Goal: Task Accomplishment & Management: Manage account settings

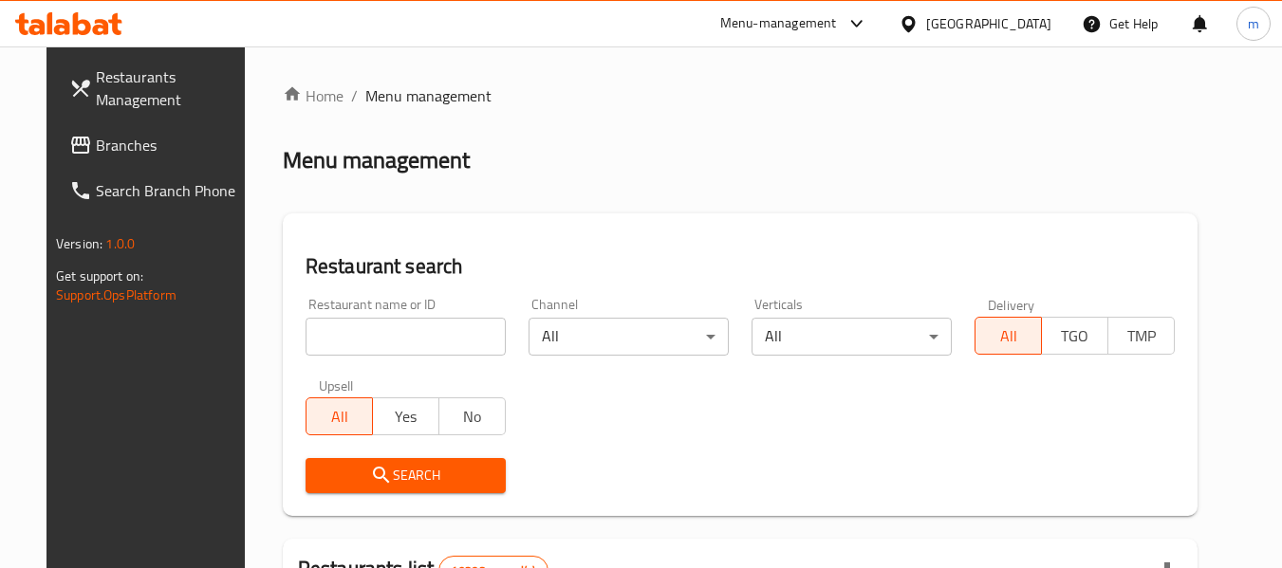
click at [101, 30] on icon at bounding box center [68, 23] width 107 height 23
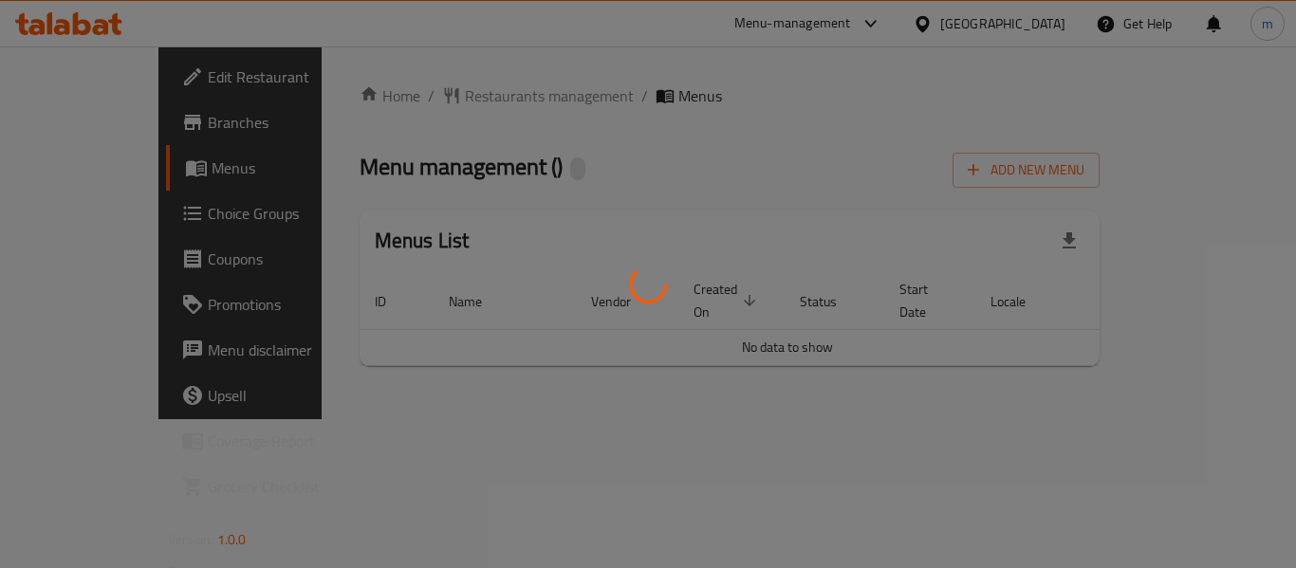
click at [434, 88] on div at bounding box center [648, 284] width 1296 height 568
click at [435, 98] on div at bounding box center [648, 284] width 1296 height 568
click at [434, 97] on div at bounding box center [648, 284] width 1296 height 568
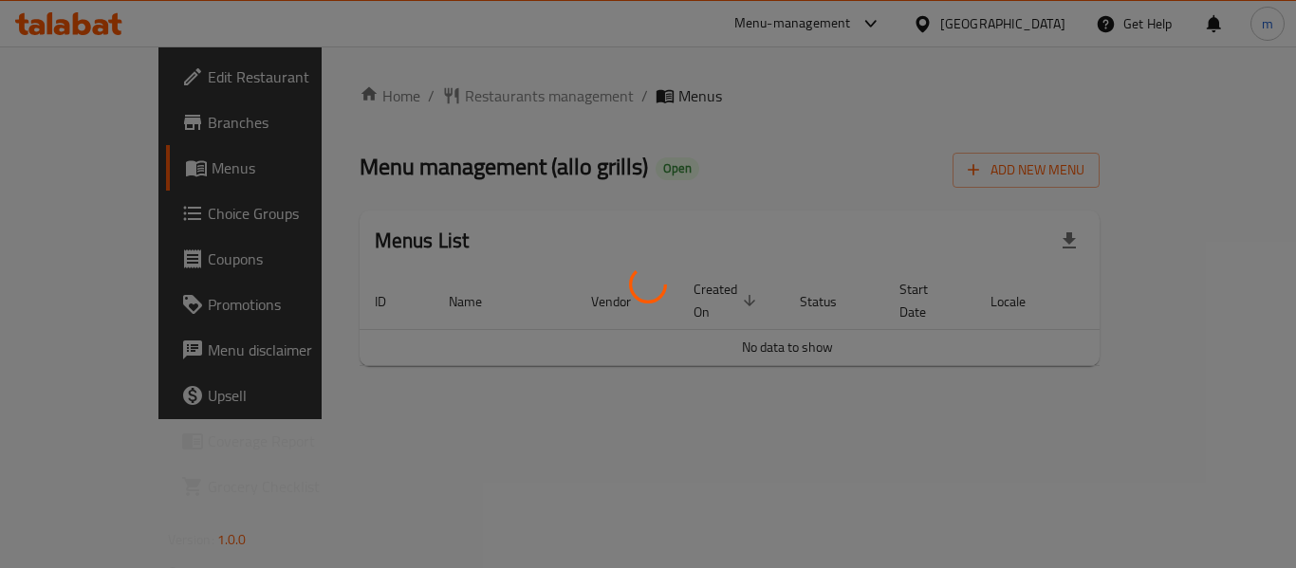
click at [434, 97] on div at bounding box center [648, 284] width 1296 height 568
click at [435, 97] on div at bounding box center [648, 284] width 1296 height 568
click at [443, 97] on div at bounding box center [648, 284] width 1296 height 568
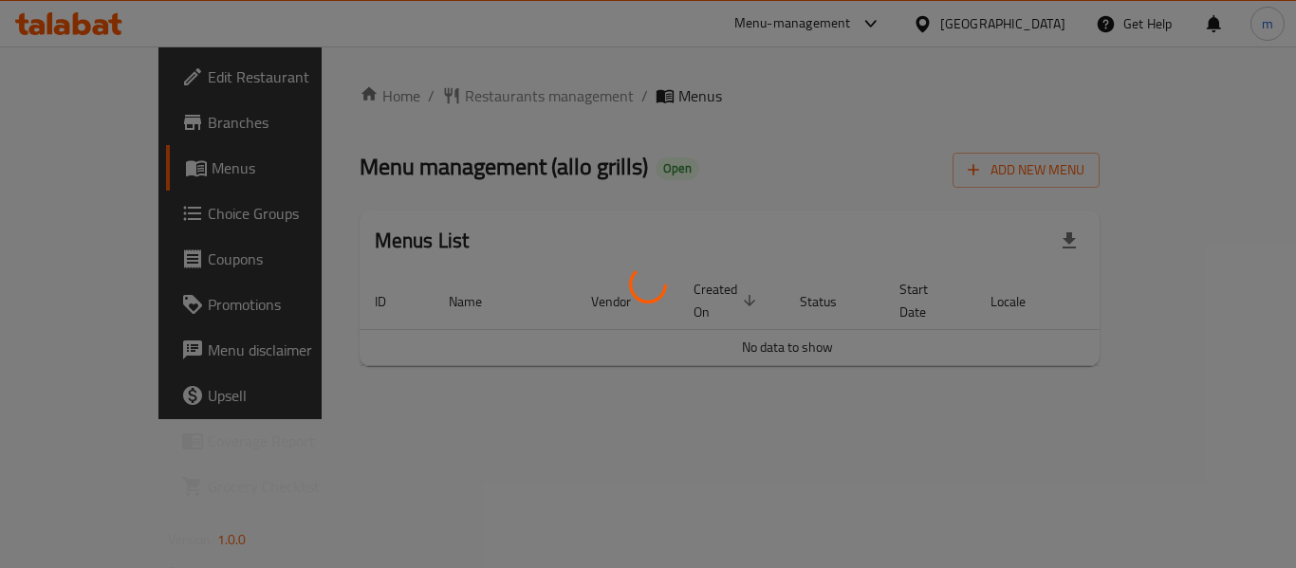
click at [446, 99] on div at bounding box center [648, 284] width 1296 height 568
click at [445, 96] on div at bounding box center [648, 284] width 1296 height 568
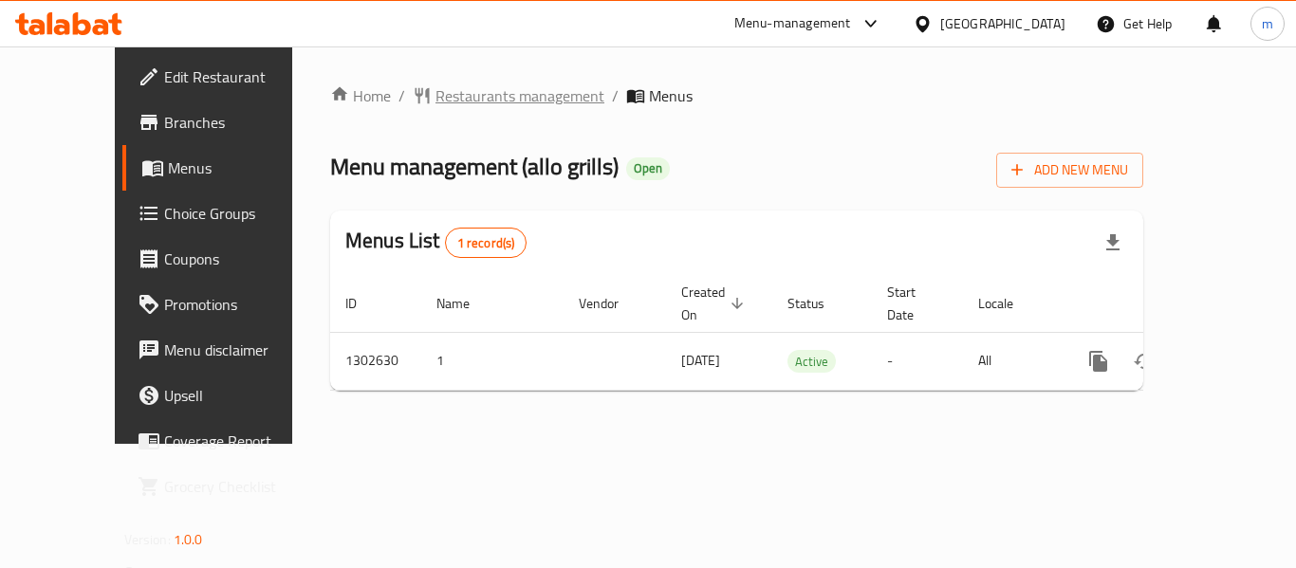
click at [436, 105] on span "Restaurants management" at bounding box center [519, 95] width 169 height 23
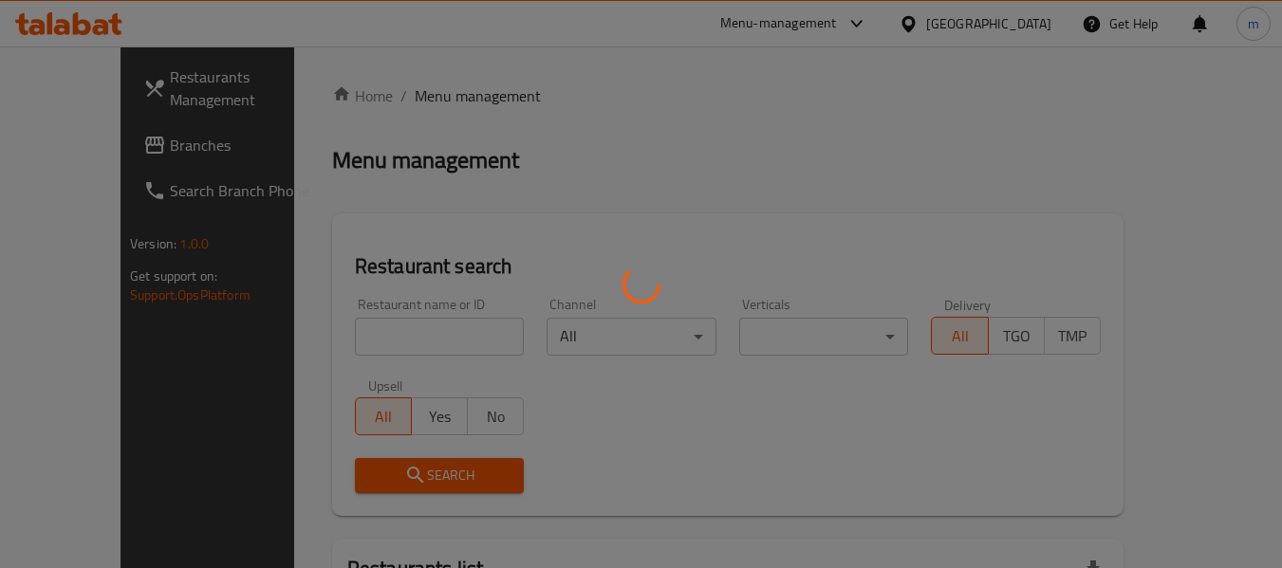
click at [378, 325] on div at bounding box center [641, 284] width 1282 height 568
click at [368, 338] on div at bounding box center [641, 284] width 1282 height 568
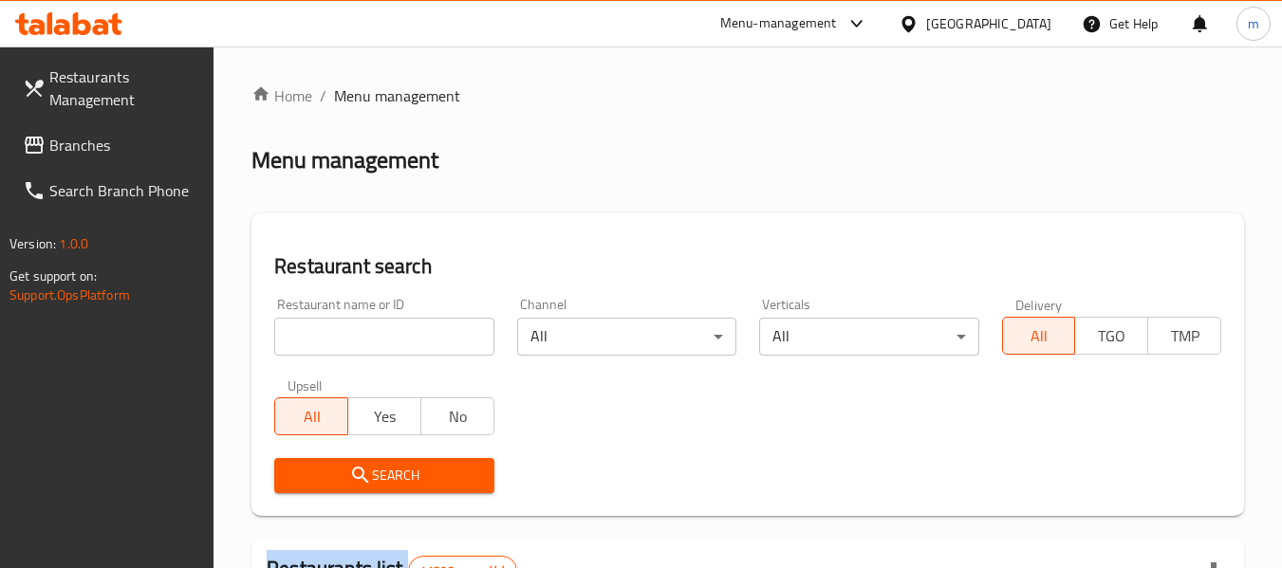
click at [368, 338] on div at bounding box center [641, 284] width 1282 height 568
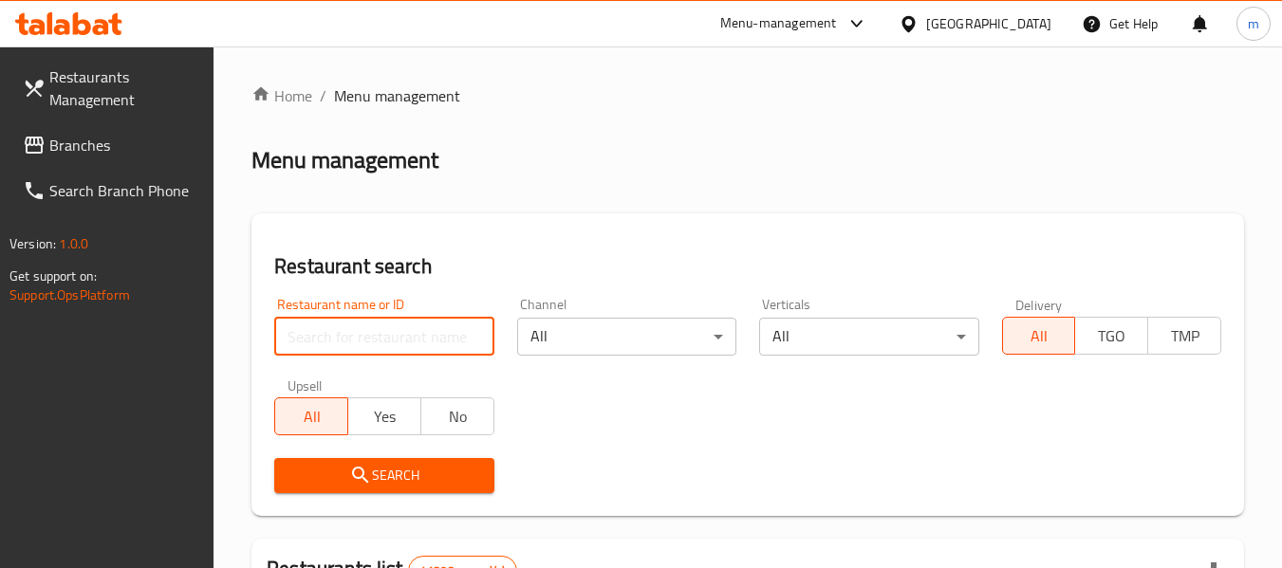
click at [368, 338] on input "search" at bounding box center [383, 337] width 219 height 38
paste input "702422"
type input "702422"
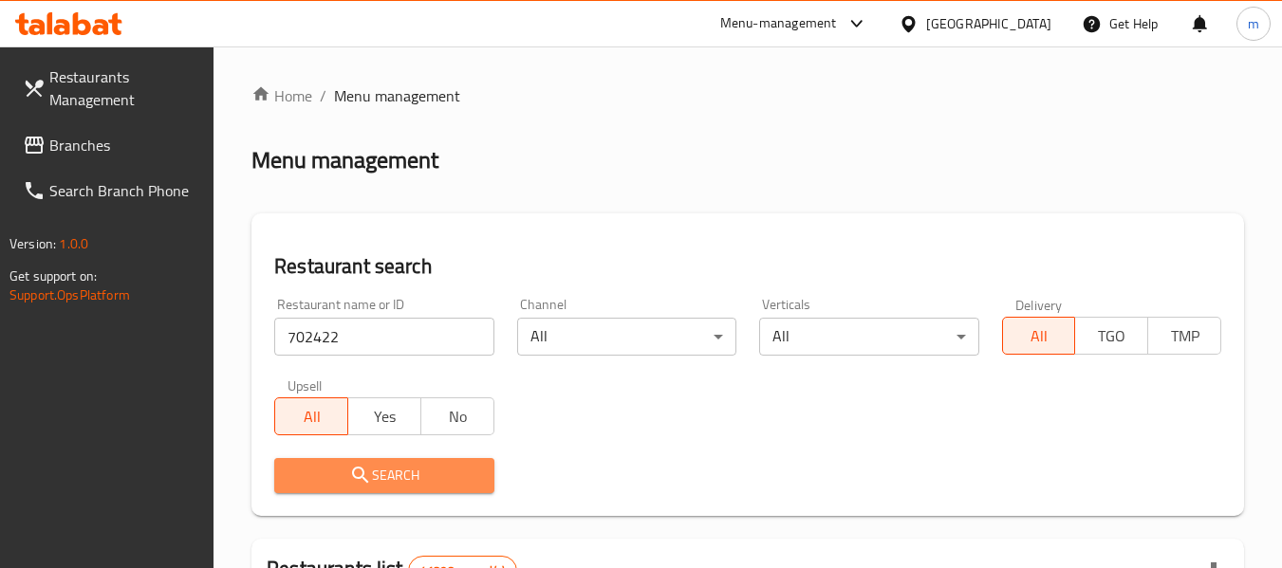
click at [366, 467] on icon "submit" at bounding box center [360, 475] width 23 height 23
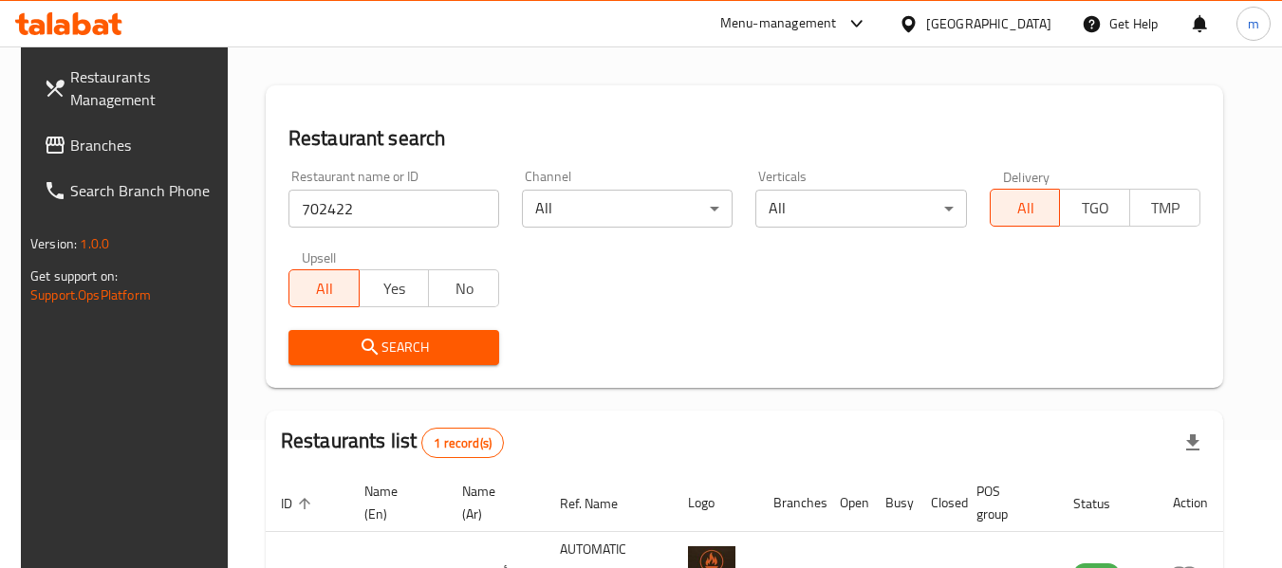
scroll to position [278, 0]
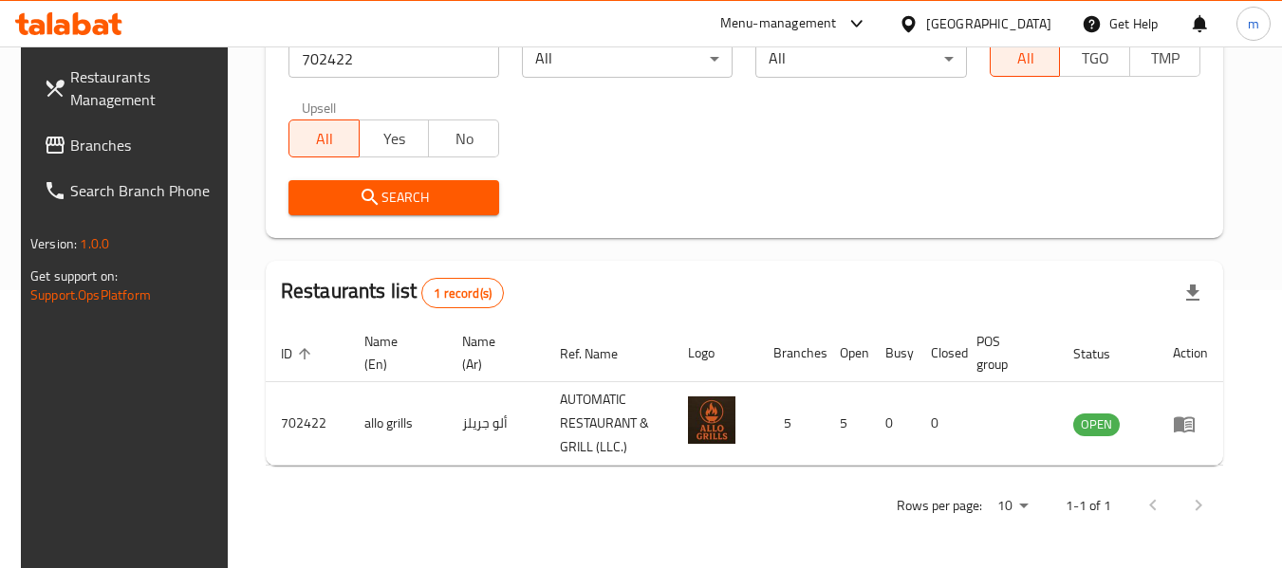
click at [90, 391] on div "Restaurants Management Branches Search Branch Phone Version: 1.0.0 Get support …" at bounding box center [128, 330] width 214 height 568
click at [77, 150] on span "Branches" at bounding box center [145, 145] width 150 height 23
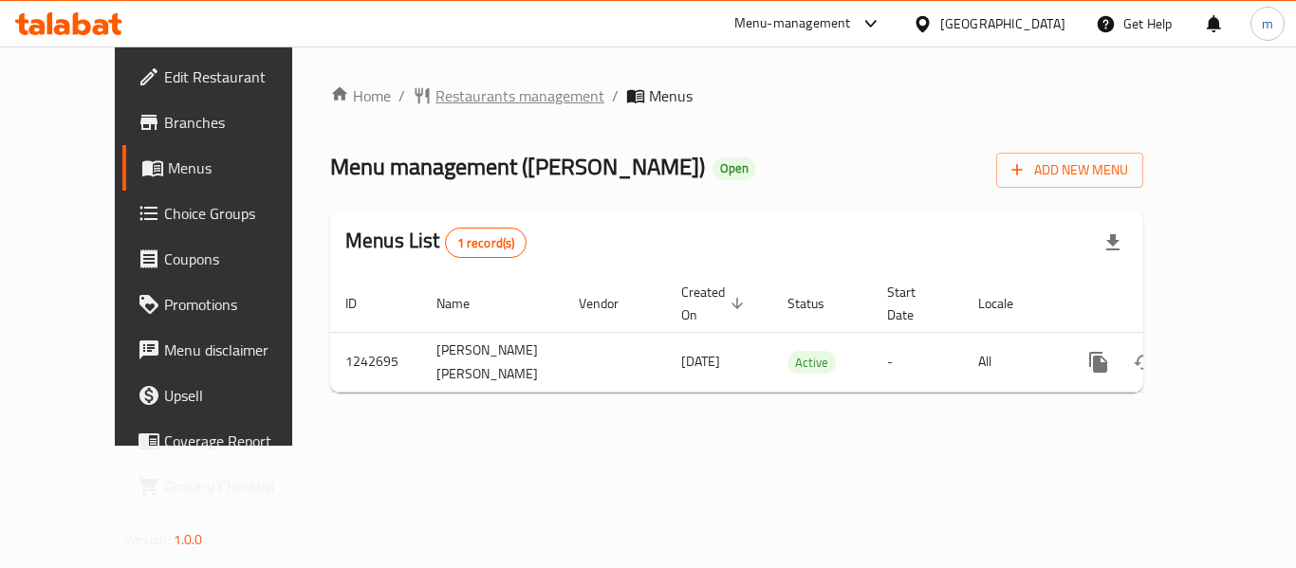
click at [462, 101] on span "Restaurants management" at bounding box center [519, 95] width 169 height 23
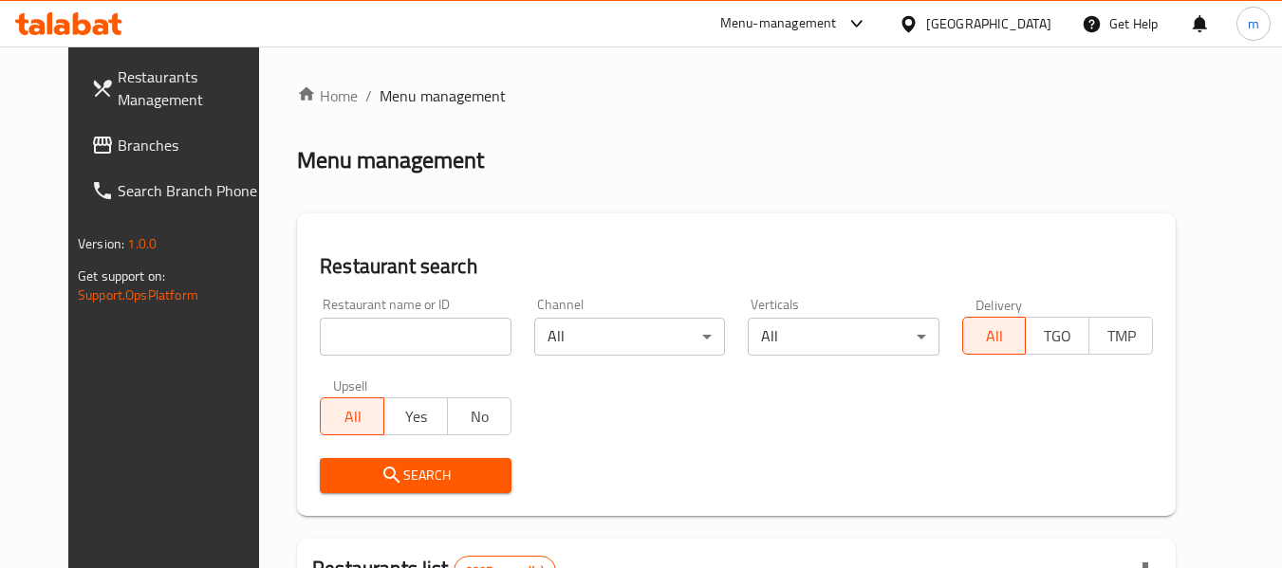
drag, startPoint x: 301, startPoint y: 352, endPoint x: 323, endPoint y: 333, distance: 28.9
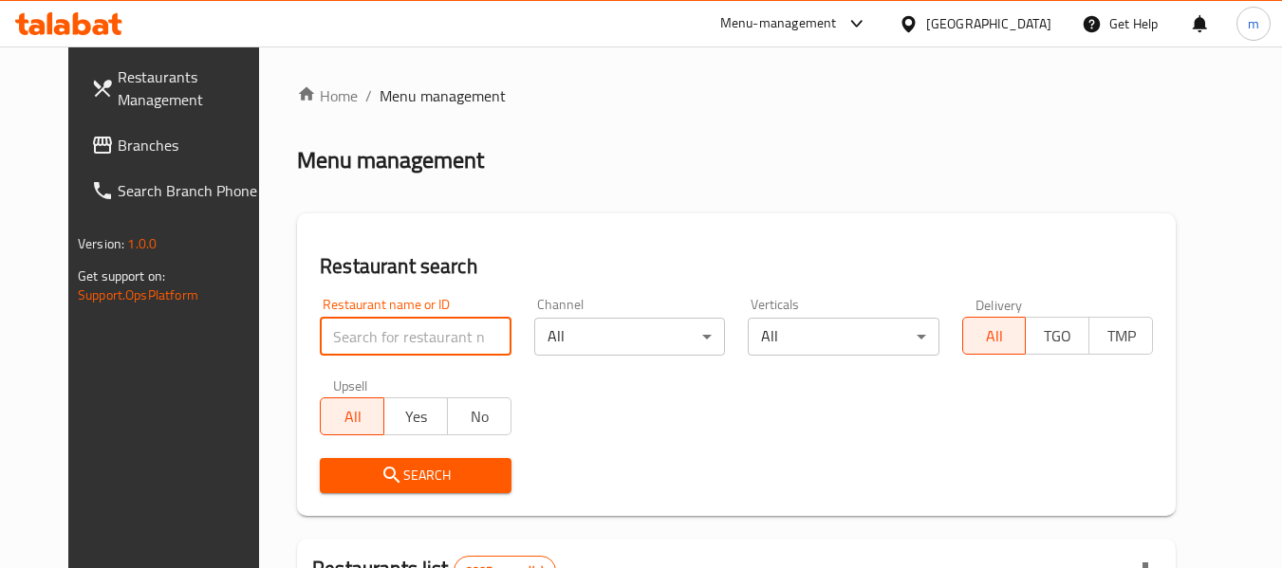
click at [323, 333] on input "search" at bounding box center [415, 337] width 191 height 38
drag, startPoint x: 323, startPoint y: 333, endPoint x: 335, endPoint y: 329, distance: 12.9
click at [323, 333] on input "search" at bounding box center [415, 337] width 191 height 38
paste input "681229"
type input "681229"
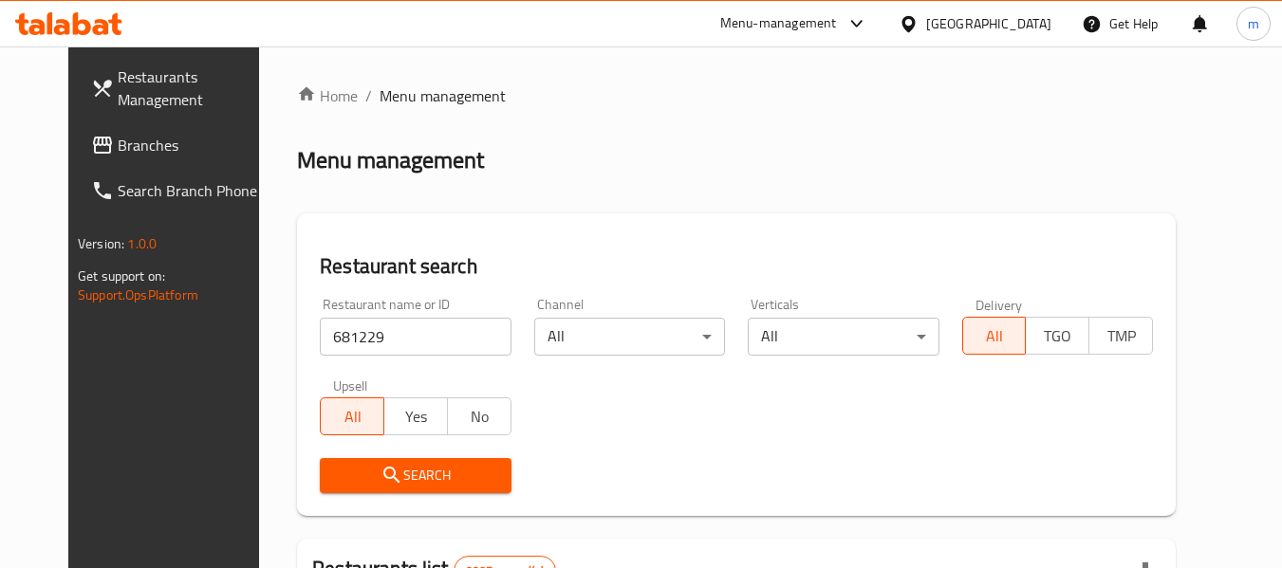
click at [344, 477] on span "Search" at bounding box center [415, 476] width 160 height 24
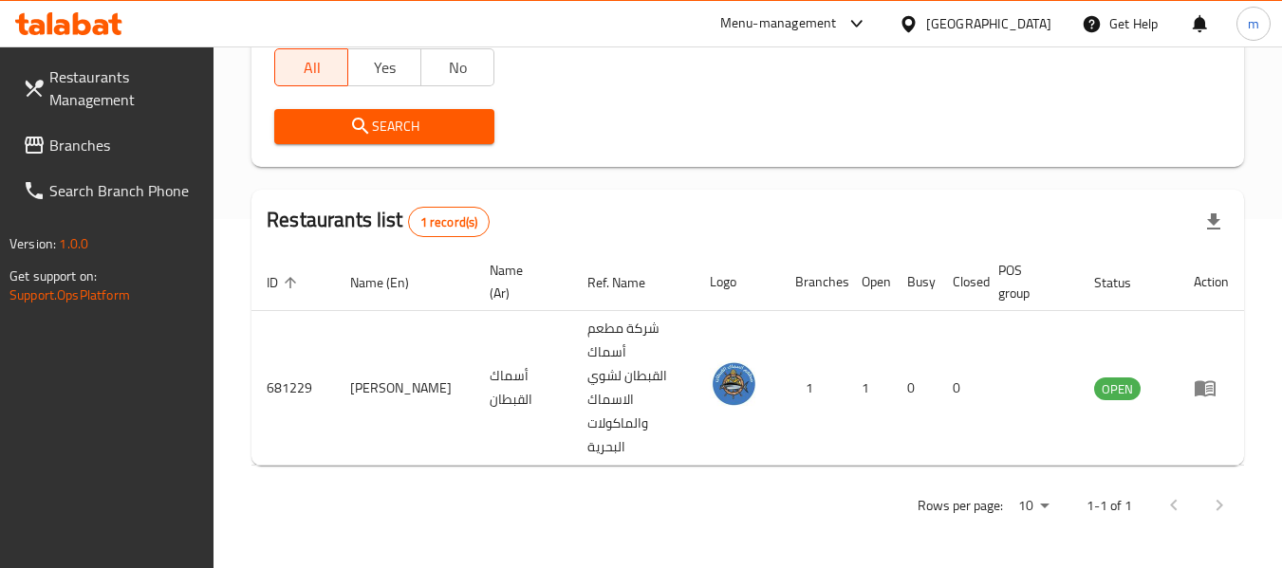
scroll to position [302, 0]
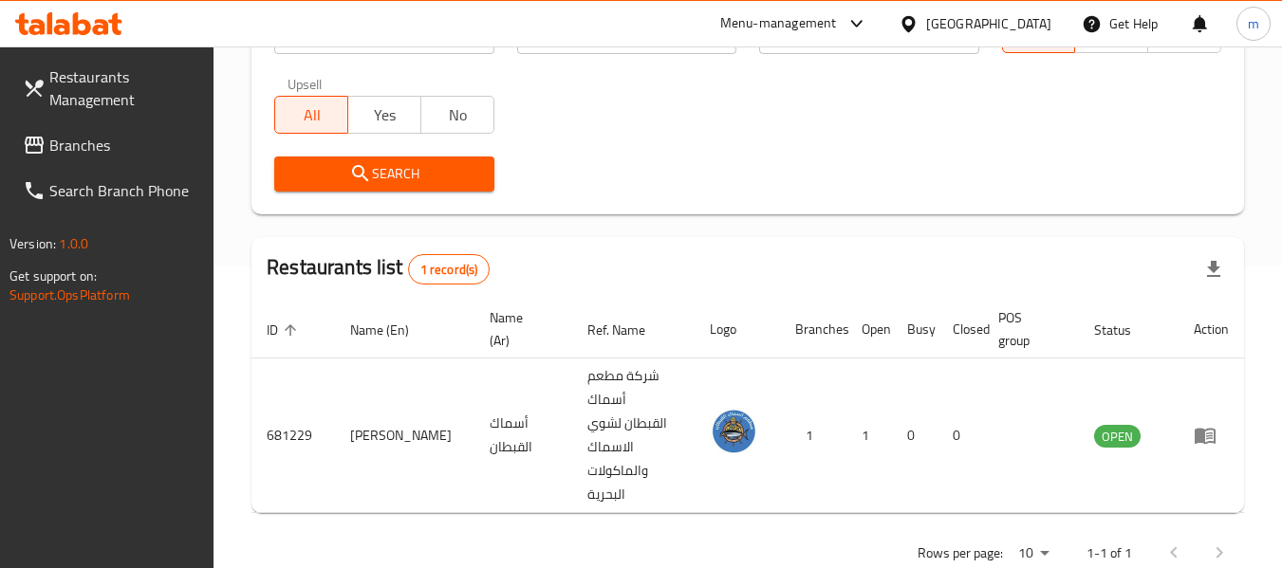
click at [918, 30] on icon at bounding box center [908, 24] width 20 height 20
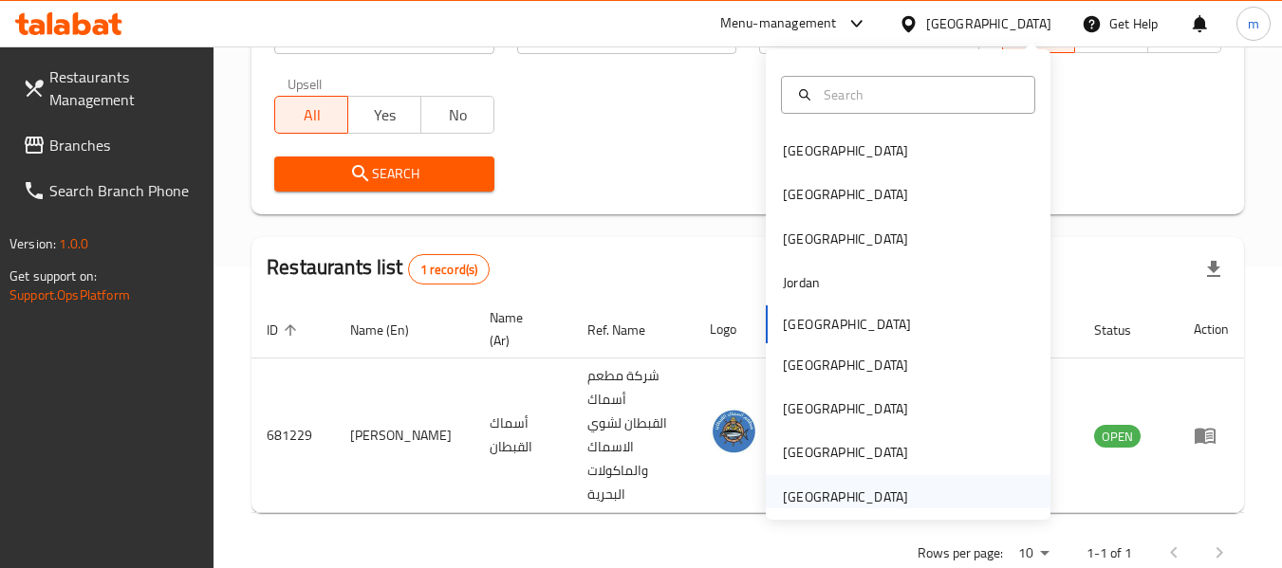
click at [856, 494] on div "[GEOGRAPHIC_DATA]" at bounding box center [845, 497] width 125 height 21
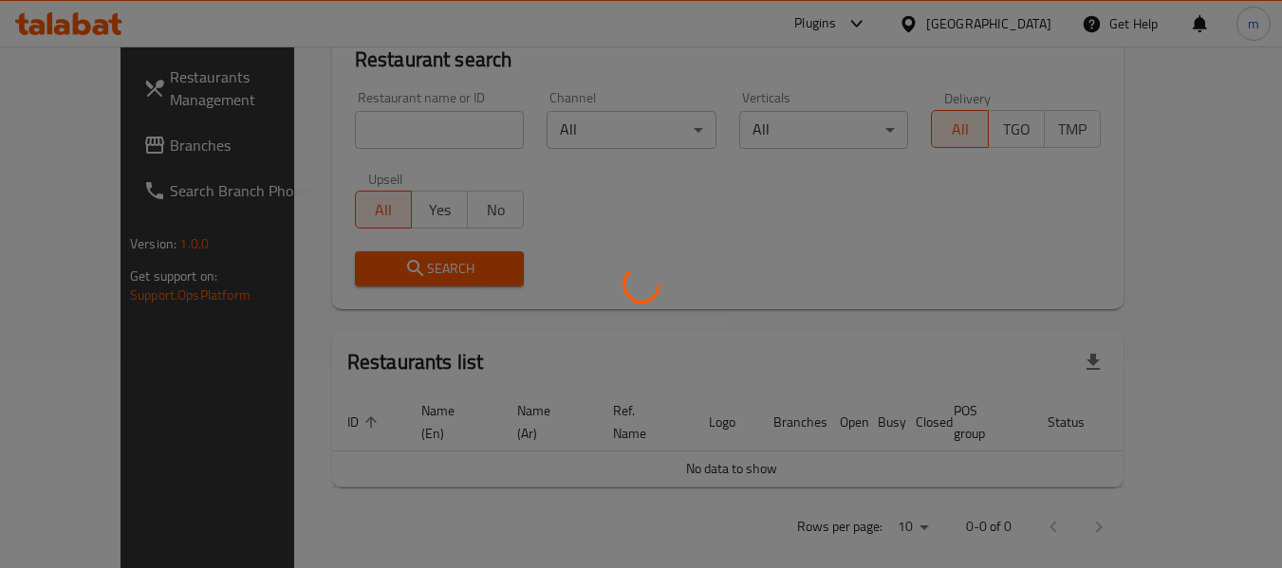
scroll to position [302, 0]
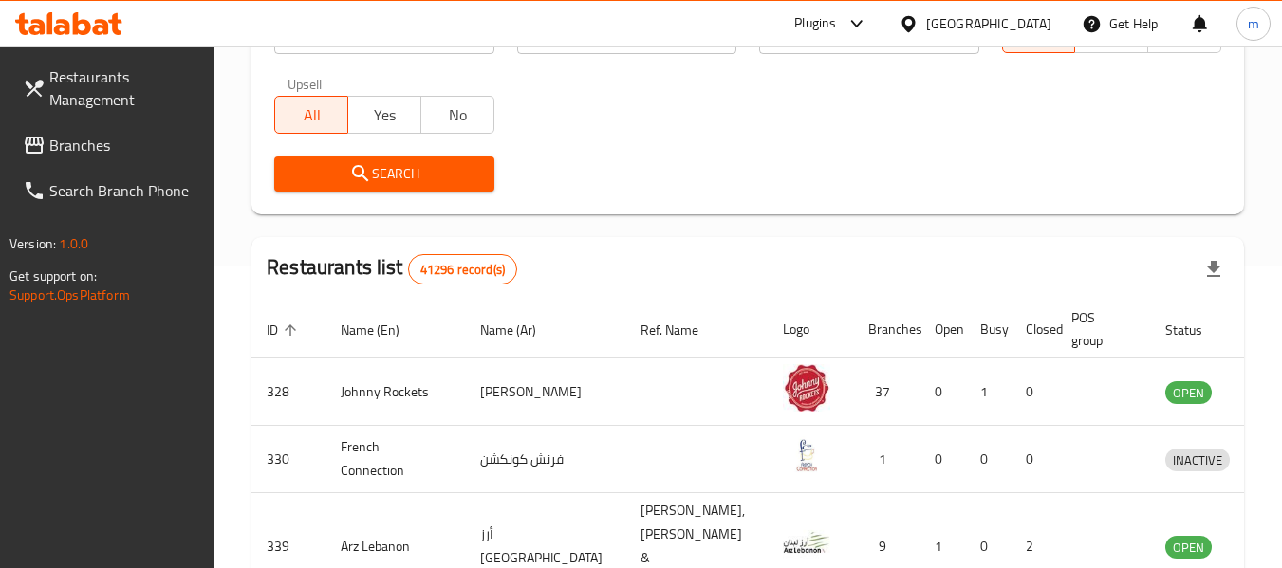
click at [110, 147] on span "Branches" at bounding box center [124, 145] width 150 height 23
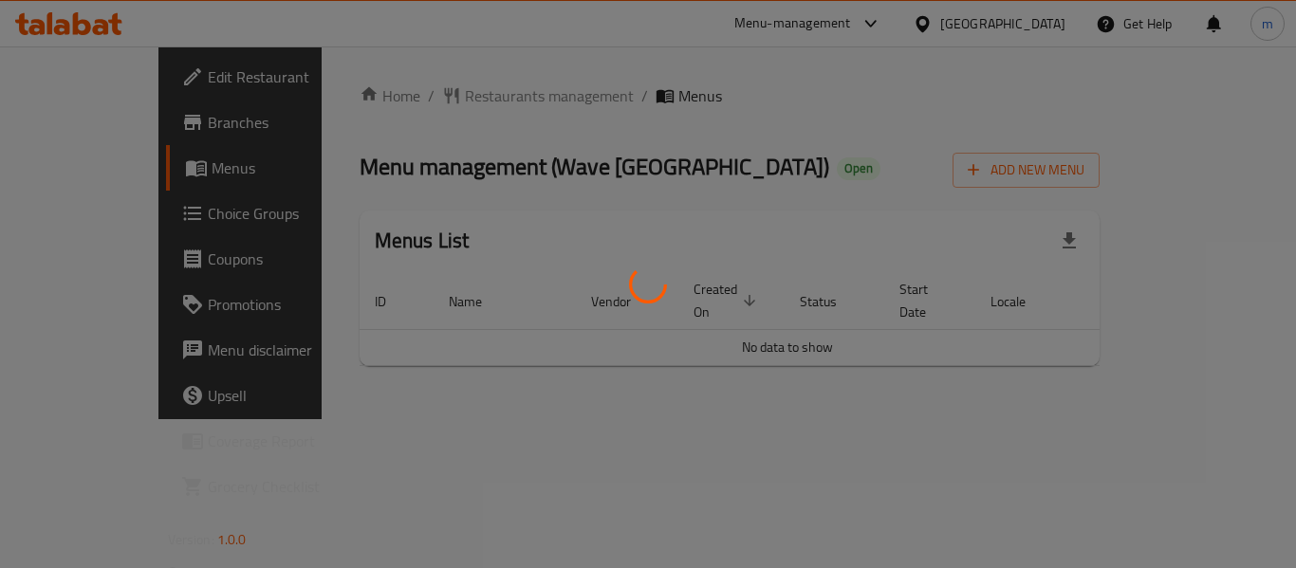
click at [468, 81] on div at bounding box center [648, 284] width 1296 height 568
click at [454, 90] on div at bounding box center [648, 284] width 1296 height 568
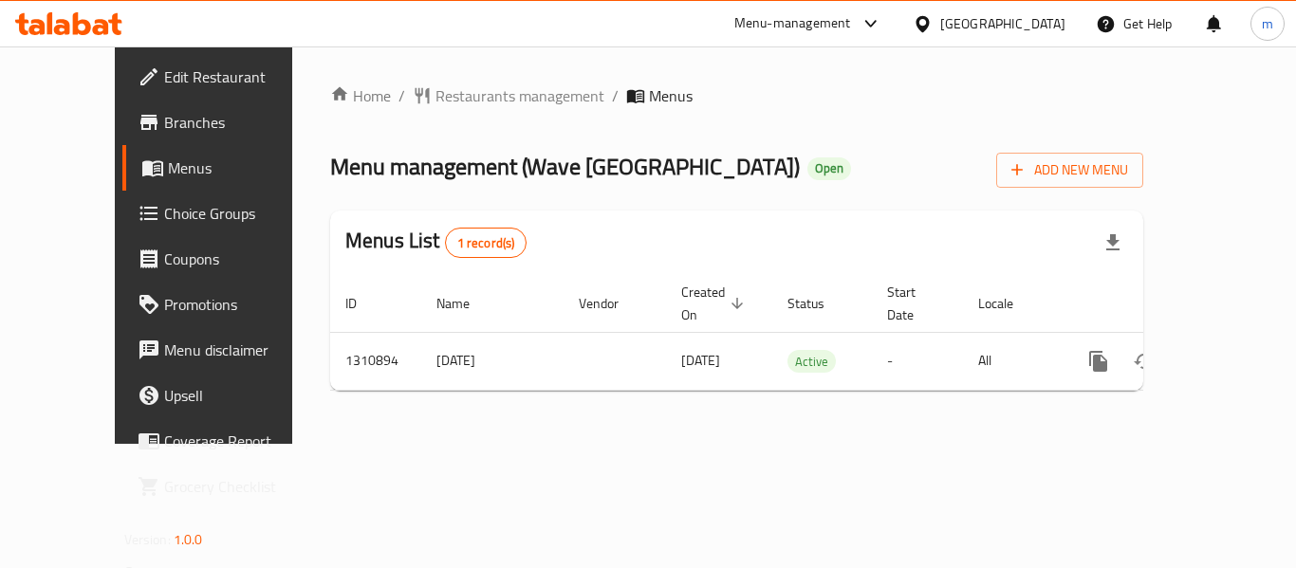
click at [446, 96] on div at bounding box center [648, 284] width 1296 height 568
click at [445, 97] on span "Restaurants management" at bounding box center [519, 95] width 169 height 23
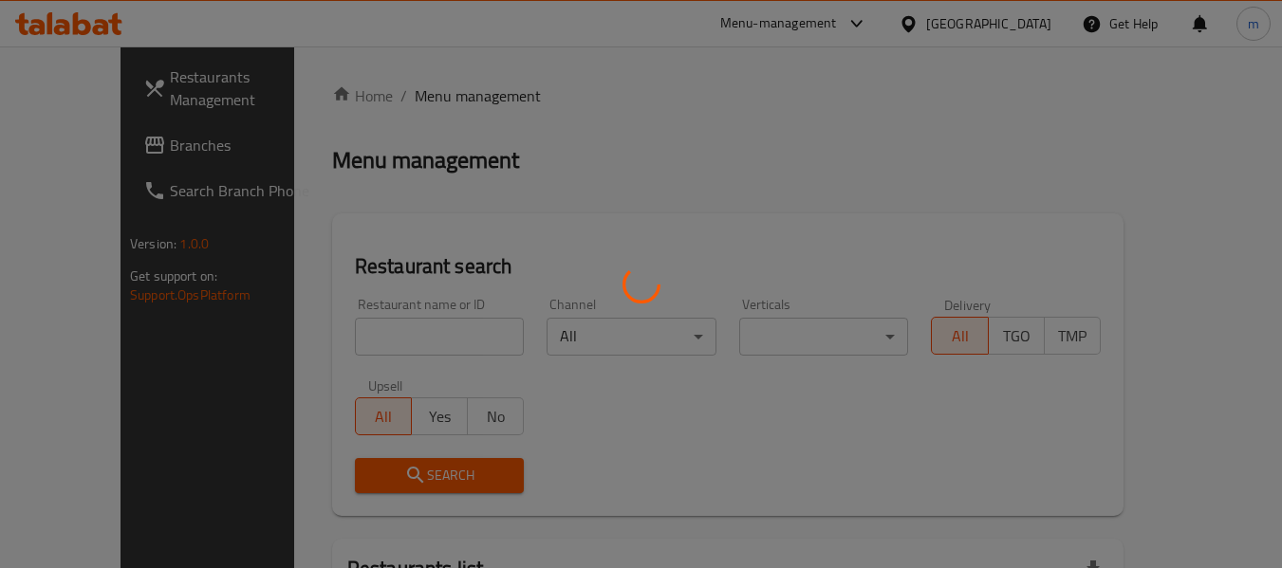
click at [360, 339] on div at bounding box center [641, 284] width 1282 height 568
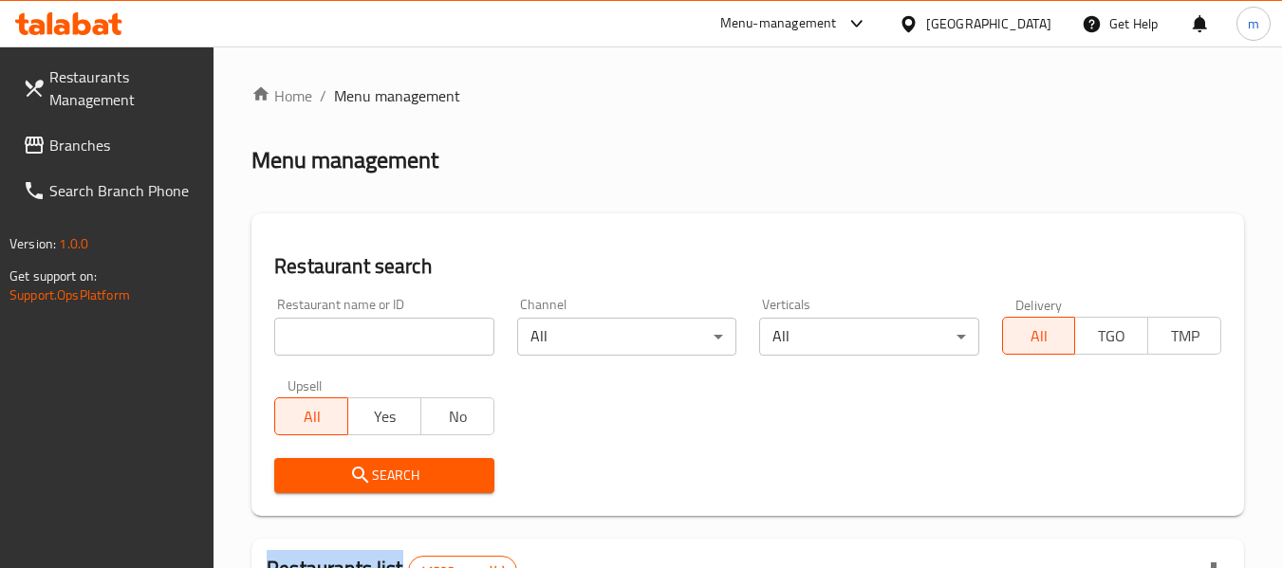
click at [360, 339] on div at bounding box center [641, 284] width 1282 height 568
click at [360, 339] on input "search" at bounding box center [383, 337] width 219 height 38
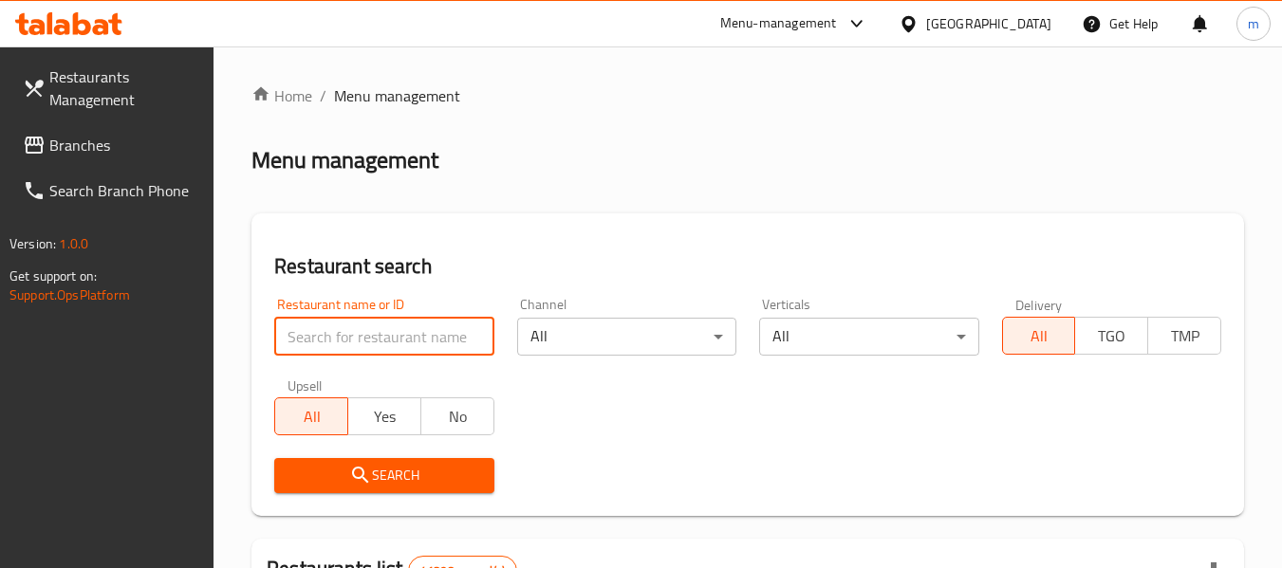
click at [360, 339] on input "search" at bounding box center [383, 337] width 219 height 38
paste input "705614"
type input "705614"
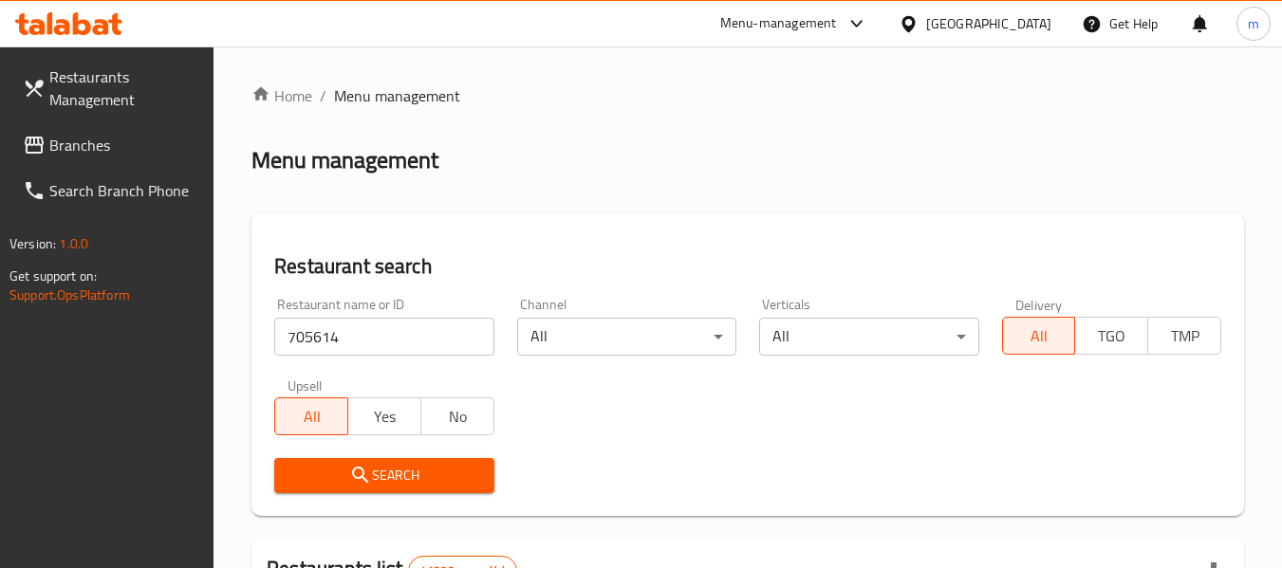
click at [346, 470] on span "Search" at bounding box center [383, 476] width 189 height 24
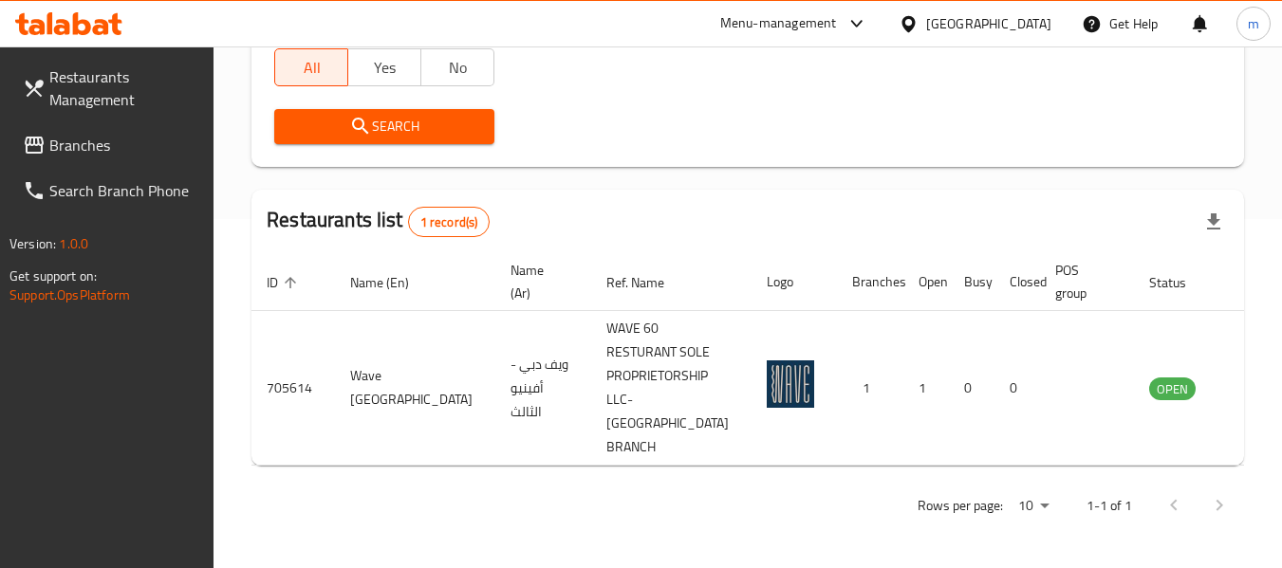
scroll to position [302, 0]
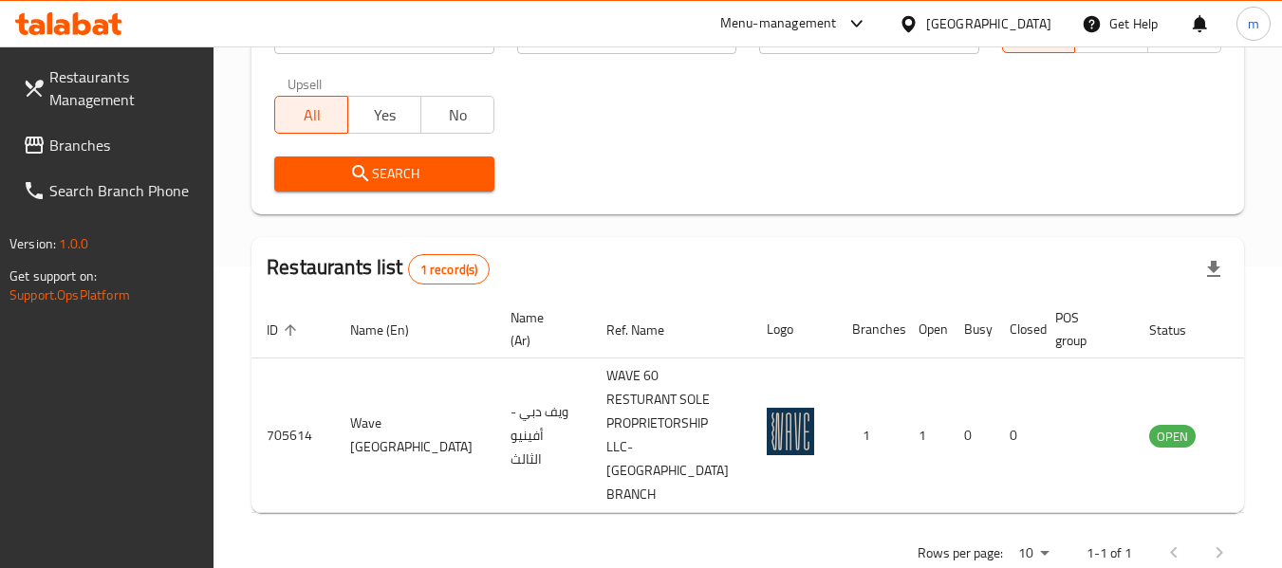
click at [90, 156] on span "Branches" at bounding box center [124, 145] width 150 height 23
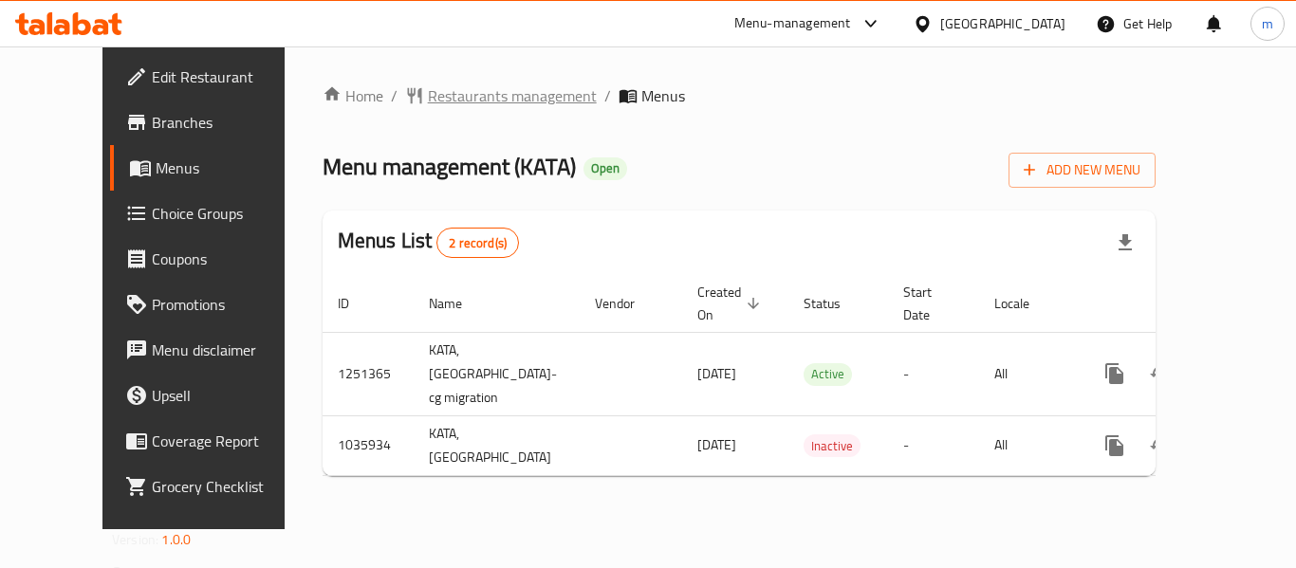
click at [452, 101] on span "Restaurants management" at bounding box center [512, 95] width 169 height 23
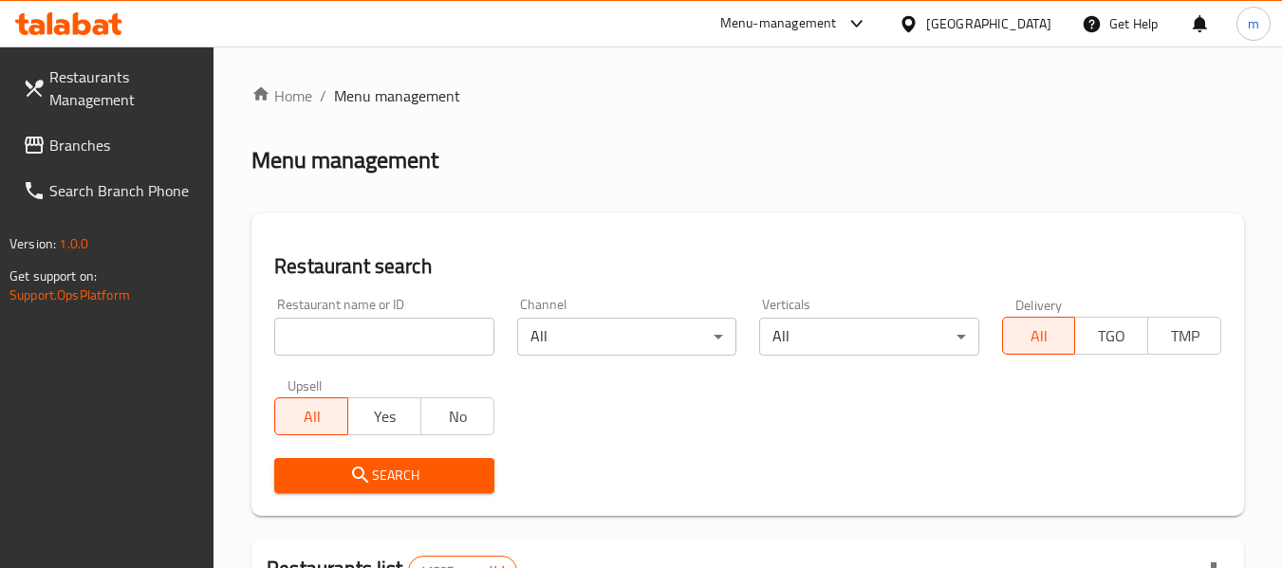
click at [362, 338] on div at bounding box center [641, 284] width 1282 height 568
click at [362, 338] on input "search" at bounding box center [383, 337] width 219 height 38
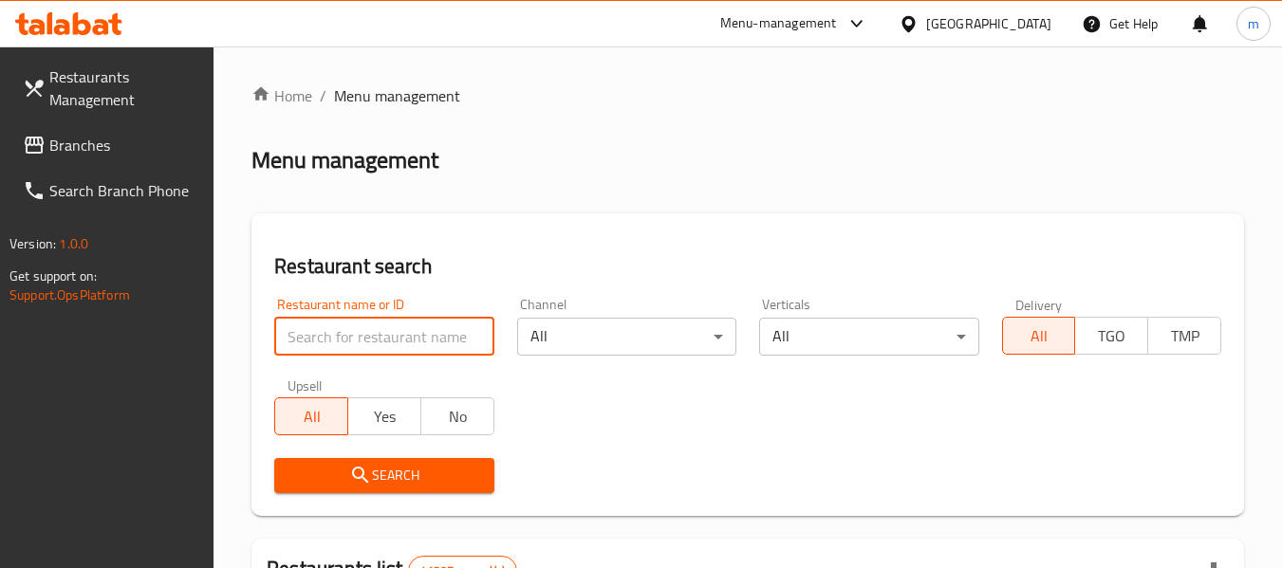
click at [362, 338] on input "search" at bounding box center [383, 337] width 219 height 38
paste input "661677"
type input "661677"
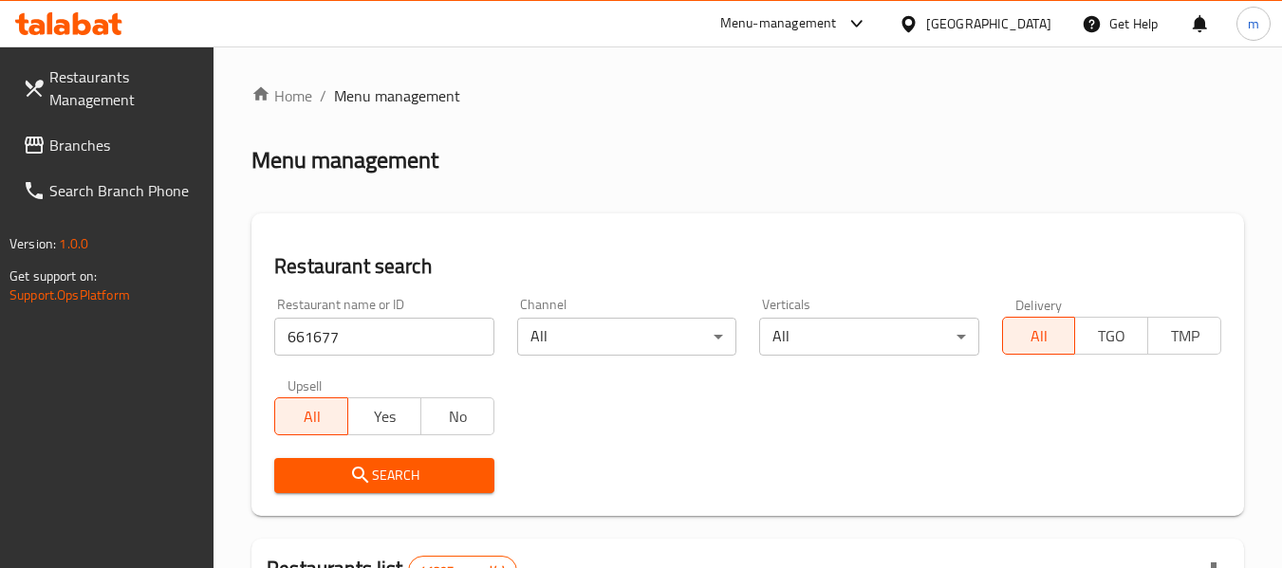
click at [376, 482] on span "Search" at bounding box center [383, 476] width 189 height 24
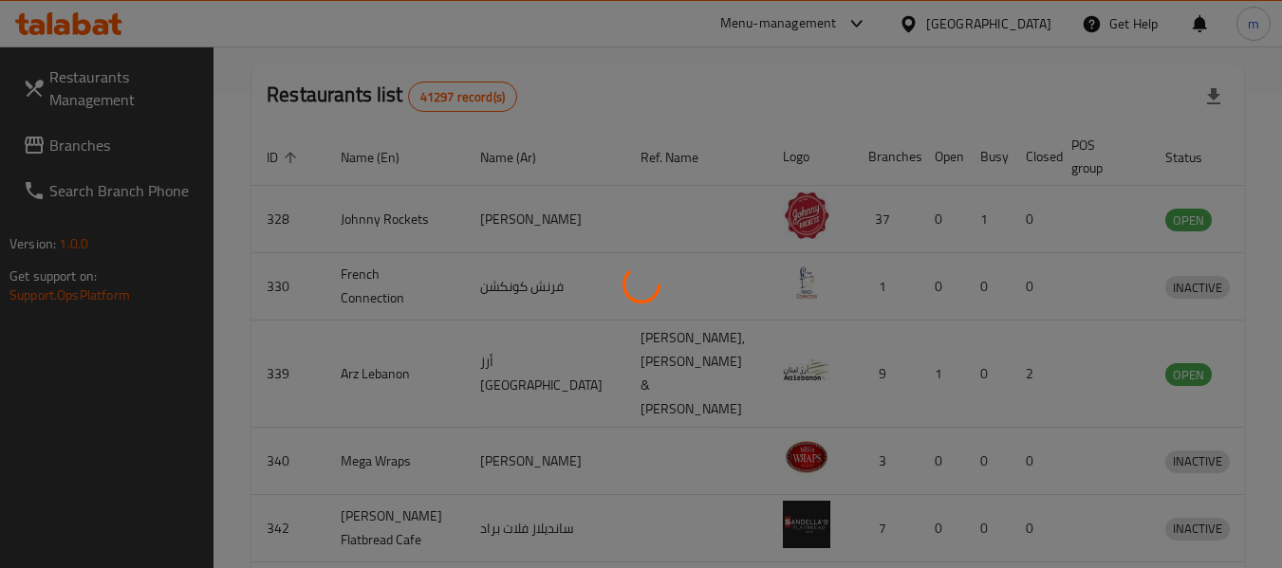
scroll to position [262, 0]
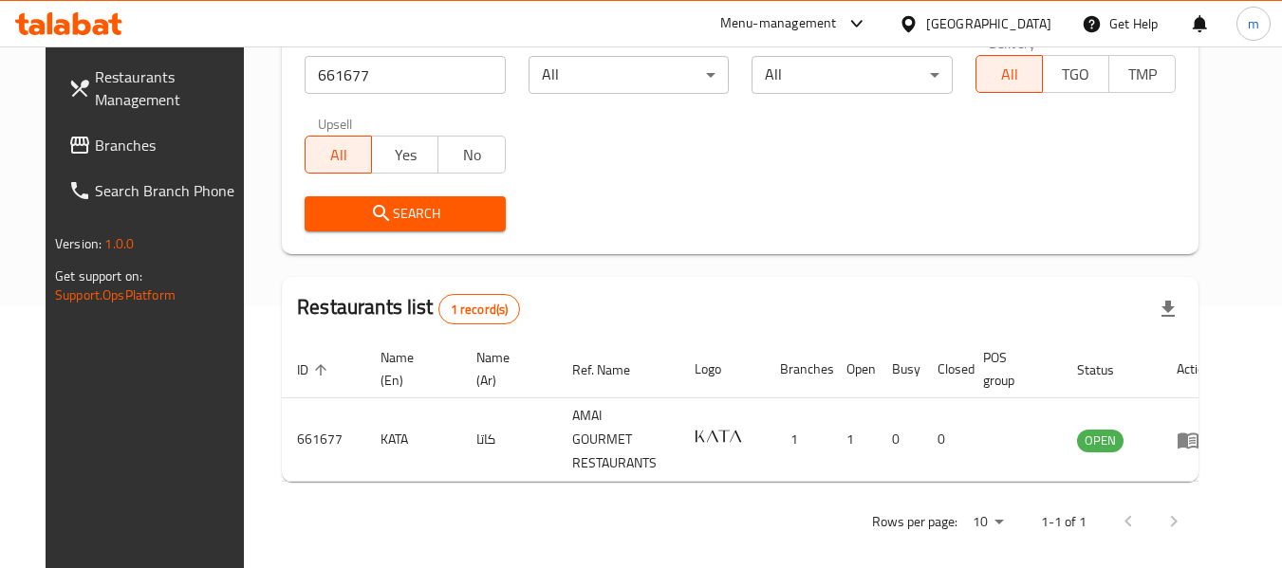
click at [106, 145] on span "Branches" at bounding box center [170, 145] width 150 height 23
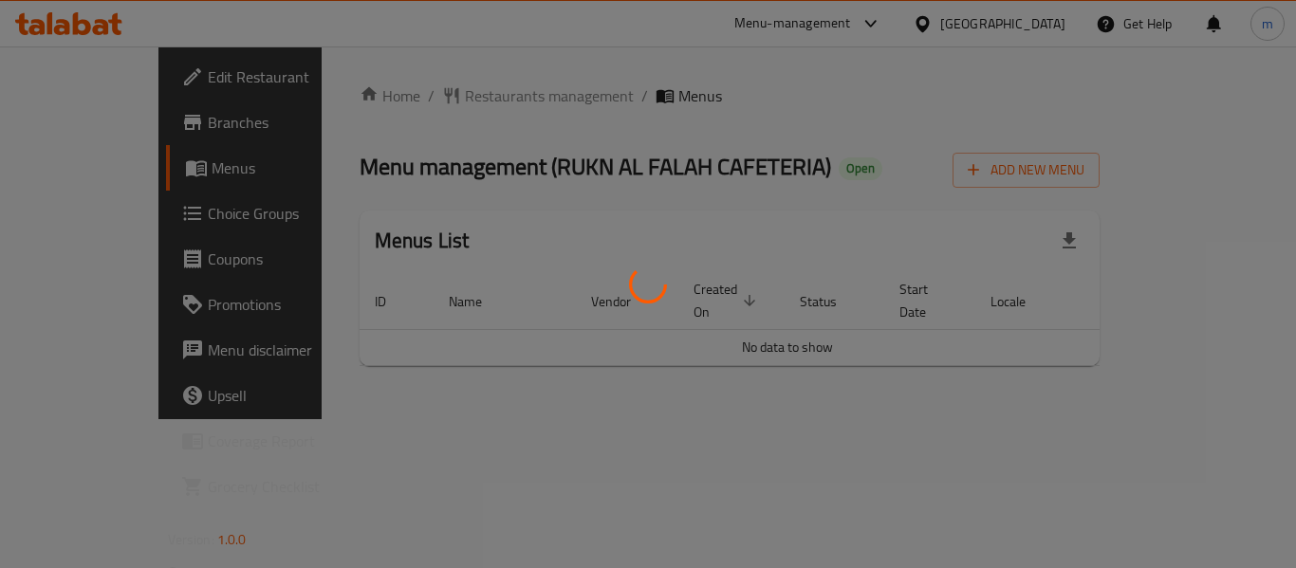
click at [432, 96] on div at bounding box center [648, 284] width 1296 height 568
click at [417, 102] on div at bounding box center [648, 284] width 1296 height 568
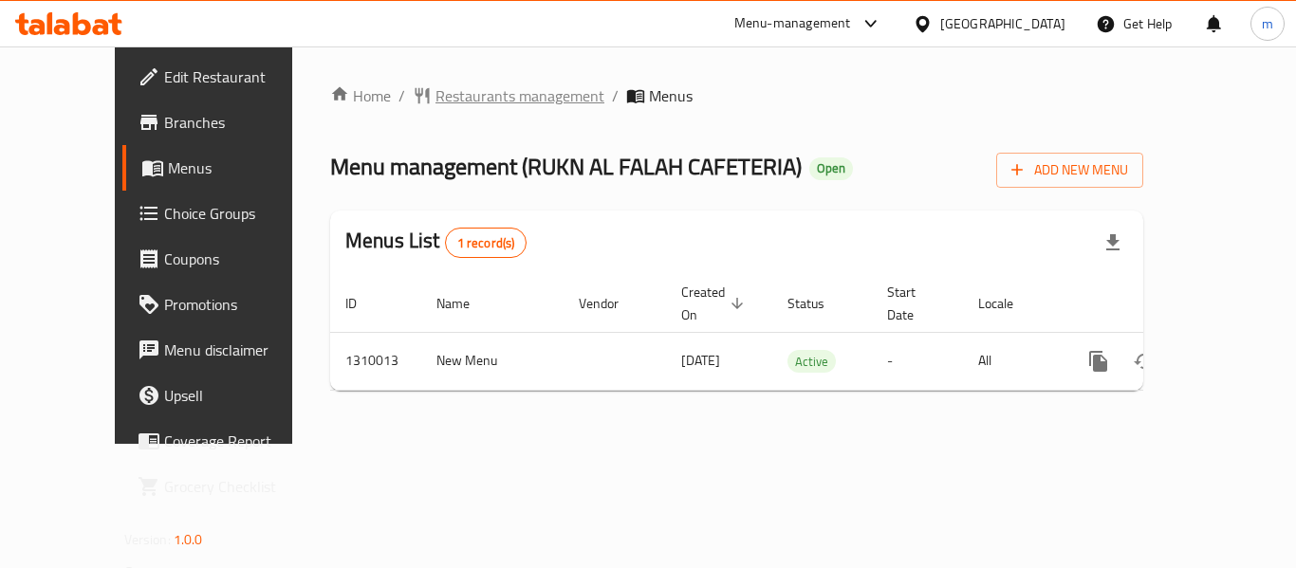
click at [435, 89] on span "Restaurants management" at bounding box center [519, 95] width 169 height 23
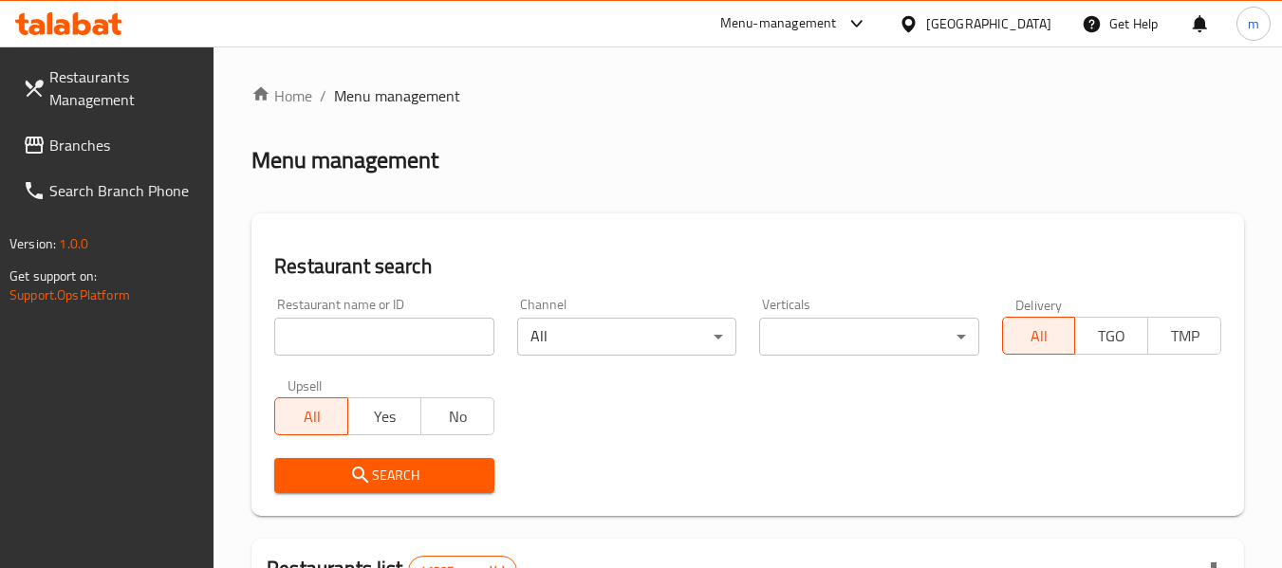
click at [325, 339] on input "search" at bounding box center [383, 337] width 219 height 38
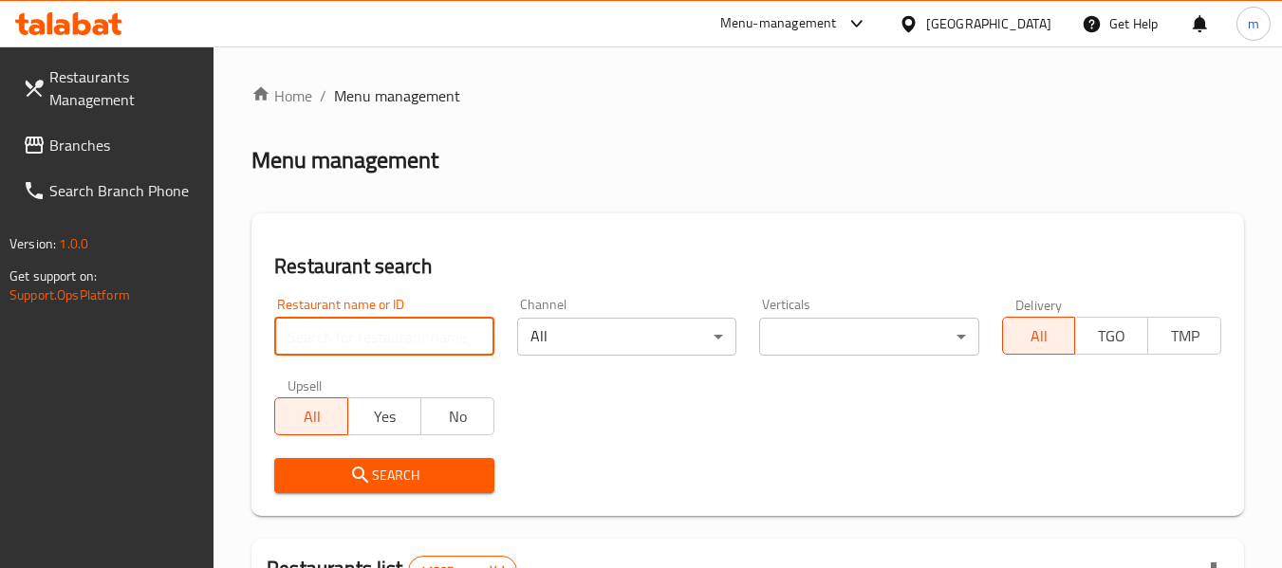
paste input "705232"
type input "705232"
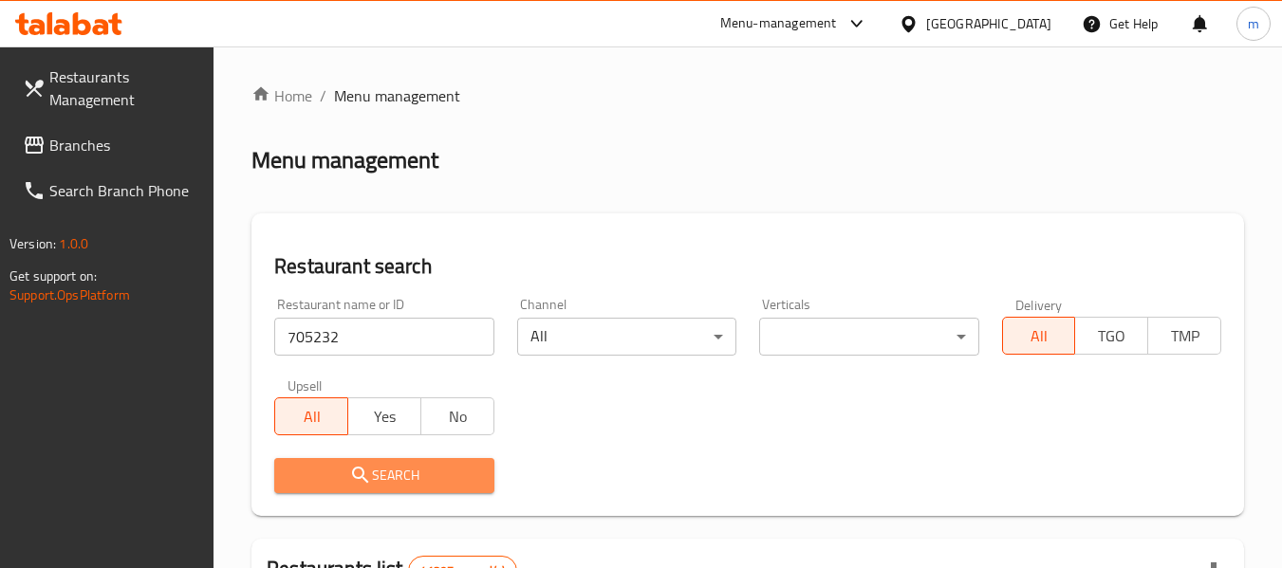
click at [377, 466] on span "Search" at bounding box center [383, 476] width 189 height 24
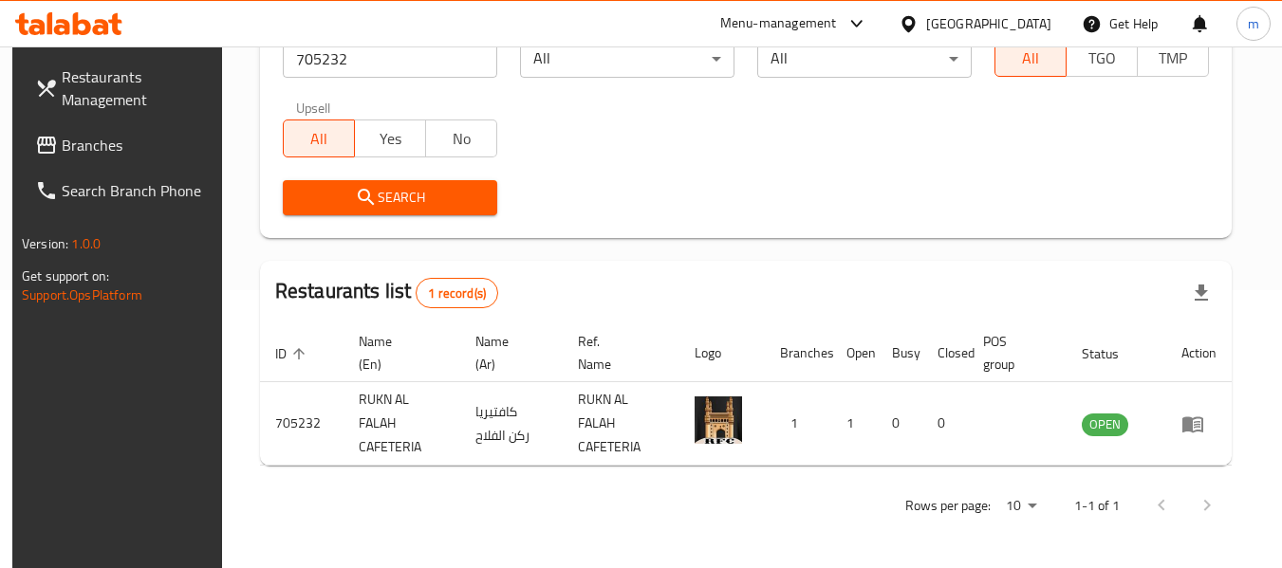
scroll to position [278, 0]
click at [897, 18] on div "[GEOGRAPHIC_DATA]" at bounding box center [974, 24] width 183 height 46
click at [907, 22] on icon at bounding box center [908, 24] width 20 height 20
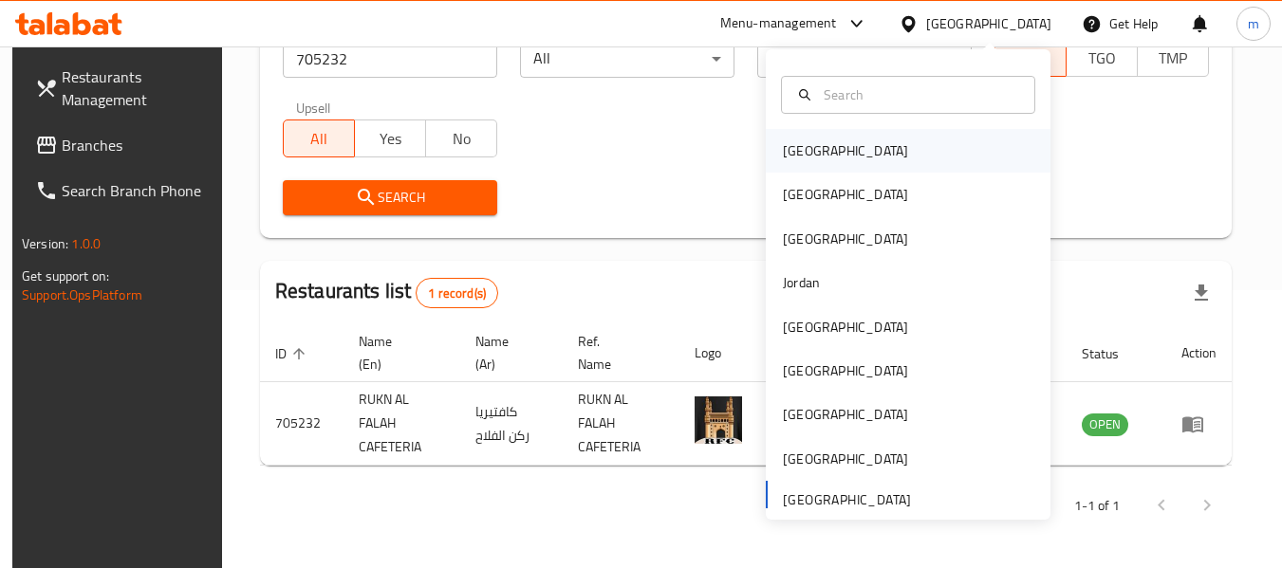
click at [799, 145] on div "[GEOGRAPHIC_DATA]" at bounding box center [845, 150] width 125 height 21
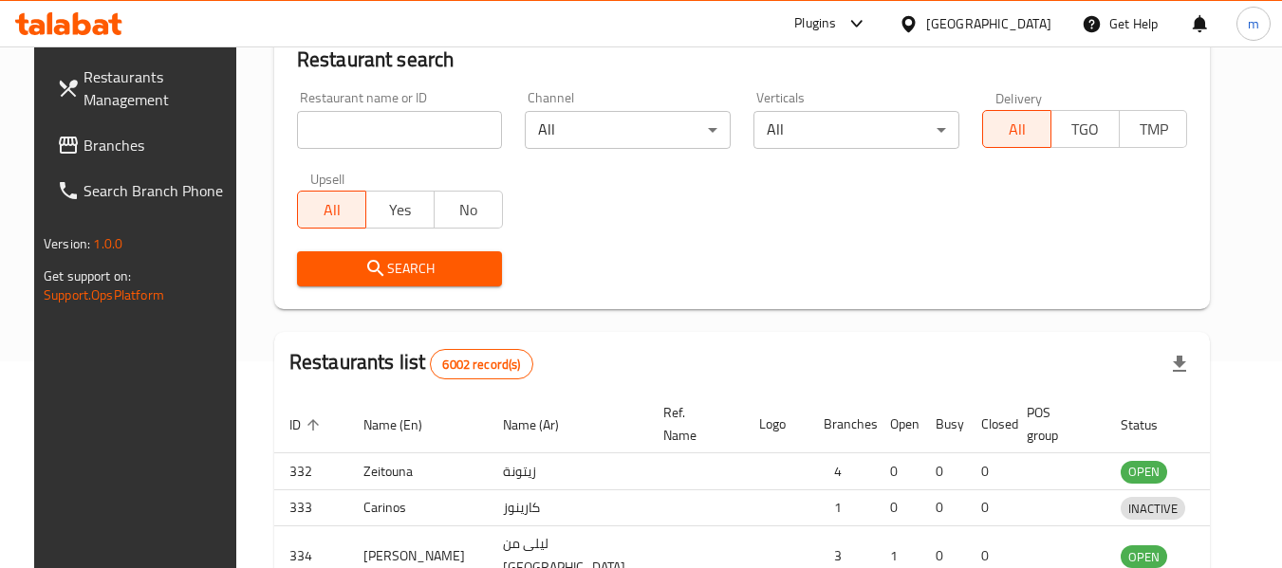
scroll to position [278, 0]
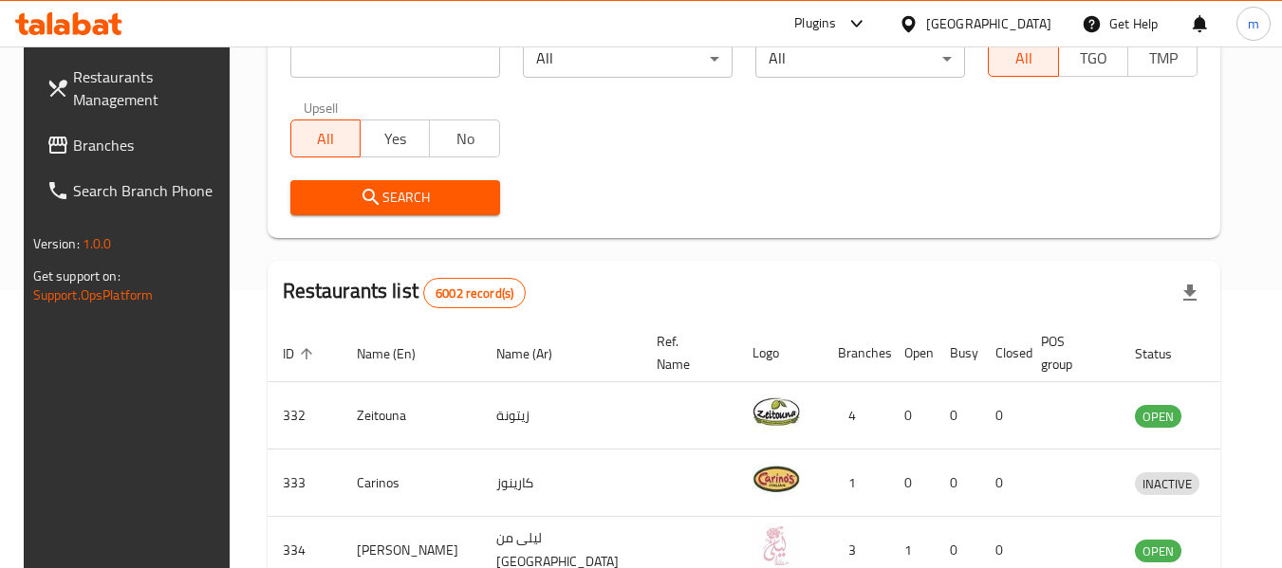
click at [92, 143] on span "Branches" at bounding box center [148, 145] width 150 height 23
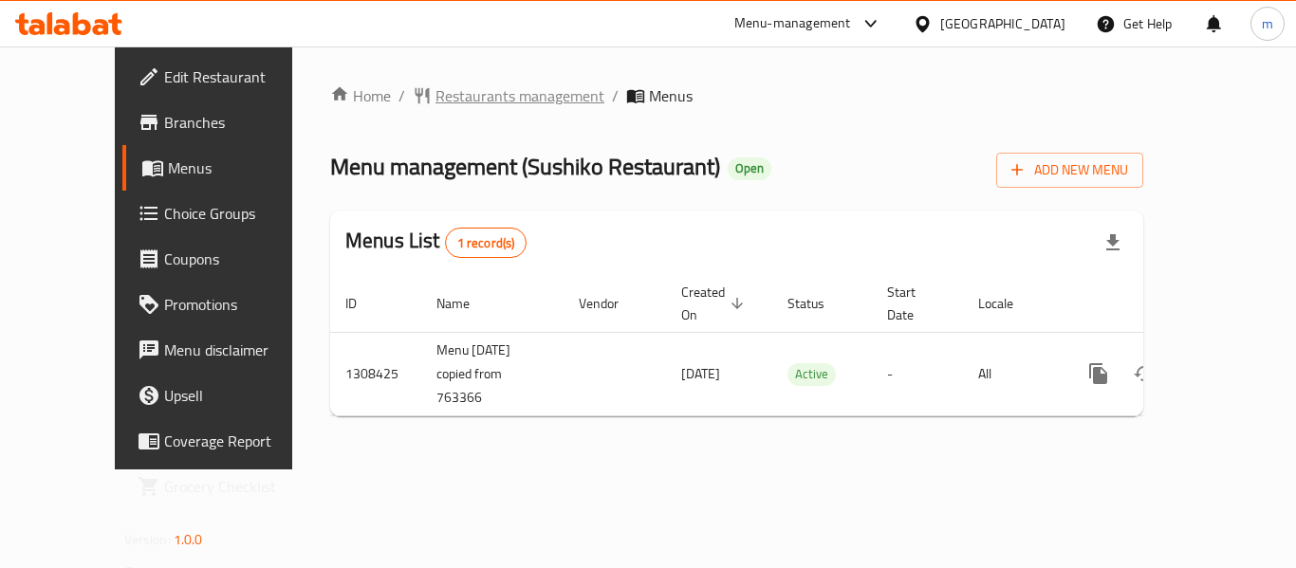
click at [470, 100] on span "Restaurants management" at bounding box center [519, 95] width 169 height 23
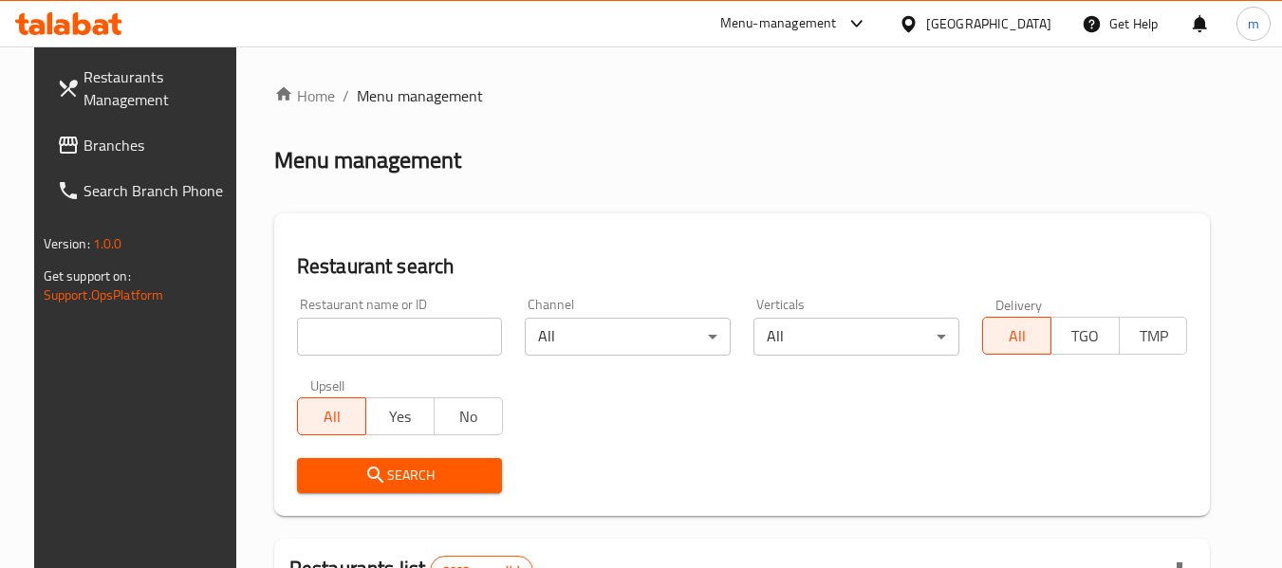
click at [362, 341] on input "search" at bounding box center [400, 337] width 206 height 38
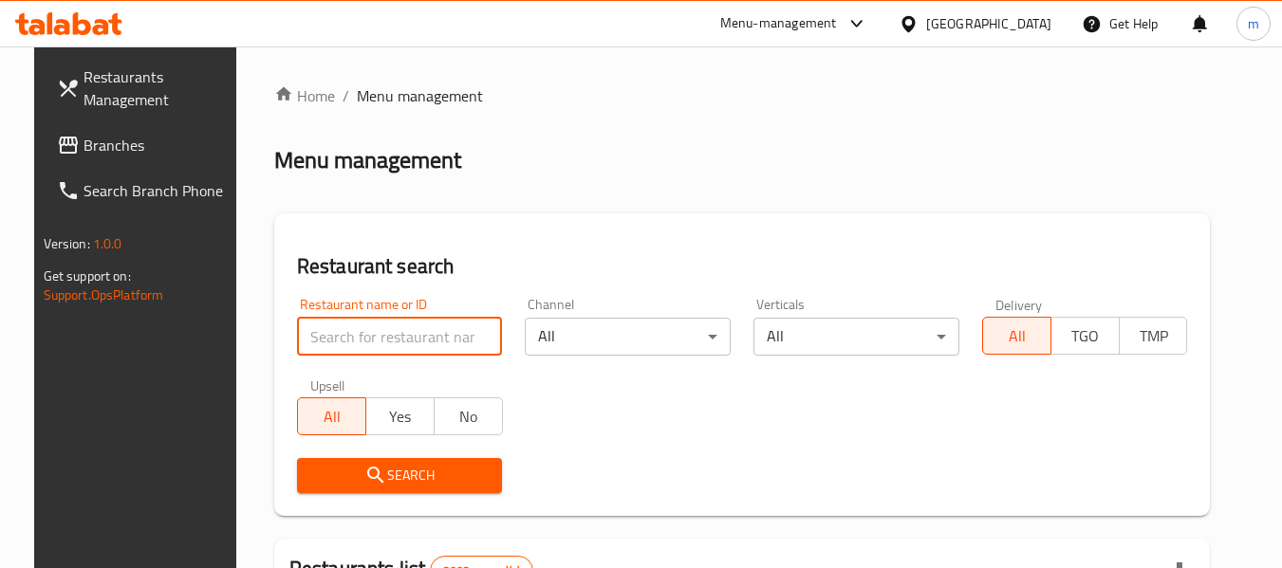
click at [362, 341] on input "search" at bounding box center [400, 337] width 206 height 38
paste input "704883"
type input "704883"
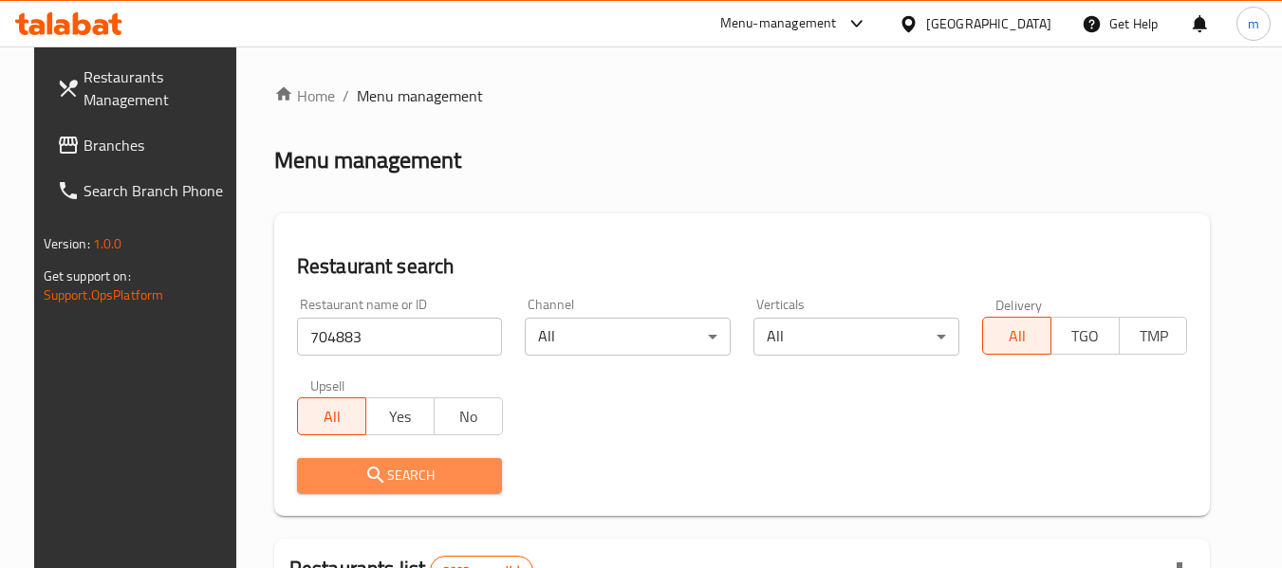
click at [396, 480] on span "Search" at bounding box center [399, 476] width 175 height 24
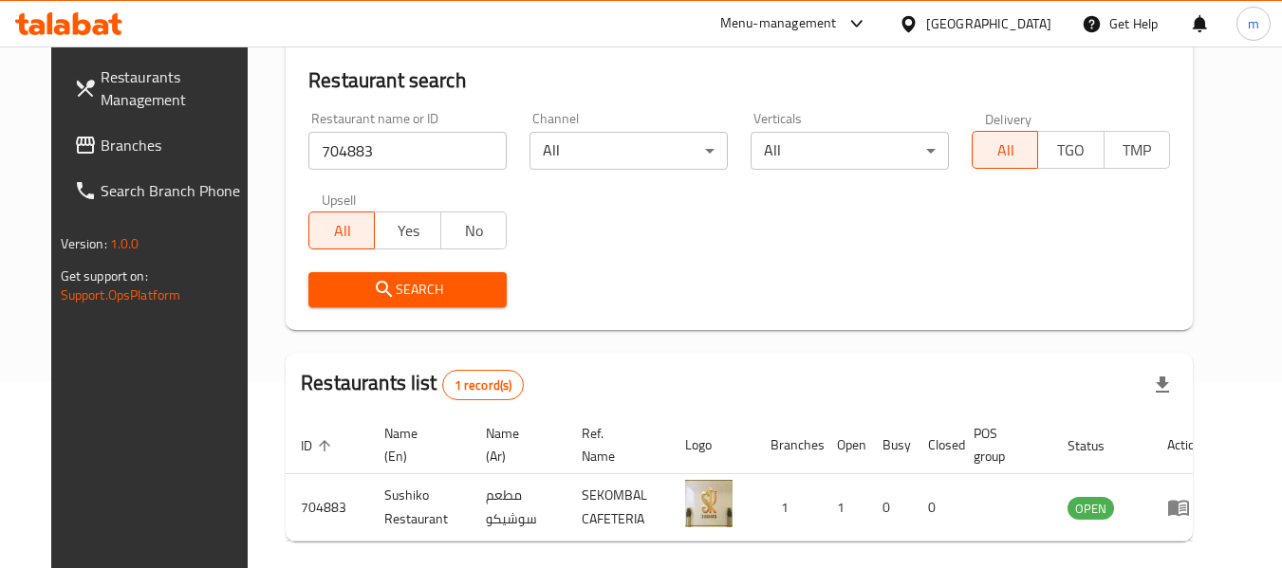
scroll to position [262, 0]
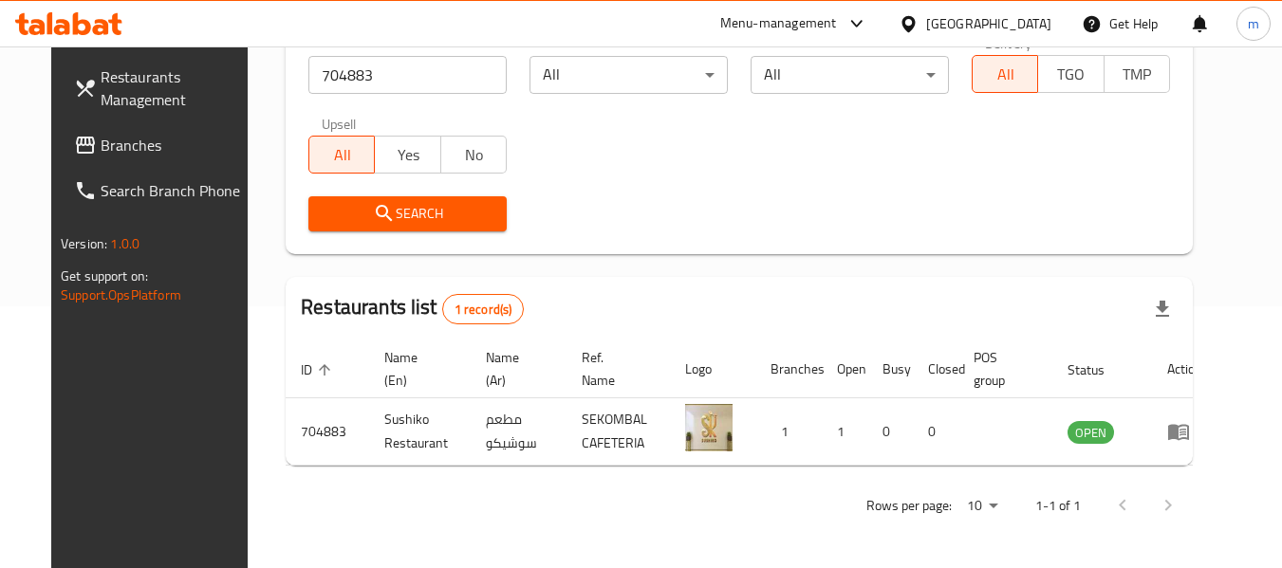
click at [914, 25] on icon at bounding box center [907, 23] width 13 height 16
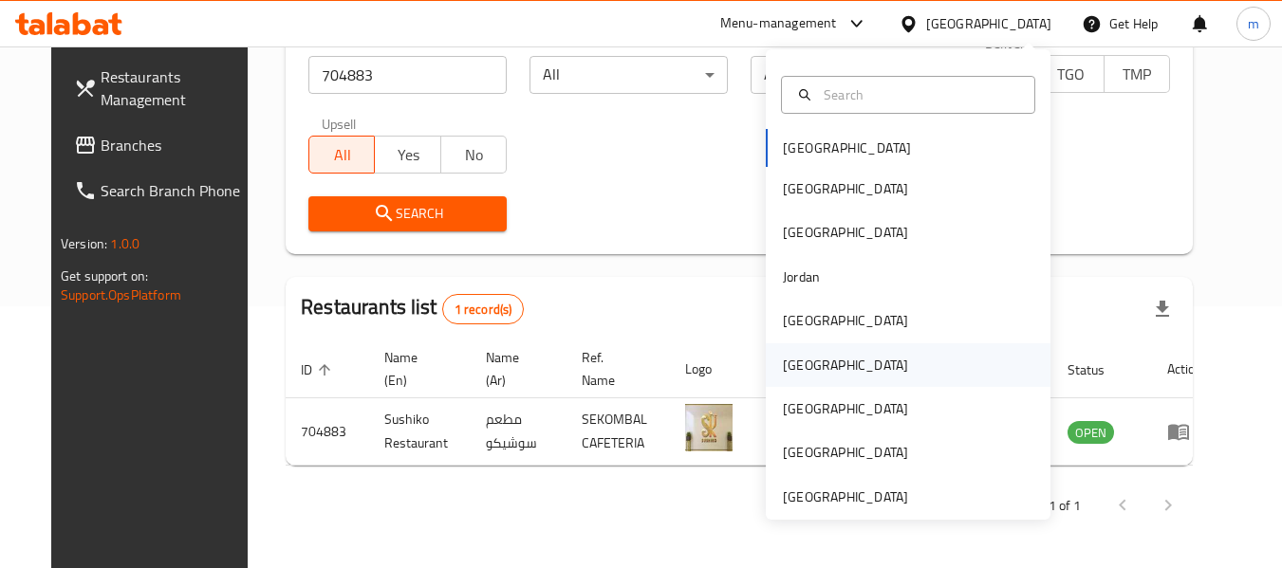
click at [799, 368] on div "[GEOGRAPHIC_DATA]" at bounding box center [845, 365] width 125 height 21
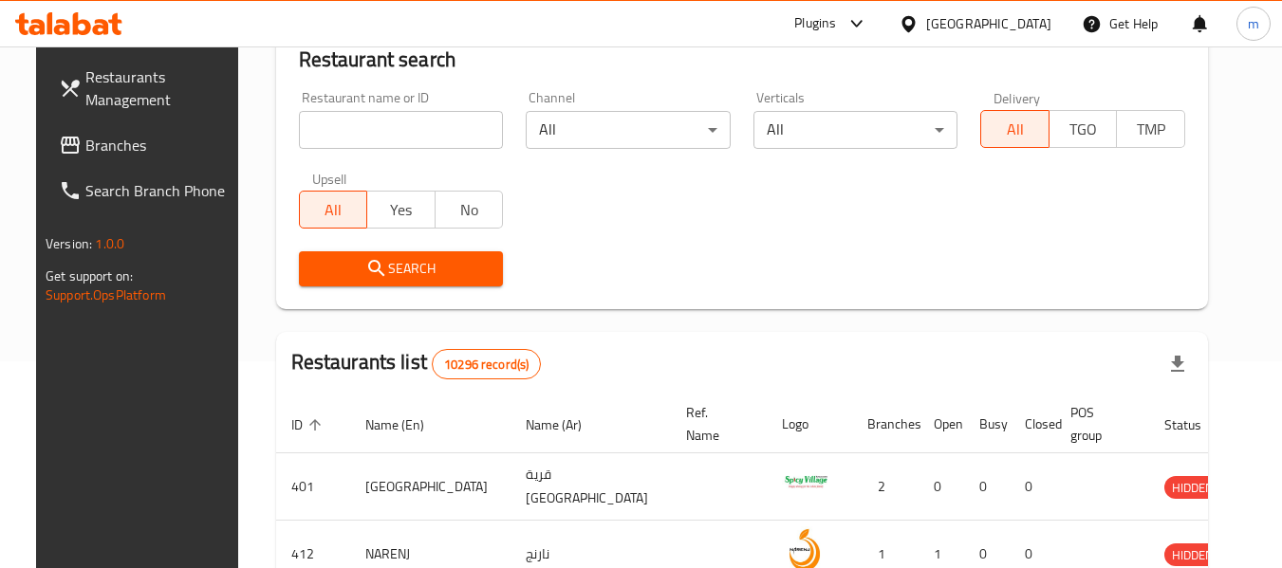
scroll to position [262, 0]
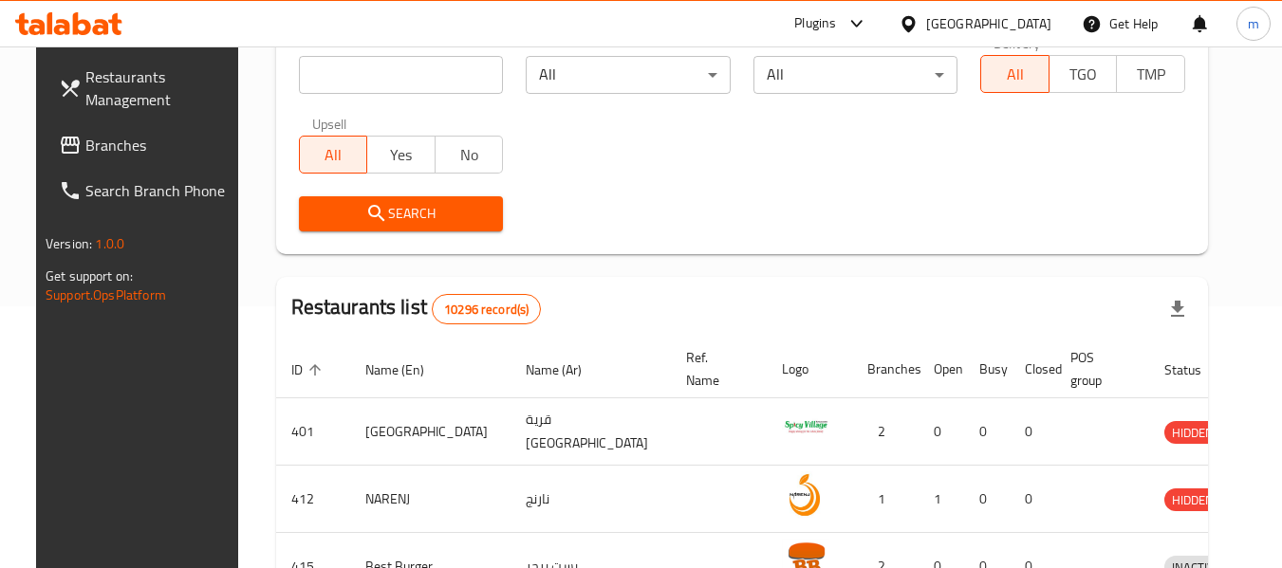
click at [93, 147] on span "Branches" at bounding box center [160, 145] width 150 height 23
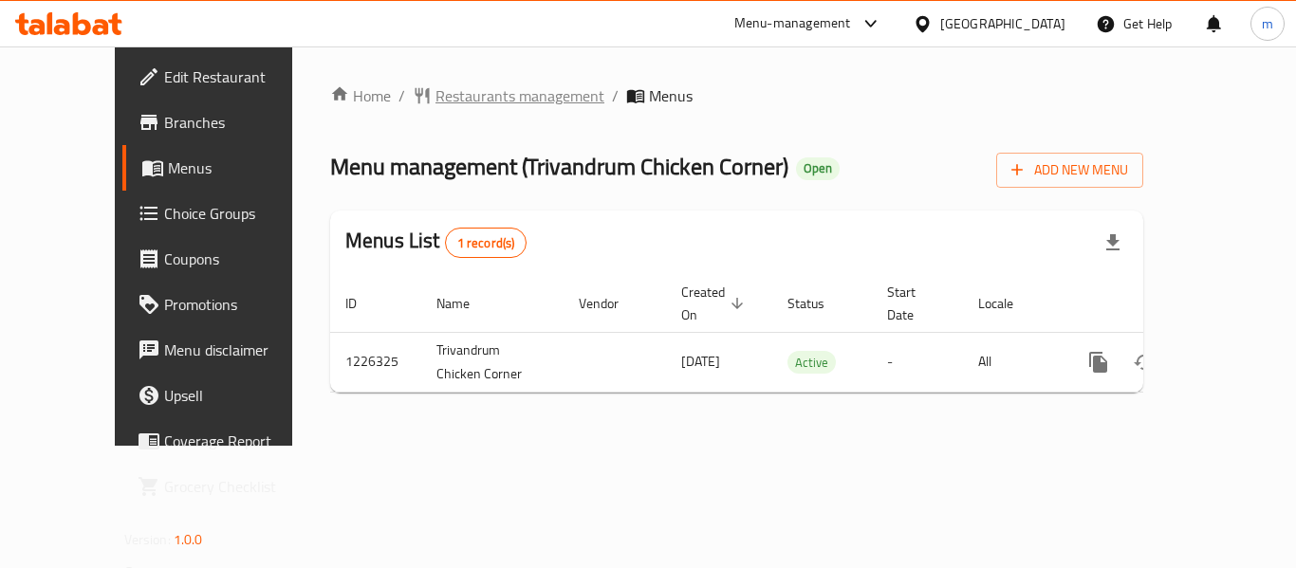
click at [453, 101] on span "Restaurants management" at bounding box center [519, 95] width 169 height 23
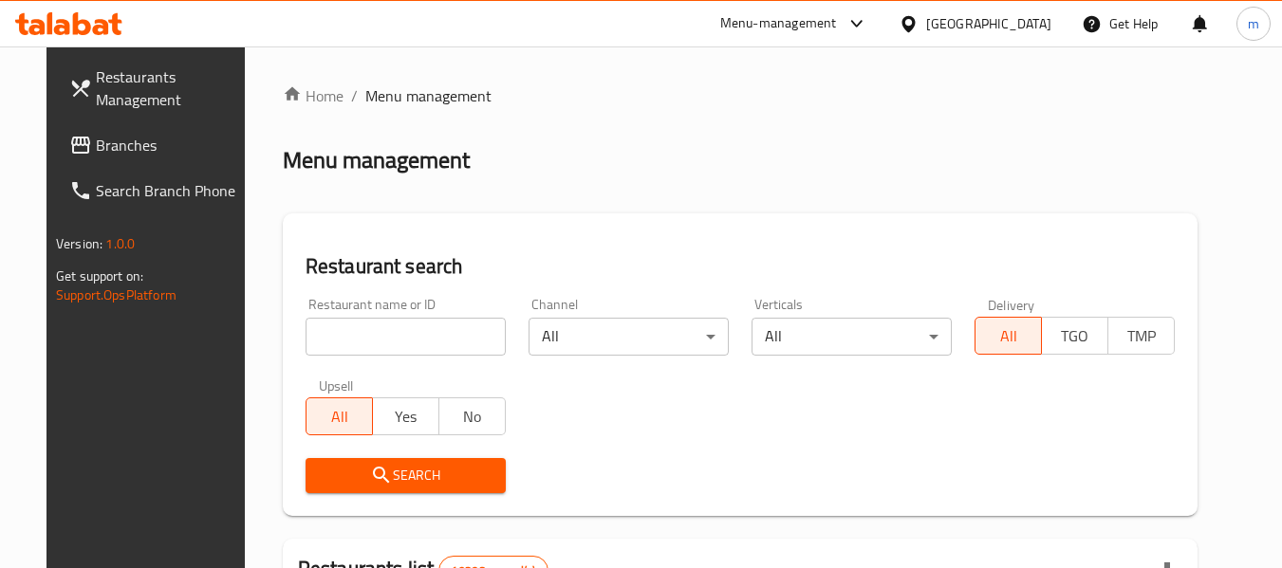
click at [354, 324] on div at bounding box center [641, 284] width 1282 height 568
click at [349, 335] on input "search" at bounding box center [405, 337] width 200 height 38
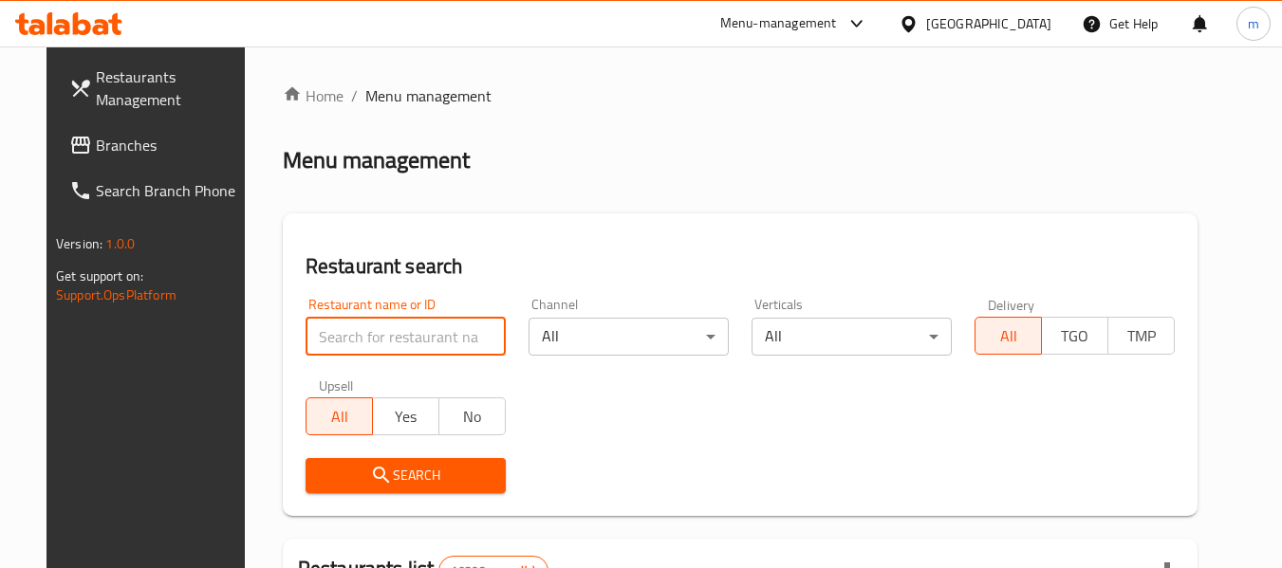
click at [349, 335] on input "search" at bounding box center [405, 337] width 200 height 38
paste input "675642"
type input "675642"
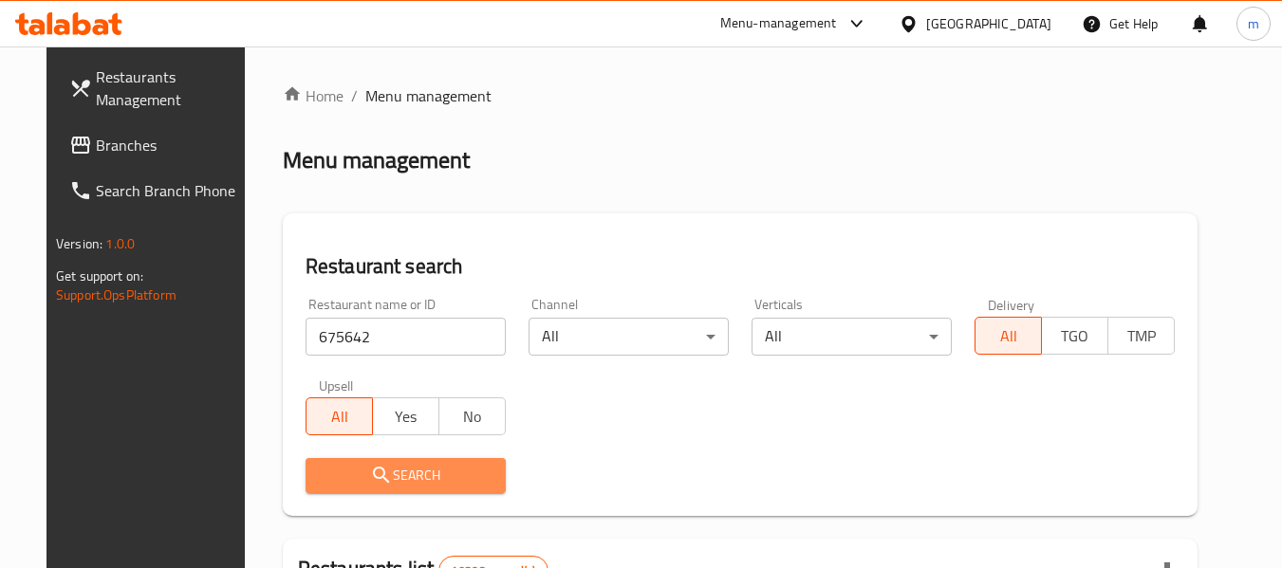
click at [399, 485] on span "Search" at bounding box center [406, 476] width 170 height 24
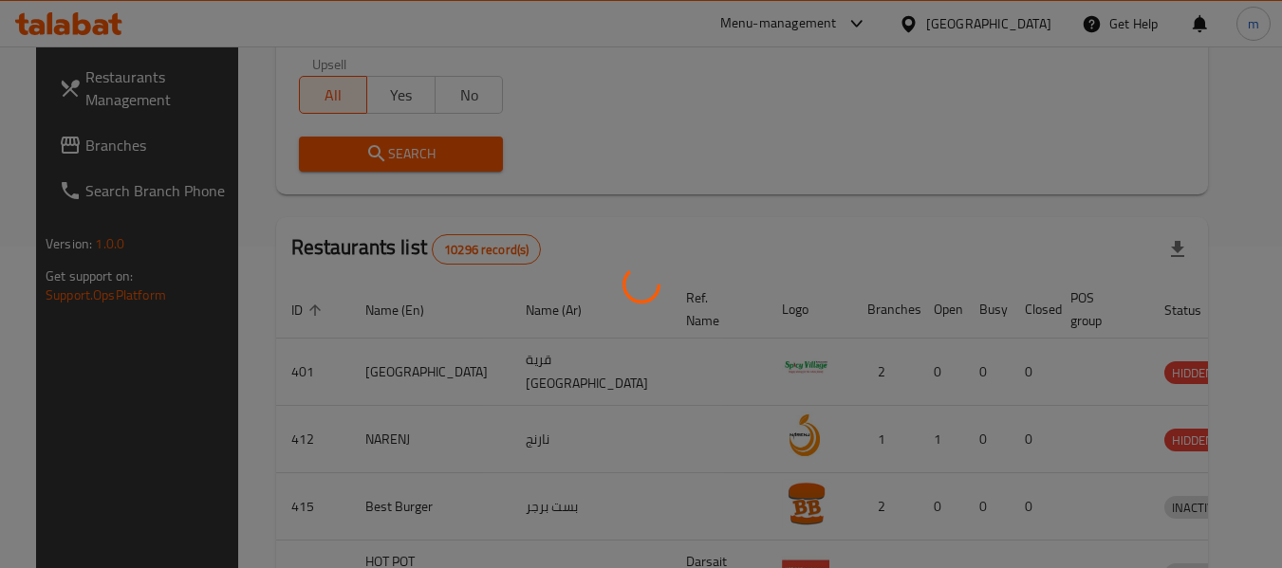
scroll to position [262, 0]
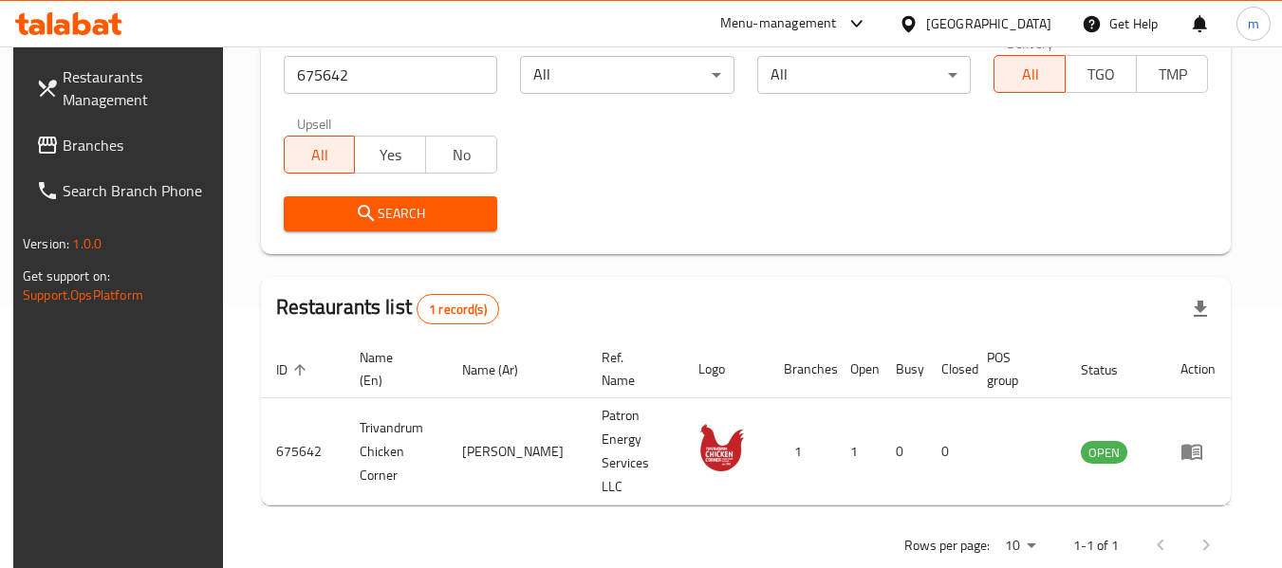
click at [169, 448] on div "Restaurants Management Branches Search Branch Phone Version: 1.0.0 Get support …" at bounding box center [120, 330] width 214 height 568
click at [914, 25] on icon at bounding box center [907, 23] width 13 height 16
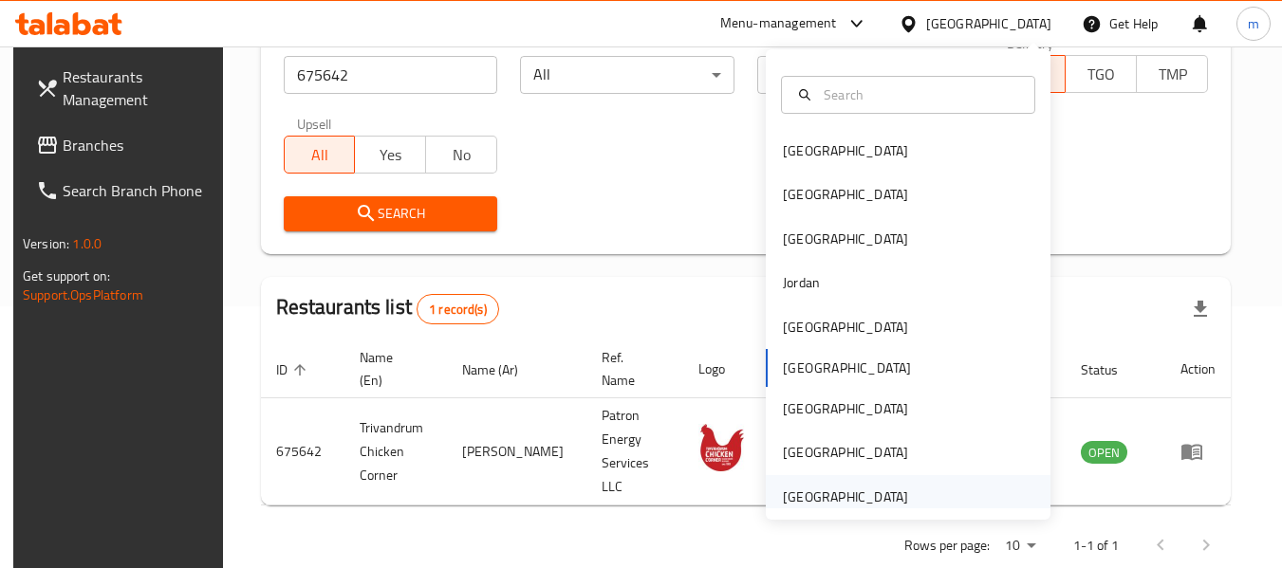
click at [815, 499] on div "[GEOGRAPHIC_DATA]" at bounding box center [845, 497] width 125 height 21
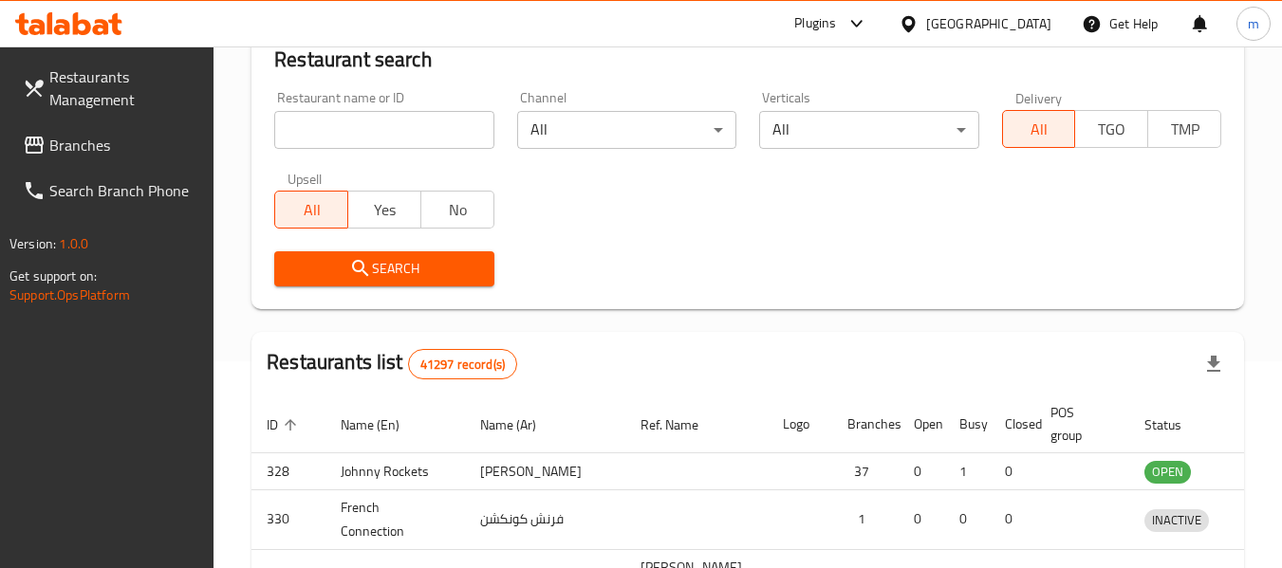
scroll to position [262, 0]
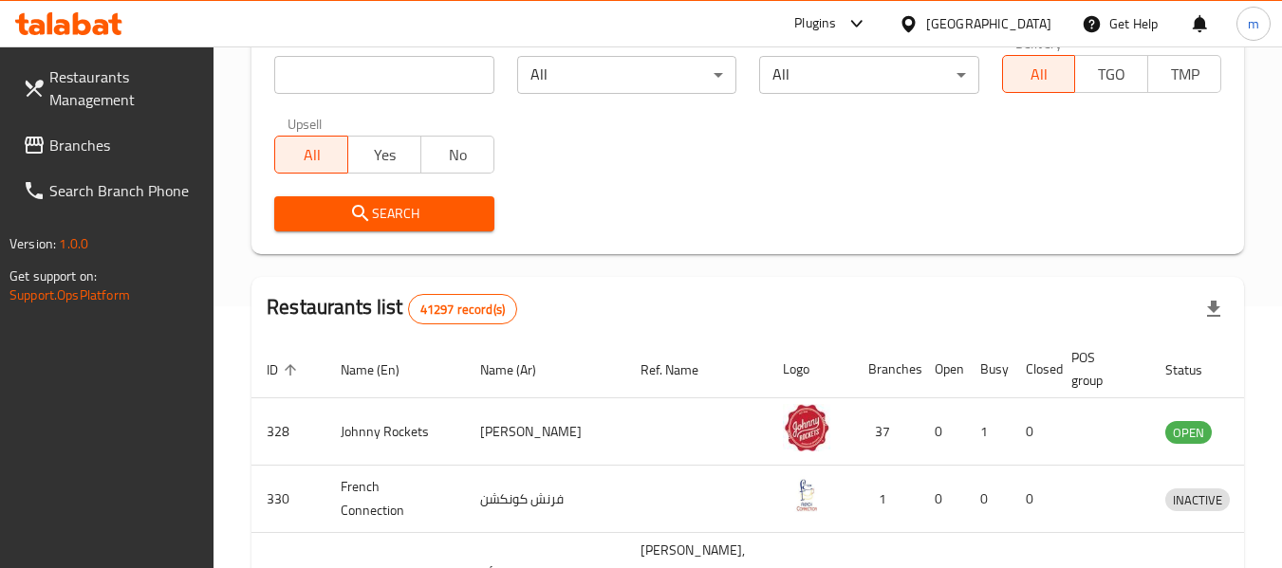
click at [112, 150] on span "Branches" at bounding box center [124, 145] width 150 height 23
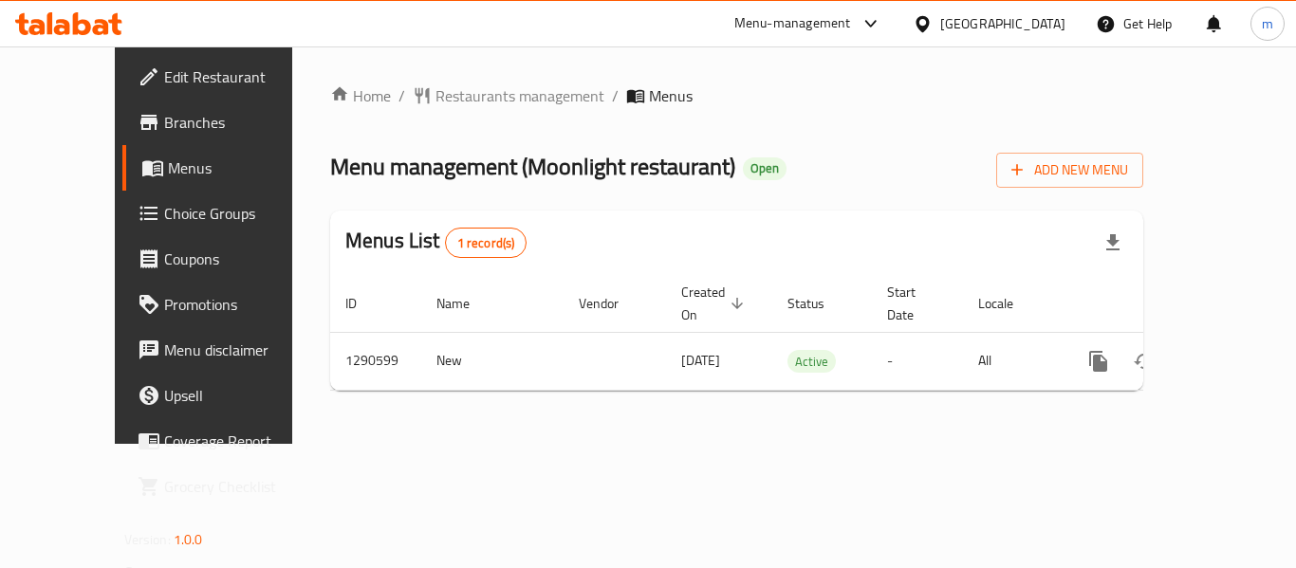
click at [435, 95] on span "Restaurants management" at bounding box center [519, 95] width 169 height 23
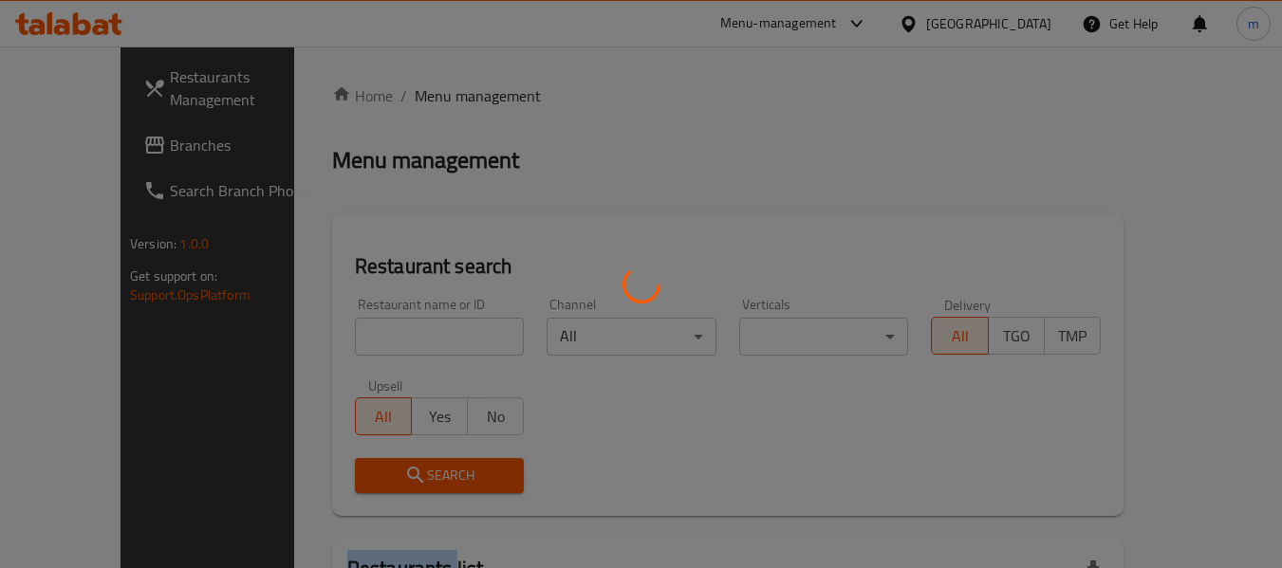
click at [420, 95] on div at bounding box center [641, 284] width 1282 height 568
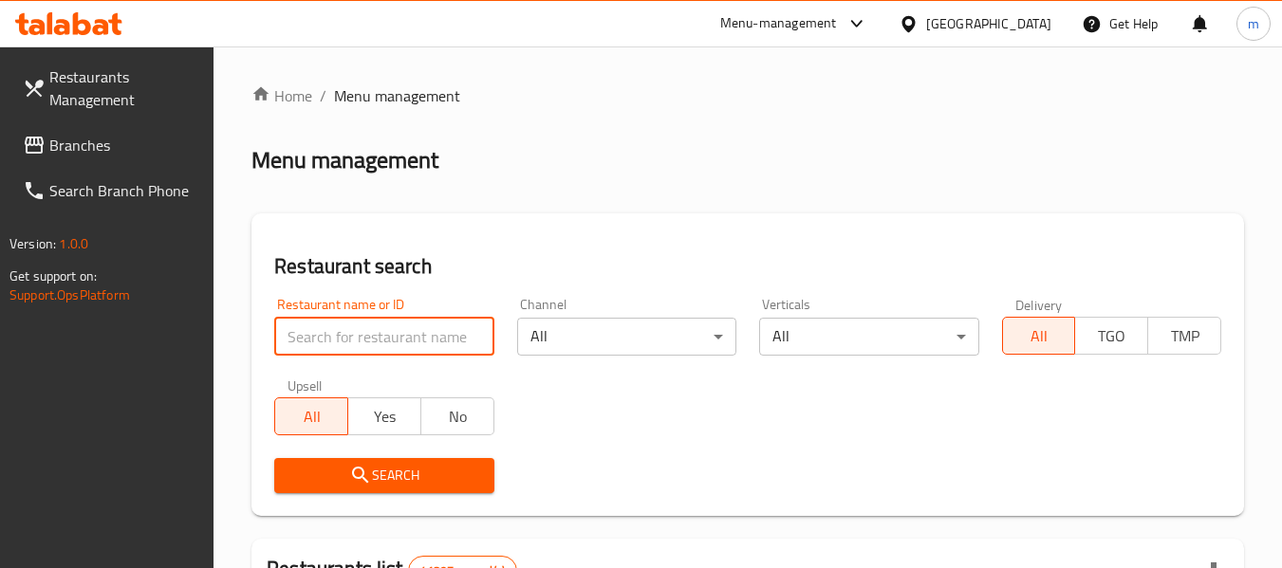
click at [336, 341] on input "search" at bounding box center [383, 337] width 219 height 38
paste input "698261"
type input "698261"
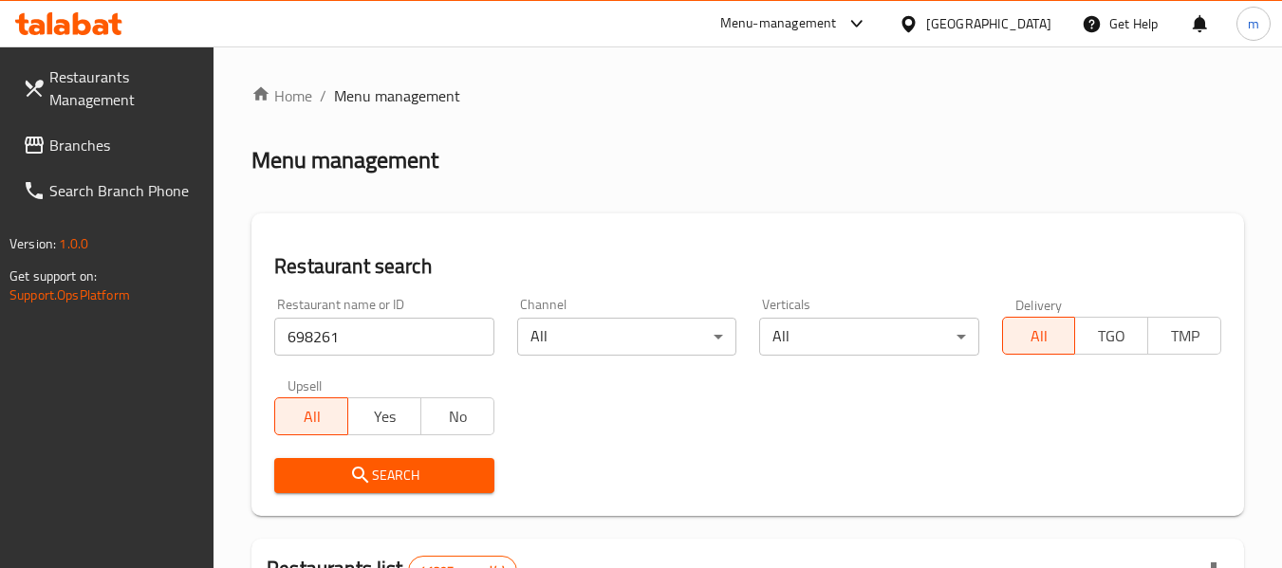
click at [367, 467] on icon "submit" at bounding box center [360, 475] width 23 height 23
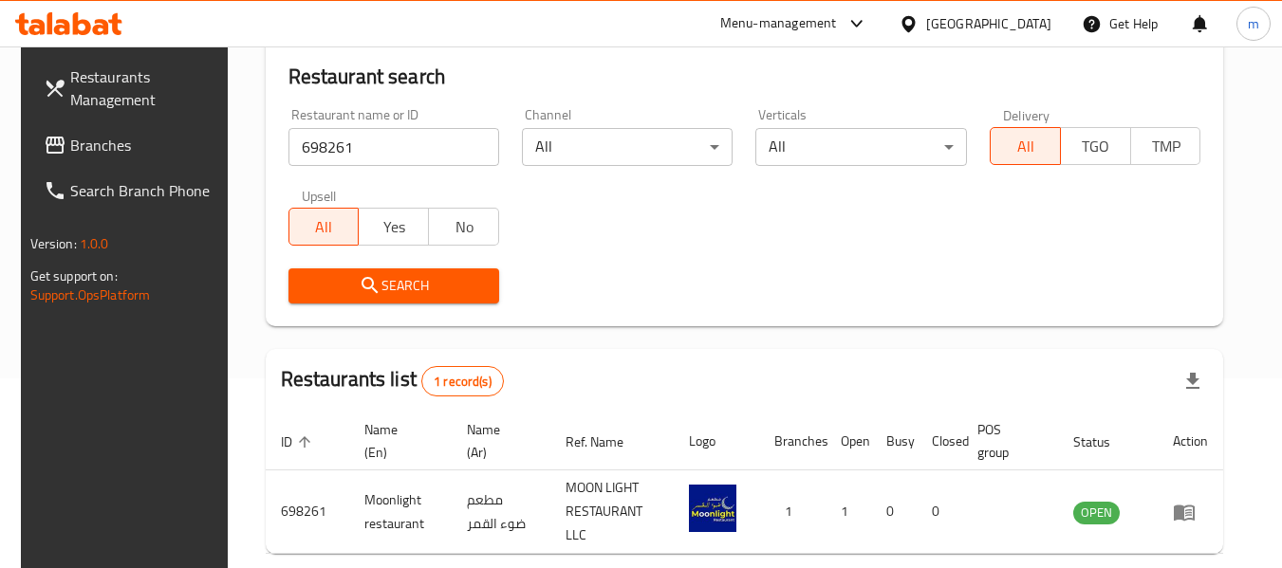
scroll to position [262, 0]
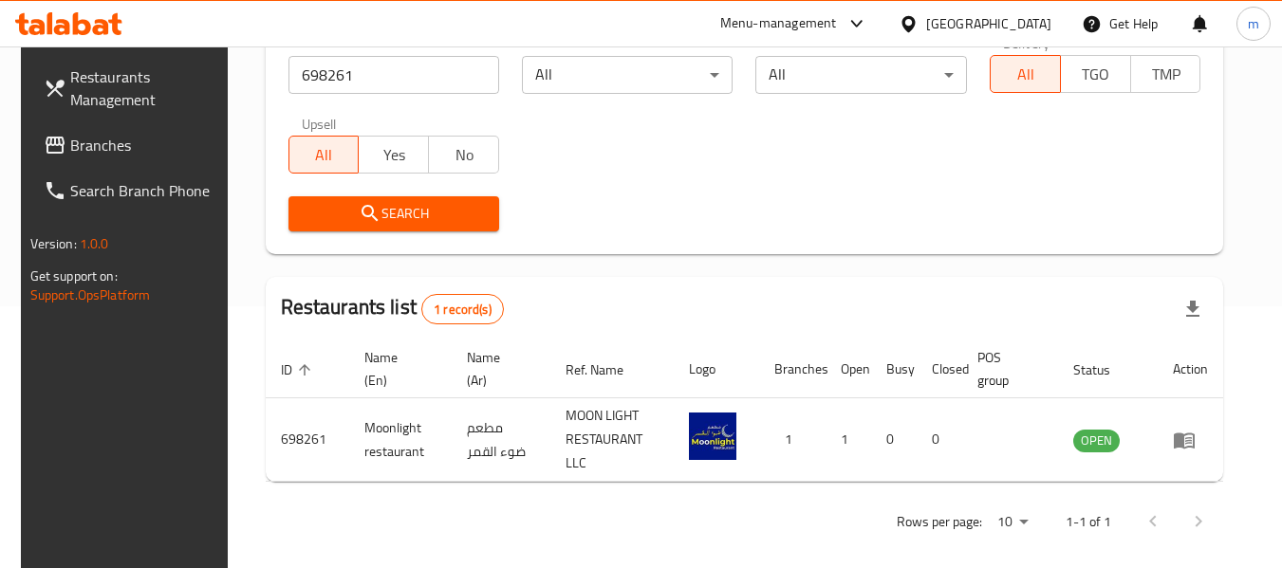
click at [913, 25] on icon at bounding box center [907, 23] width 13 height 16
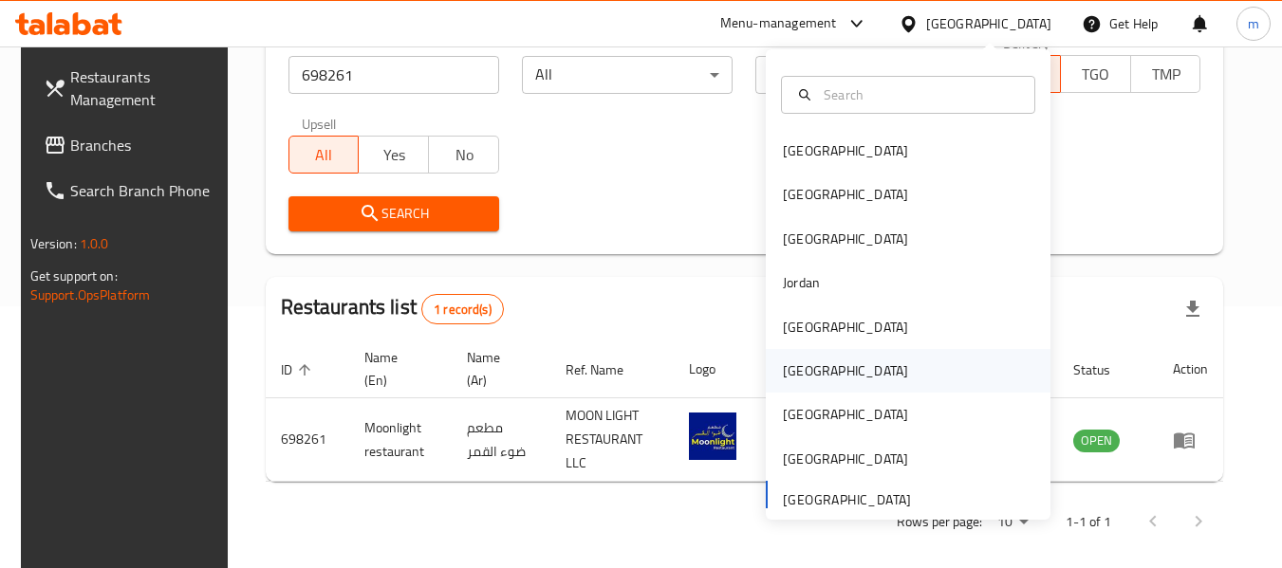
click at [786, 375] on div "[GEOGRAPHIC_DATA]" at bounding box center [845, 370] width 125 height 21
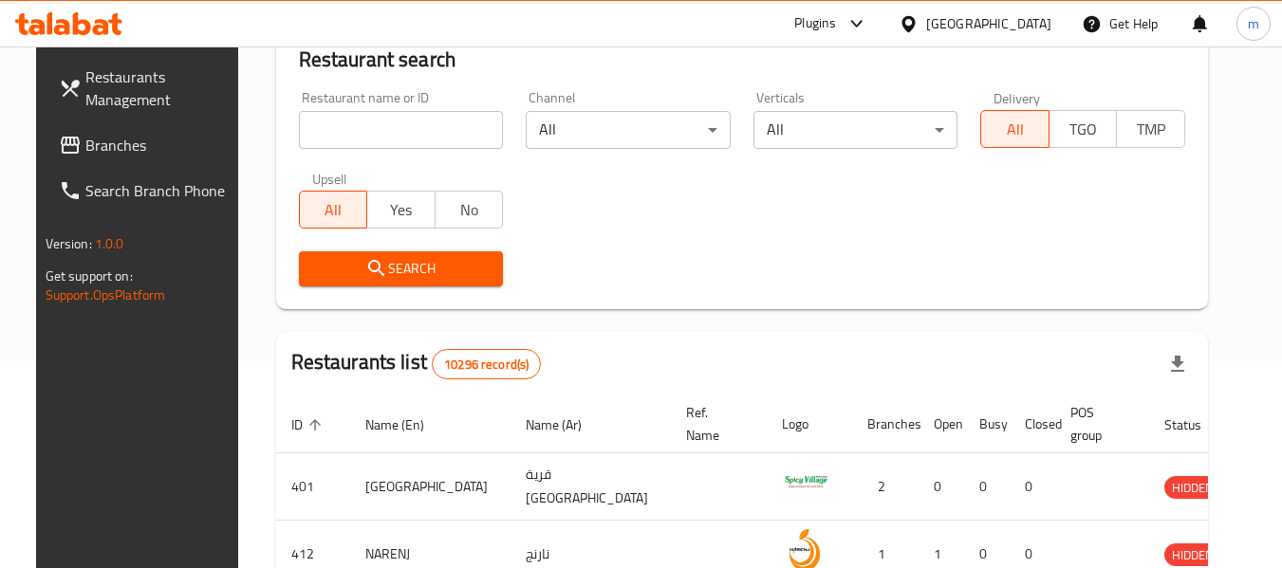
scroll to position [262, 0]
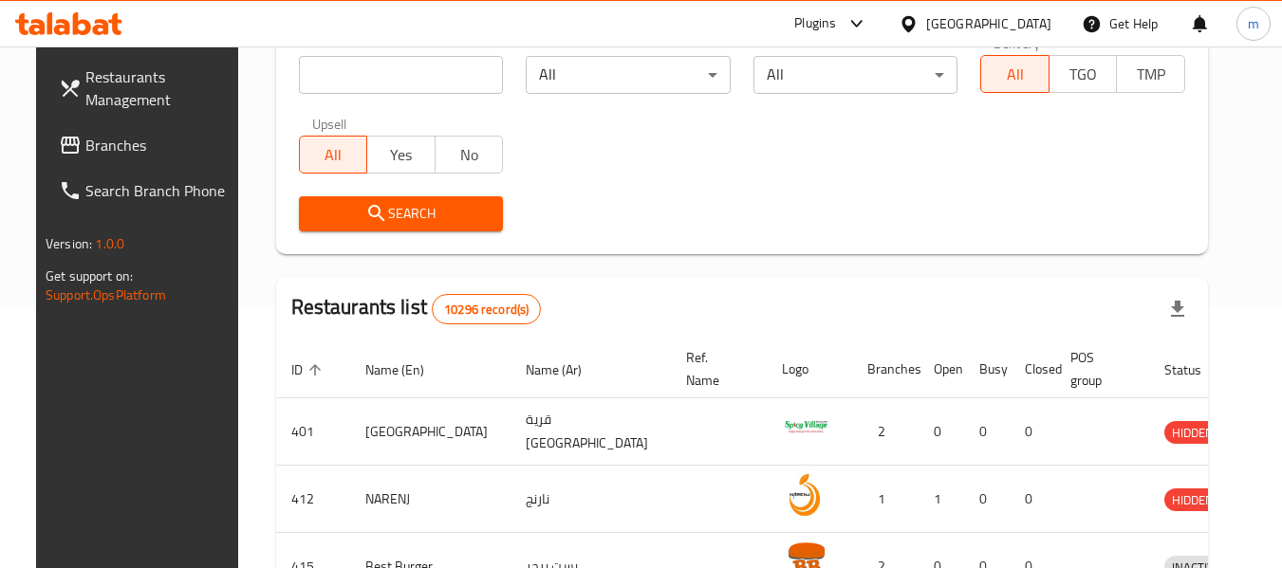
click at [115, 140] on span "Branches" at bounding box center [160, 145] width 150 height 23
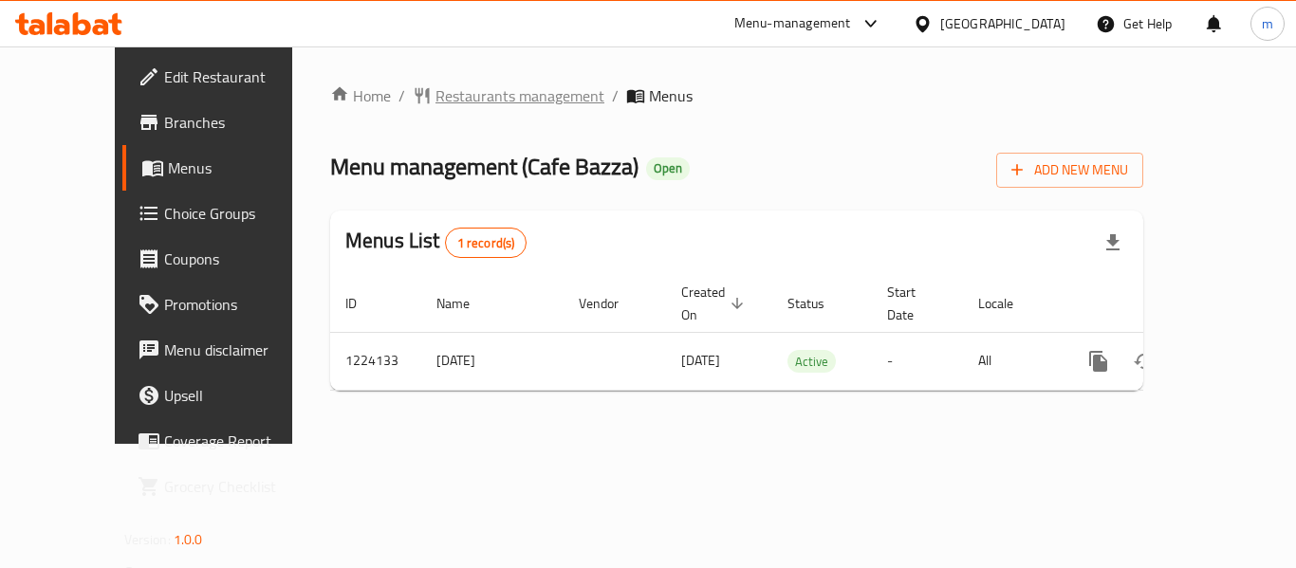
click at [440, 100] on span "Restaurants management" at bounding box center [519, 95] width 169 height 23
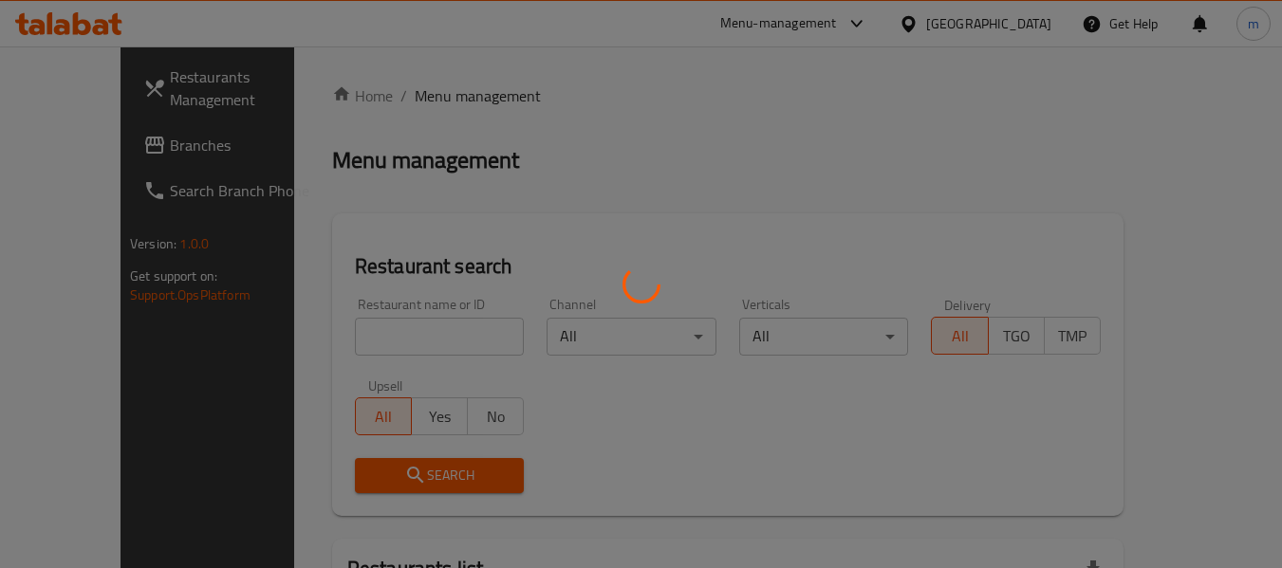
click at [338, 330] on div at bounding box center [641, 284] width 1282 height 568
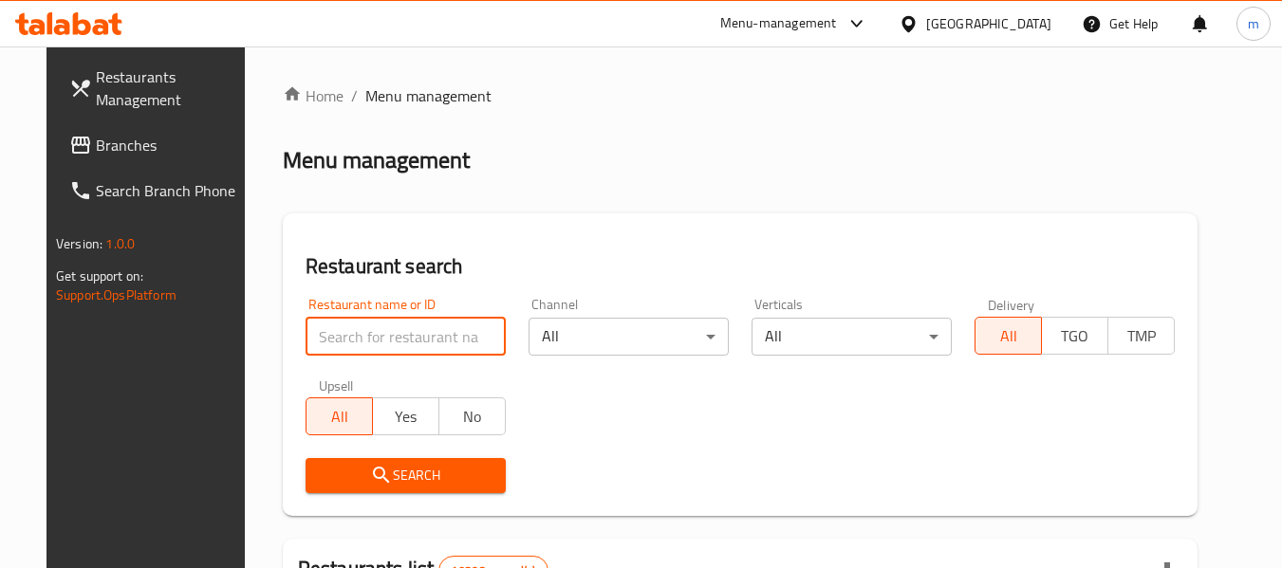
click at [329, 340] on input "search" at bounding box center [405, 337] width 200 height 38
paste input "674787"
type input "674787"
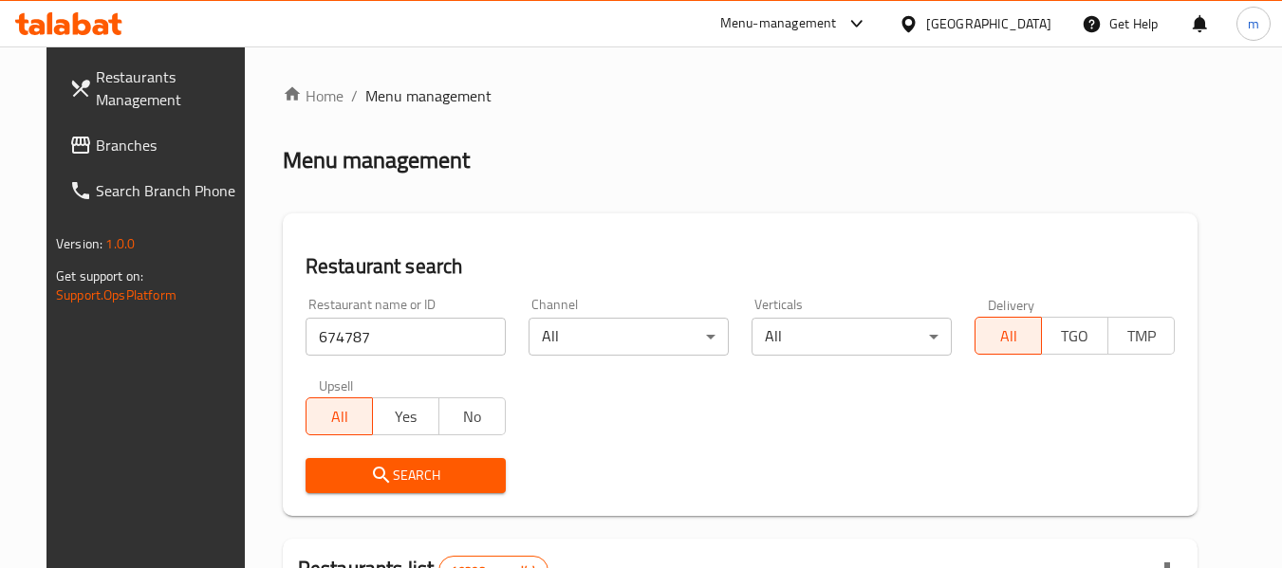
click at [378, 485] on span "Search" at bounding box center [406, 476] width 170 height 24
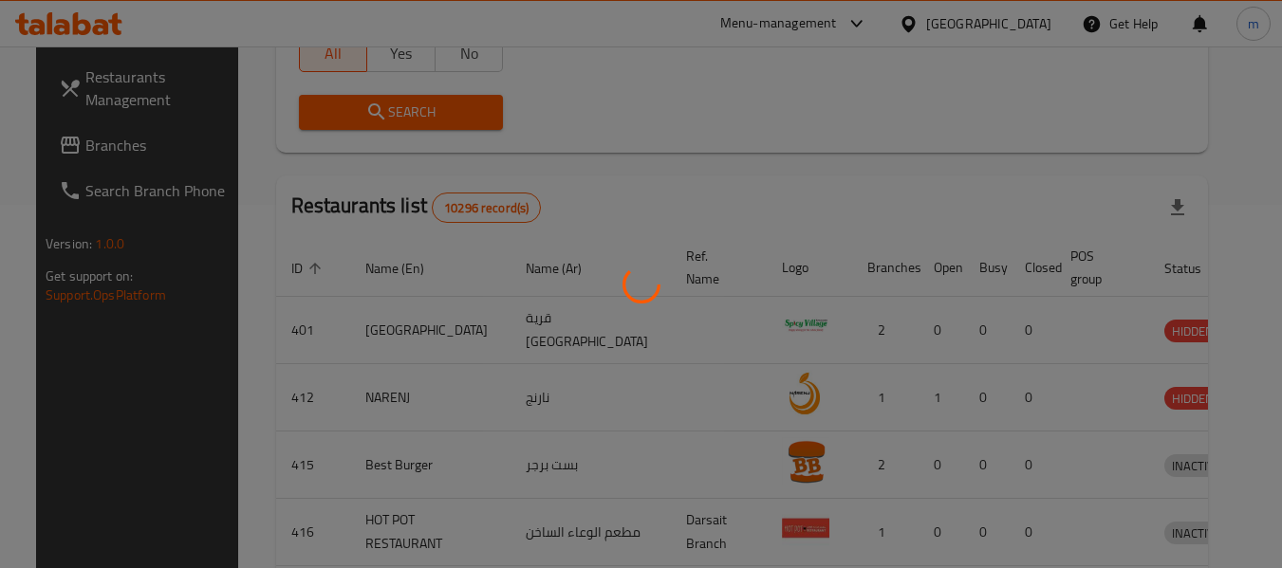
scroll to position [262, 0]
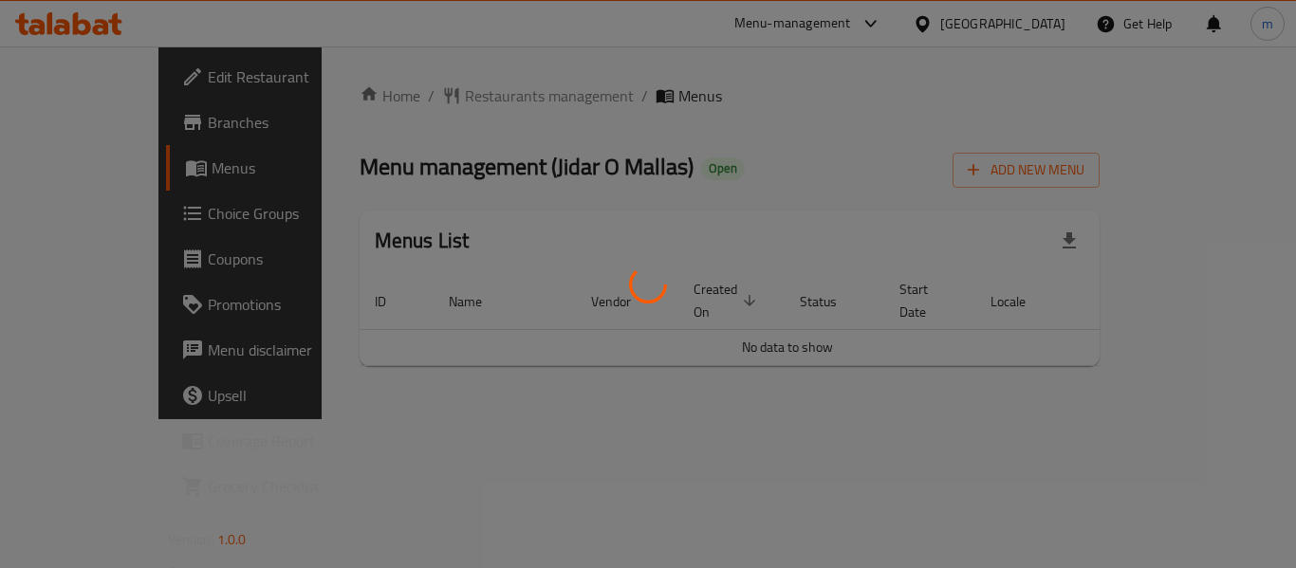
click at [444, 97] on div at bounding box center [648, 284] width 1296 height 568
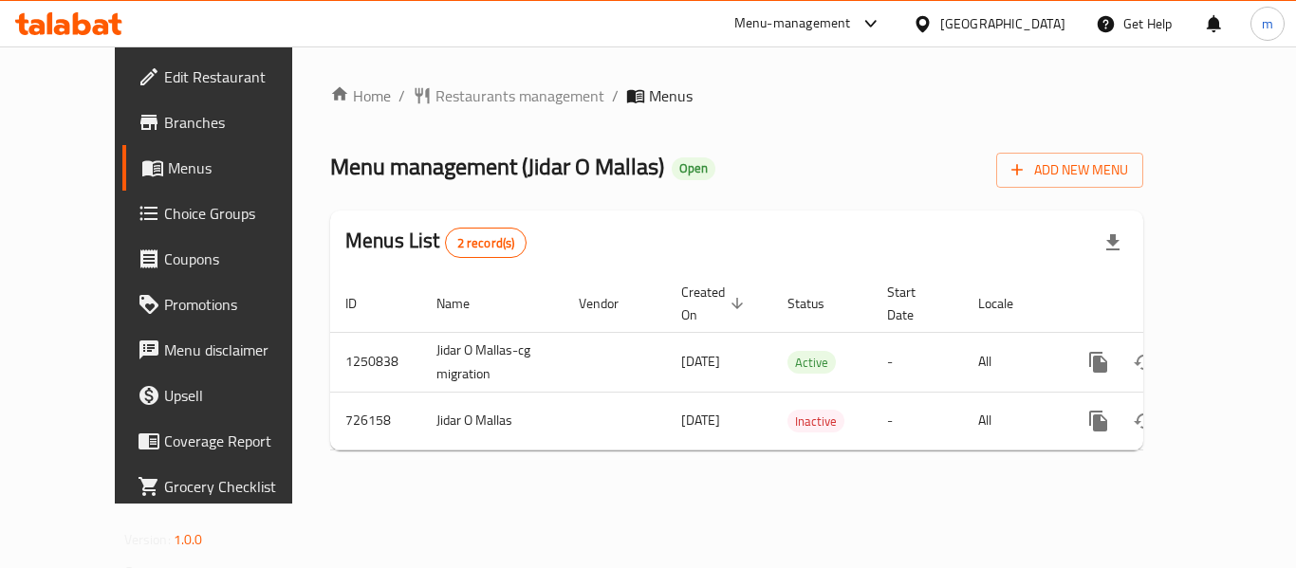
click at [435, 100] on span "Restaurants management" at bounding box center [519, 95] width 169 height 23
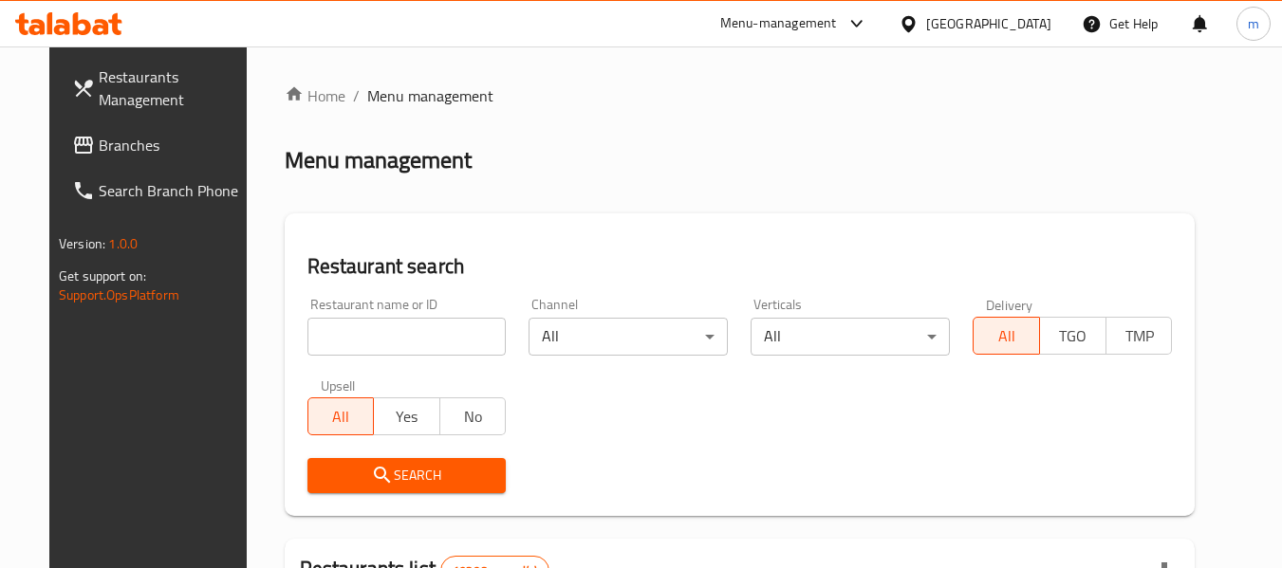
click at [347, 330] on div at bounding box center [641, 284] width 1282 height 568
click at [341, 342] on input "search" at bounding box center [406, 337] width 199 height 38
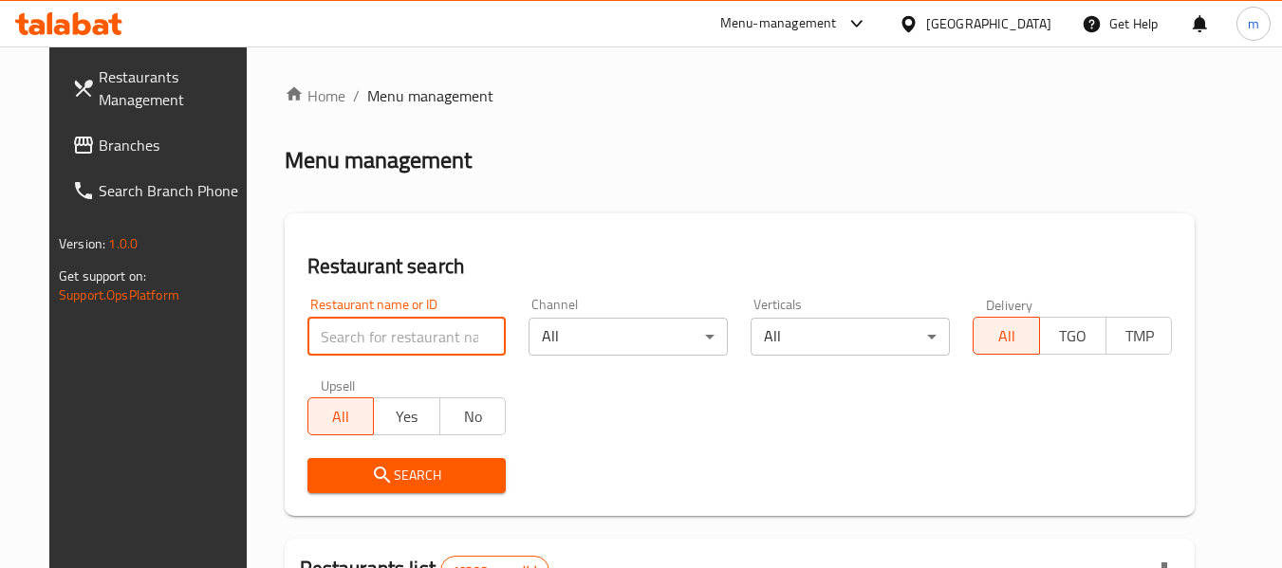
click at [341, 342] on input "search" at bounding box center [406, 337] width 199 height 38
paste input "646193"
type input "646193"
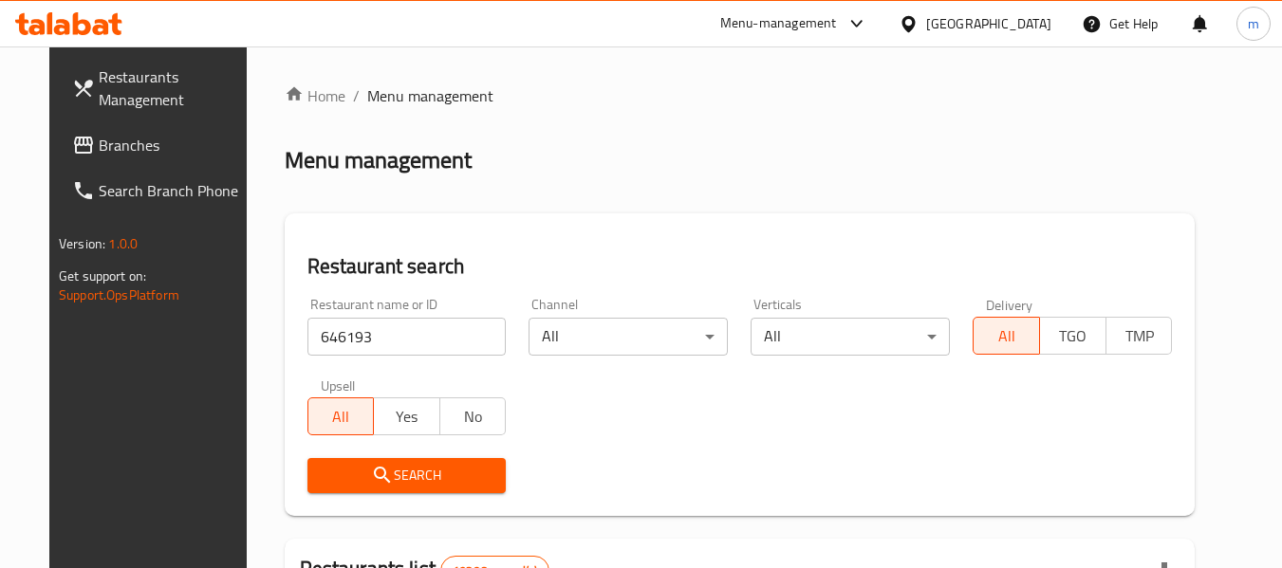
click at [371, 482] on icon "submit" at bounding box center [382, 475] width 23 height 23
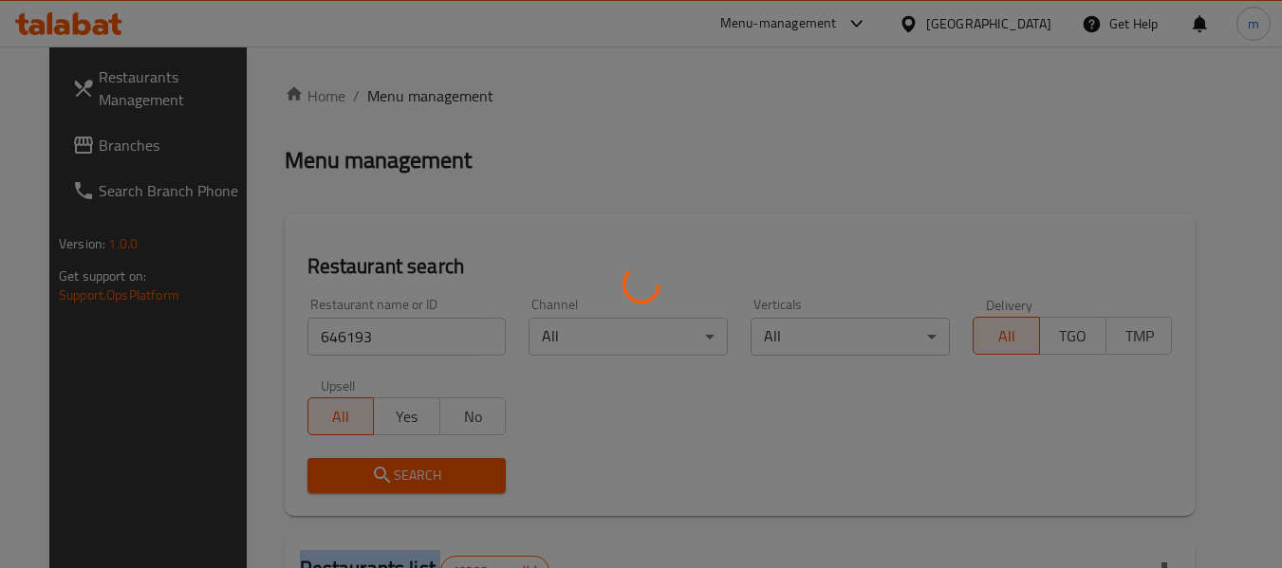
click at [371, 482] on div at bounding box center [641, 284] width 1282 height 568
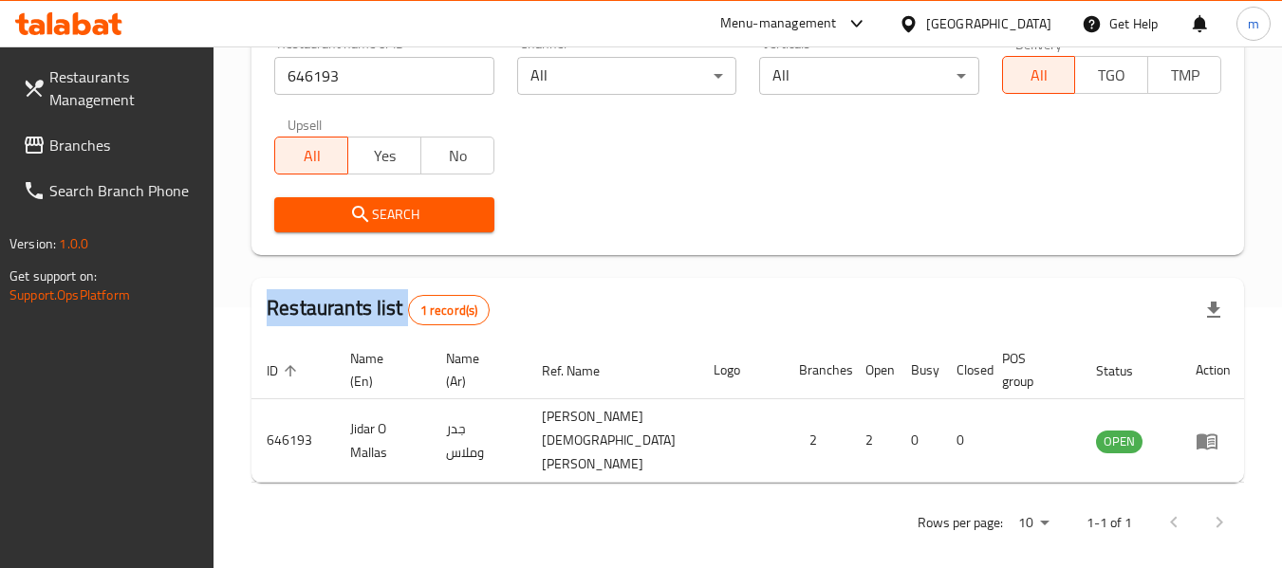
scroll to position [262, 0]
click at [918, 23] on icon at bounding box center [908, 24] width 20 height 20
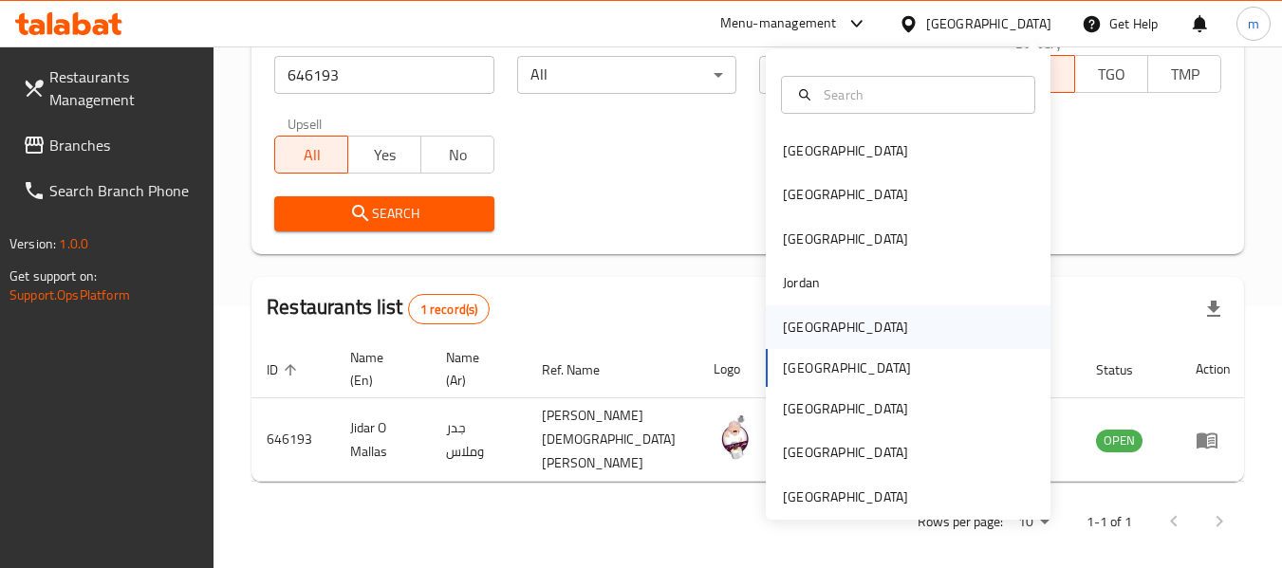
click at [805, 320] on div "[GEOGRAPHIC_DATA]" at bounding box center [845, 327] width 125 height 21
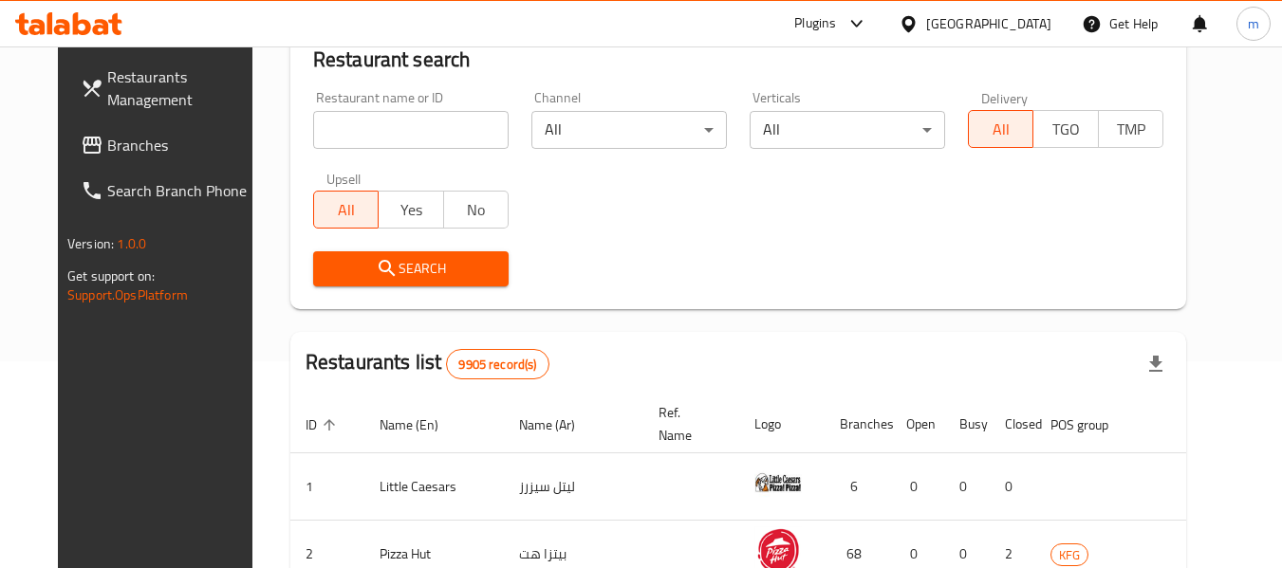
scroll to position [262, 0]
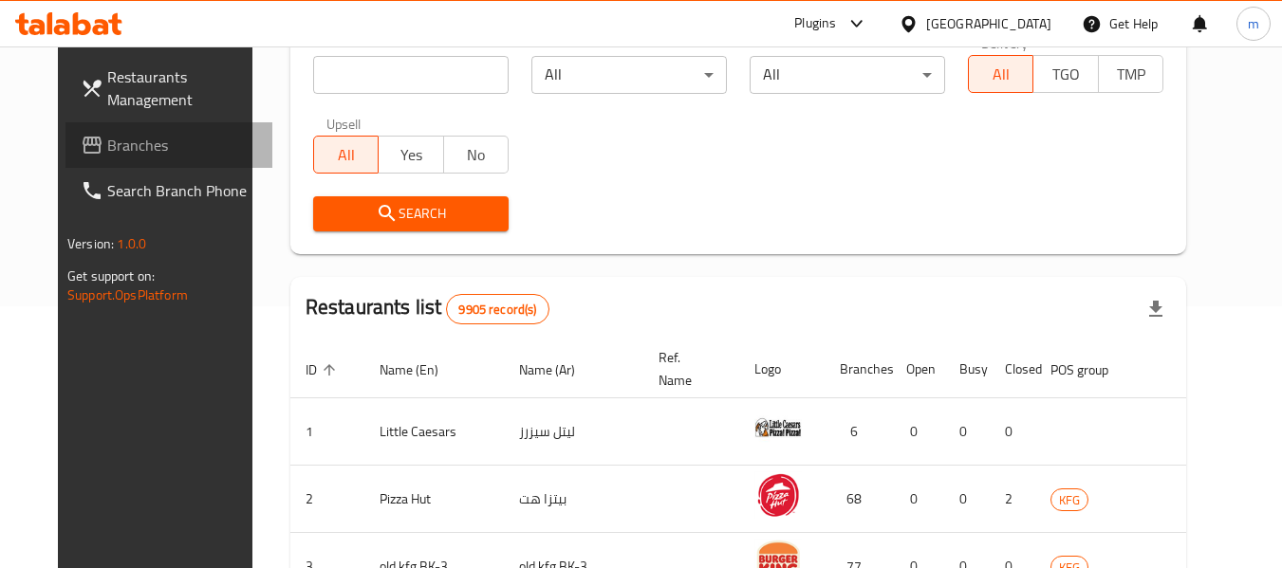
click at [120, 146] on span "Branches" at bounding box center [182, 145] width 150 height 23
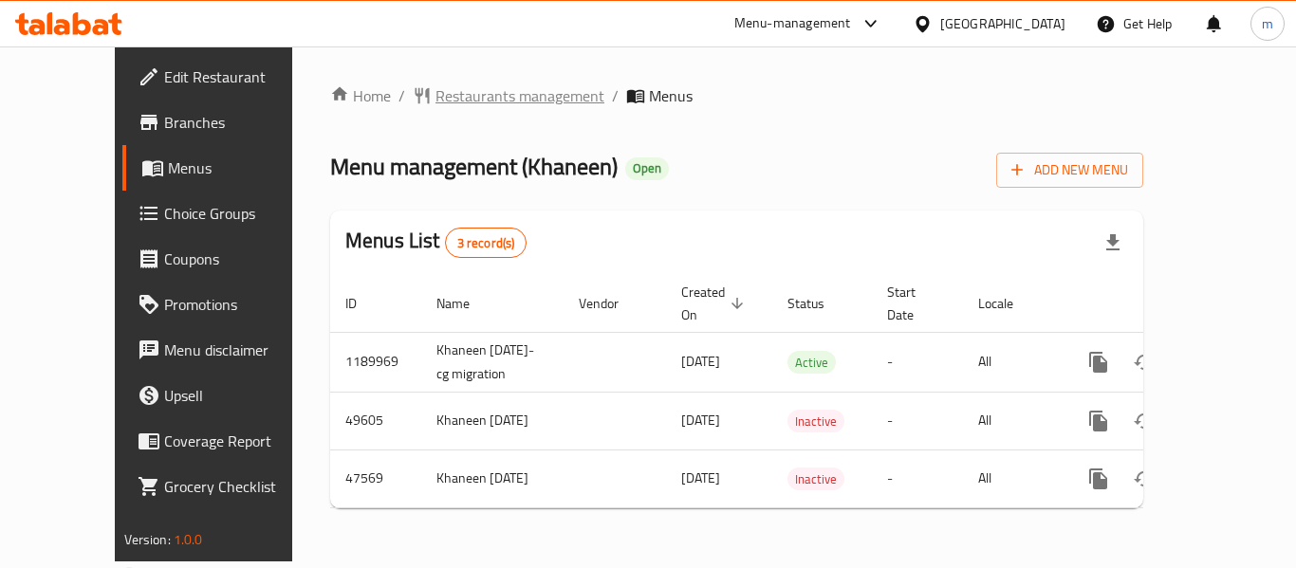
click at [438, 94] on span "Restaurants management" at bounding box center [519, 95] width 169 height 23
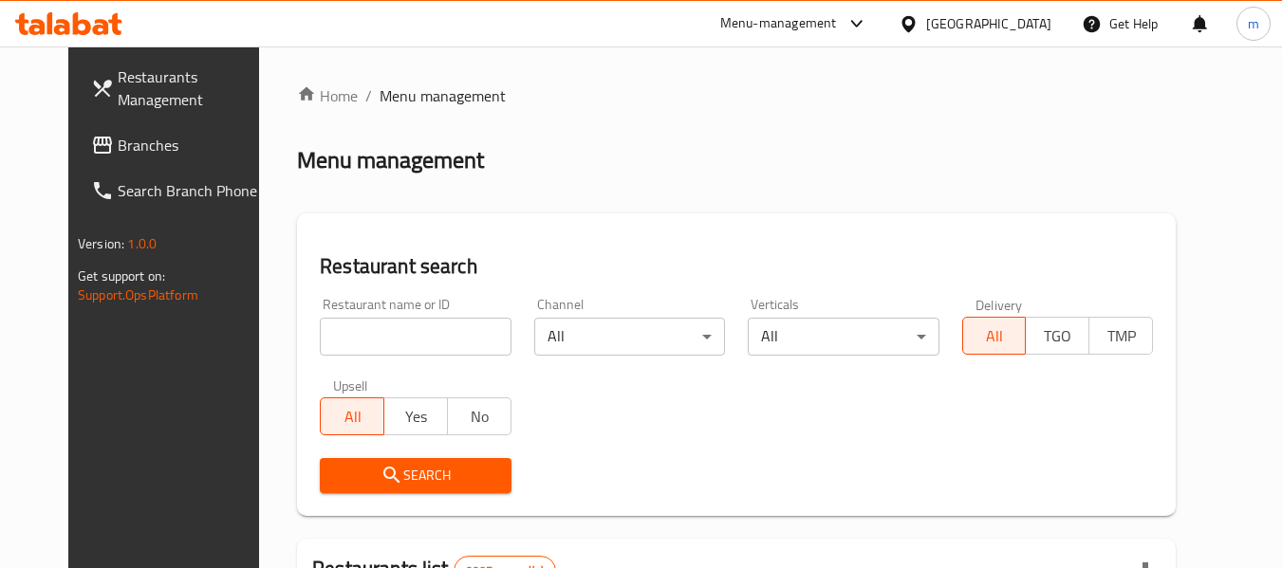
click at [348, 342] on div at bounding box center [641, 284] width 1282 height 568
click at [348, 342] on input "search" at bounding box center [415, 337] width 191 height 38
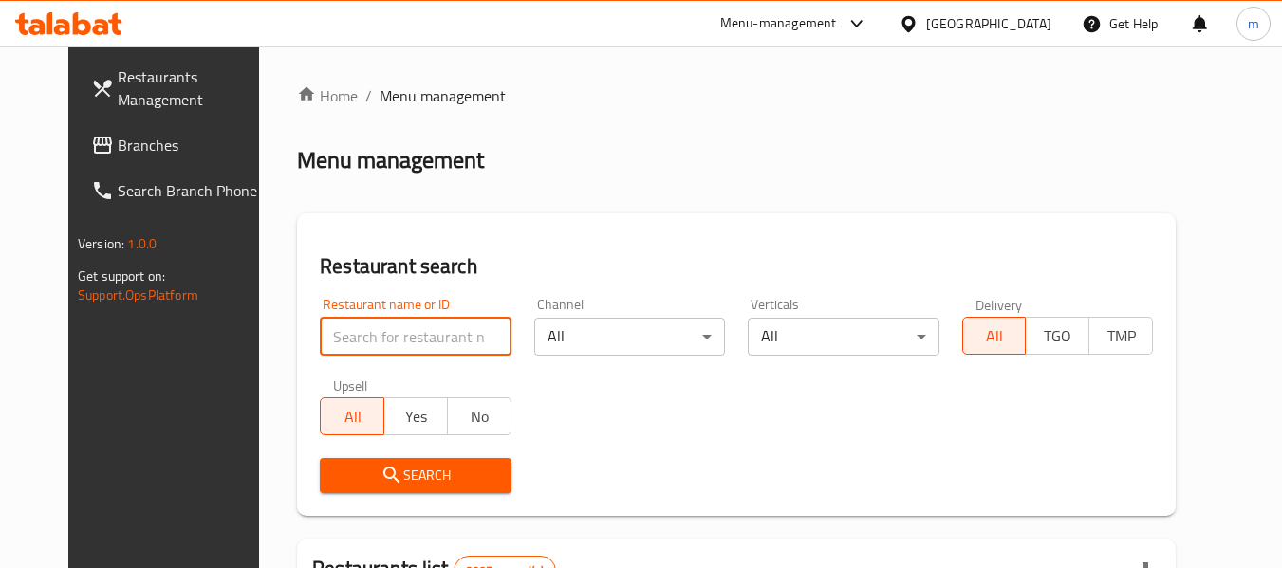
click at [348, 342] on input "search" at bounding box center [415, 337] width 191 height 38
paste input "2751"
type input "2751"
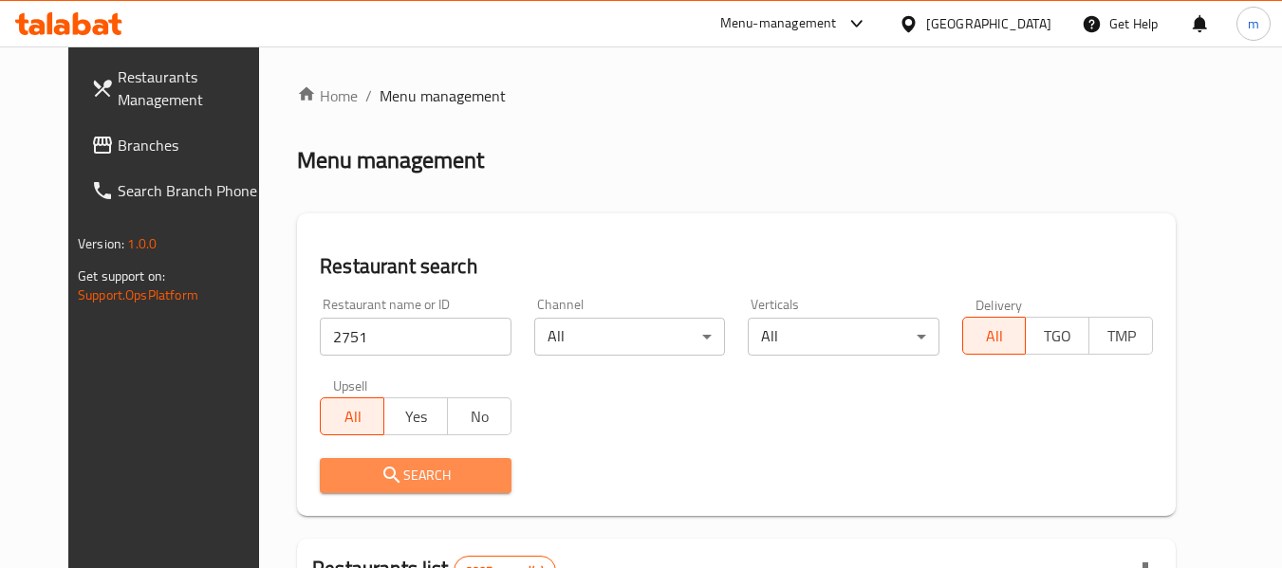
click at [378, 475] on span "Search" at bounding box center [415, 476] width 160 height 24
click at [378, 475] on div at bounding box center [641, 284] width 1282 height 568
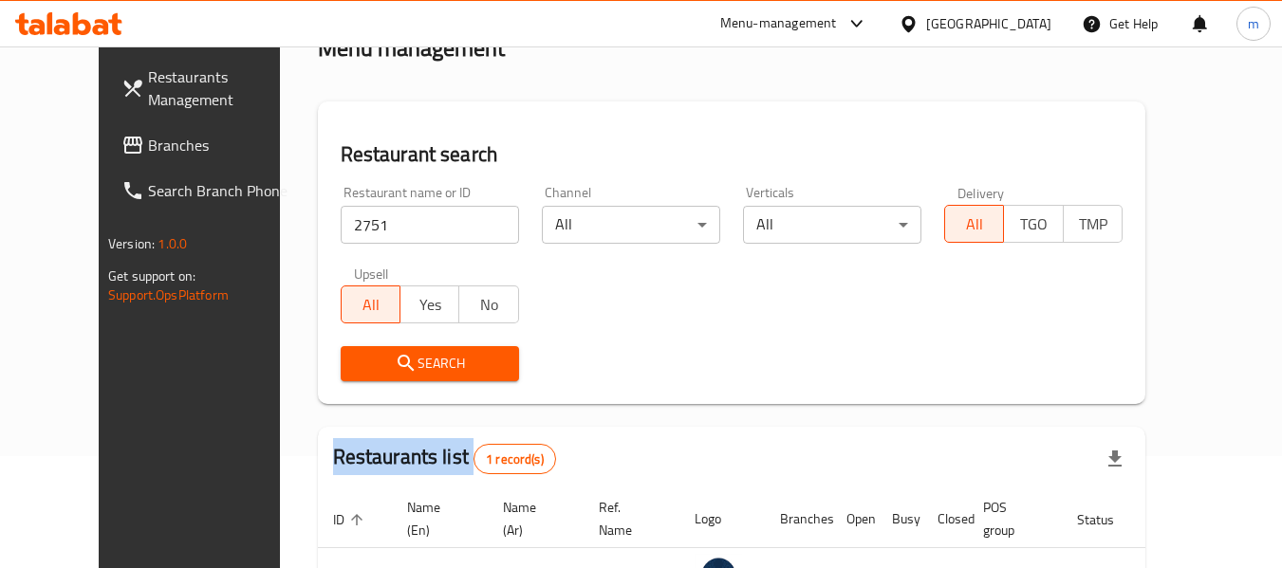
scroll to position [262, 0]
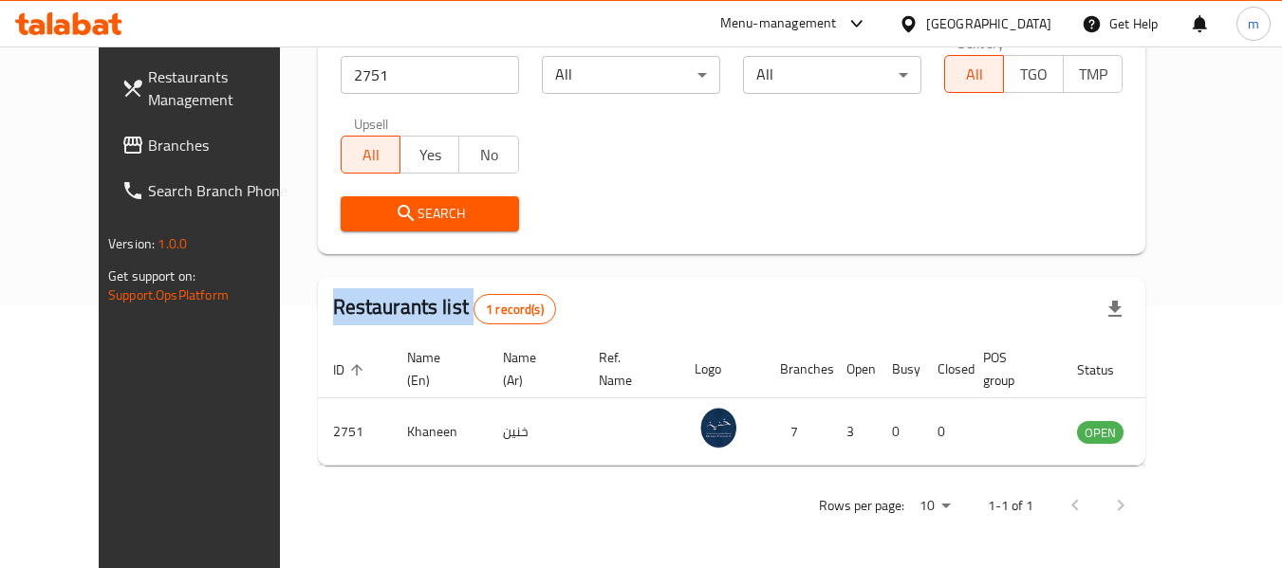
click at [914, 24] on icon at bounding box center [907, 23] width 13 height 16
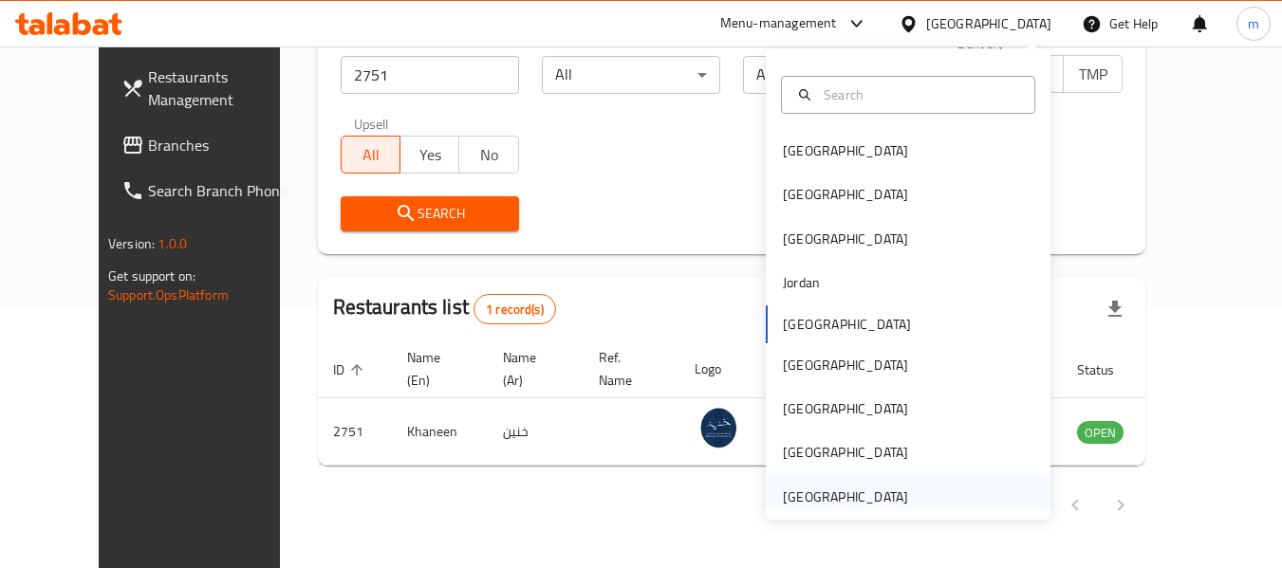
click at [816, 500] on div "[GEOGRAPHIC_DATA]" at bounding box center [845, 497] width 125 height 21
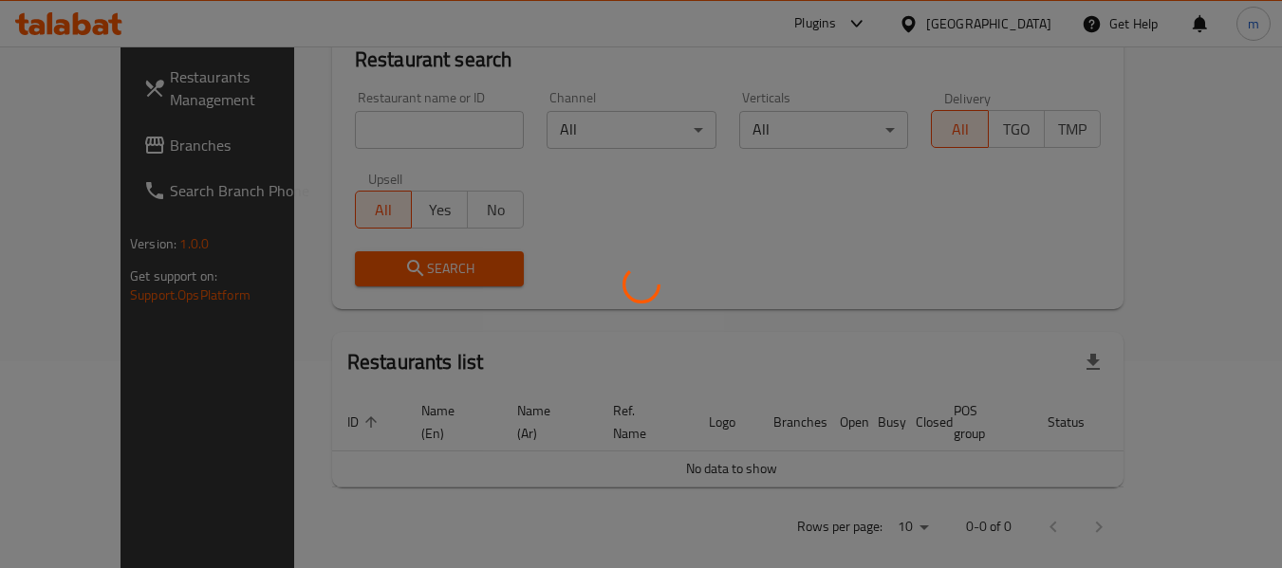
scroll to position [262, 0]
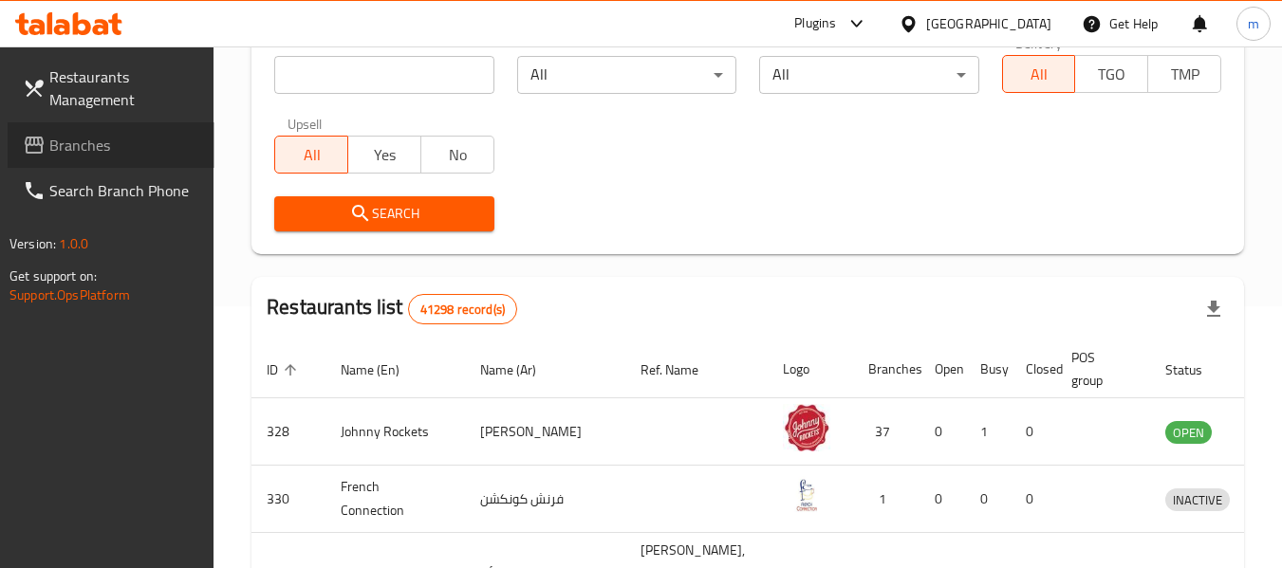
click at [150, 139] on span "Branches" at bounding box center [124, 145] width 150 height 23
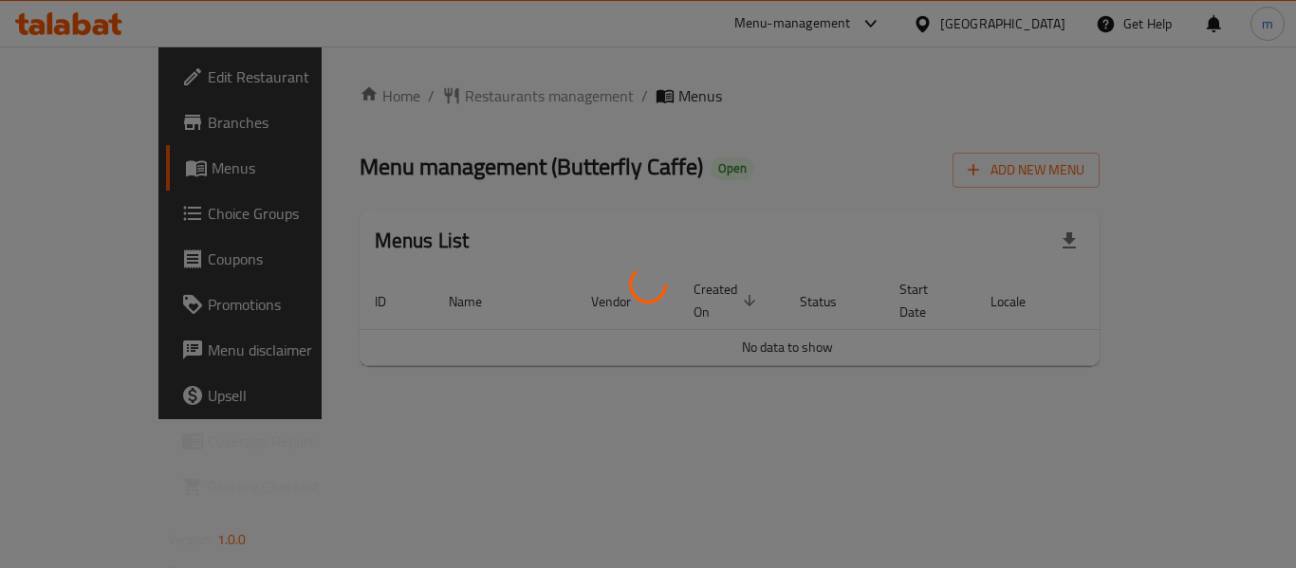
click at [424, 92] on div at bounding box center [648, 284] width 1296 height 568
click at [432, 96] on div at bounding box center [648, 284] width 1296 height 568
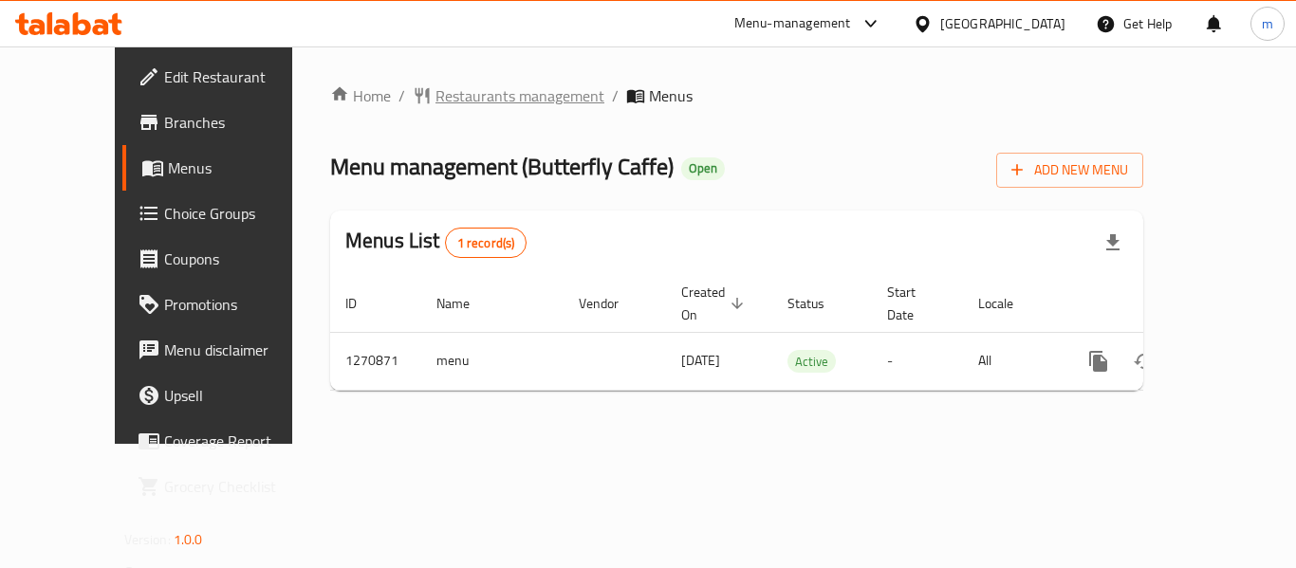
click at [458, 95] on span "Restaurants management" at bounding box center [519, 95] width 169 height 23
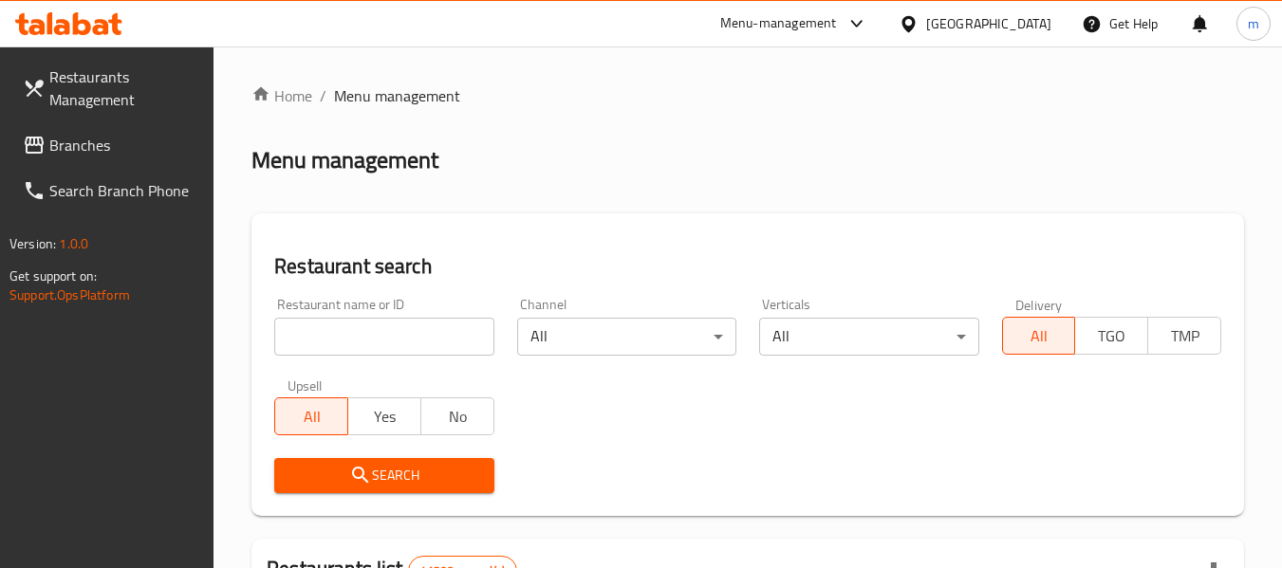
click at [340, 344] on div at bounding box center [641, 284] width 1282 height 568
click at [339, 344] on input "search" at bounding box center [383, 337] width 219 height 38
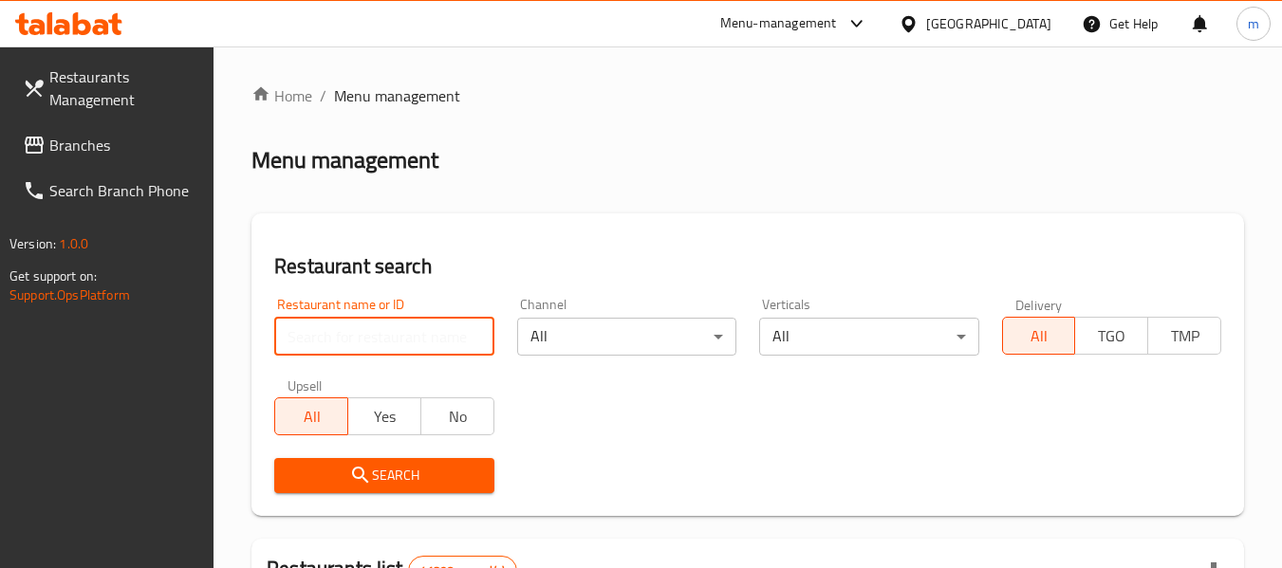
paste input "689418"
type input "689418"
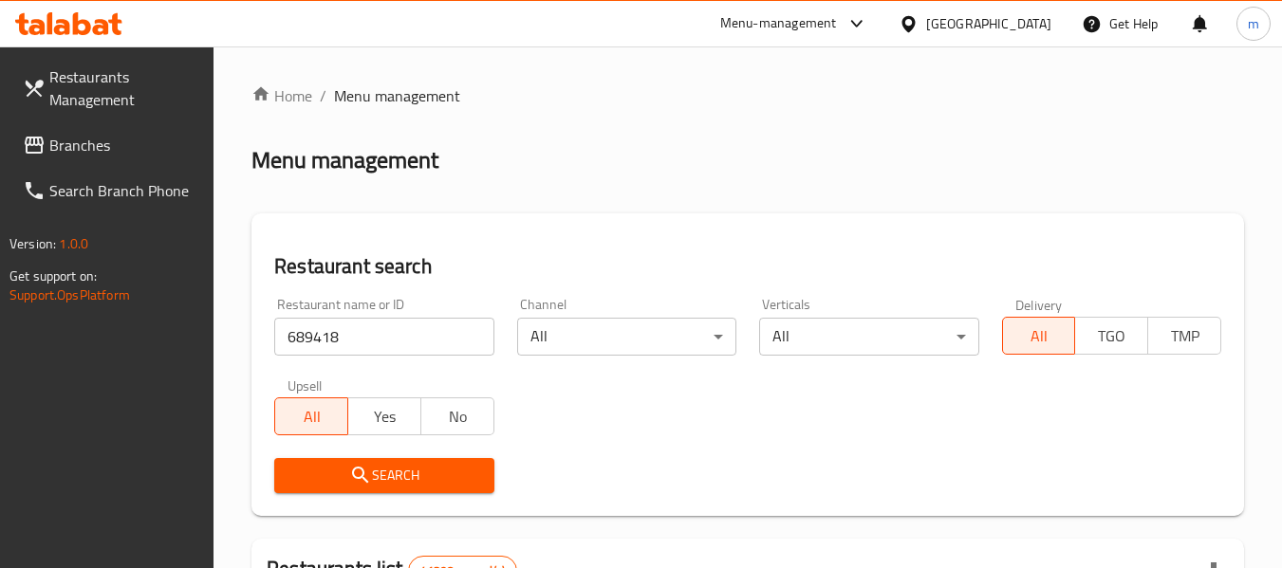
click at [377, 480] on span "Search" at bounding box center [383, 476] width 189 height 24
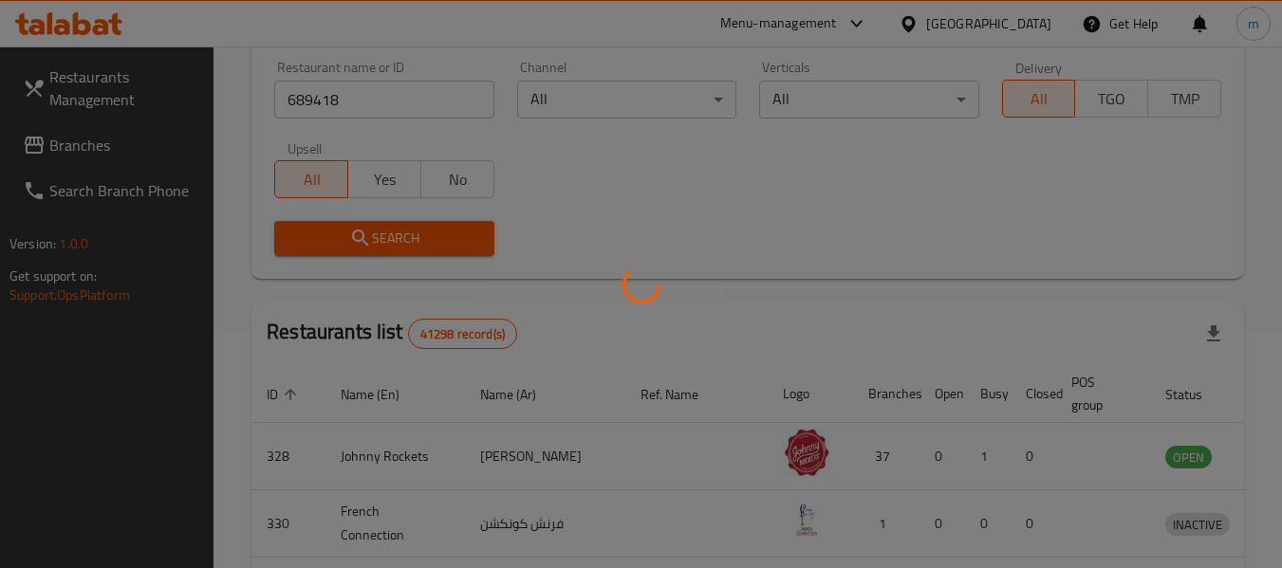
scroll to position [262, 0]
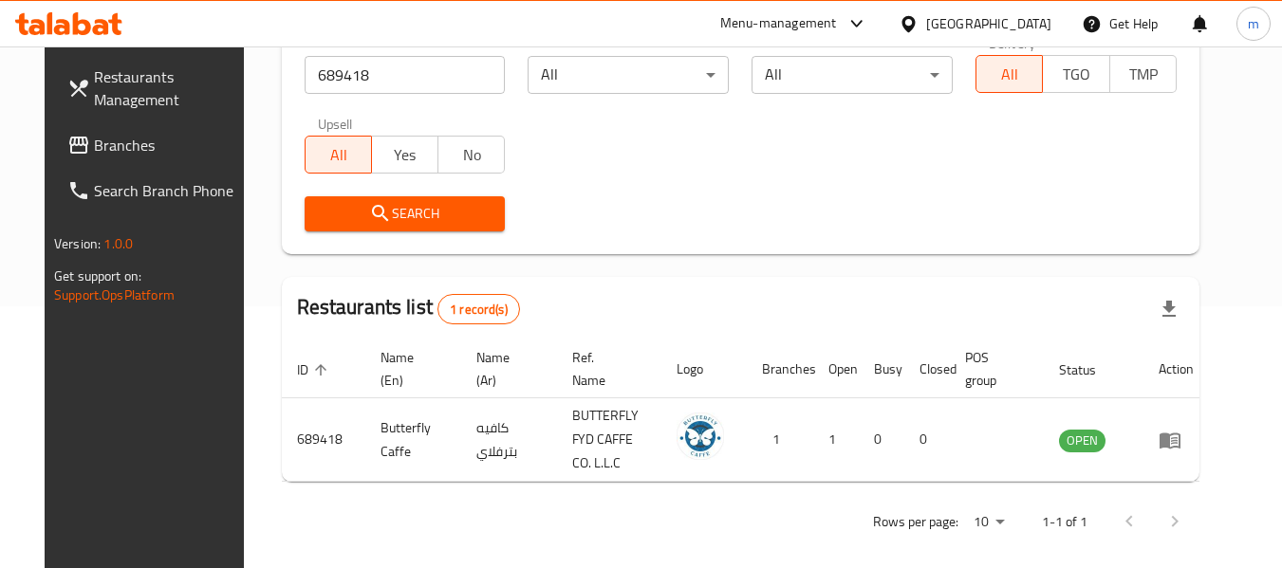
click at [918, 15] on icon at bounding box center [908, 24] width 20 height 20
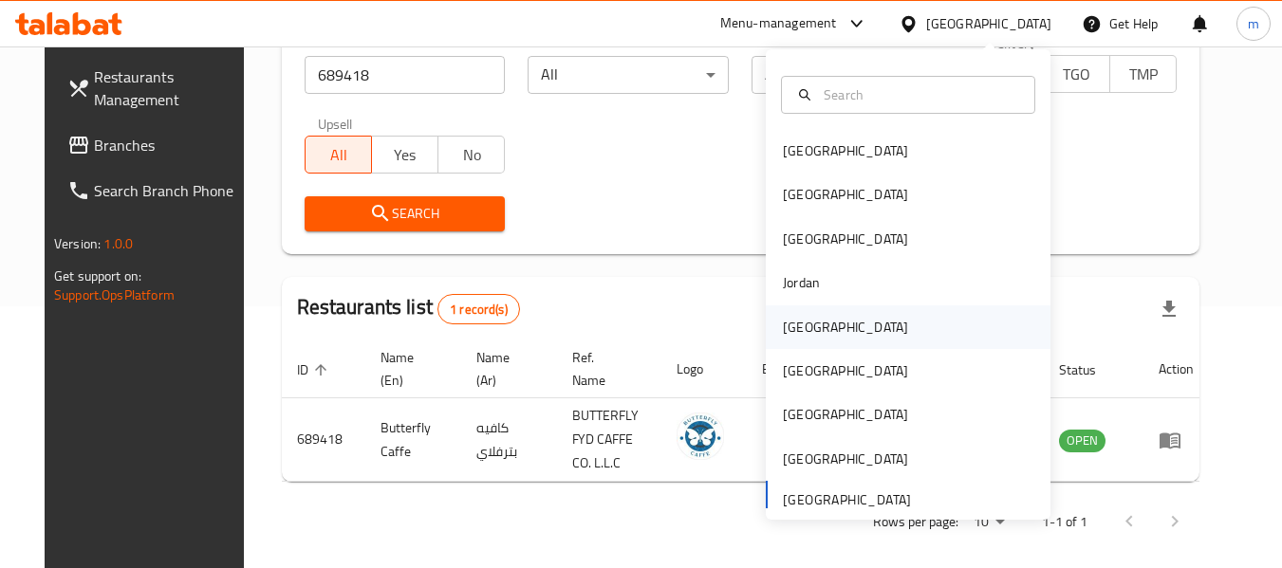
click at [790, 323] on div "Kuwait" at bounding box center [845, 327] width 125 height 21
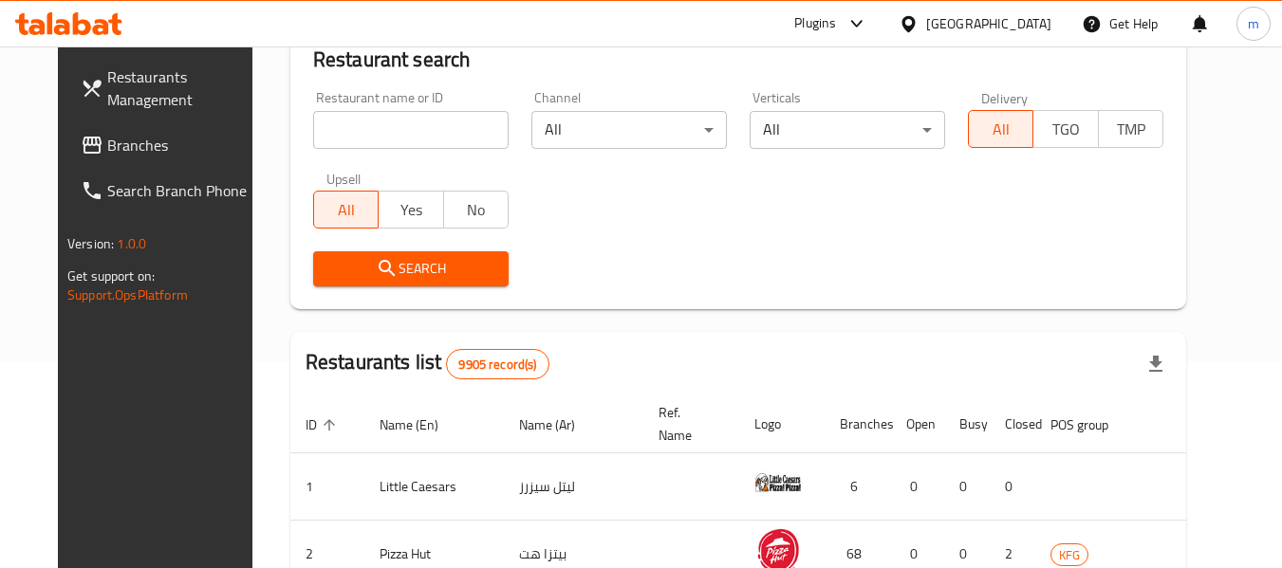
scroll to position [262, 0]
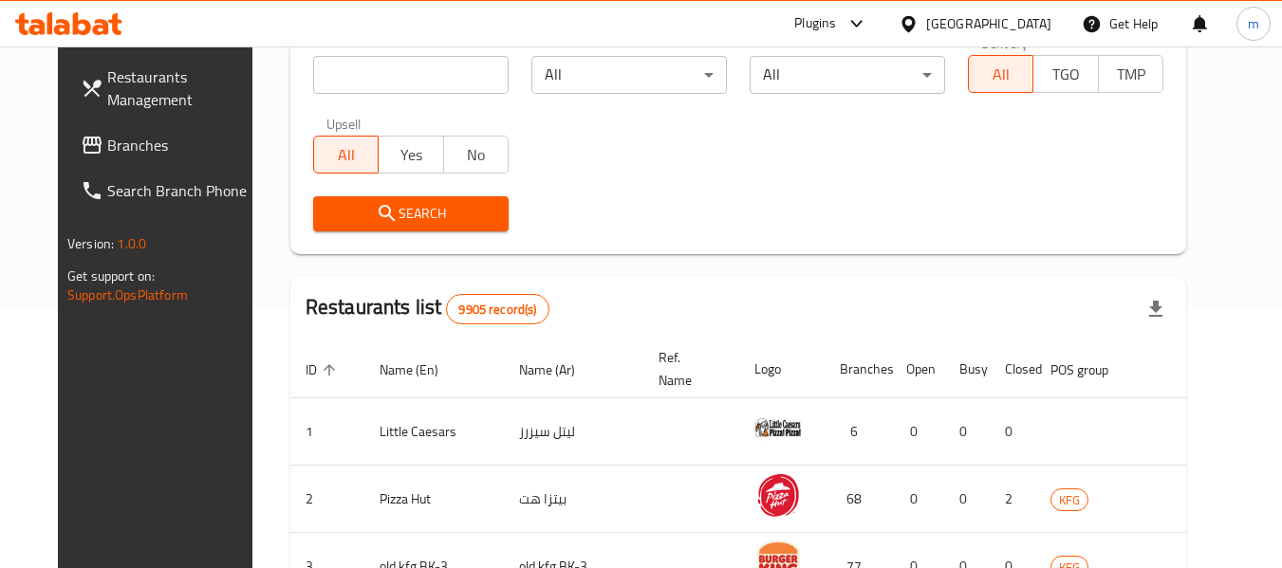
click at [914, 26] on icon at bounding box center [907, 23] width 13 height 16
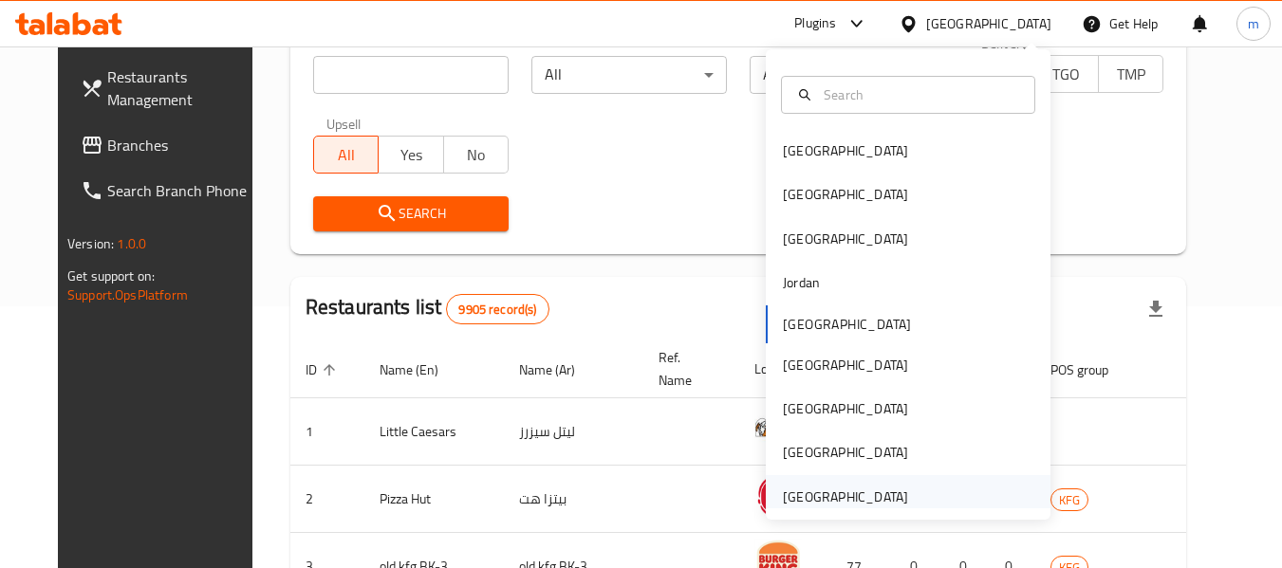
click at [814, 504] on div "[GEOGRAPHIC_DATA]" at bounding box center [845, 497] width 125 height 21
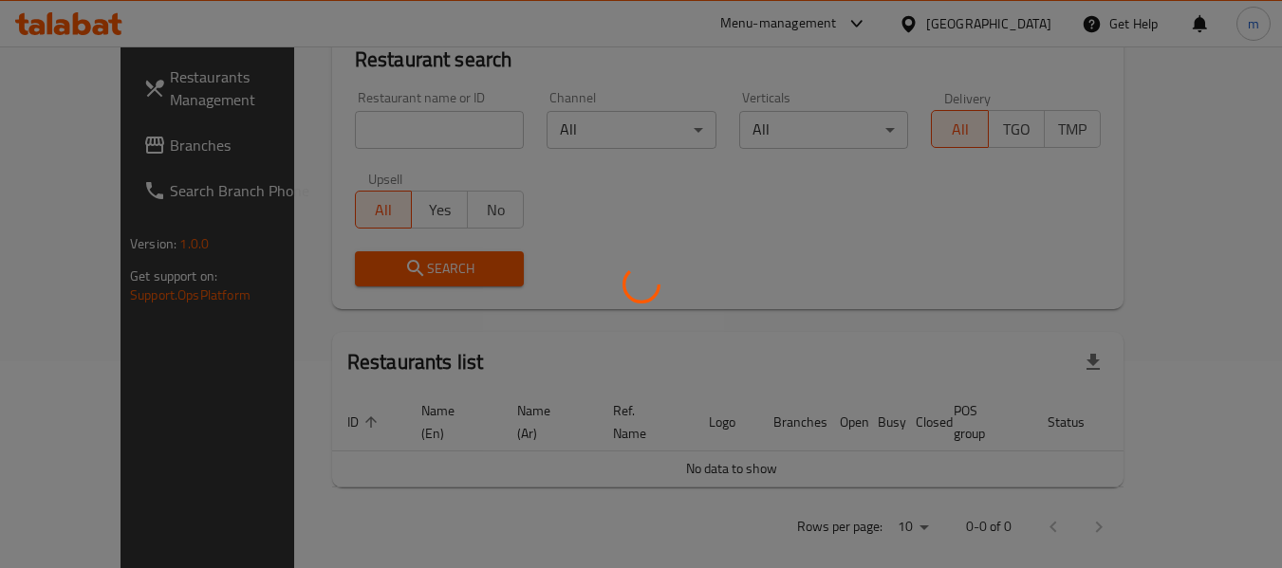
scroll to position [262, 0]
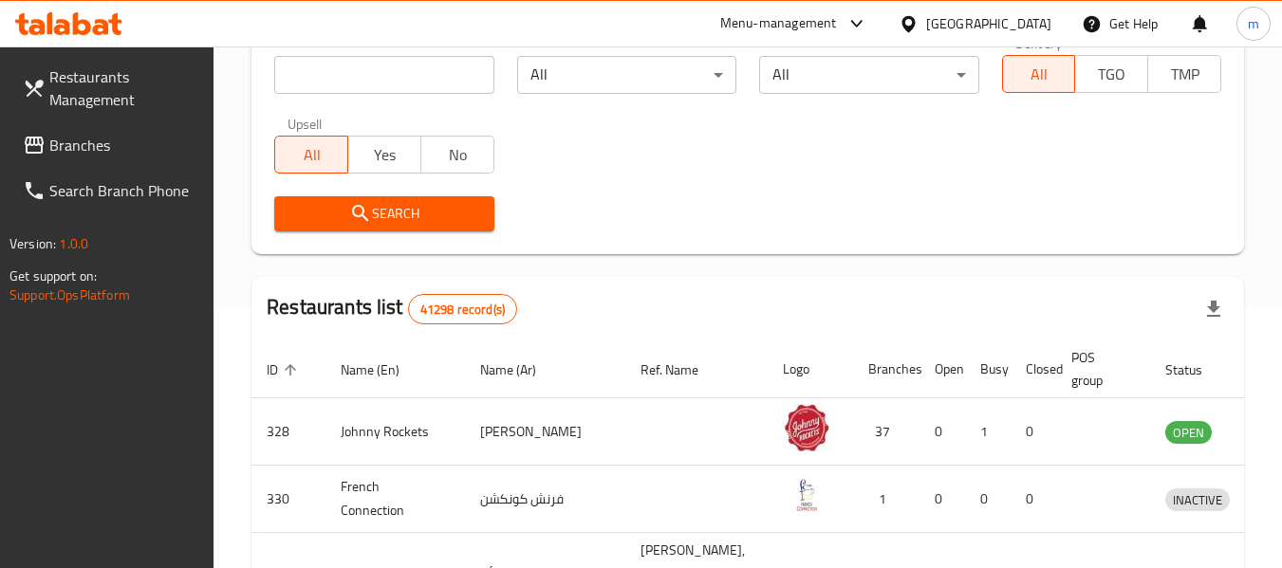
drag, startPoint x: 80, startPoint y: 146, endPoint x: 107, endPoint y: 141, distance: 27.9
click at [80, 146] on span "Branches" at bounding box center [124, 145] width 150 height 23
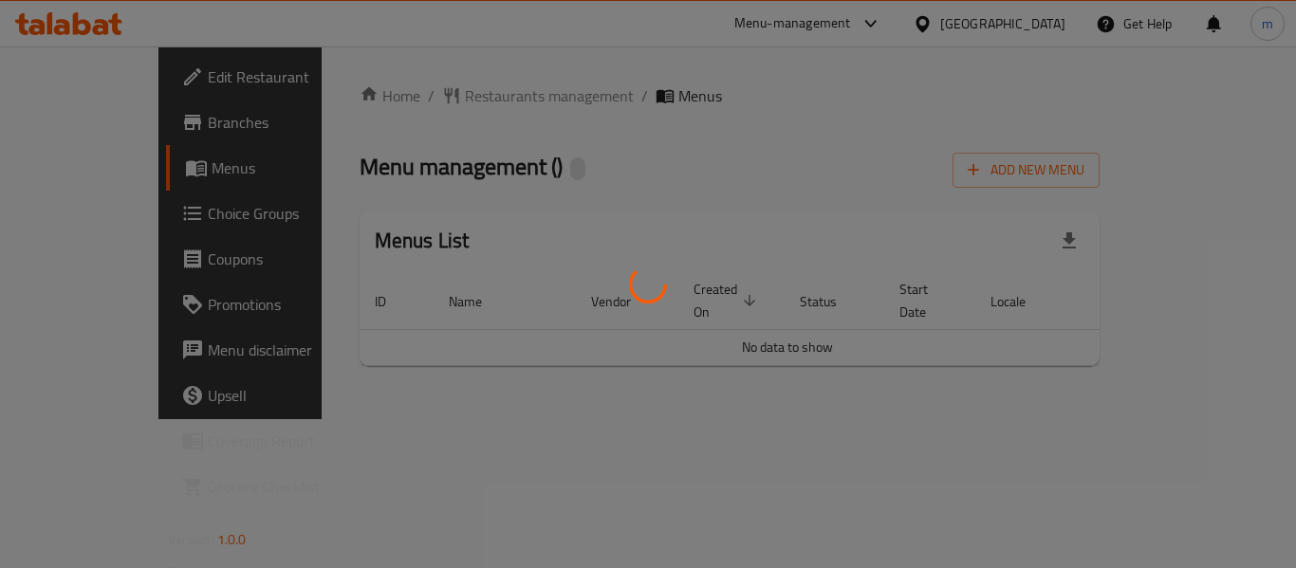
click at [426, 102] on div at bounding box center [648, 284] width 1296 height 568
click at [425, 102] on div at bounding box center [648, 284] width 1296 height 568
click at [419, 101] on div at bounding box center [648, 284] width 1296 height 568
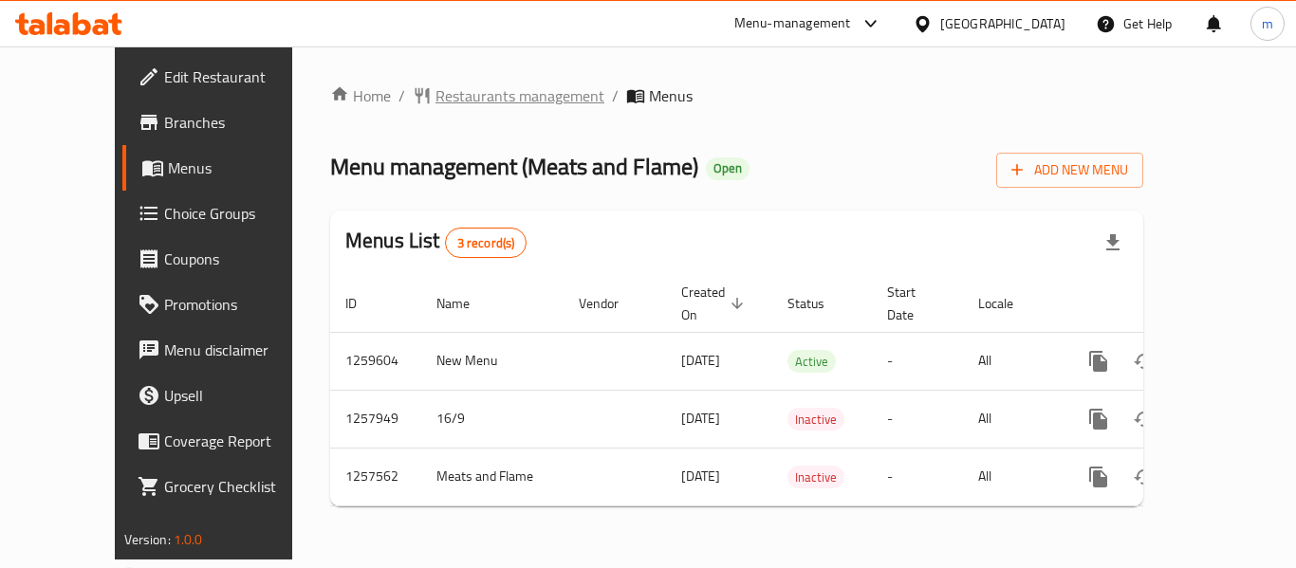
click at [468, 101] on span "Restaurants management" at bounding box center [519, 95] width 169 height 23
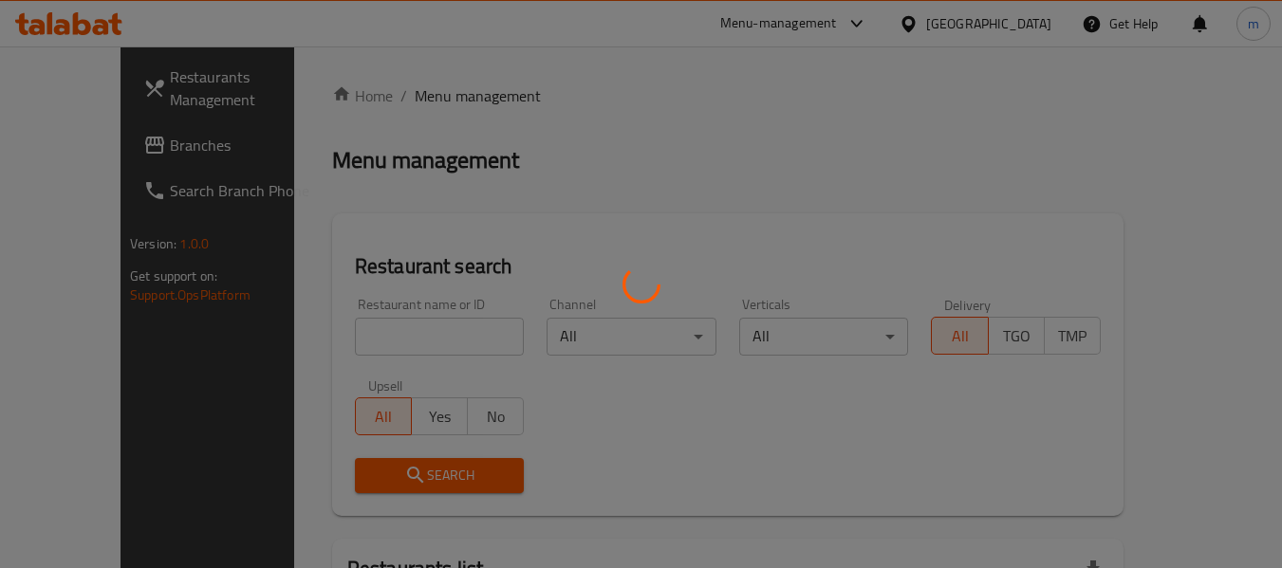
drag, startPoint x: 338, startPoint y: 341, endPoint x: 325, endPoint y: 341, distance: 12.4
click at [329, 341] on div at bounding box center [641, 284] width 1282 height 568
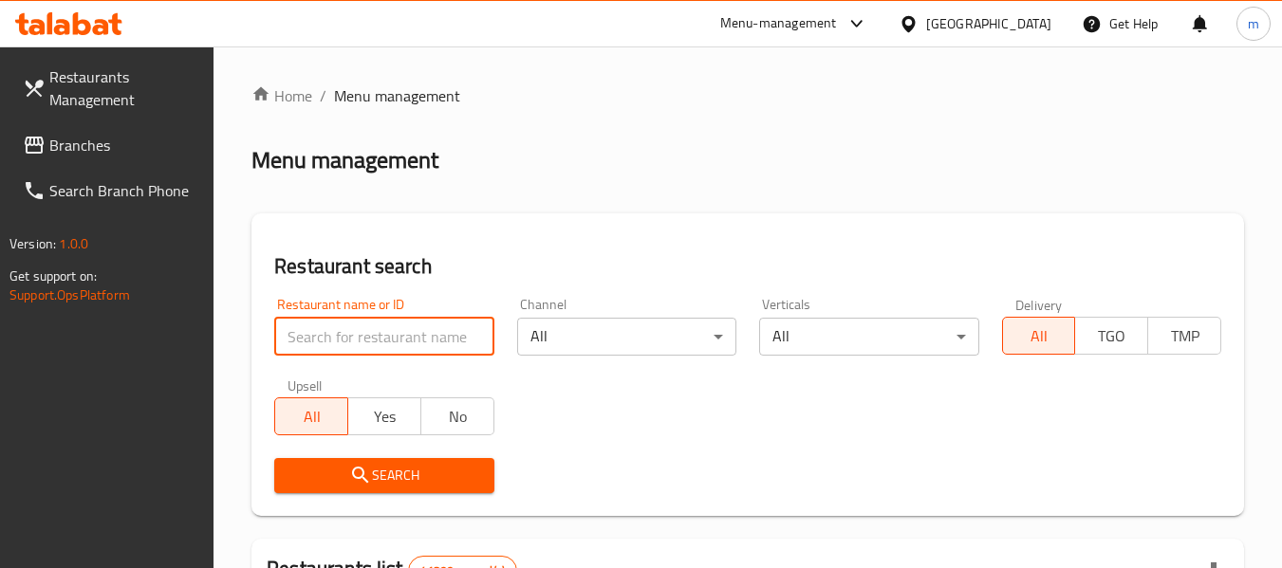
click at [316, 341] on input "search" at bounding box center [383, 337] width 219 height 38
paste input "683040"
type input "683040"
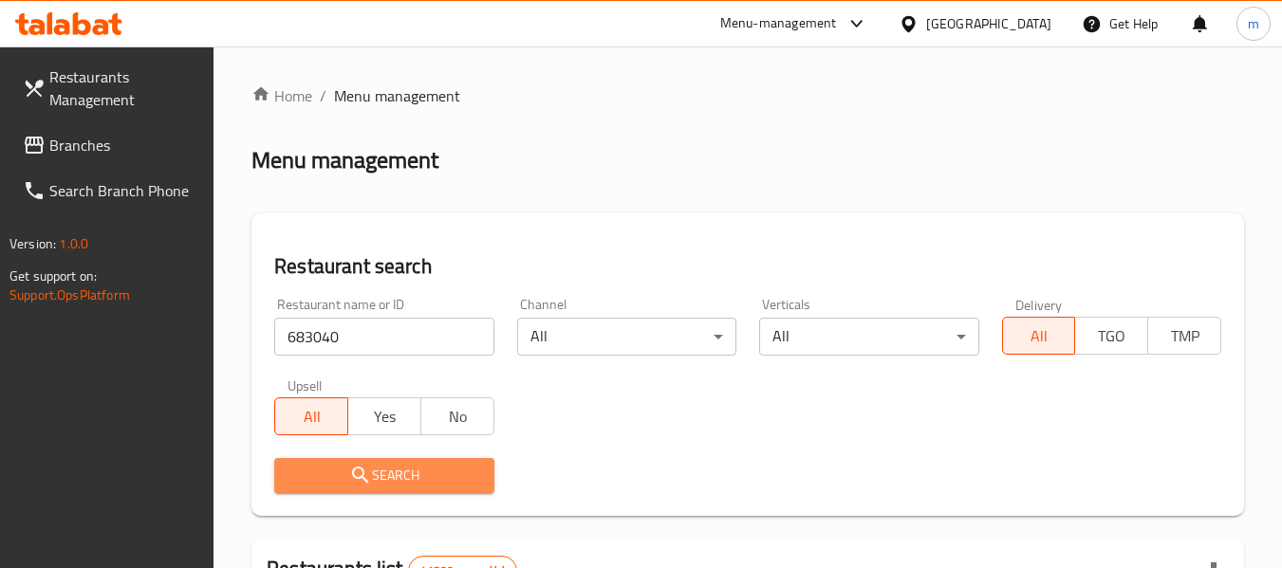
click at [397, 468] on span "Search" at bounding box center [383, 476] width 189 height 24
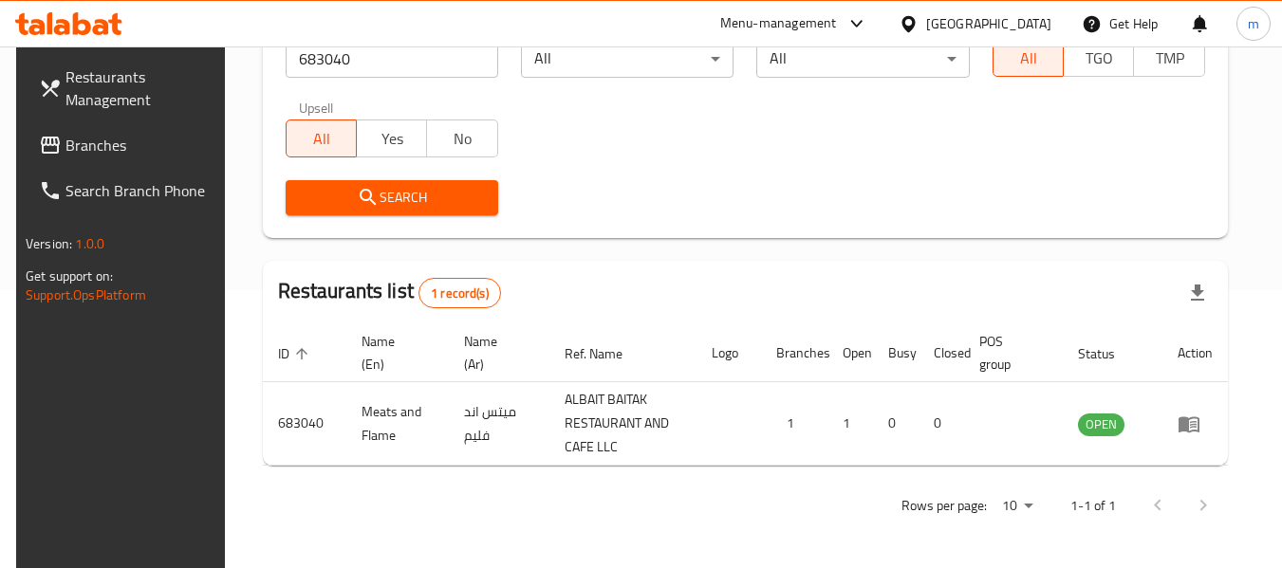
scroll to position [278, 0]
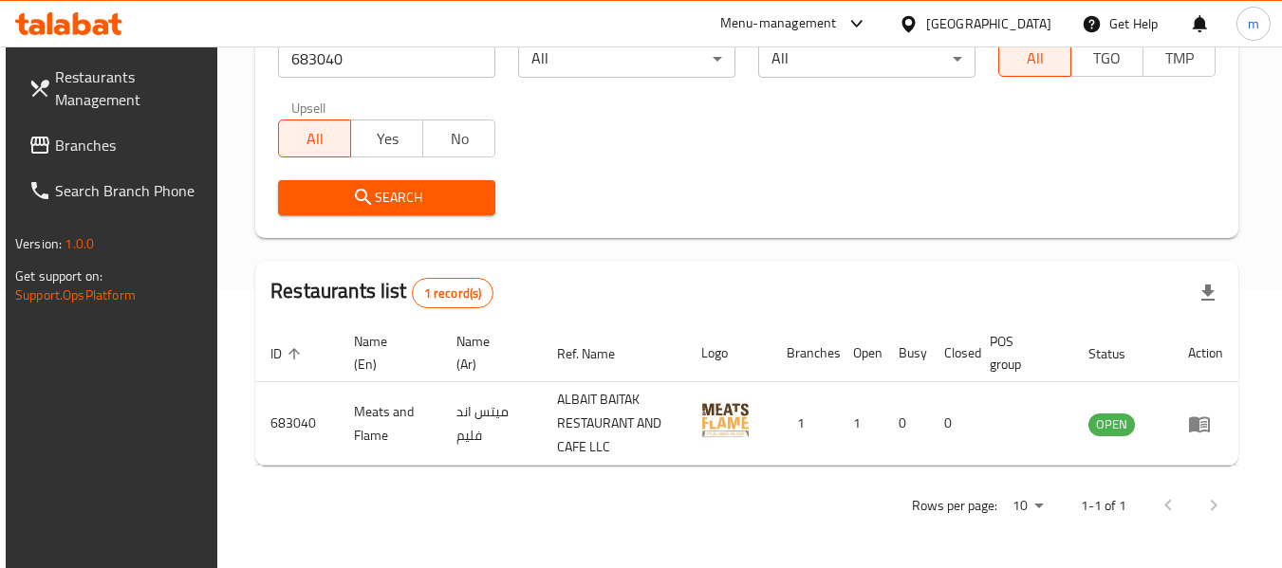
click at [94, 143] on span "Branches" at bounding box center [130, 145] width 150 height 23
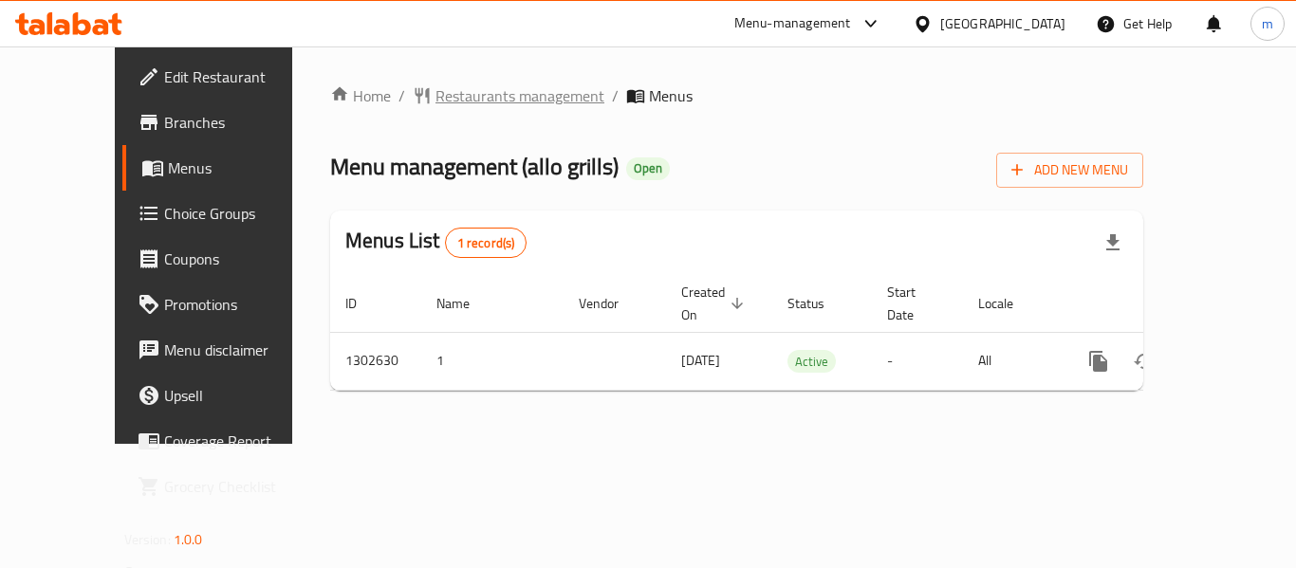
click at [443, 97] on span "Restaurants management" at bounding box center [519, 95] width 169 height 23
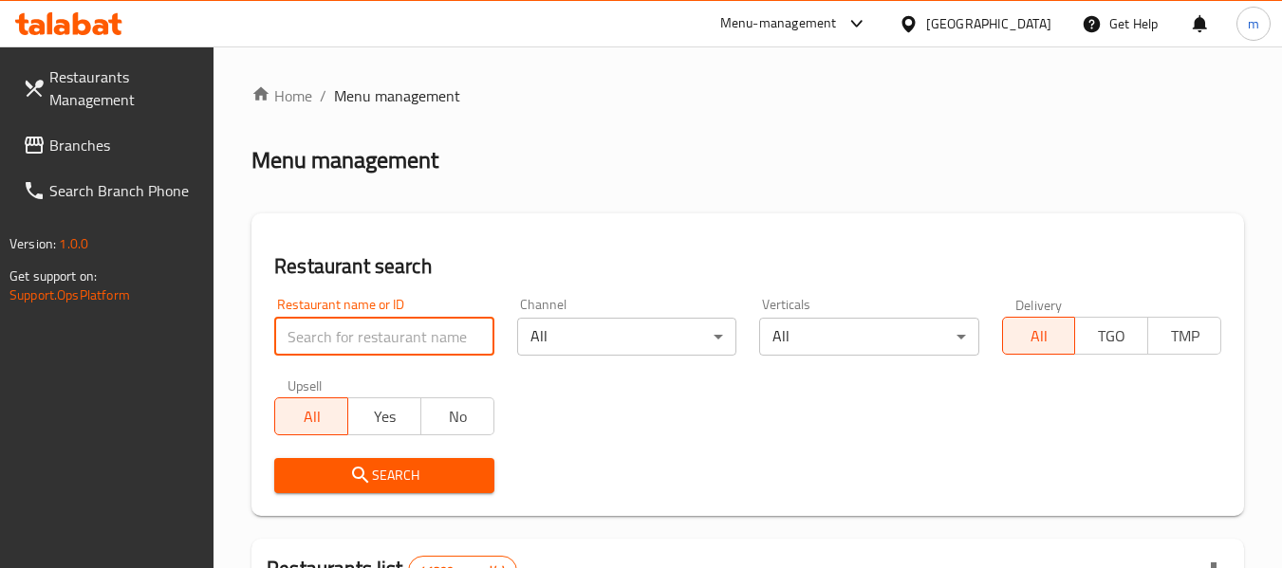
click at [345, 347] on input "search" at bounding box center [383, 337] width 219 height 38
click at [346, 347] on input "search" at bounding box center [383, 337] width 219 height 38
paste input "702422"
type input "702422"
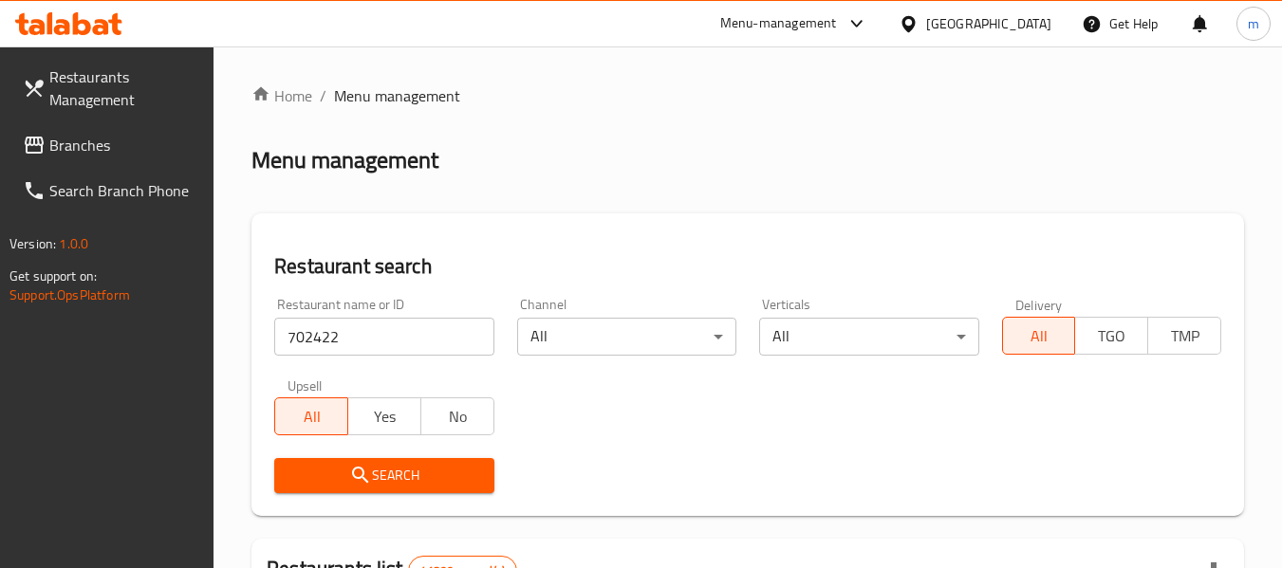
click at [359, 483] on icon "submit" at bounding box center [360, 475] width 23 height 23
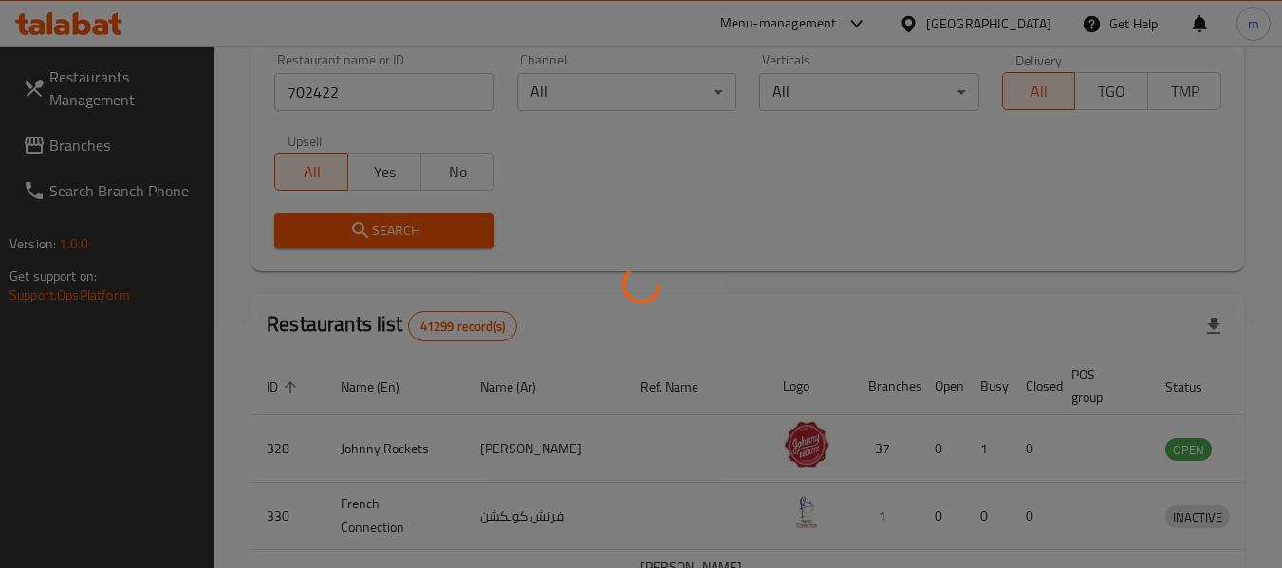
scroll to position [278, 0]
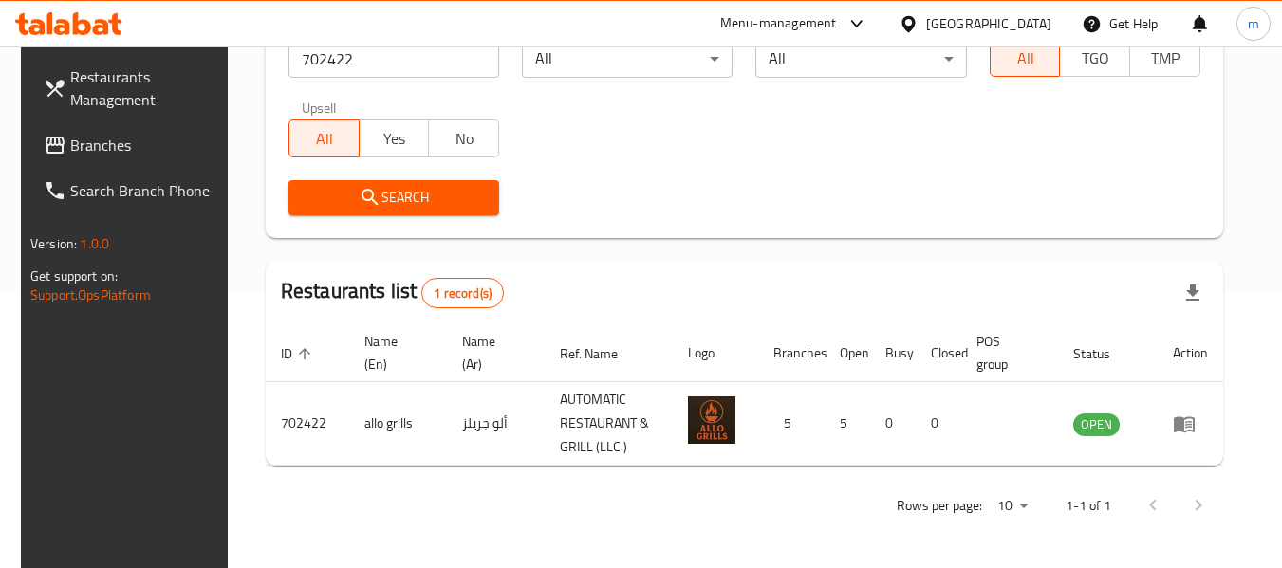
click at [117, 148] on span "Branches" at bounding box center [145, 145] width 150 height 23
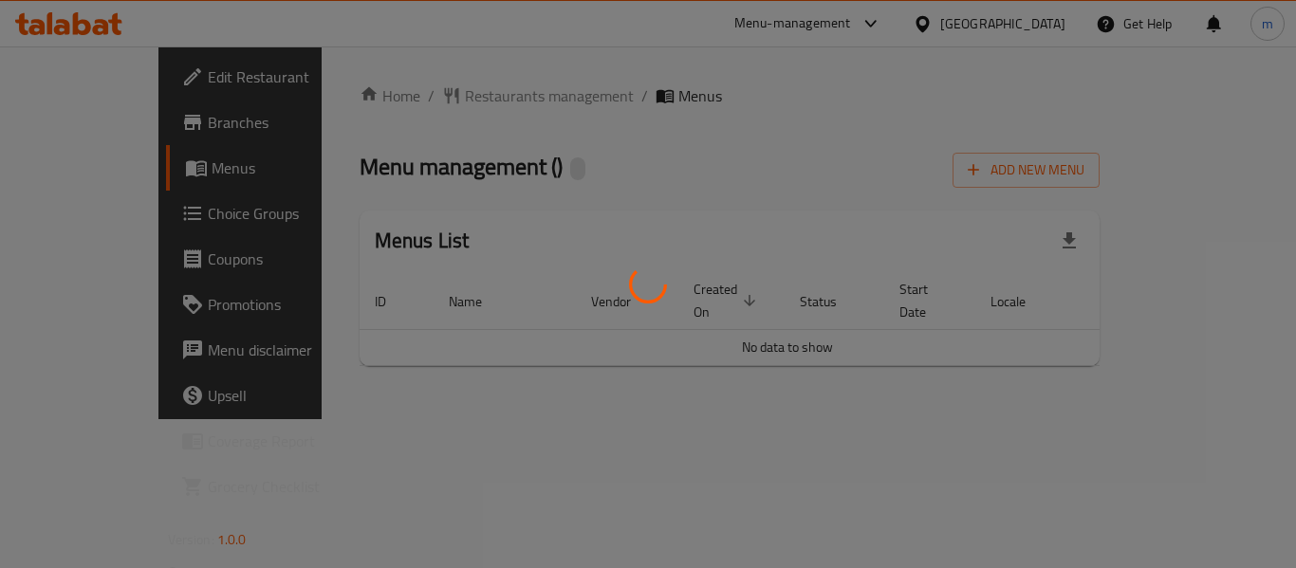
click at [451, 96] on div at bounding box center [648, 284] width 1296 height 568
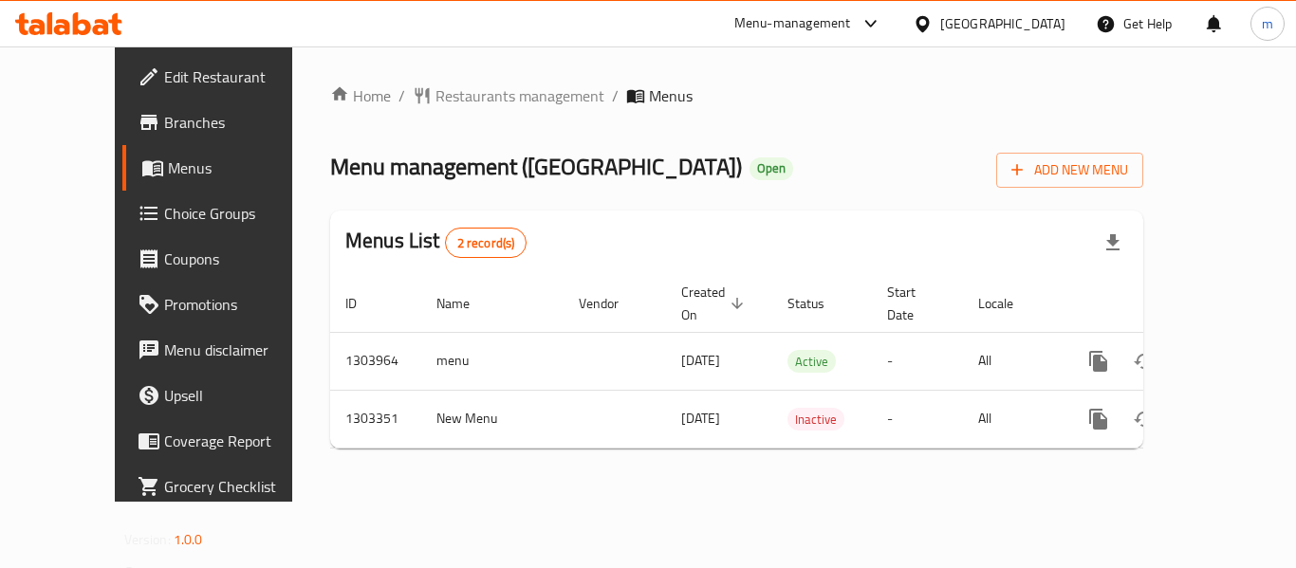
click at [443, 96] on span "Restaurants management" at bounding box center [519, 95] width 169 height 23
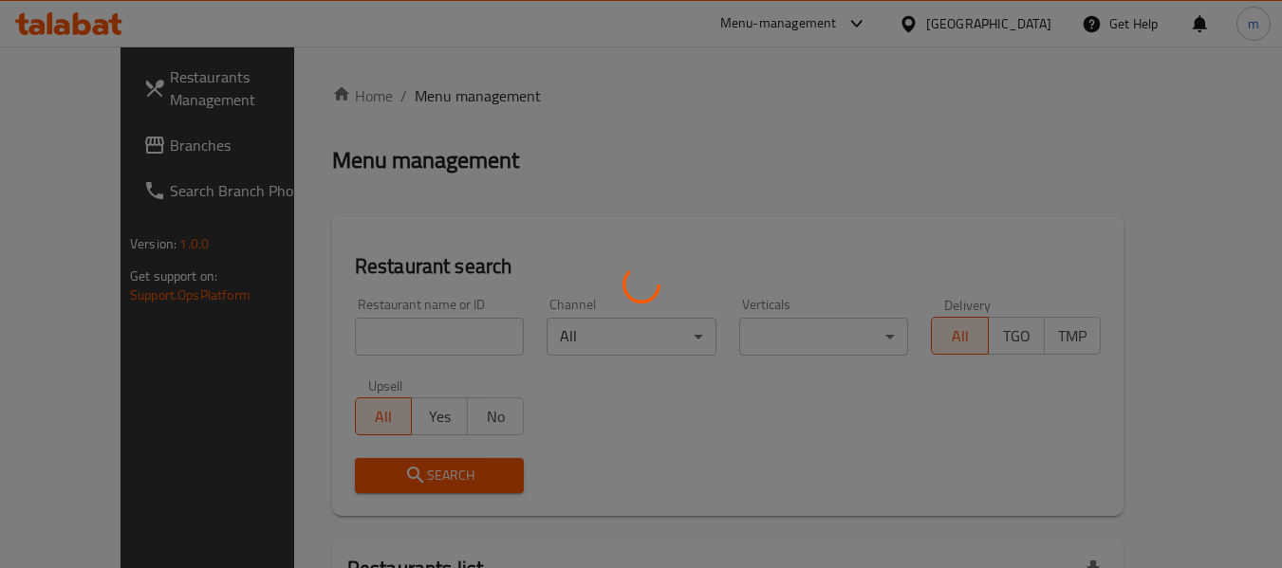
click at [367, 333] on div at bounding box center [641, 284] width 1282 height 568
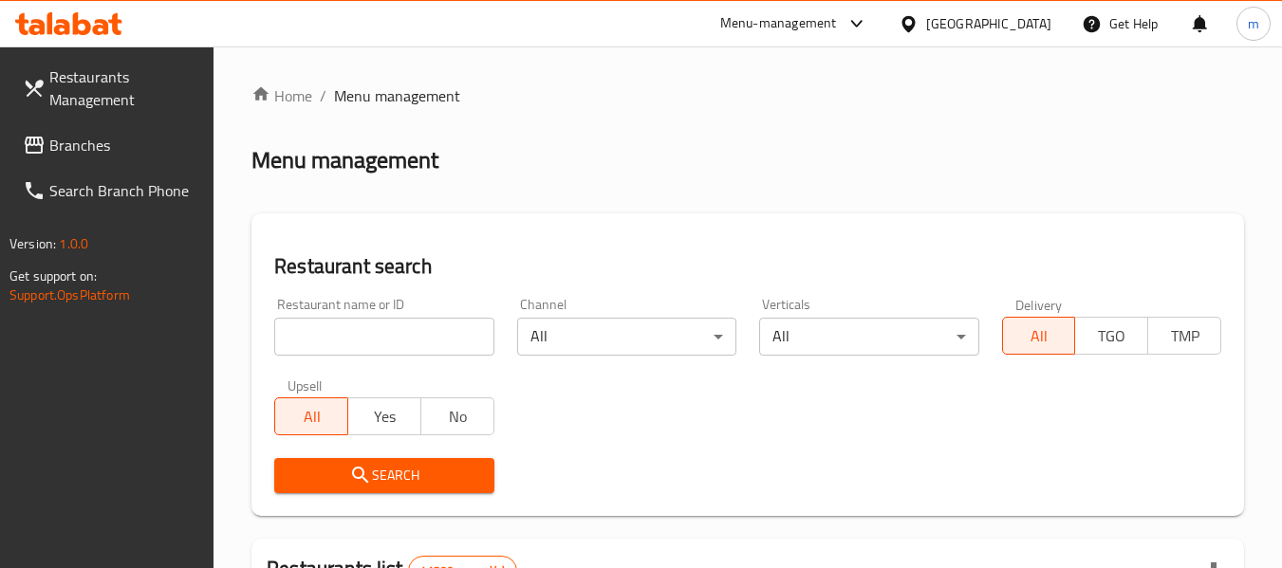
click at [362, 334] on div at bounding box center [641, 284] width 1282 height 568
click at [362, 334] on input "search" at bounding box center [383, 337] width 219 height 38
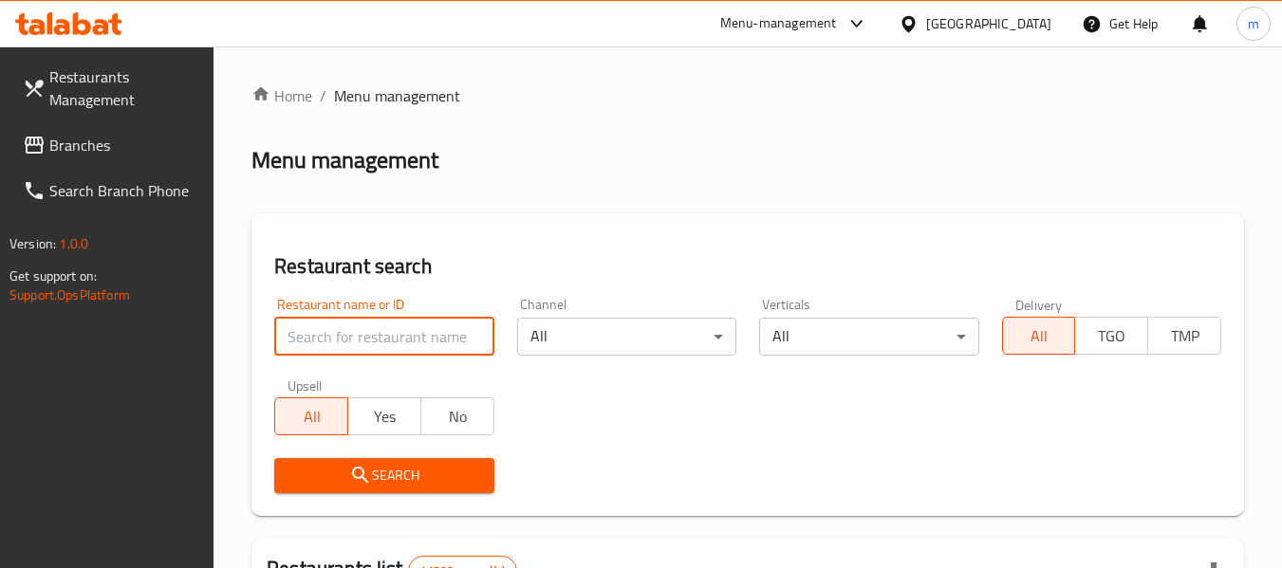
paste input "702274"
type input "702274"
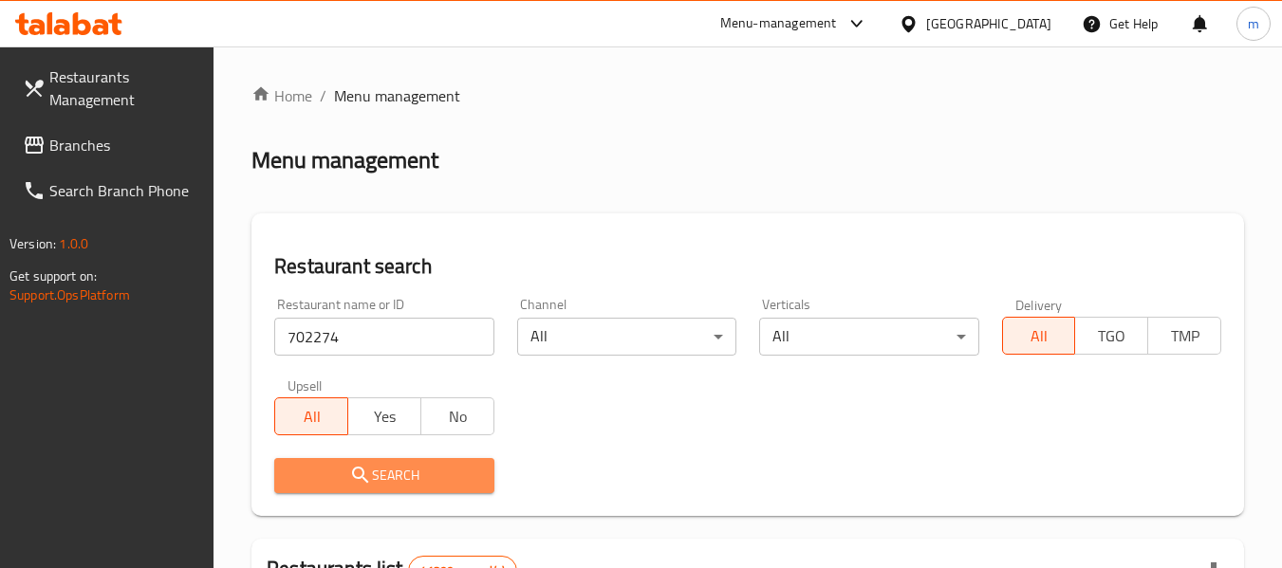
click at [353, 475] on icon "submit" at bounding box center [360, 475] width 16 height 16
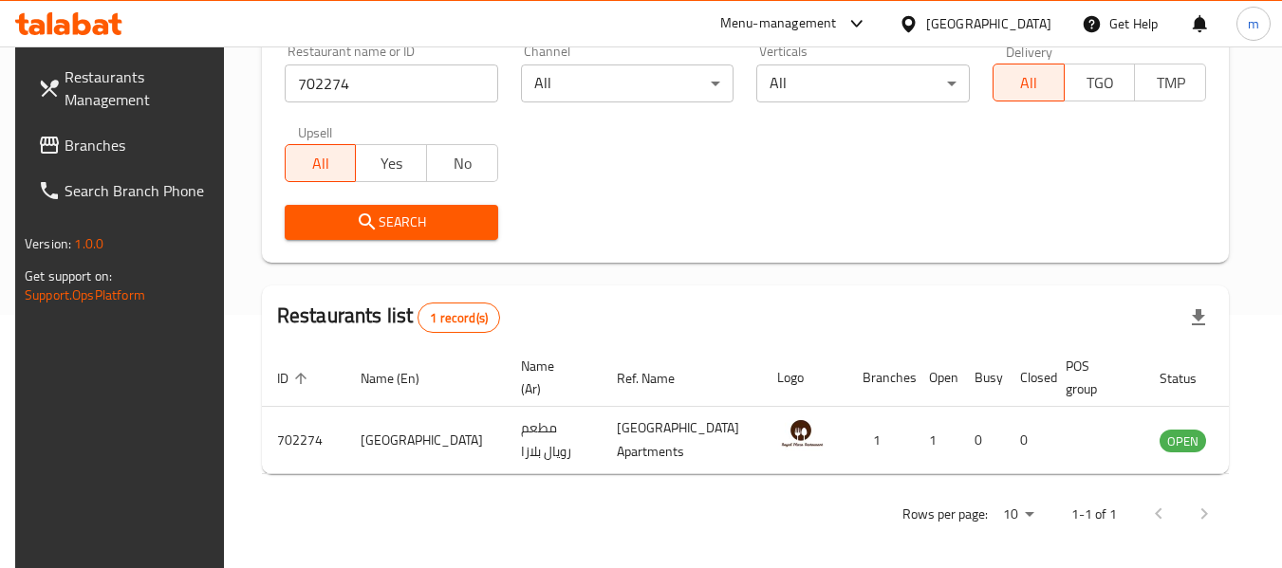
scroll to position [278, 0]
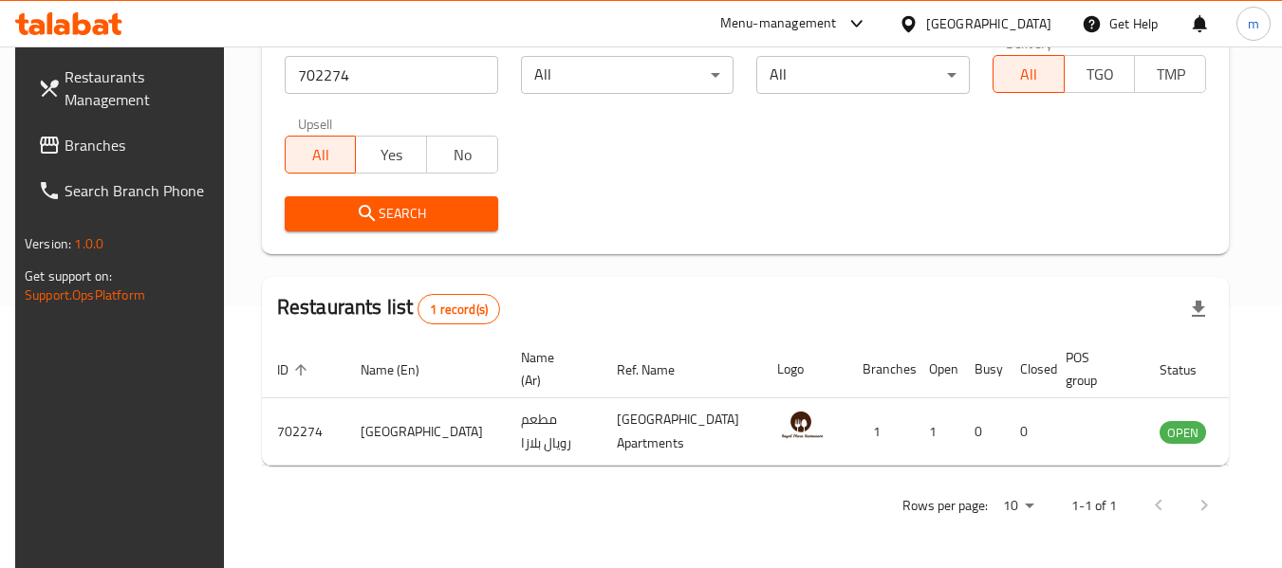
drag, startPoint x: 910, startPoint y: 27, endPoint x: 940, endPoint y: 28, distance: 30.4
click at [914, 28] on icon at bounding box center [908, 24] width 20 height 20
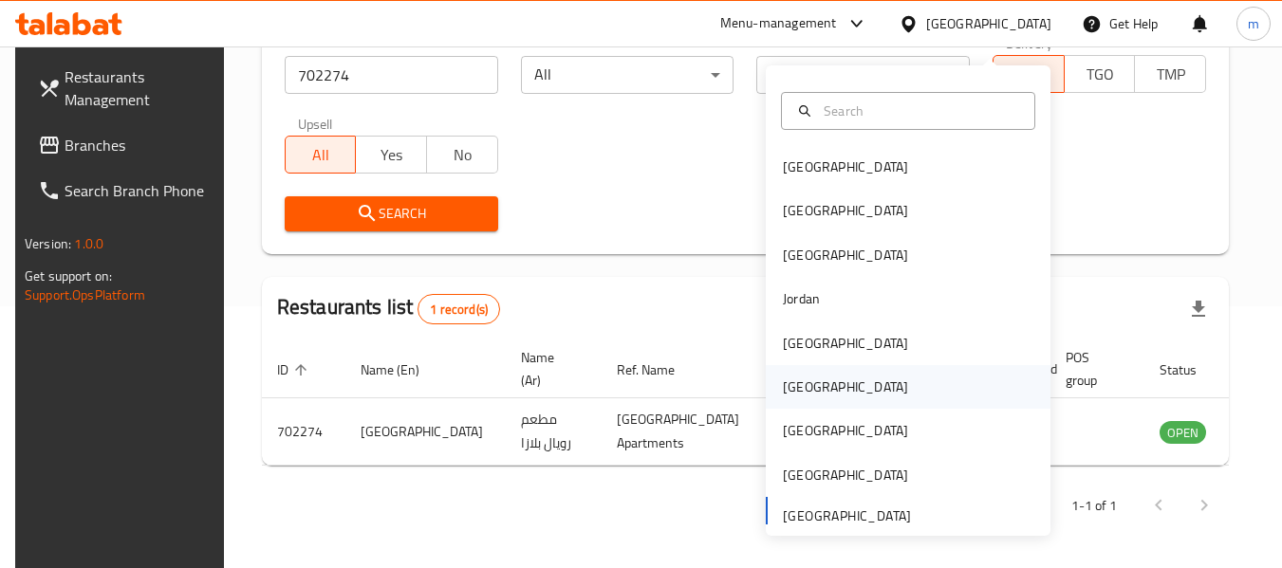
click at [783, 377] on div "[GEOGRAPHIC_DATA]" at bounding box center [845, 387] width 125 height 21
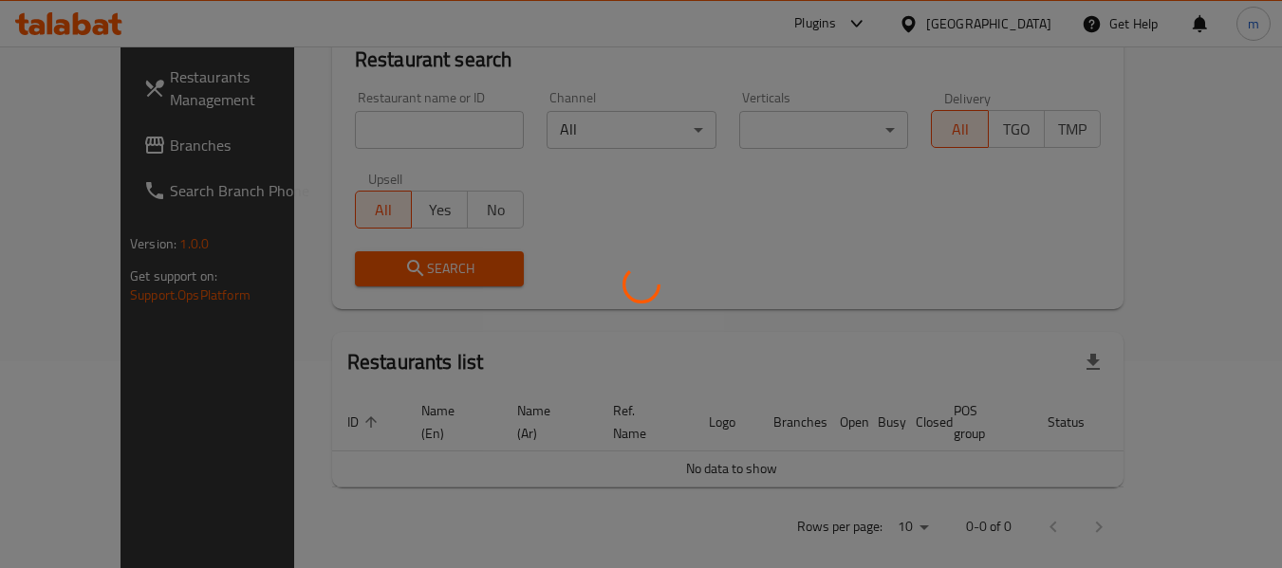
scroll to position [278, 0]
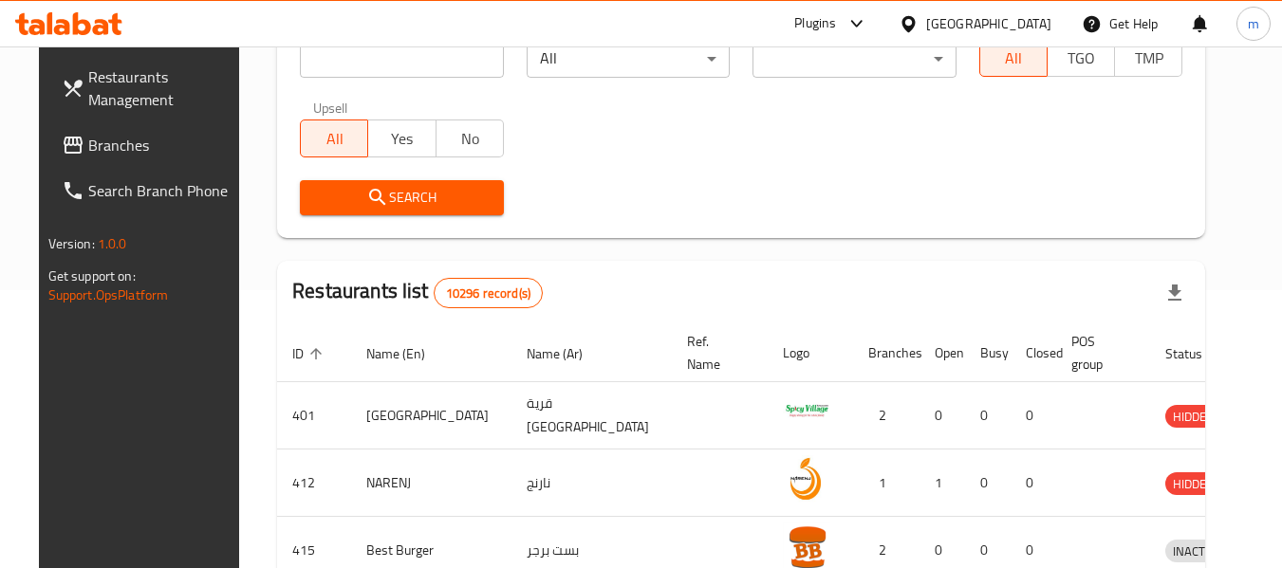
click at [88, 152] on span "Branches" at bounding box center [163, 145] width 150 height 23
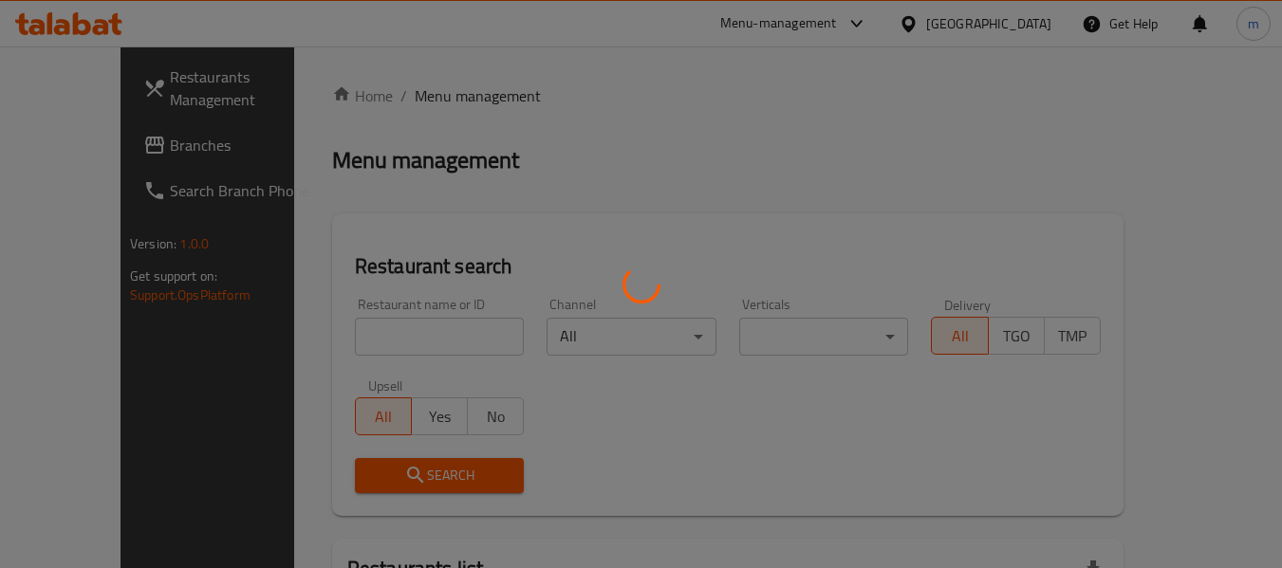
click at [422, 337] on div at bounding box center [641, 284] width 1282 height 568
click at [419, 337] on div at bounding box center [641, 284] width 1282 height 568
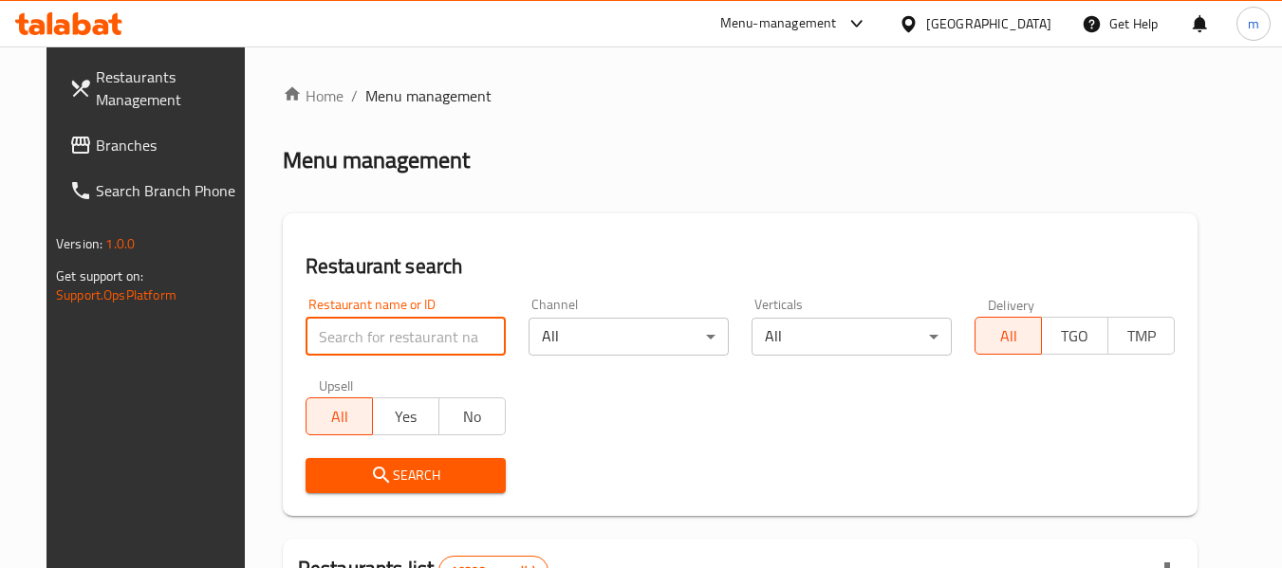
click at [406, 339] on input "search" at bounding box center [405, 337] width 200 height 38
paste input "27676"
type input "27676"
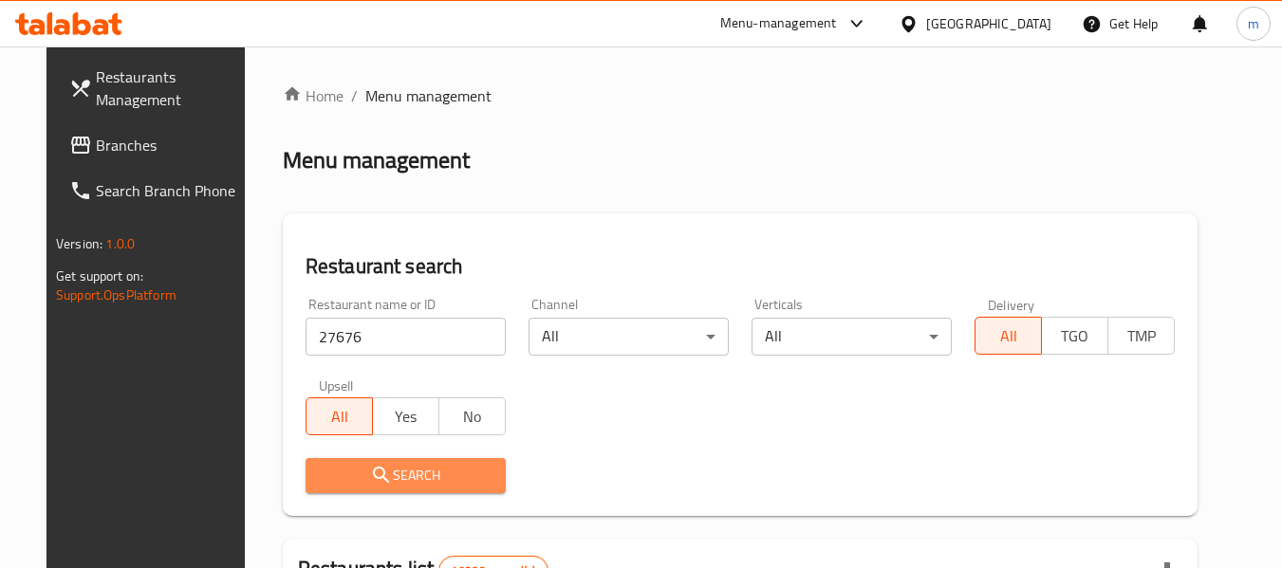
click at [423, 479] on span "Search" at bounding box center [406, 476] width 170 height 24
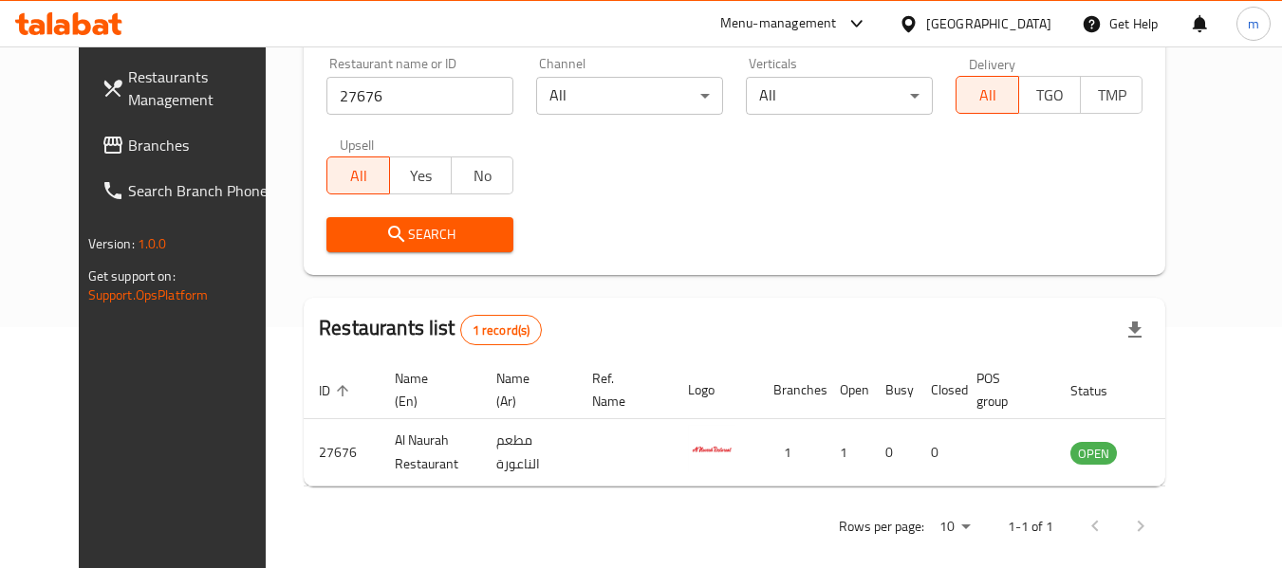
scroll to position [262, 0]
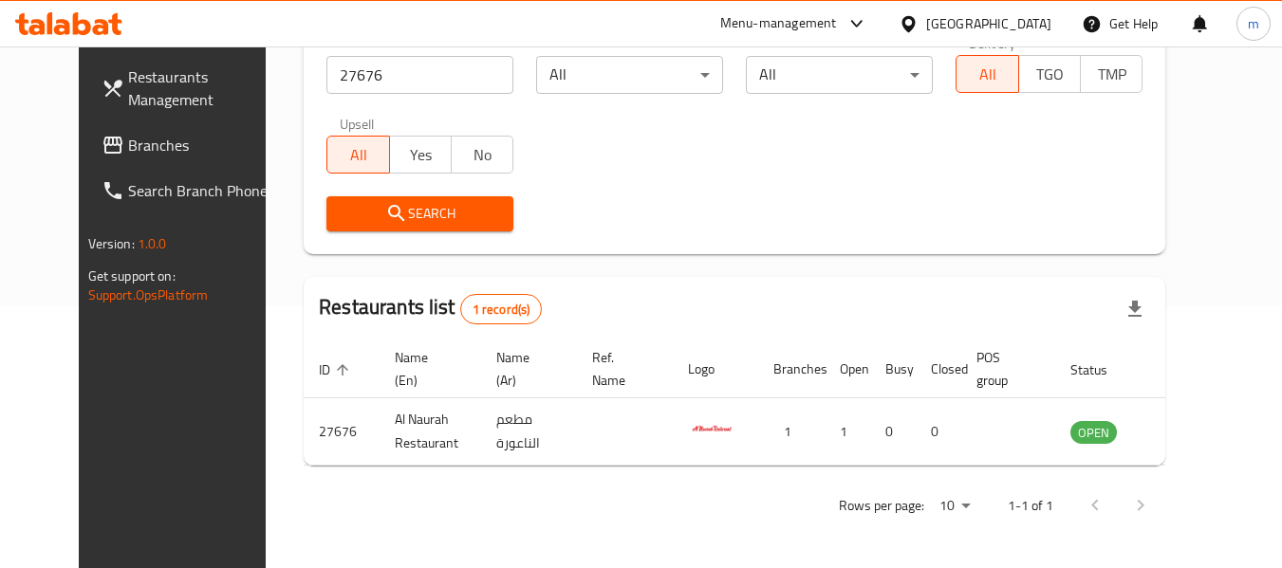
click at [1079, 212] on div "Search" at bounding box center [734, 214] width 839 height 58
click at [128, 144] on span "Branches" at bounding box center [203, 145] width 150 height 23
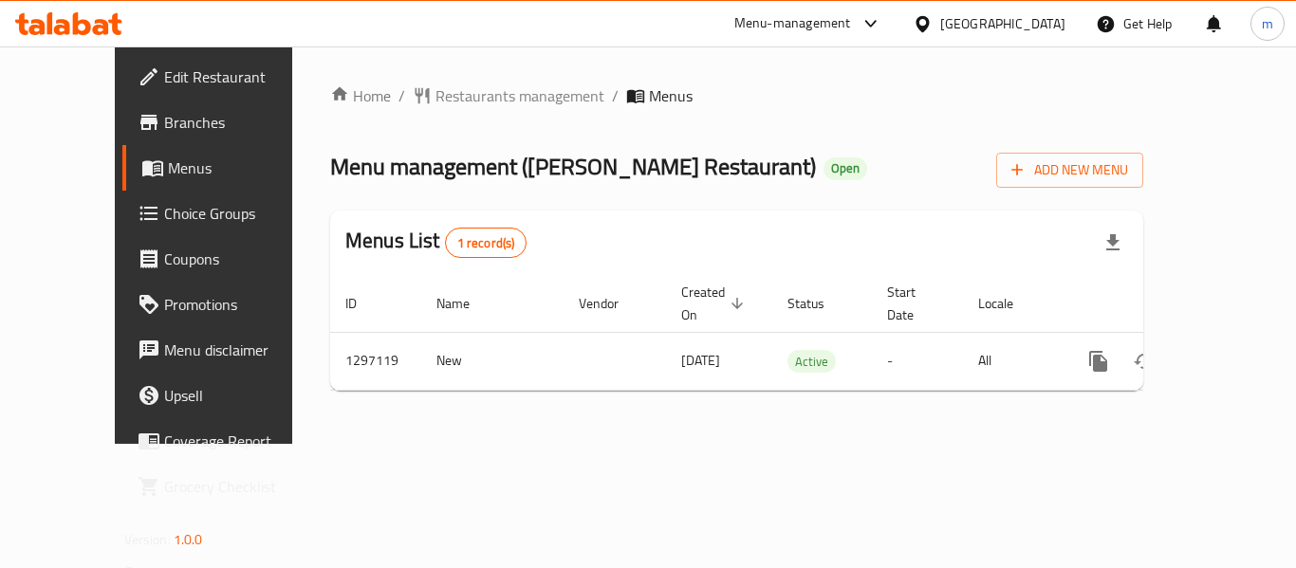
click at [424, 95] on div at bounding box center [648, 284] width 1296 height 568
click at [435, 101] on span "Restaurants management" at bounding box center [519, 95] width 169 height 23
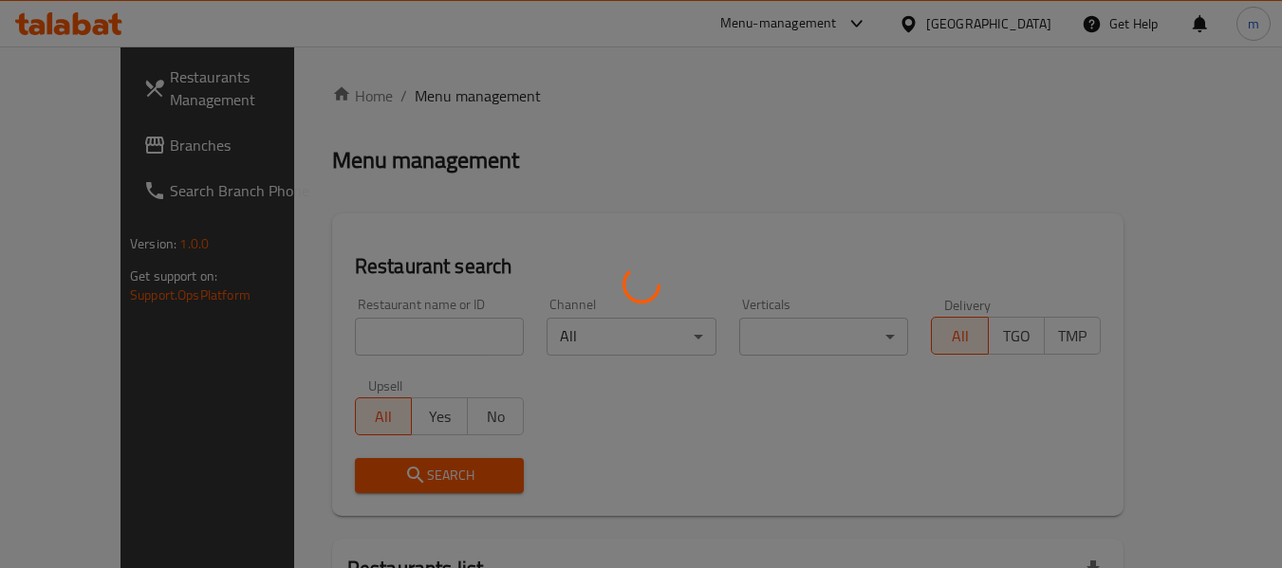
click at [371, 335] on div at bounding box center [641, 284] width 1282 height 568
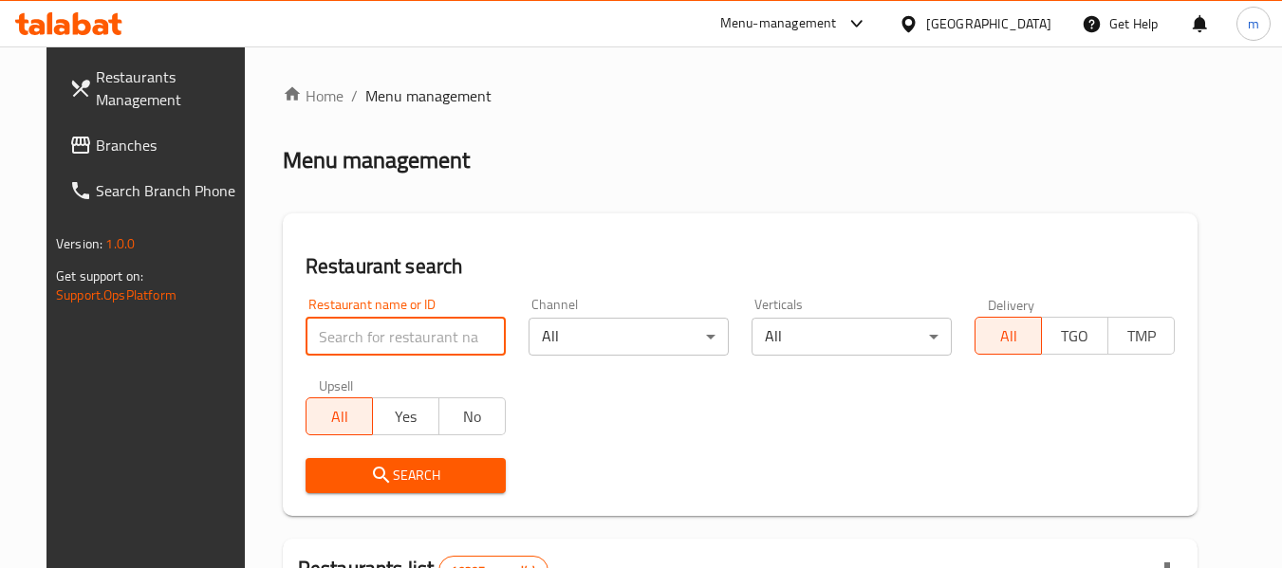
click at [370, 338] on input "search" at bounding box center [405, 337] width 200 height 38
paste input "700300"
type input "700300"
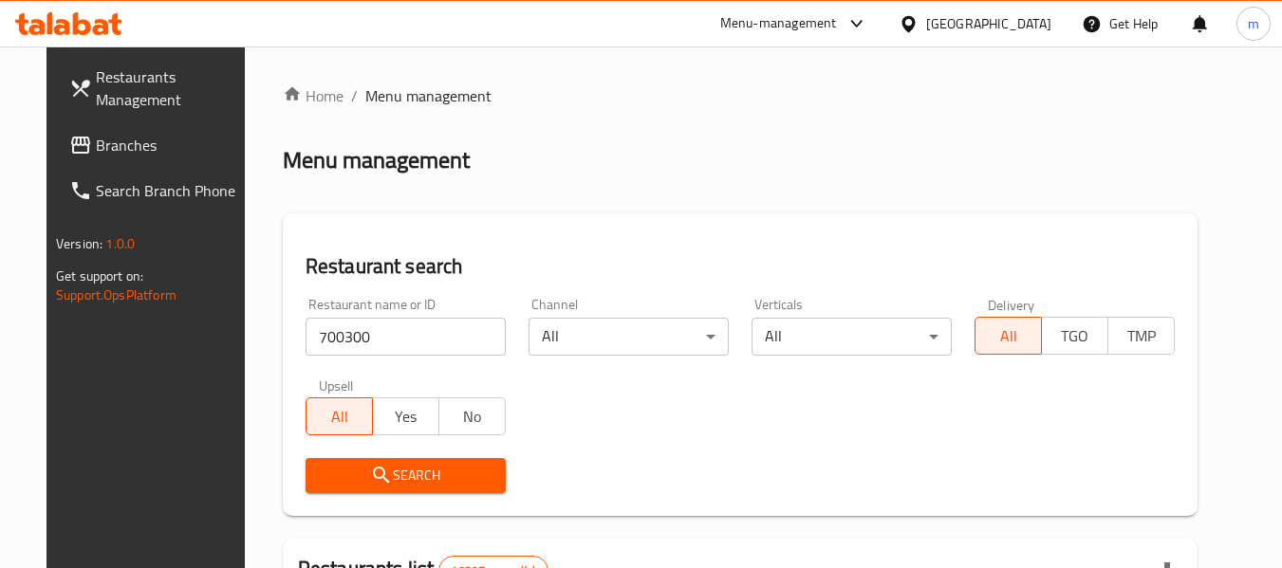
click at [373, 468] on span "Search" at bounding box center [406, 476] width 170 height 24
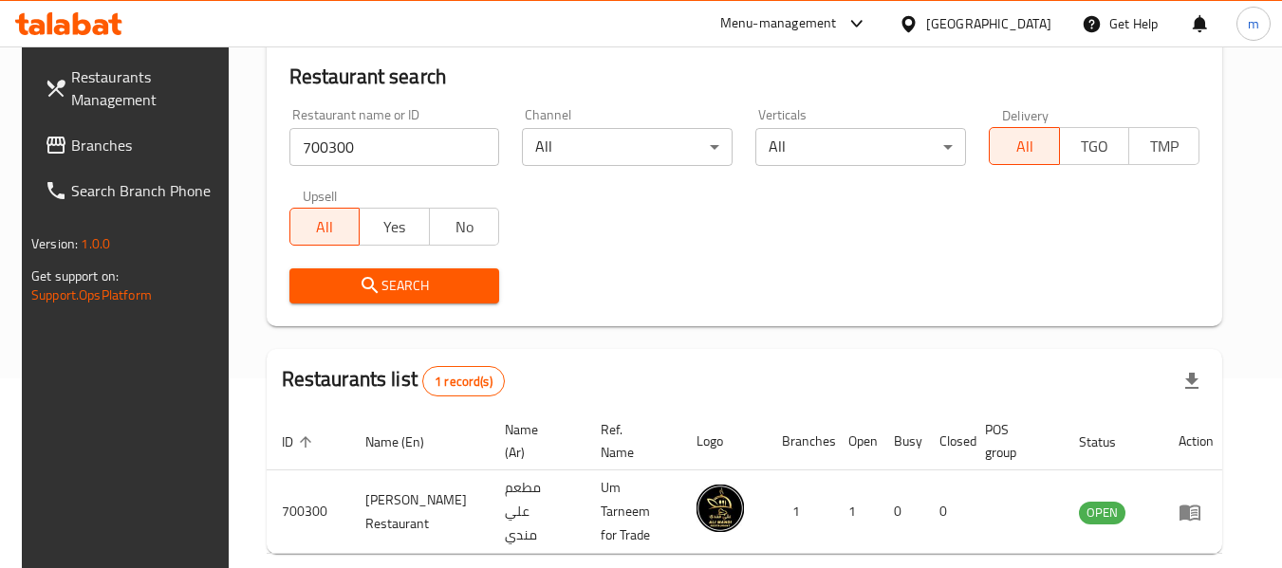
scroll to position [262, 0]
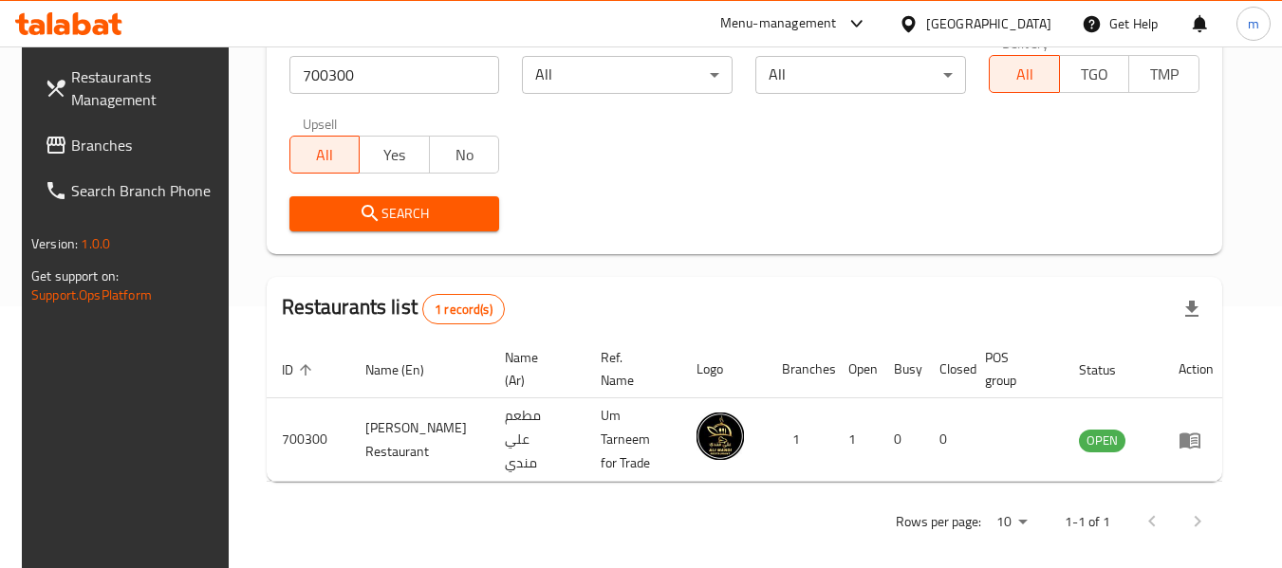
click at [914, 23] on icon at bounding box center [907, 23] width 13 height 16
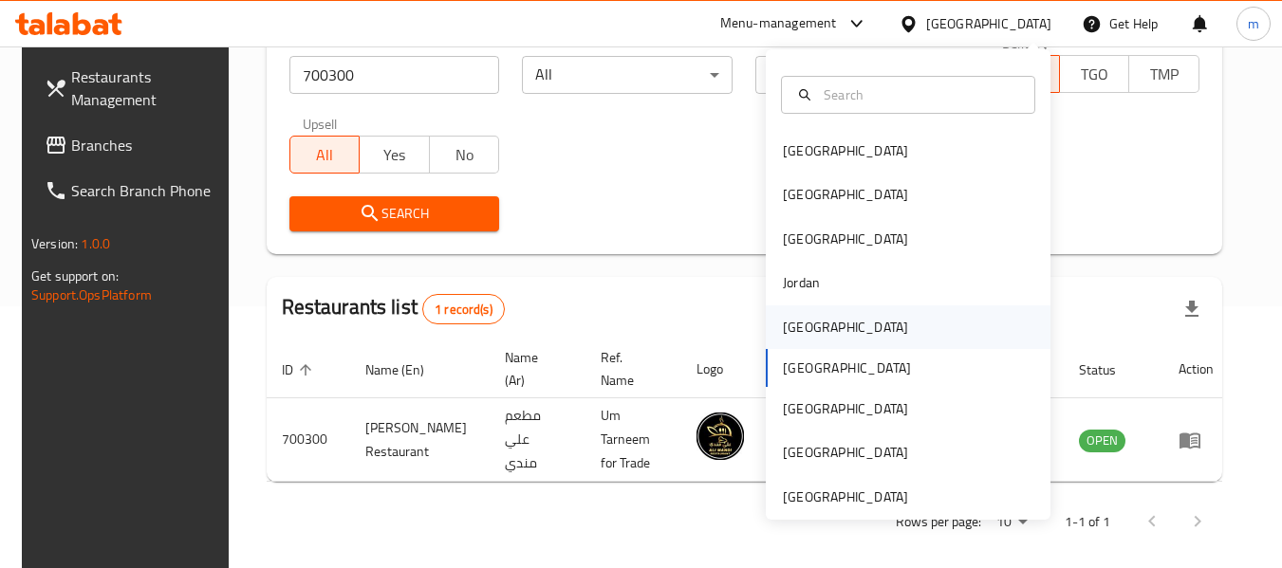
click at [799, 333] on div "[GEOGRAPHIC_DATA]" at bounding box center [845, 327] width 125 height 21
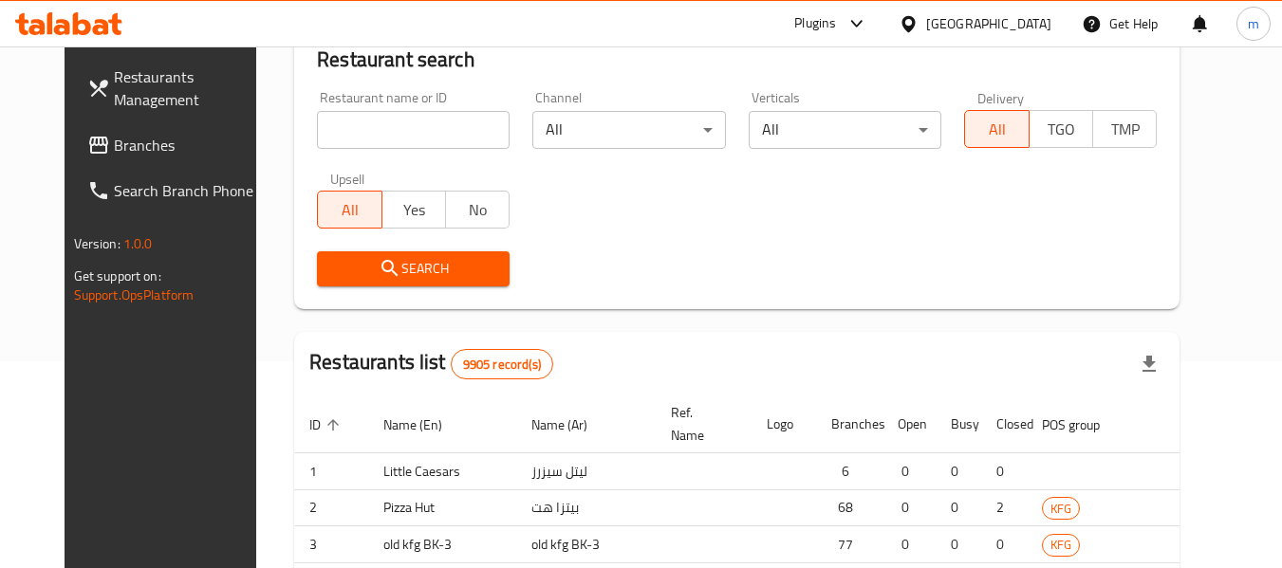
scroll to position [262, 0]
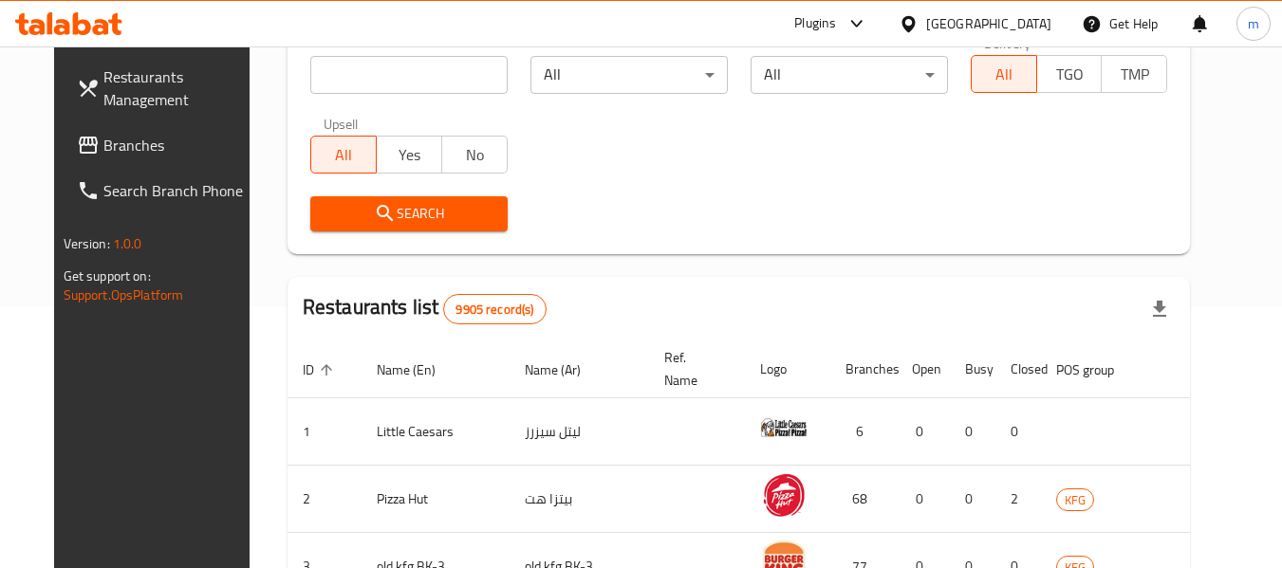
drag, startPoint x: 108, startPoint y: 139, endPoint x: 21, endPoint y: 143, distance: 87.4
click at [108, 139] on span "Branches" at bounding box center [178, 145] width 150 height 23
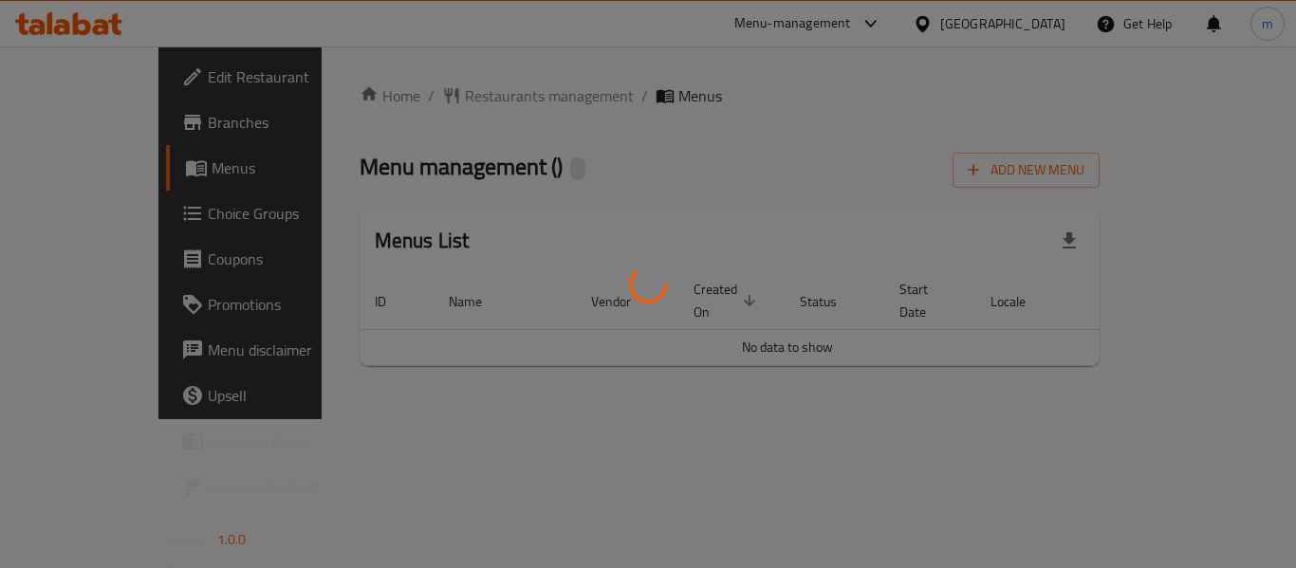
click at [405, 88] on div at bounding box center [648, 284] width 1296 height 568
click at [409, 98] on div at bounding box center [648, 284] width 1296 height 568
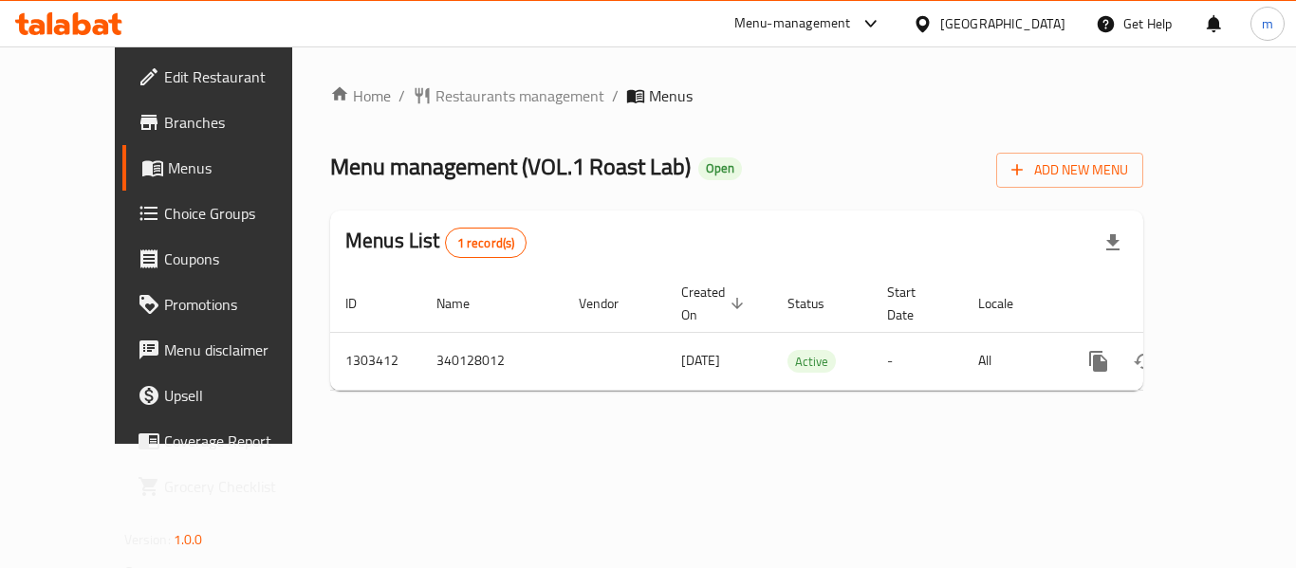
click at [415, 98] on div "Home / Restaurants management / Menus Menu management ( VOL.1 Roast Lab ) Open …" at bounding box center [736, 245] width 813 height 322
click at [435, 98] on span "Restaurants management" at bounding box center [519, 95] width 169 height 23
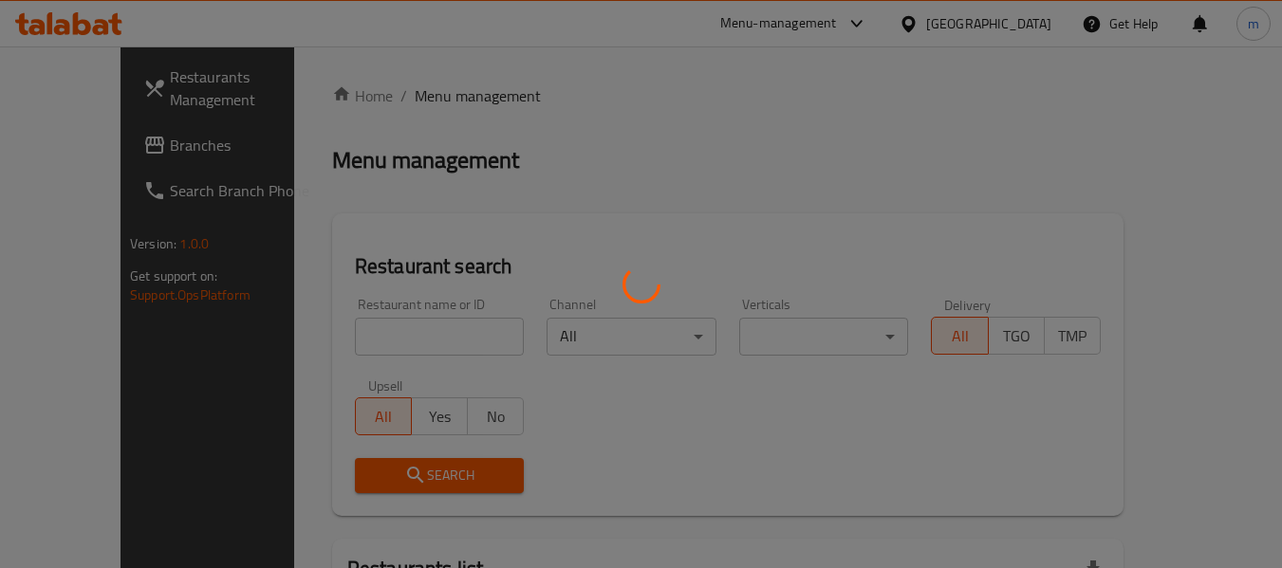
click at [355, 355] on div at bounding box center [641, 284] width 1282 height 568
click at [348, 347] on div at bounding box center [641, 284] width 1282 height 568
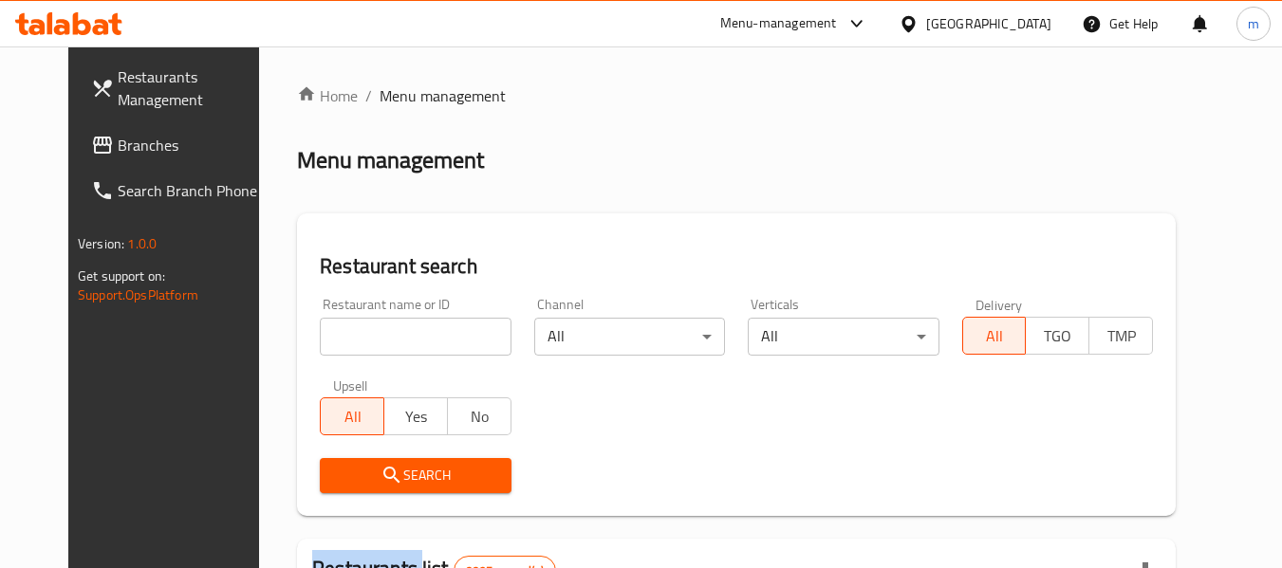
click at [348, 347] on div at bounding box center [641, 284] width 1282 height 568
click at [347, 345] on input "search" at bounding box center [415, 337] width 191 height 38
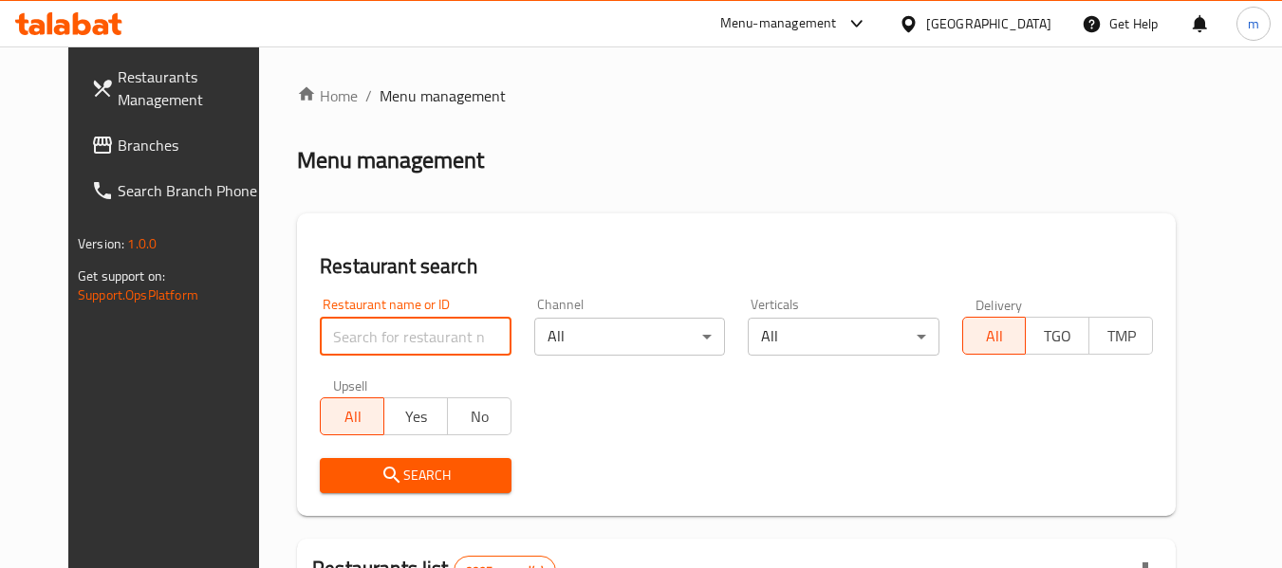
paste input "702823"
type input "702823"
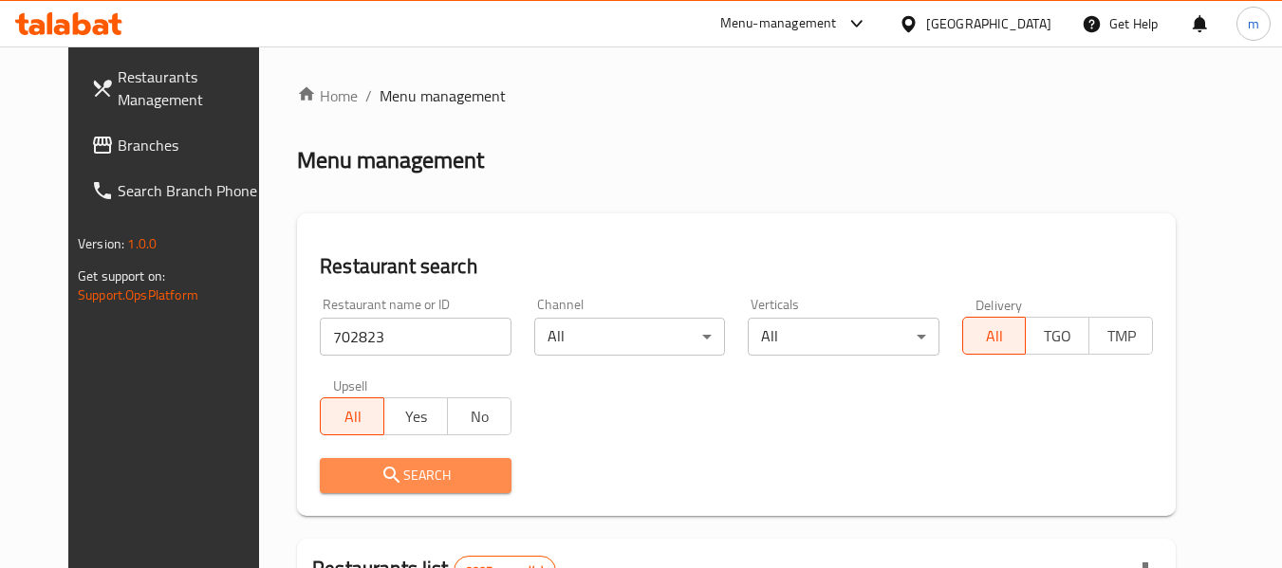
click at [387, 474] on span "Search" at bounding box center [415, 476] width 160 height 24
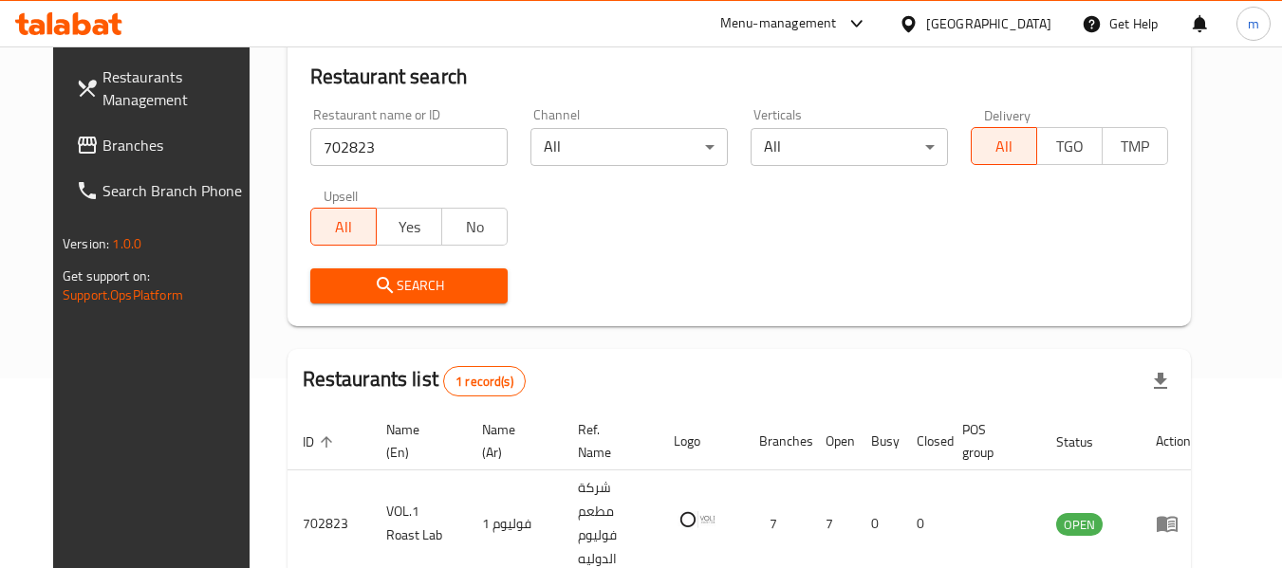
scroll to position [262, 0]
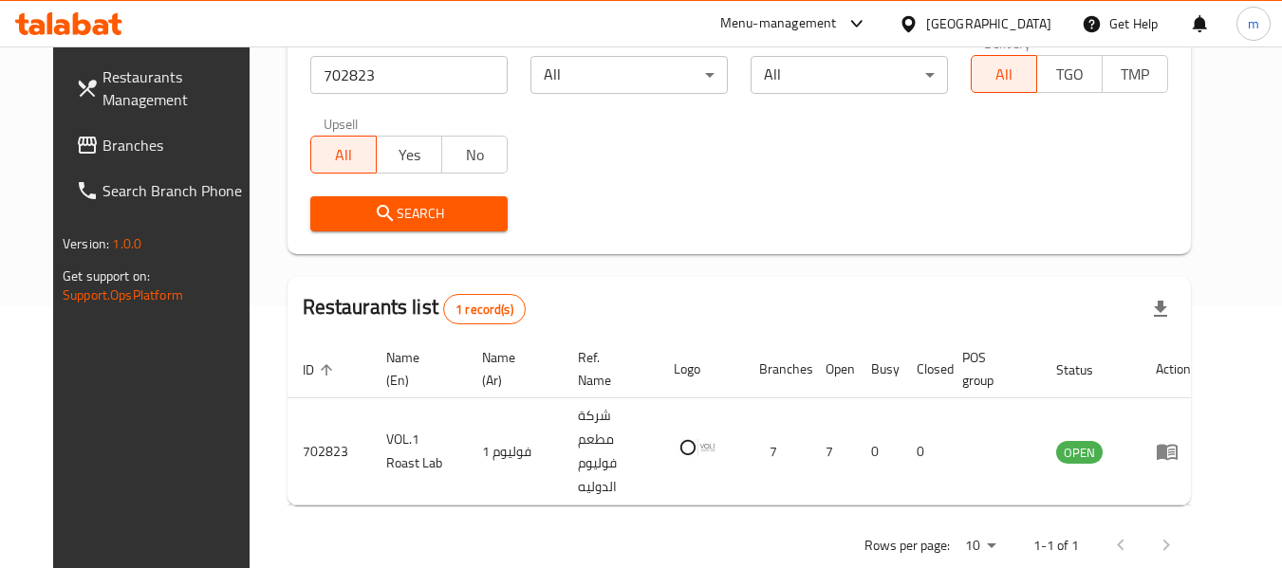
click at [918, 22] on icon at bounding box center [908, 24] width 20 height 20
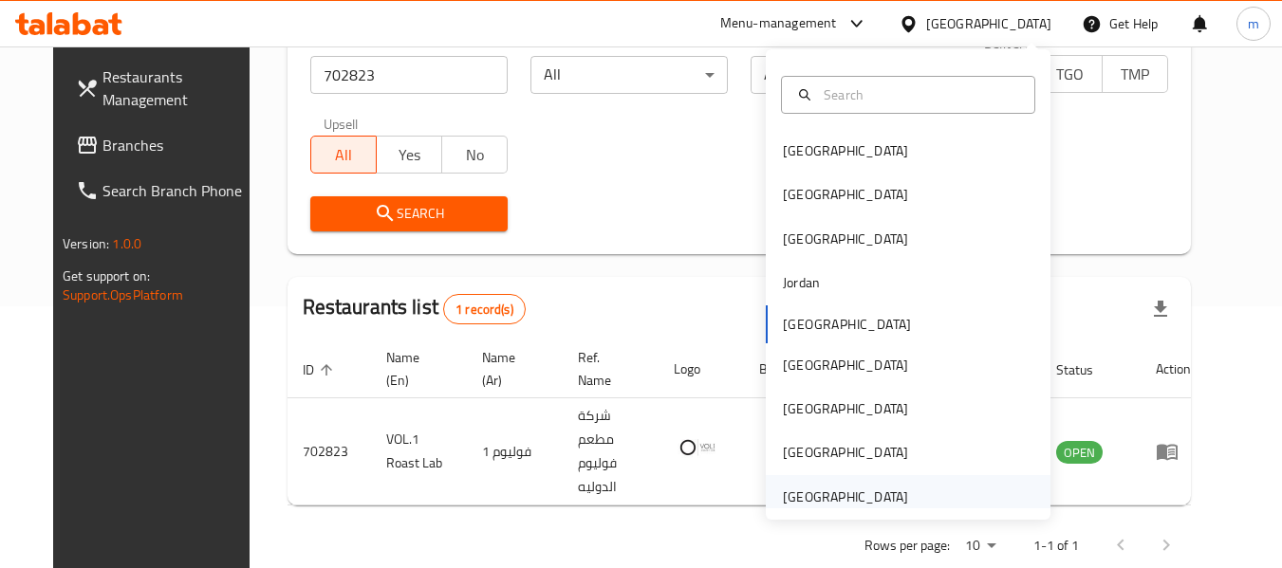
click at [820, 501] on div "[GEOGRAPHIC_DATA]" at bounding box center [845, 497] width 125 height 21
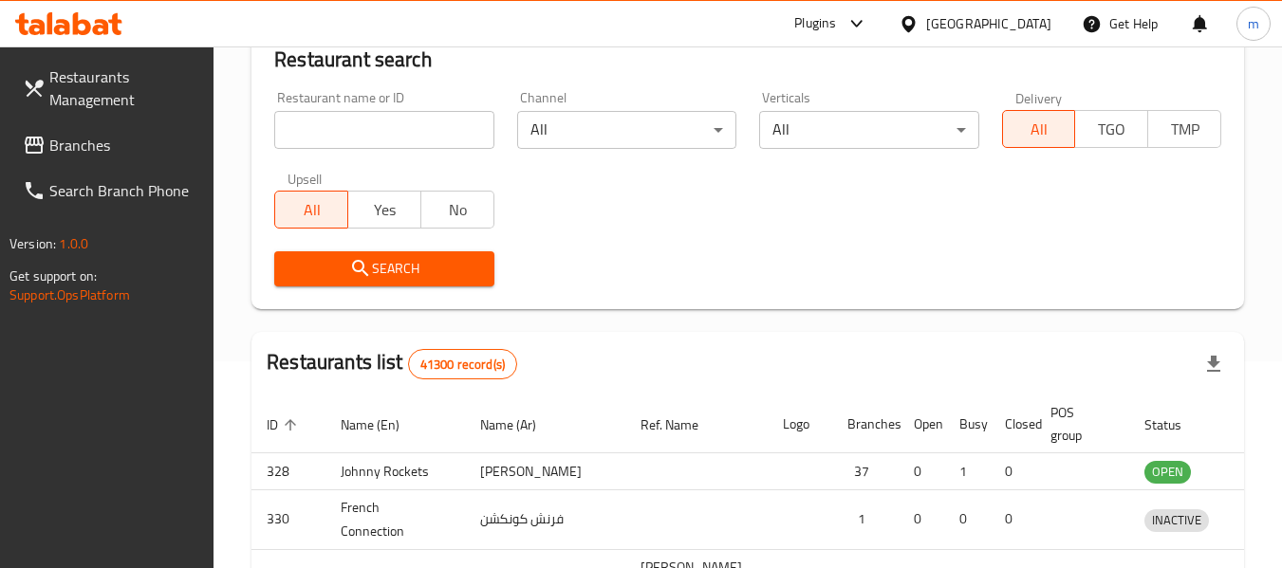
scroll to position [262, 0]
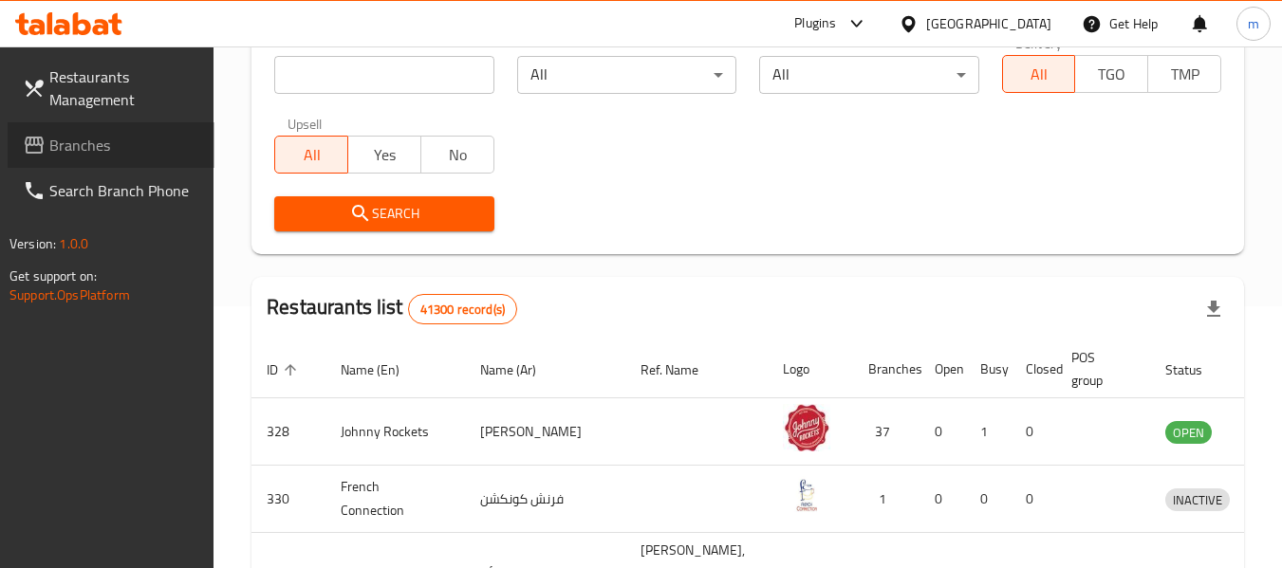
click at [58, 160] on link "Branches" at bounding box center [111, 145] width 207 height 46
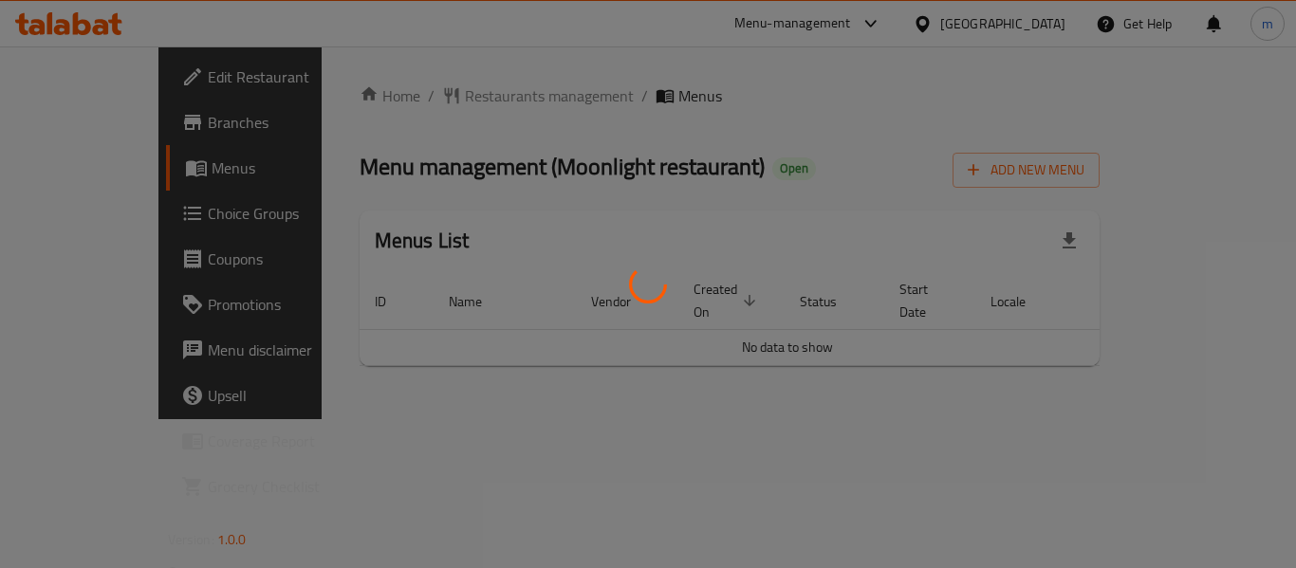
click at [446, 101] on div at bounding box center [648, 284] width 1296 height 568
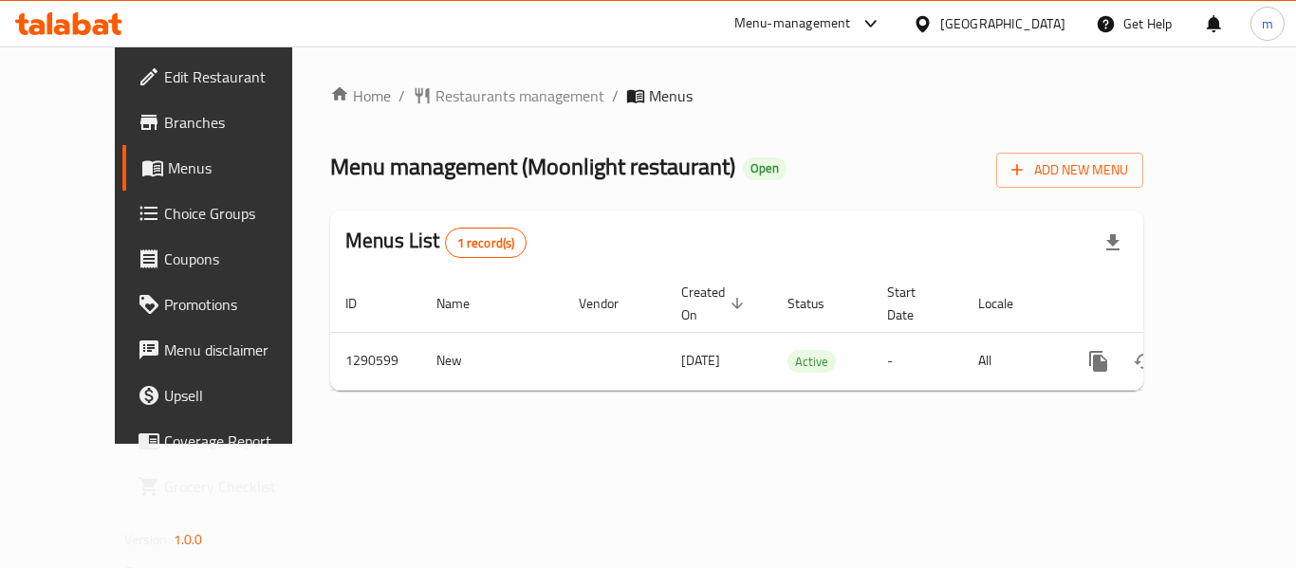
click at [434, 96] on div "Home / Restaurants management / Menus Menu management ( Moonlight restaurant ) …" at bounding box center [736, 245] width 813 height 322
click at [435, 96] on span "Restaurants management" at bounding box center [519, 95] width 169 height 23
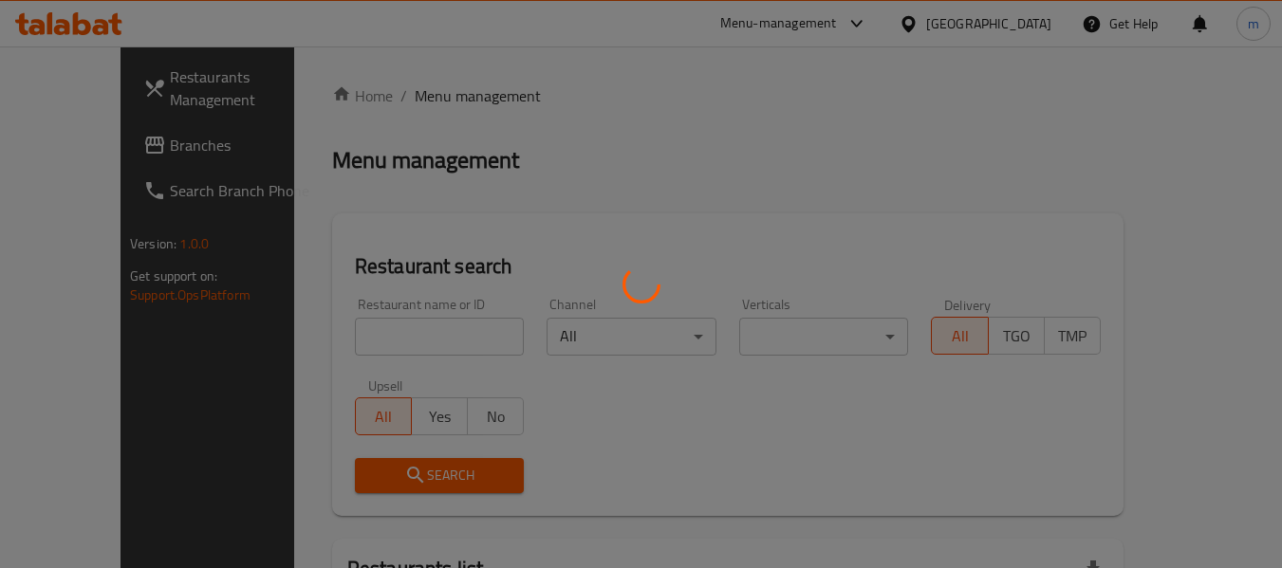
click at [359, 331] on div at bounding box center [641, 284] width 1282 height 568
click at [354, 339] on div at bounding box center [641, 284] width 1282 height 568
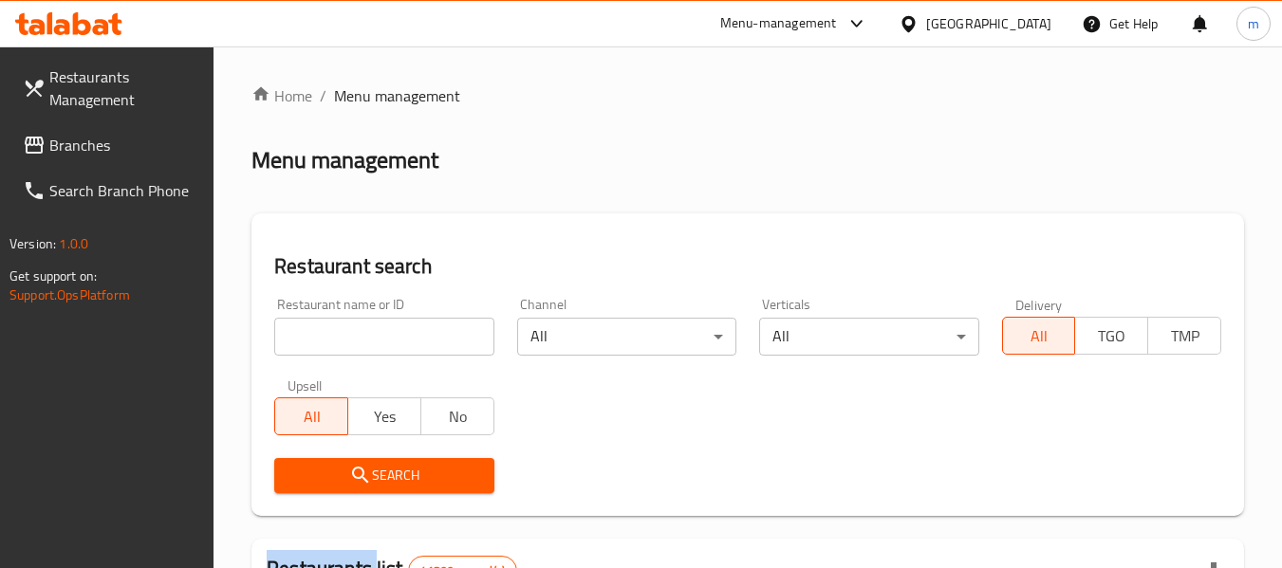
click at [356, 339] on input "search" at bounding box center [383, 337] width 219 height 38
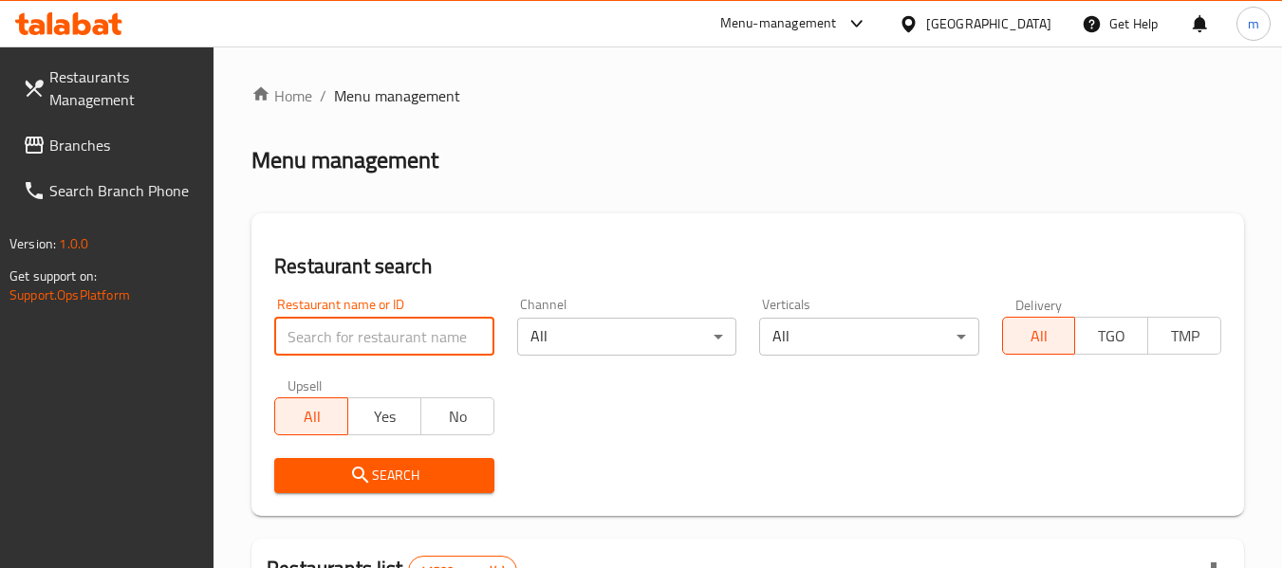
paste input "698261"
type input "698261"
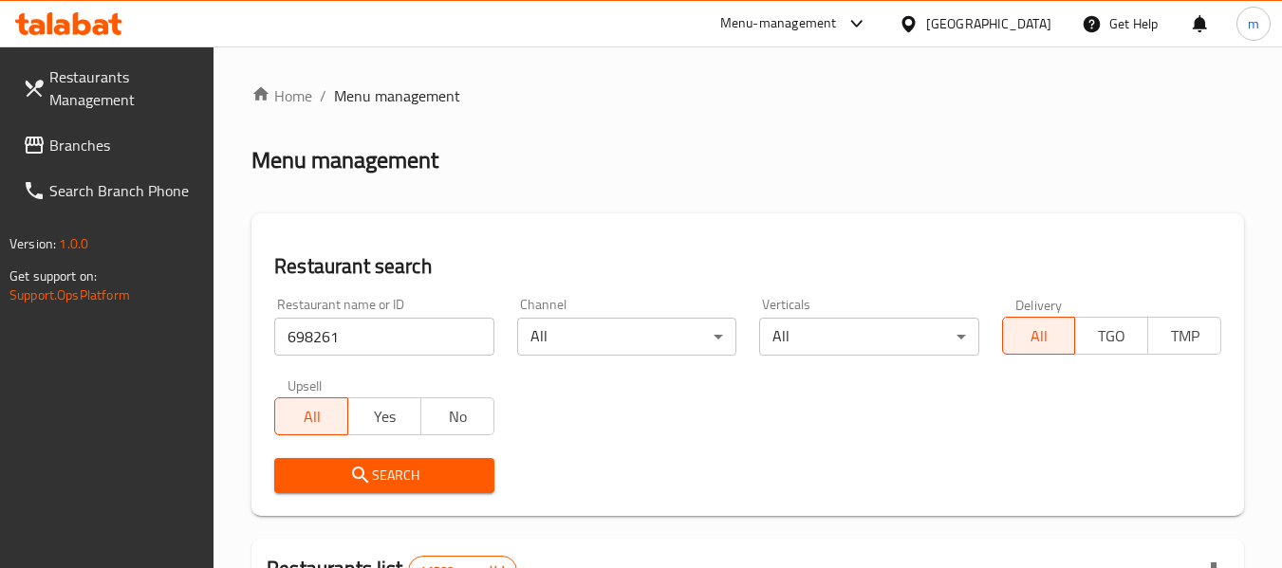
click at [399, 474] on span "Search" at bounding box center [383, 476] width 189 height 24
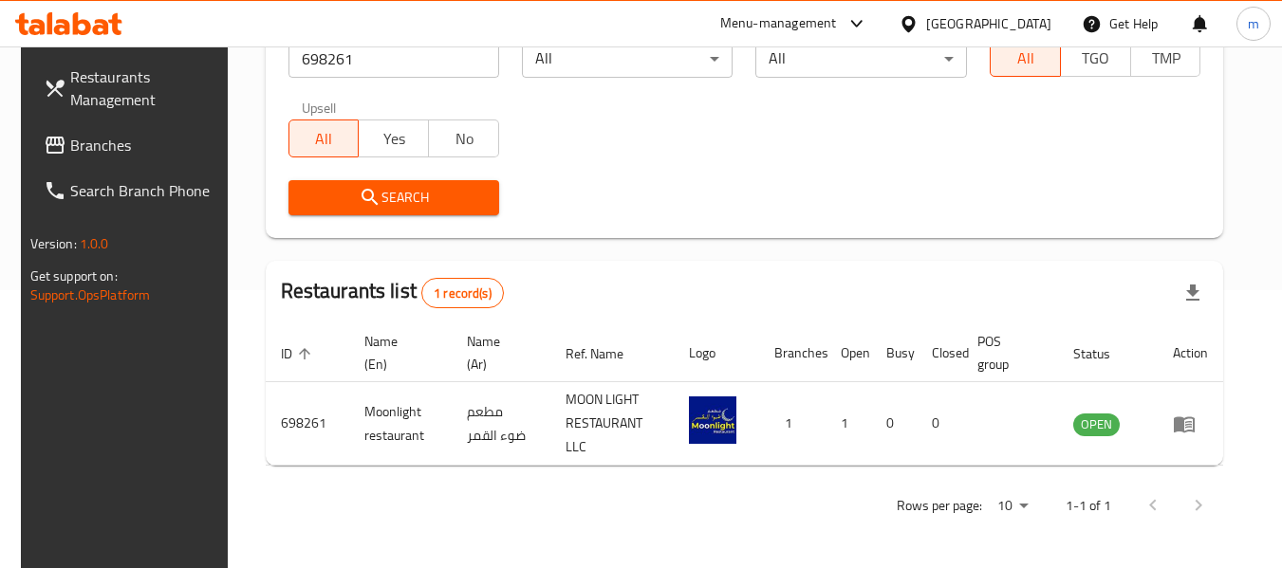
scroll to position [262, 0]
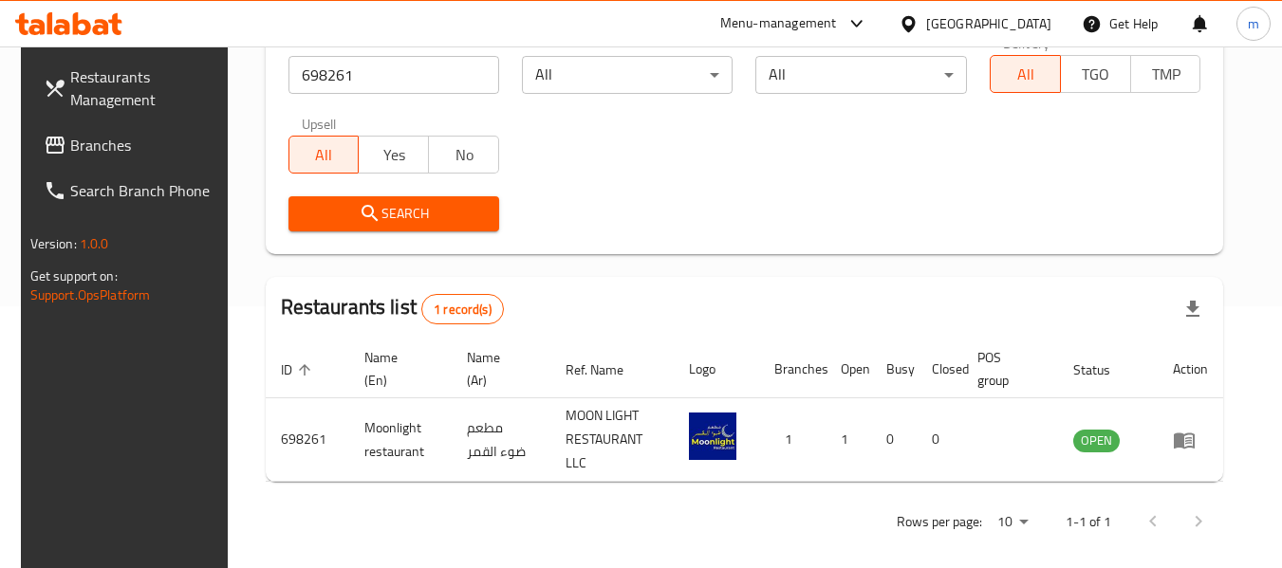
drag, startPoint x: 60, startPoint y: 135, endPoint x: 102, endPoint y: 130, distance: 42.9
click at [70, 135] on span "Branches" at bounding box center [145, 145] width 150 height 23
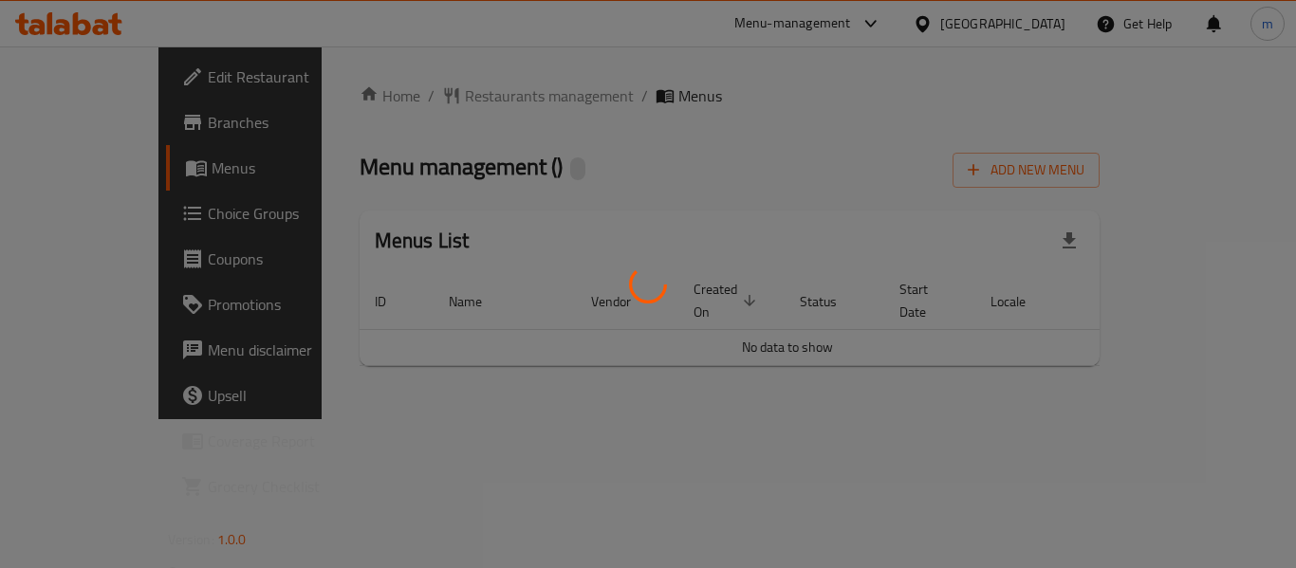
click at [425, 105] on div at bounding box center [648, 284] width 1296 height 568
click at [418, 100] on div at bounding box center [648, 284] width 1296 height 568
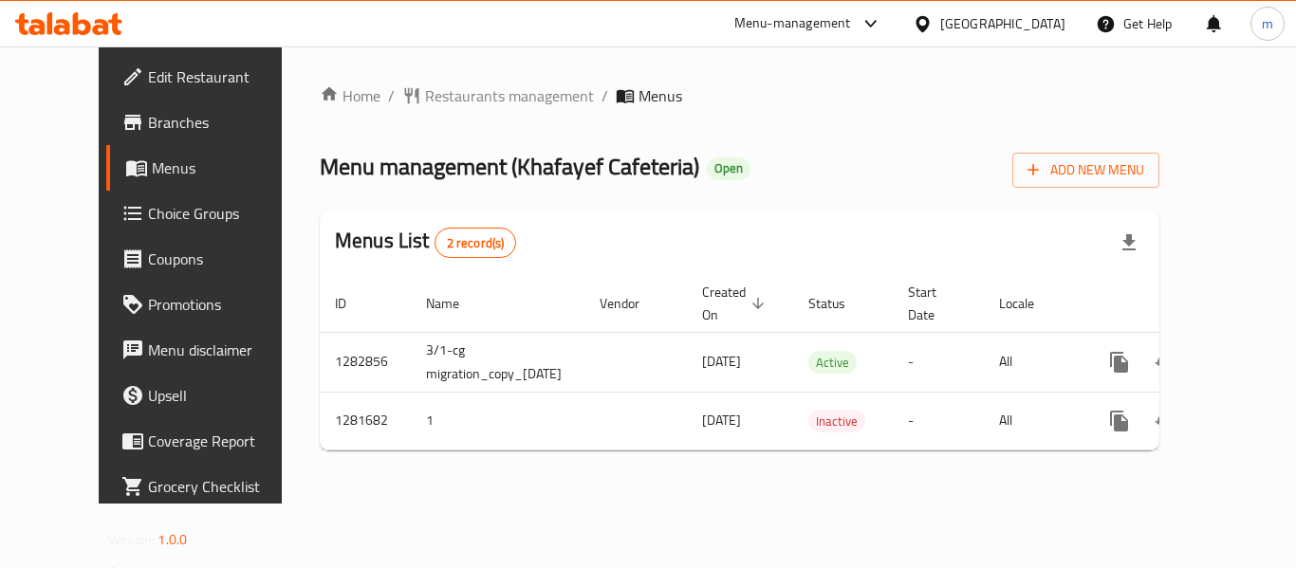
click at [425, 100] on span "Restaurants management" at bounding box center [509, 95] width 169 height 23
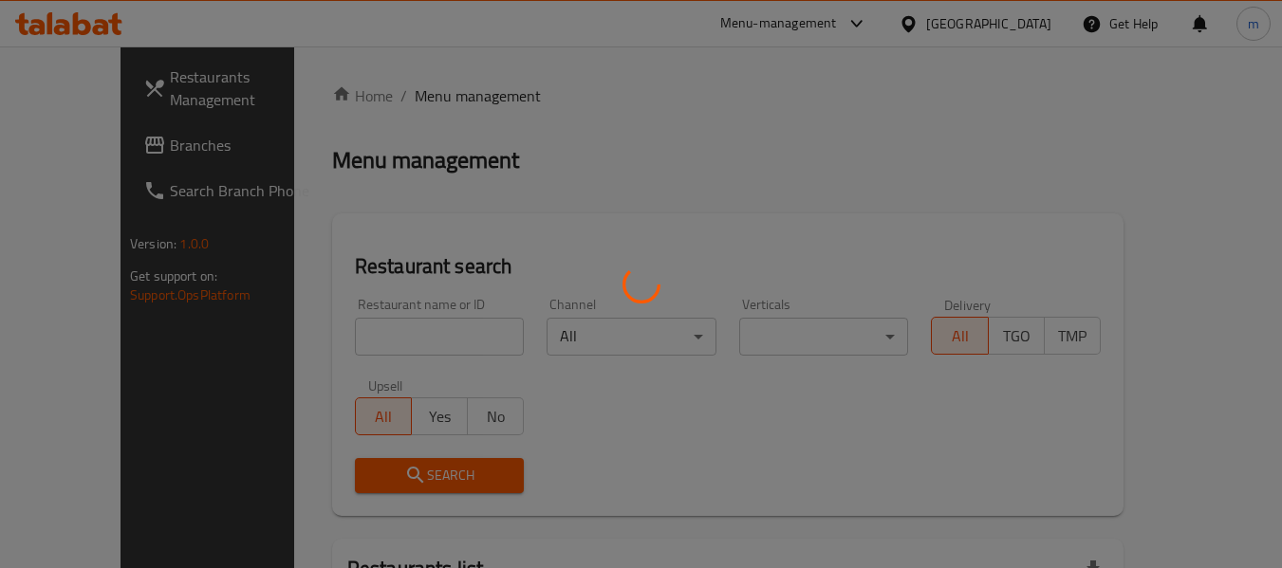
click at [340, 342] on div at bounding box center [641, 284] width 1282 height 568
click at [340, 341] on div at bounding box center [641, 284] width 1282 height 568
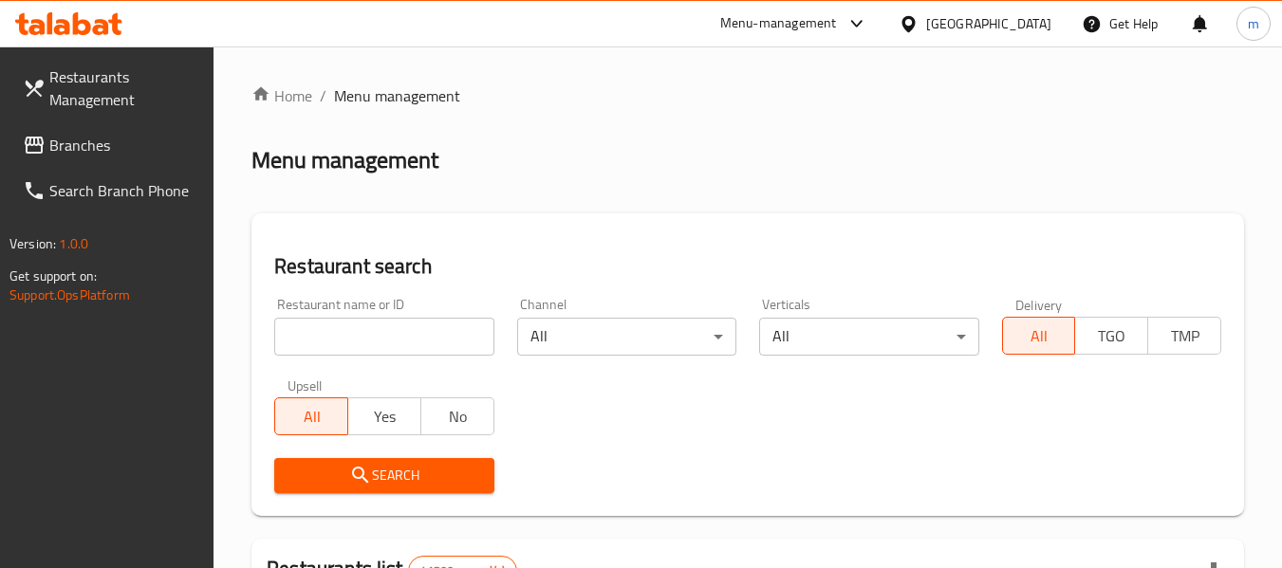
click at [341, 339] on div at bounding box center [641, 284] width 1282 height 568
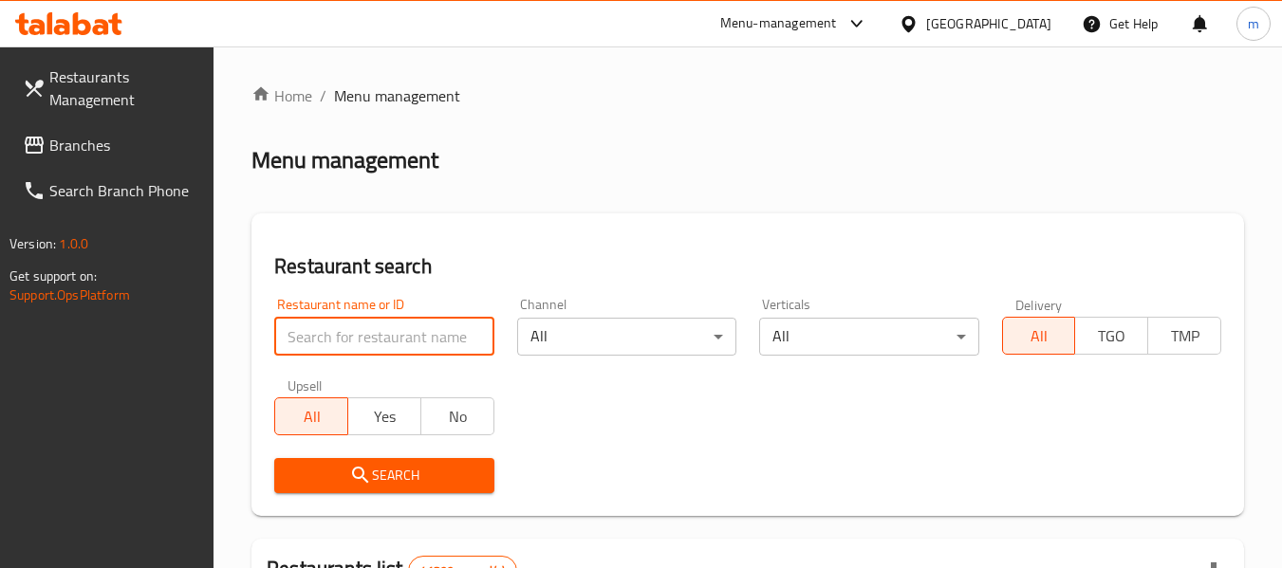
click at [342, 338] on input "search" at bounding box center [383, 337] width 219 height 38
paste input "694513"
type input "694513"
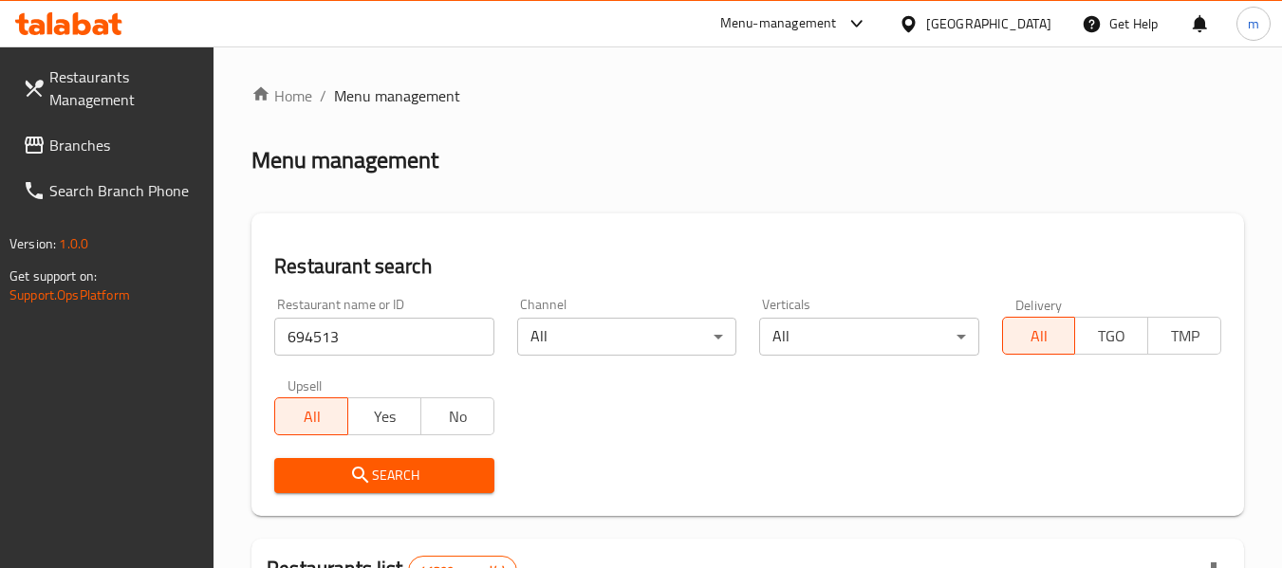
click at [389, 473] on span "Search" at bounding box center [383, 476] width 189 height 24
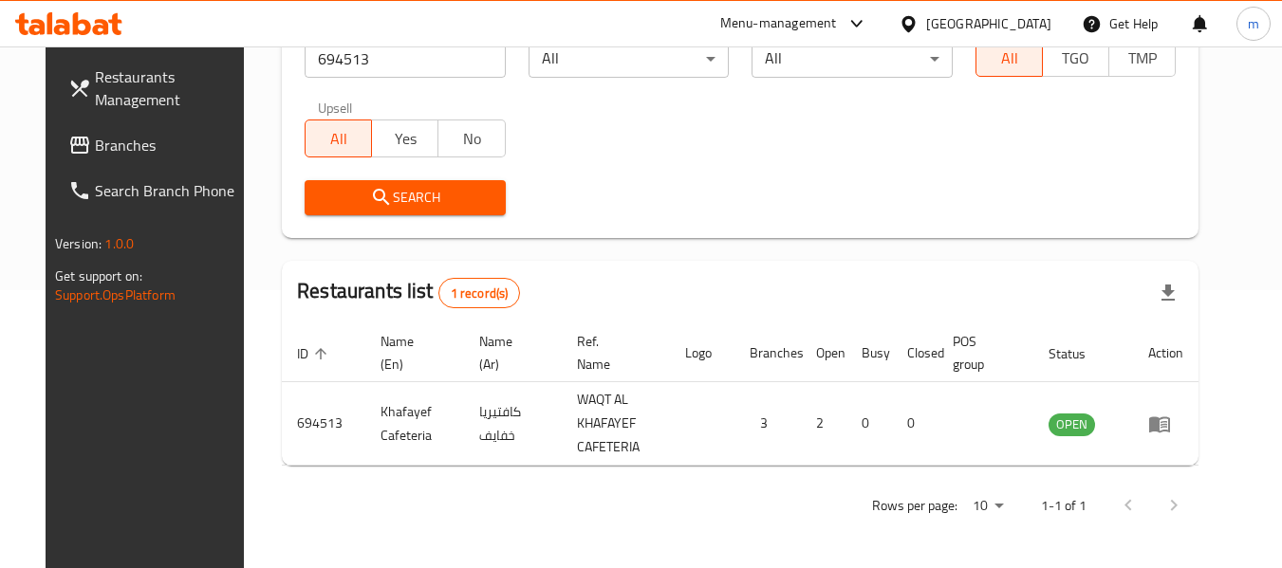
scroll to position [278, 0]
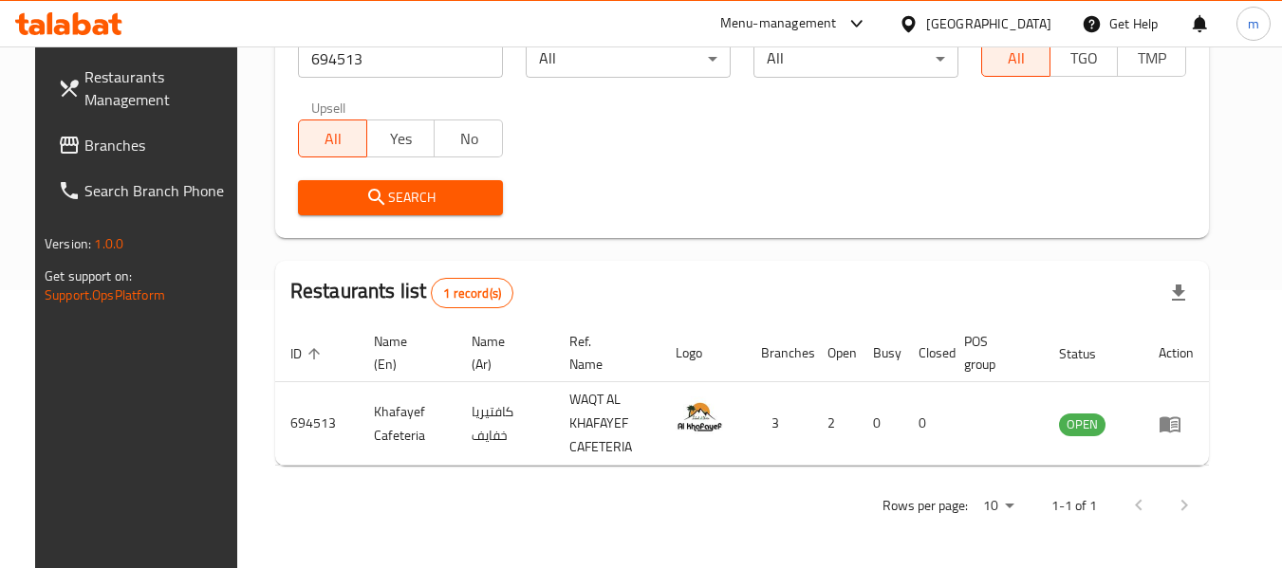
click at [103, 143] on span "Branches" at bounding box center [159, 145] width 150 height 23
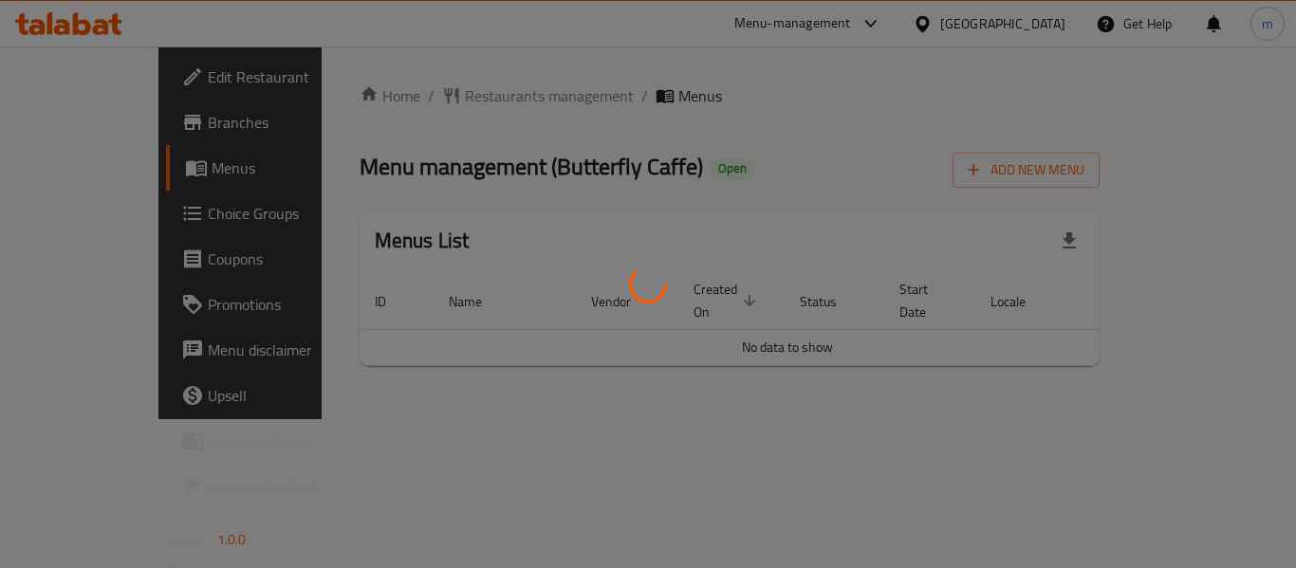
click at [433, 96] on div at bounding box center [648, 284] width 1296 height 568
click at [423, 97] on div at bounding box center [648, 284] width 1296 height 568
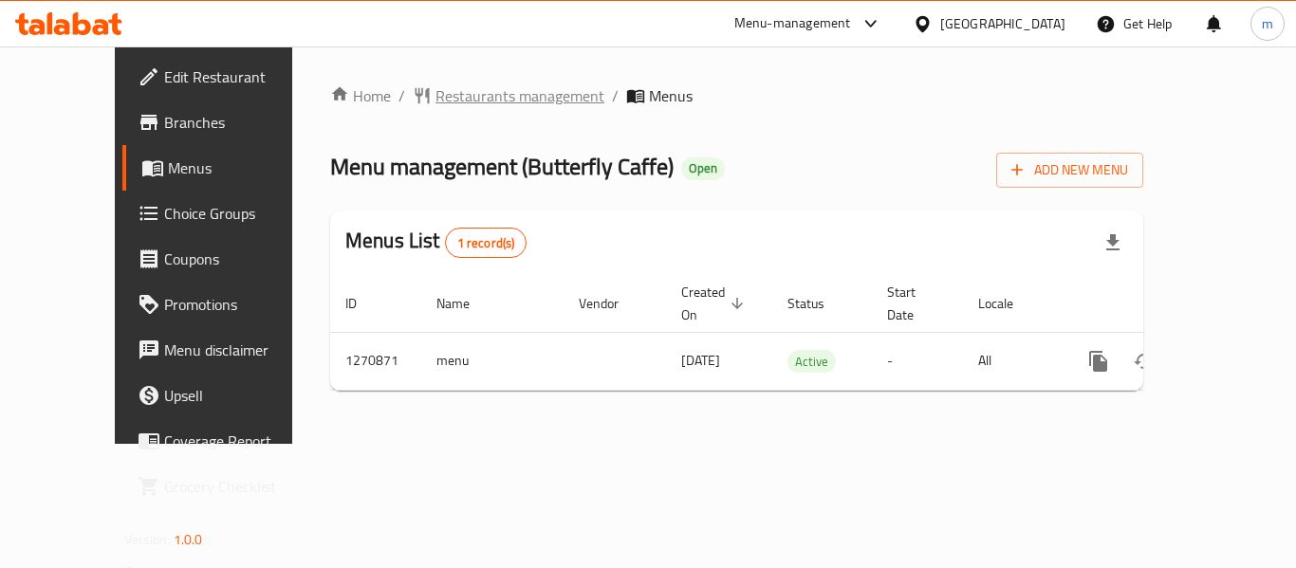
click at [435, 97] on span "Restaurants management" at bounding box center [519, 95] width 169 height 23
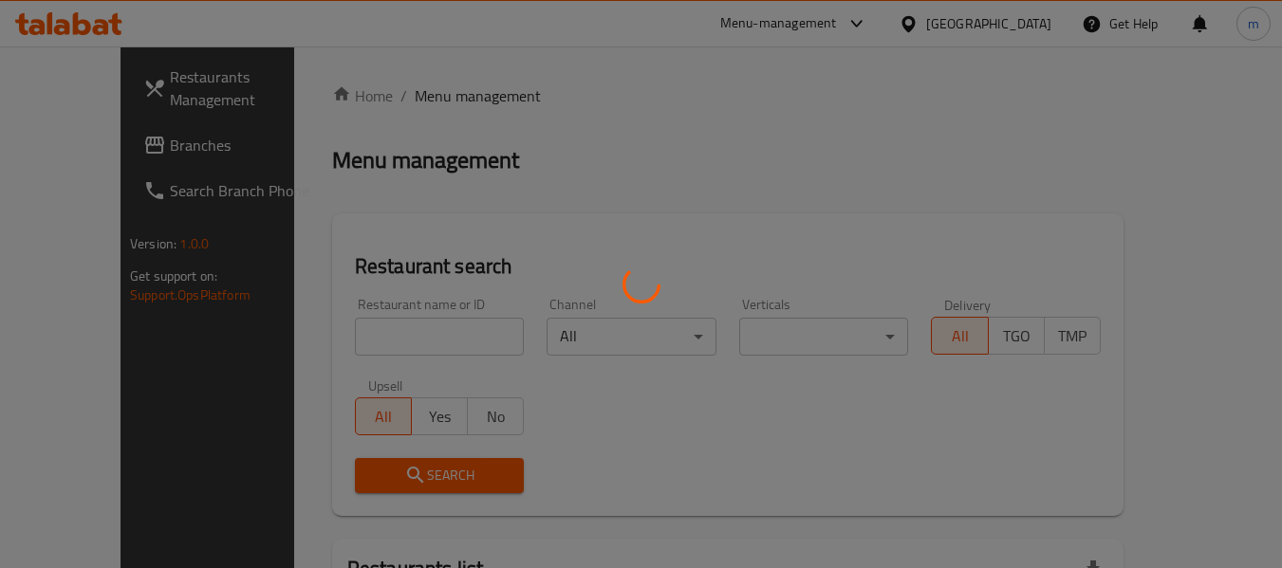
click at [366, 341] on div at bounding box center [641, 284] width 1282 height 568
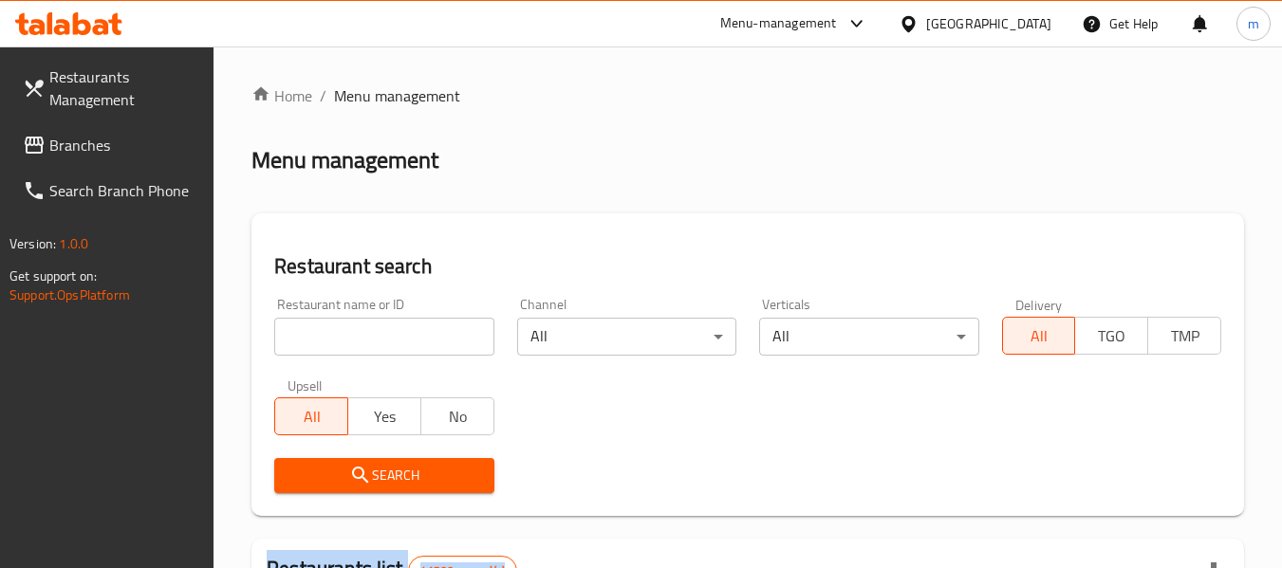
click at [366, 341] on div at bounding box center [641, 284] width 1282 height 568
click at [364, 341] on input "search" at bounding box center [383, 337] width 219 height 38
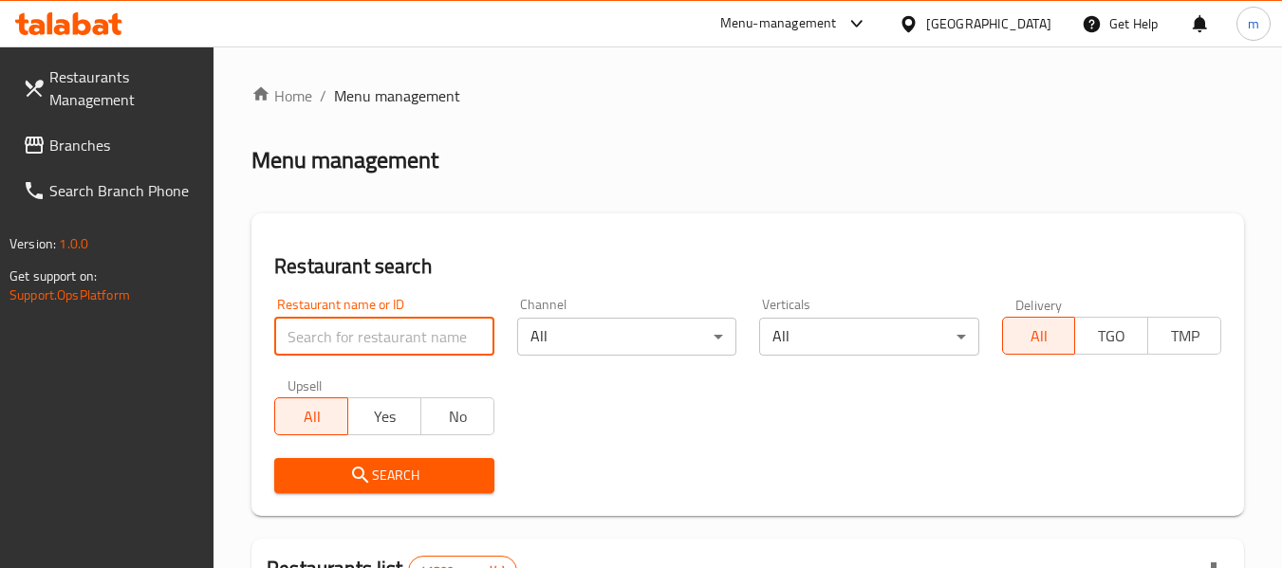
paste input "689418"
type input "689418"
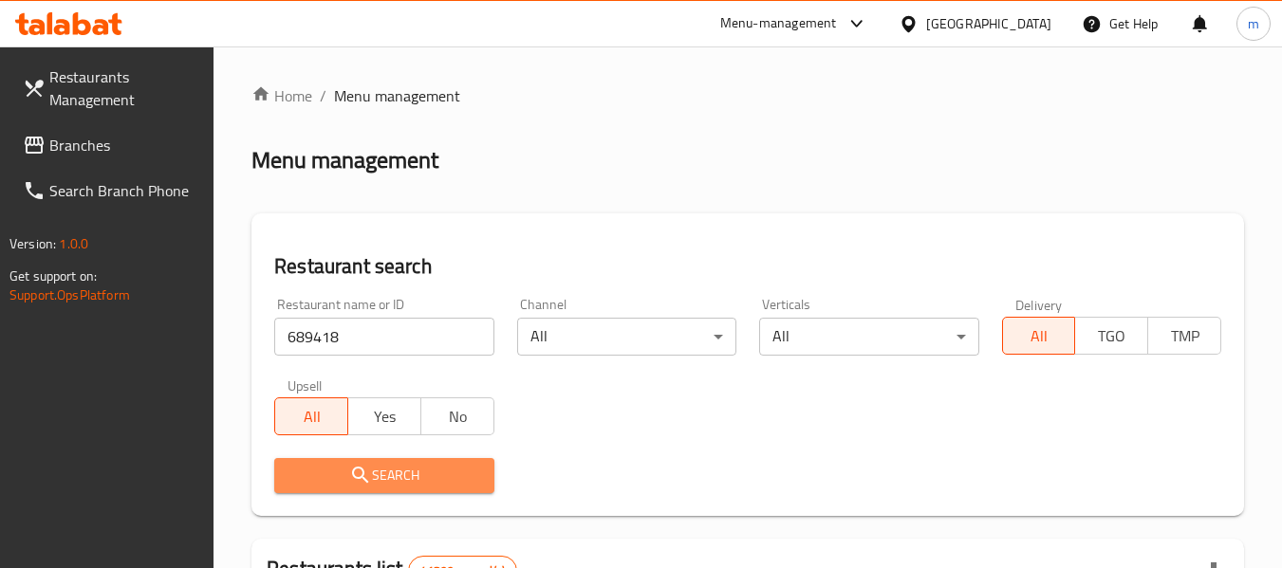
click at [390, 470] on span "Search" at bounding box center [383, 476] width 189 height 24
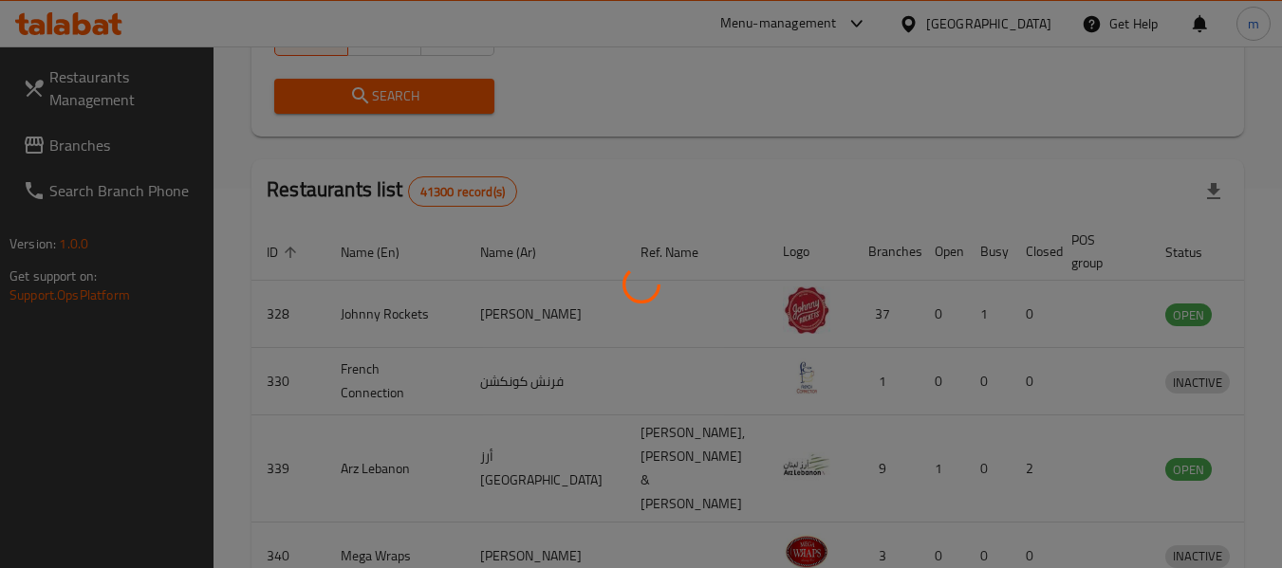
scroll to position [262, 0]
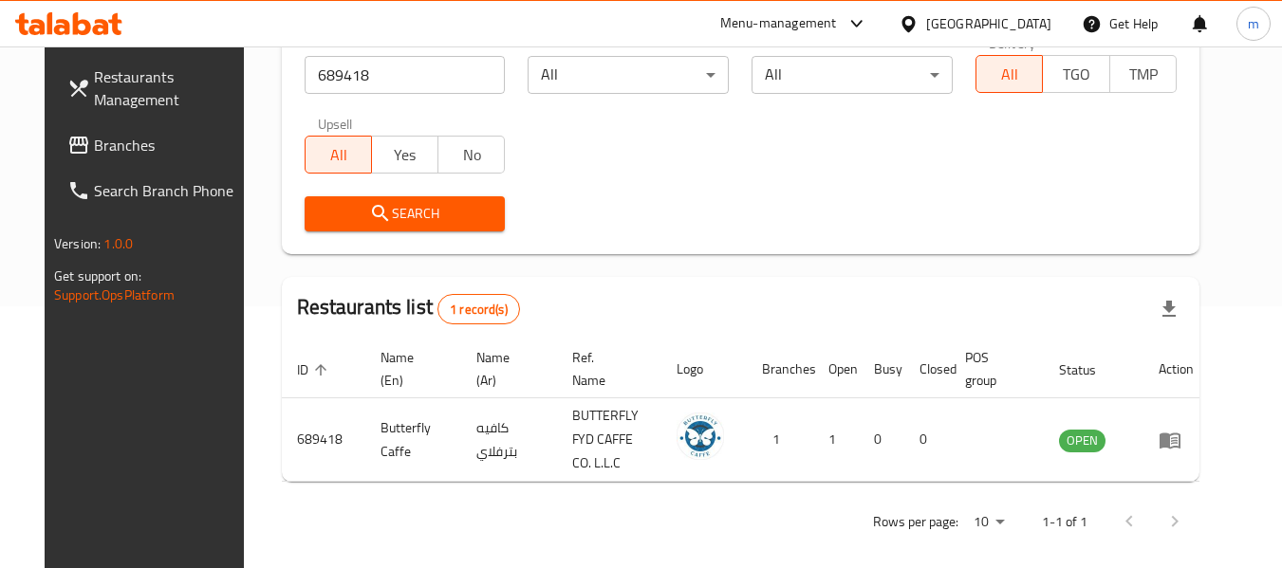
drag, startPoint x: 54, startPoint y: 149, endPoint x: 79, endPoint y: 141, distance: 25.8
click at [94, 149] on span "Branches" at bounding box center [169, 145] width 150 height 23
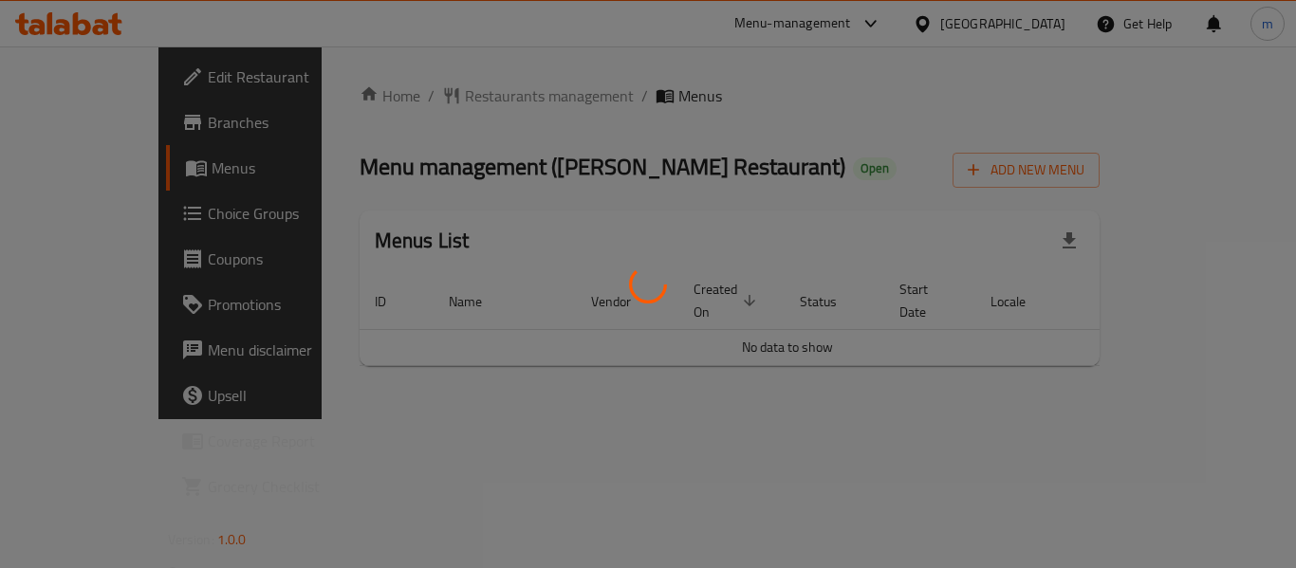
click at [440, 93] on div at bounding box center [648, 284] width 1296 height 568
click at [422, 96] on div at bounding box center [648, 284] width 1296 height 568
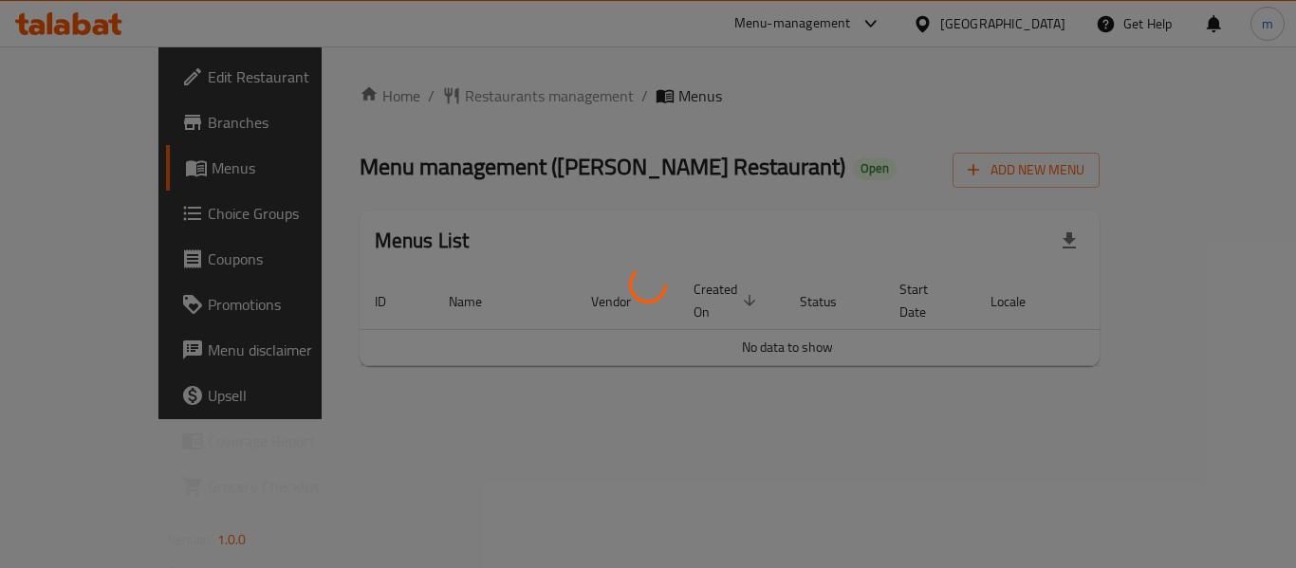
click at [421, 97] on div at bounding box center [648, 284] width 1296 height 568
click at [435, 96] on div at bounding box center [648, 284] width 1296 height 568
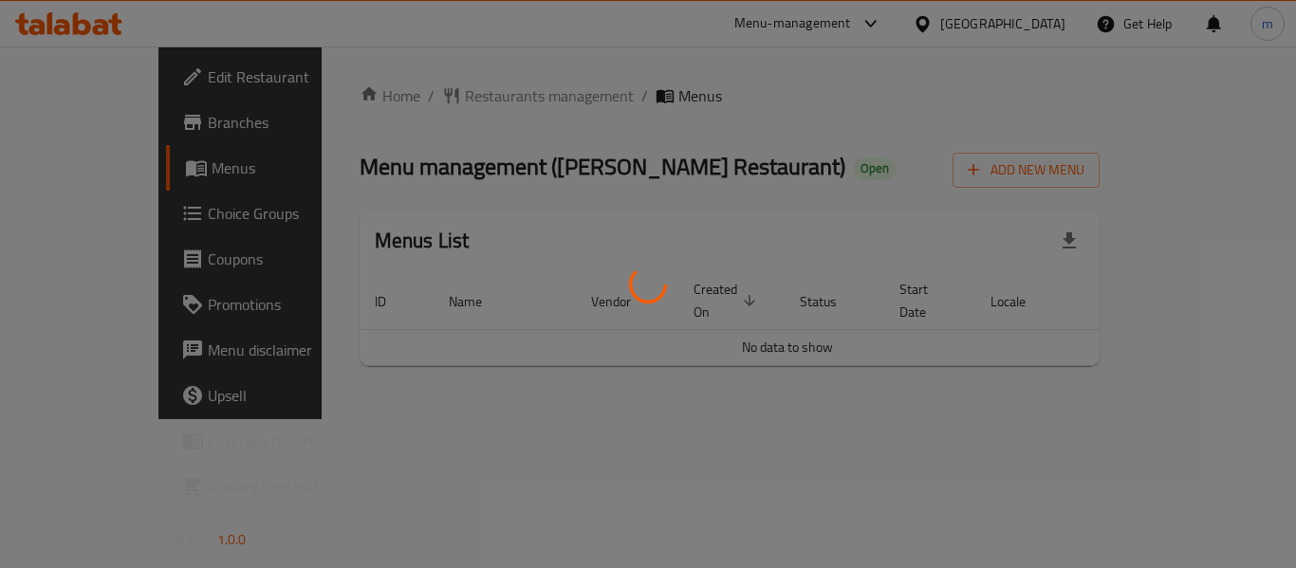
click at [435, 96] on div at bounding box center [648, 284] width 1296 height 568
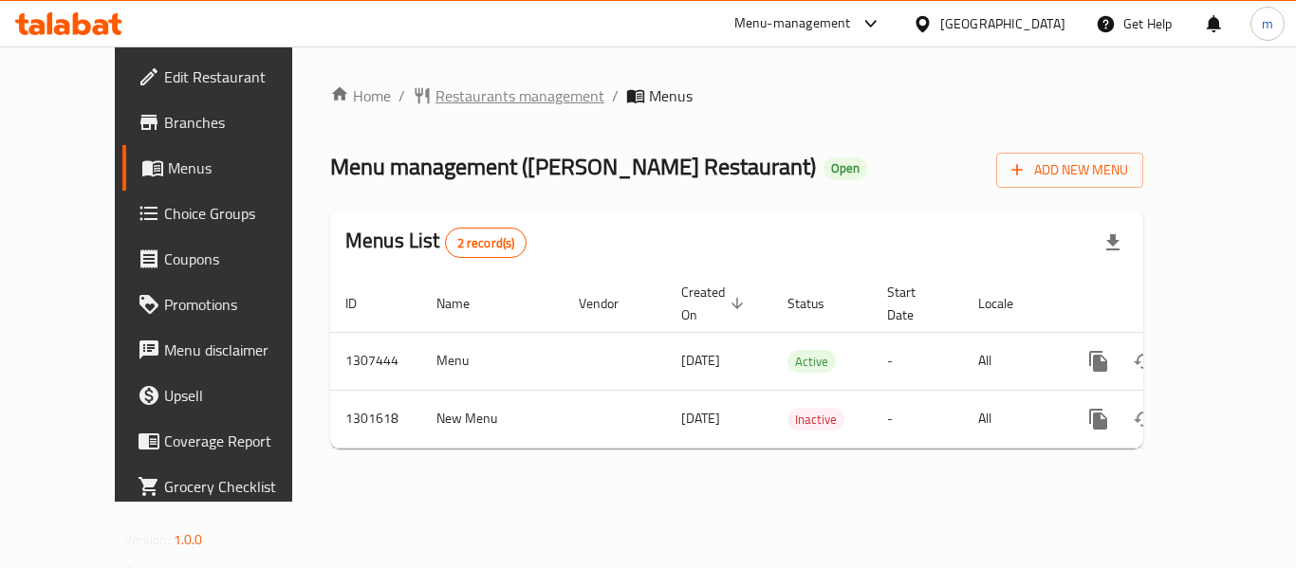
click at [435, 87] on span "Restaurants management" at bounding box center [519, 95] width 169 height 23
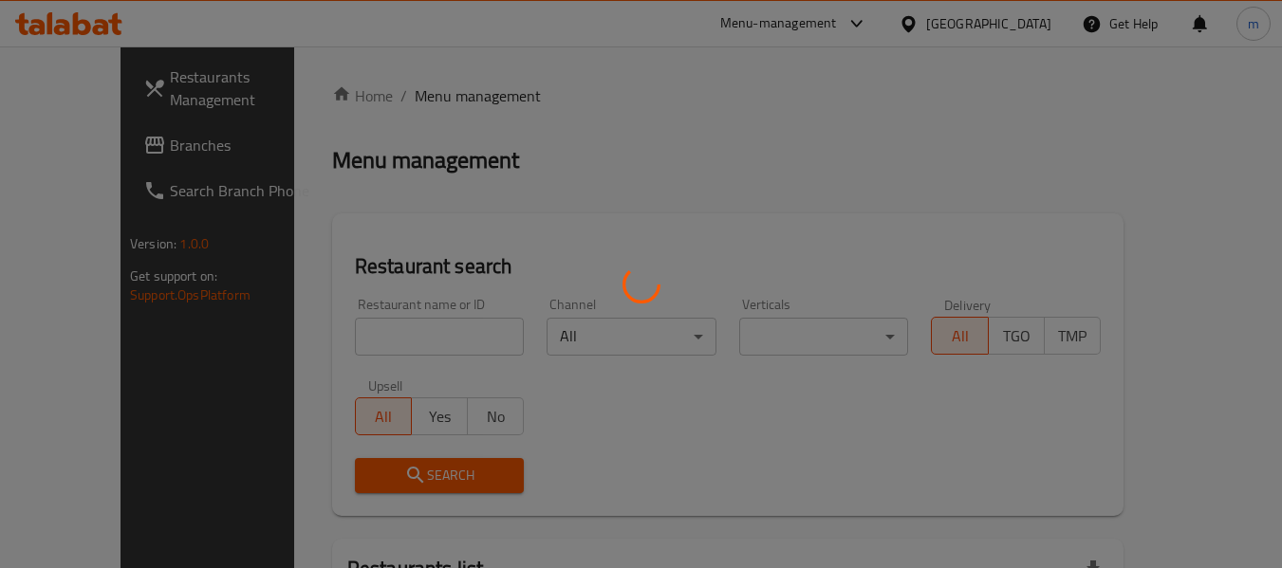
click at [331, 349] on div at bounding box center [641, 284] width 1282 height 568
click at [331, 348] on div at bounding box center [641, 284] width 1282 height 568
click at [333, 341] on div at bounding box center [641, 284] width 1282 height 568
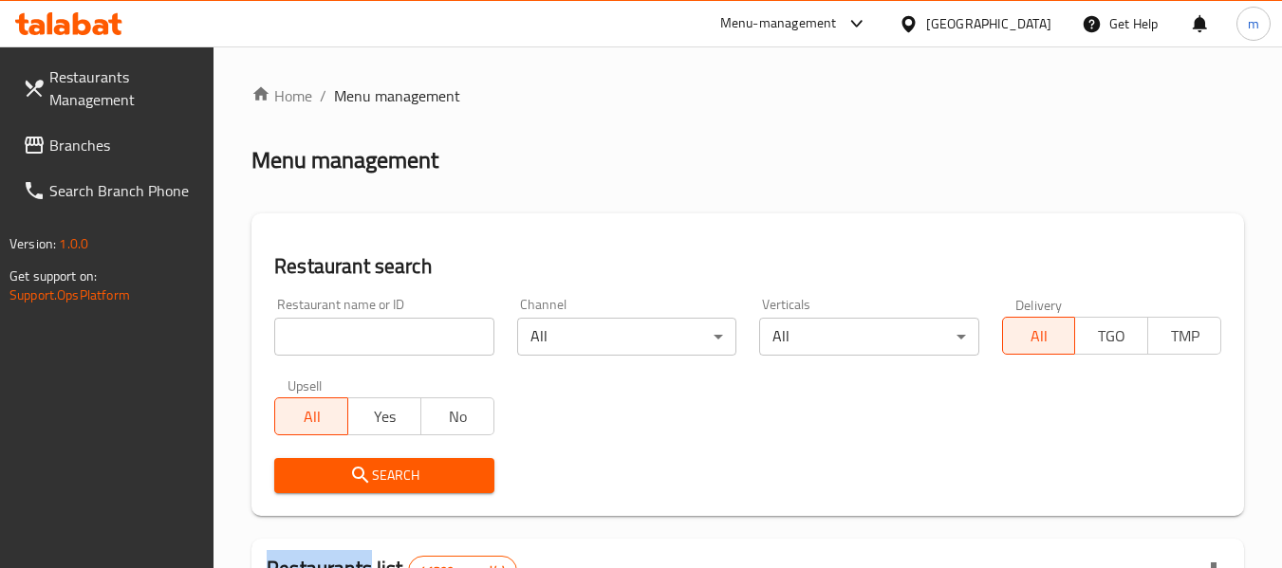
click at [334, 341] on div at bounding box center [641, 284] width 1282 height 568
click at [335, 341] on input "search" at bounding box center [383, 337] width 219 height 38
paste input "701708"
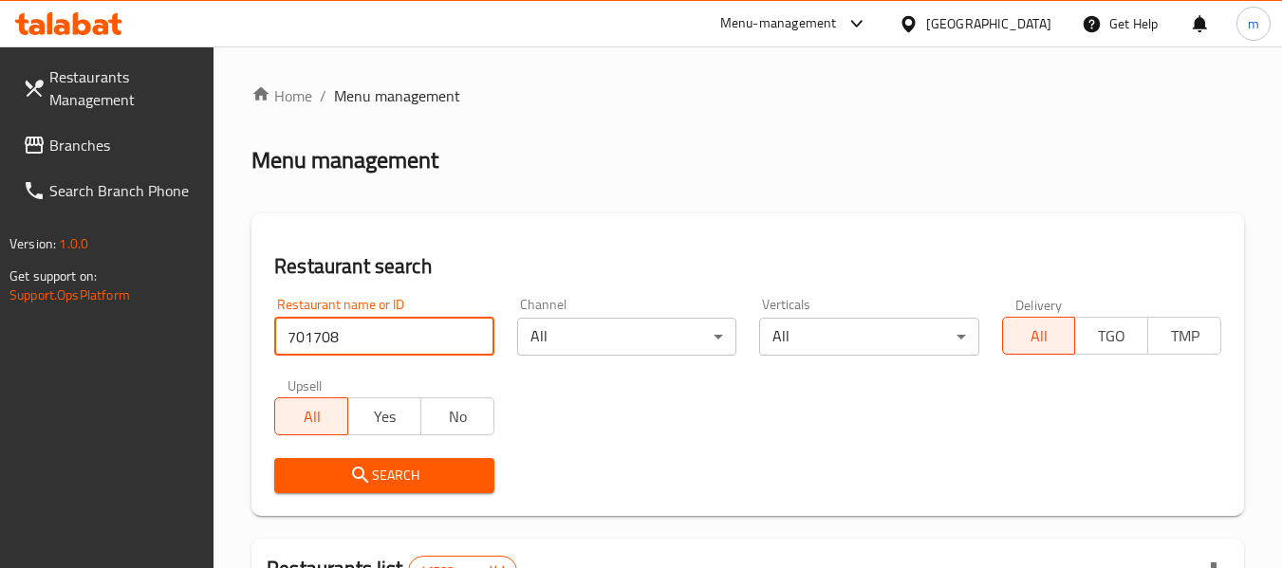
type input "701708"
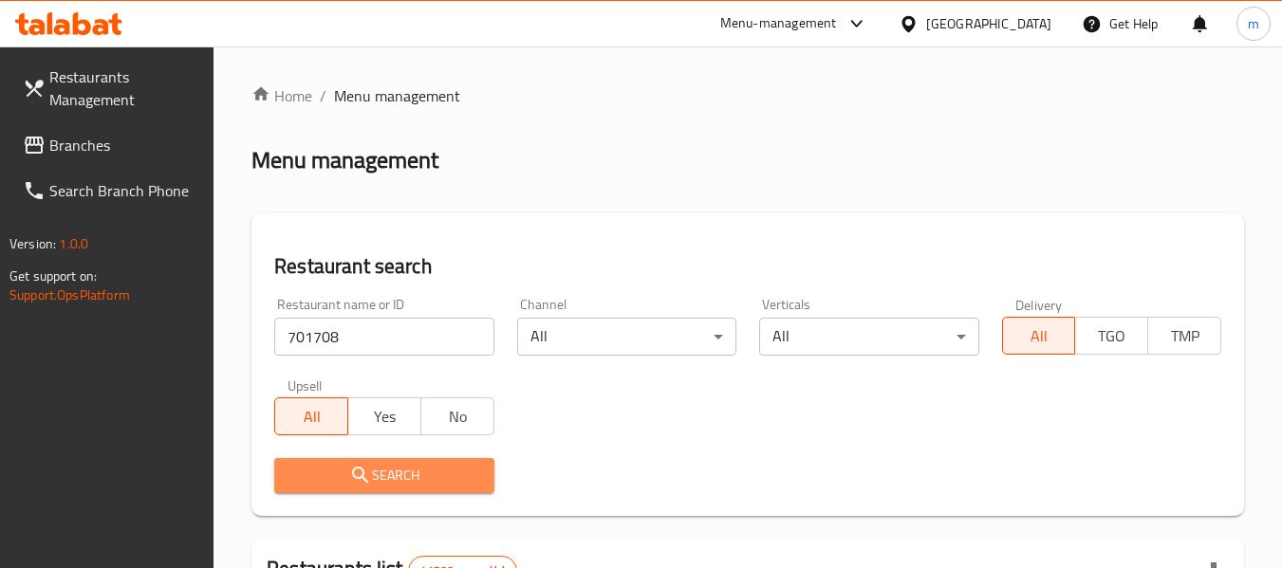
click at [395, 476] on span "Search" at bounding box center [383, 476] width 189 height 24
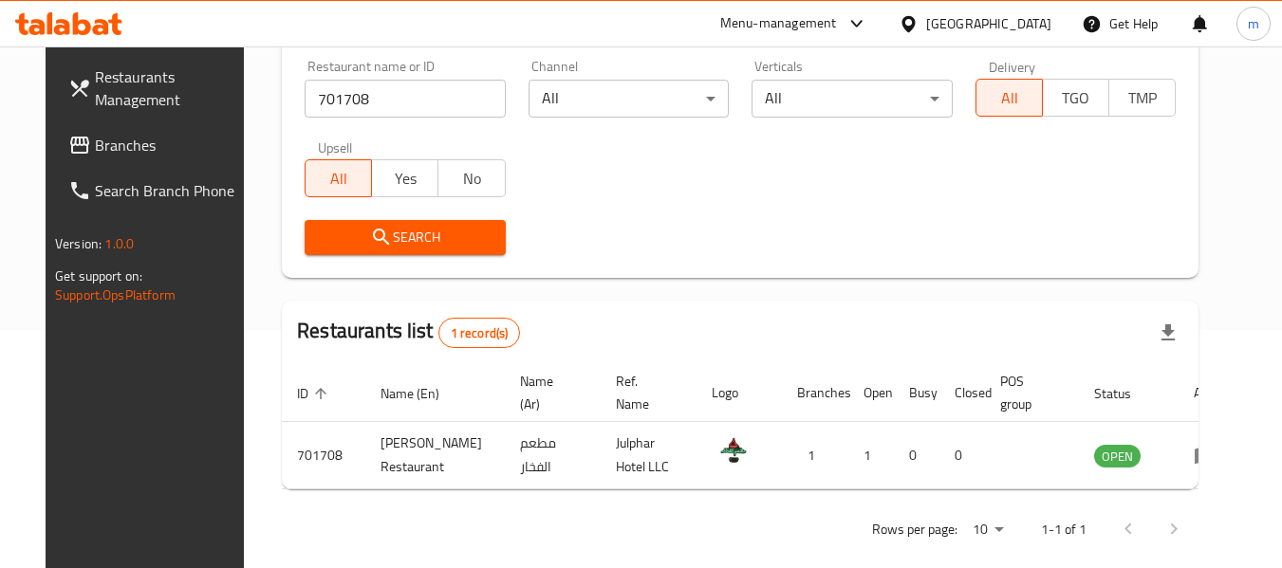
scroll to position [262, 0]
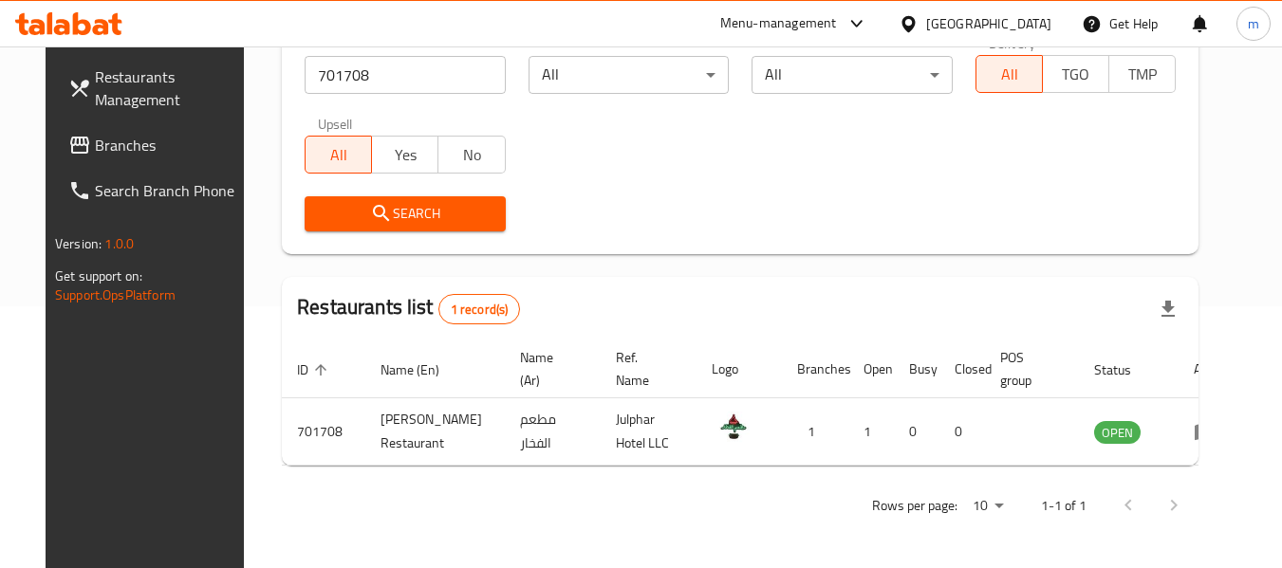
click at [912, 26] on icon at bounding box center [907, 23] width 13 height 16
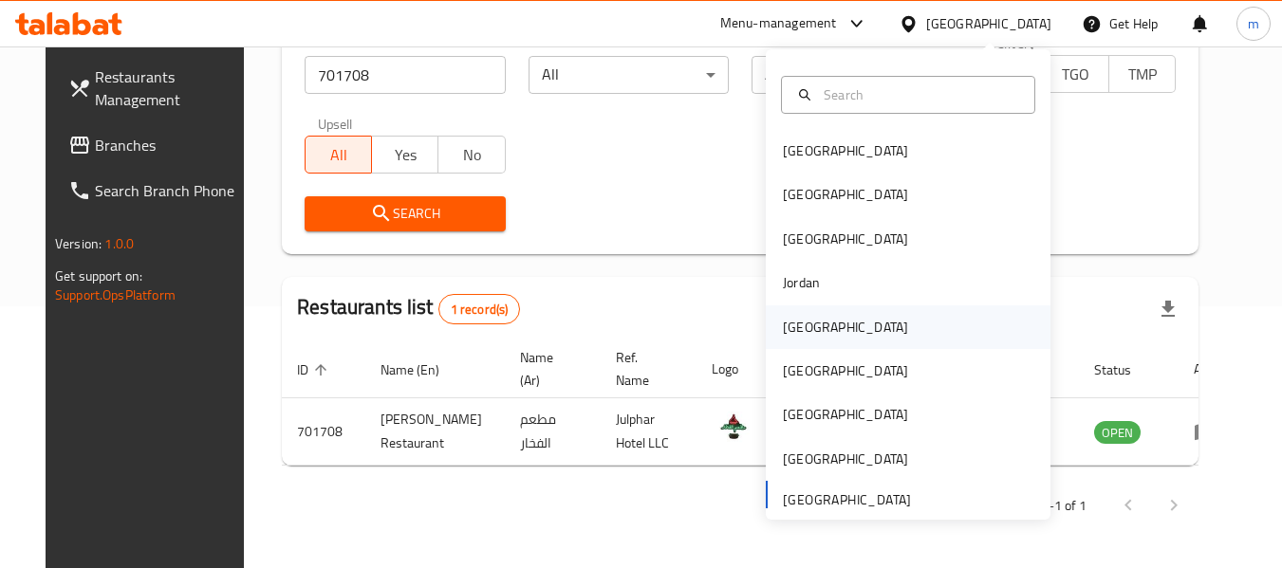
click at [799, 326] on div "[GEOGRAPHIC_DATA]" at bounding box center [845, 327] width 125 height 21
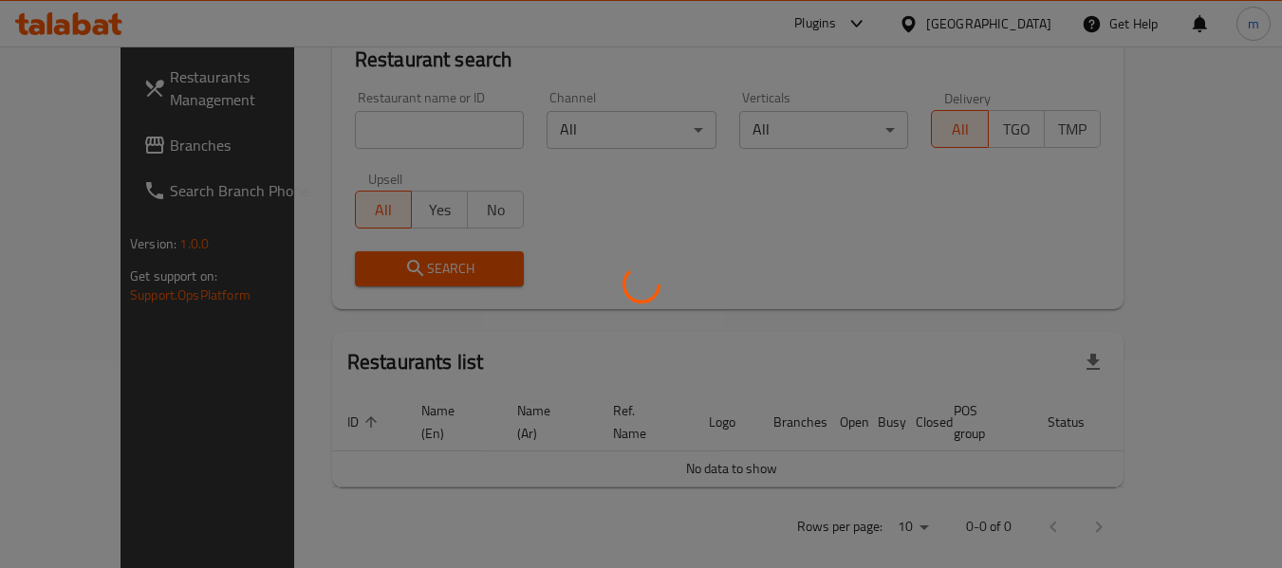
scroll to position [262, 0]
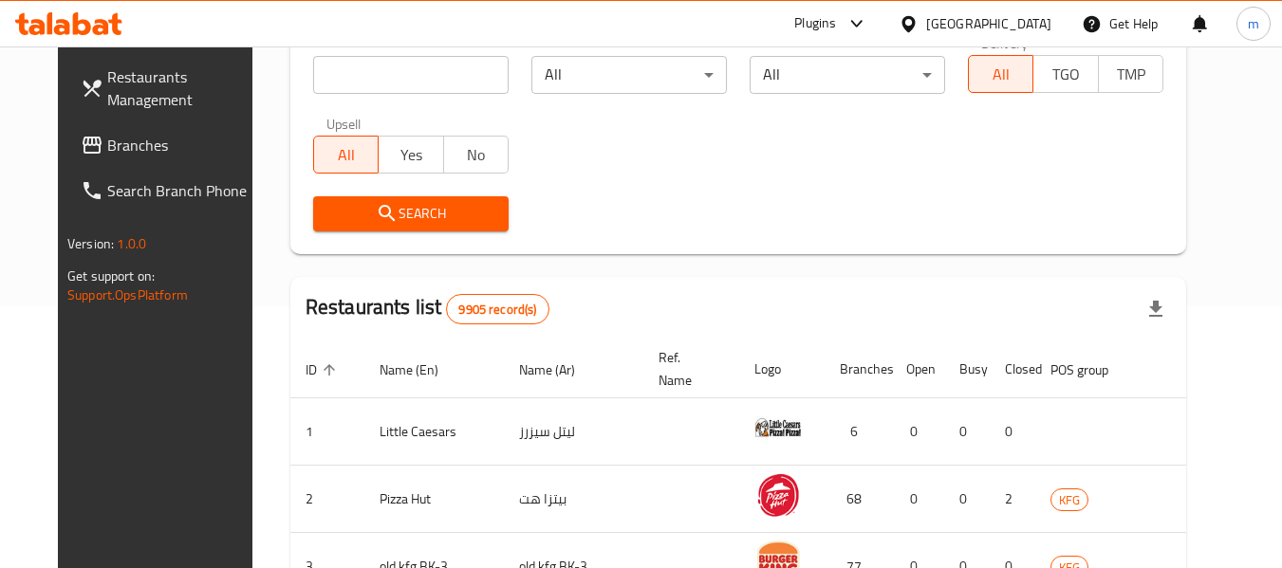
drag, startPoint x: 83, startPoint y: 145, endPoint x: 110, endPoint y: 139, distance: 28.1
click at [107, 145] on span "Branches" at bounding box center [182, 145] width 150 height 23
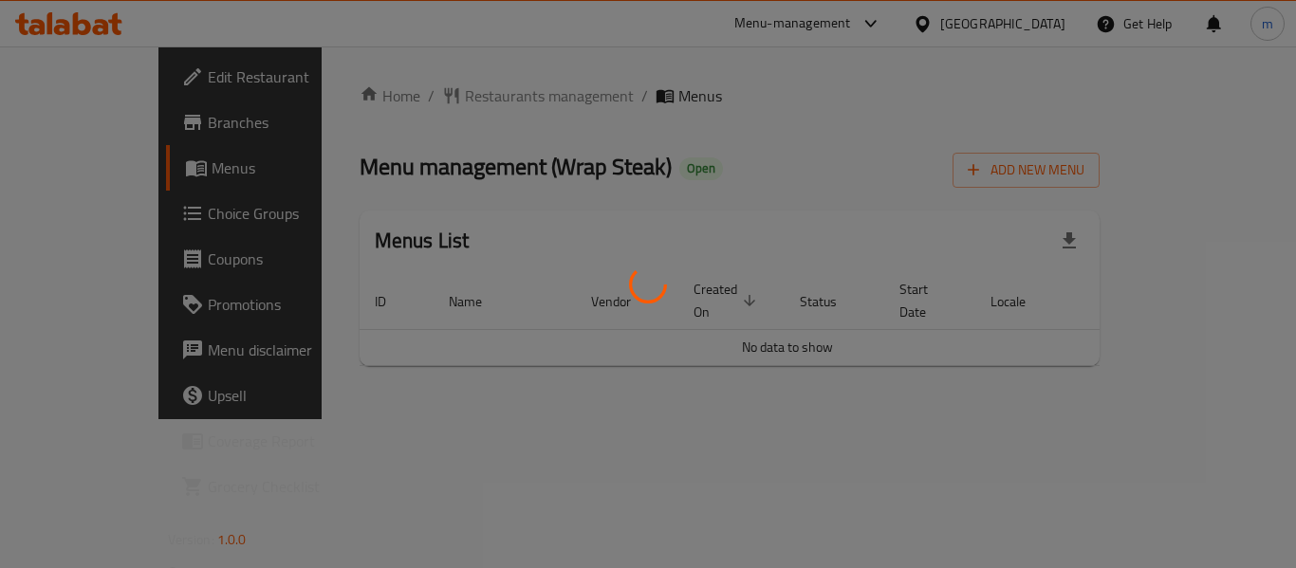
click at [420, 96] on div at bounding box center [648, 284] width 1296 height 568
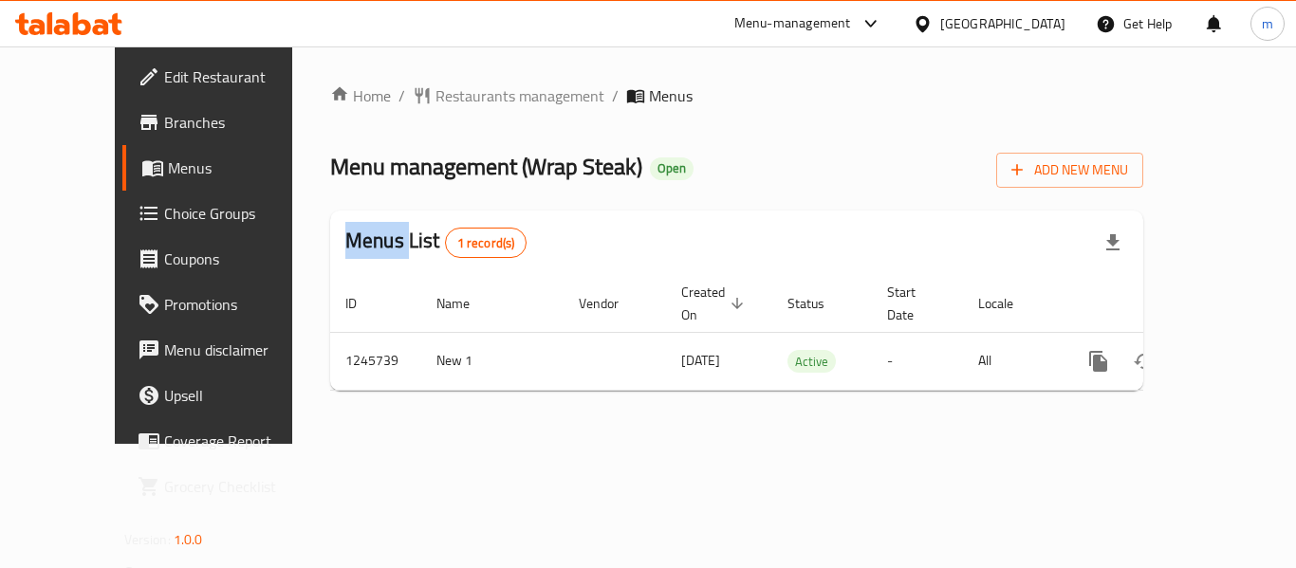
click at [435, 96] on span "Restaurants management" at bounding box center [519, 95] width 169 height 23
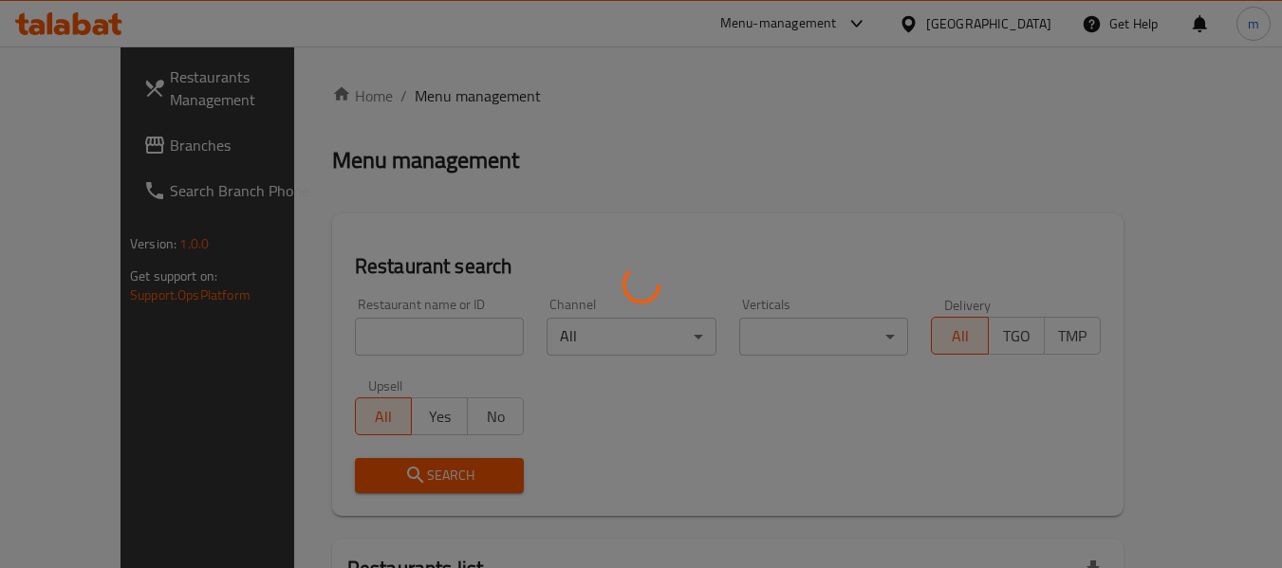
click at [418, 343] on div at bounding box center [641, 284] width 1282 height 568
click at [418, 342] on div at bounding box center [641, 284] width 1282 height 568
click at [417, 342] on div at bounding box center [641, 284] width 1282 height 568
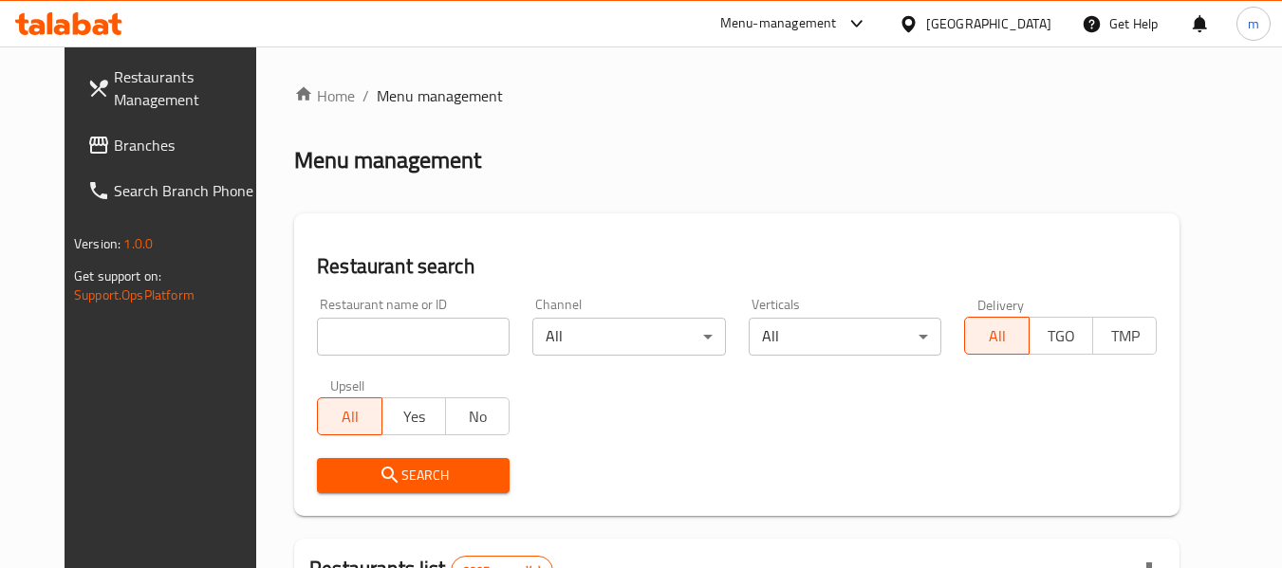
click at [411, 340] on input "search" at bounding box center [413, 337] width 193 height 38
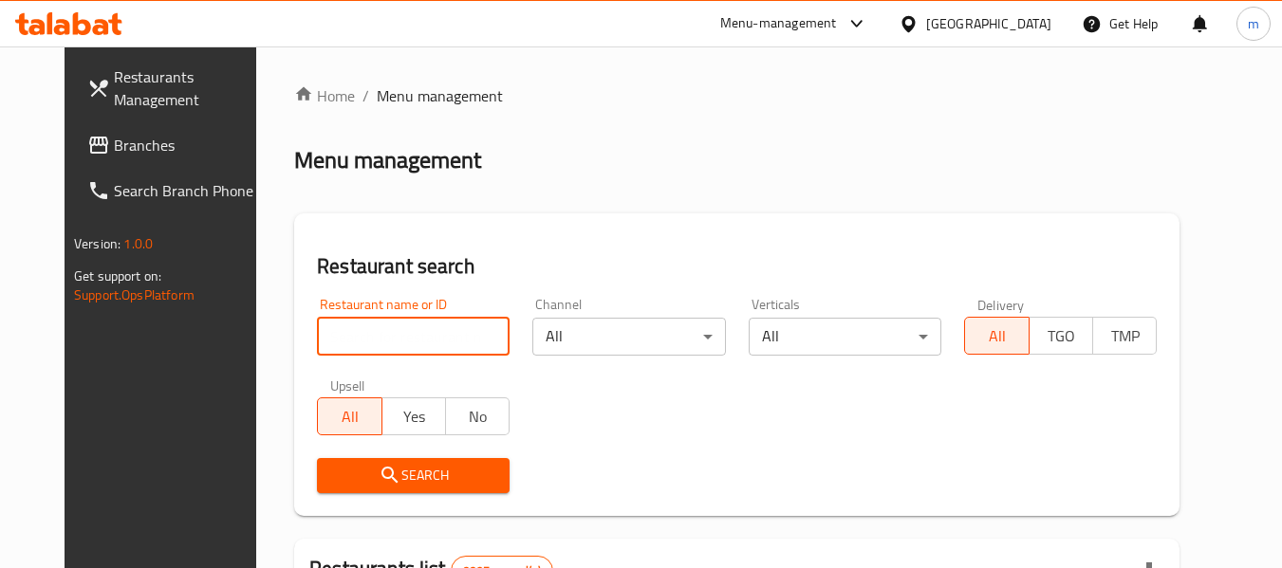
paste input "682727"
type input "682727"
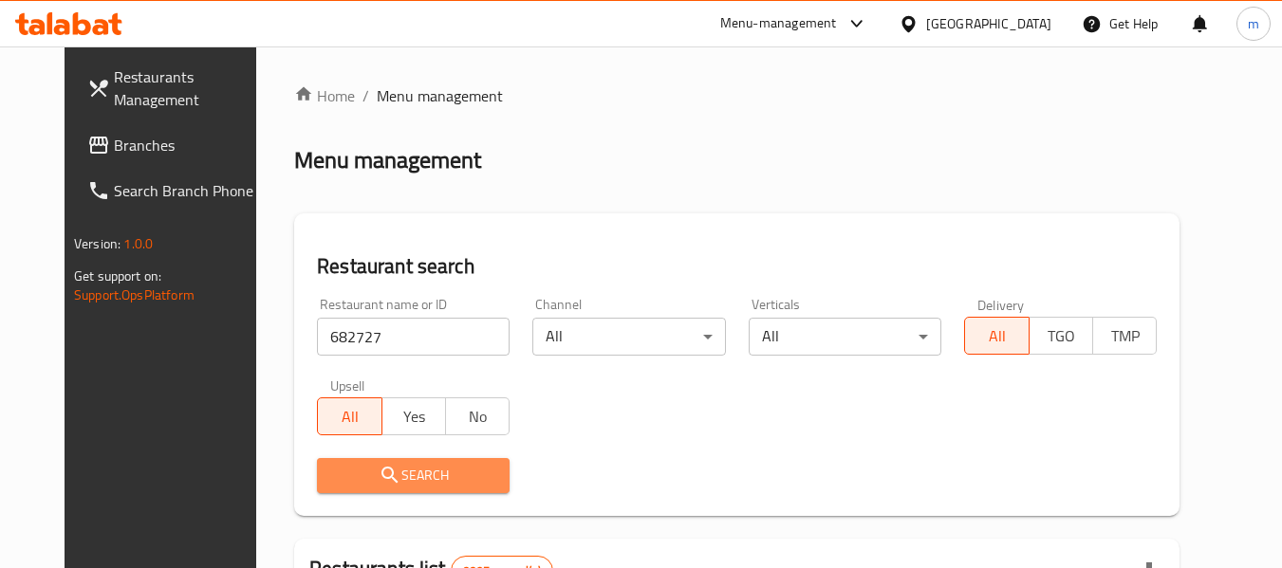
click at [406, 484] on span "Search" at bounding box center [413, 476] width 162 height 24
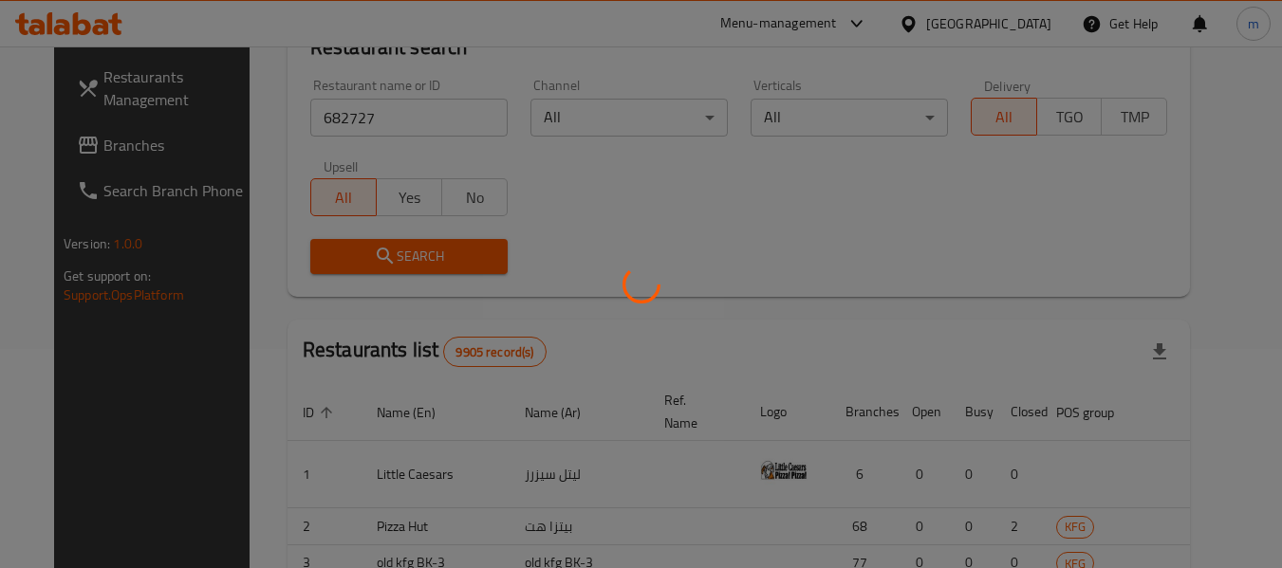
scroll to position [285, 0]
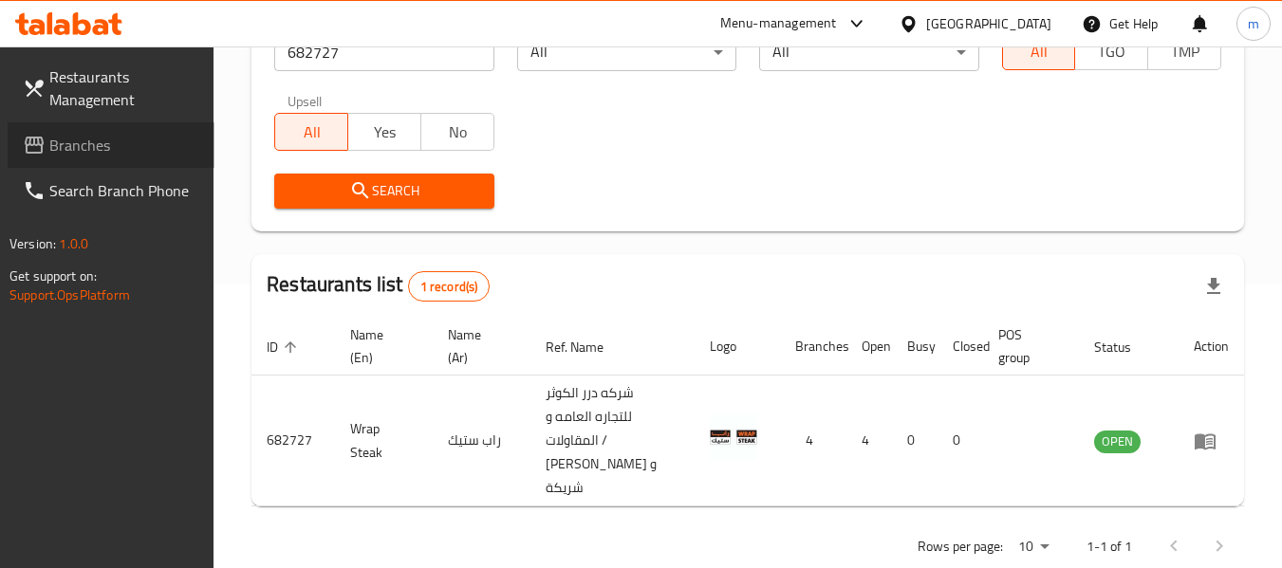
click at [151, 147] on span "Branches" at bounding box center [124, 145] width 150 height 23
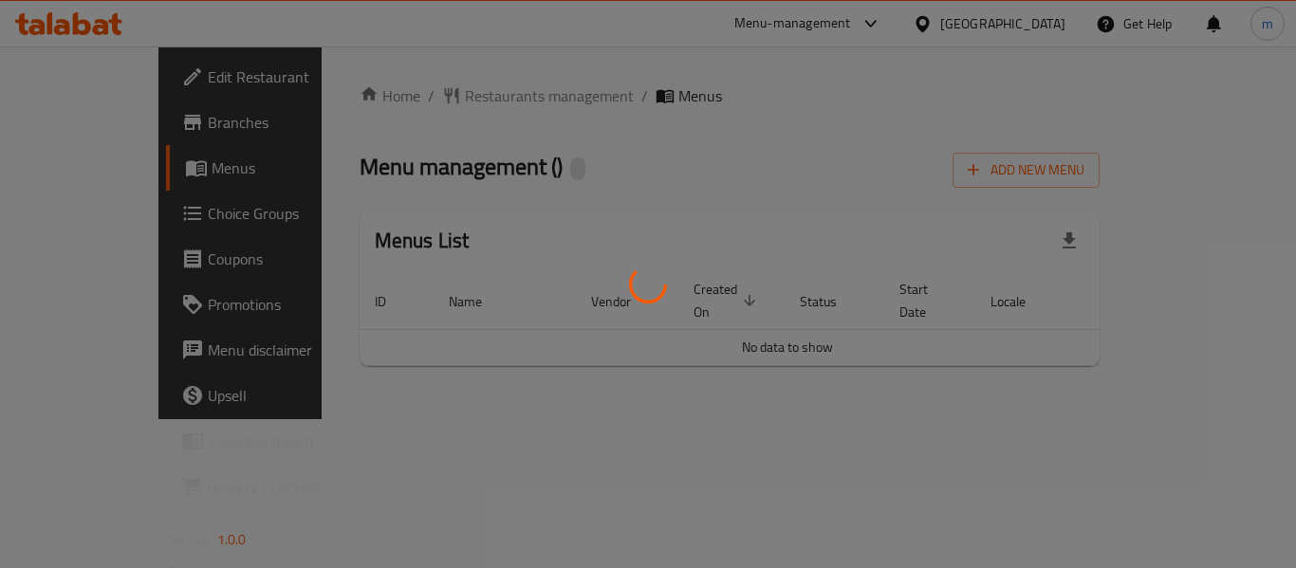
click at [446, 101] on div at bounding box center [648, 284] width 1296 height 568
click at [441, 101] on div at bounding box center [648, 284] width 1296 height 568
click at [411, 101] on div at bounding box center [648, 284] width 1296 height 568
click at [434, 106] on div at bounding box center [648, 284] width 1296 height 568
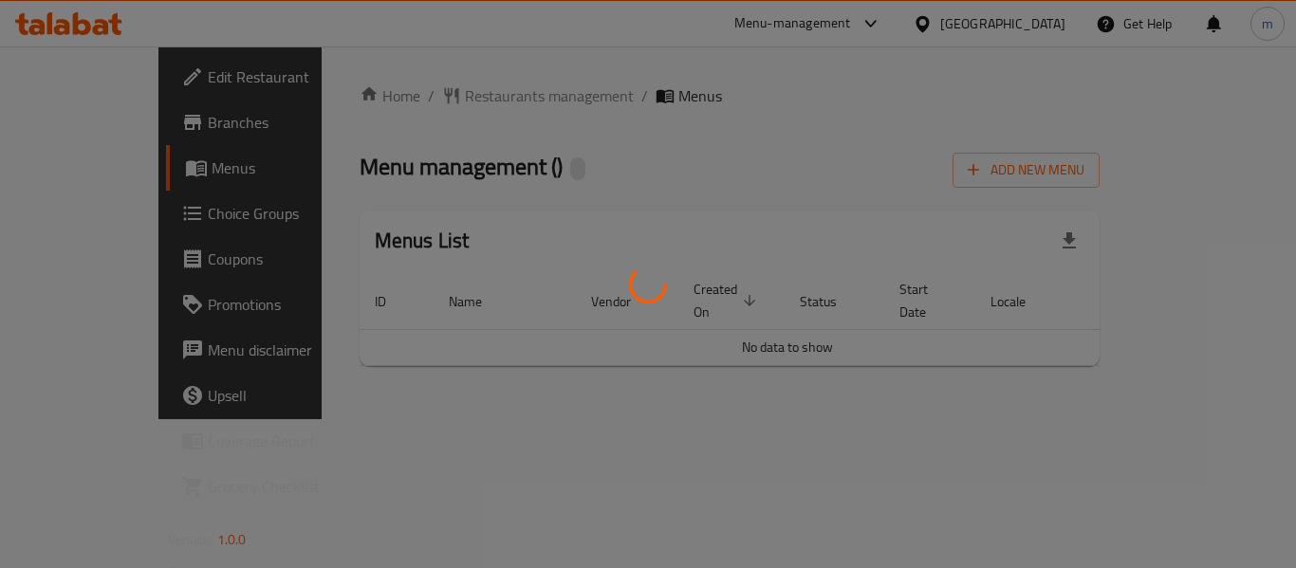
click at [438, 98] on div at bounding box center [648, 284] width 1296 height 568
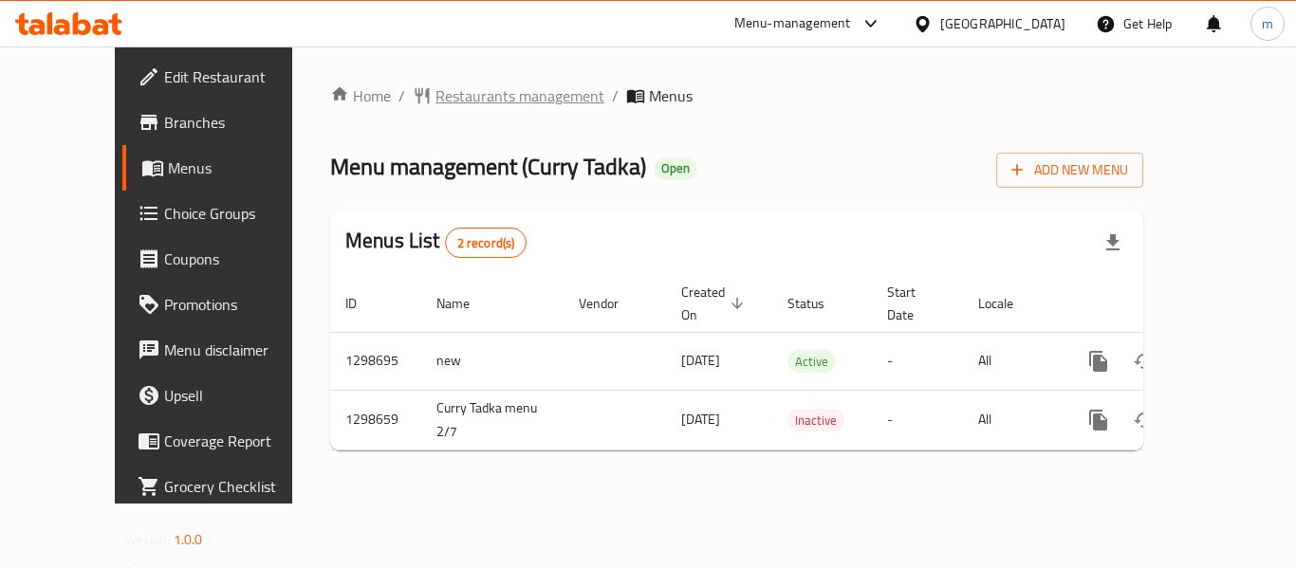
click at [457, 93] on span "Restaurants management" at bounding box center [519, 95] width 169 height 23
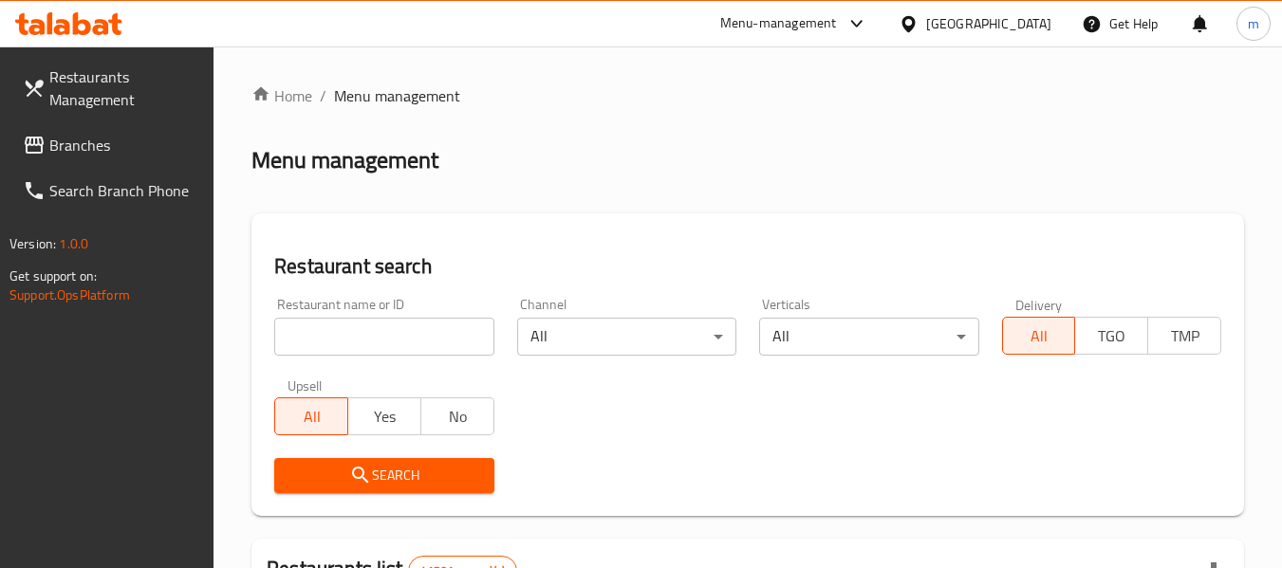
click at [360, 339] on div at bounding box center [641, 284] width 1282 height 568
click at [360, 339] on input "search" at bounding box center [383, 337] width 219 height 38
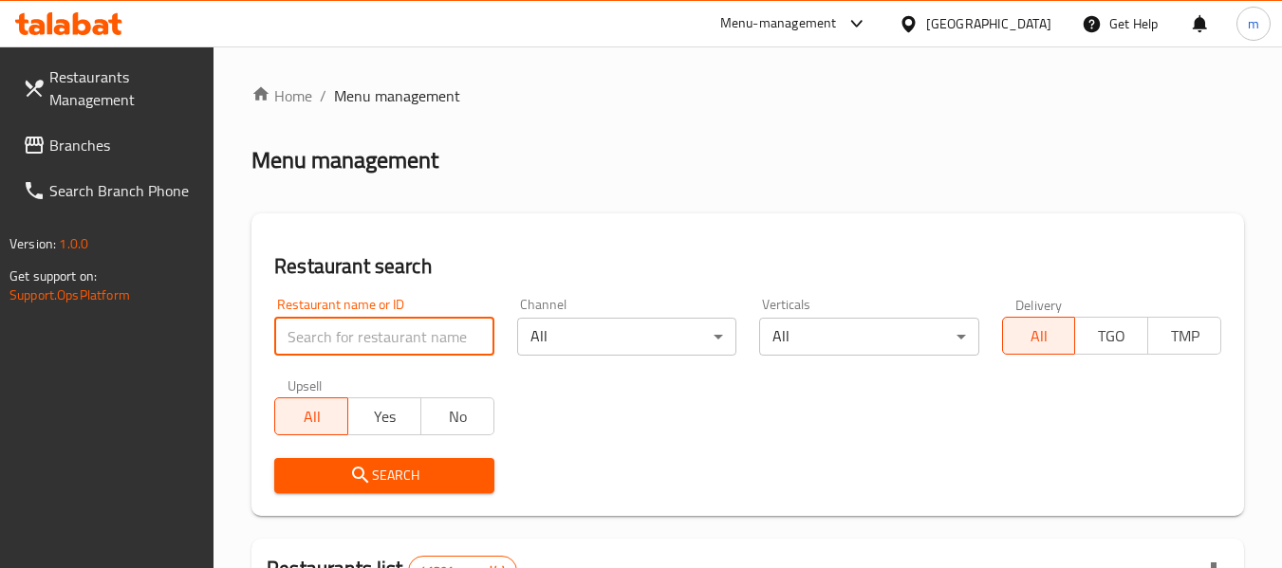
paste input "700749"
type input "700749"
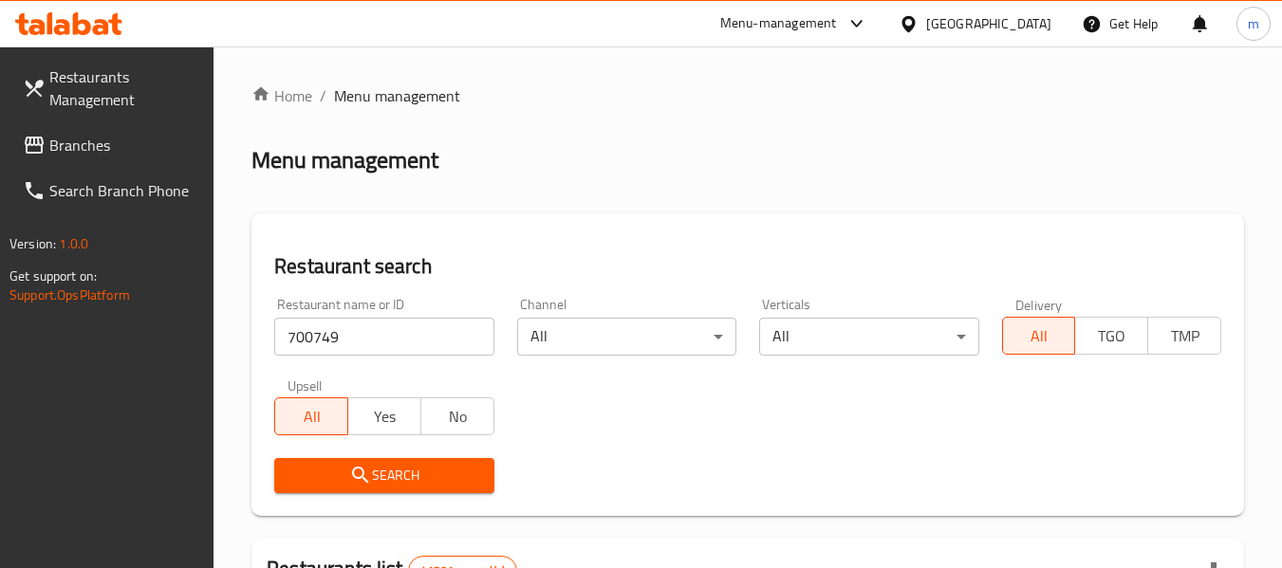
click at [383, 474] on span "Search" at bounding box center [383, 476] width 189 height 24
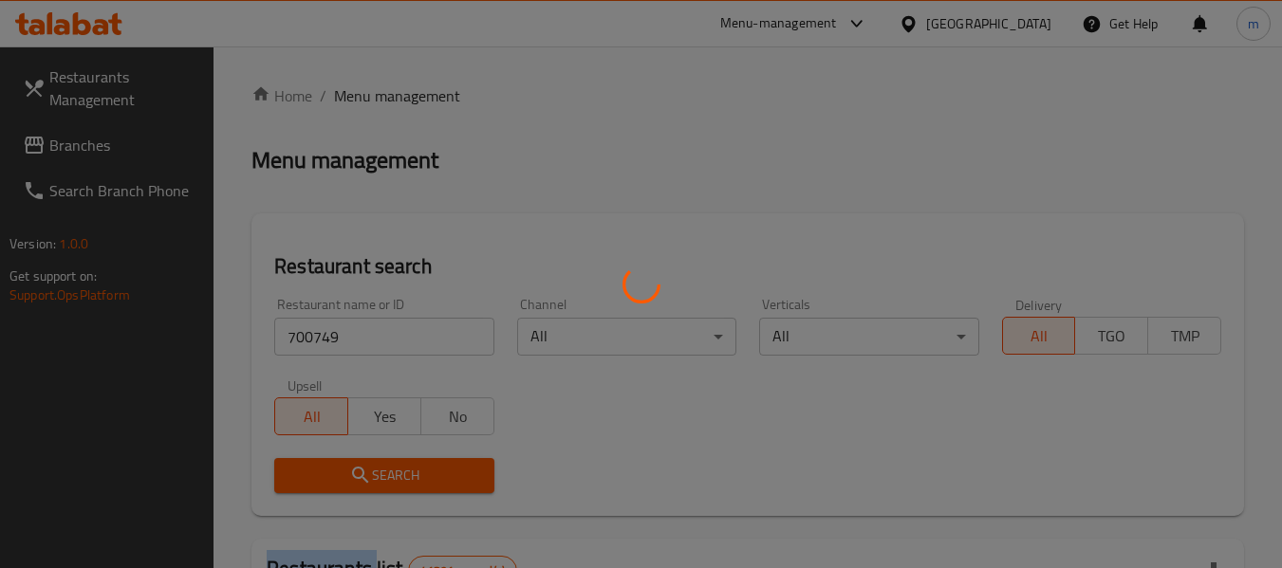
click at [383, 474] on div at bounding box center [641, 284] width 1282 height 568
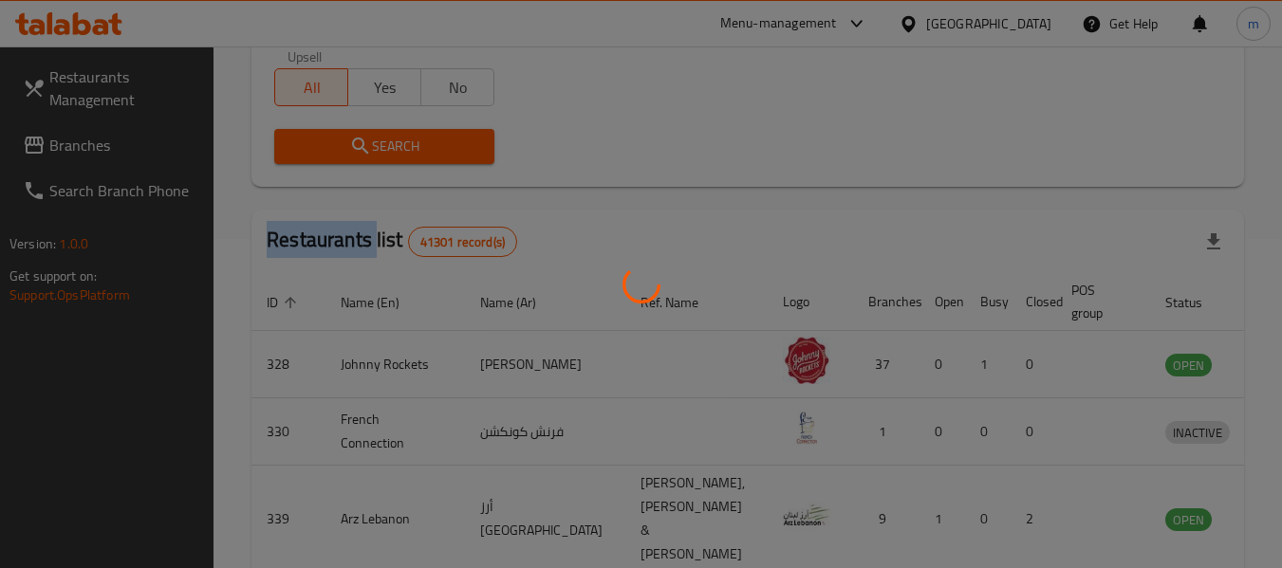
scroll to position [262, 0]
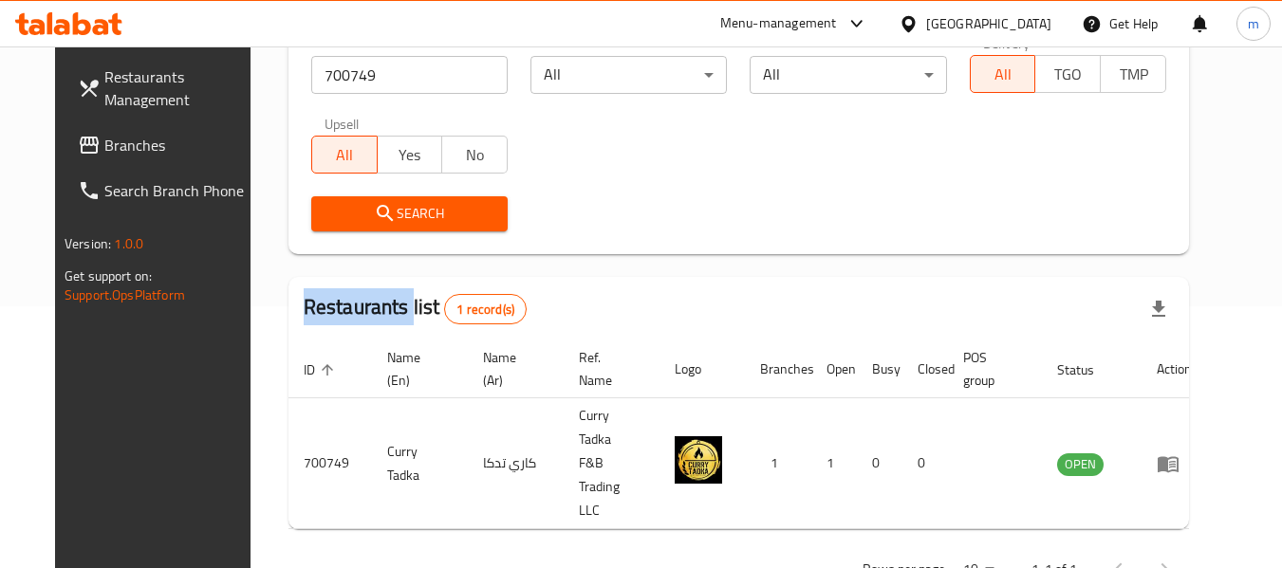
drag, startPoint x: 910, startPoint y: 23, endPoint x: 940, endPoint y: 11, distance: 32.4
click at [911, 24] on icon at bounding box center [908, 24] width 20 height 20
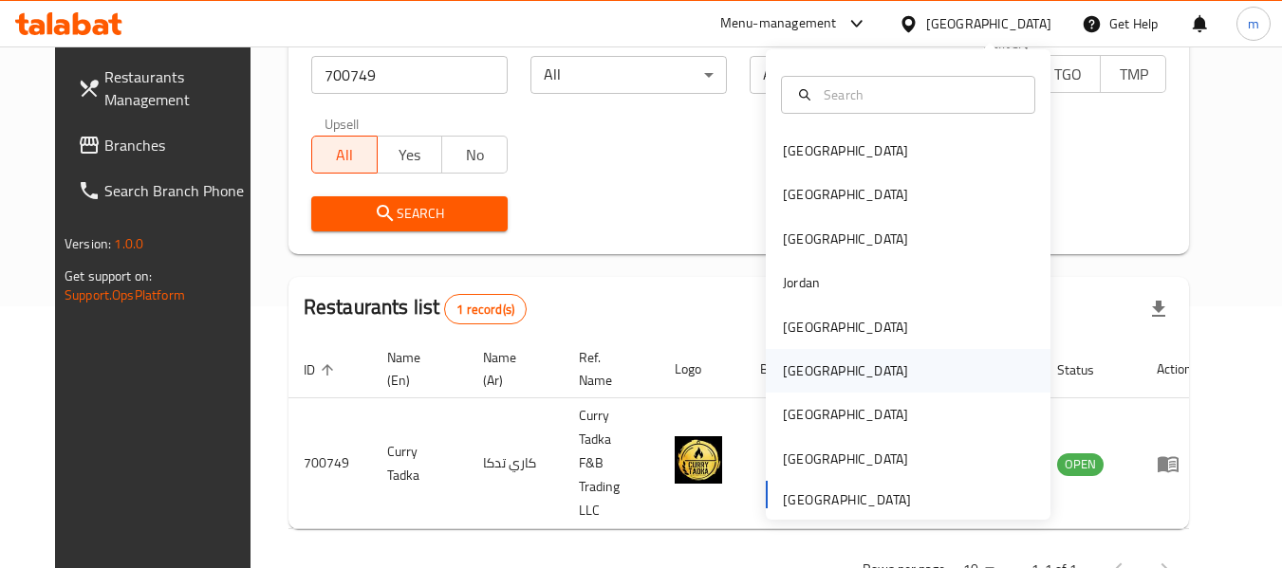
click at [791, 369] on div "[GEOGRAPHIC_DATA]" at bounding box center [845, 370] width 125 height 21
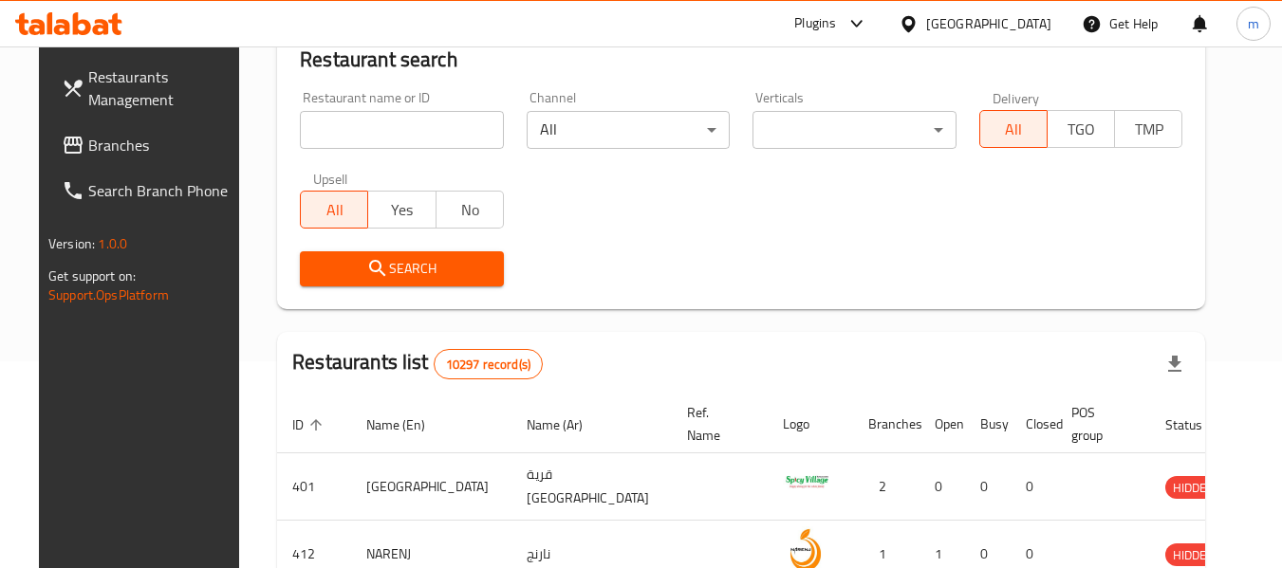
scroll to position [262, 0]
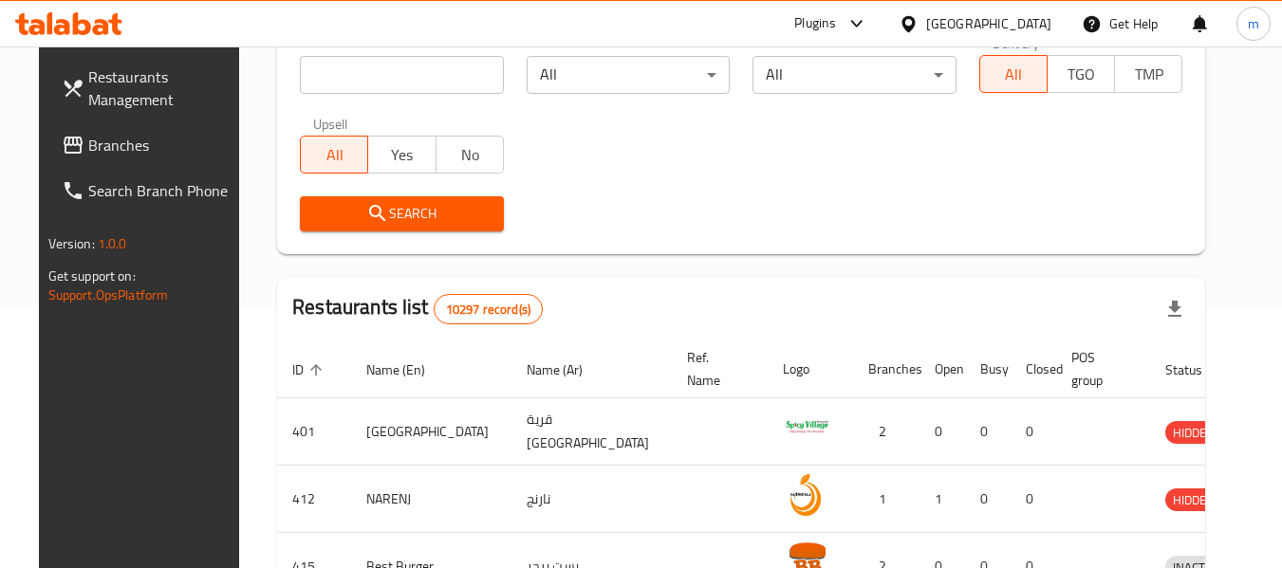
click at [126, 148] on span "Branches" at bounding box center [163, 145] width 150 height 23
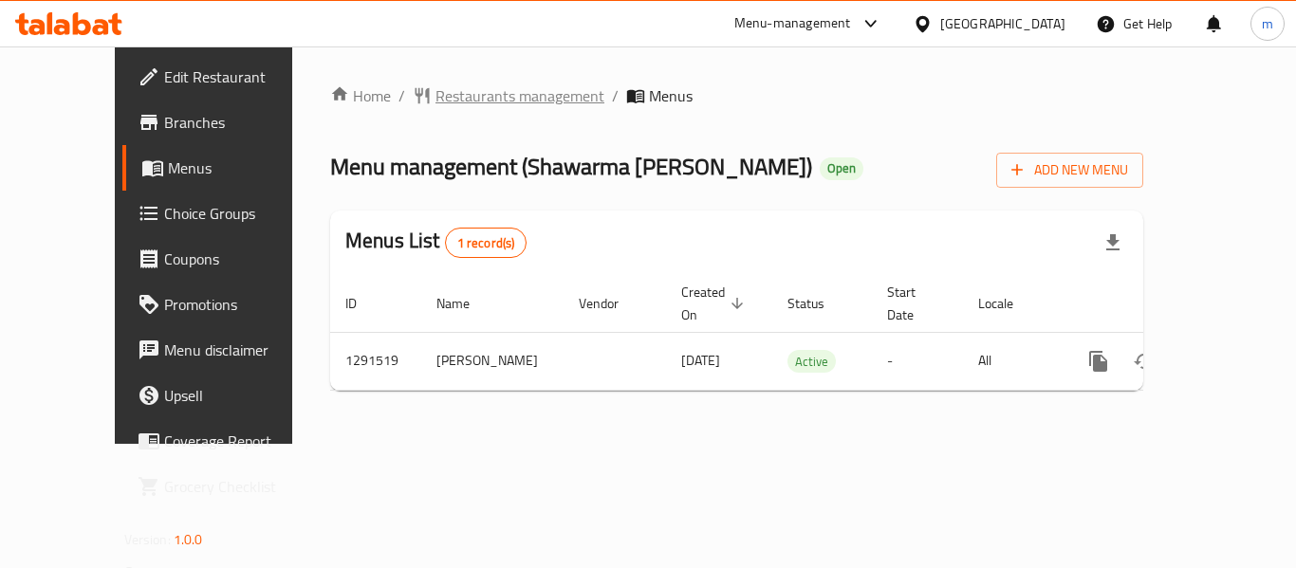
click at [454, 97] on span "Restaurants management" at bounding box center [519, 95] width 169 height 23
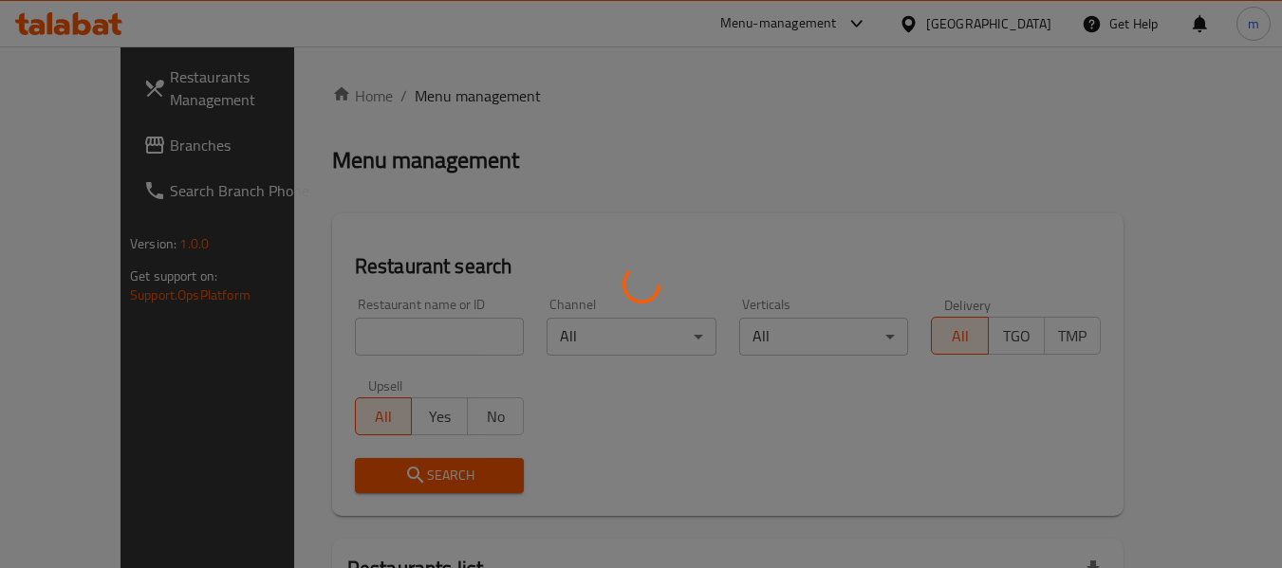
click at [376, 344] on div at bounding box center [641, 284] width 1282 height 568
click at [369, 340] on div at bounding box center [641, 284] width 1282 height 568
click at [369, 338] on div at bounding box center [641, 284] width 1282 height 568
click at [364, 336] on div at bounding box center [641, 284] width 1282 height 568
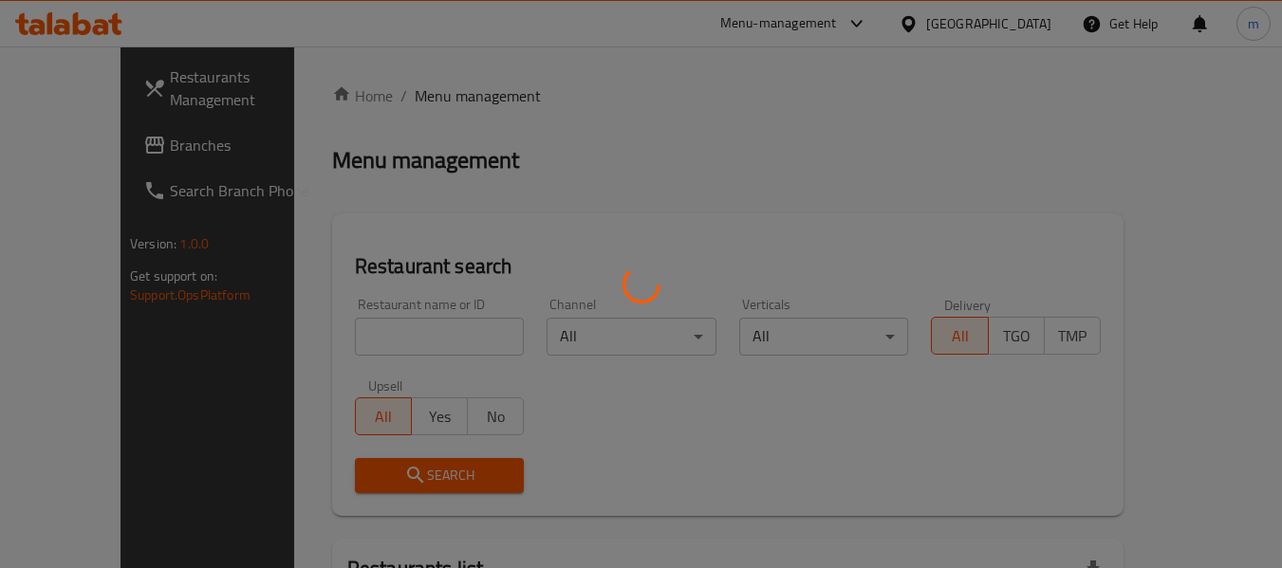
click at [338, 341] on div at bounding box center [641, 284] width 1282 height 568
click at [353, 338] on div at bounding box center [641, 284] width 1282 height 568
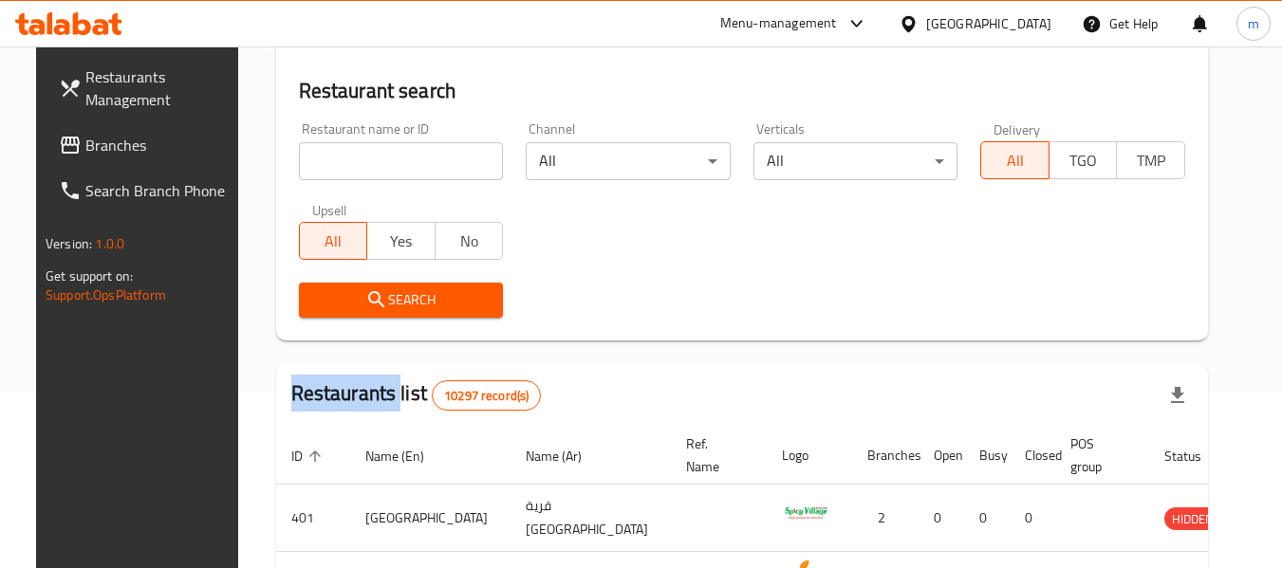
scroll to position [190, 0]
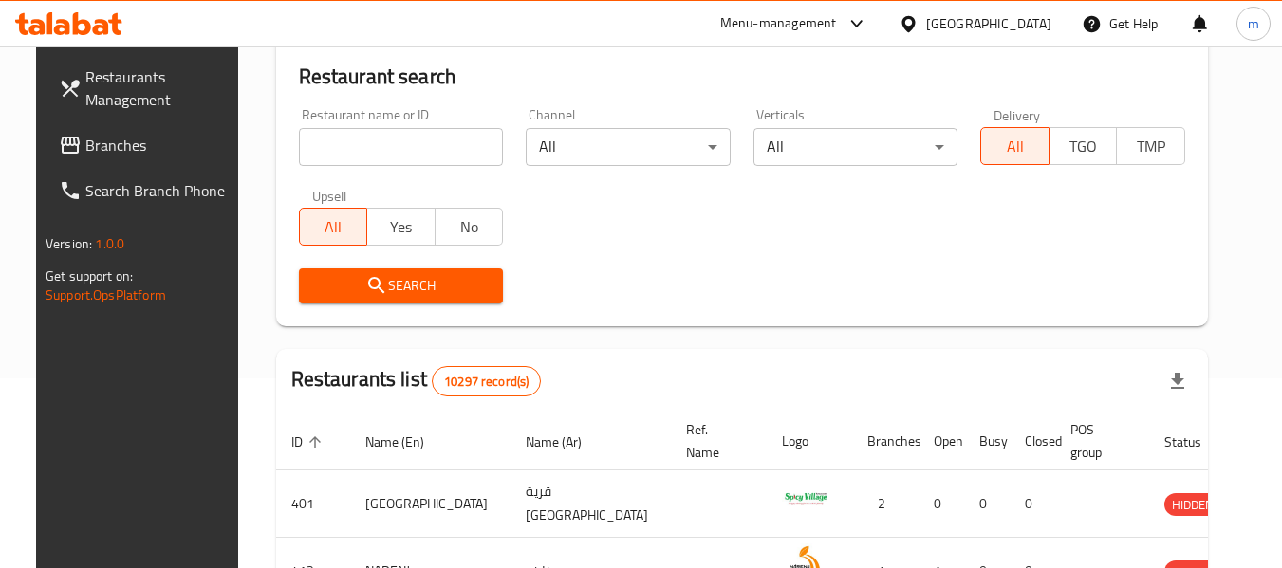
click at [396, 168] on div "Restaurant name or ID Restaurant name or ID" at bounding box center [401, 137] width 228 height 81
click at [395, 136] on input "search" at bounding box center [401, 147] width 205 height 38
paste input "698794"
type input "698794"
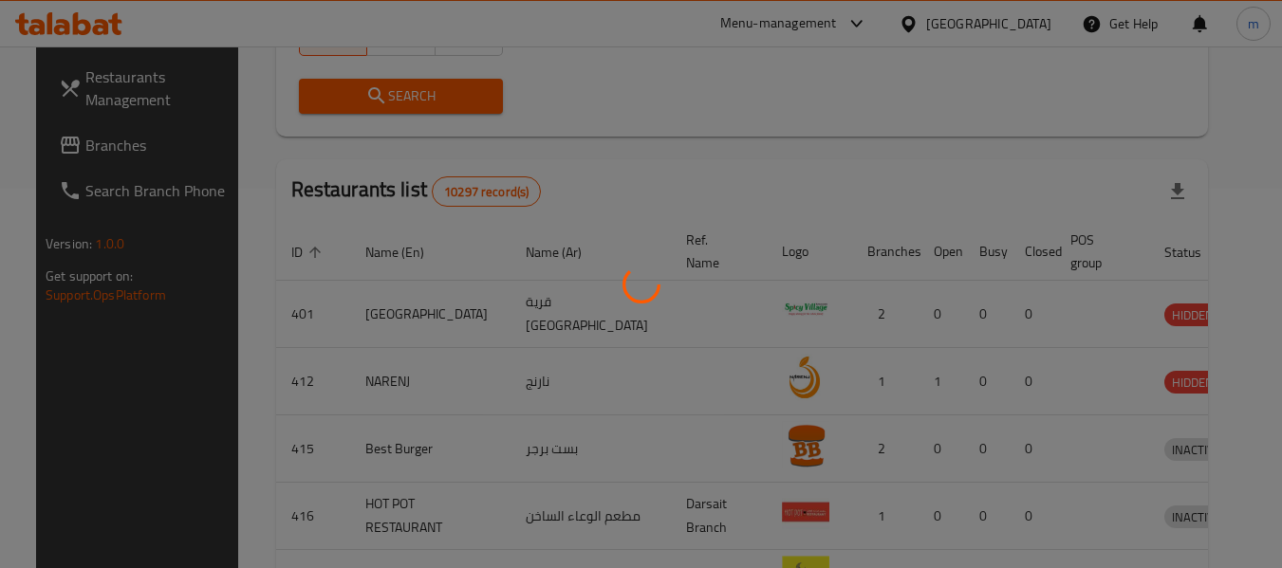
scroll to position [278, 0]
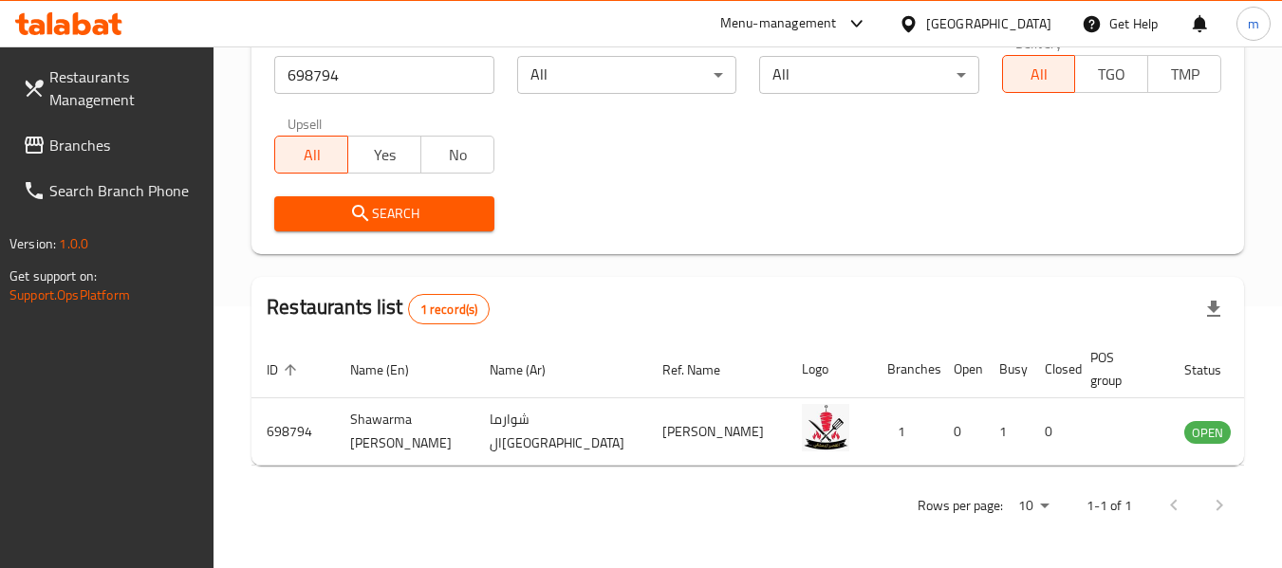
click at [110, 146] on span "Branches" at bounding box center [124, 145] width 150 height 23
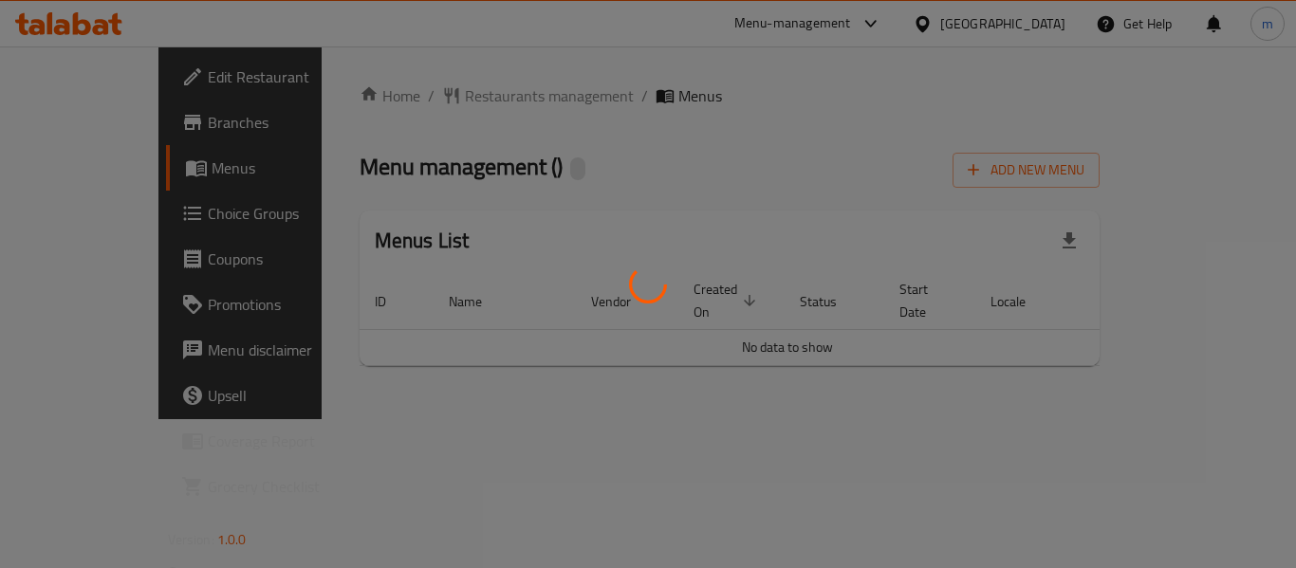
click at [412, 101] on div at bounding box center [648, 284] width 1296 height 568
click at [414, 99] on div at bounding box center [648, 284] width 1296 height 568
click at [415, 98] on div at bounding box center [648, 284] width 1296 height 568
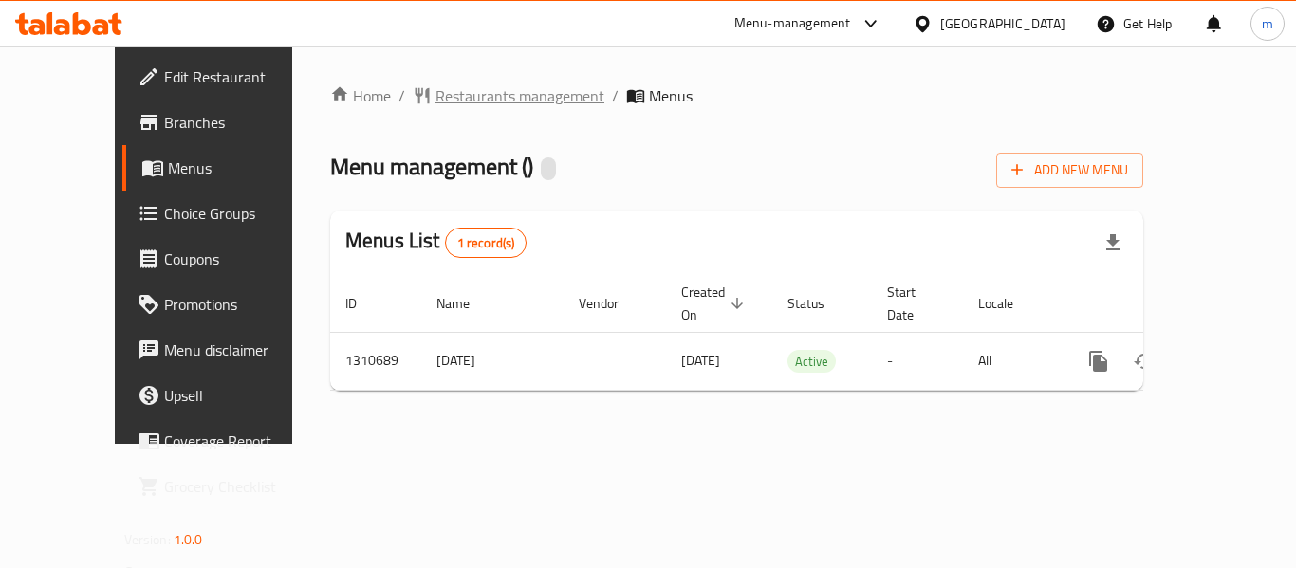
click at [441, 99] on span "Restaurants management" at bounding box center [519, 95] width 169 height 23
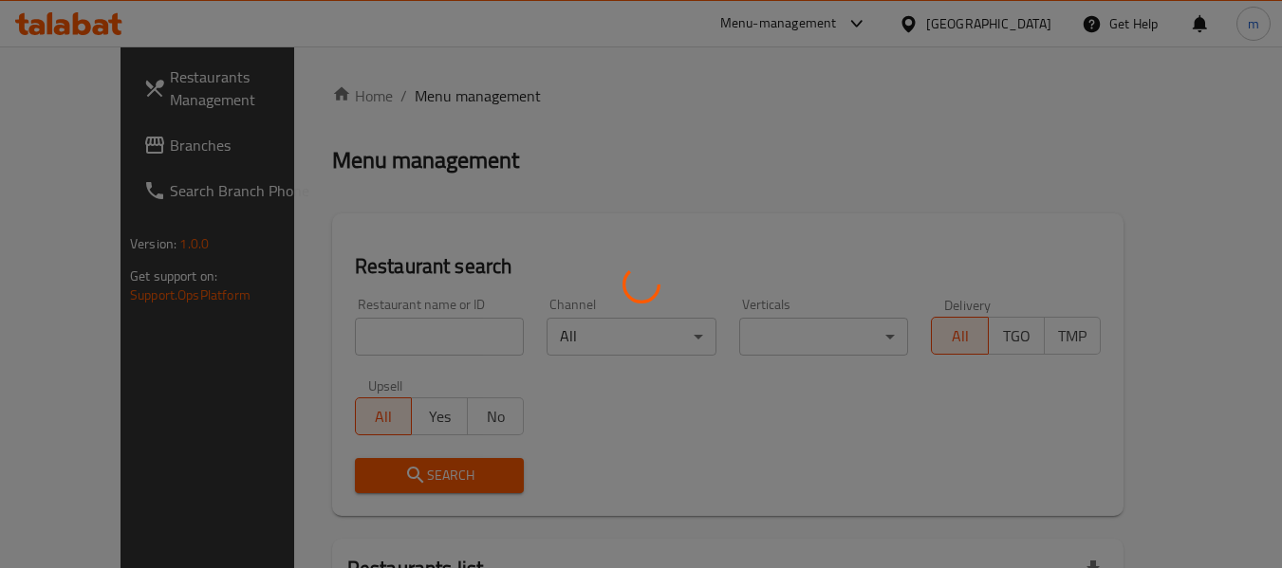
click at [376, 340] on div at bounding box center [641, 284] width 1282 height 568
click at [375, 340] on div at bounding box center [641, 284] width 1282 height 568
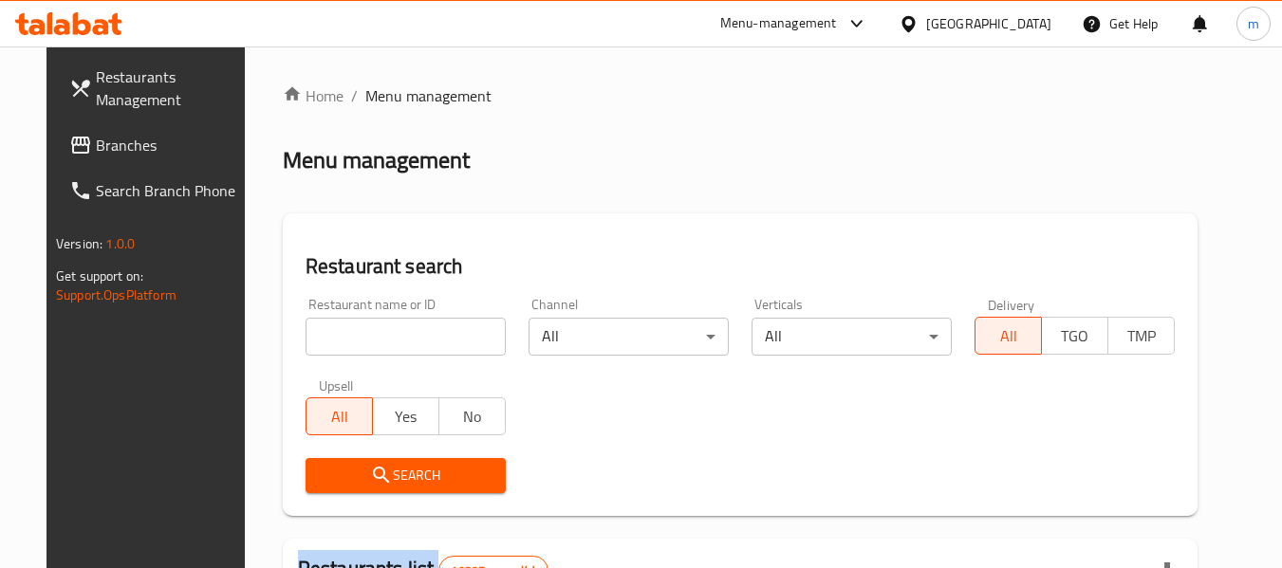
drag, startPoint x: 362, startPoint y: 339, endPoint x: 375, endPoint y: 326, distance: 17.4
click at [362, 339] on input "search" at bounding box center [405, 337] width 200 height 38
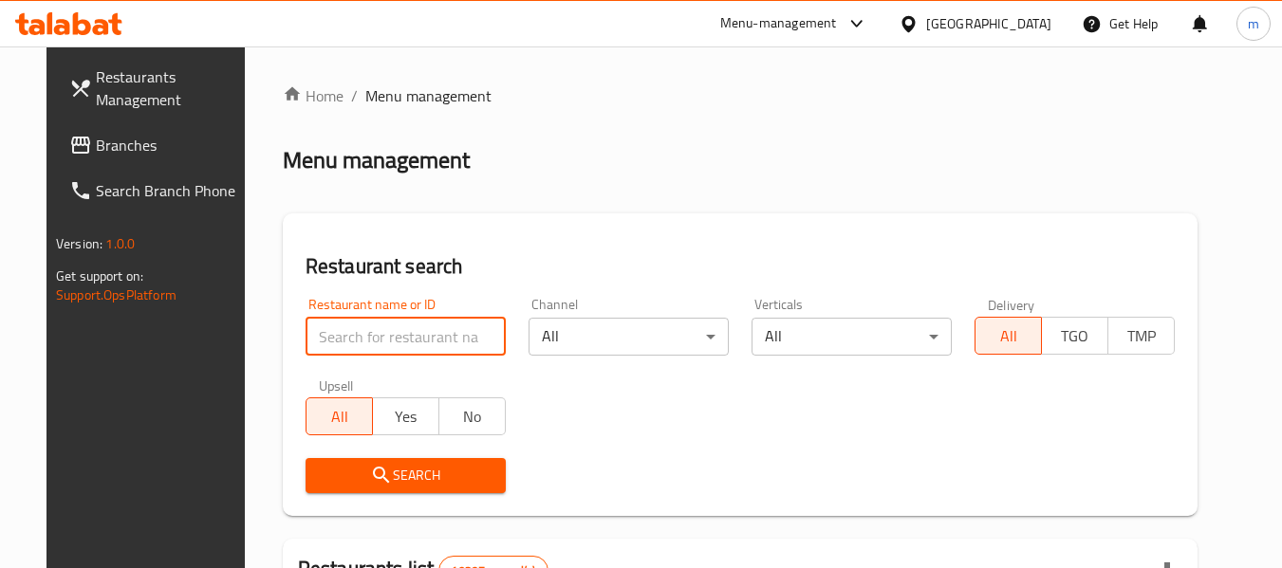
paste input "705534"
type input "705534"
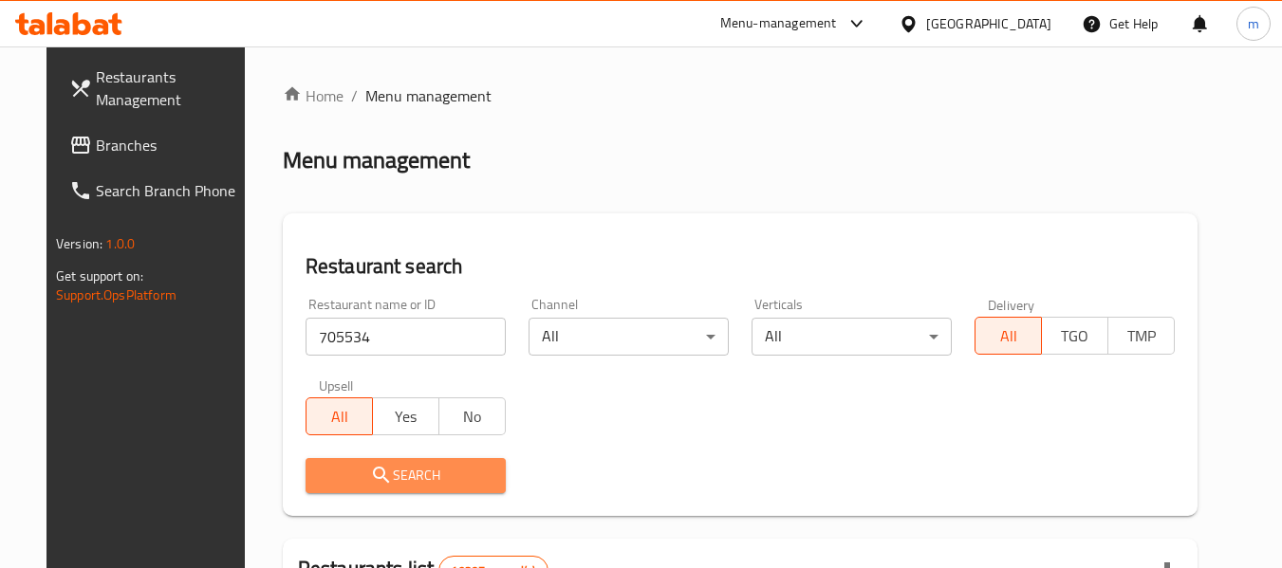
click at [397, 486] on span "Search" at bounding box center [406, 476] width 170 height 24
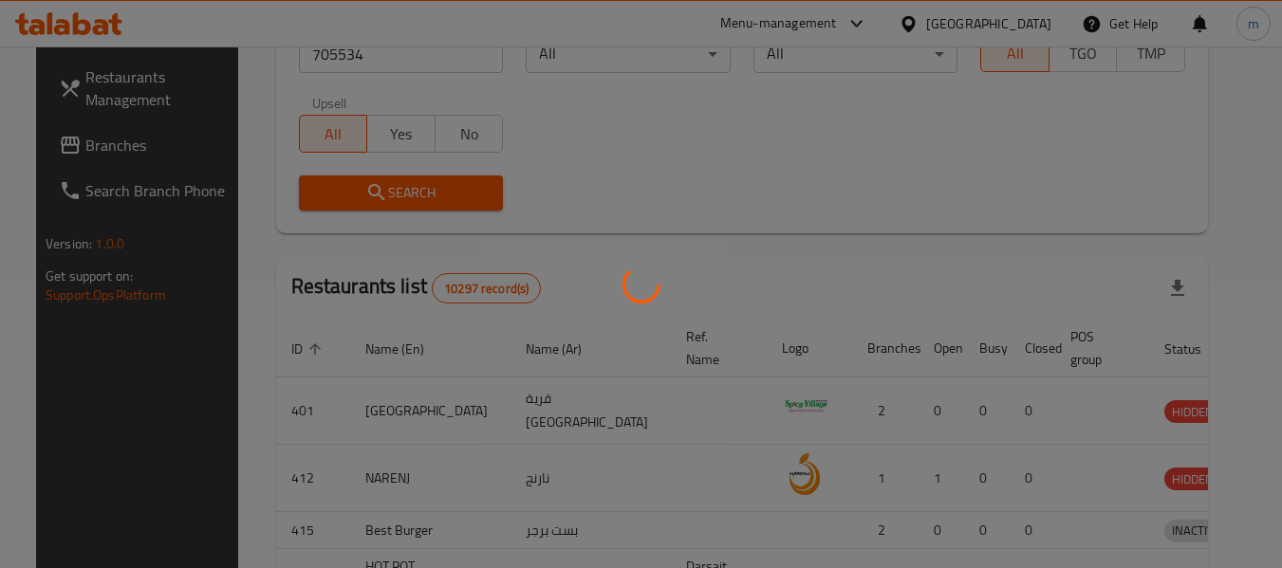
scroll to position [285, 0]
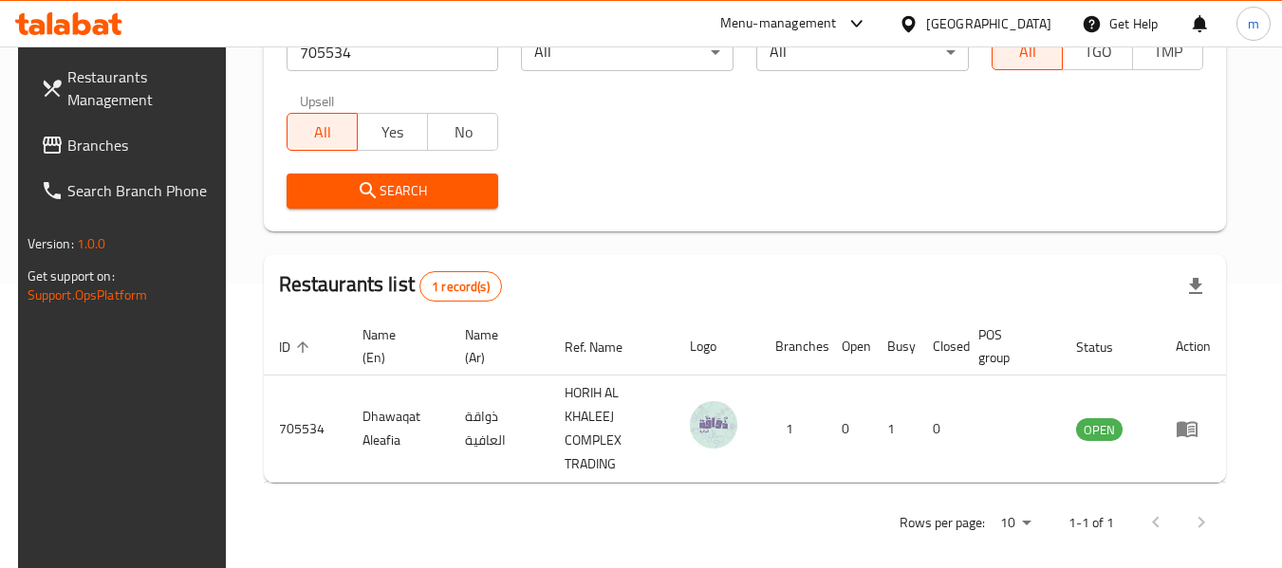
click at [918, 23] on icon at bounding box center [908, 24] width 20 height 20
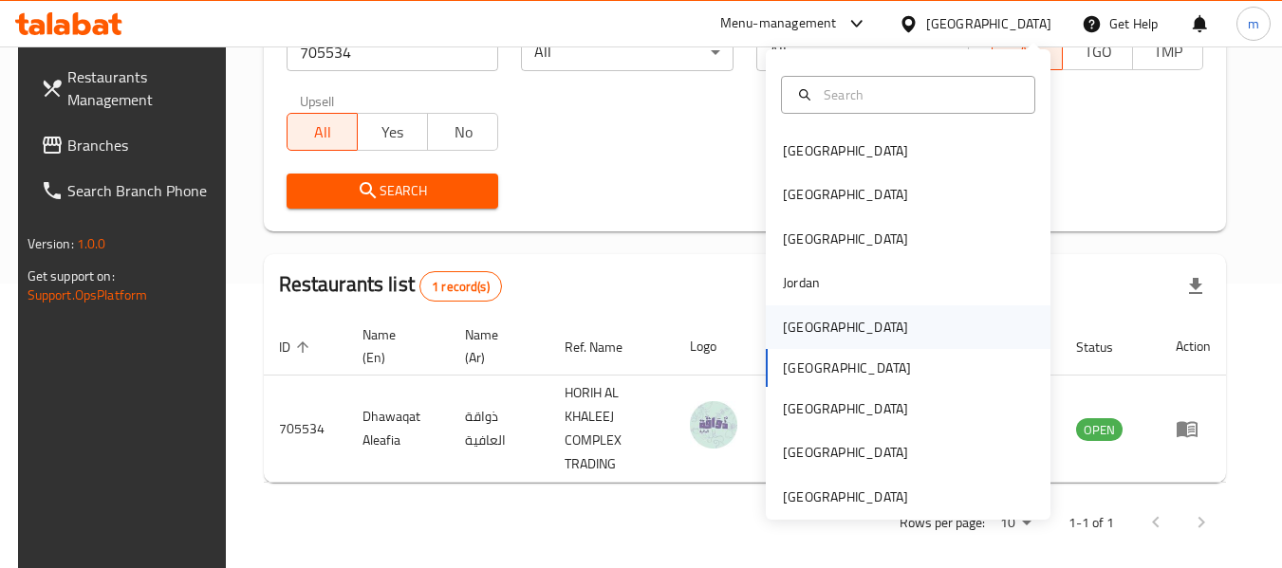
click at [785, 323] on div "[GEOGRAPHIC_DATA]" at bounding box center [845, 327] width 125 height 21
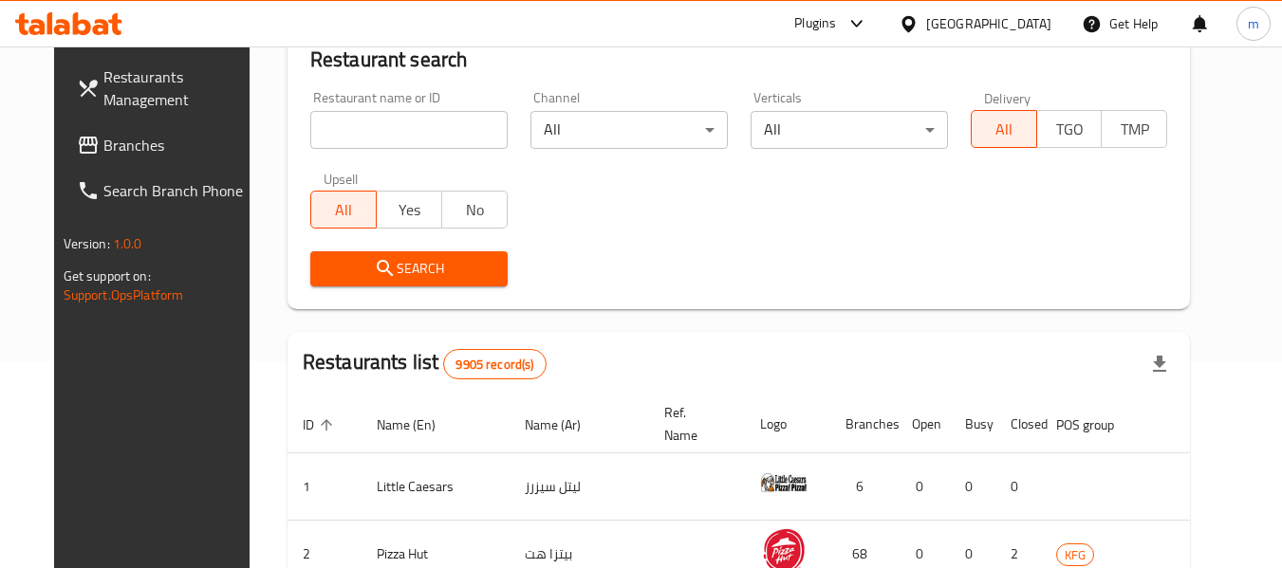
scroll to position [285, 0]
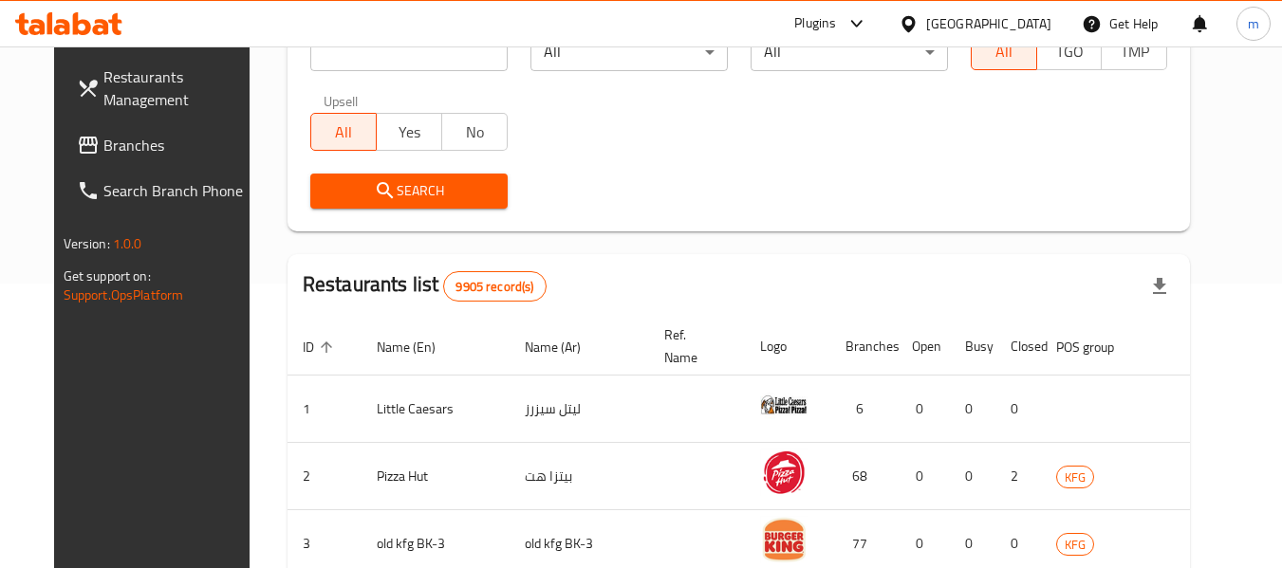
click at [103, 139] on span "Branches" at bounding box center [178, 145] width 150 height 23
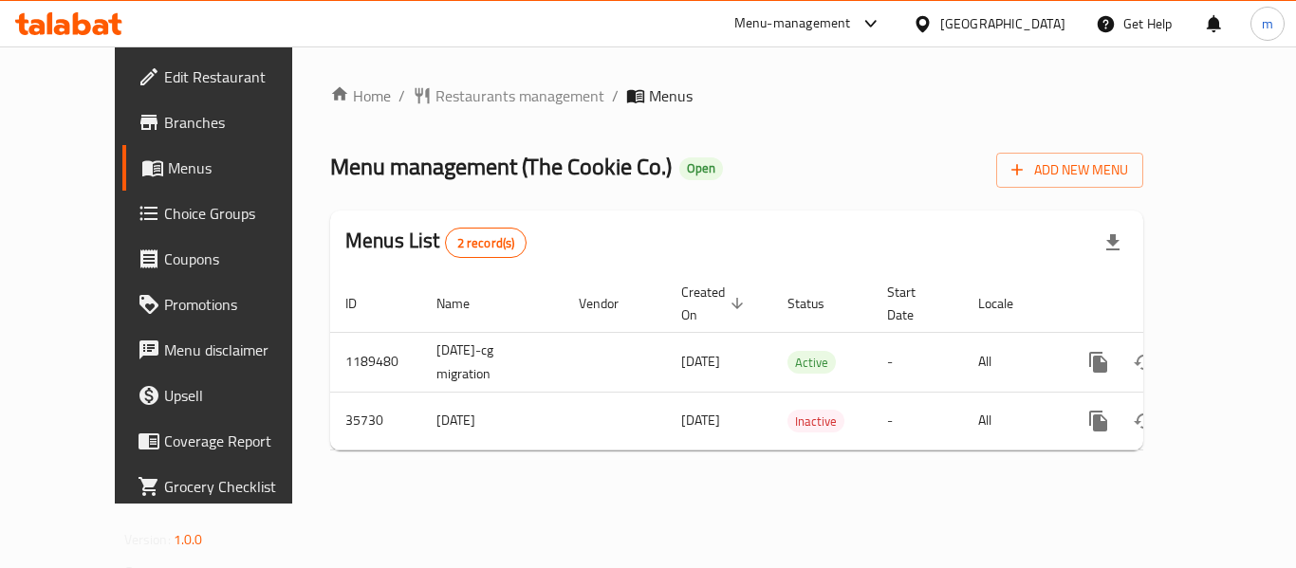
click at [426, 98] on div at bounding box center [648, 284] width 1296 height 568
click at [435, 99] on span "Restaurants management" at bounding box center [519, 95] width 169 height 23
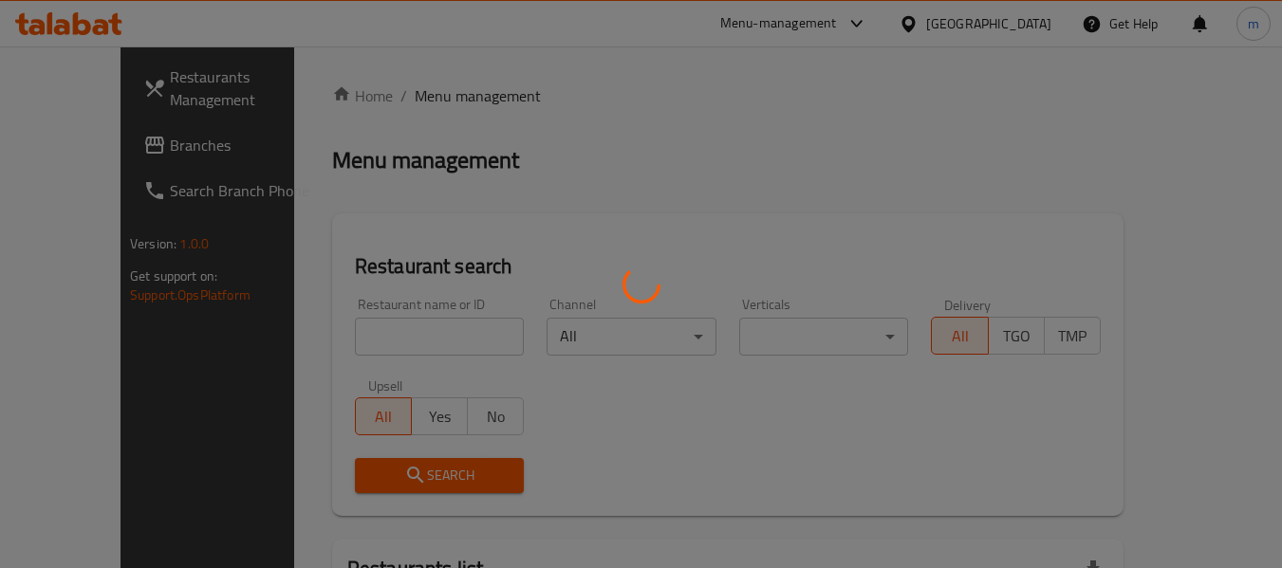
click at [427, 330] on div at bounding box center [641, 284] width 1282 height 568
click at [394, 337] on div at bounding box center [641, 284] width 1282 height 568
click at [393, 337] on div at bounding box center [641, 284] width 1282 height 568
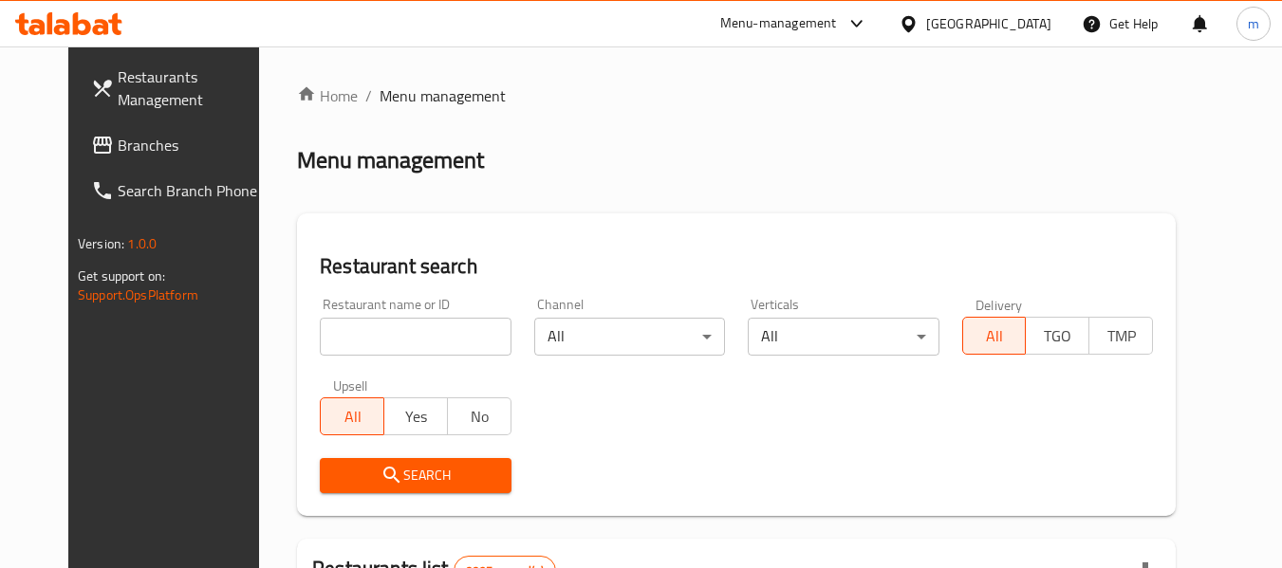
click at [372, 341] on div at bounding box center [641, 284] width 1282 height 568
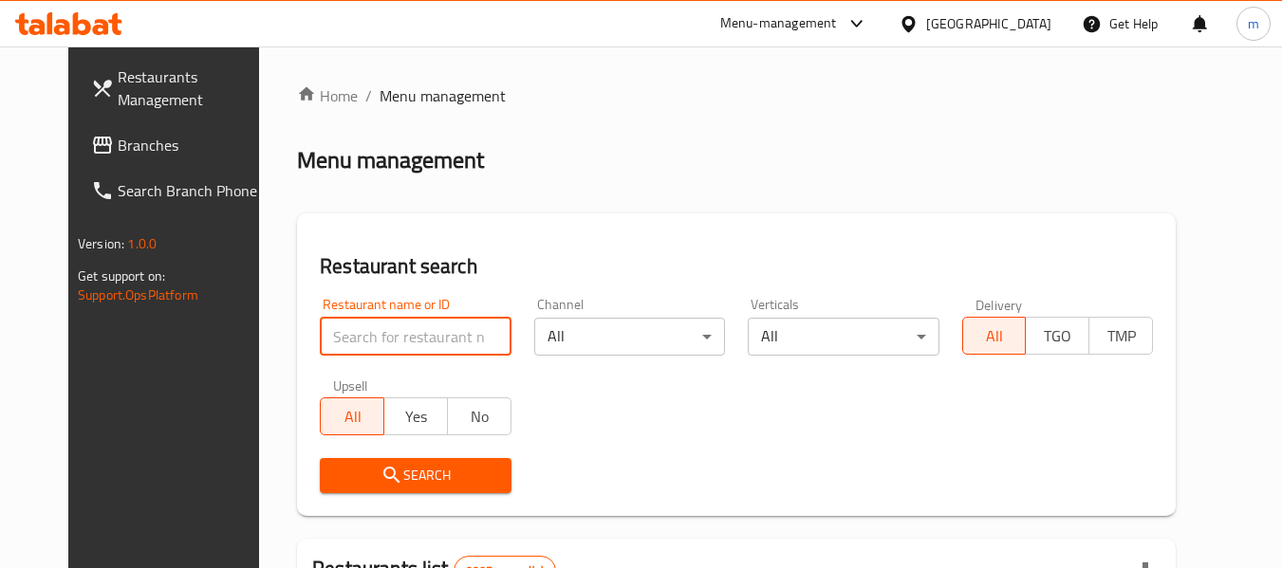
click at [366, 341] on input "search" at bounding box center [415, 337] width 191 height 38
paste input "18465"
type input "18465"
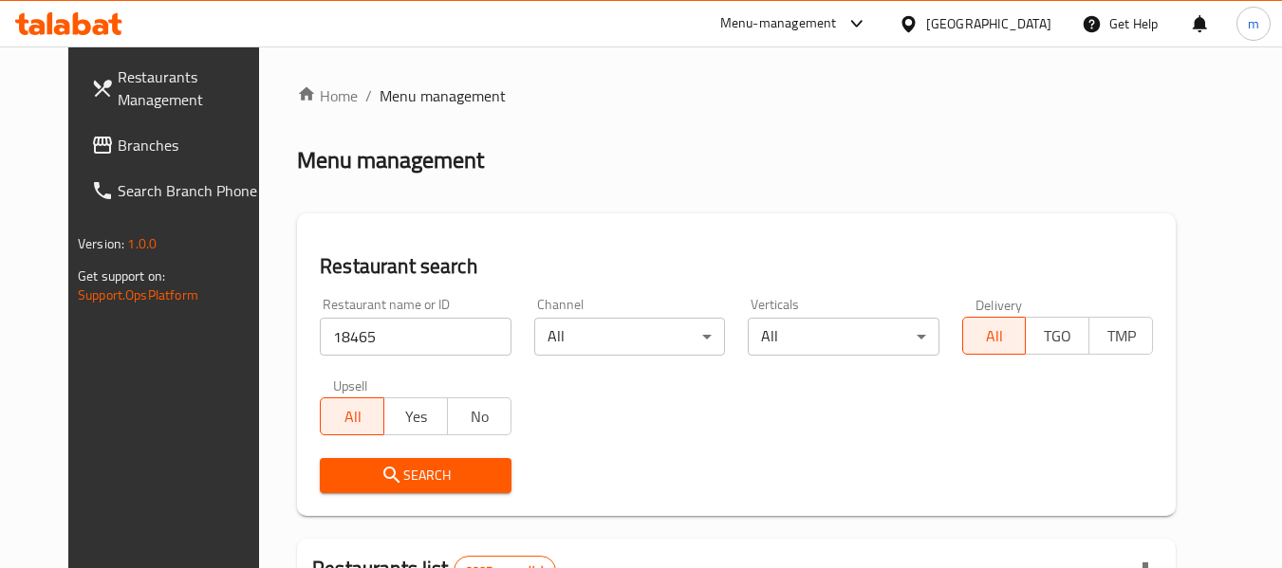
click at [388, 482] on span "Search" at bounding box center [415, 476] width 160 height 24
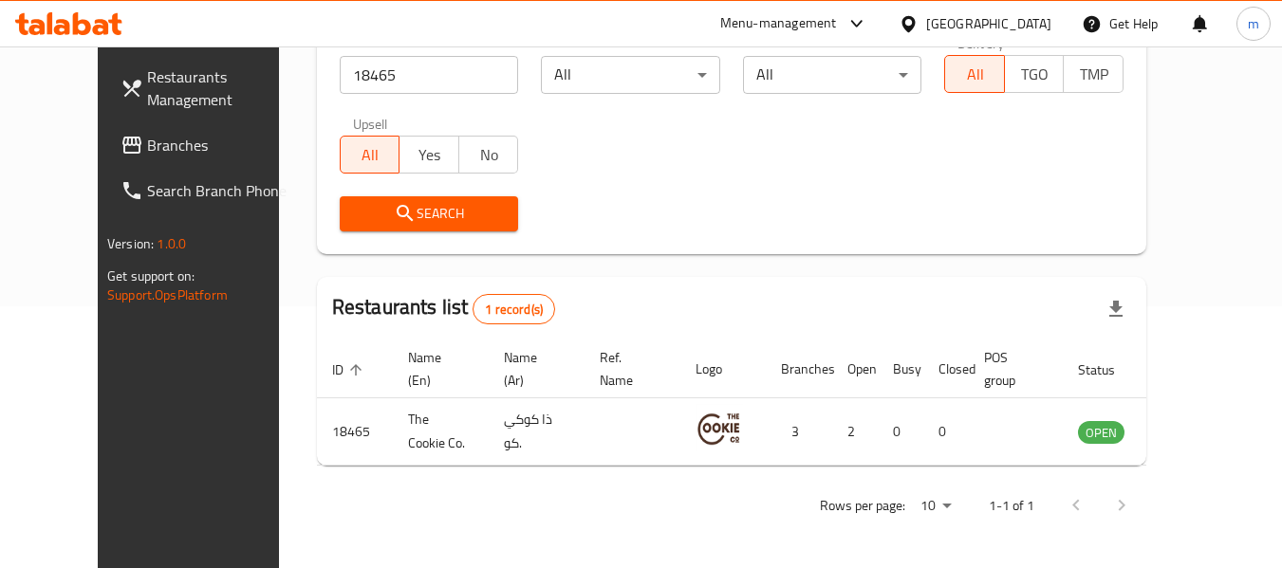
scroll to position [262, 0]
click at [918, 20] on icon at bounding box center [908, 24] width 20 height 20
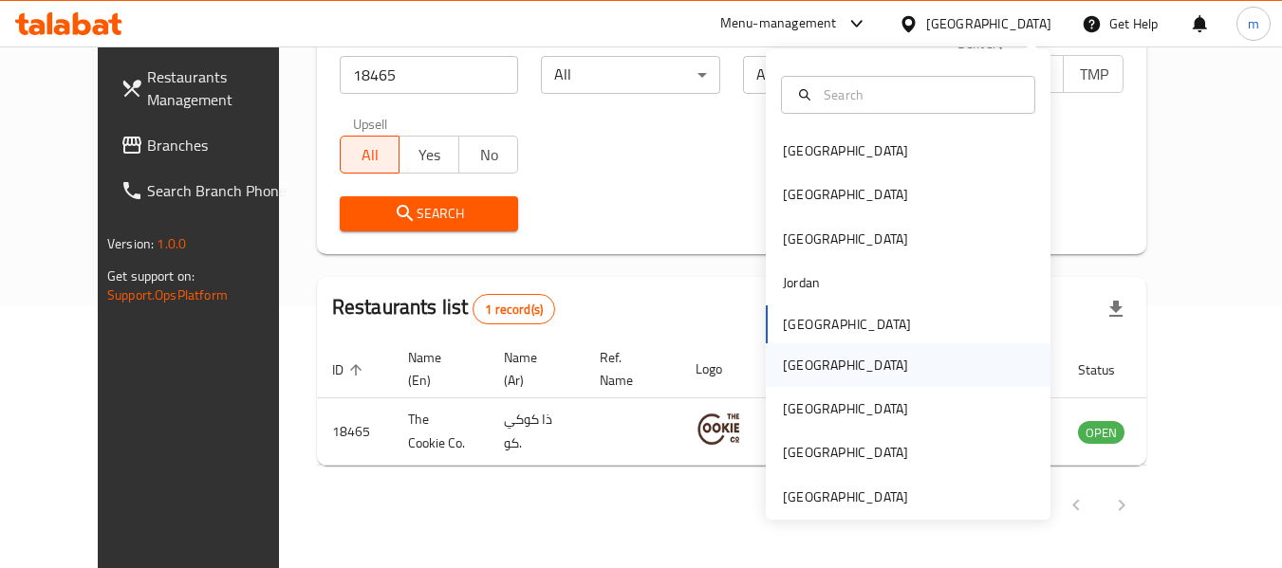
click at [786, 370] on div "[GEOGRAPHIC_DATA]" at bounding box center [845, 365] width 125 height 21
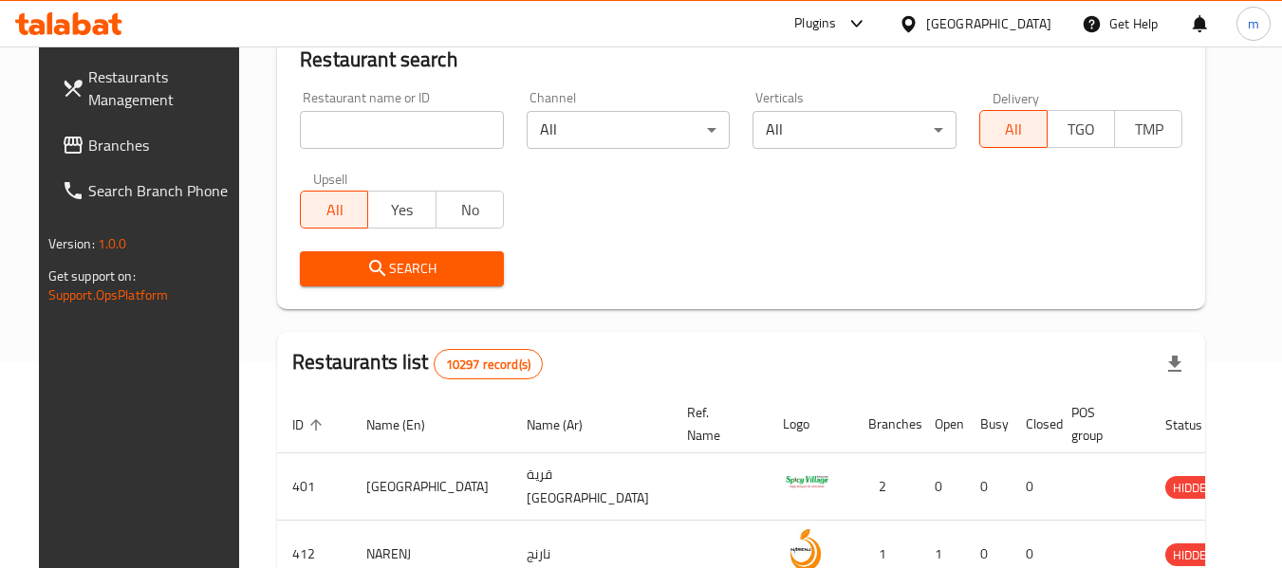
scroll to position [262, 0]
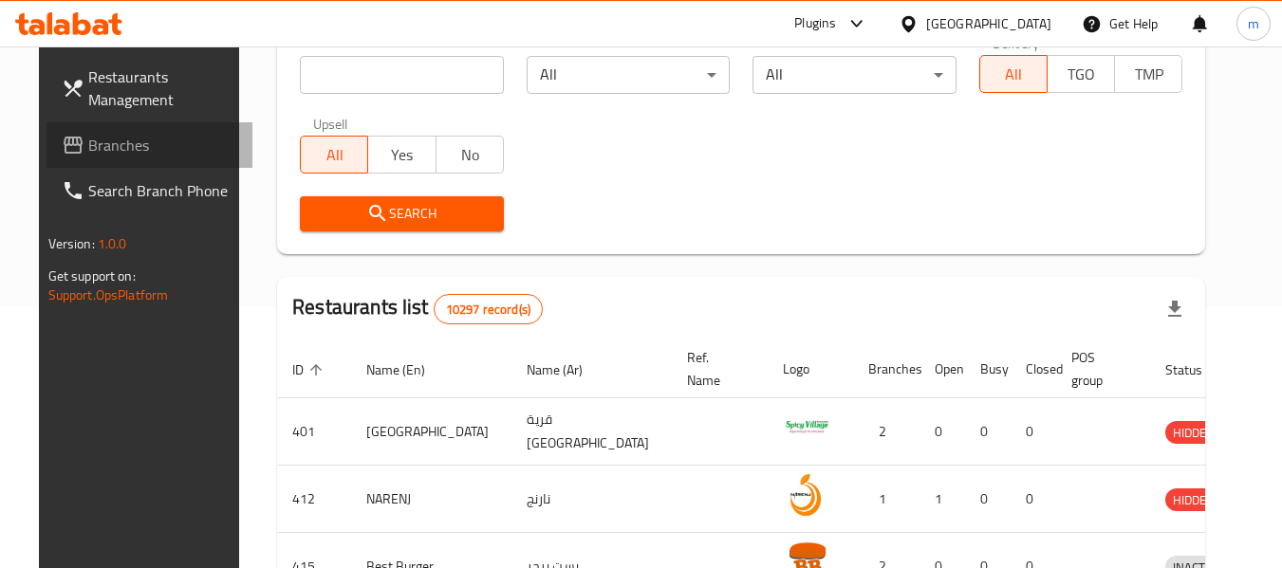
click at [114, 149] on span "Branches" at bounding box center [163, 145] width 150 height 23
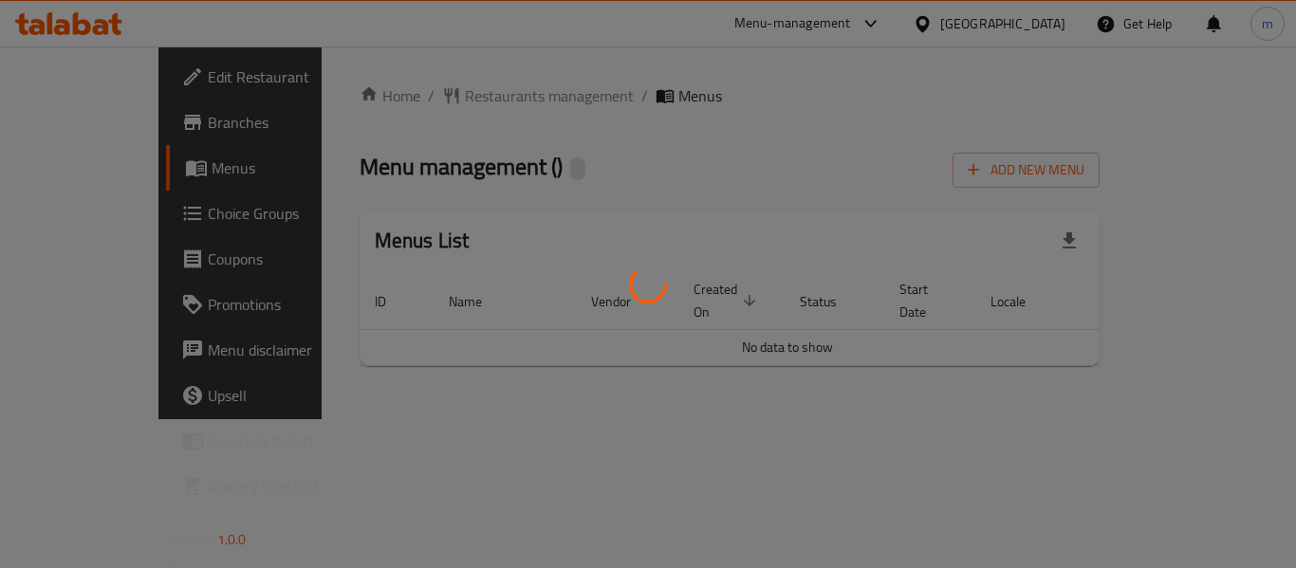
click at [431, 92] on div at bounding box center [648, 284] width 1296 height 568
click at [429, 98] on div at bounding box center [648, 284] width 1296 height 568
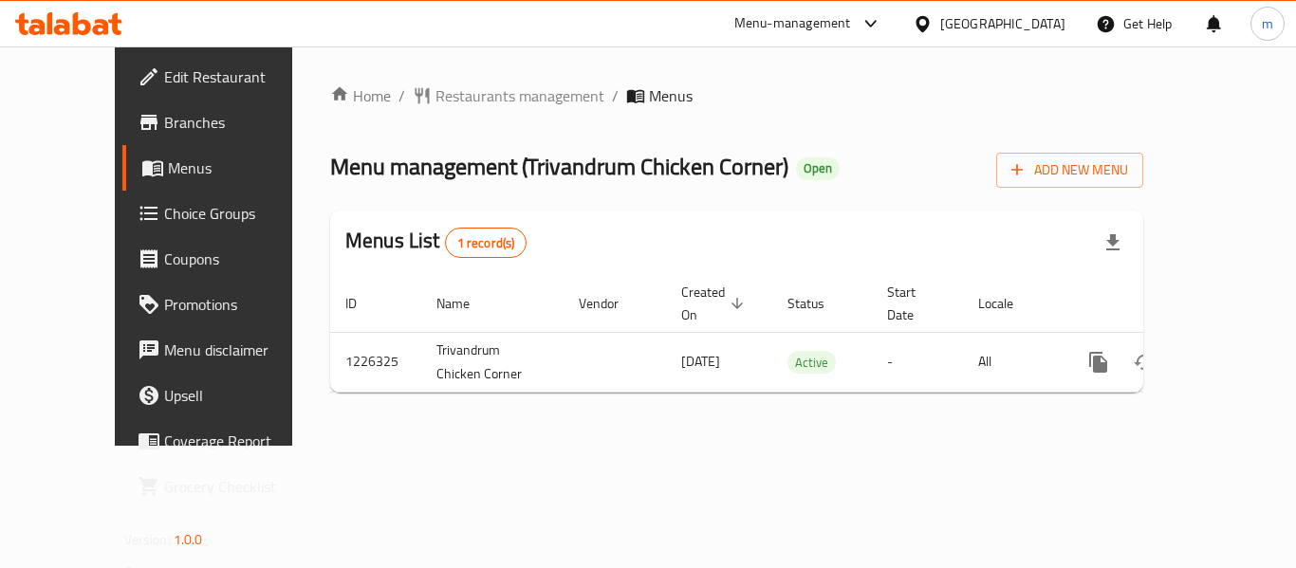
click at [424, 100] on div at bounding box center [648, 284] width 1296 height 568
click at [435, 100] on span "Restaurants management" at bounding box center [519, 95] width 169 height 23
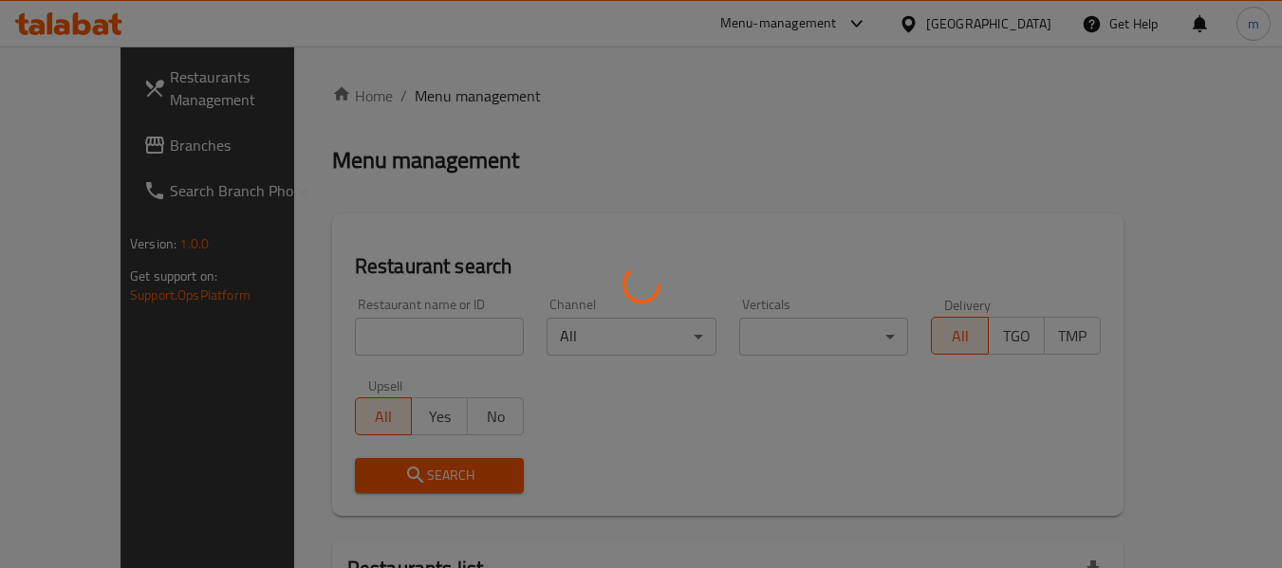
click at [394, 345] on div at bounding box center [641, 284] width 1282 height 568
click at [391, 344] on div at bounding box center [641, 284] width 1282 height 568
click at [390, 343] on div at bounding box center [641, 284] width 1282 height 568
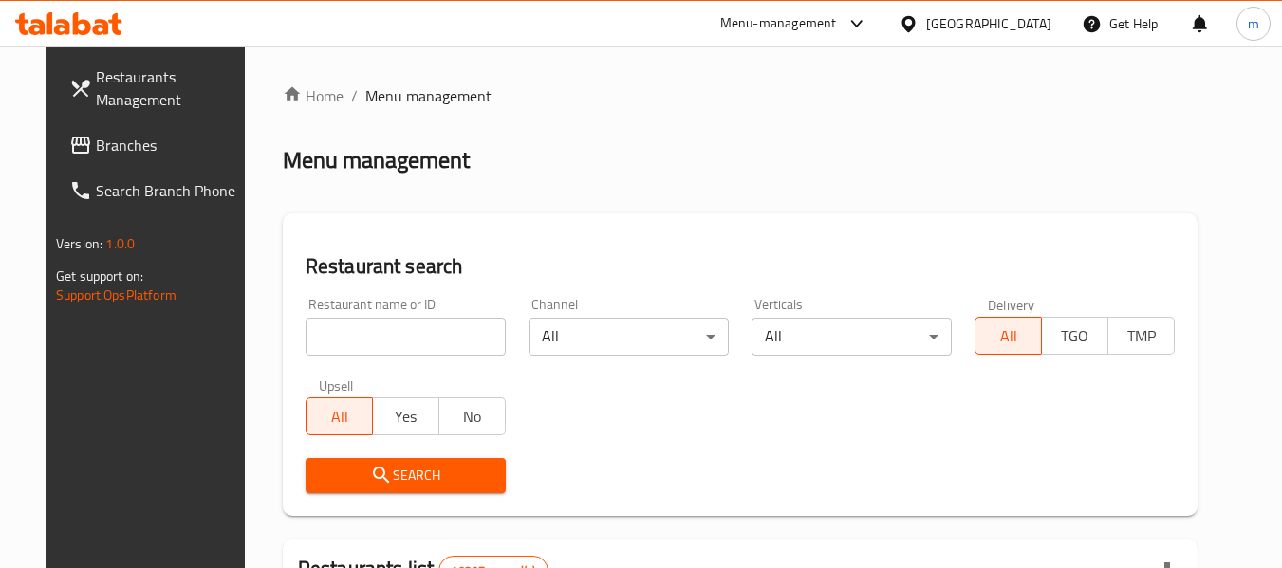
click at [360, 341] on input "search" at bounding box center [405, 337] width 200 height 38
paste input "675642"
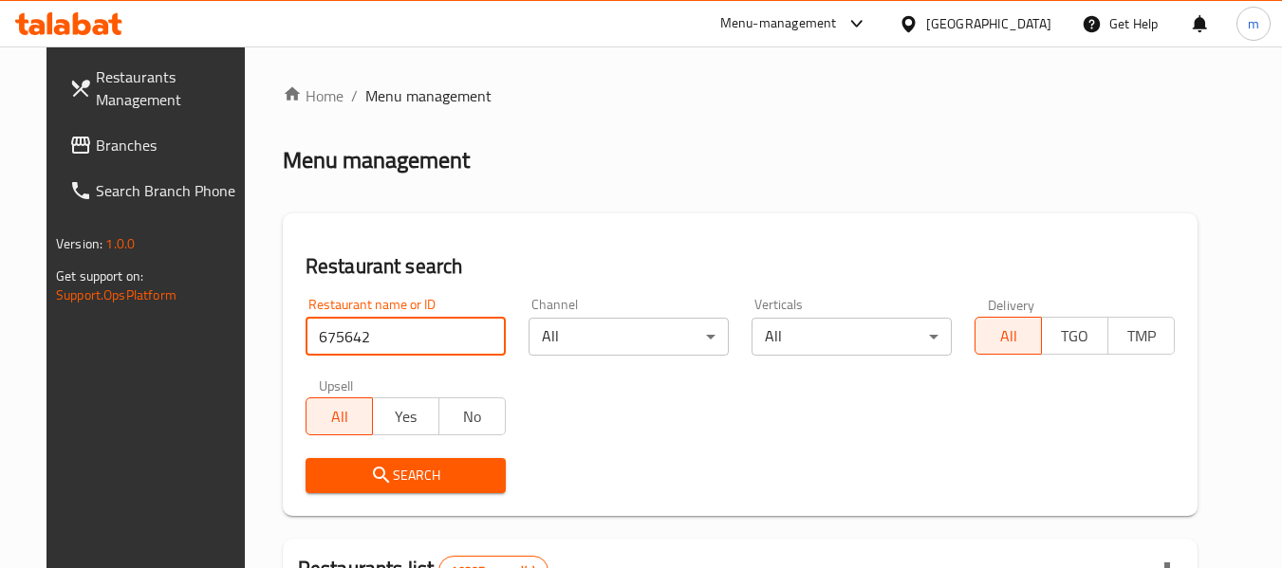
type input "675642"
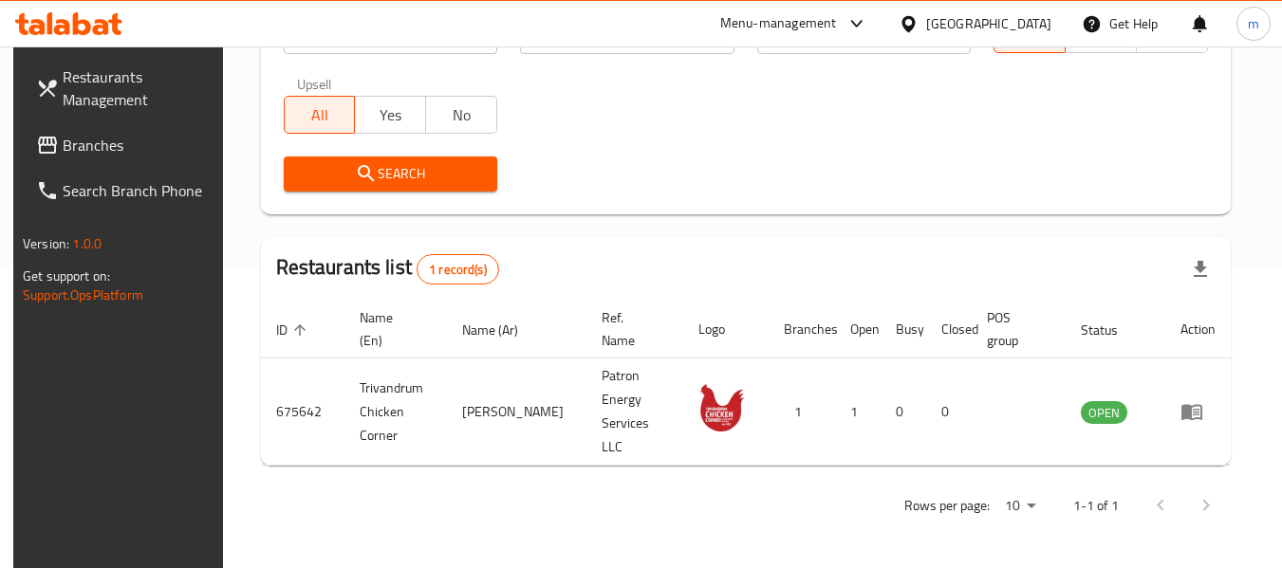
scroll to position [262, 0]
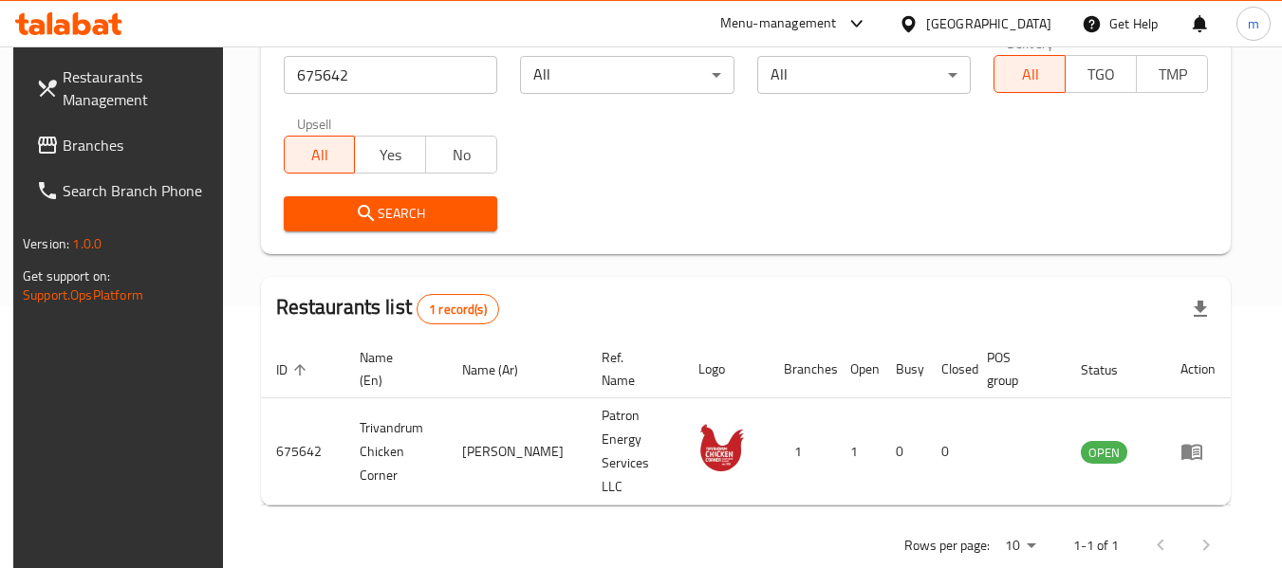
click at [118, 462] on div "Restaurants Management Branches Search Branch Phone Version: 1.0.0 Get support …" at bounding box center [120, 330] width 214 height 568
click at [914, 25] on icon at bounding box center [907, 23] width 13 height 16
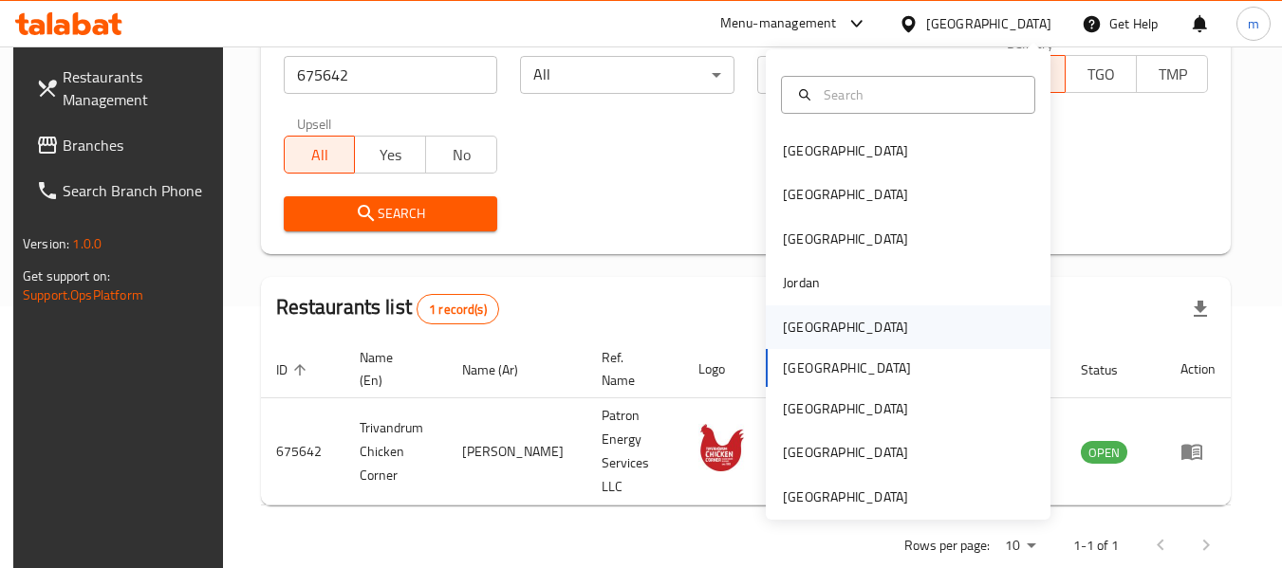
click at [786, 331] on div "[GEOGRAPHIC_DATA]" at bounding box center [845, 327] width 125 height 21
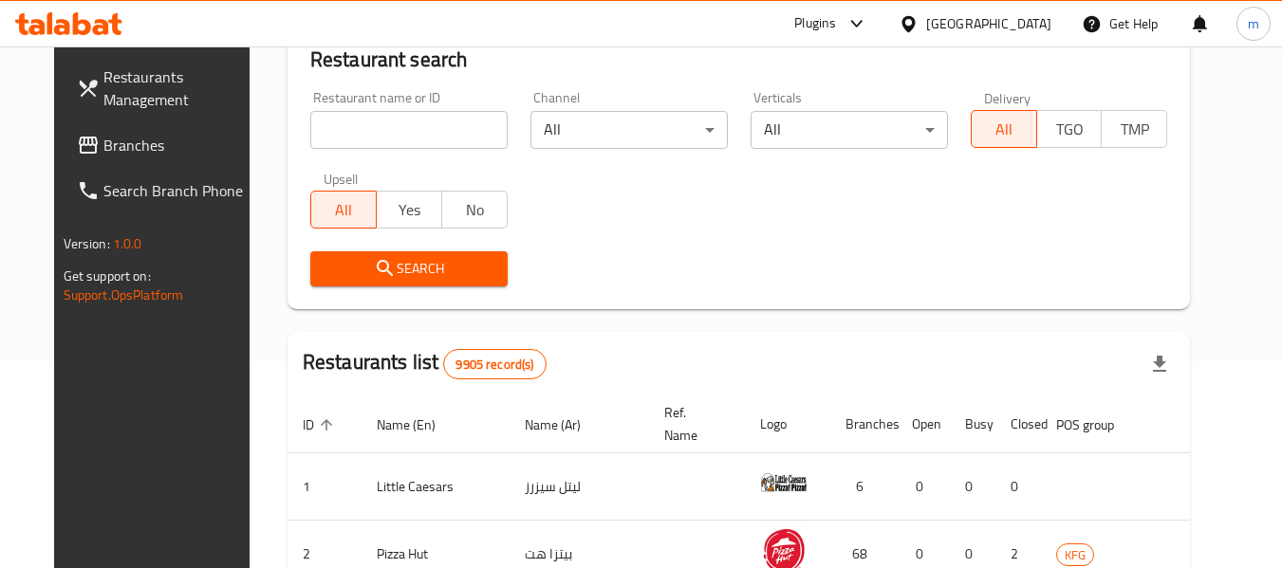
scroll to position [262, 0]
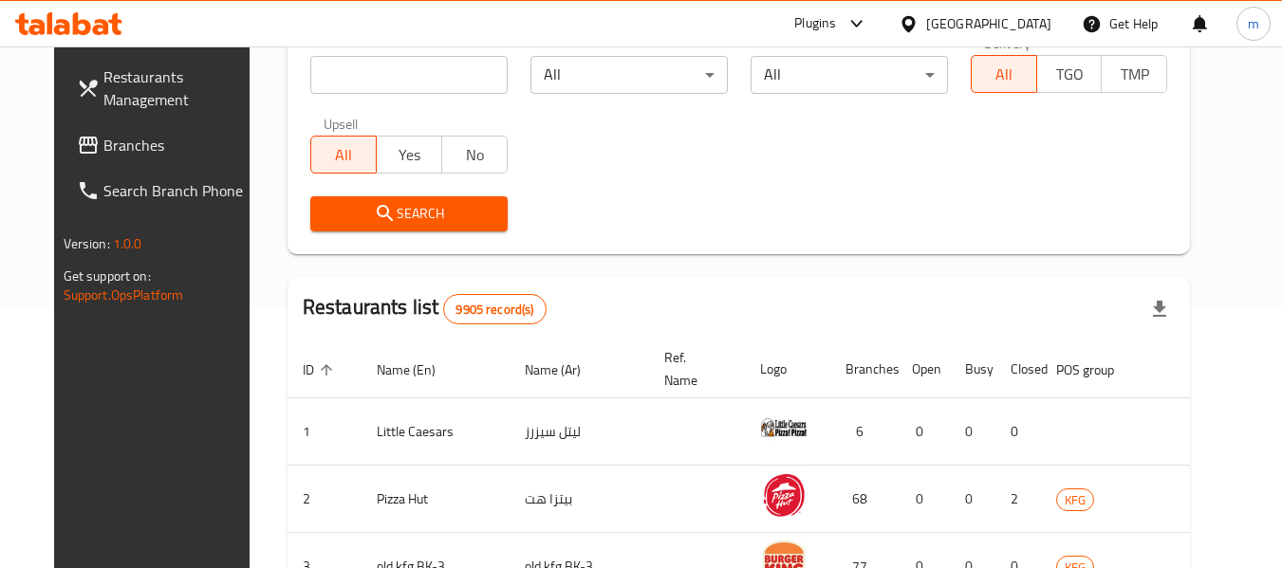
click at [128, 145] on span "Branches" at bounding box center [178, 145] width 150 height 23
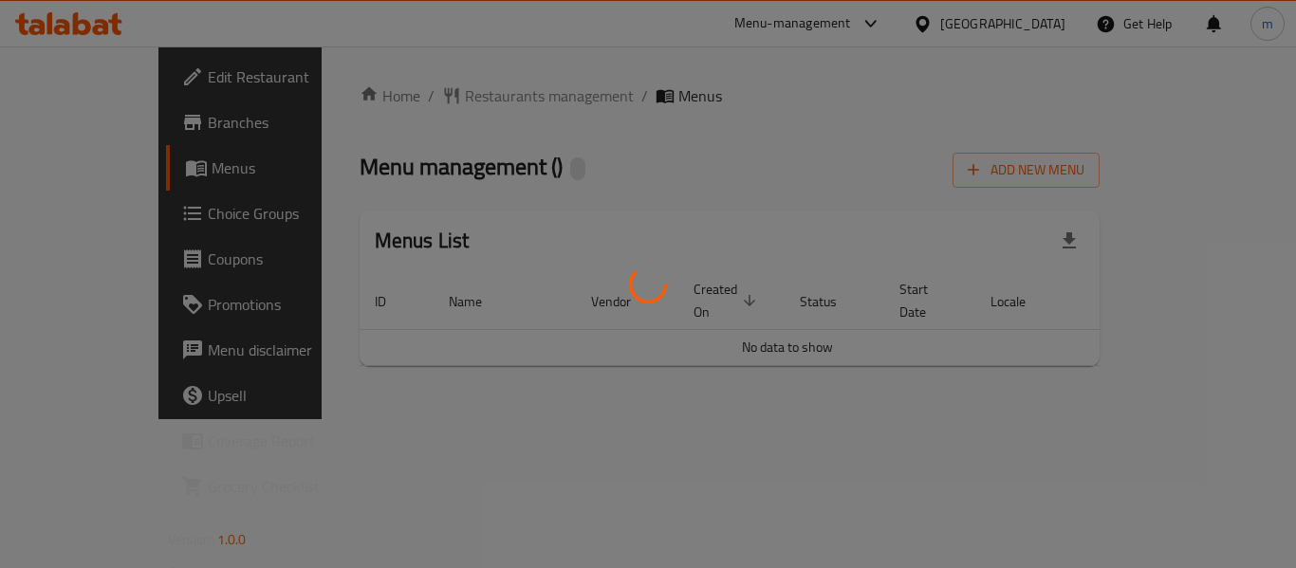
click at [425, 106] on div at bounding box center [648, 284] width 1296 height 568
click at [430, 105] on div at bounding box center [648, 284] width 1296 height 568
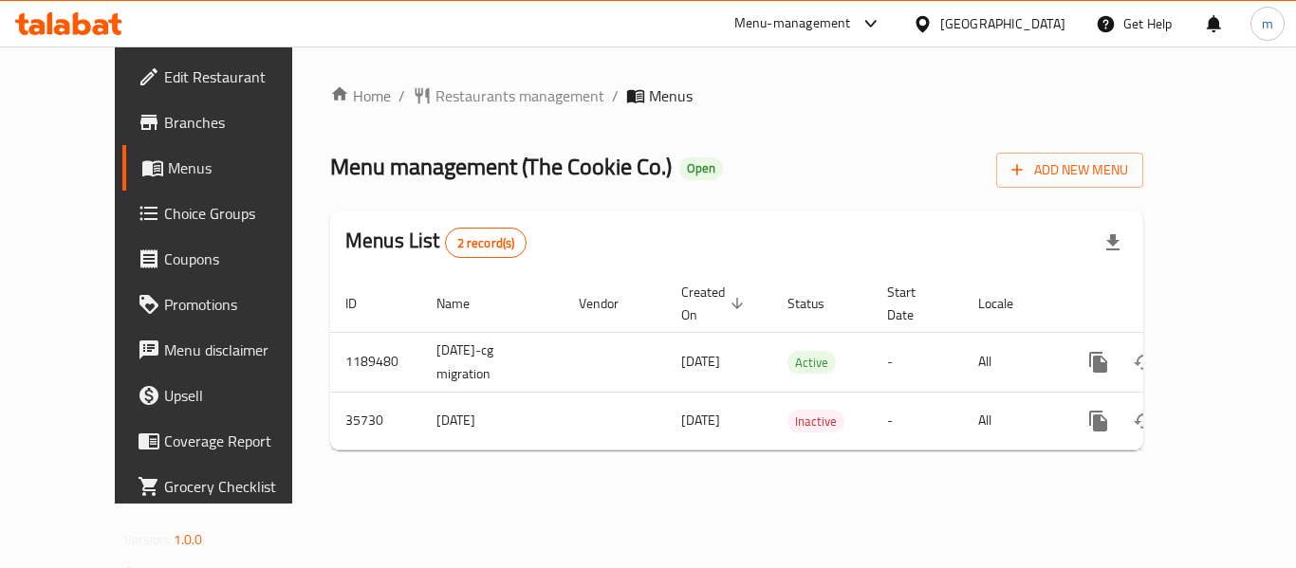
click at [434, 105] on div "Home / Restaurants management / Menus Menu management ( The Cookie Co. ) Open A…" at bounding box center [736, 274] width 813 height 381
click at [435, 105] on span "Restaurants management" at bounding box center [519, 95] width 169 height 23
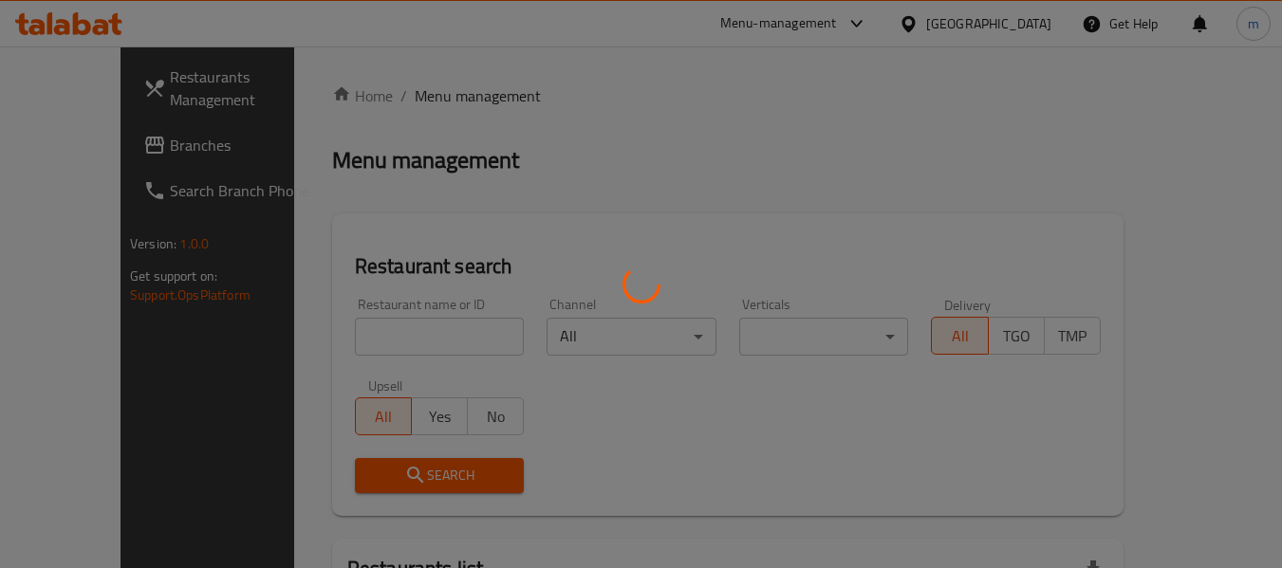
click at [357, 335] on div at bounding box center [641, 284] width 1282 height 568
click at [357, 336] on div at bounding box center [641, 284] width 1282 height 568
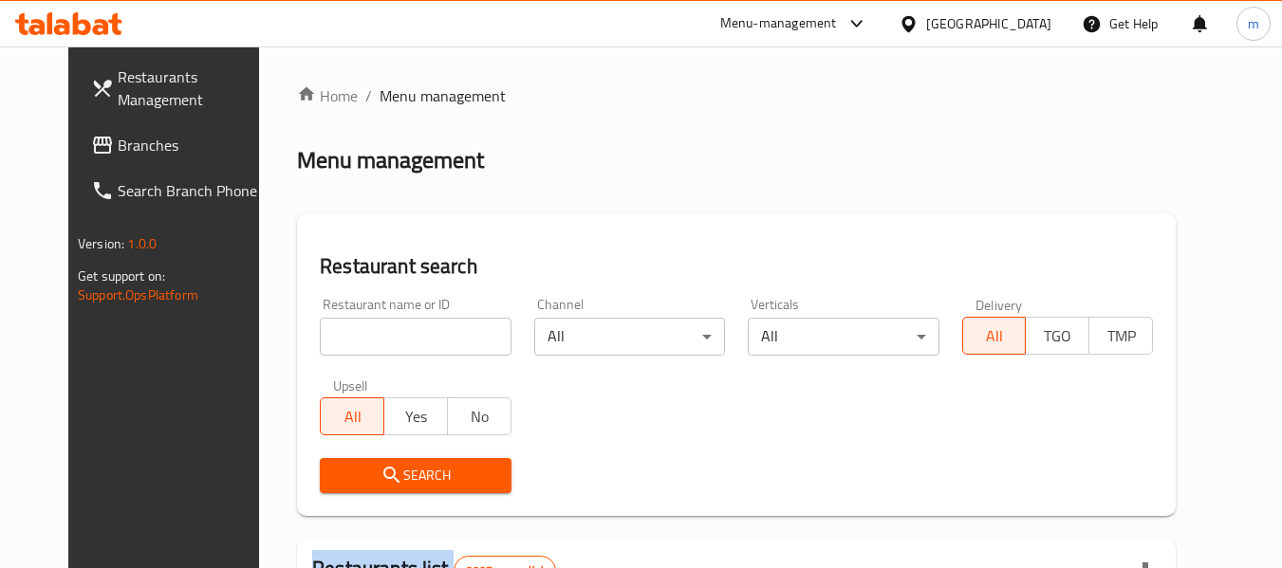
click at [357, 337] on div at bounding box center [641, 284] width 1282 height 568
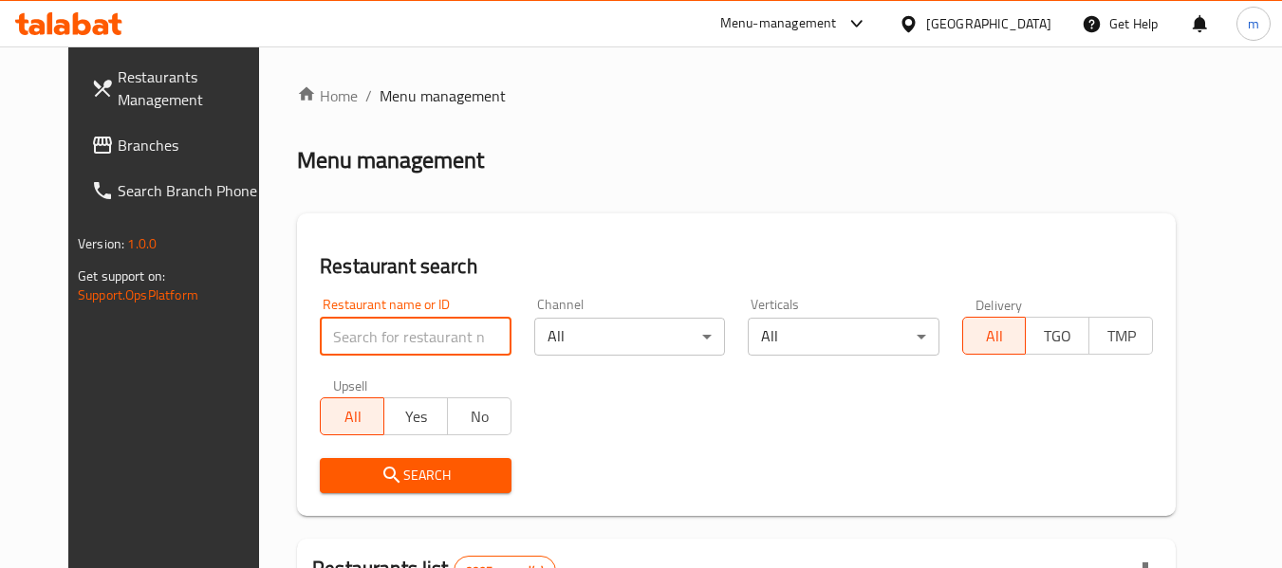
click at [357, 338] on input "search" at bounding box center [415, 337] width 191 height 38
paste input "18465"
type input "18465"
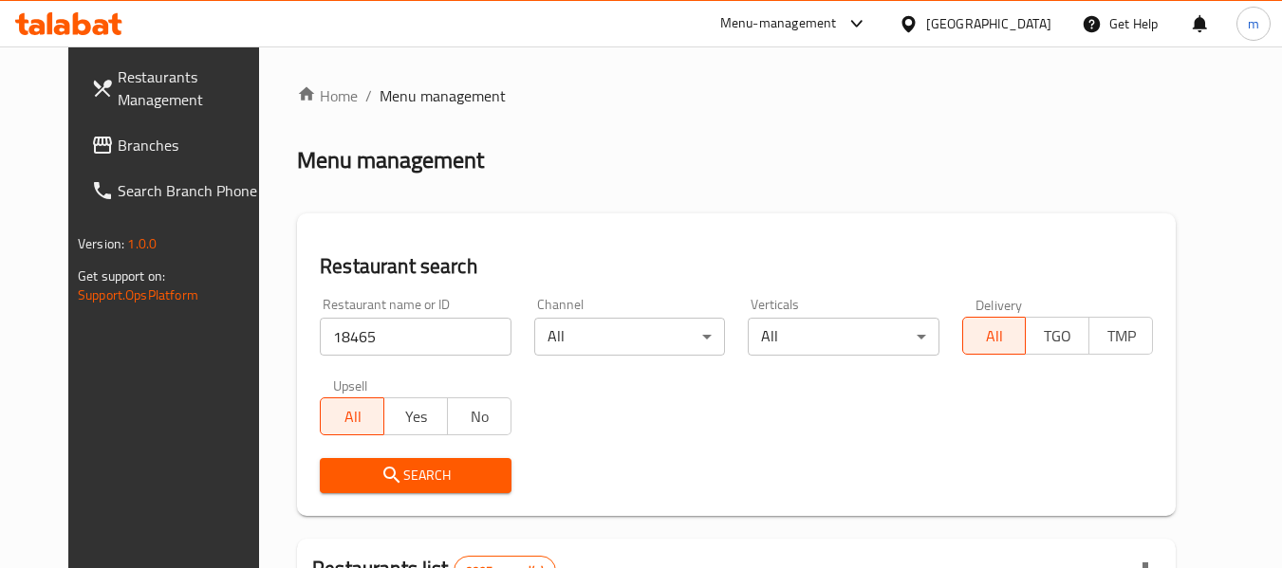
click at [397, 470] on span "Search" at bounding box center [415, 476] width 160 height 24
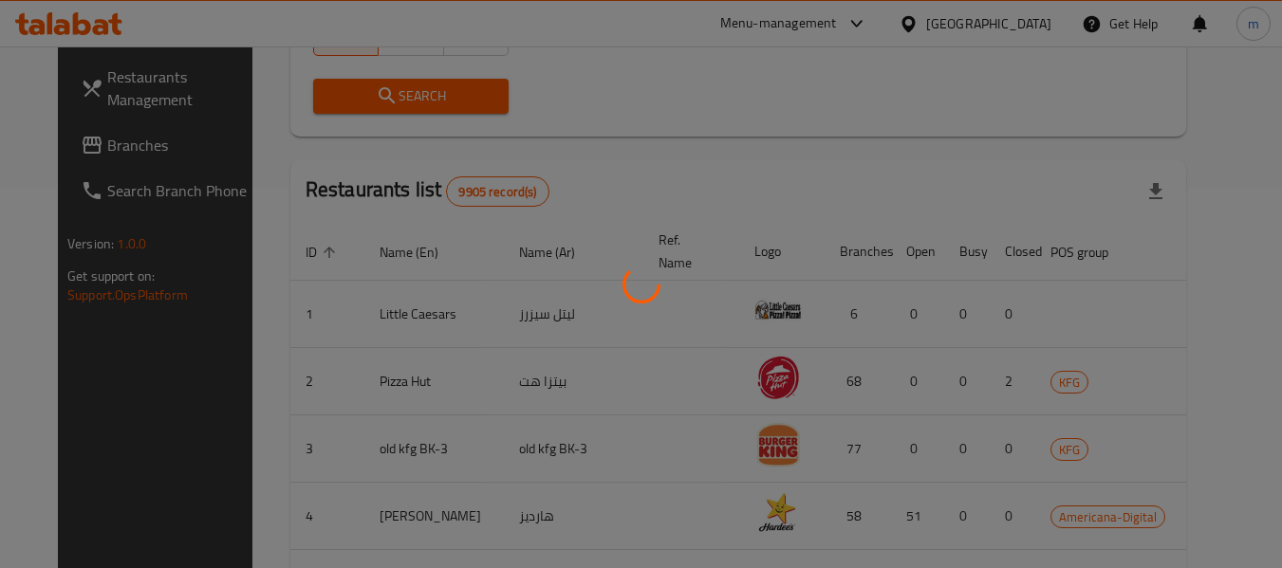
scroll to position [262, 0]
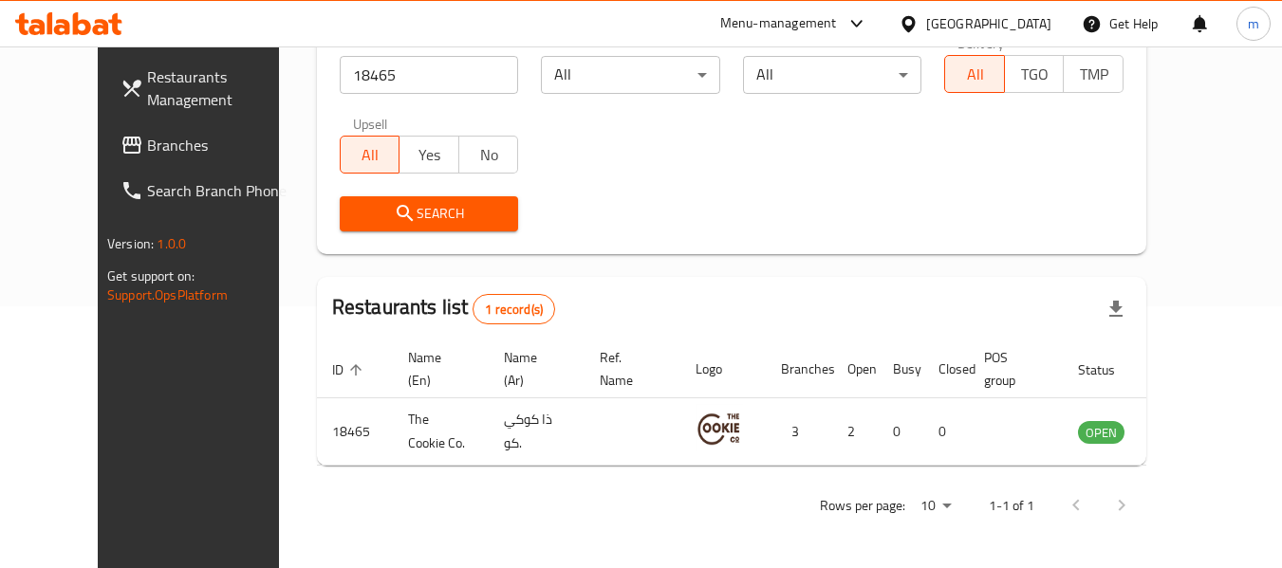
click at [914, 23] on icon at bounding box center [907, 23] width 13 height 16
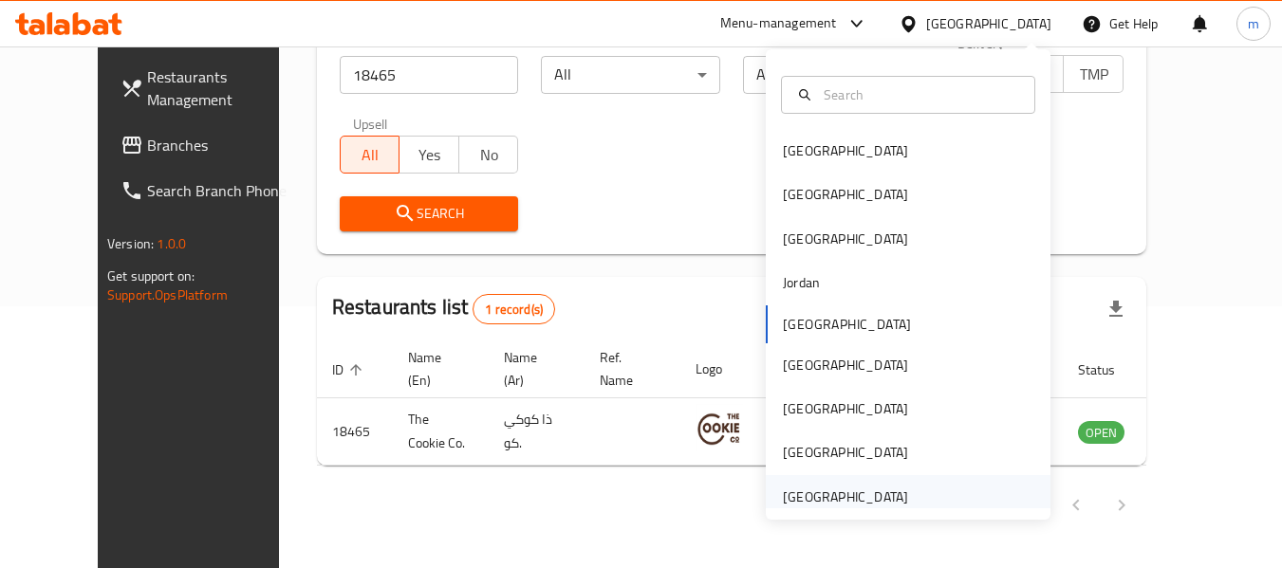
click at [826, 507] on div "[GEOGRAPHIC_DATA]" at bounding box center [845, 497] width 125 height 21
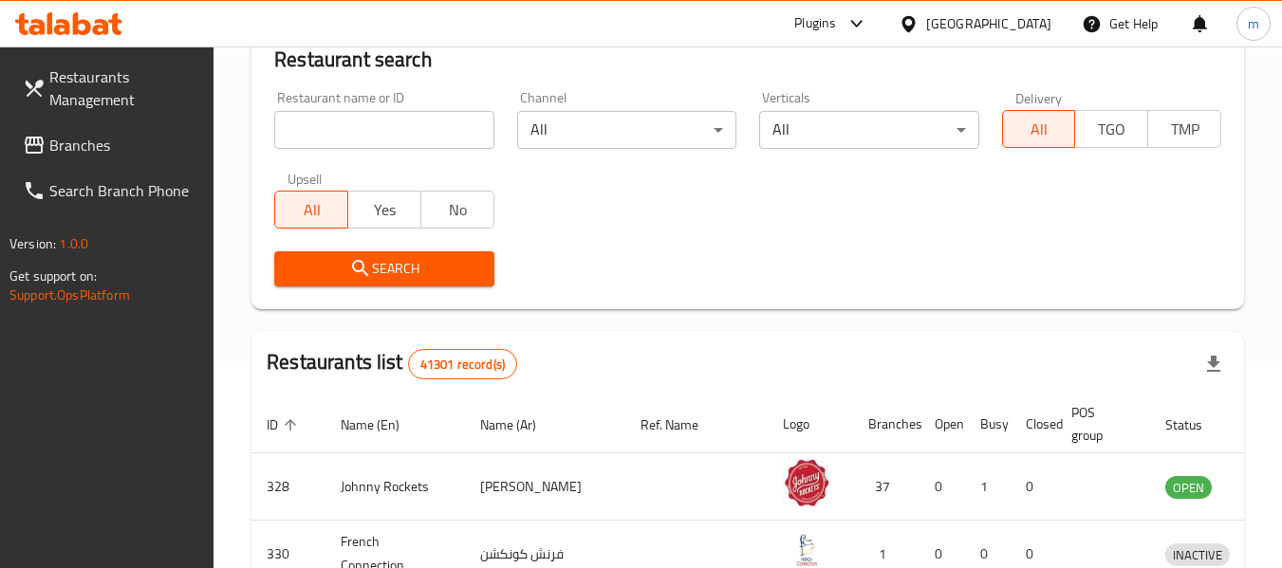
scroll to position [262, 0]
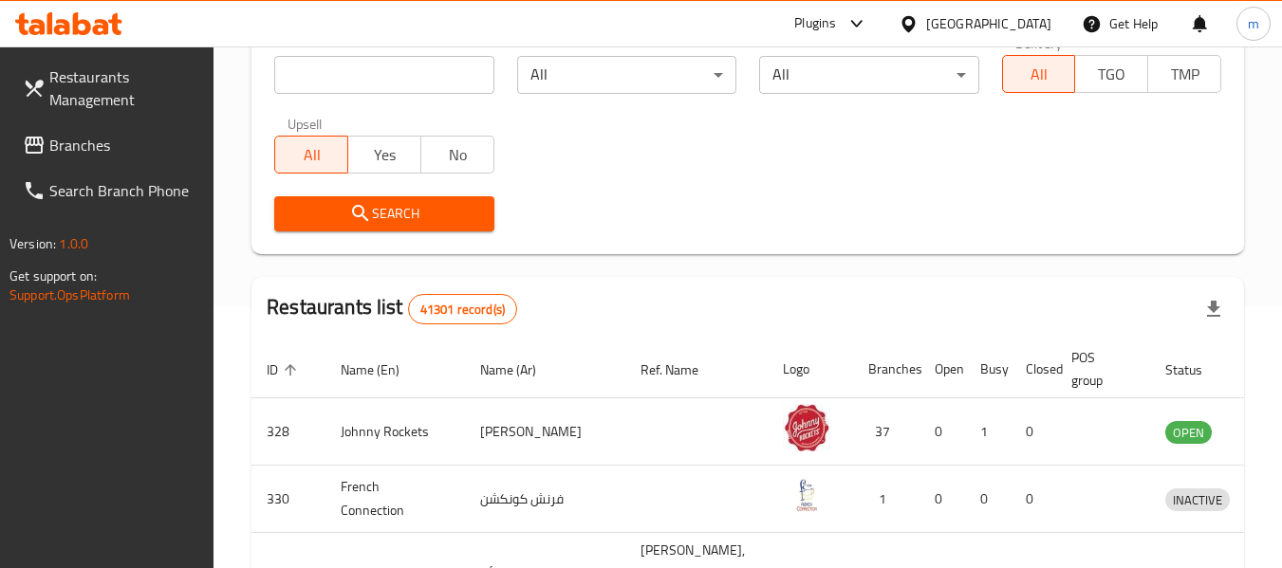
click at [98, 144] on span "Branches" at bounding box center [124, 145] width 150 height 23
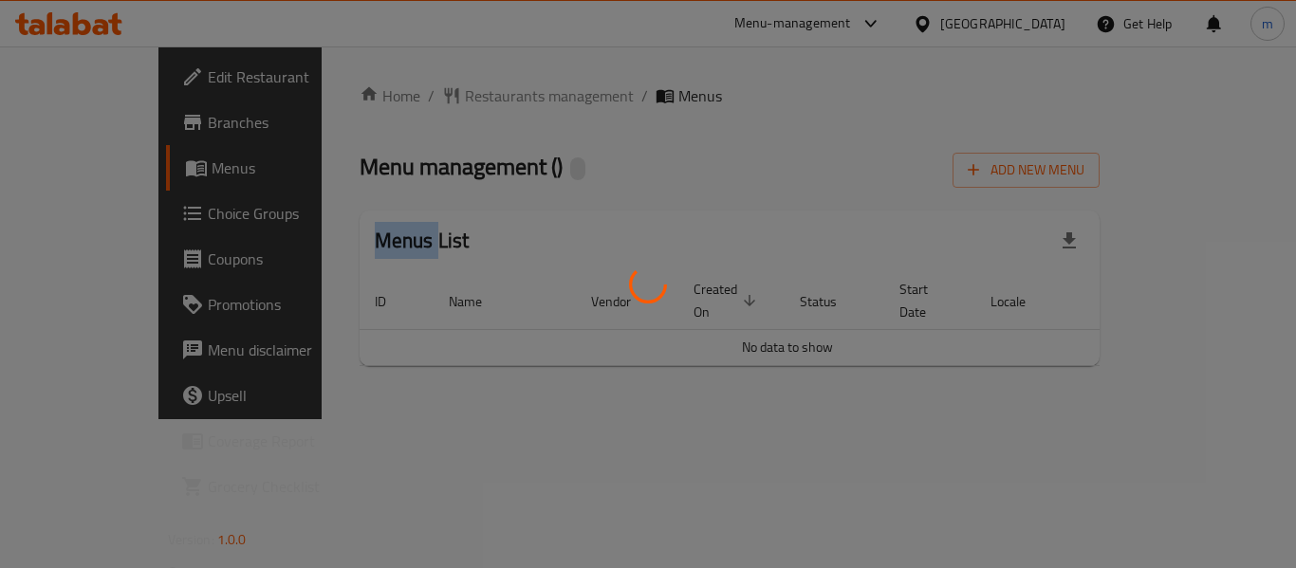
click at [421, 98] on div at bounding box center [648, 284] width 1296 height 568
click at [423, 98] on div at bounding box center [648, 284] width 1296 height 568
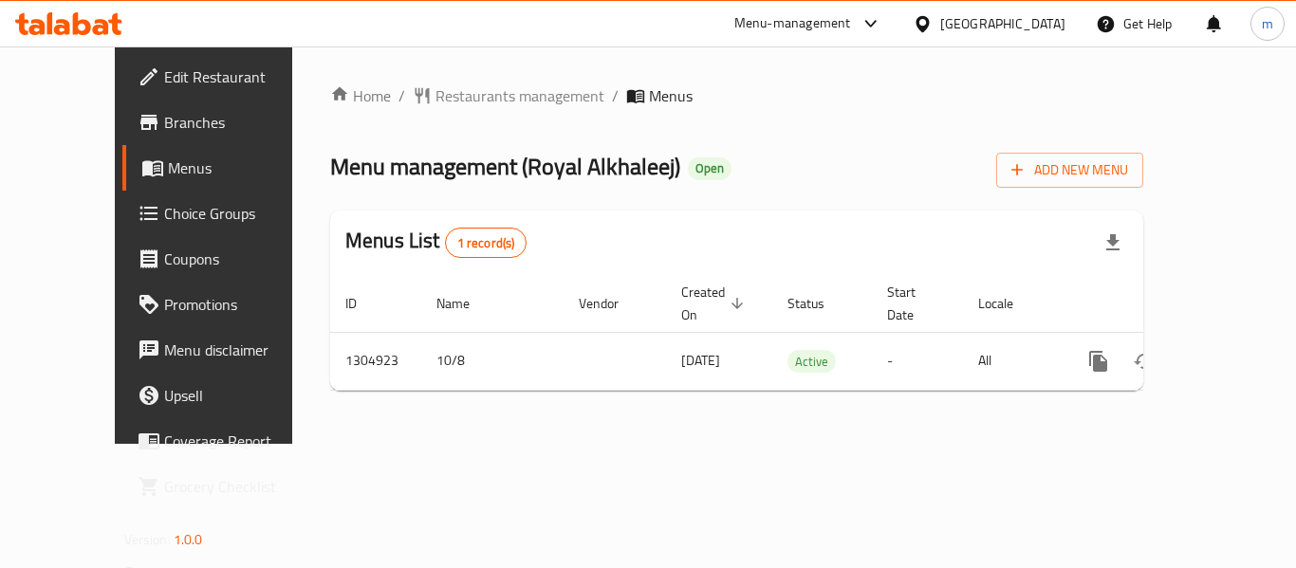
click at [435, 98] on span "Restaurants management" at bounding box center [519, 95] width 169 height 23
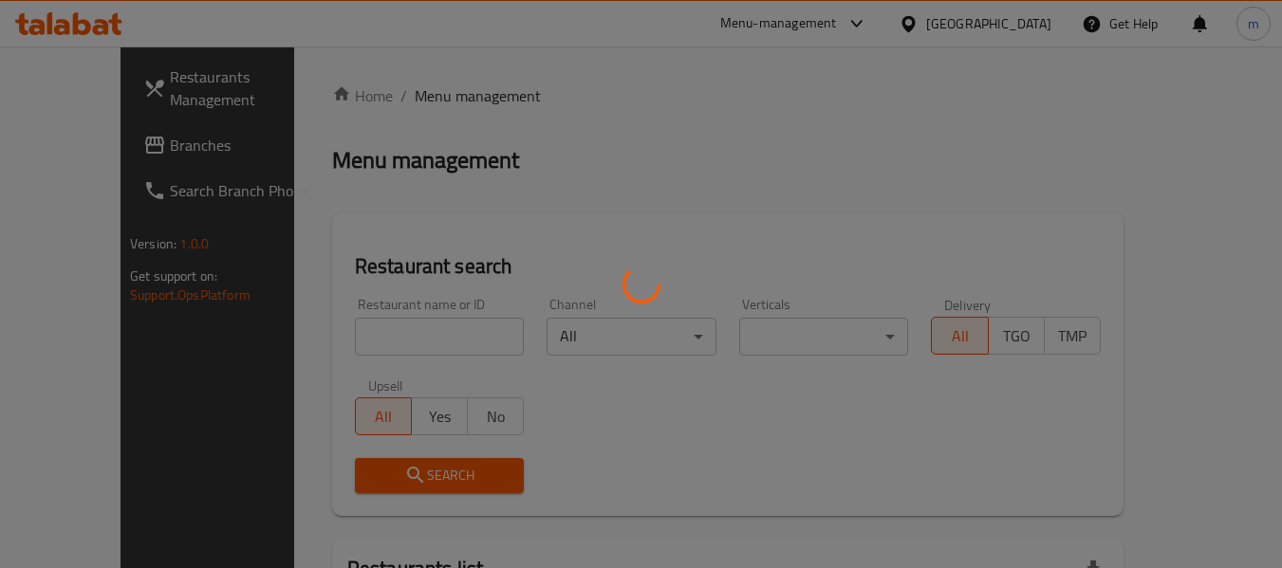
click at [357, 345] on div at bounding box center [641, 284] width 1282 height 568
click at [351, 341] on div at bounding box center [641, 284] width 1282 height 568
click at [351, 339] on div at bounding box center [641, 284] width 1282 height 568
click at [351, 336] on div at bounding box center [641, 284] width 1282 height 568
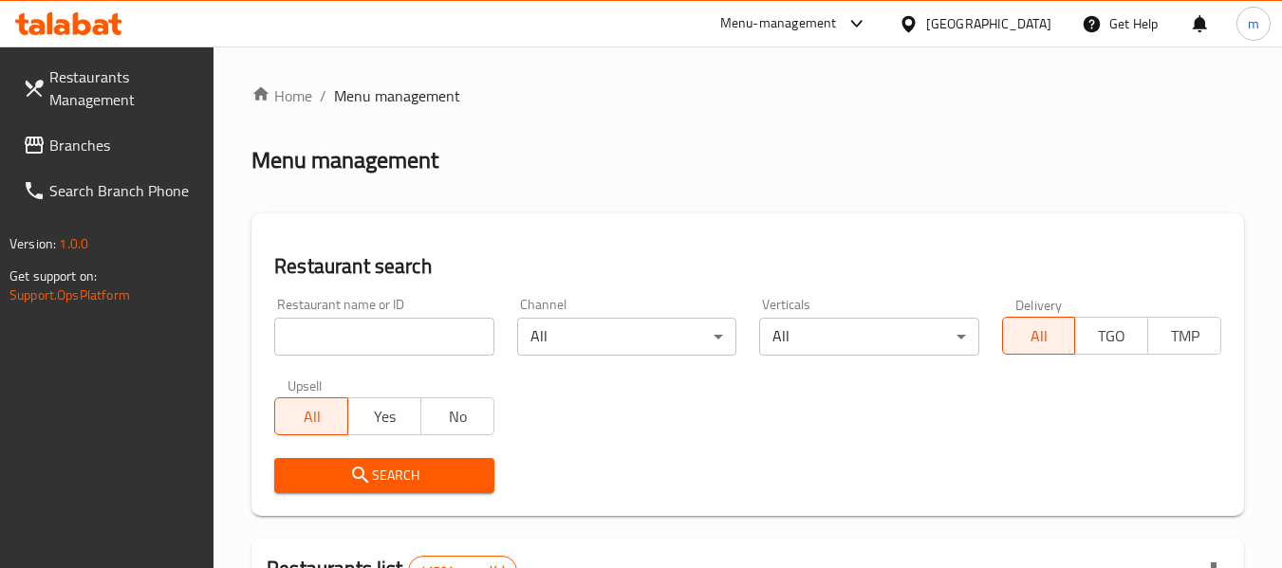
click at [350, 336] on input "search" at bounding box center [383, 337] width 219 height 38
paste input "703441"
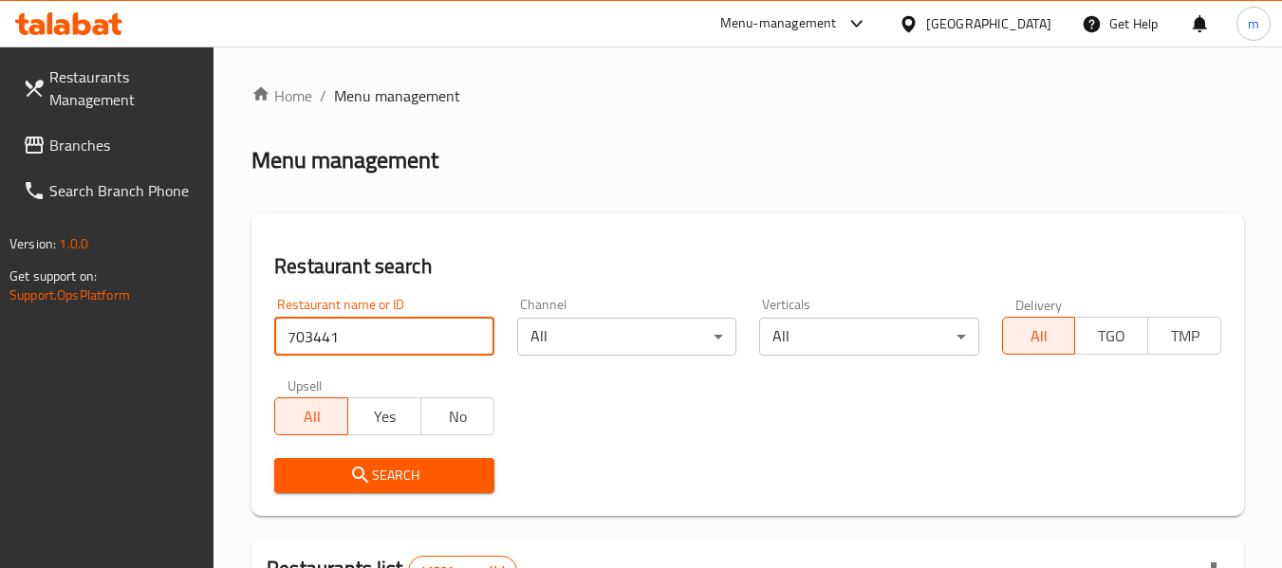
type input "703441"
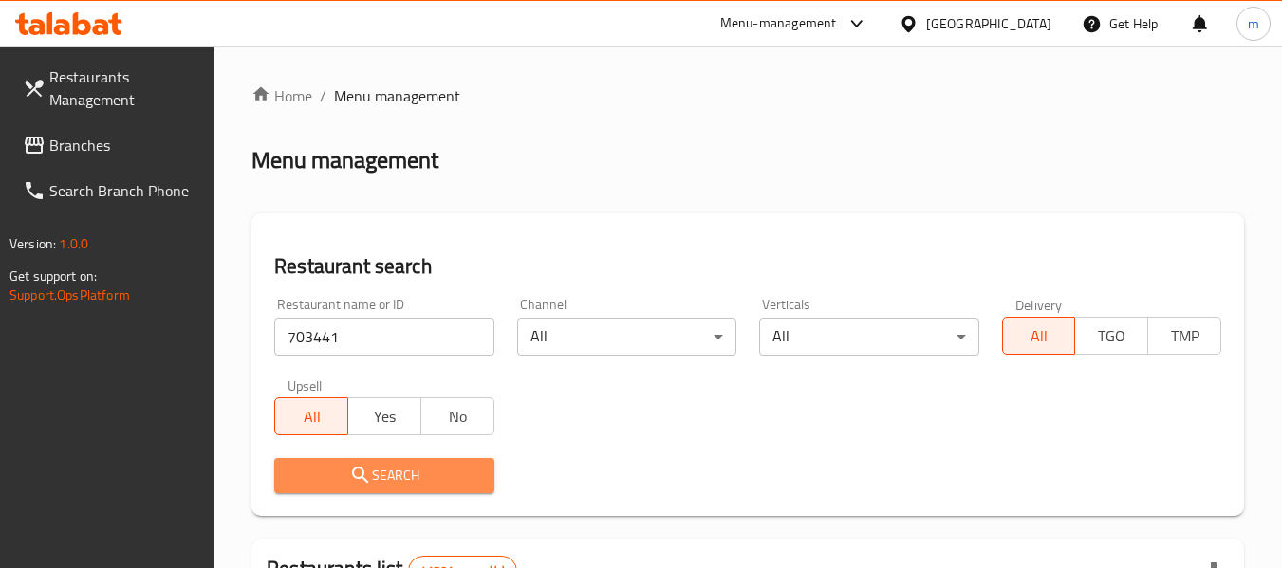
click at [383, 466] on span "Search" at bounding box center [383, 476] width 189 height 24
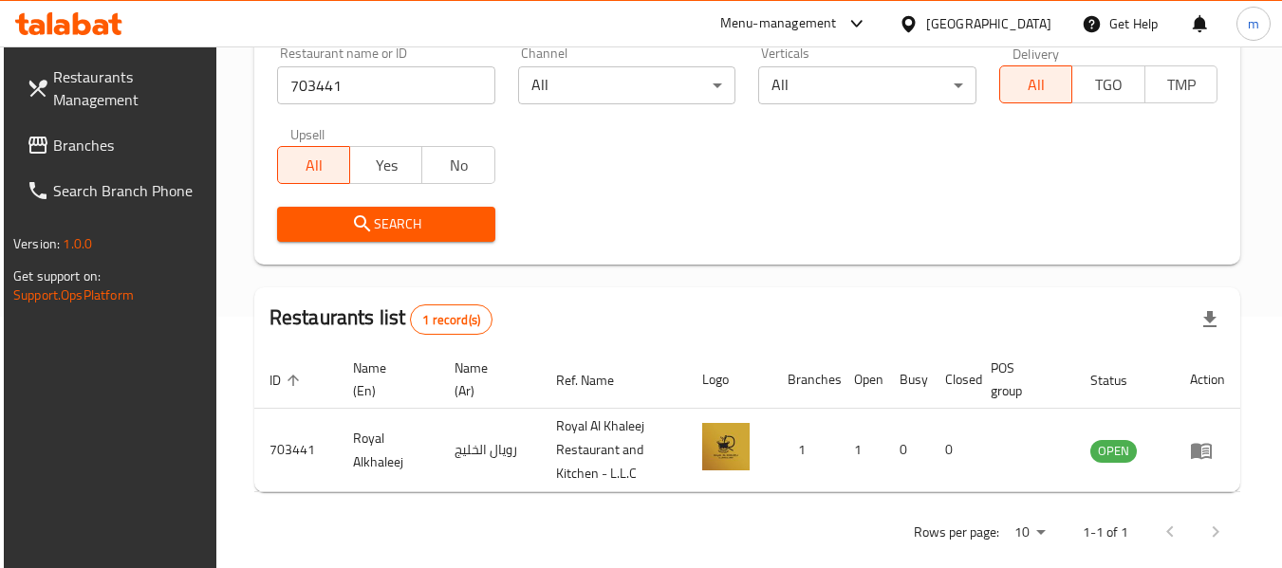
scroll to position [278, 0]
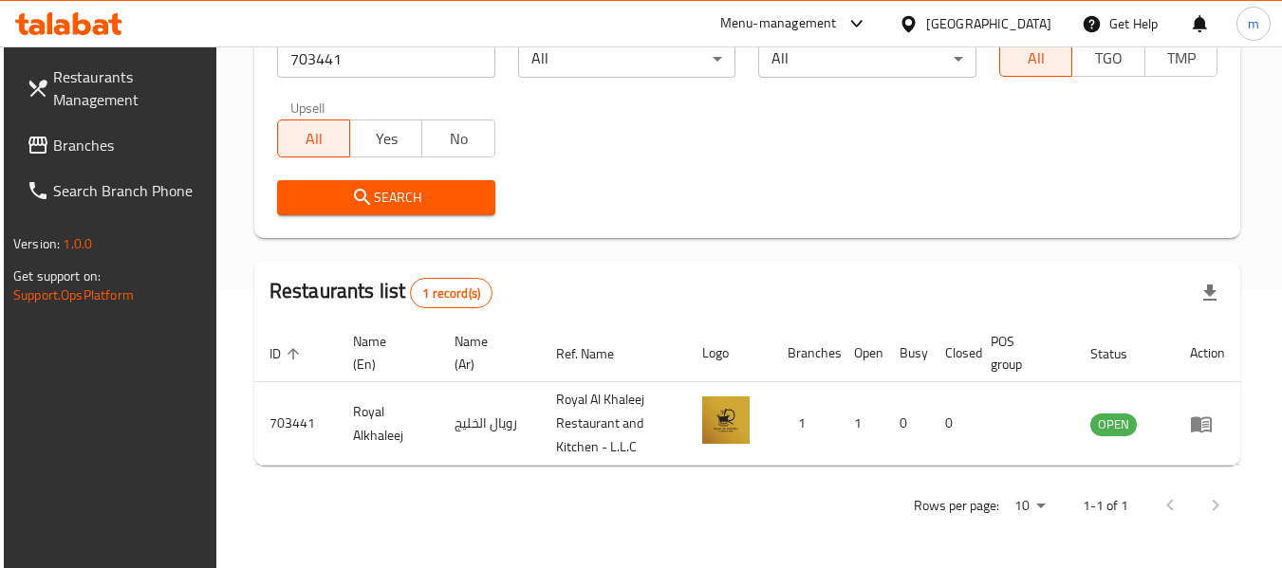
drag, startPoint x: 901, startPoint y: 11, endPoint x: 911, endPoint y: 17, distance: 11.1
click at [903, 11] on div "[GEOGRAPHIC_DATA]" at bounding box center [974, 24] width 183 height 46
click at [913, 21] on icon at bounding box center [908, 24] width 20 height 20
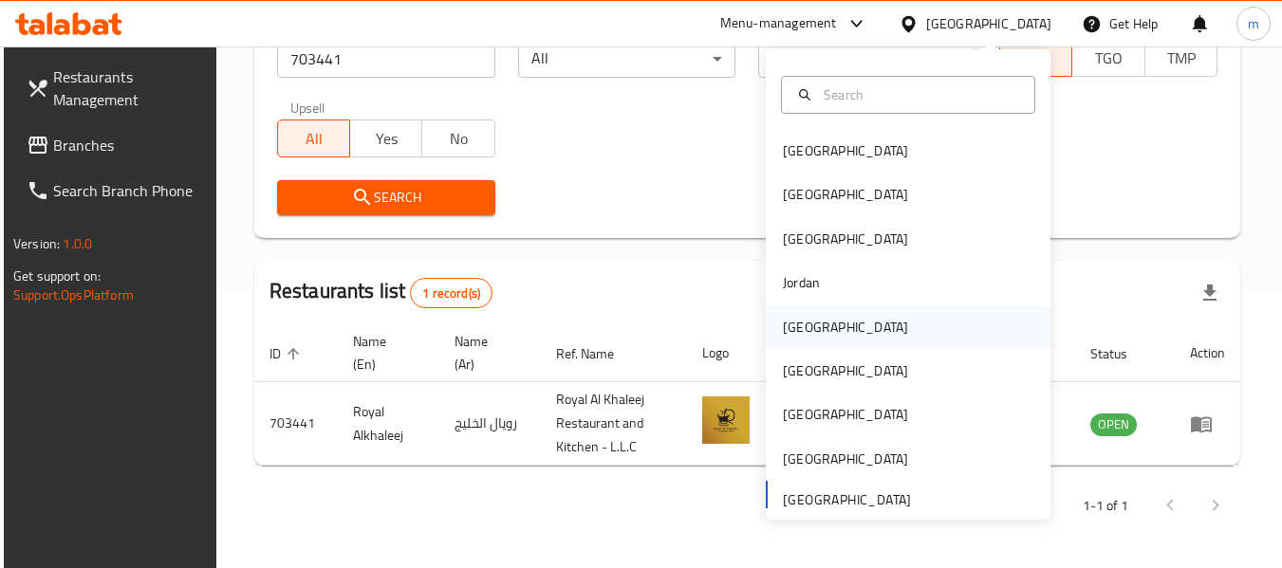
click at [783, 326] on div "[GEOGRAPHIC_DATA]" at bounding box center [845, 327] width 125 height 21
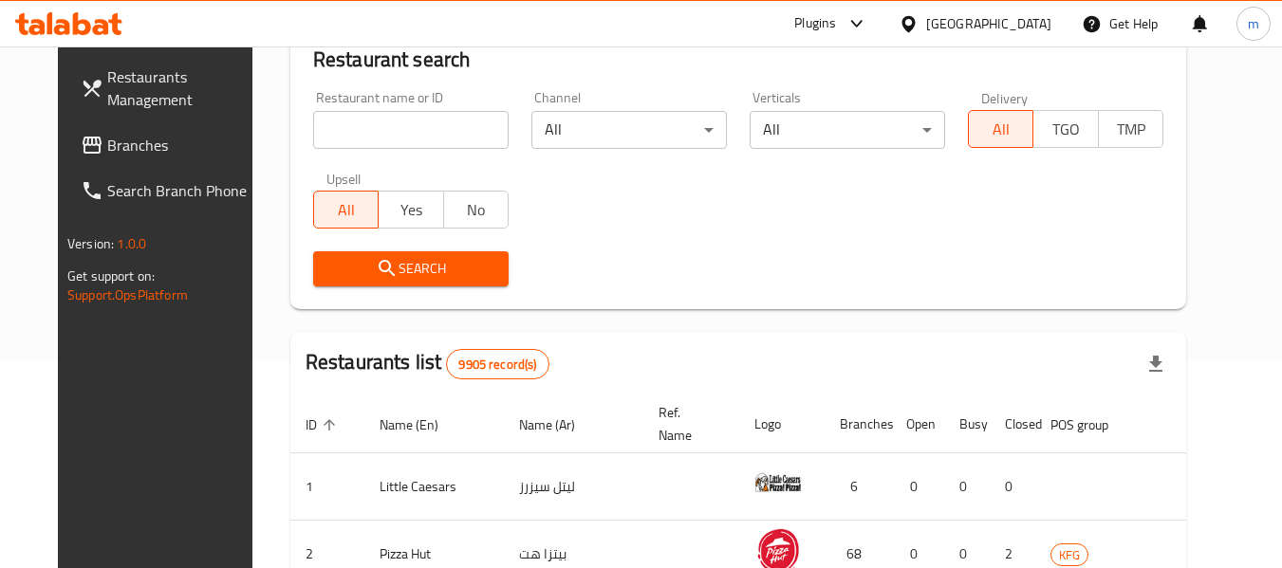
scroll to position [278, 0]
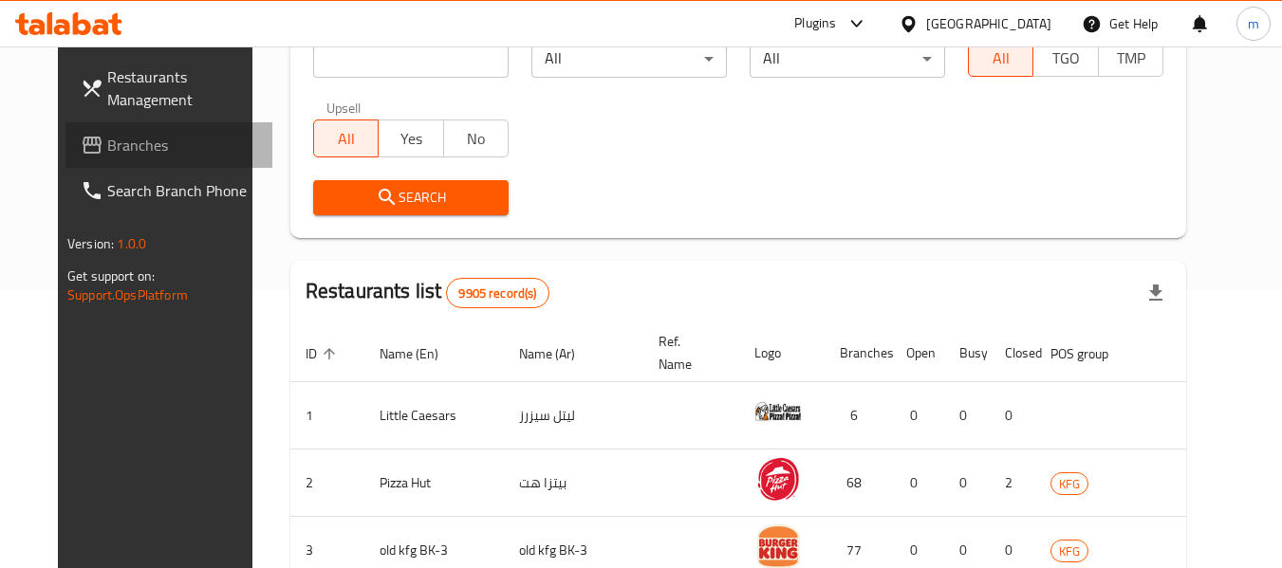
click at [111, 143] on span "Branches" at bounding box center [182, 145] width 150 height 23
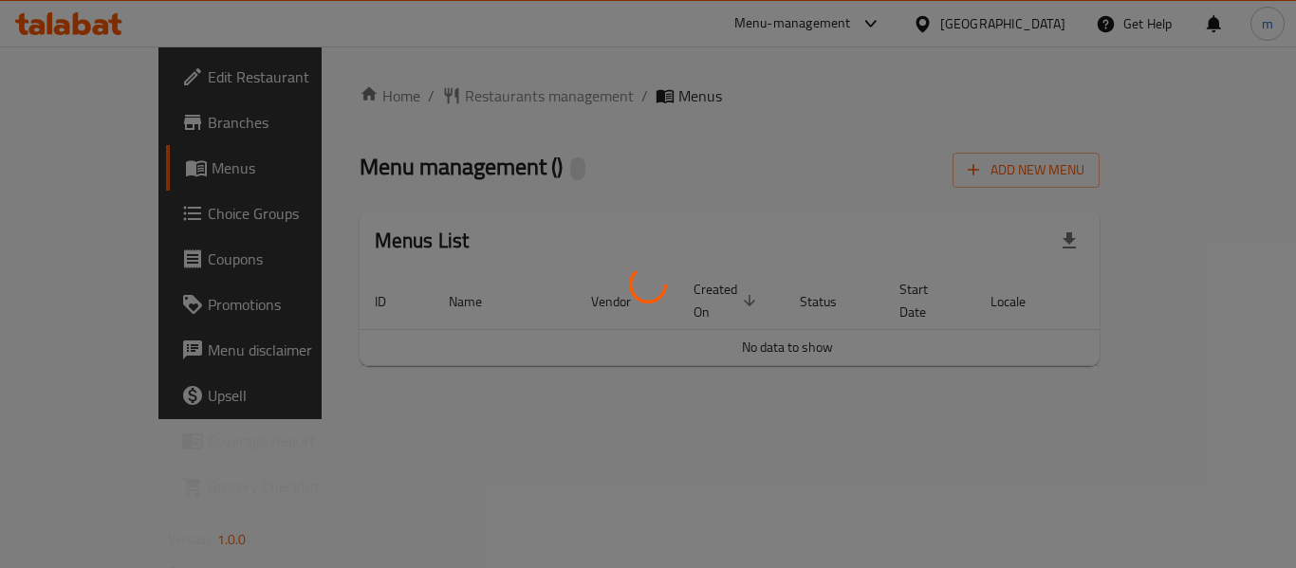
click at [443, 87] on div at bounding box center [648, 284] width 1296 height 568
click at [443, 95] on div at bounding box center [648, 284] width 1296 height 568
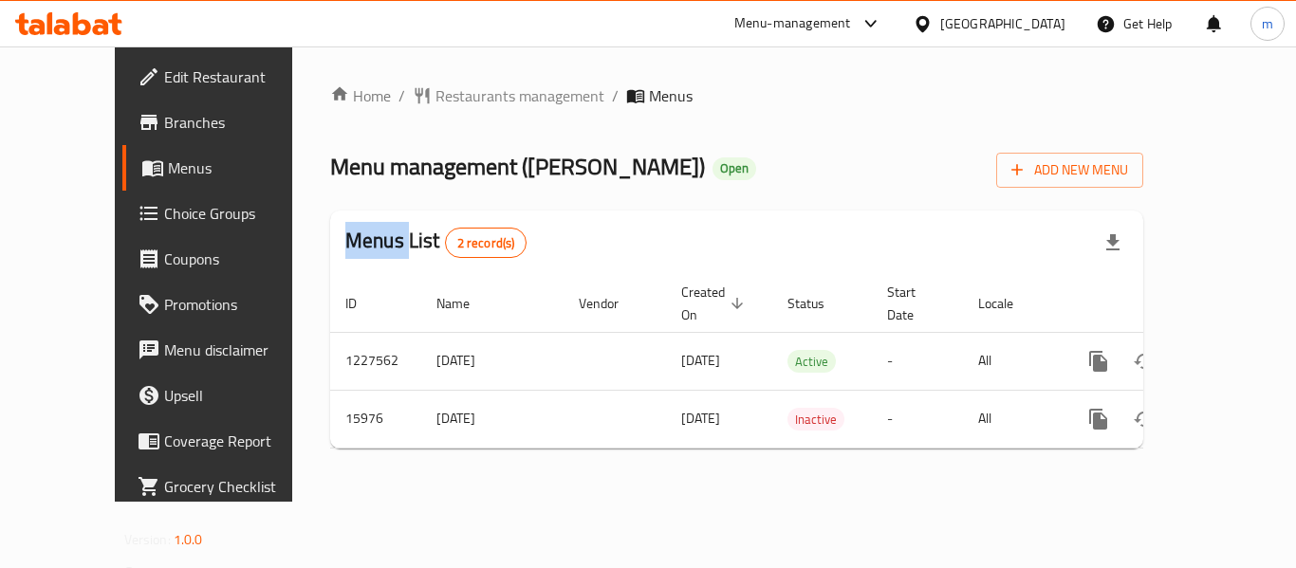
click at [443, 95] on div at bounding box center [648, 284] width 1296 height 568
click at [443, 95] on span "Restaurants management" at bounding box center [519, 95] width 169 height 23
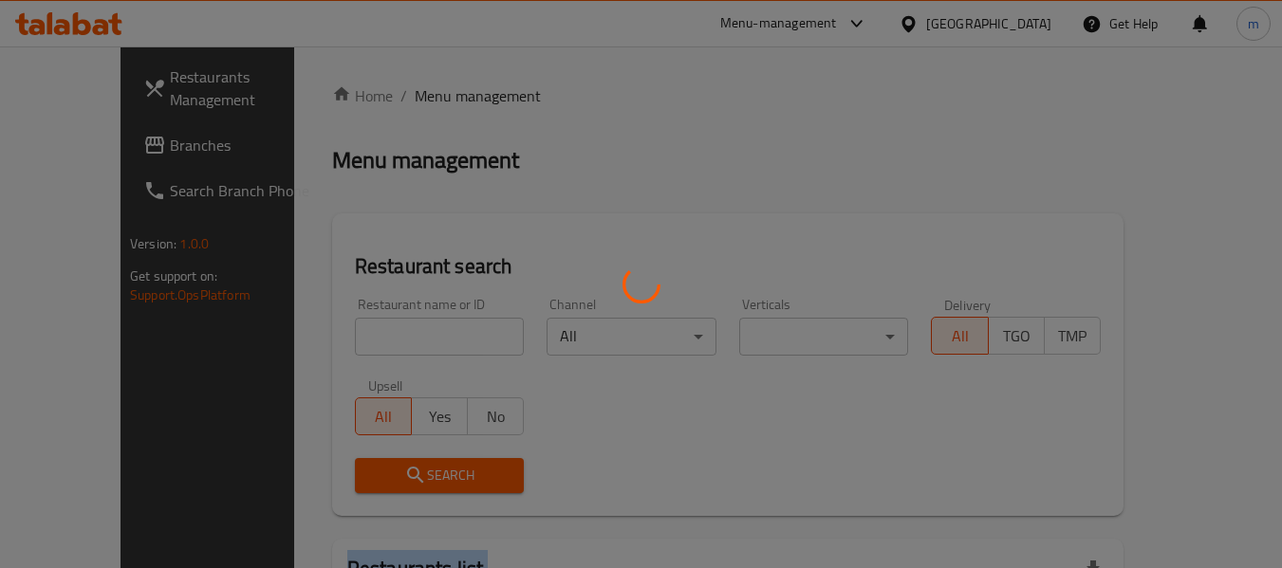
click at [443, 95] on div at bounding box center [641, 284] width 1282 height 568
click at [351, 340] on div at bounding box center [641, 284] width 1282 height 568
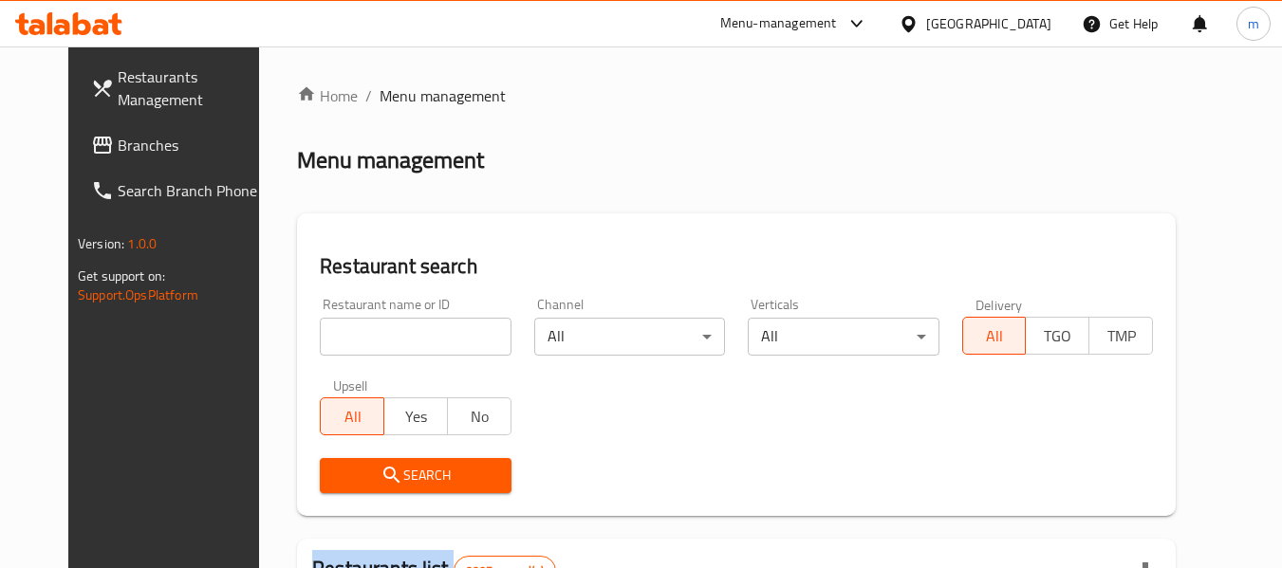
click at [351, 340] on div at bounding box center [641, 284] width 1282 height 568
click at [350, 340] on input "search" at bounding box center [415, 337] width 191 height 38
paste input "9220"
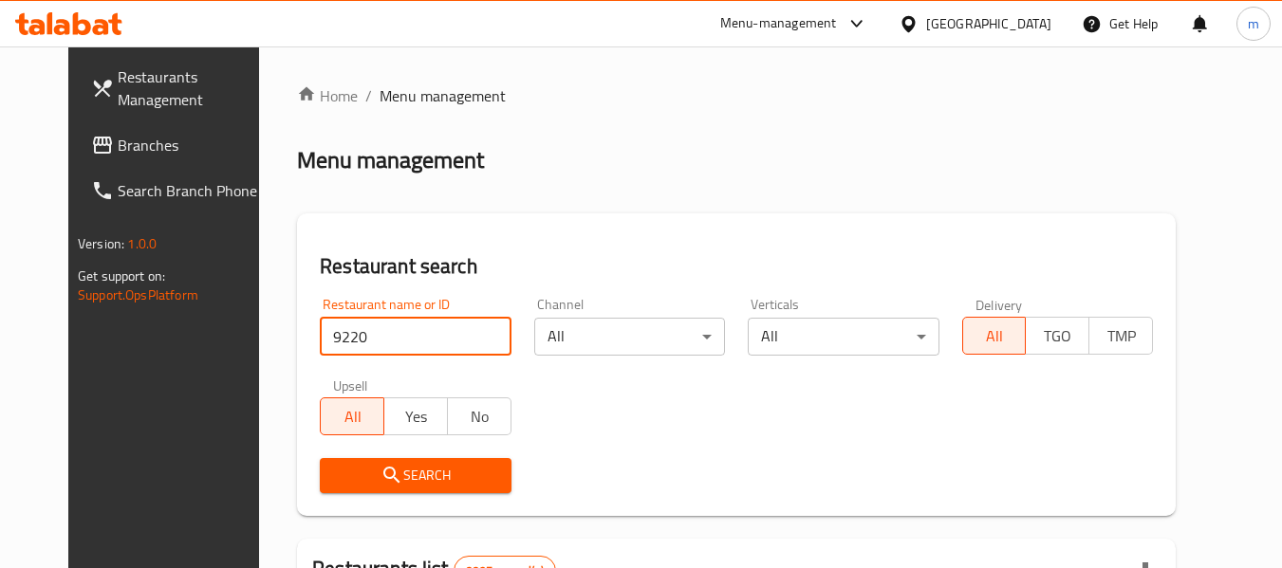
type input "9220"
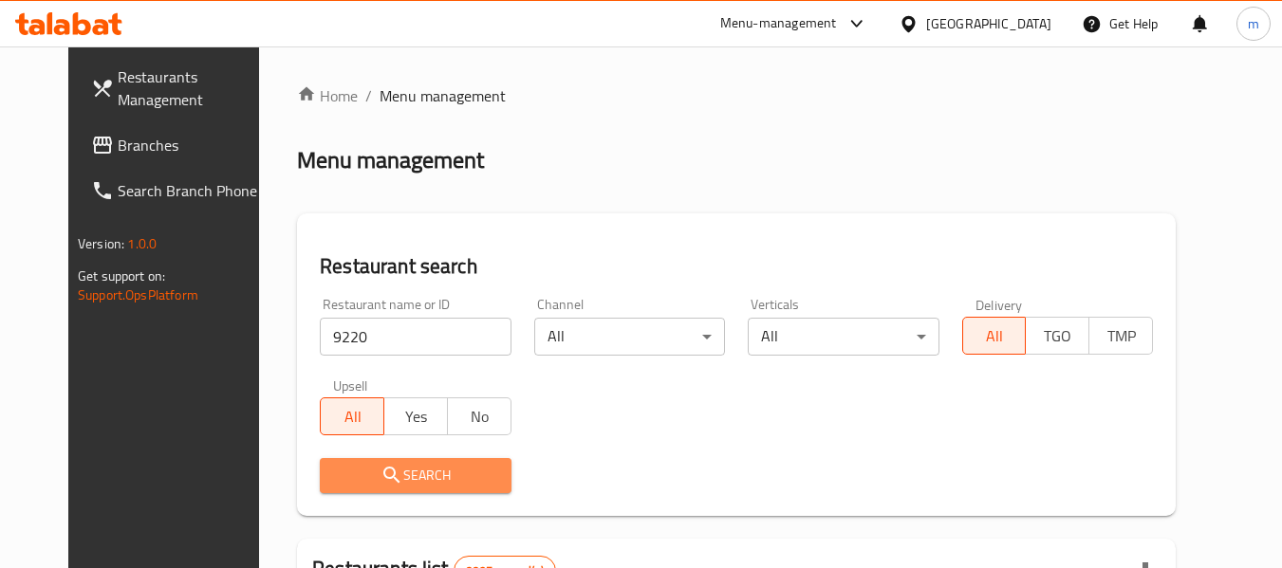
click at [380, 473] on icon "submit" at bounding box center [391, 475] width 23 height 23
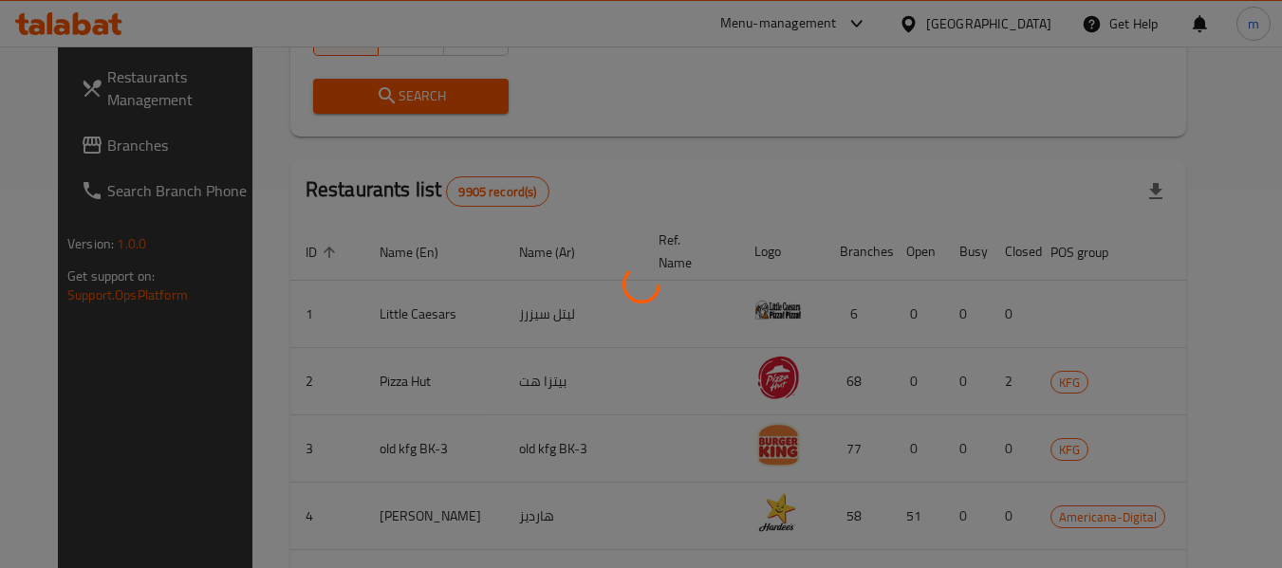
scroll to position [262, 0]
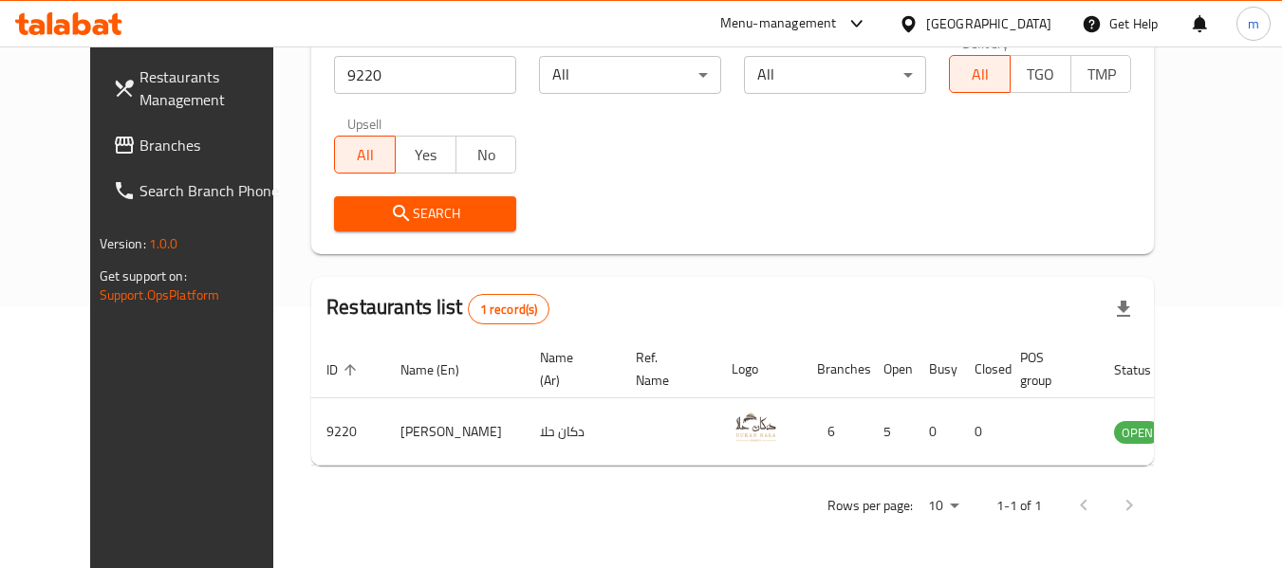
click at [918, 24] on icon at bounding box center [908, 24] width 20 height 20
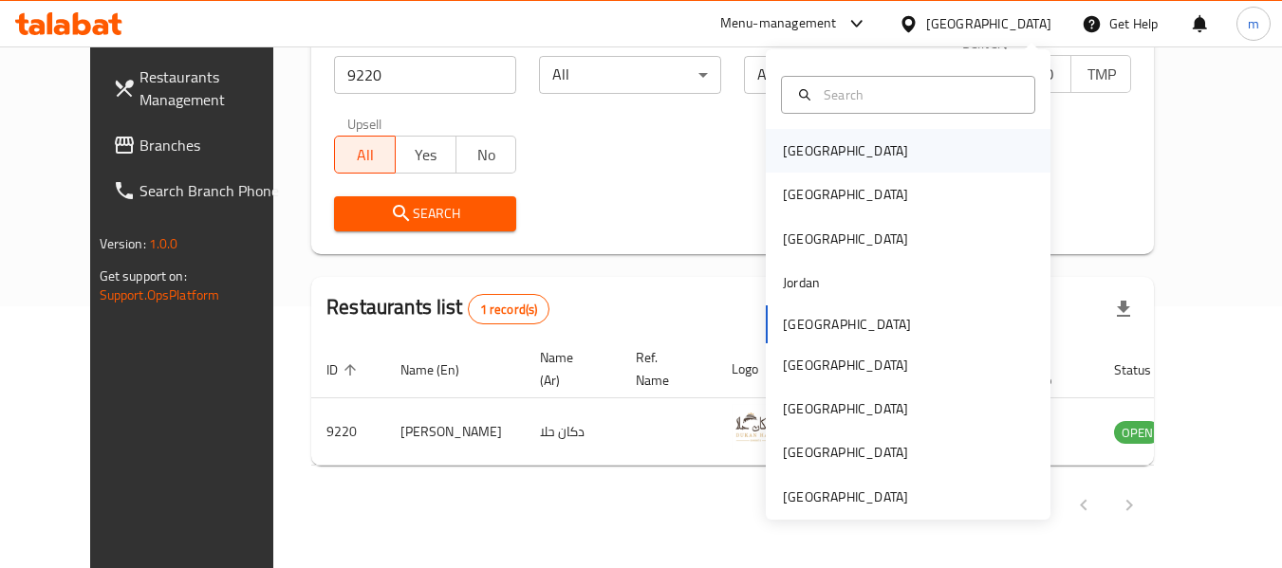
click at [787, 146] on div "[GEOGRAPHIC_DATA]" at bounding box center [845, 150] width 125 height 21
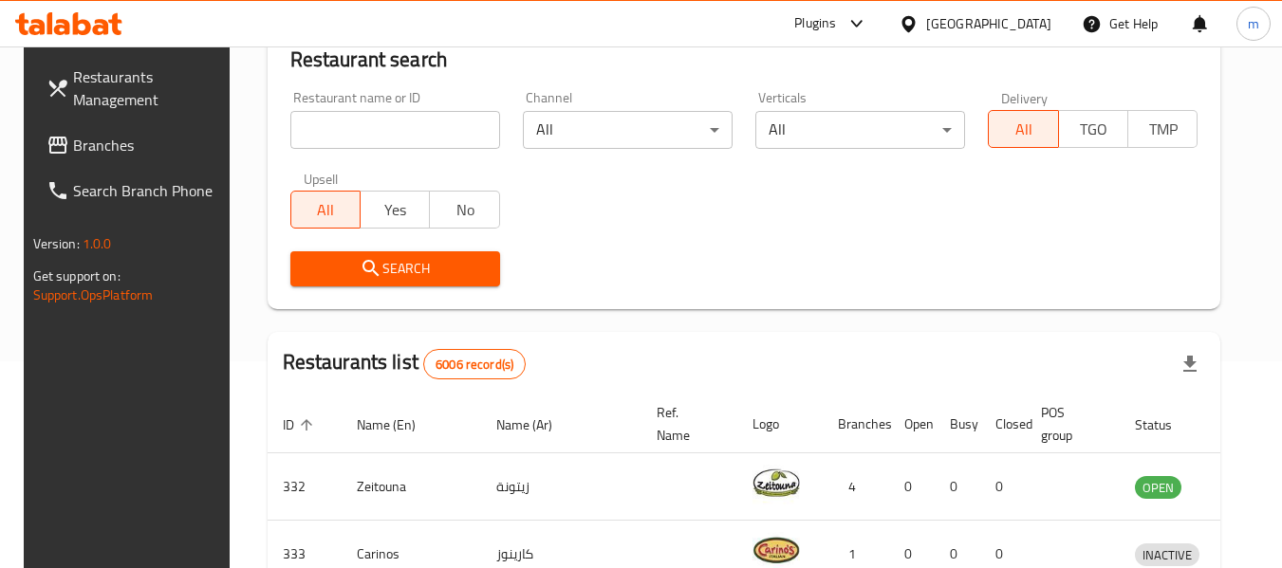
scroll to position [262, 0]
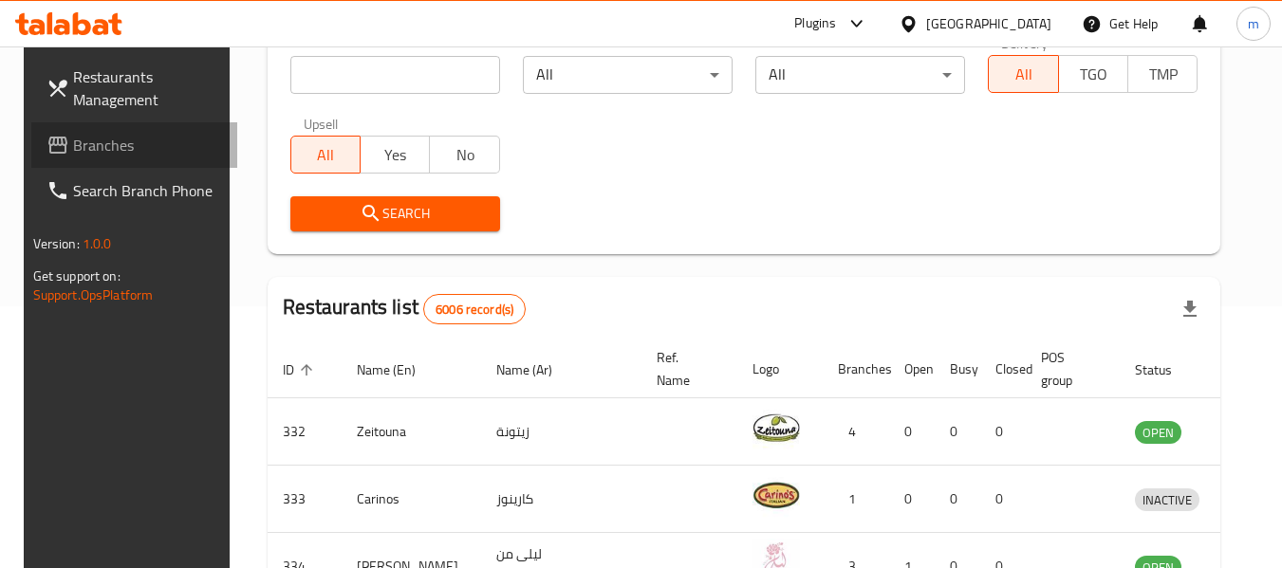
click at [95, 137] on span "Branches" at bounding box center [148, 145] width 150 height 23
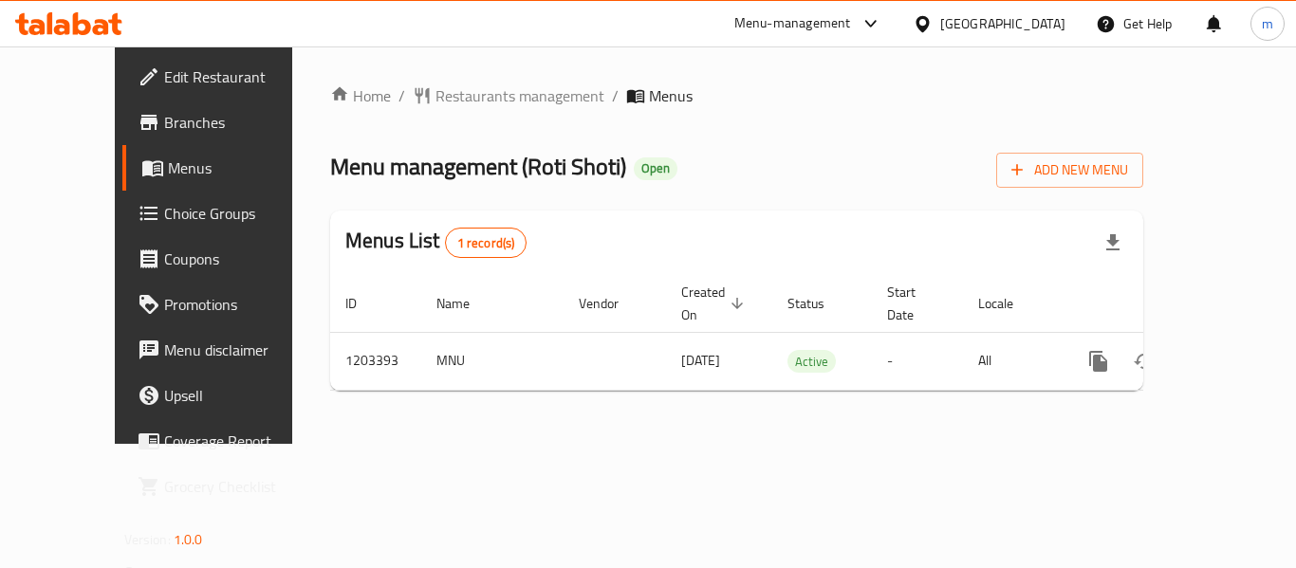
click at [435, 96] on span "Restaurants management" at bounding box center [519, 95] width 169 height 23
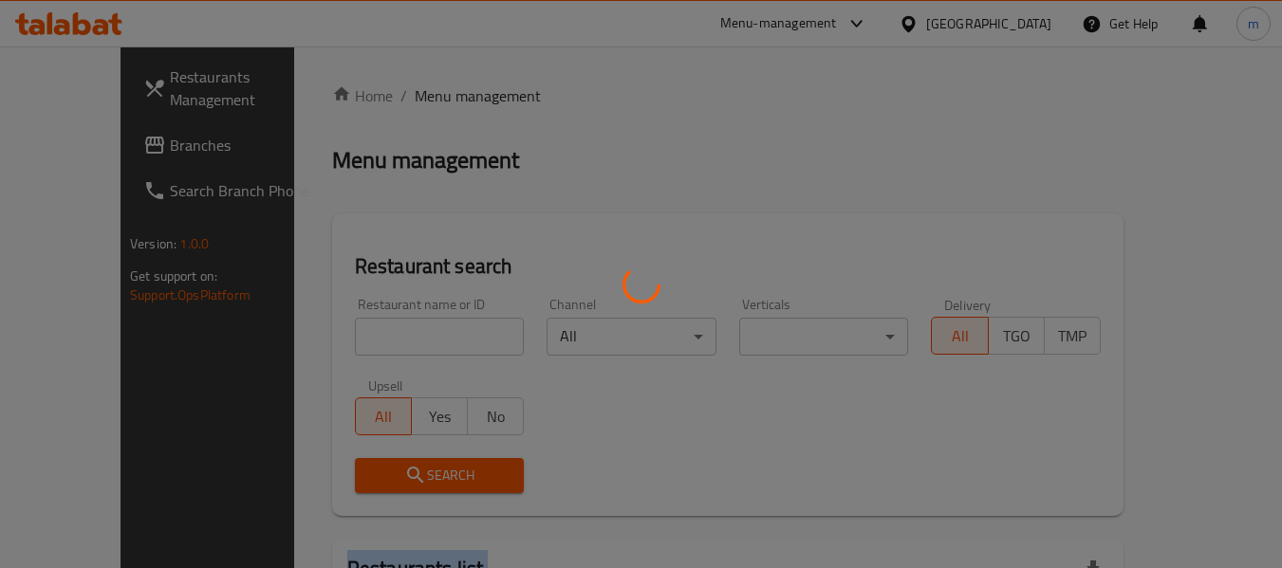
click at [430, 96] on div at bounding box center [641, 284] width 1282 height 568
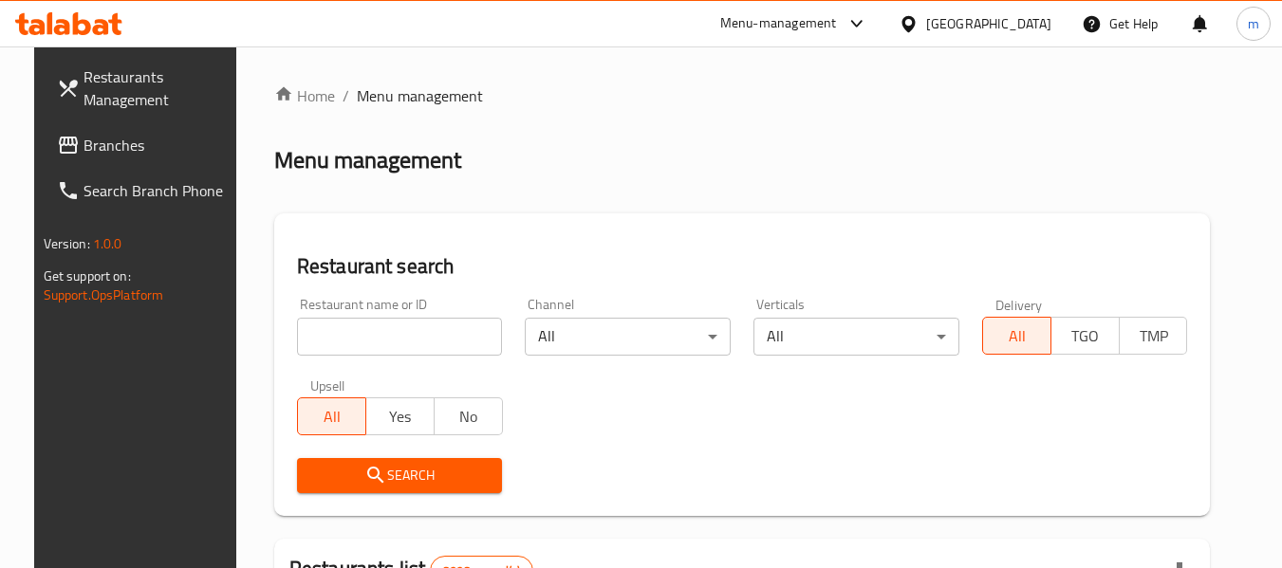
click at [362, 344] on input "search" at bounding box center [400, 337] width 206 height 38
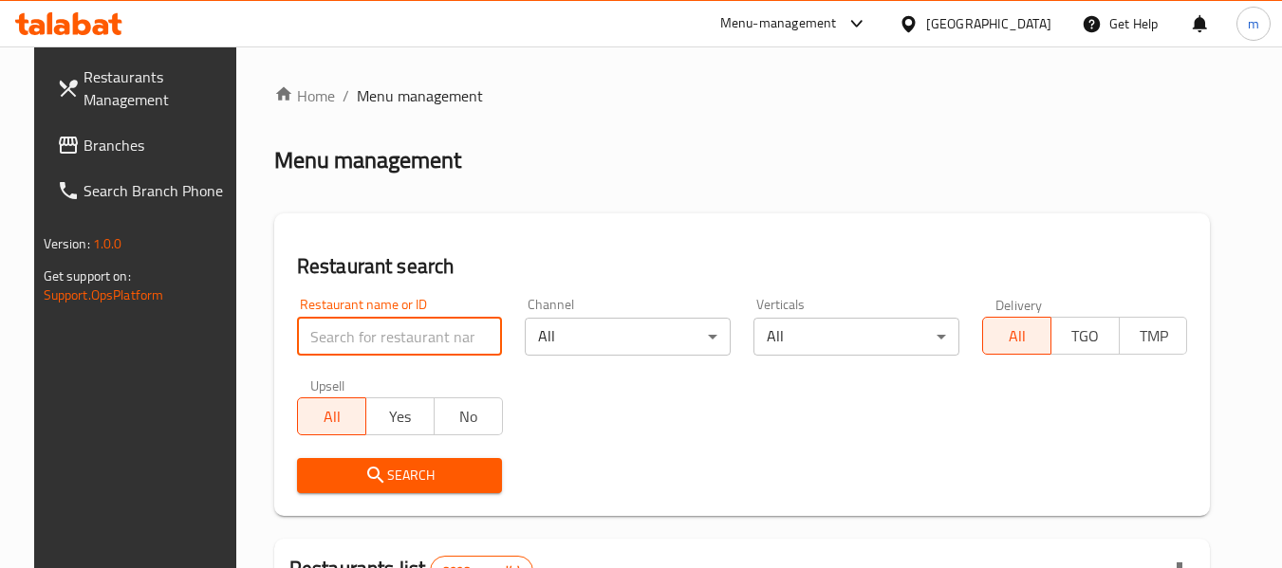
click at [362, 344] on input "search" at bounding box center [400, 337] width 206 height 38
paste input "669571"
type input "669571"
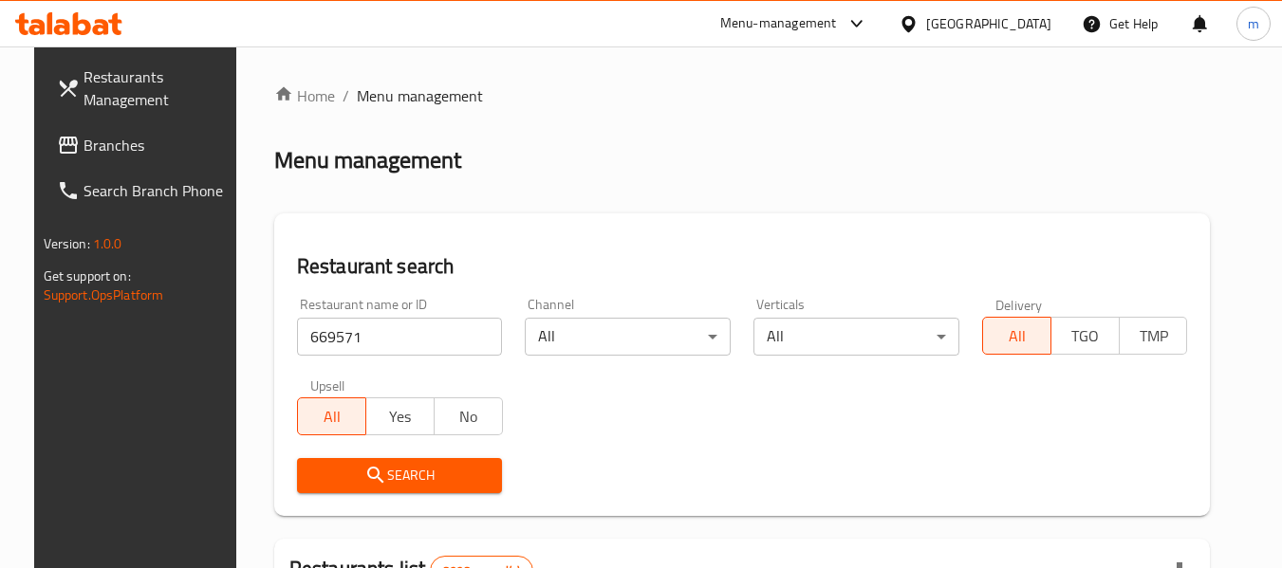
drag, startPoint x: 406, startPoint y: 466, endPoint x: 682, endPoint y: 313, distance: 315.5
click at [414, 465] on span "Search" at bounding box center [399, 476] width 175 height 24
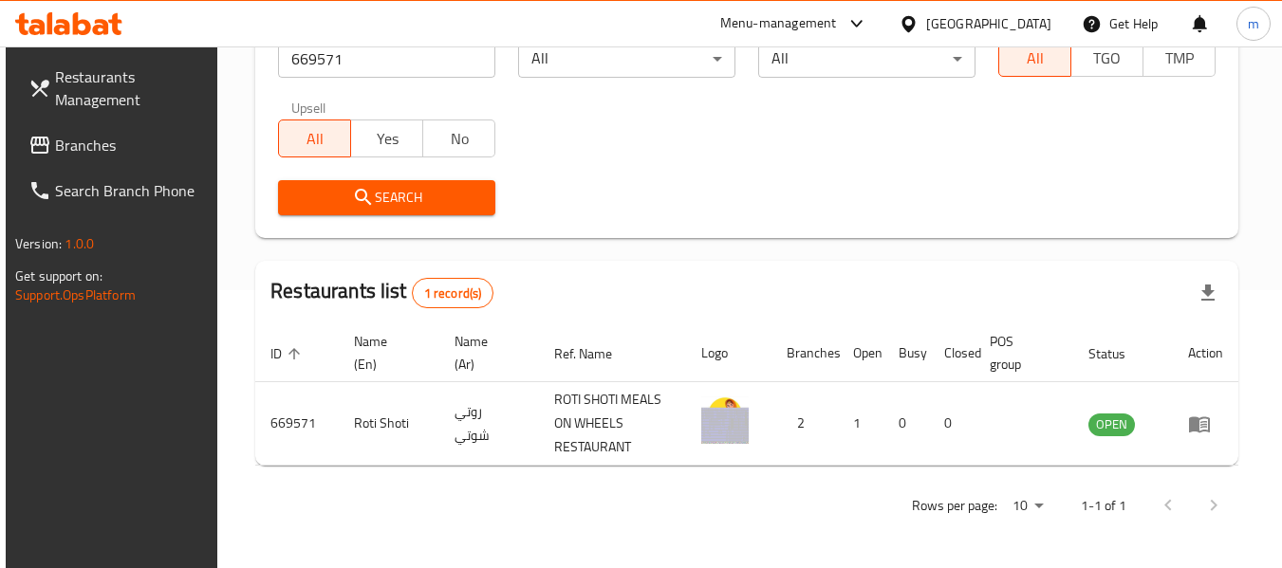
scroll to position [278, 0]
click at [918, 18] on icon at bounding box center [908, 24] width 20 height 20
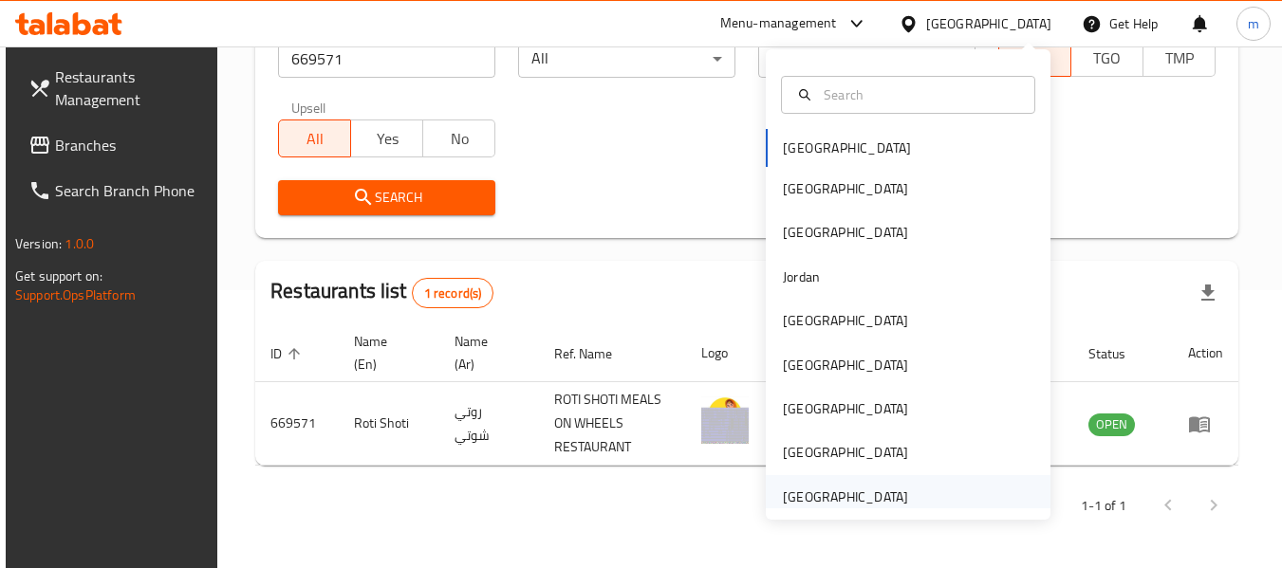
click at [799, 498] on div "[GEOGRAPHIC_DATA]" at bounding box center [845, 497] width 125 height 21
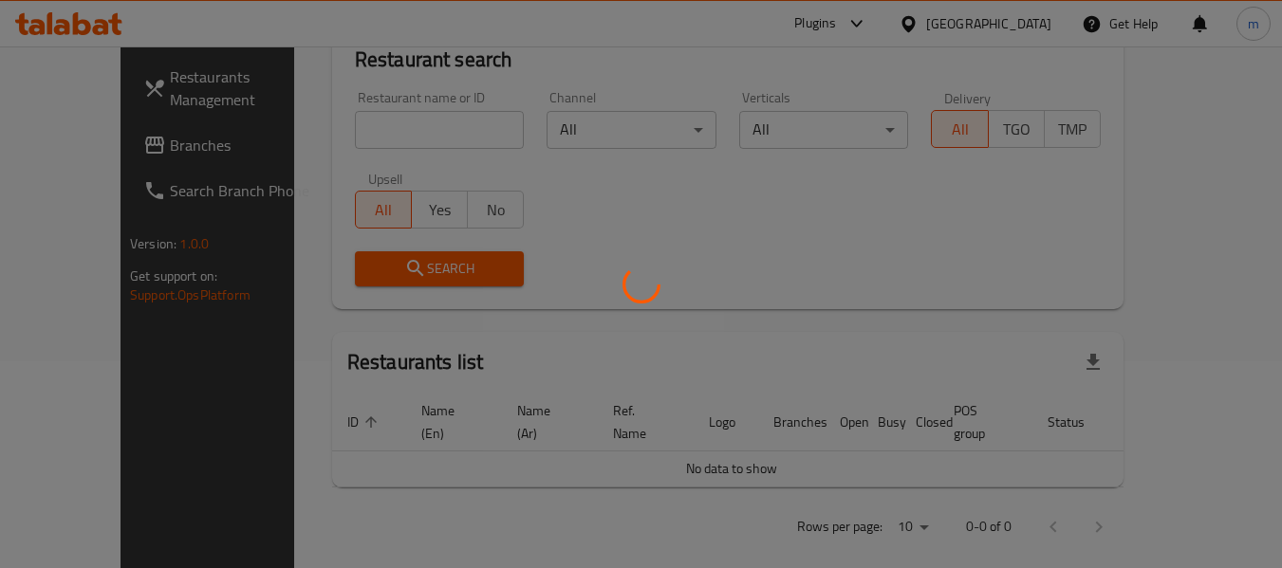
scroll to position [278, 0]
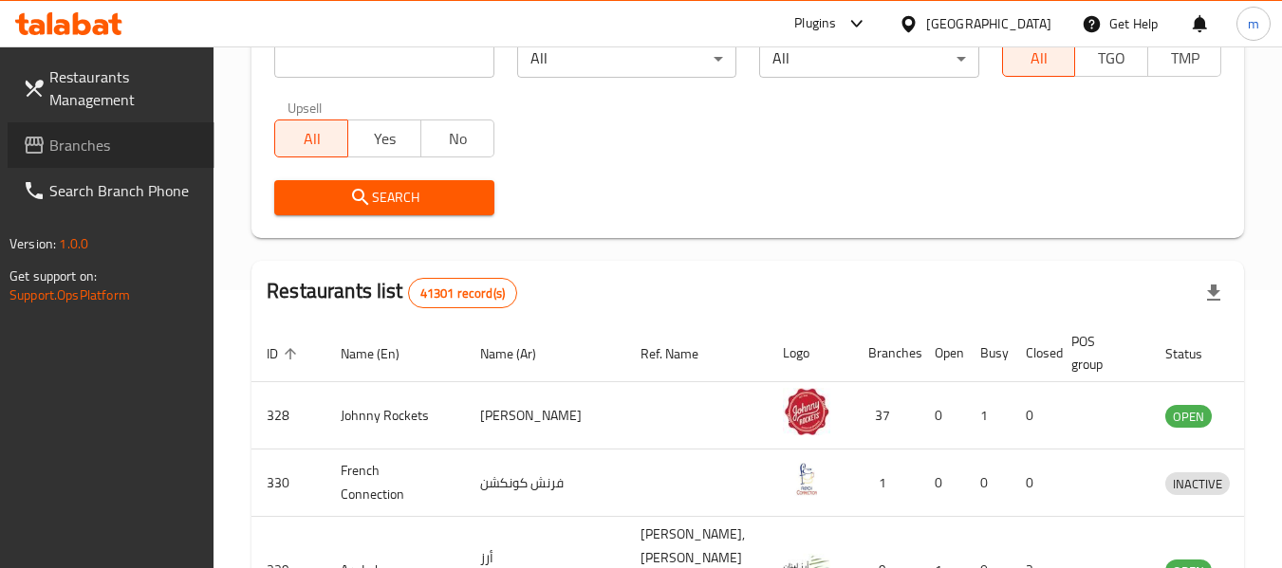
click at [140, 150] on span "Branches" at bounding box center [124, 145] width 150 height 23
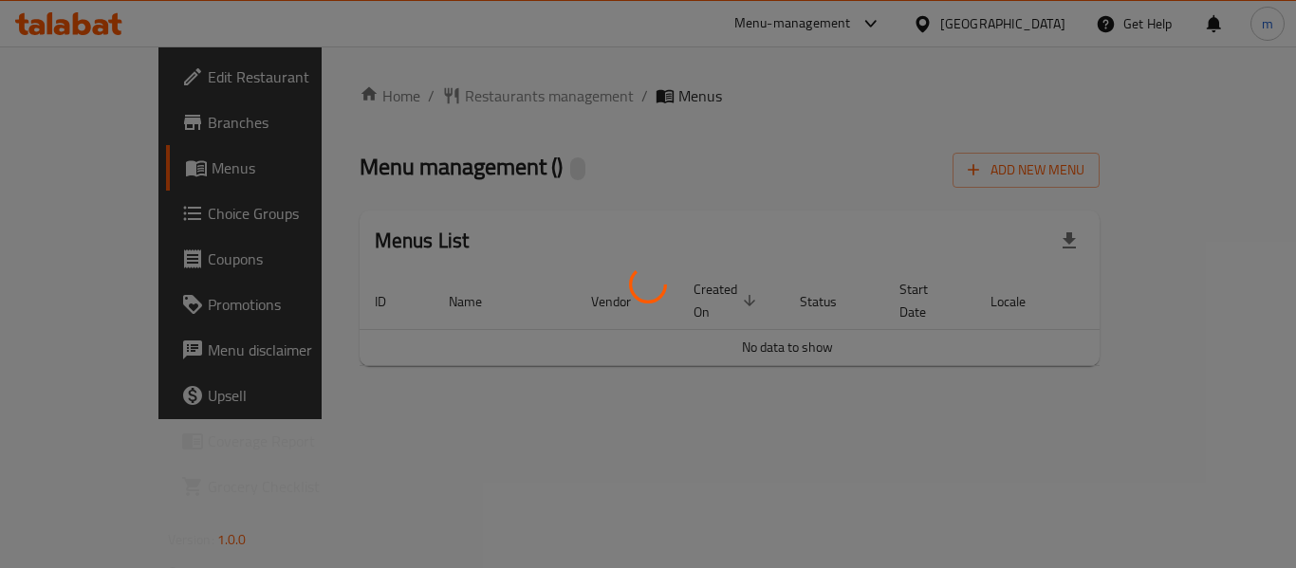
click at [439, 99] on div at bounding box center [648, 284] width 1296 height 568
click at [419, 97] on div at bounding box center [648, 284] width 1296 height 568
click at [411, 97] on div at bounding box center [648, 284] width 1296 height 568
click at [405, 102] on div at bounding box center [648, 284] width 1296 height 568
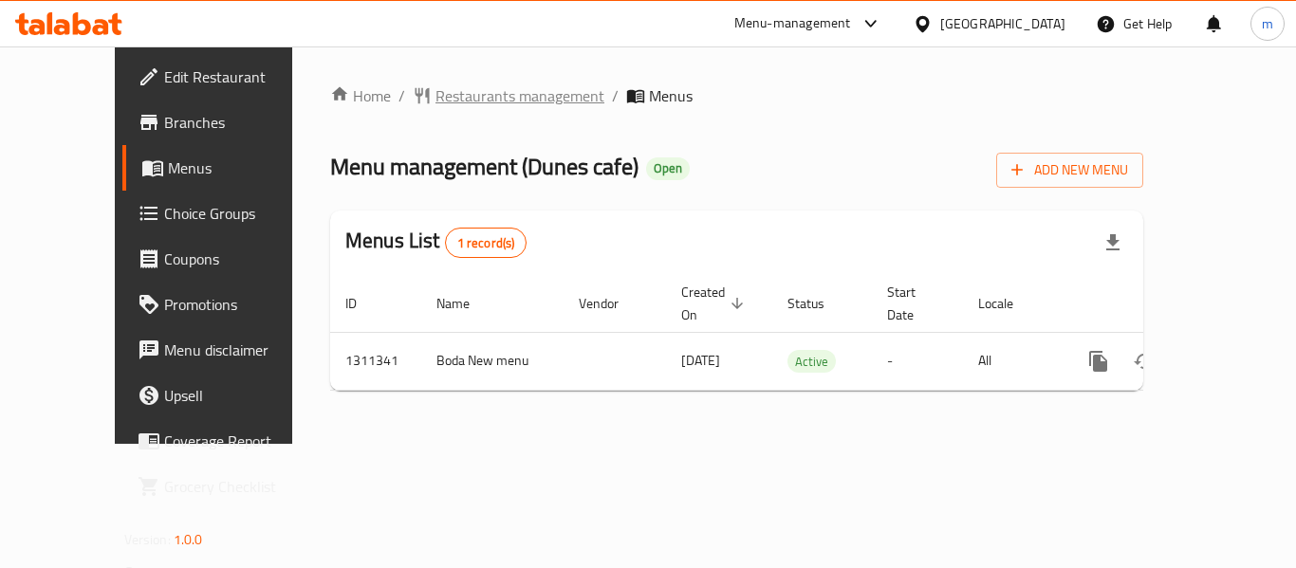
click at [435, 100] on span "Restaurants management" at bounding box center [519, 95] width 169 height 23
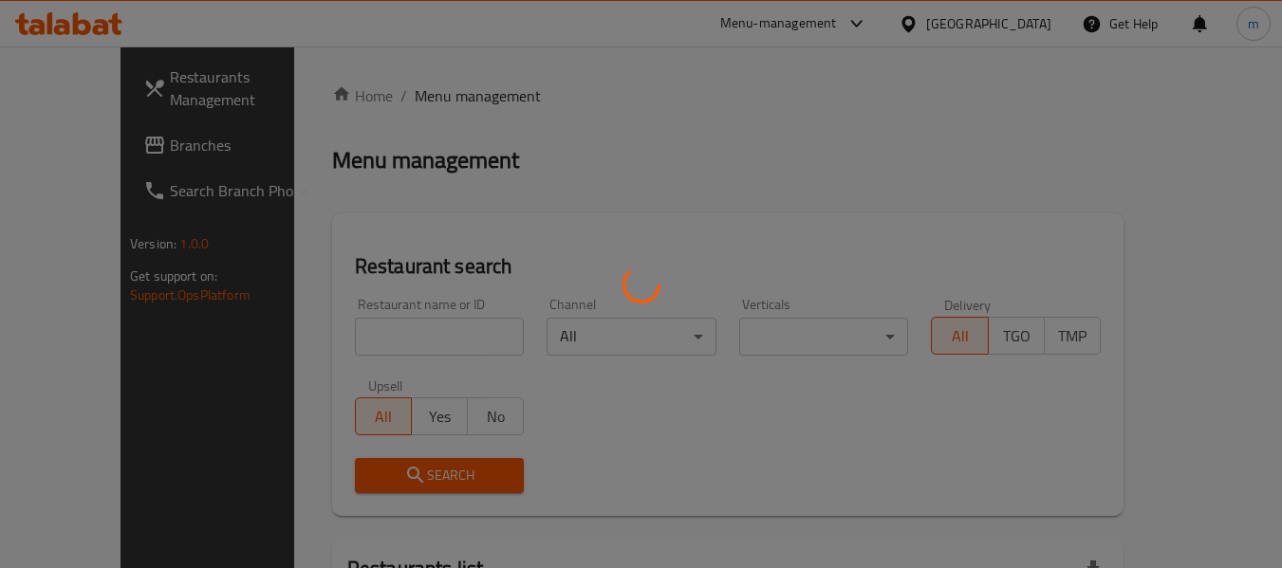
click at [360, 342] on div at bounding box center [641, 284] width 1282 height 568
click at [359, 341] on div at bounding box center [641, 284] width 1282 height 568
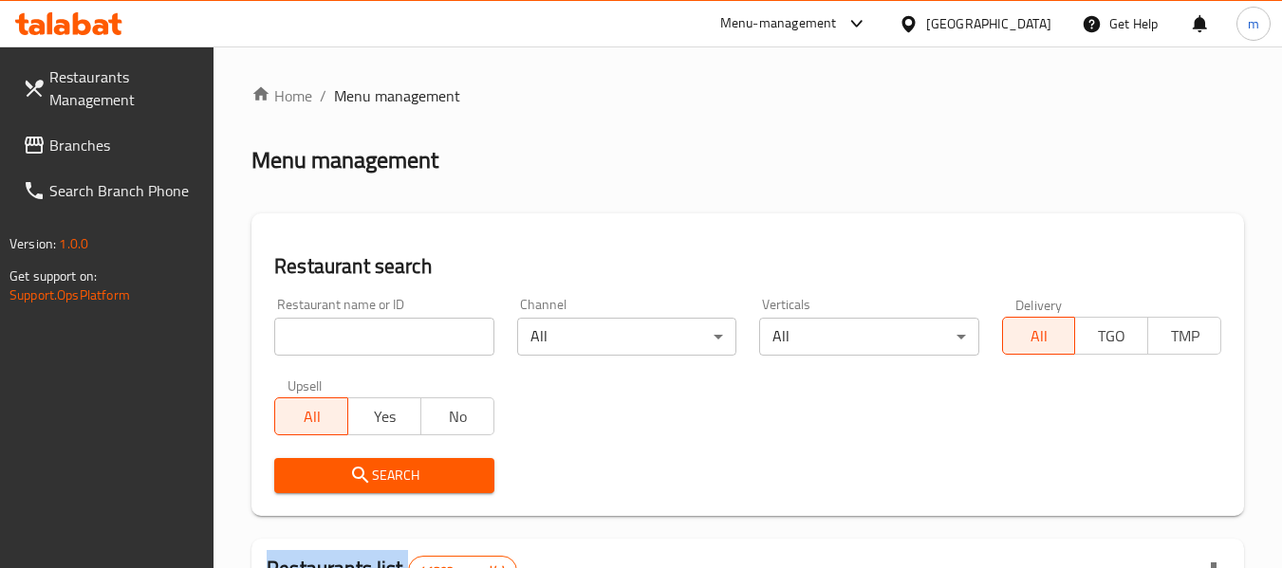
click at [359, 341] on input "search" at bounding box center [383, 337] width 219 height 38
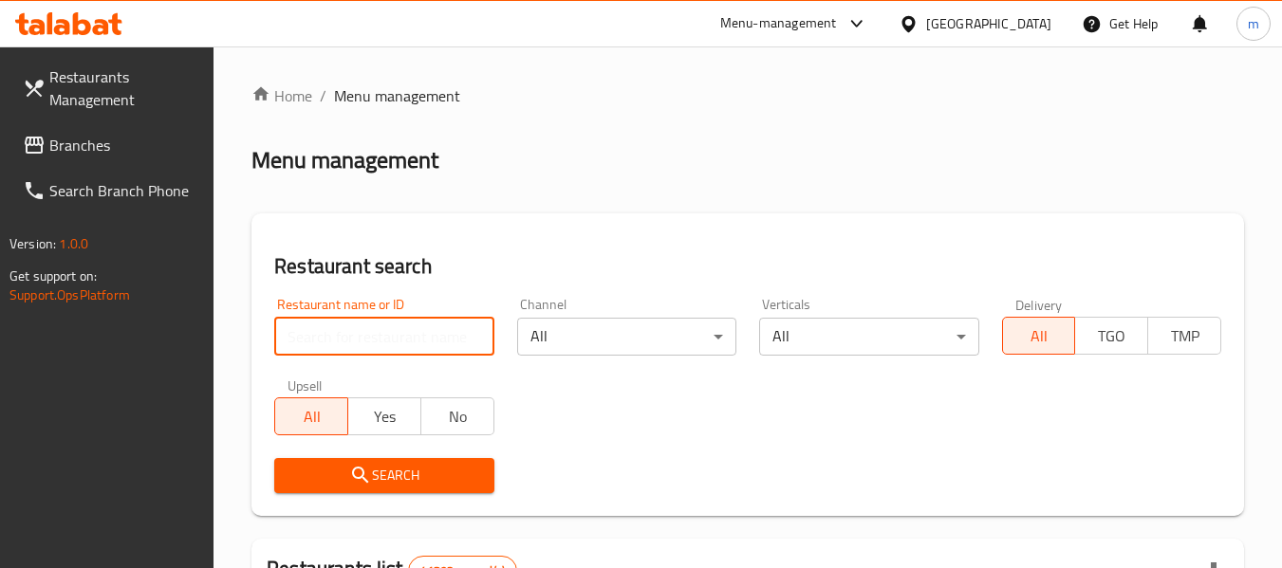
paste input "705740"
type input "705740"
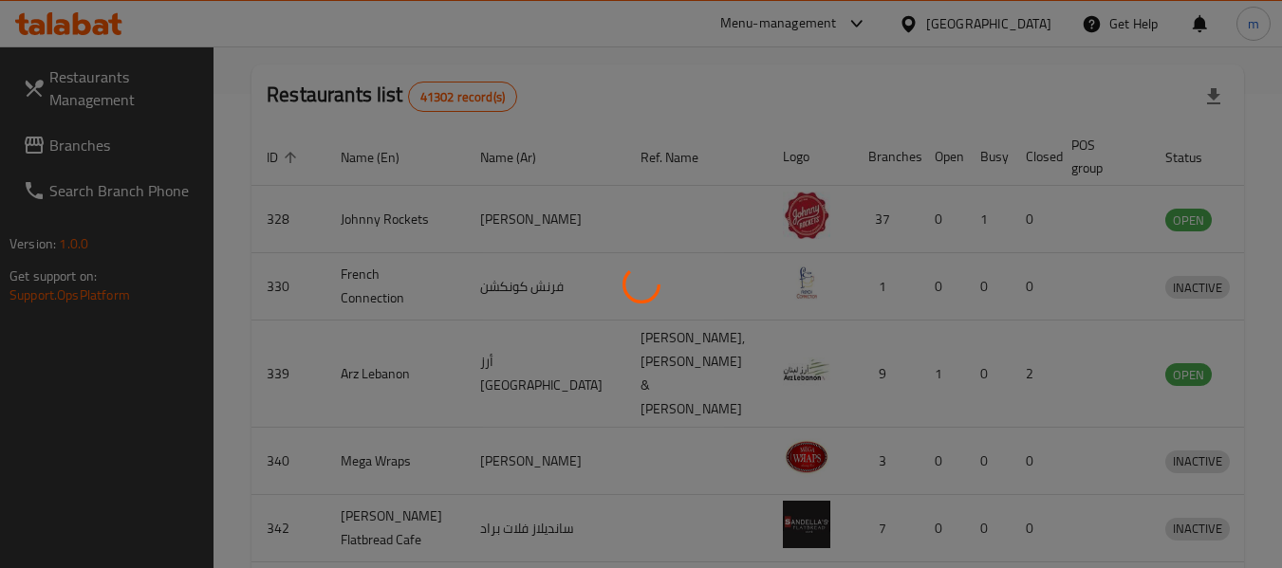
scroll to position [262, 0]
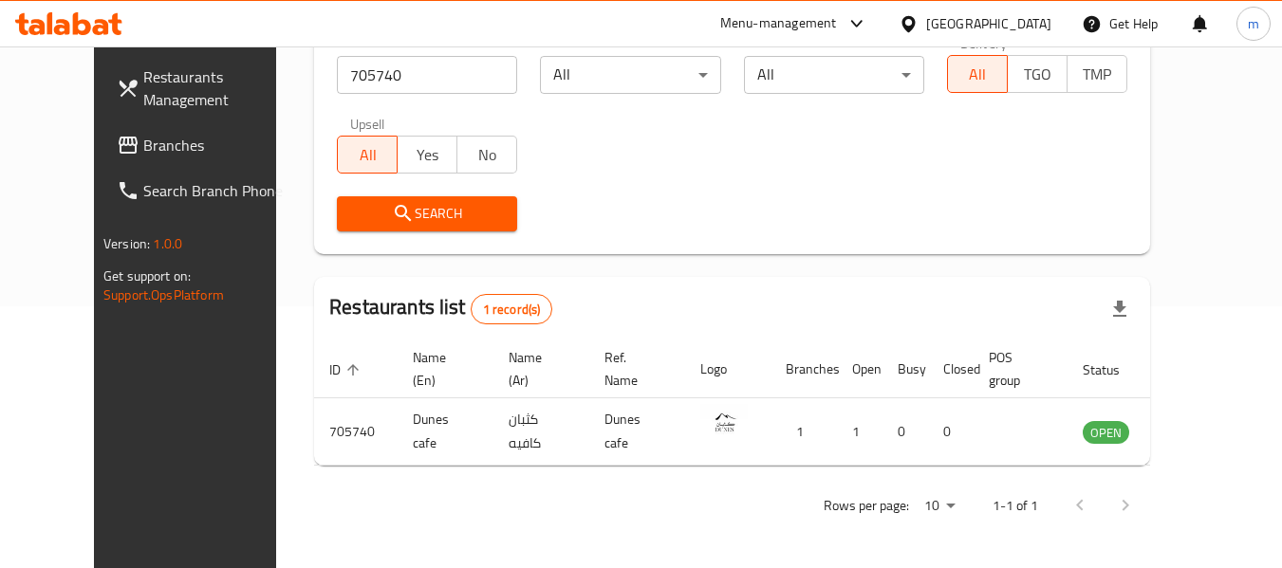
click at [143, 143] on span "Branches" at bounding box center [218, 145] width 150 height 23
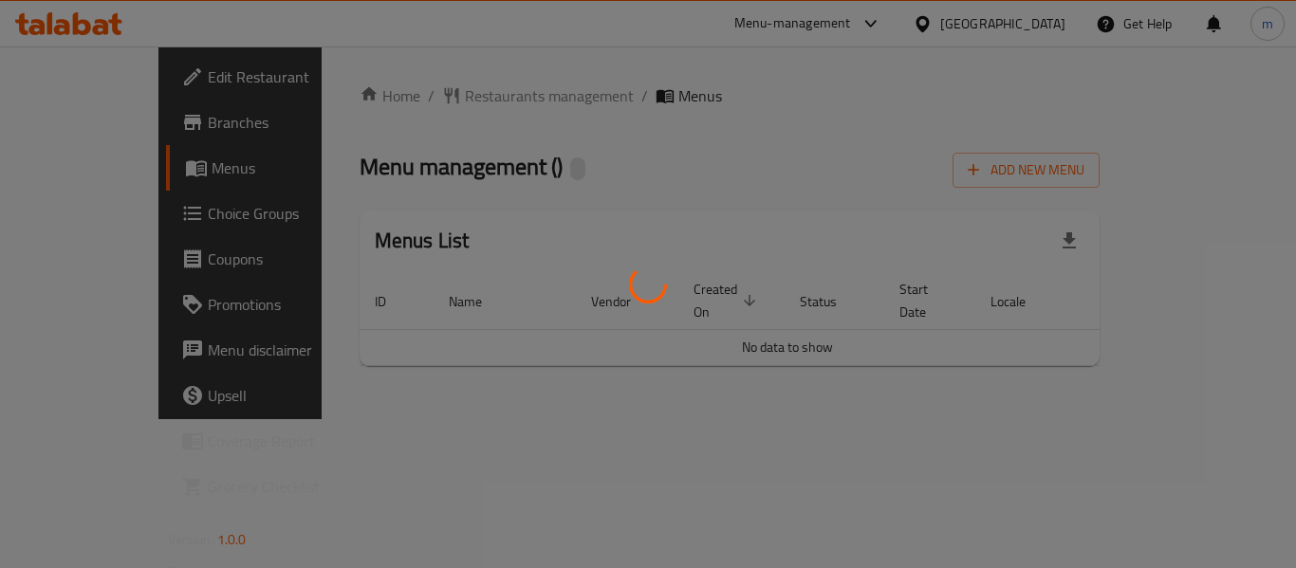
click at [477, 98] on div at bounding box center [648, 284] width 1296 height 568
click at [473, 97] on div at bounding box center [648, 284] width 1296 height 568
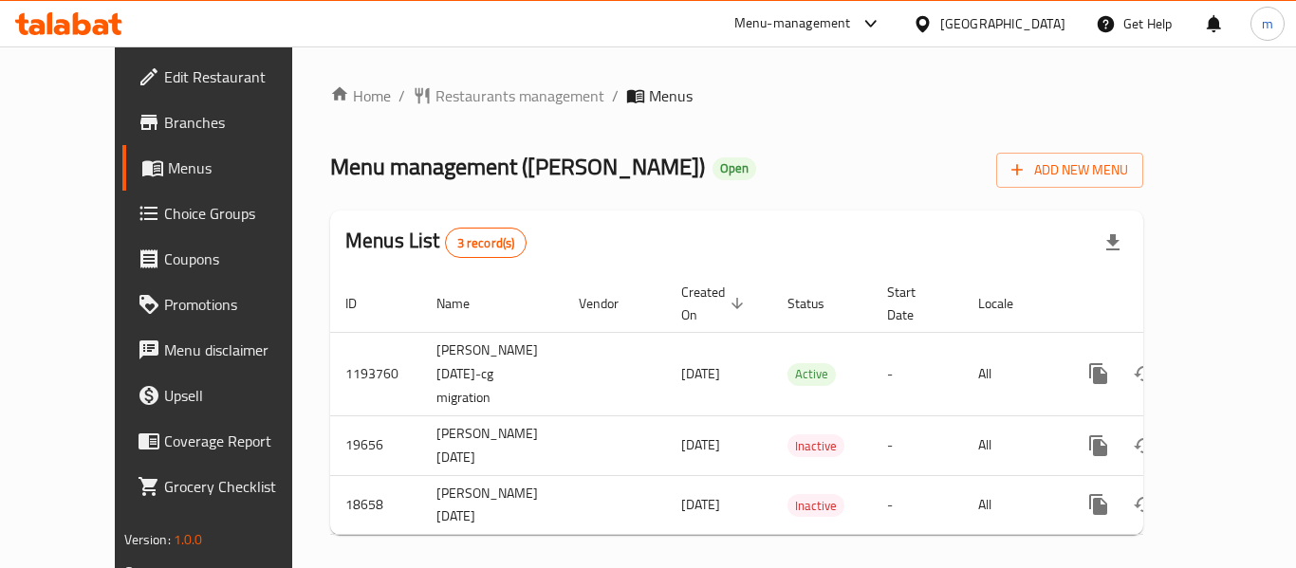
click at [447, 97] on div at bounding box center [648, 284] width 1296 height 568
click at [447, 97] on span "Restaurants management" at bounding box center [519, 95] width 169 height 23
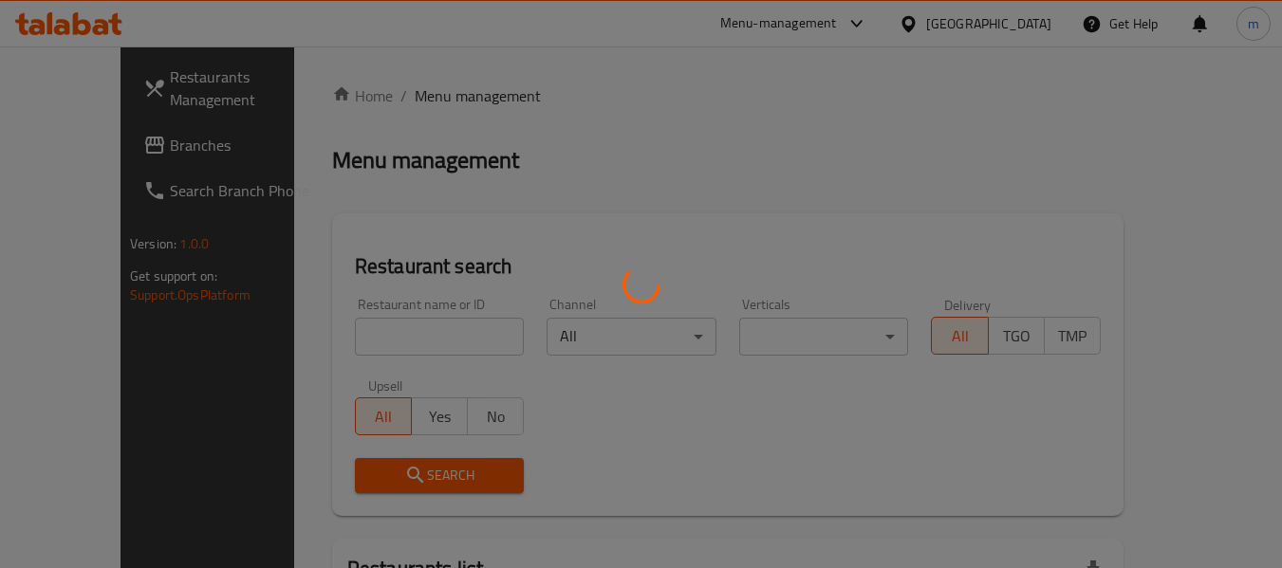
click at [367, 348] on div at bounding box center [641, 284] width 1282 height 568
click at [364, 334] on div at bounding box center [641, 284] width 1282 height 568
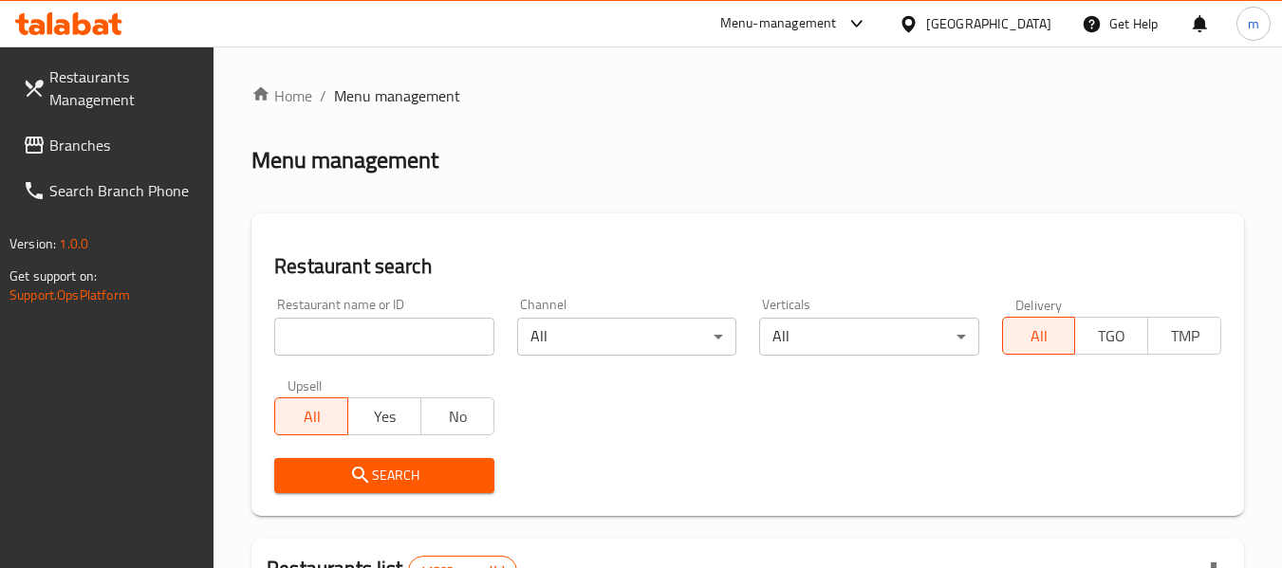
click at [360, 336] on input "search" at bounding box center [383, 337] width 219 height 38
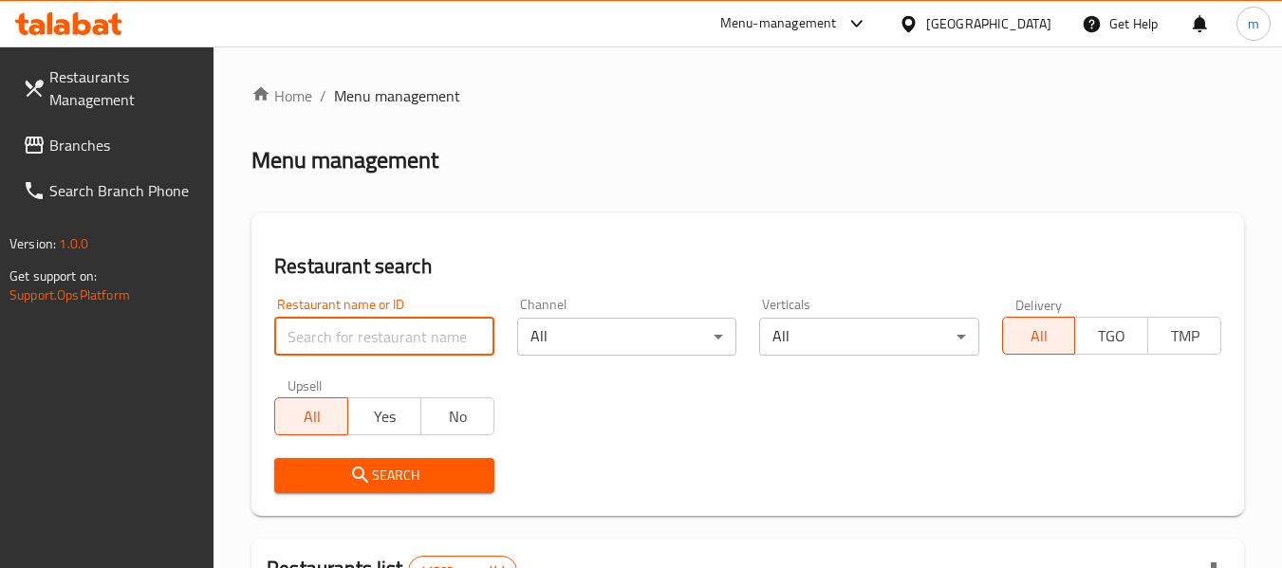
paste input "9921"
type input "9921"
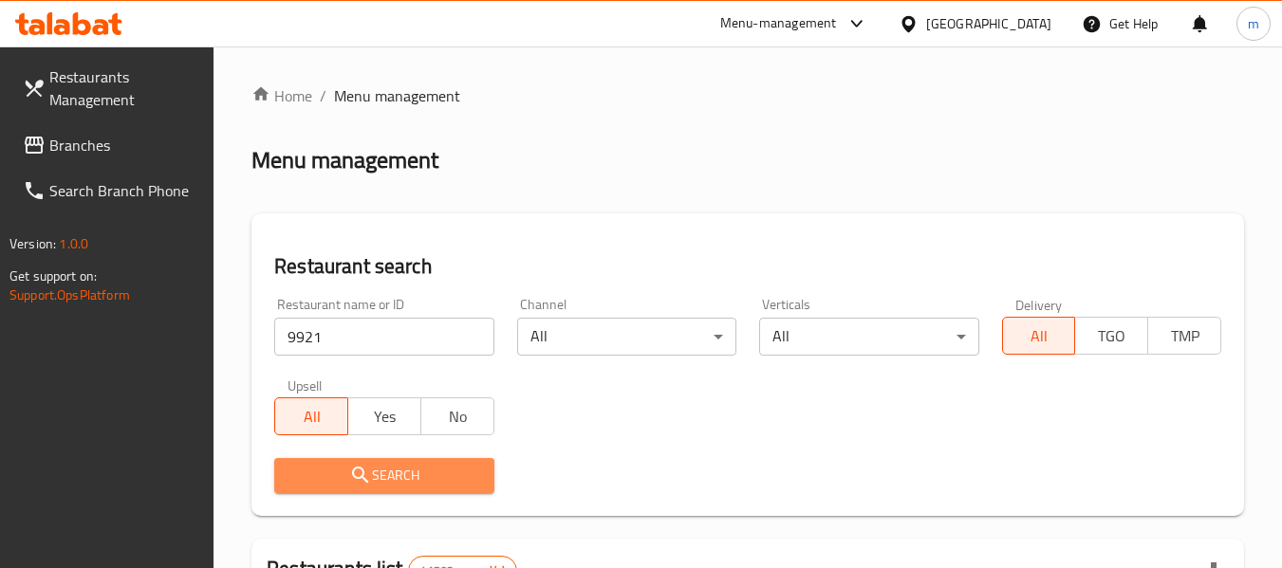
click at [359, 480] on icon "submit" at bounding box center [360, 475] width 23 height 23
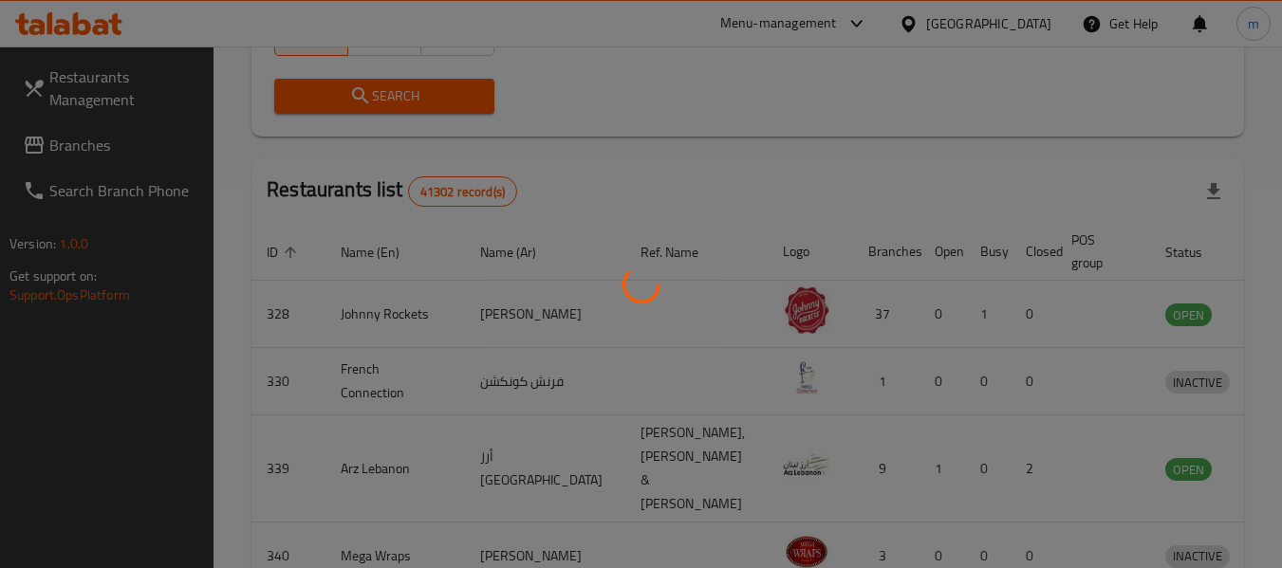
scroll to position [262, 0]
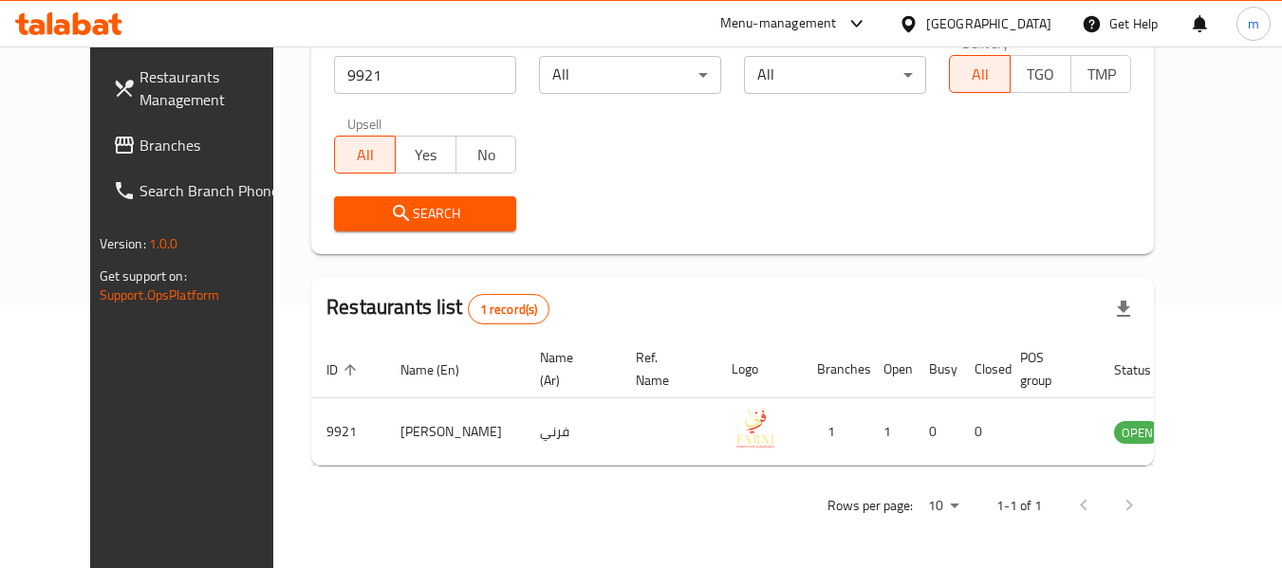
click at [913, 20] on icon at bounding box center [907, 23] width 13 height 16
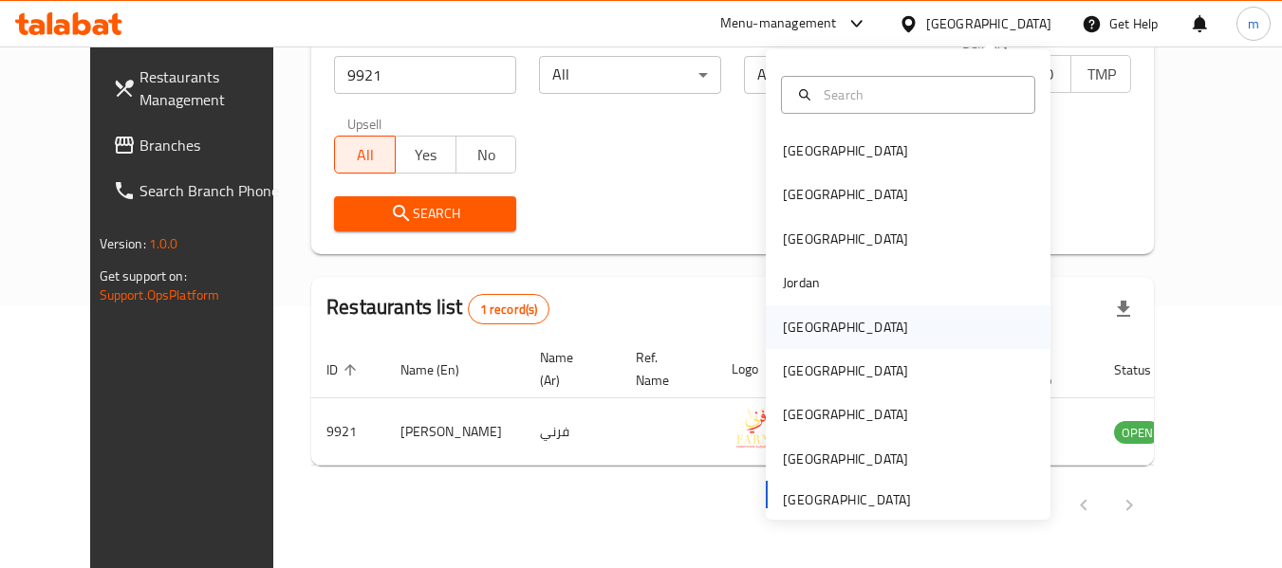
click at [784, 329] on div "[GEOGRAPHIC_DATA]" at bounding box center [845, 327] width 125 height 21
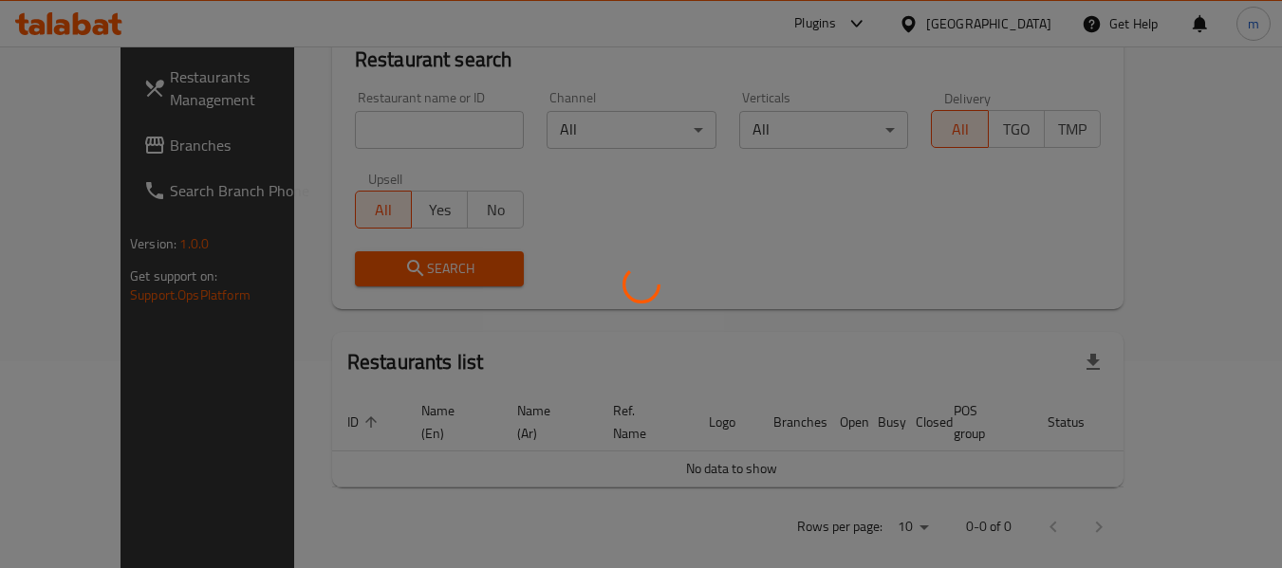
scroll to position [262, 0]
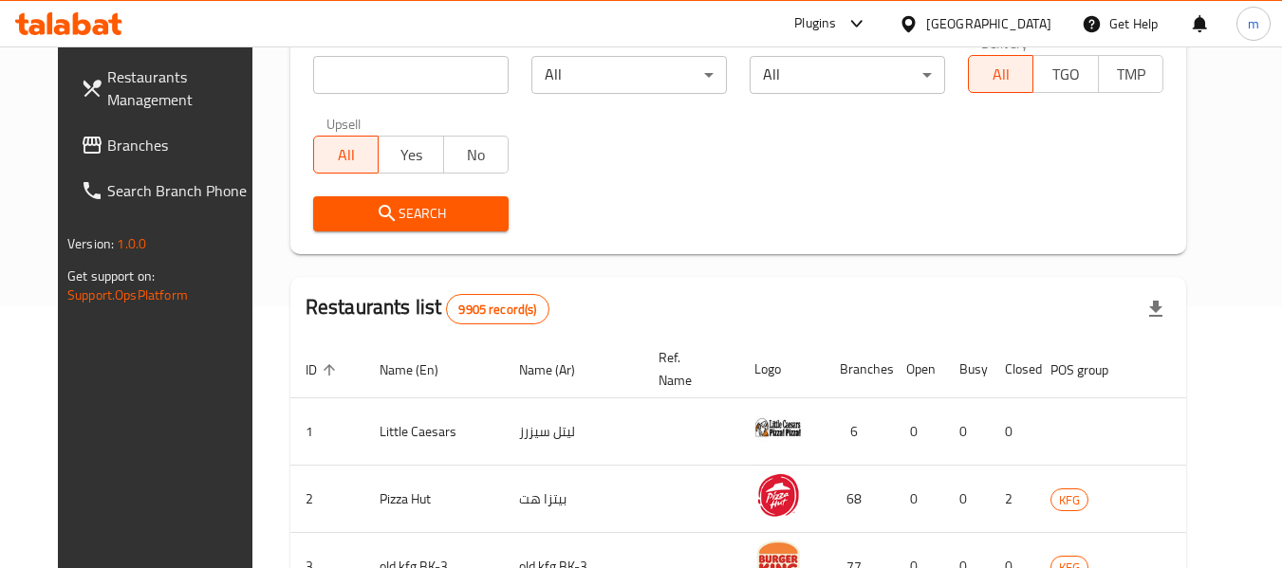
click at [127, 139] on span "Branches" at bounding box center [182, 145] width 150 height 23
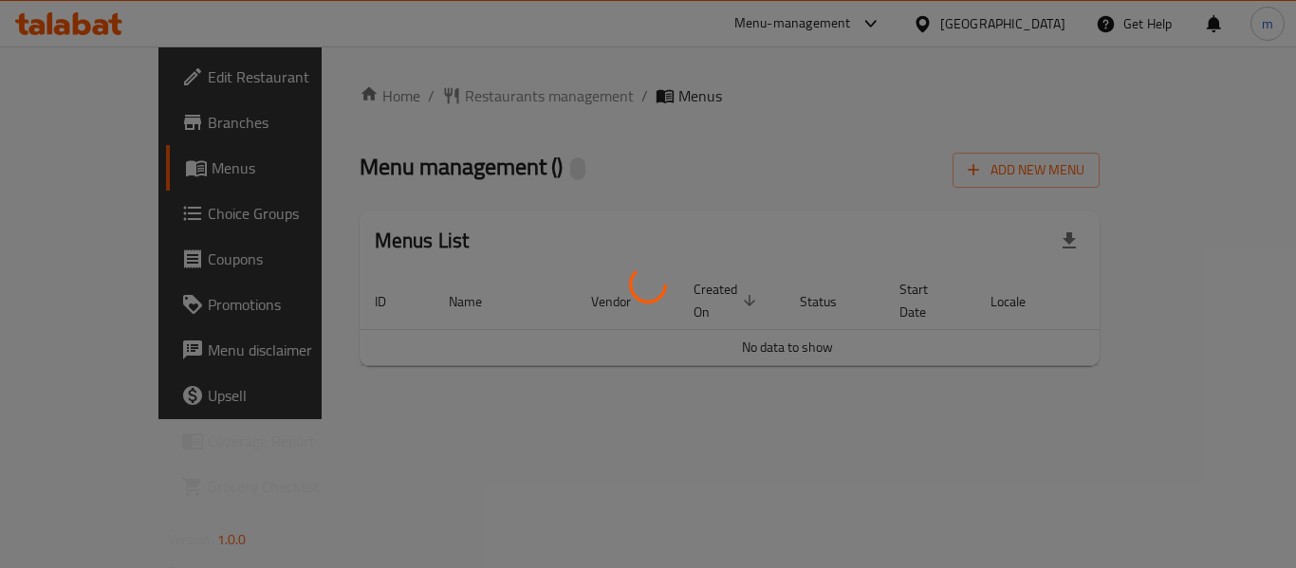
click at [404, 97] on div at bounding box center [648, 284] width 1296 height 568
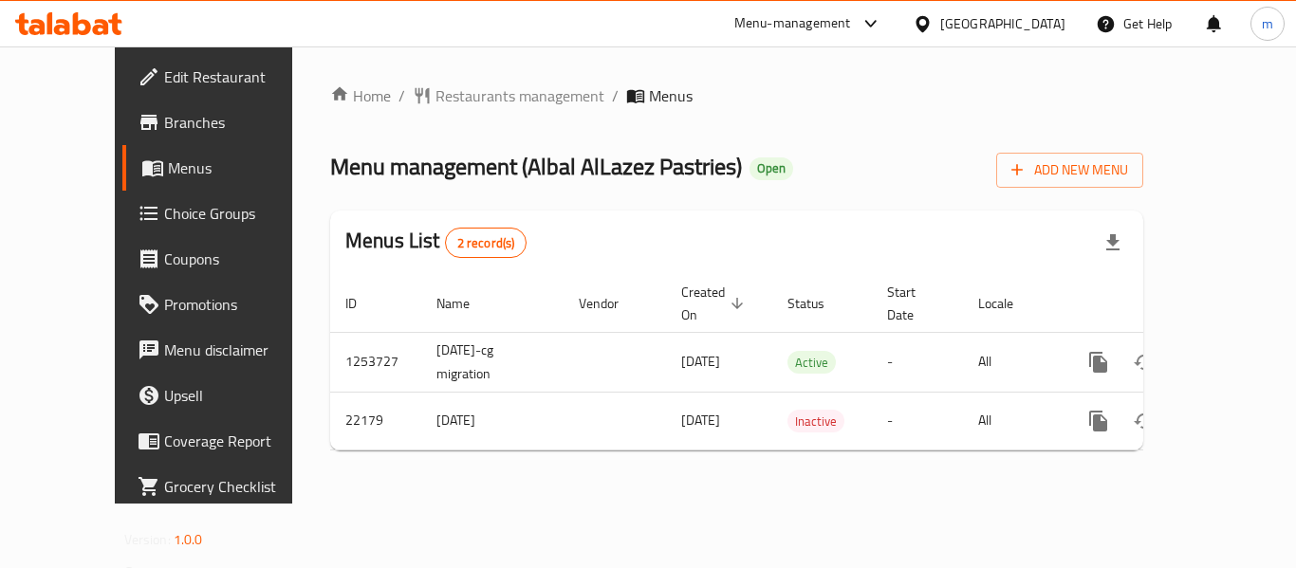
click at [429, 96] on div "Home / Restaurants management / Menus Menu management ( Albal AlLazez Pastries …" at bounding box center [736, 274] width 813 height 381
click at [435, 96] on span "Restaurants management" at bounding box center [519, 95] width 169 height 23
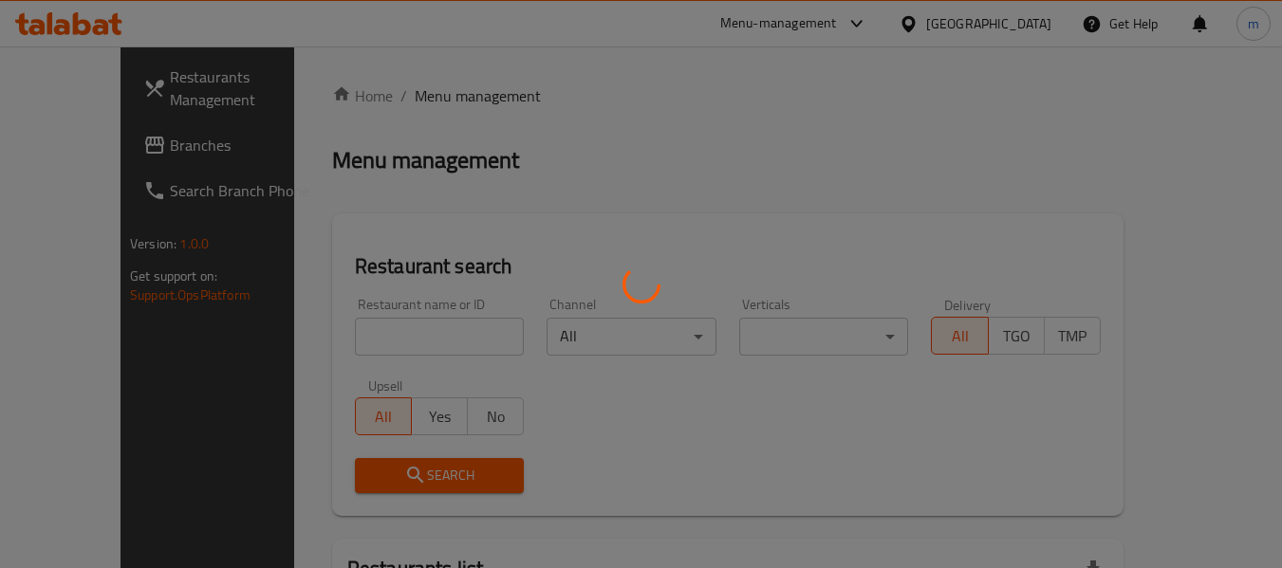
click at [344, 322] on div at bounding box center [641, 284] width 1282 height 568
click at [335, 343] on div at bounding box center [641, 284] width 1282 height 568
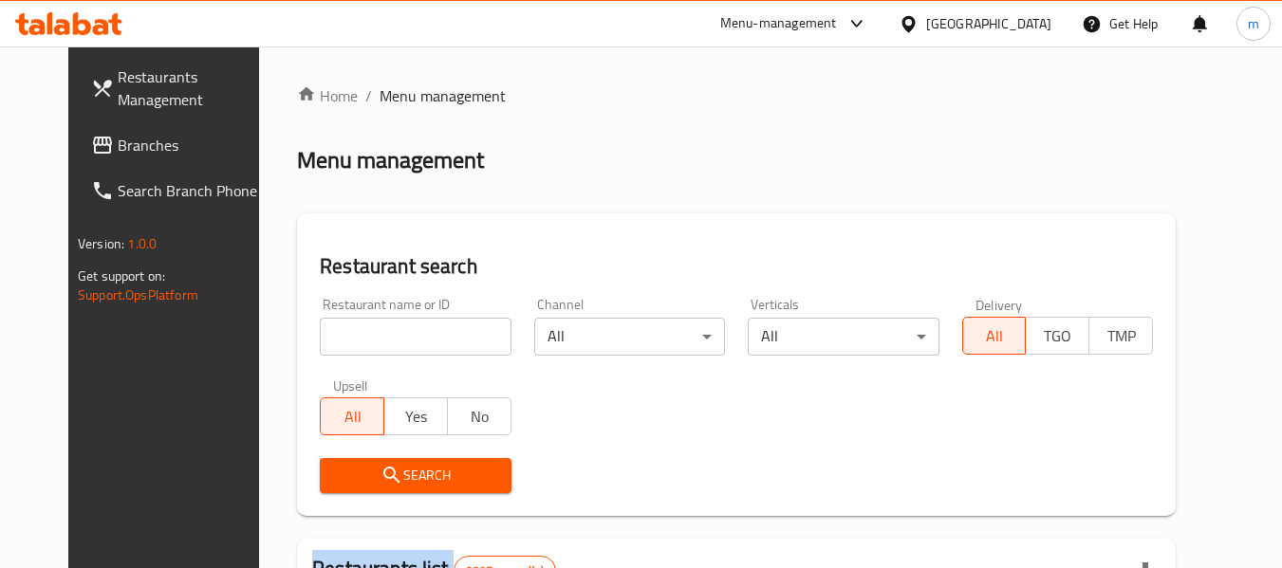
click at [335, 343] on div at bounding box center [641, 284] width 1282 height 568
drag, startPoint x: 335, startPoint y: 343, endPoint x: 345, endPoint y: 328, distance: 18.4
click at [335, 343] on input "search" at bounding box center [415, 337] width 191 height 38
paste input "11702"
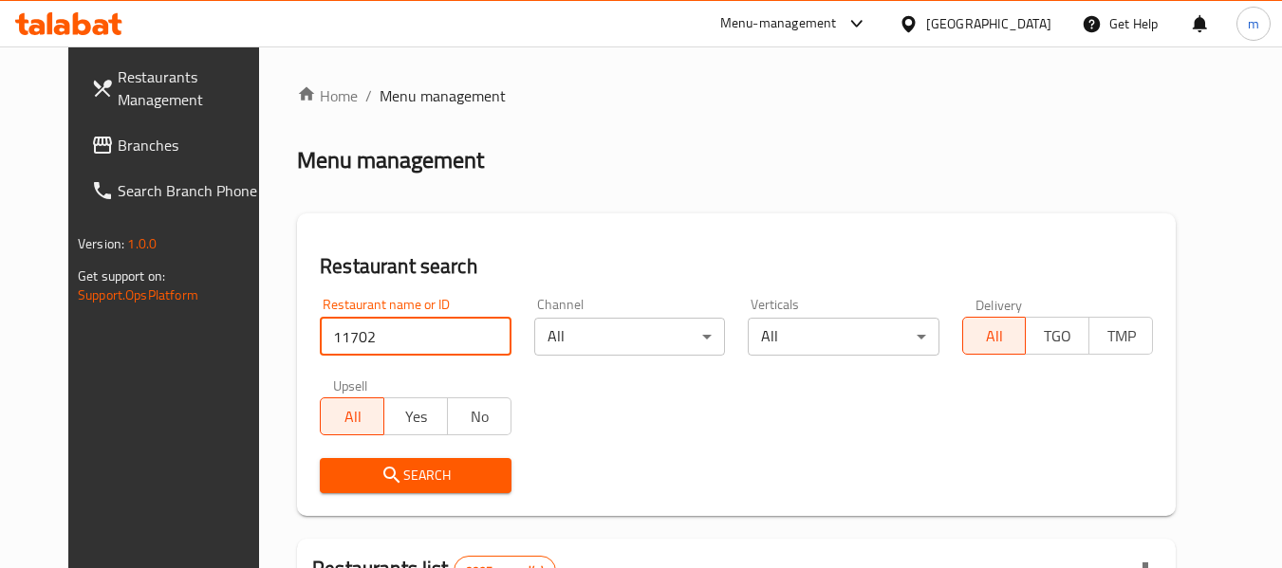
type input "11702"
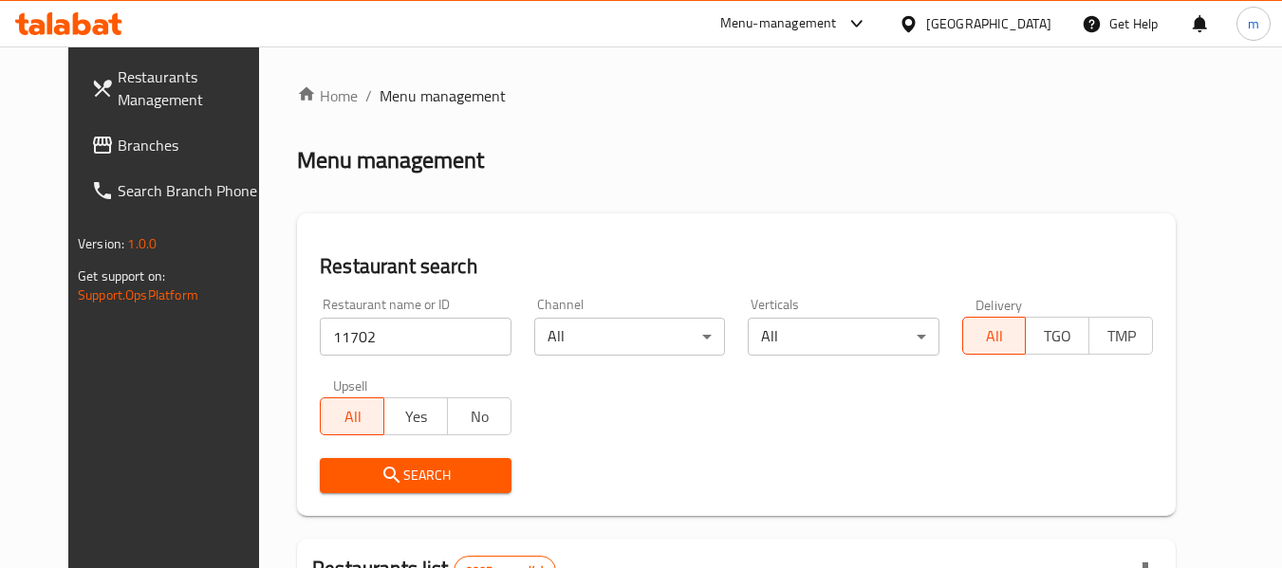
click at [383, 477] on icon "submit" at bounding box center [391, 475] width 16 height 16
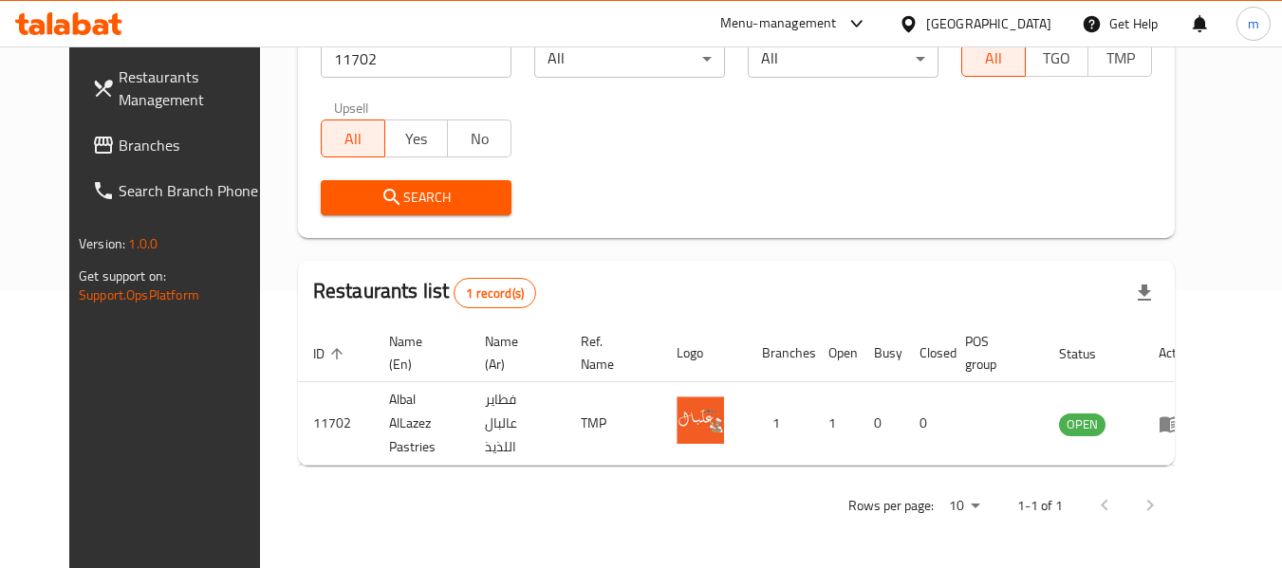
scroll to position [262, 0]
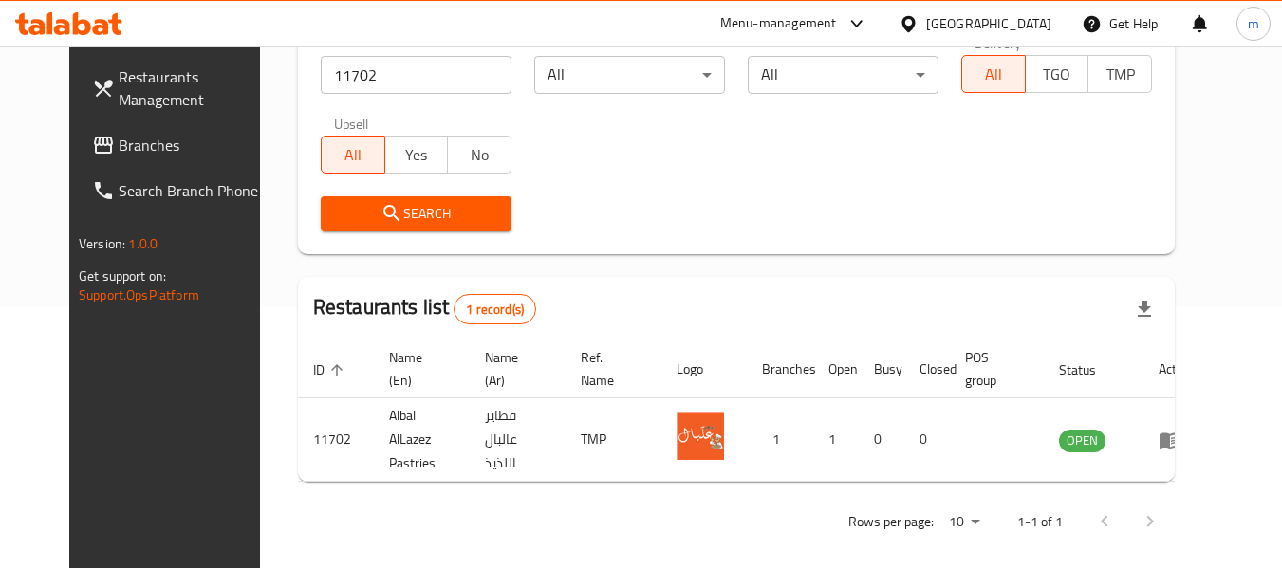
click at [133, 461] on div "Restaurants Management Branches Search Branch Phone Version: 1.0.0 Get support …" at bounding box center [176, 330] width 214 height 568
drag, startPoint x: 996, startPoint y: 25, endPoint x: 1005, endPoint y: 34, distance: 13.4
click at [914, 25] on icon at bounding box center [907, 23] width 13 height 16
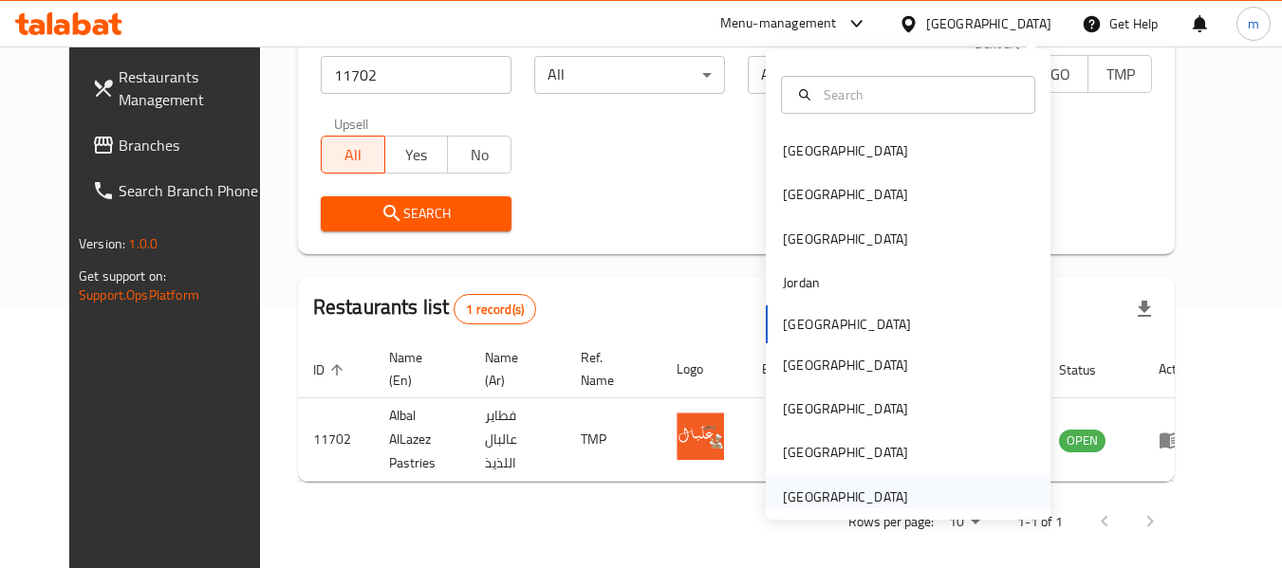
click at [783, 497] on div "[GEOGRAPHIC_DATA]" at bounding box center [845, 497] width 125 height 21
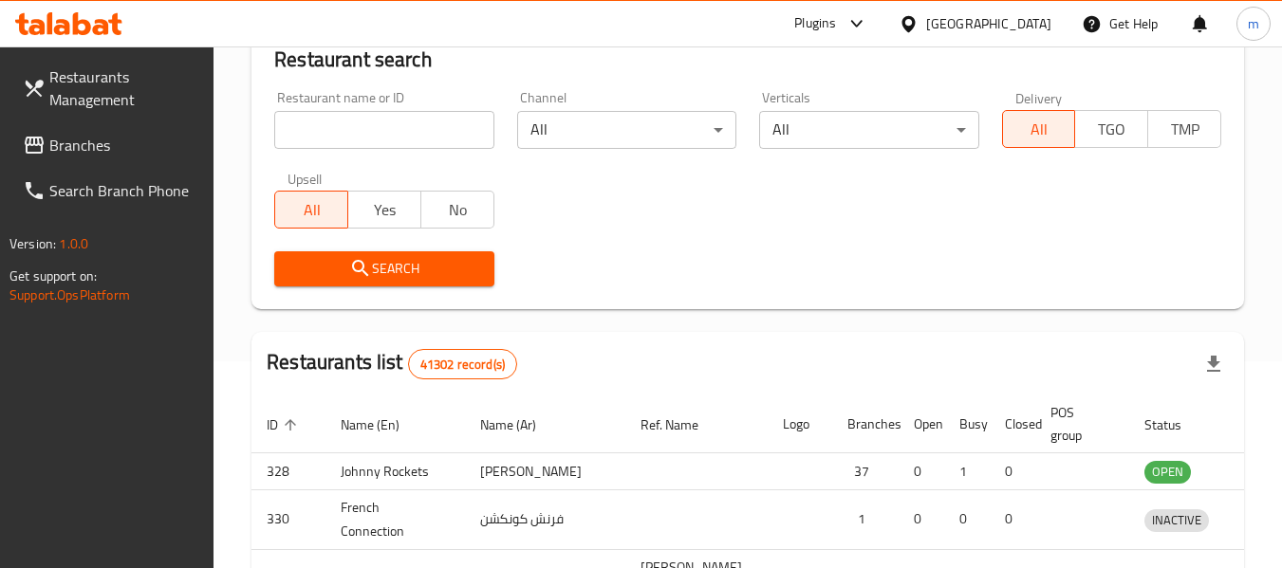
scroll to position [262, 0]
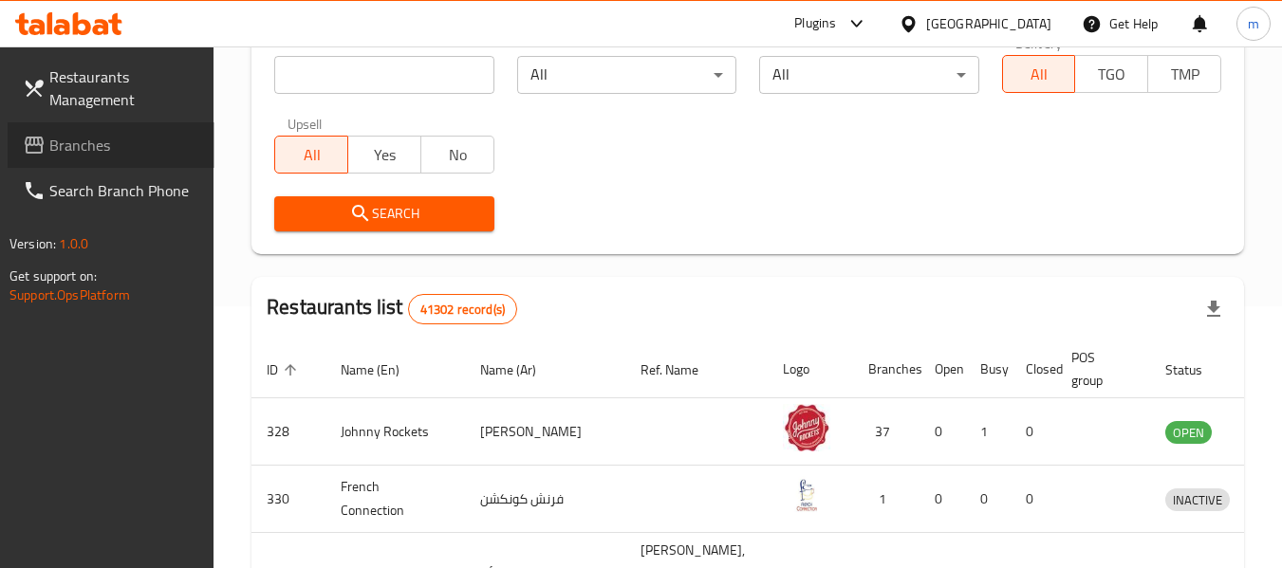
click at [101, 135] on span "Branches" at bounding box center [124, 145] width 150 height 23
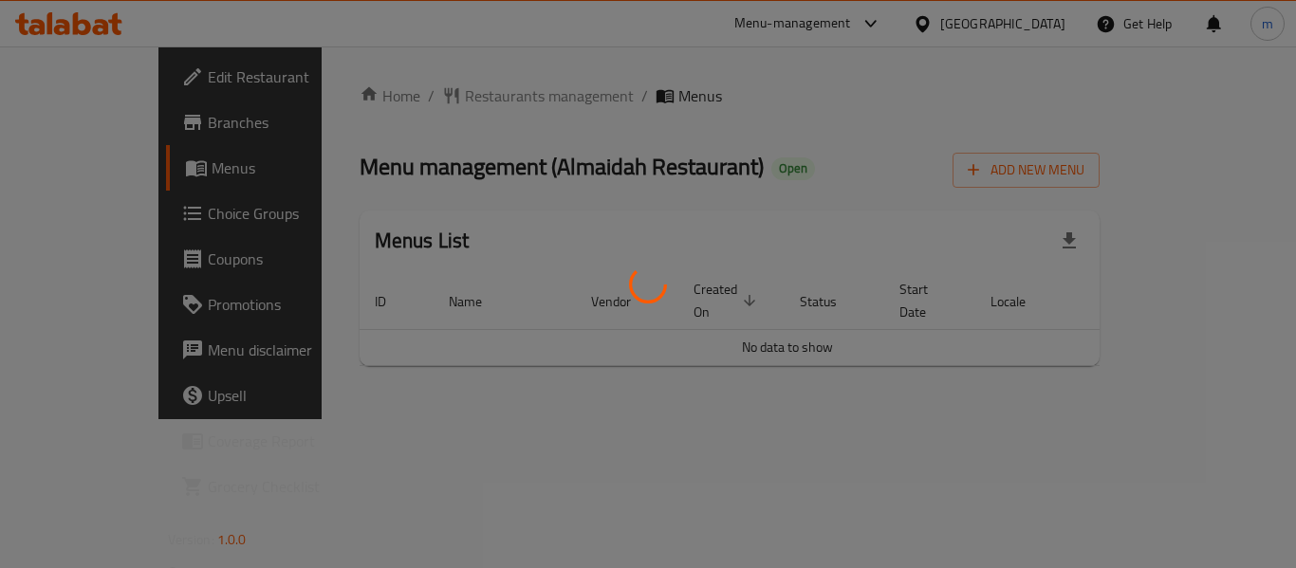
click at [422, 94] on div at bounding box center [648, 284] width 1296 height 568
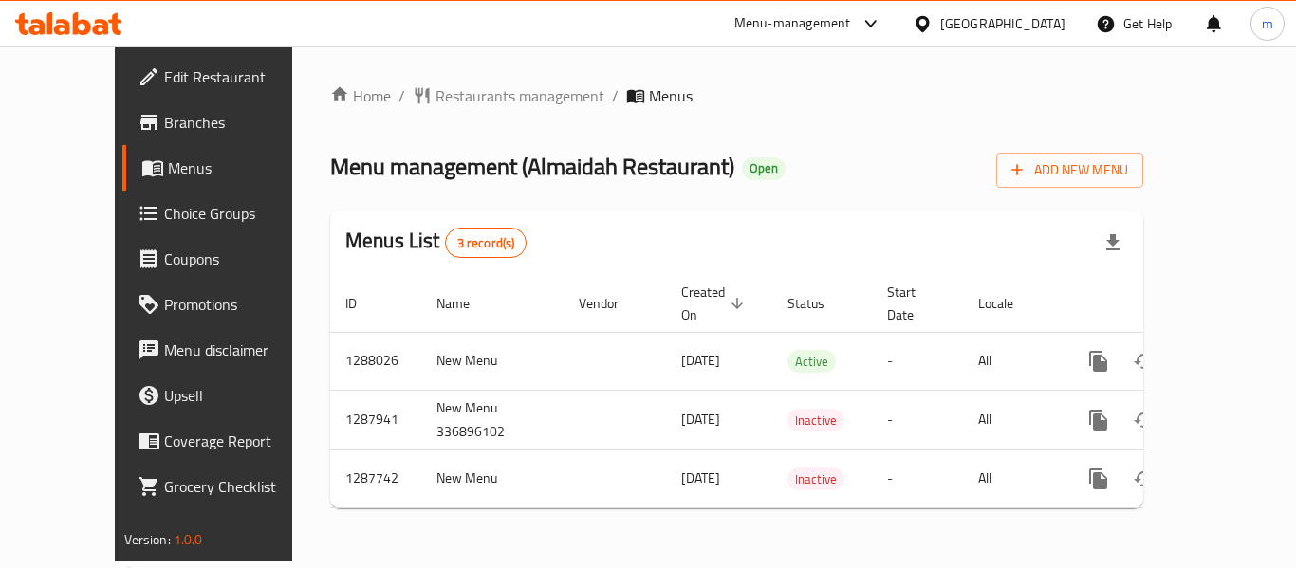
click at [411, 97] on div at bounding box center [648, 284] width 1296 height 568
click at [435, 100] on span "Restaurants management" at bounding box center [519, 95] width 169 height 23
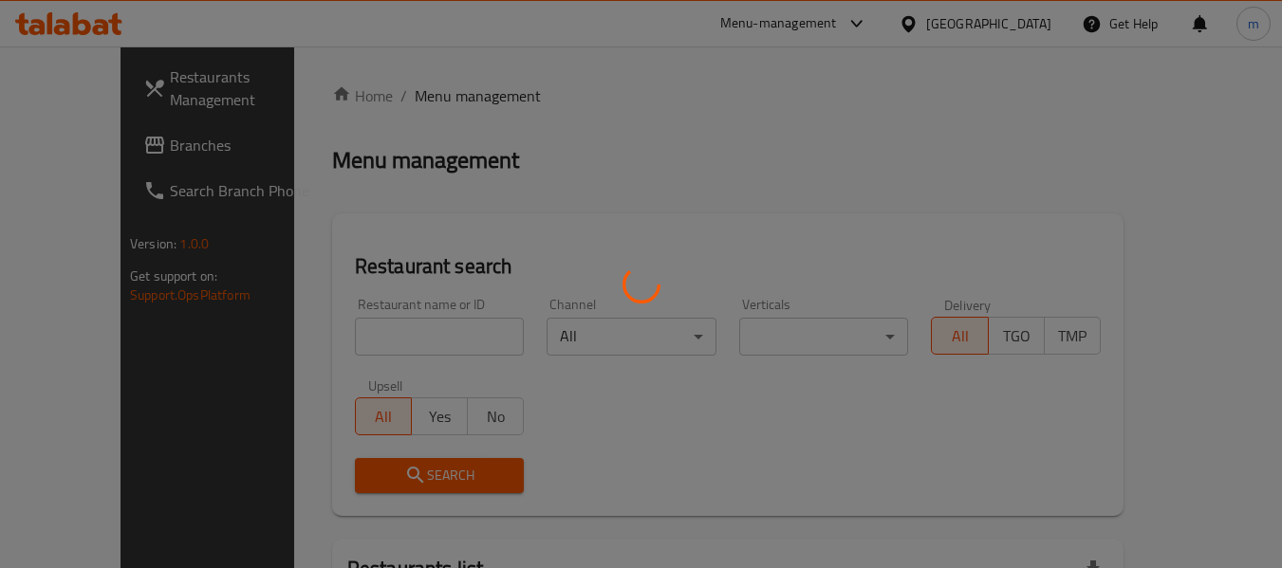
click at [329, 344] on div at bounding box center [641, 284] width 1282 height 568
click at [329, 345] on div at bounding box center [641, 284] width 1282 height 568
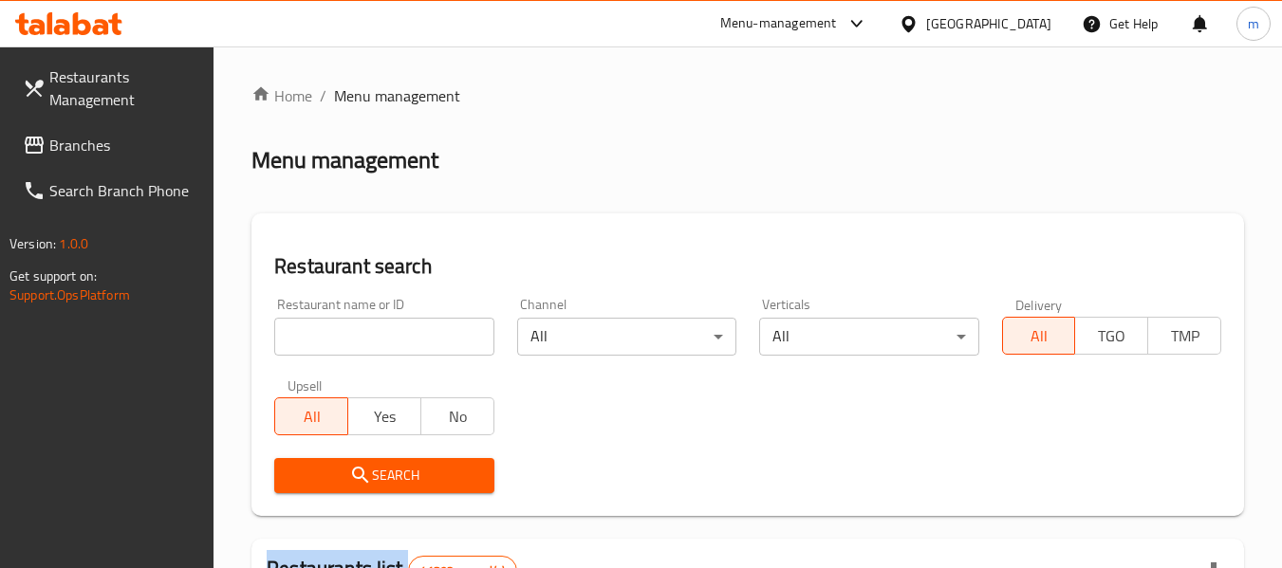
click at [329, 345] on div at bounding box center [641, 284] width 1282 height 568
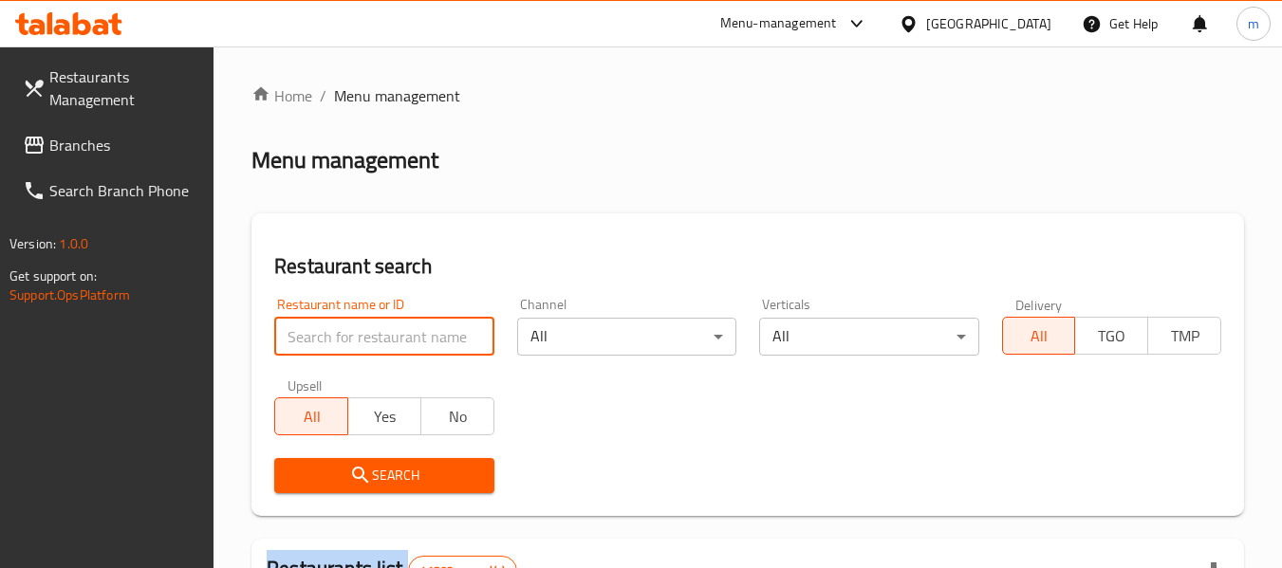
click at [327, 345] on input "search" at bounding box center [383, 337] width 219 height 38
paste input "696876"
type input "696876"
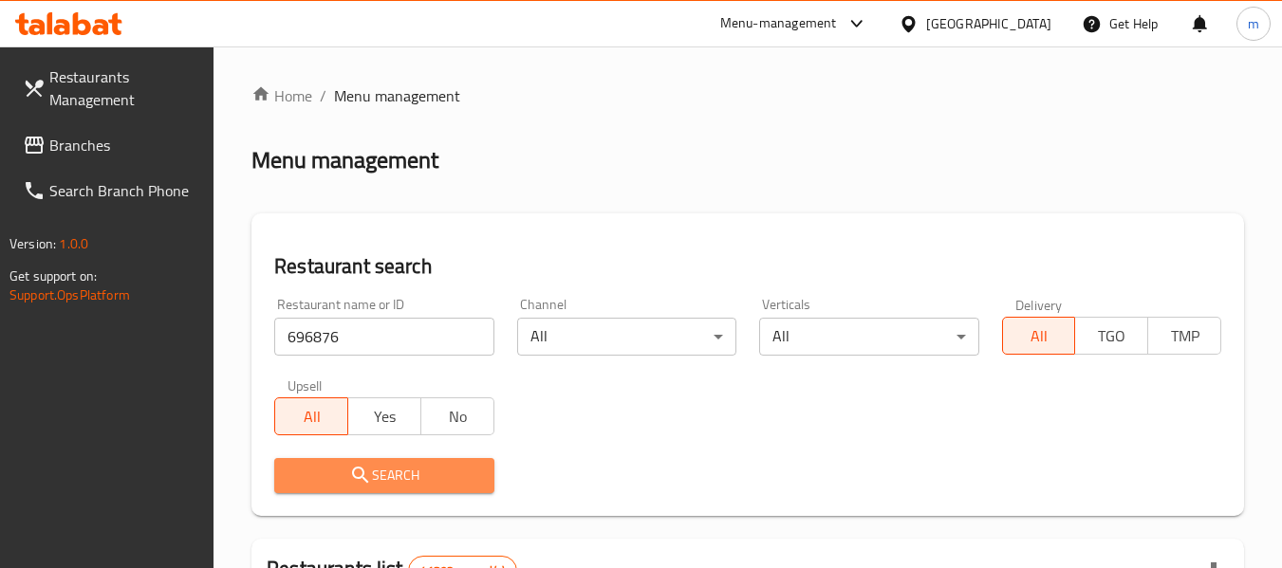
click at [350, 475] on icon "submit" at bounding box center [360, 475] width 23 height 23
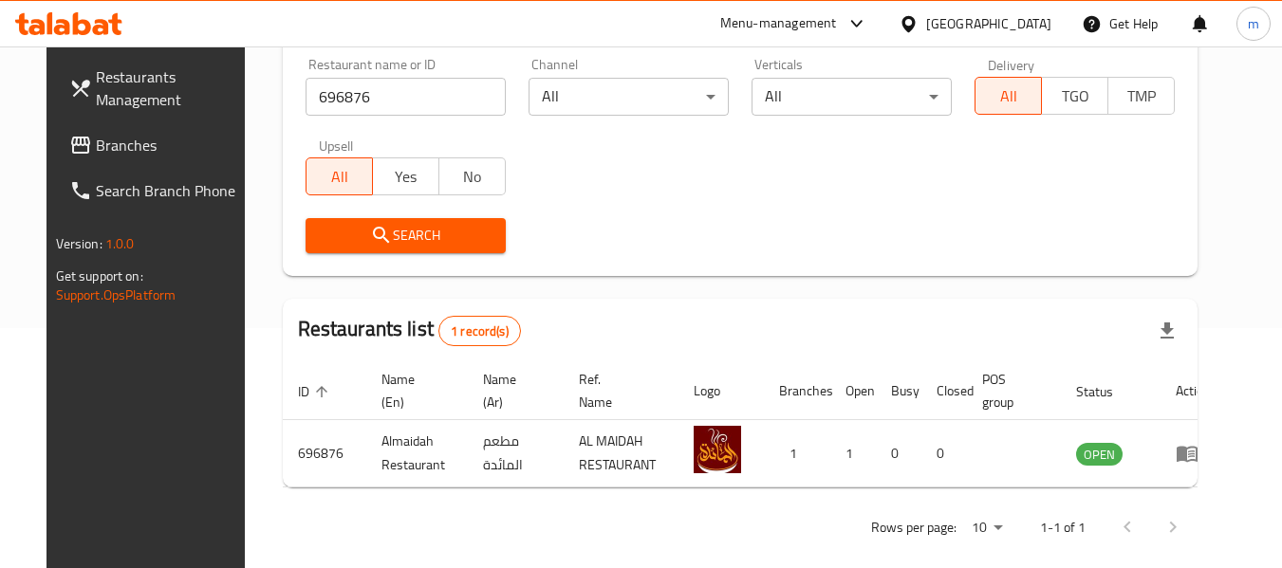
scroll to position [262, 0]
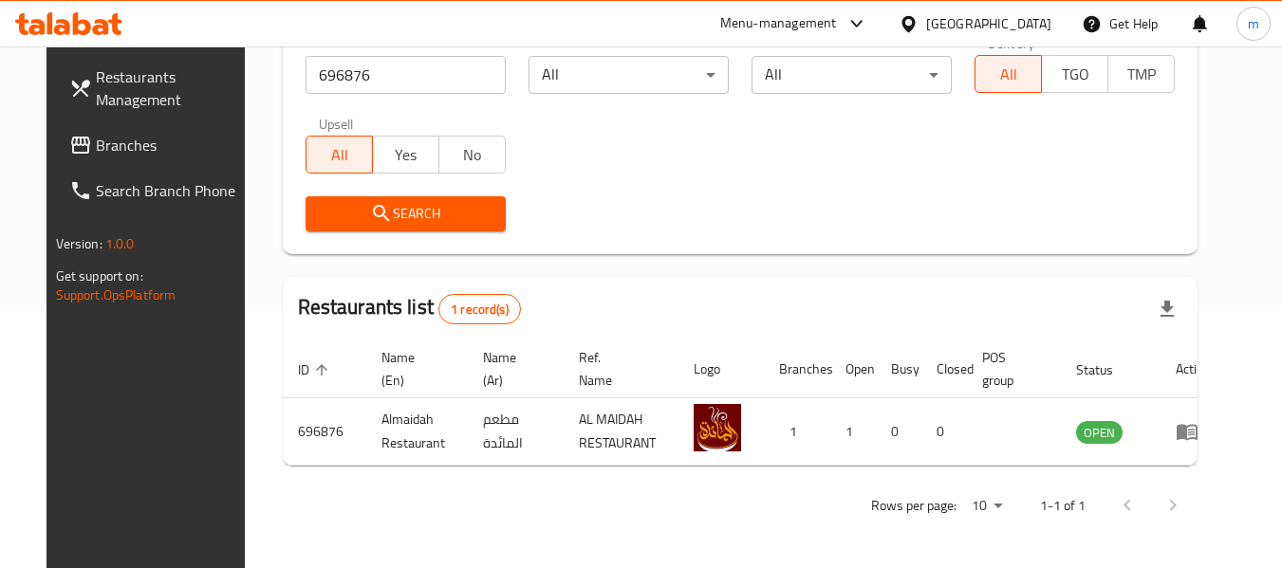
click at [96, 143] on span "Branches" at bounding box center [171, 145] width 150 height 23
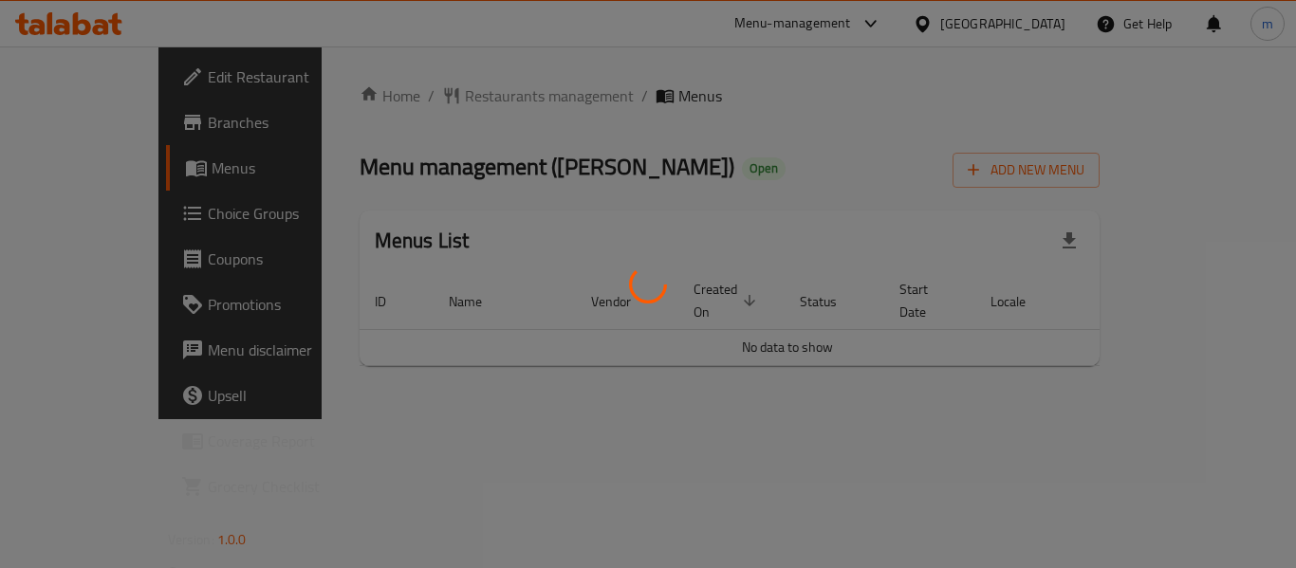
click at [423, 96] on div at bounding box center [648, 284] width 1296 height 568
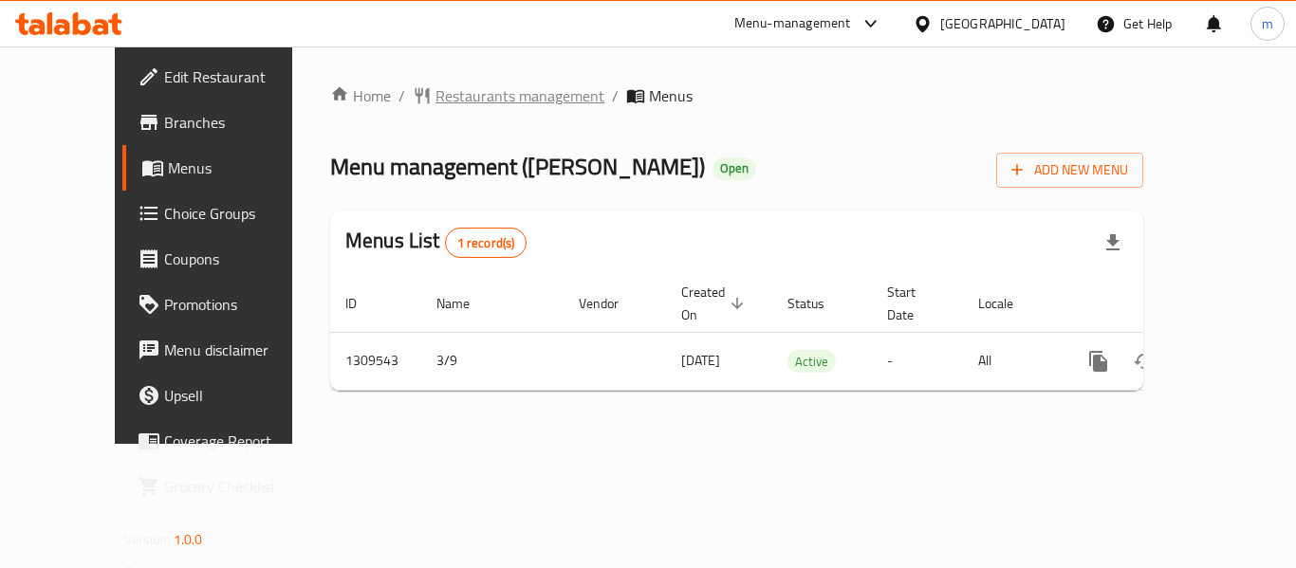
click at [435, 97] on span "Restaurants management" at bounding box center [519, 95] width 169 height 23
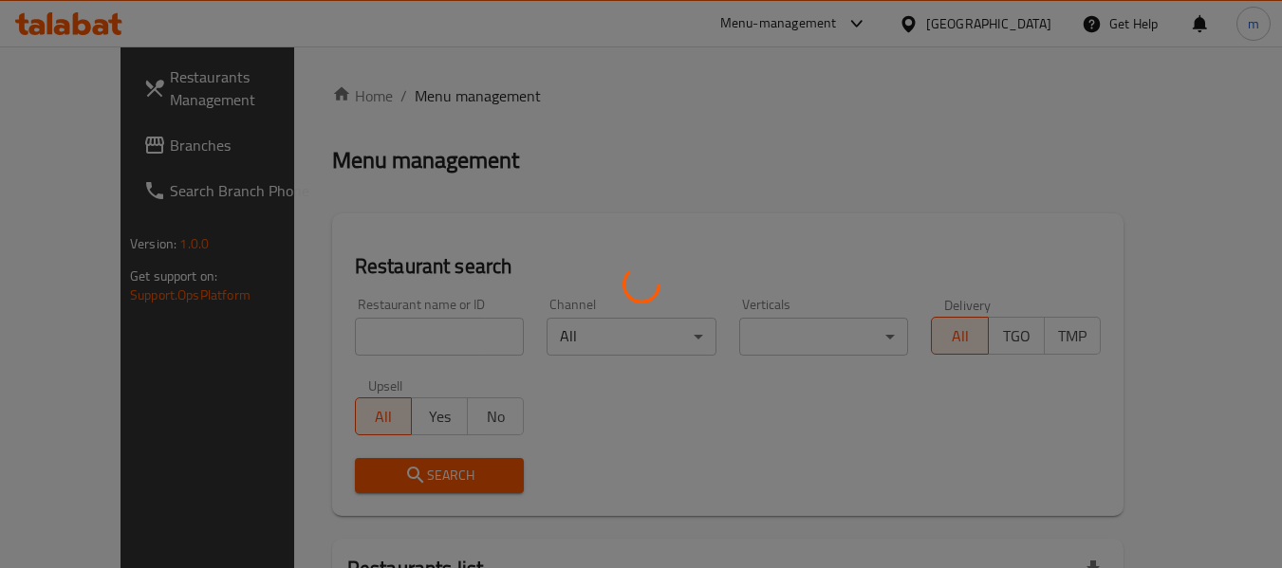
click at [369, 336] on div at bounding box center [641, 284] width 1282 height 568
click at [366, 340] on div at bounding box center [641, 284] width 1282 height 568
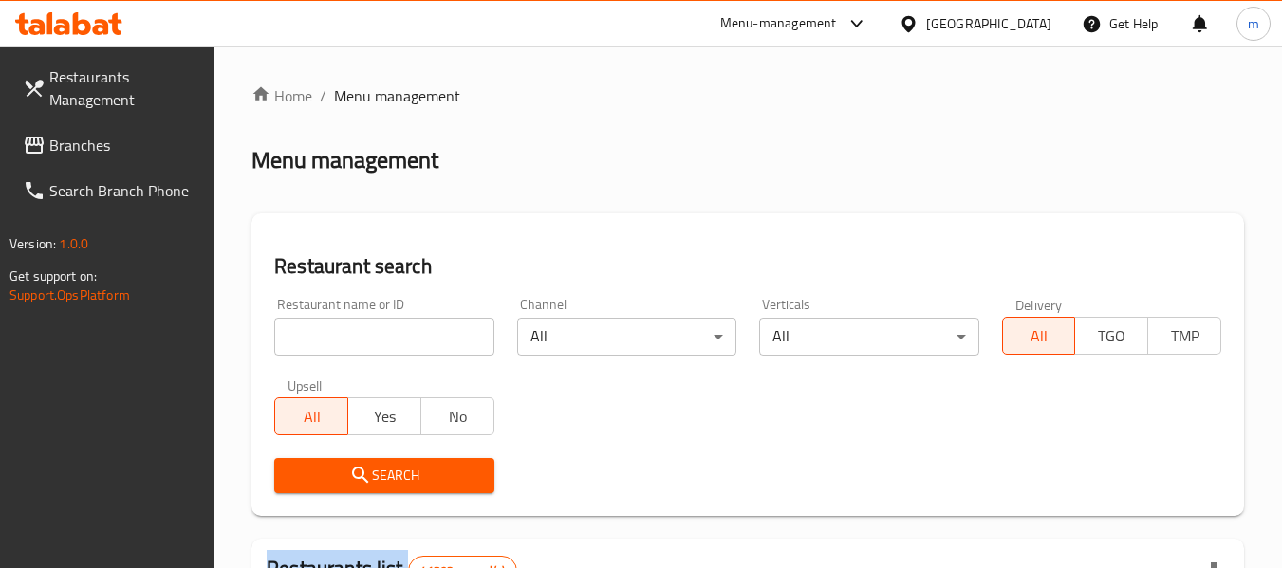
click at [366, 340] on div at bounding box center [641, 284] width 1282 height 568
click at [366, 340] on input "search" at bounding box center [383, 337] width 219 height 38
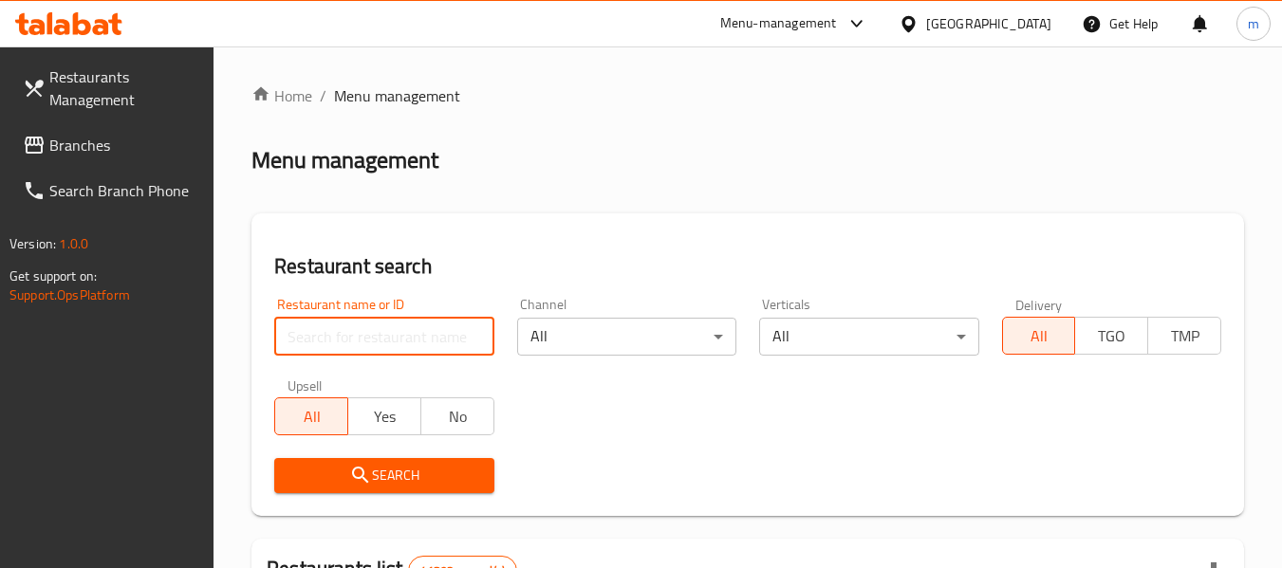
click at [366, 340] on input "search" at bounding box center [383, 337] width 219 height 38
paste input "705282"
type input "705282"
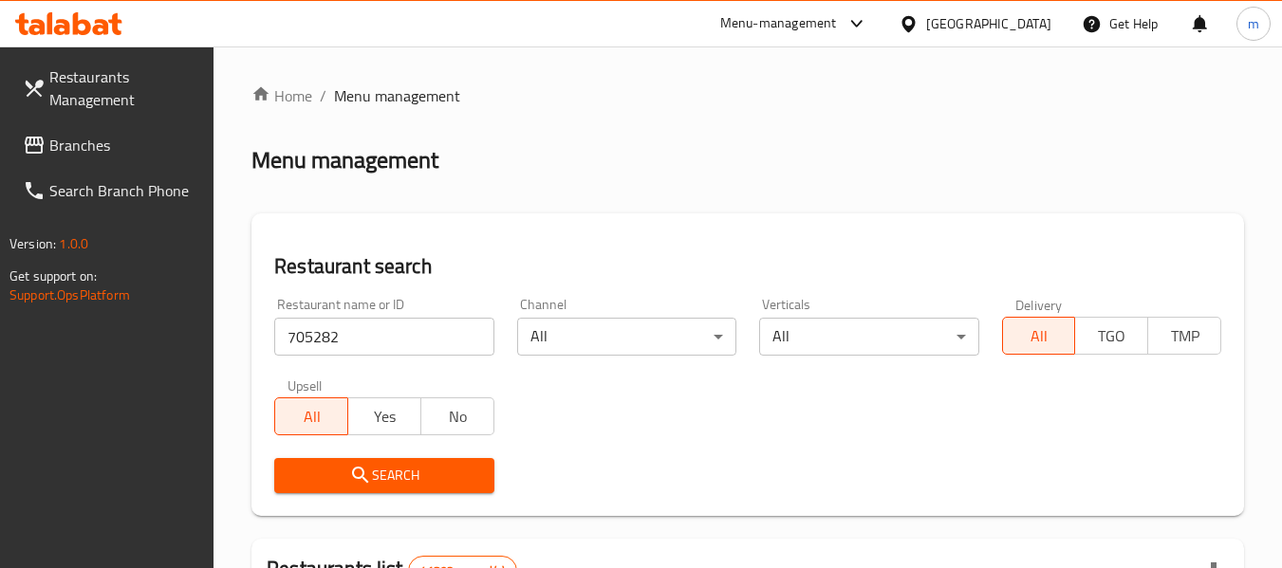
click at [379, 478] on span "Search" at bounding box center [383, 476] width 189 height 24
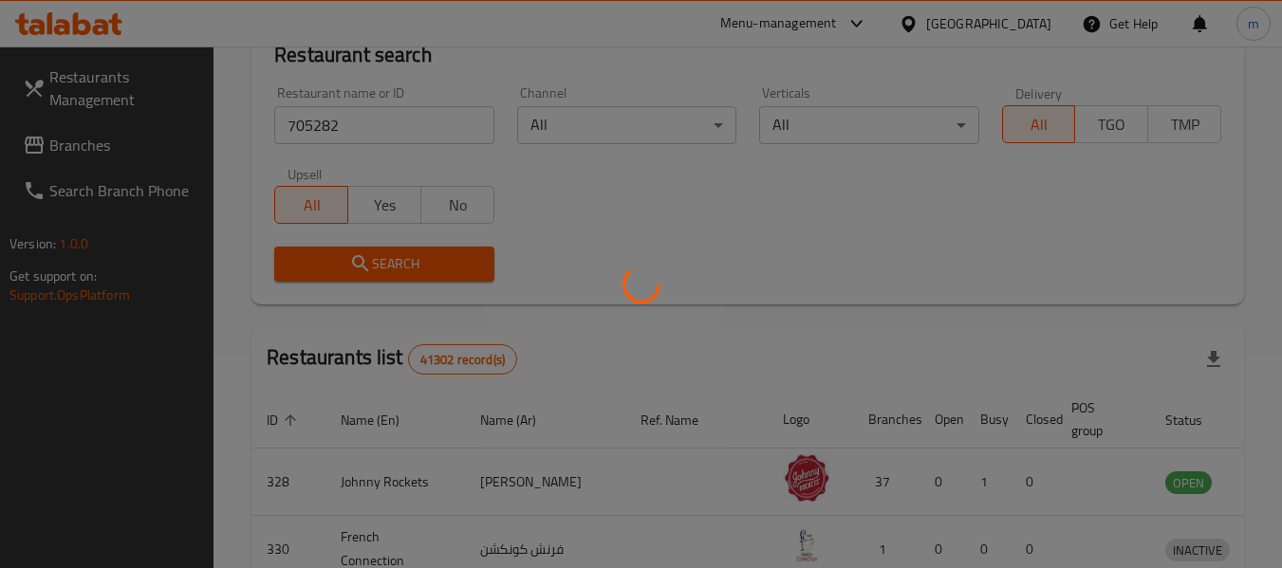
scroll to position [278, 0]
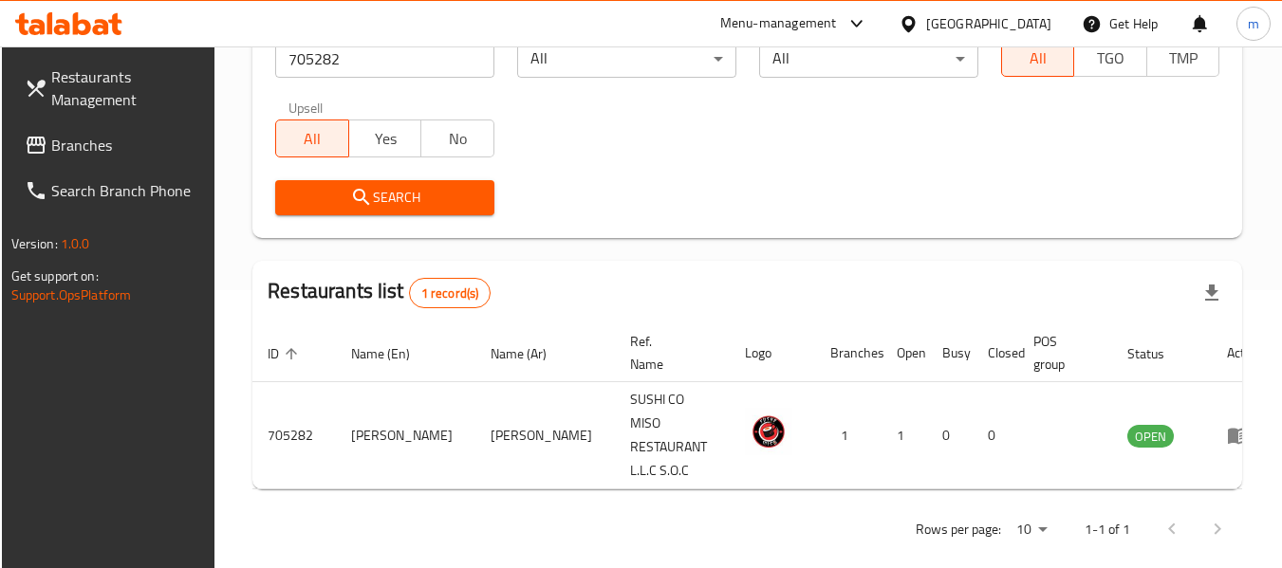
click at [914, 20] on icon at bounding box center [907, 23] width 13 height 16
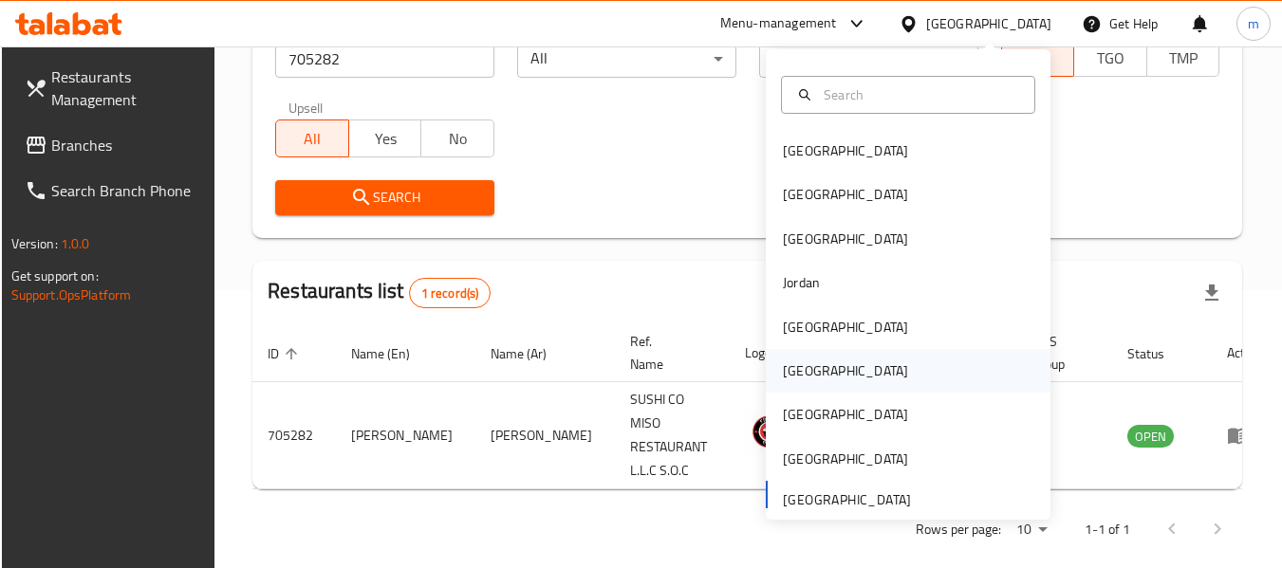
click at [786, 373] on div "[GEOGRAPHIC_DATA]" at bounding box center [845, 370] width 125 height 21
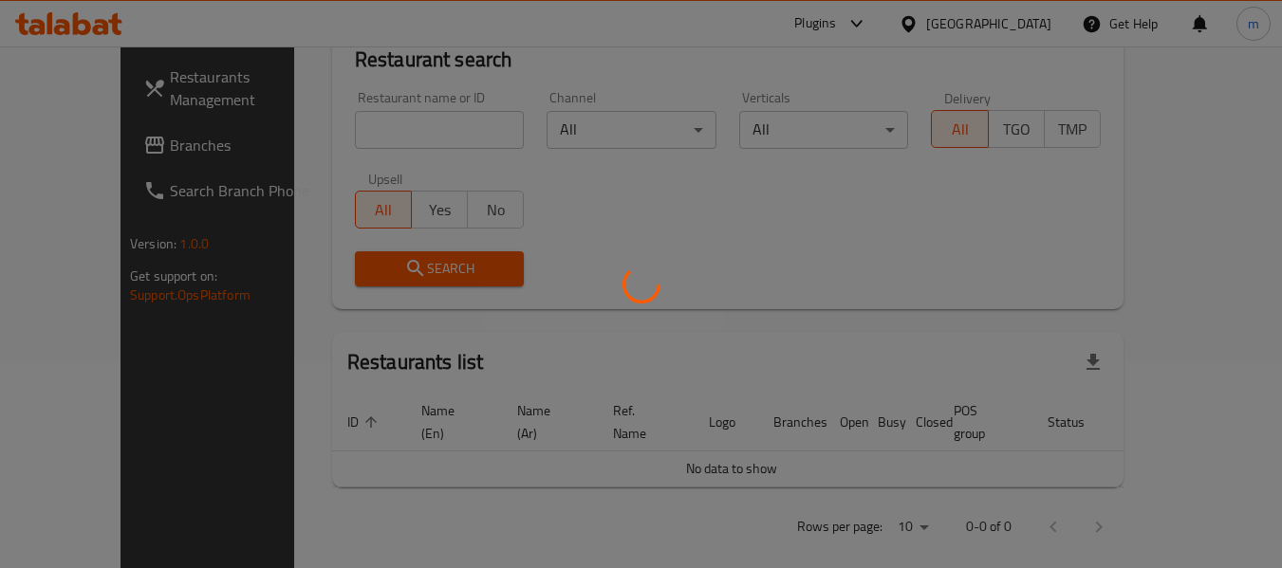
scroll to position [278, 0]
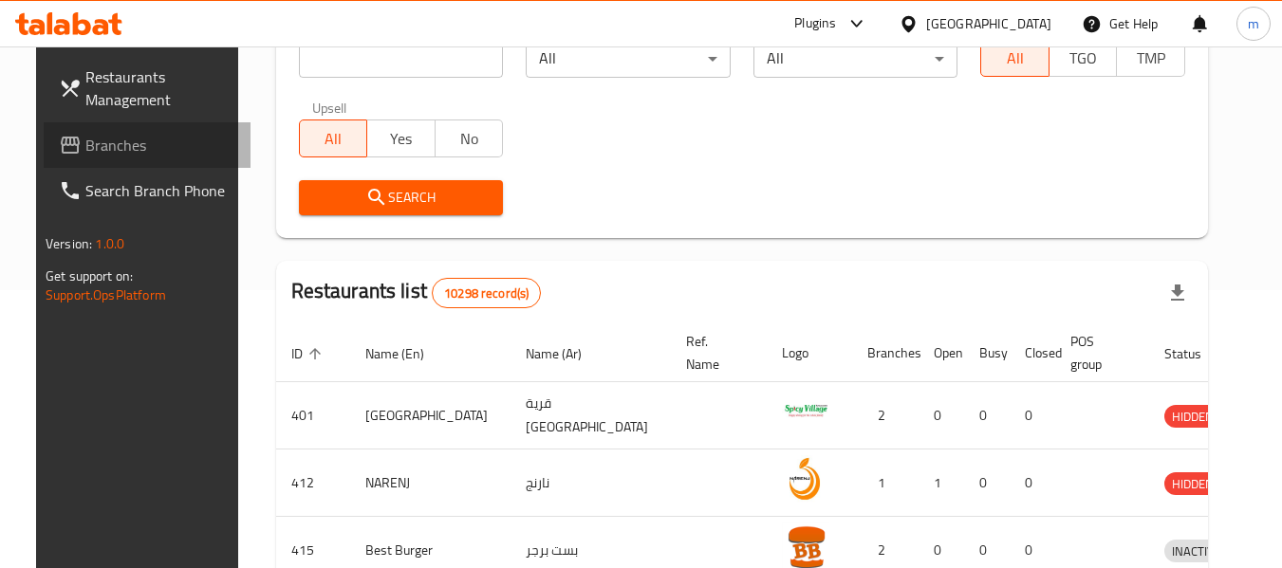
drag, startPoint x: 113, startPoint y: 143, endPoint x: 127, endPoint y: 143, distance: 14.2
click at [113, 143] on span "Branches" at bounding box center [160, 145] width 150 height 23
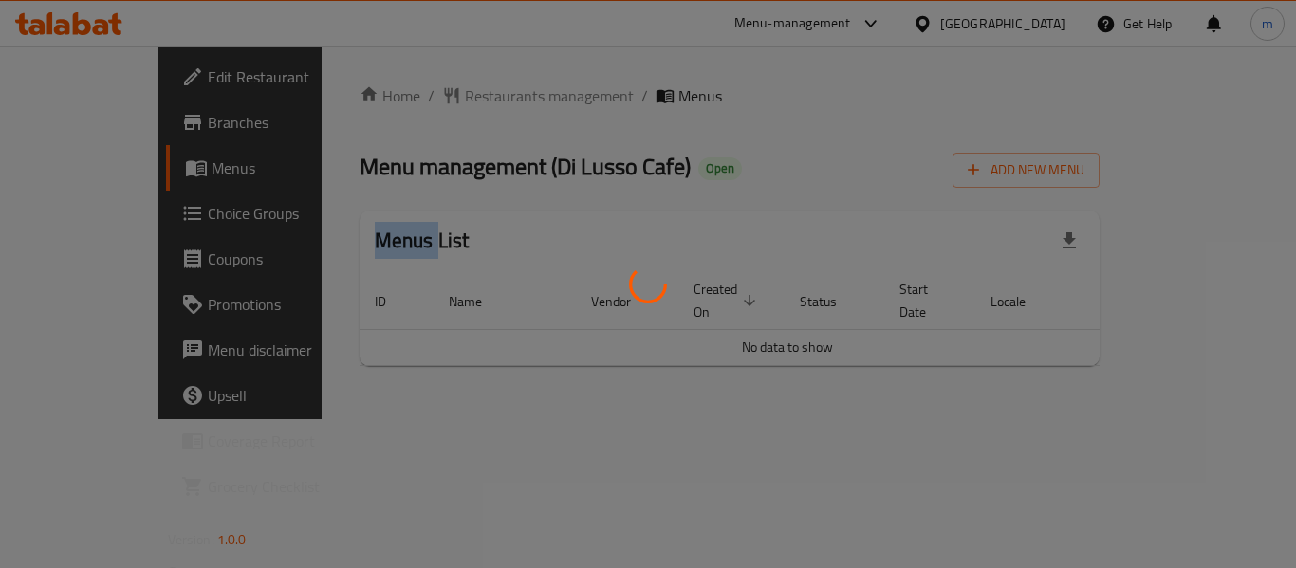
click at [435, 95] on div at bounding box center [648, 284] width 1296 height 568
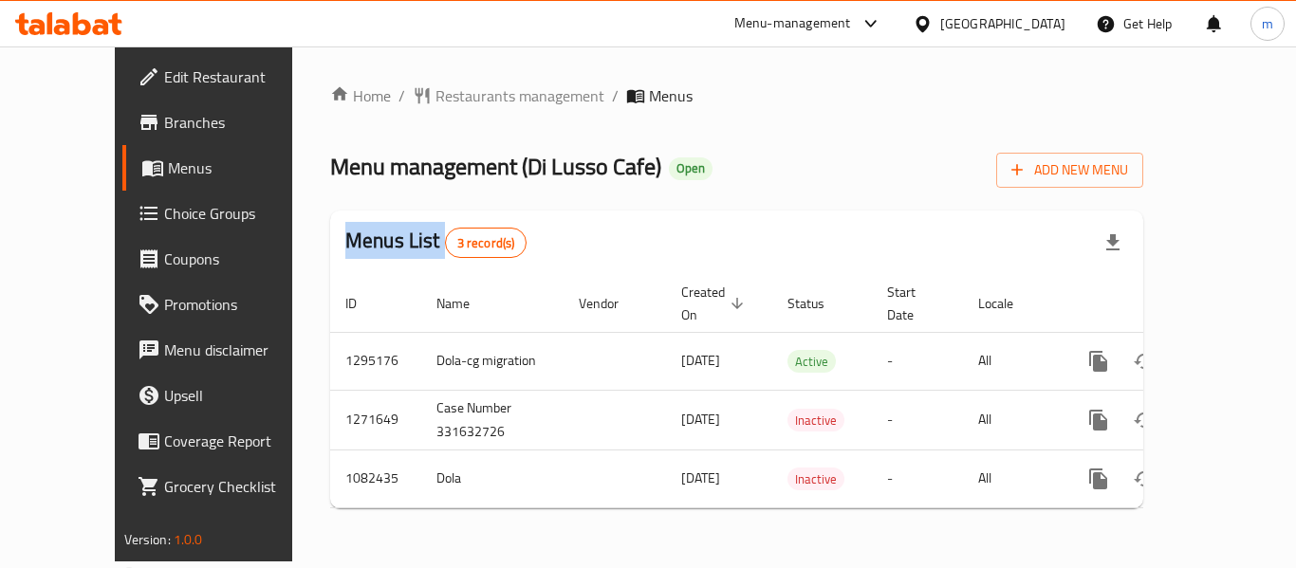
click at [435, 95] on div "Home / Restaurants management / Menus Menu management ( Di Lusso Cafe ) Open Ad…" at bounding box center [736, 303] width 813 height 439
click at [435, 95] on span "Restaurants management" at bounding box center [519, 95] width 169 height 23
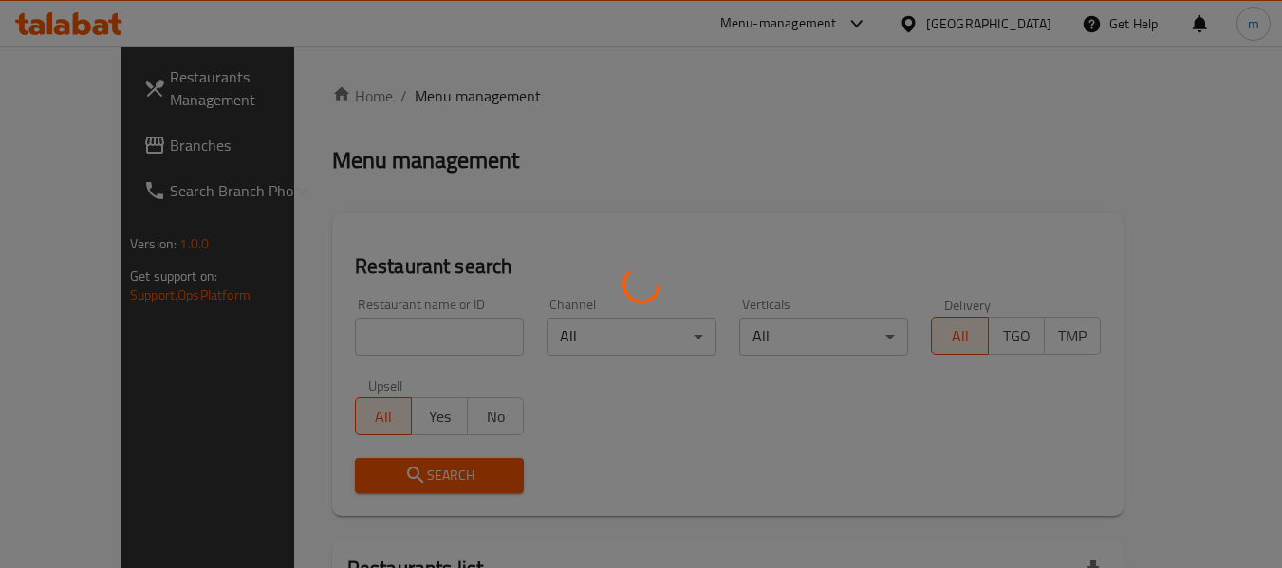
click at [356, 347] on div at bounding box center [641, 284] width 1282 height 568
click at [346, 340] on div at bounding box center [641, 284] width 1282 height 568
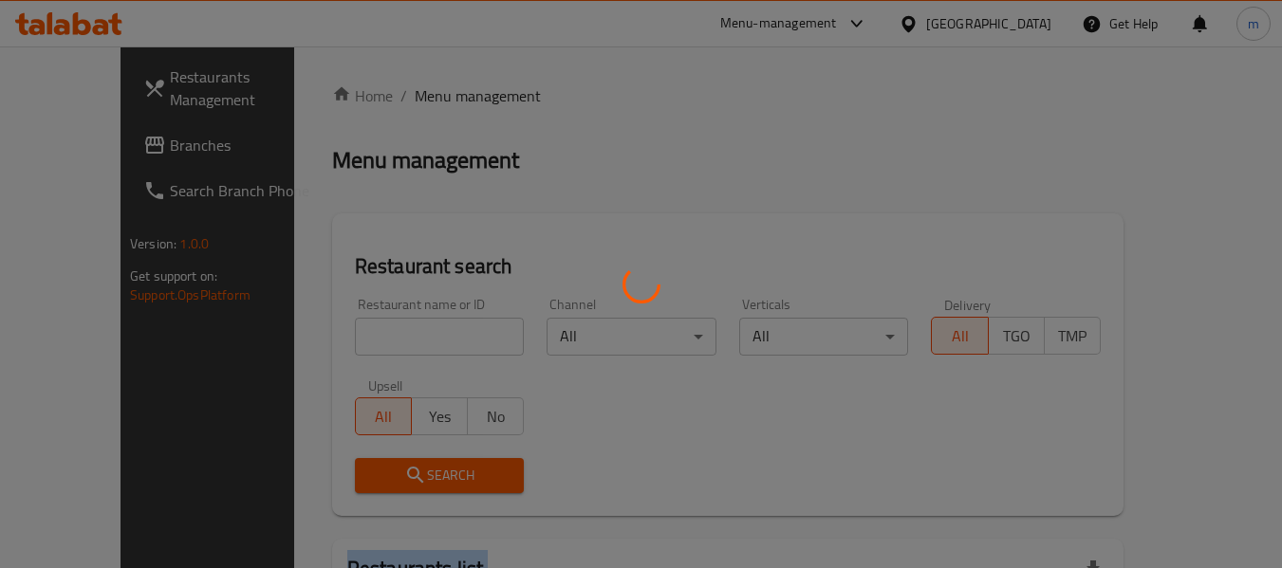
click at [346, 340] on div at bounding box center [641, 284] width 1282 height 568
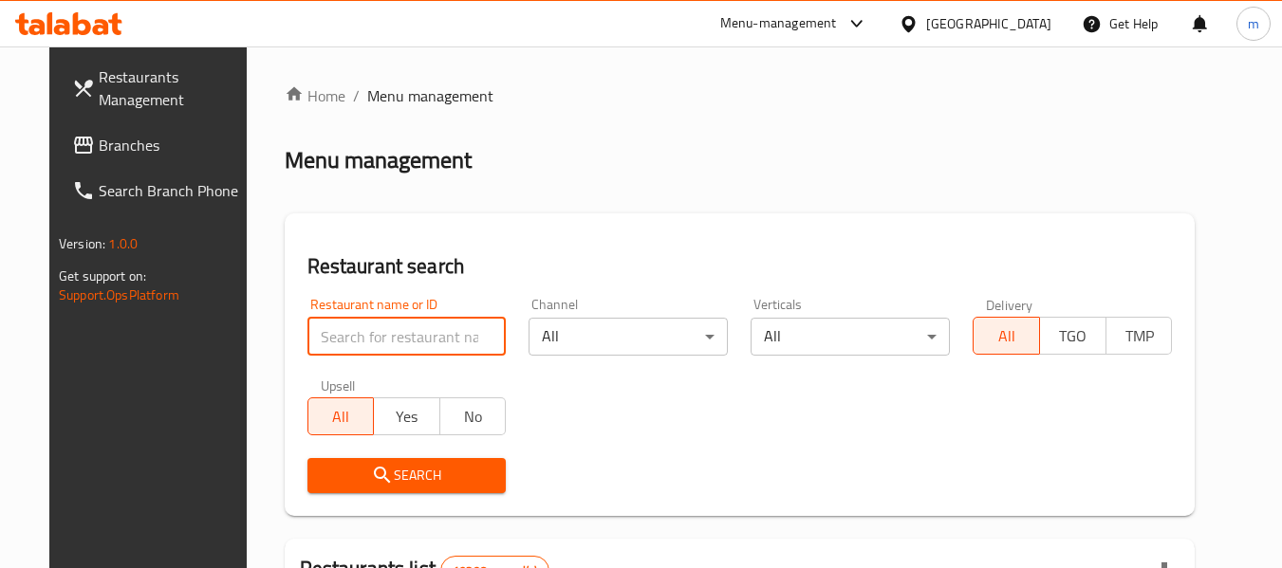
click at [317, 339] on input "search" at bounding box center [406, 337] width 199 height 38
paste input "664312"
type input "664312"
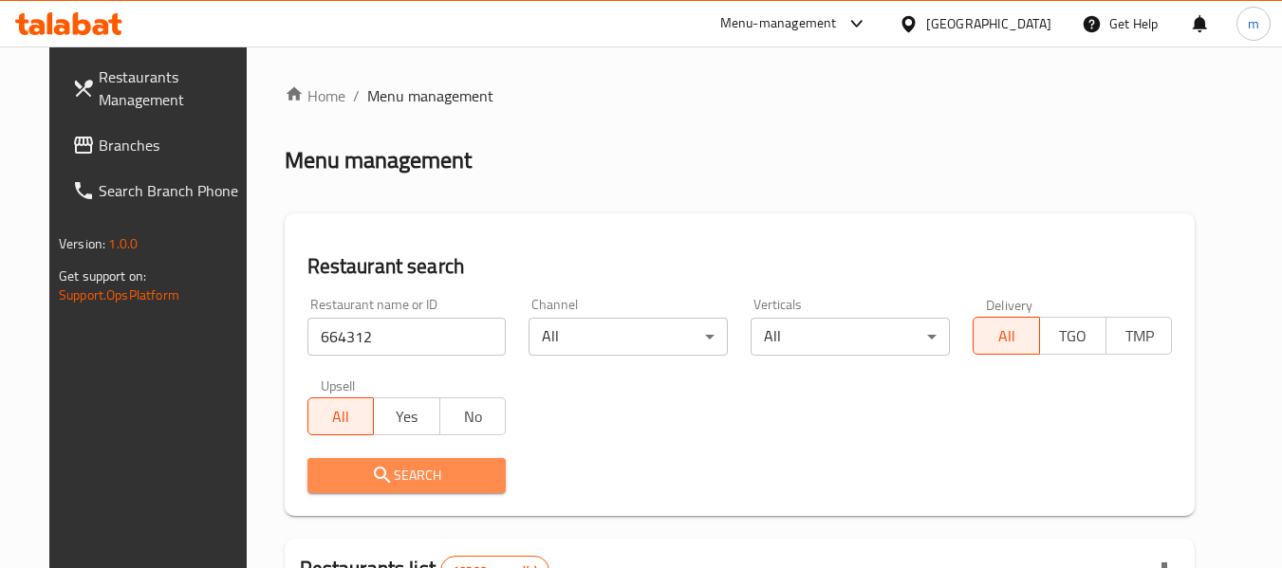
click at [371, 466] on icon "submit" at bounding box center [382, 475] width 23 height 23
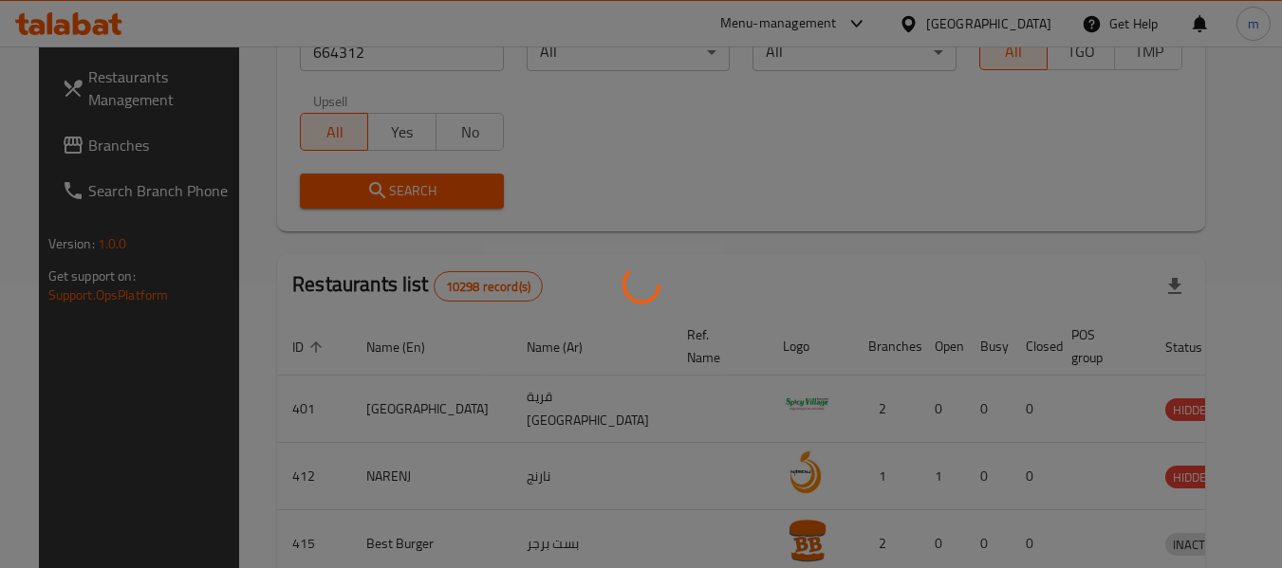
scroll to position [262, 0]
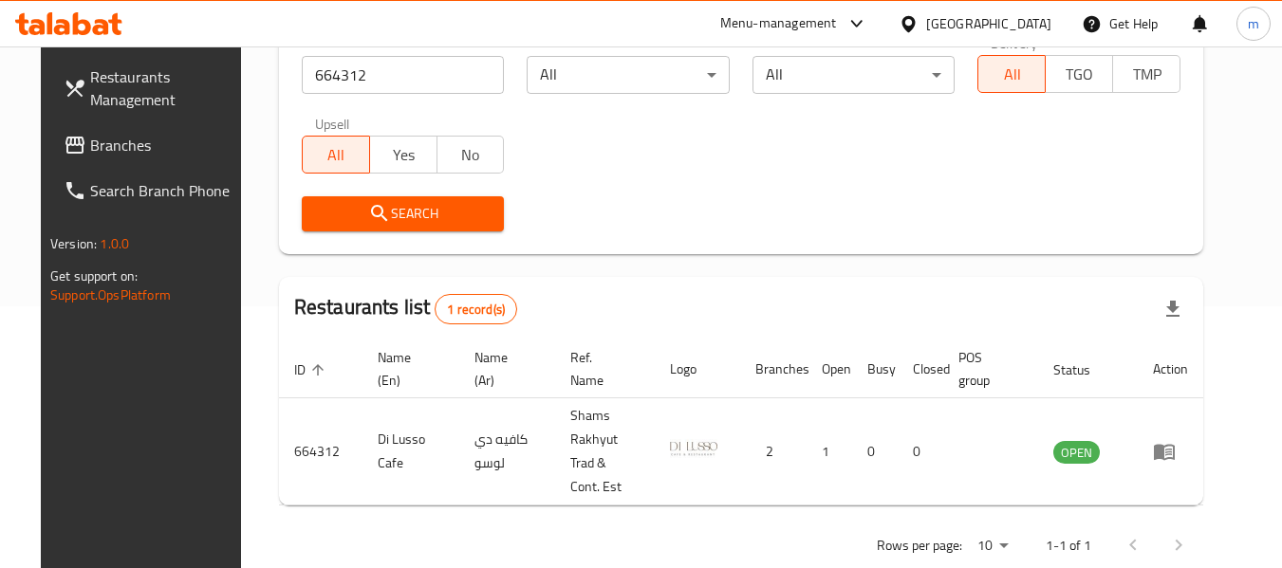
click at [914, 17] on icon at bounding box center [907, 23] width 13 height 16
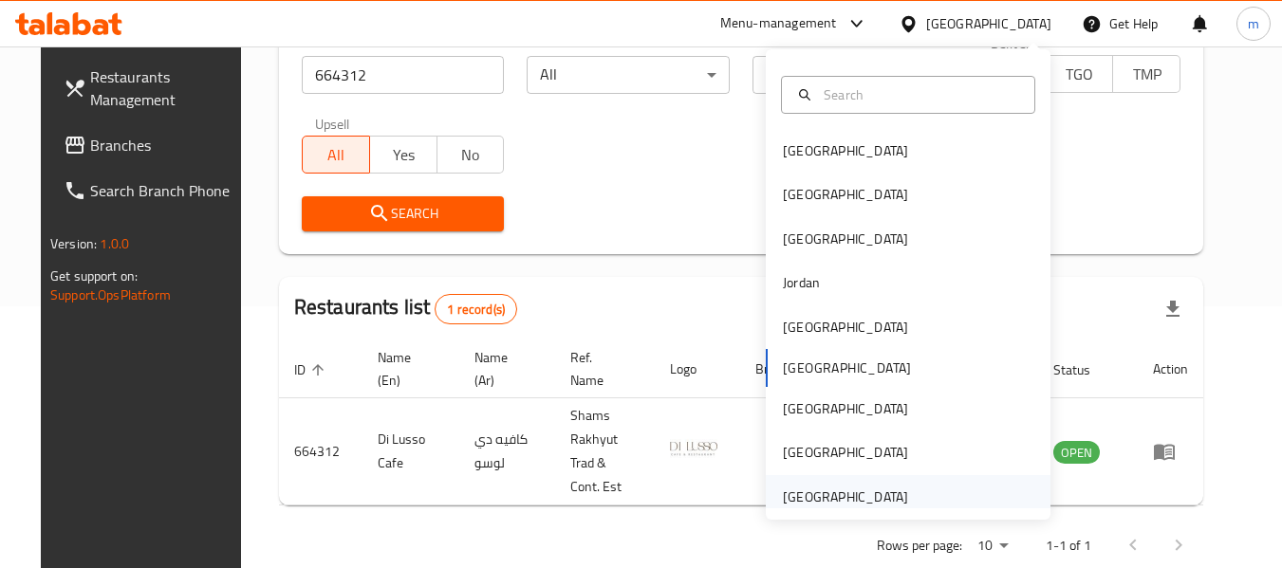
click at [805, 493] on div "[GEOGRAPHIC_DATA]" at bounding box center [845, 497] width 125 height 21
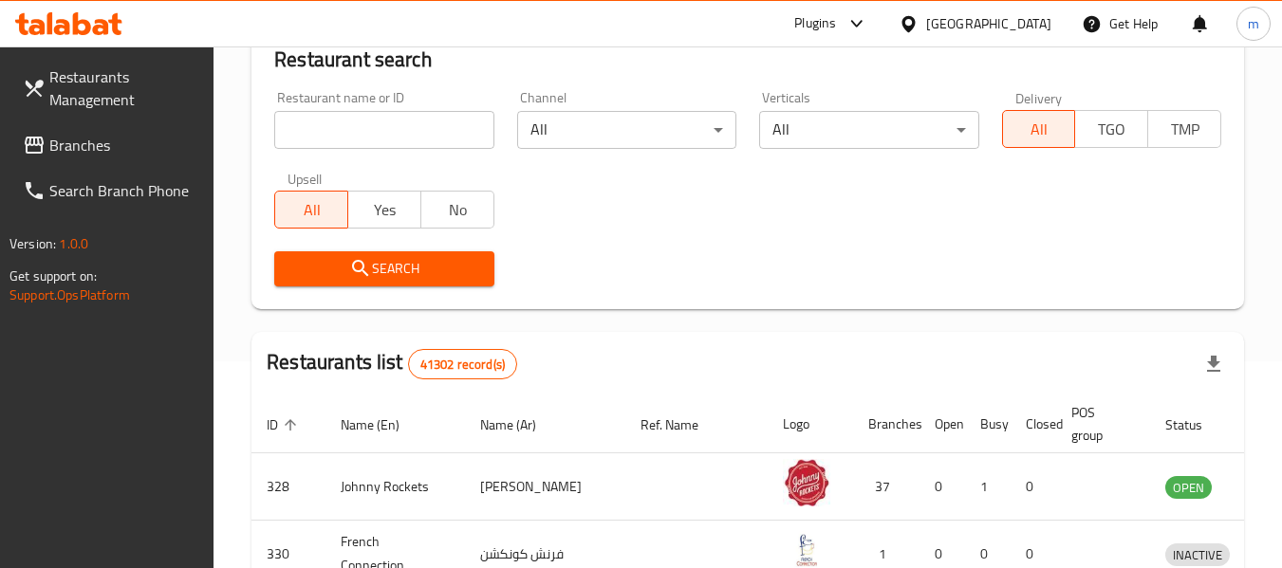
scroll to position [262, 0]
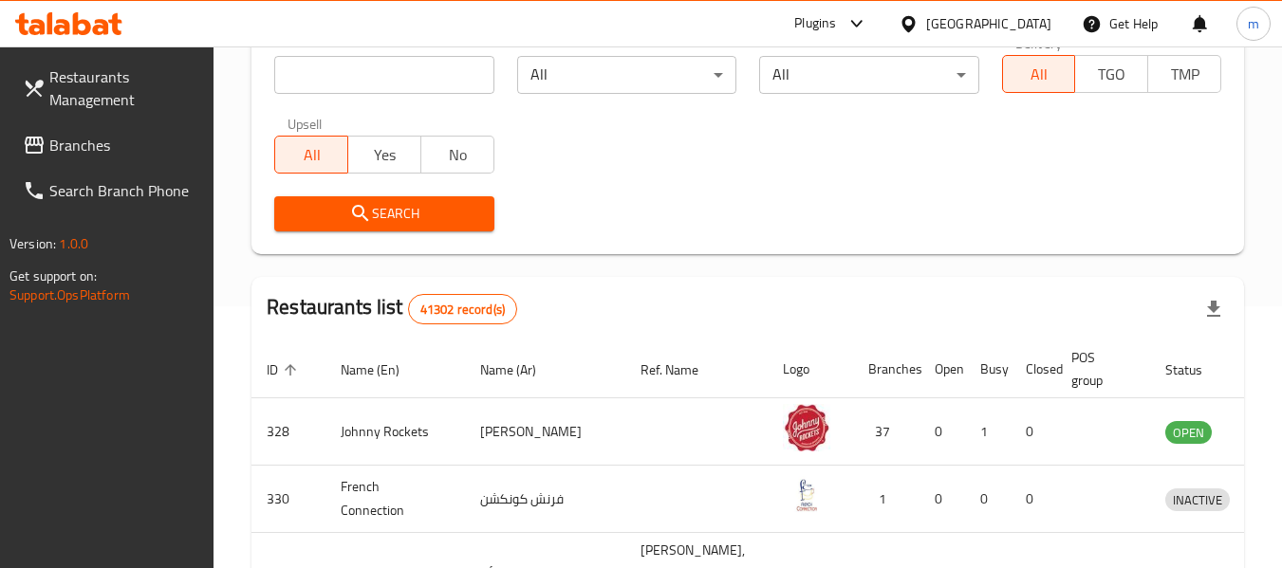
click at [77, 156] on span "Branches" at bounding box center [124, 145] width 150 height 23
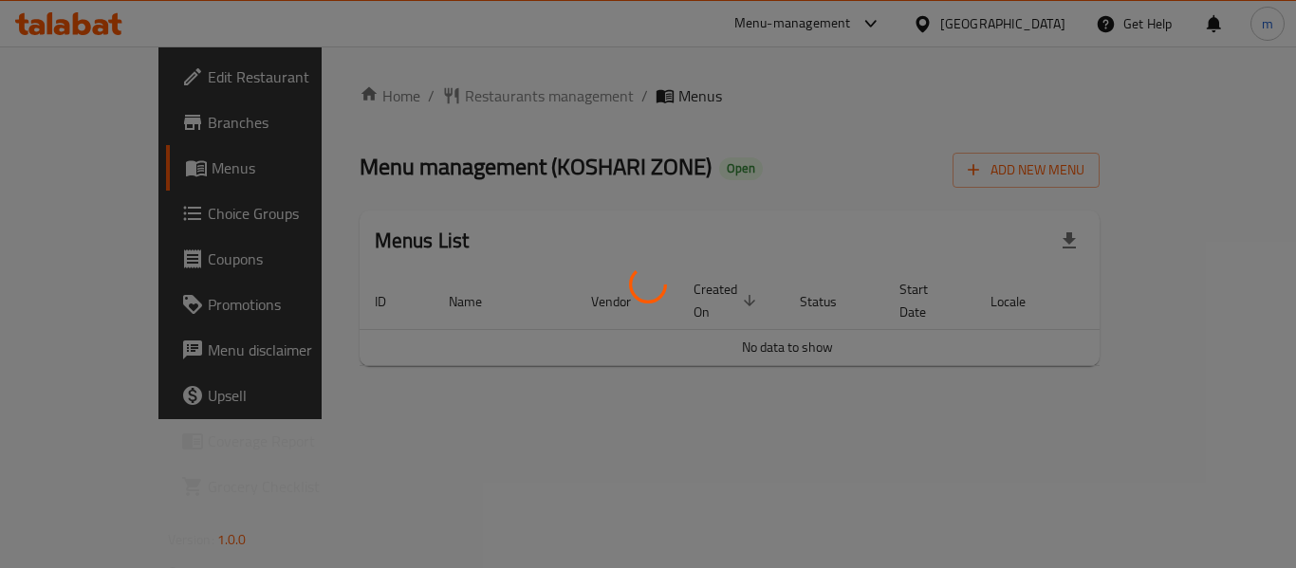
click at [444, 100] on div at bounding box center [648, 284] width 1296 height 568
click at [437, 98] on div at bounding box center [648, 284] width 1296 height 568
click at [443, 97] on div at bounding box center [648, 284] width 1296 height 568
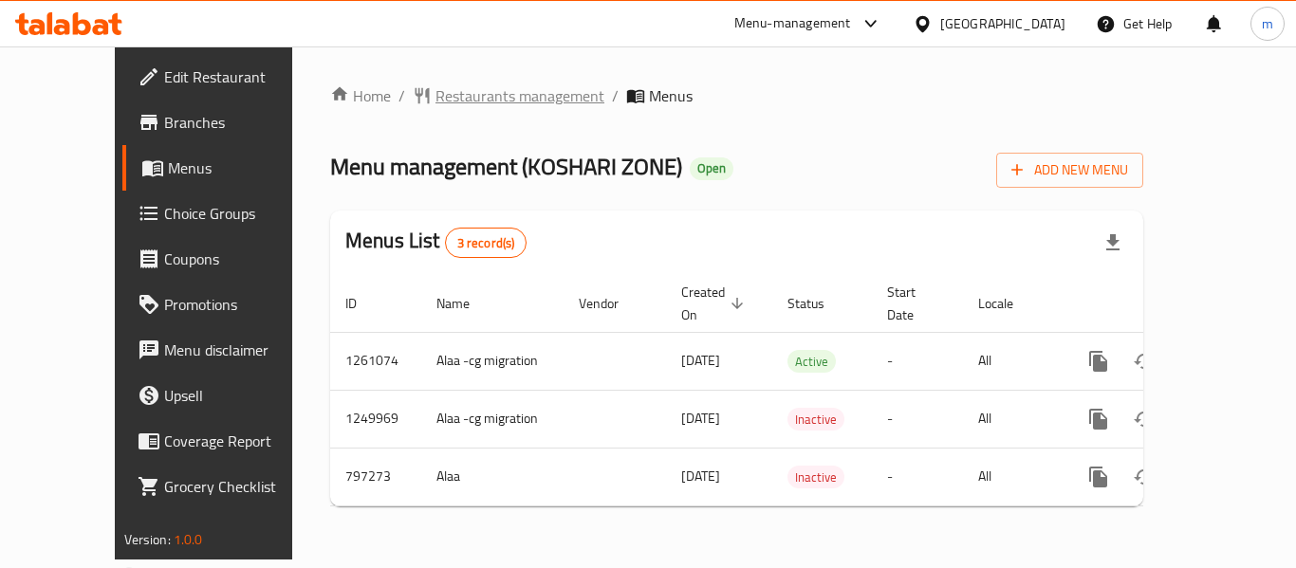
click at [439, 99] on span "Restaurants management" at bounding box center [519, 95] width 169 height 23
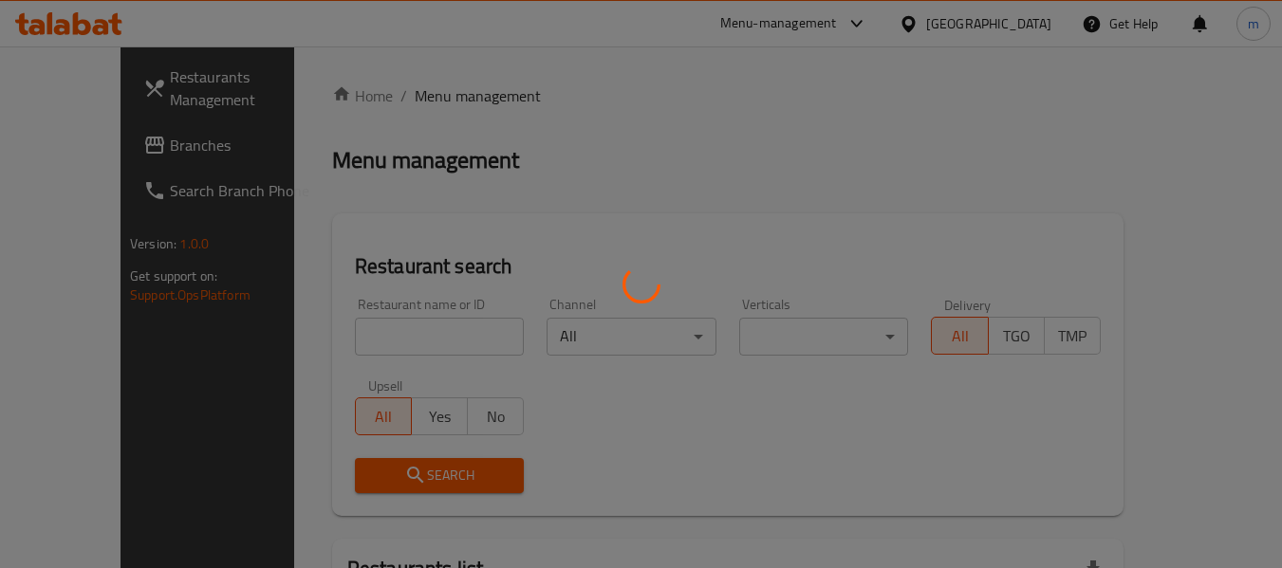
click at [330, 341] on div at bounding box center [641, 284] width 1282 height 568
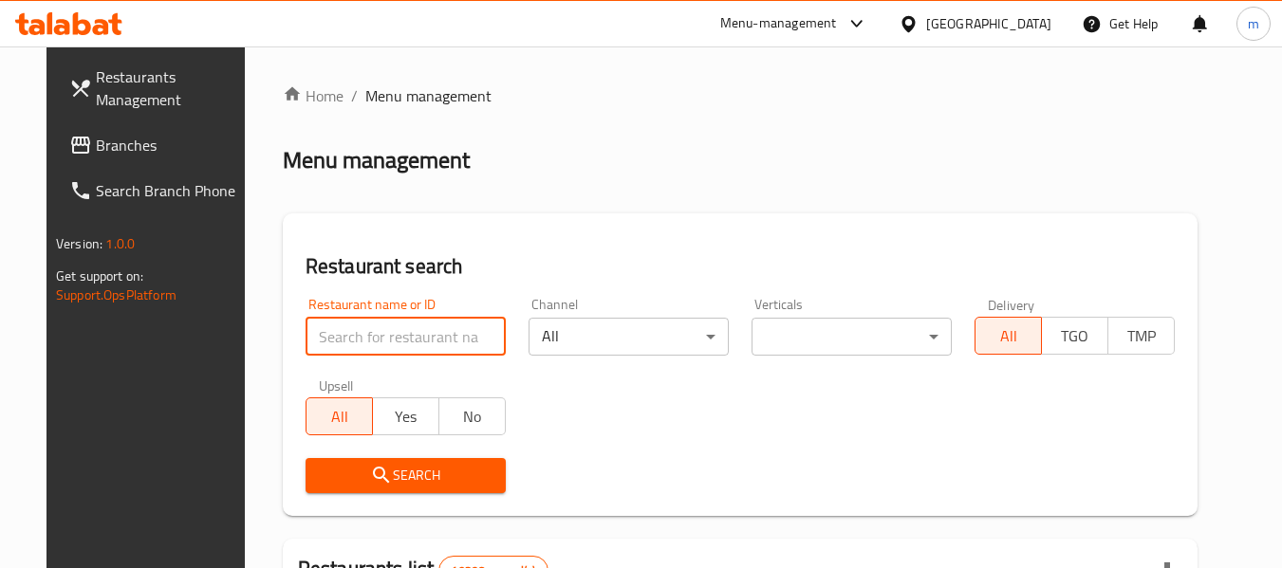
click at [330, 341] on input "search" at bounding box center [405, 337] width 200 height 38
paste input "653575"
type input "653575"
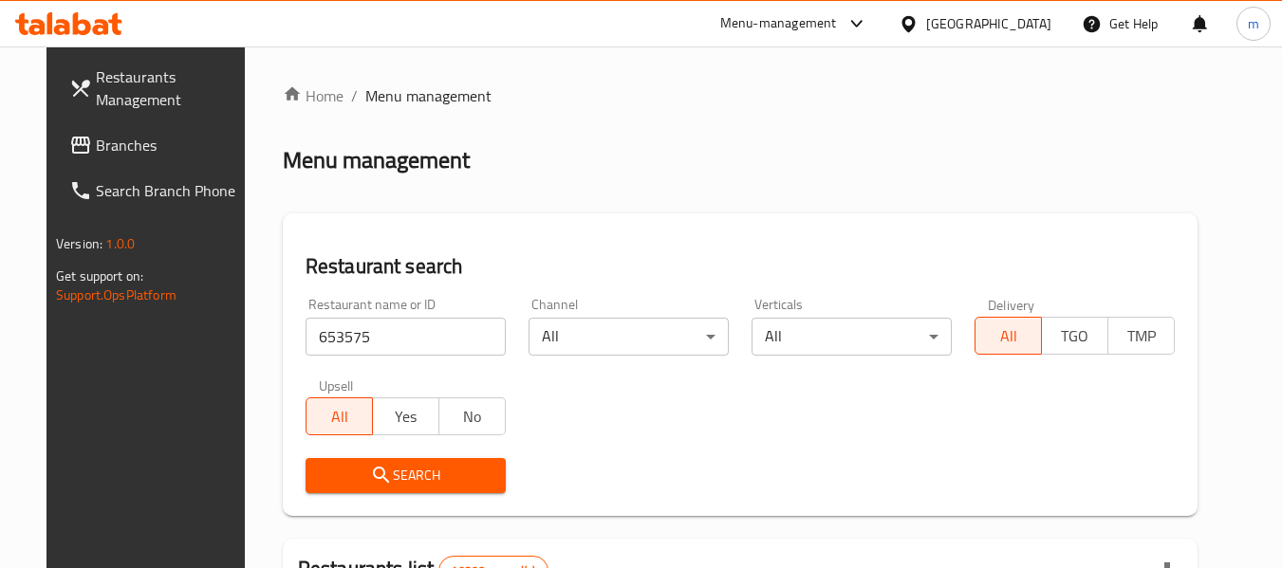
click at [385, 459] on button "Search" at bounding box center [405, 475] width 200 height 35
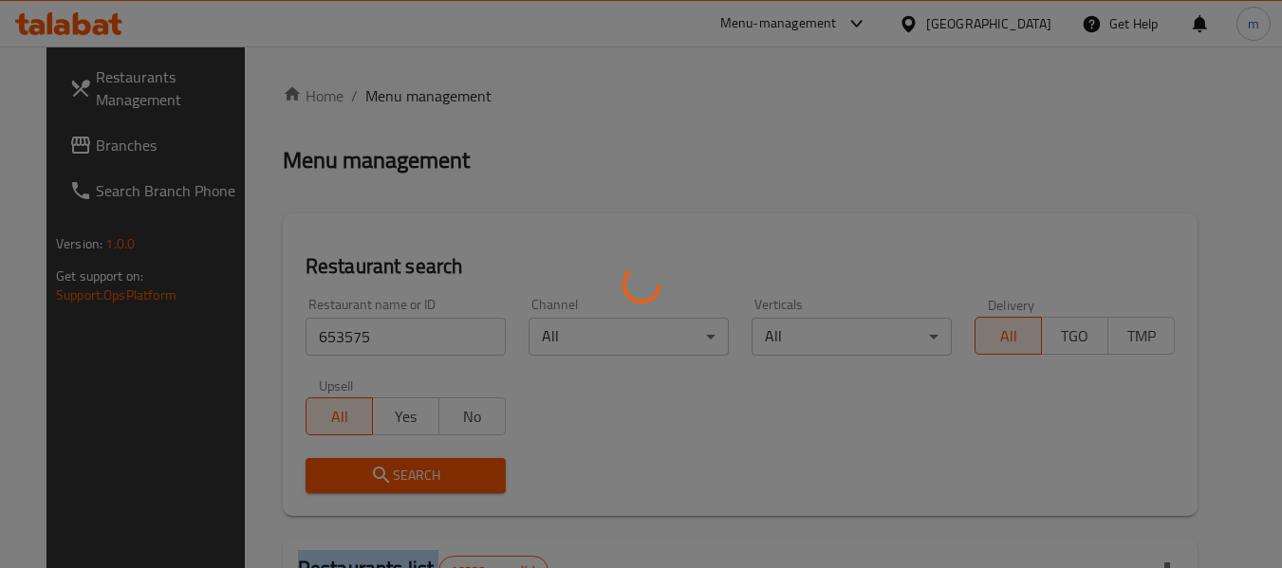
click at [385, 459] on div at bounding box center [641, 284] width 1282 height 568
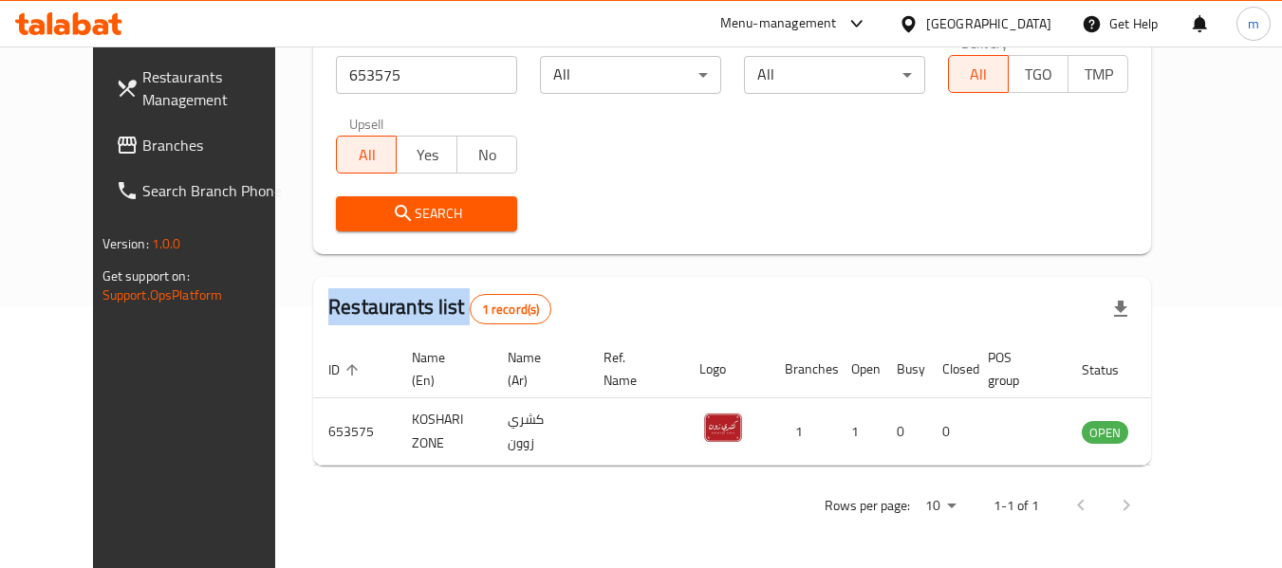
scroll to position [262, 0]
click at [918, 27] on icon at bounding box center [908, 24] width 20 height 20
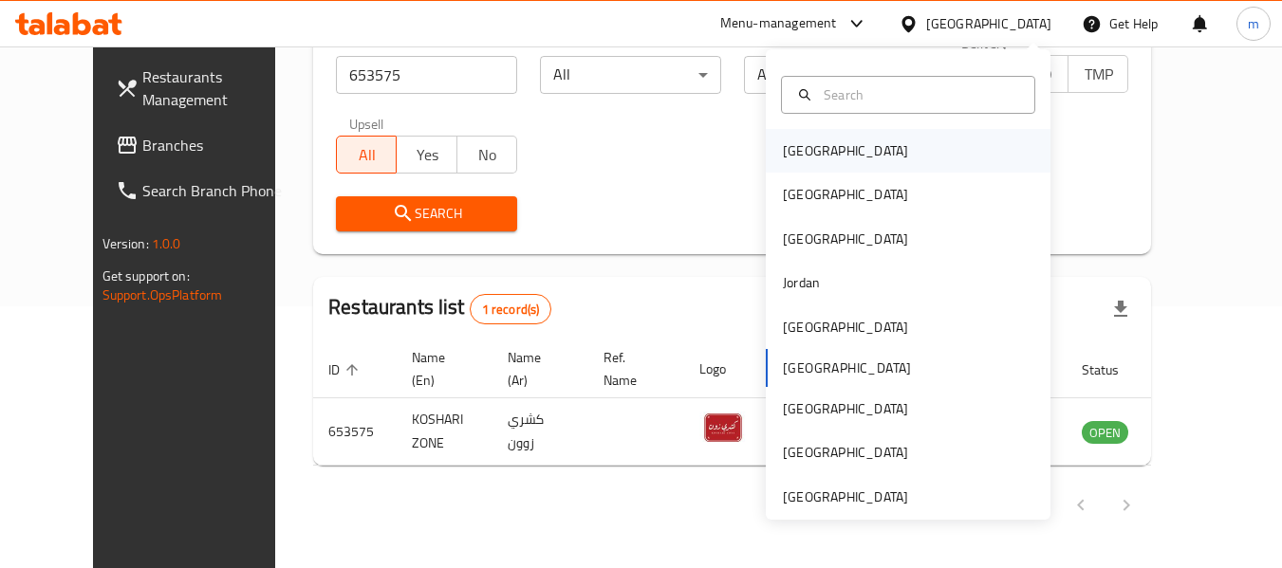
click at [790, 145] on div "Bahrain" at bounding box center [845, 150] width 125 height 21
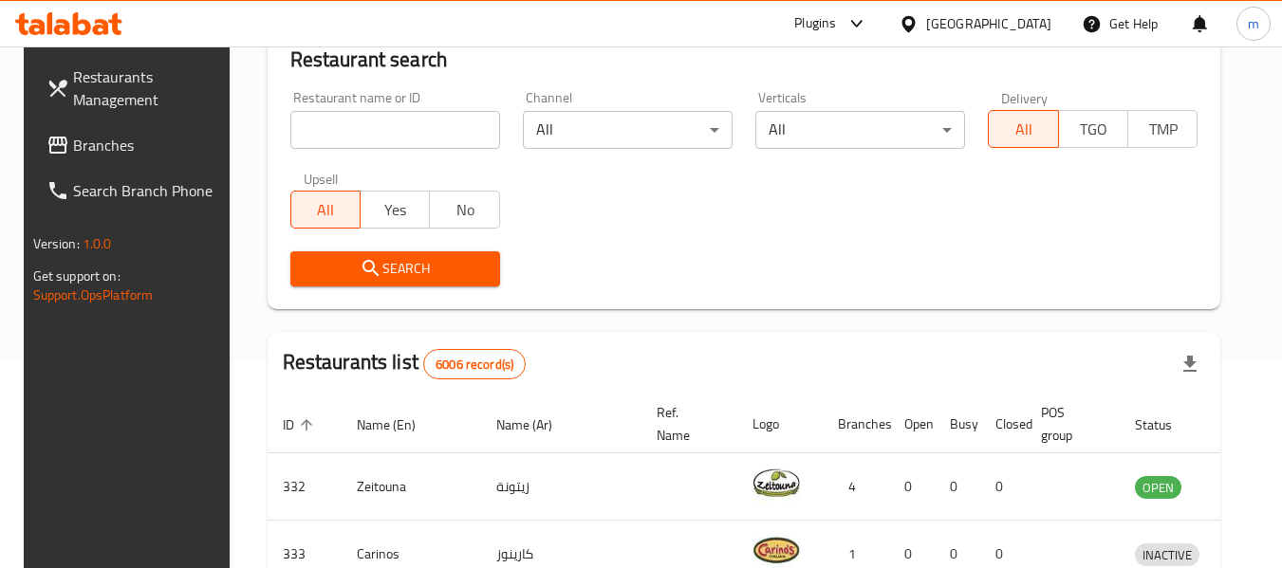
scroll to position [262, 0]
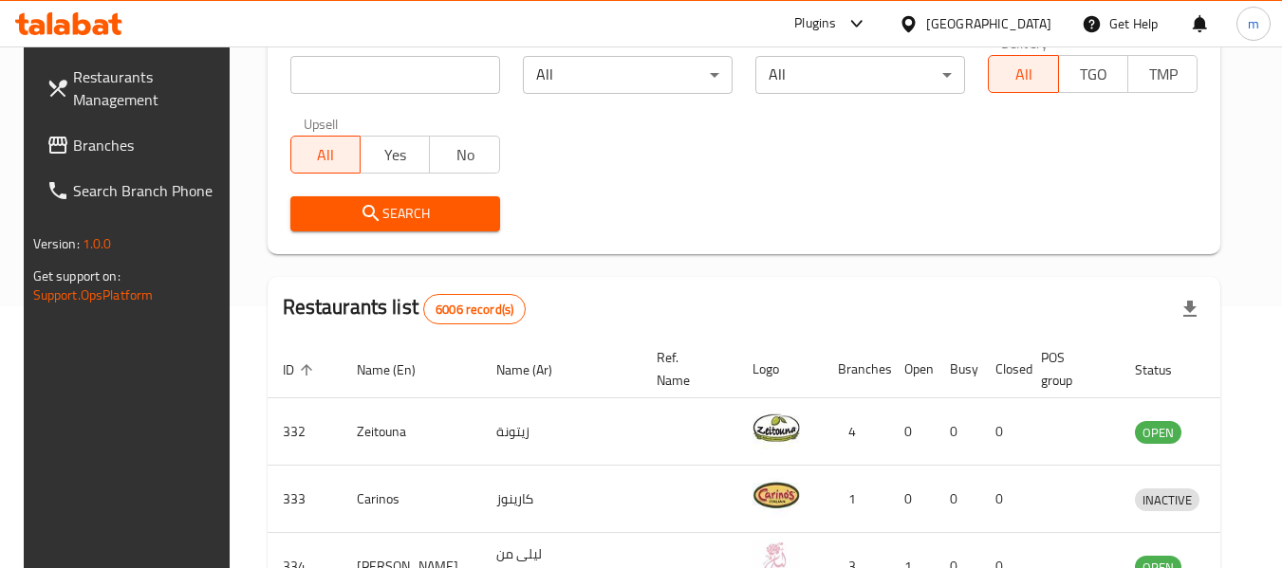
click at [85, 141] on span "Branches" at bounding box center [148, 145] width 150 height 23
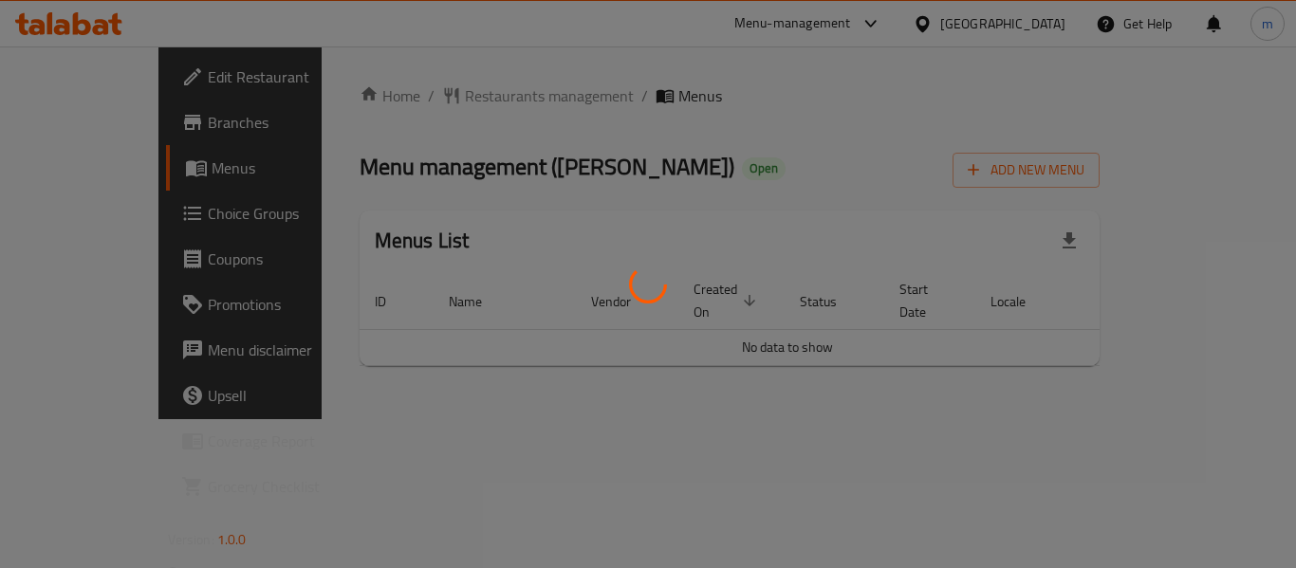
click at [441, 96] on div at bounding box center [648, 284] width 1296 height 568
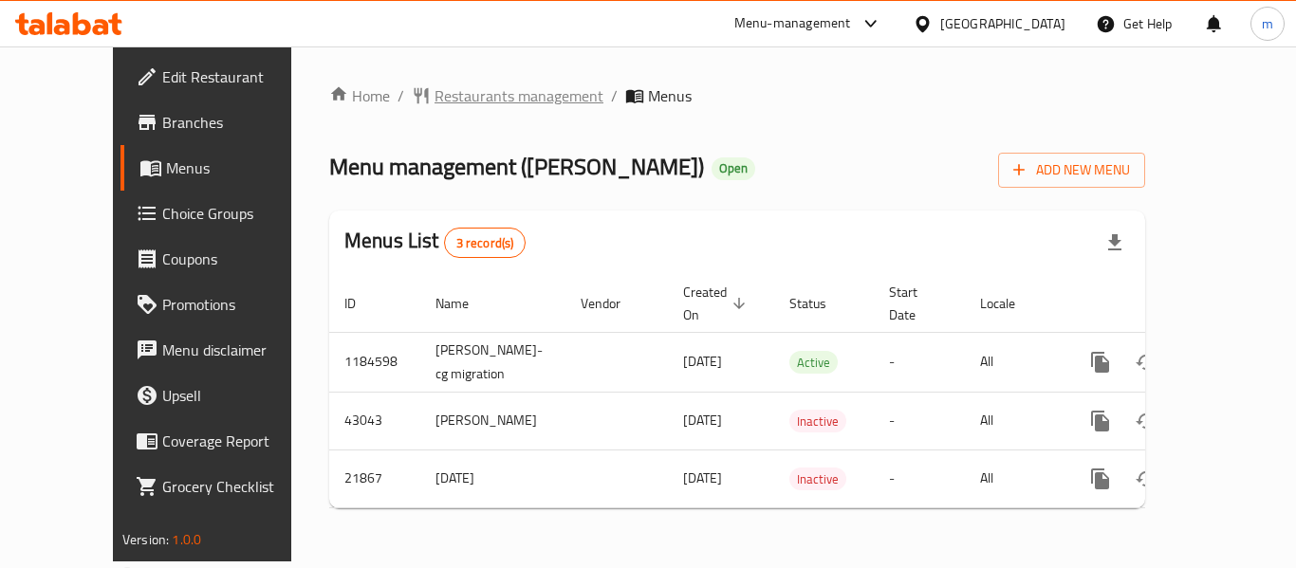
click at [434, 96] on span "Restaurants management" at bounding box center [518, 95] width 169 height 23
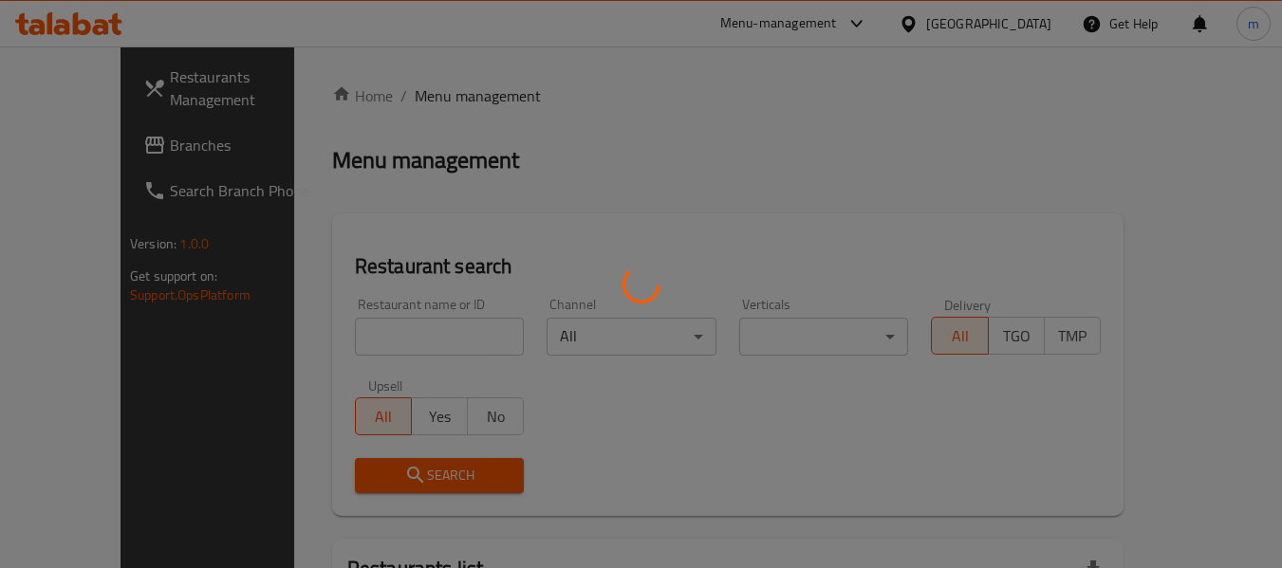
click at [369, 338] on div at bounding box center [641, 284] width 1282 height 568
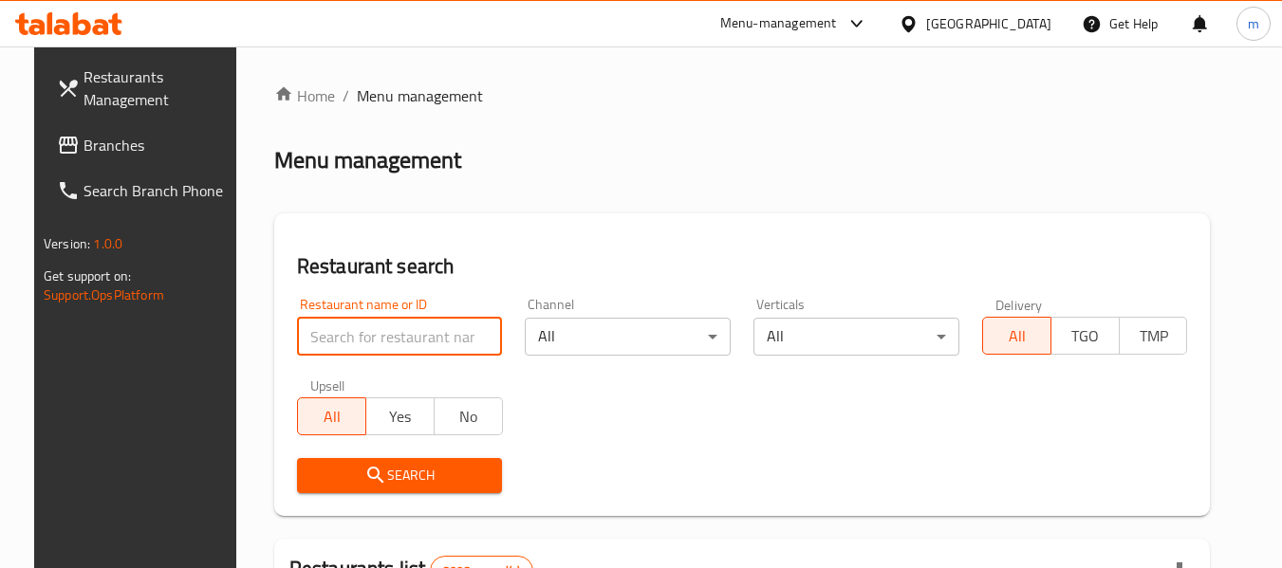
click at [369, 340] on input "search" at bounding box center [400, 337] width 206 height 38
click at [372, 341] on input "search" at bounding box center [400, 337] width 206 height 38
paste input "11472"
type input "11472"
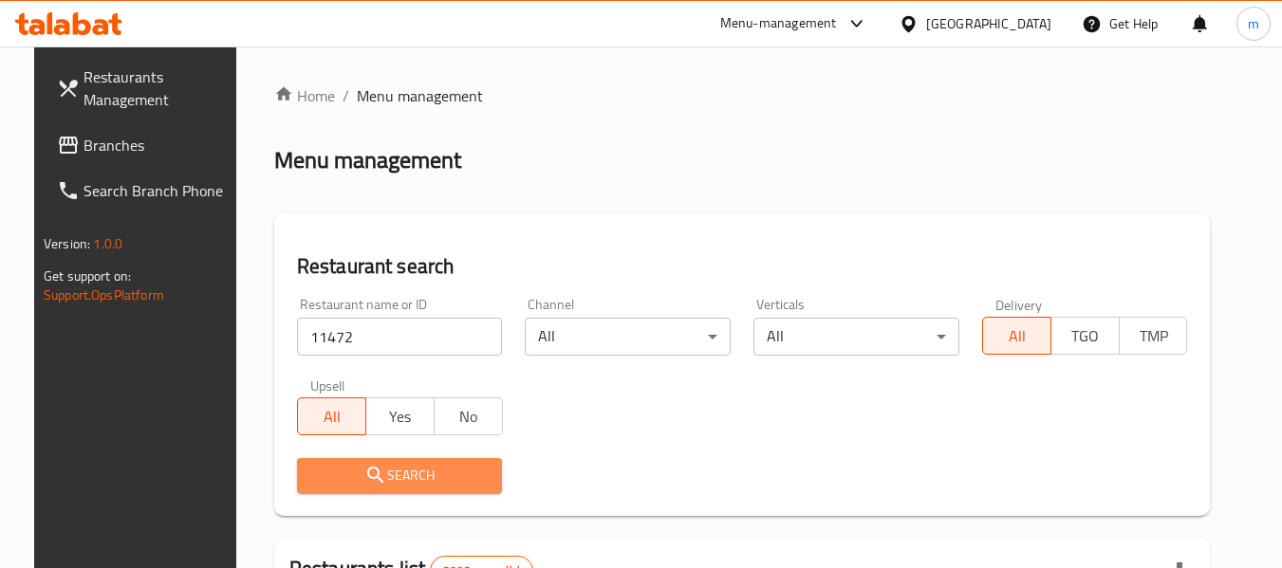
click at [395, 481] on span "Search" at bounding box center [399, 476] width 175 height 24
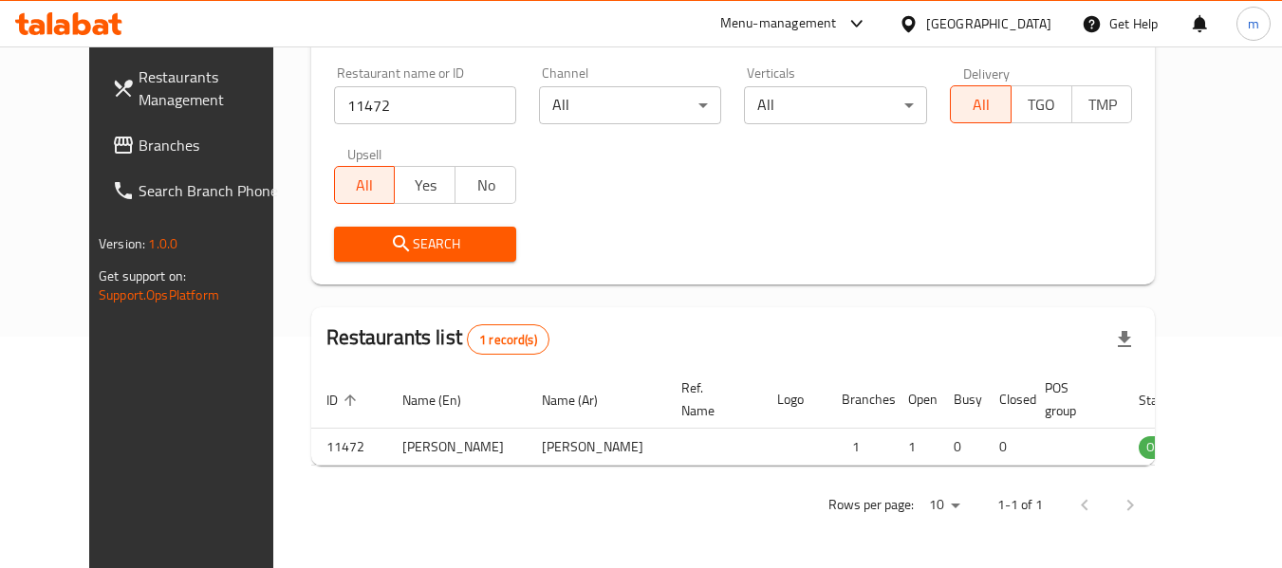
scroll to position [262, 0]
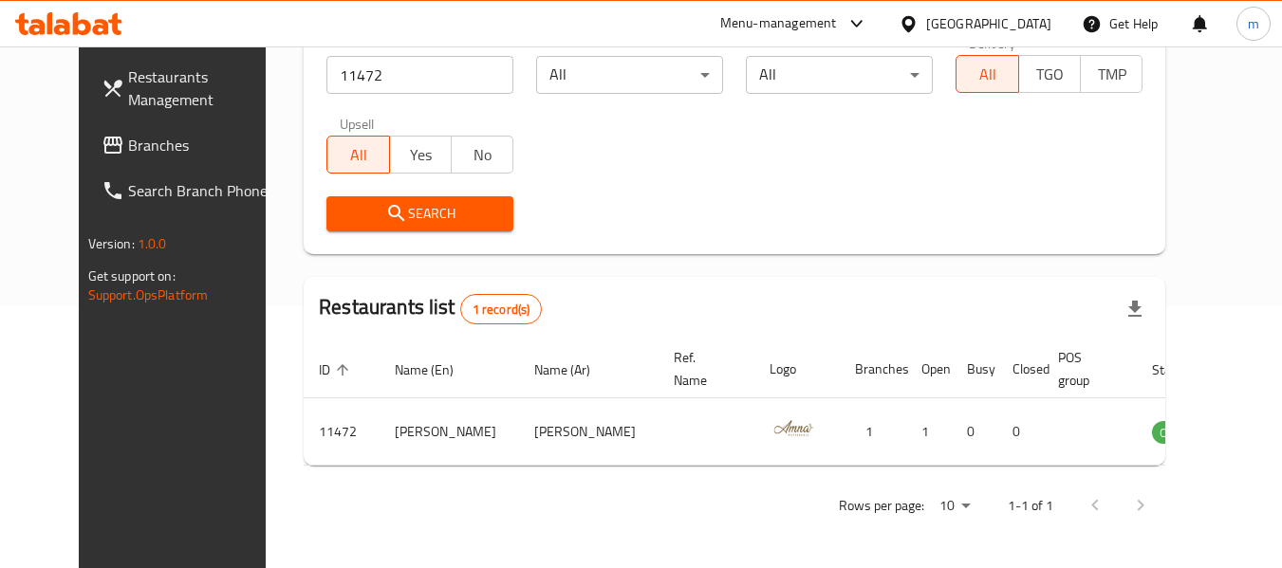
click at [914, 22] on icon at bounding box center [907, 23] width 13 height 16
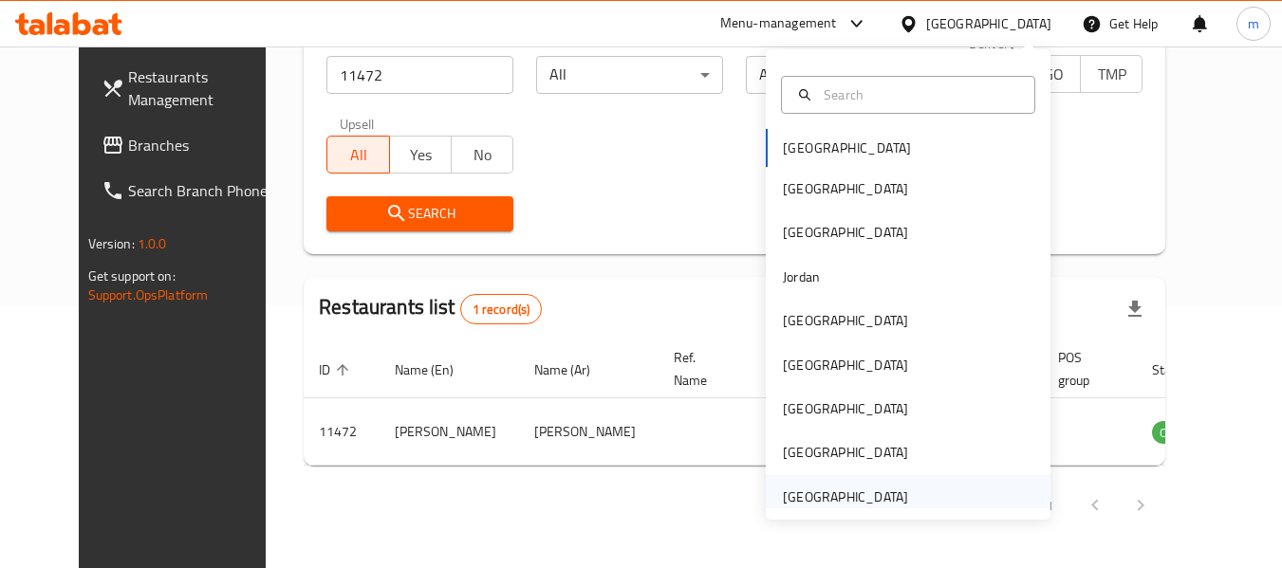
click at [803, 499] on div "[GEOGRAPHIC_DATA]" at bounding box center [845, 497] width 125 height 21
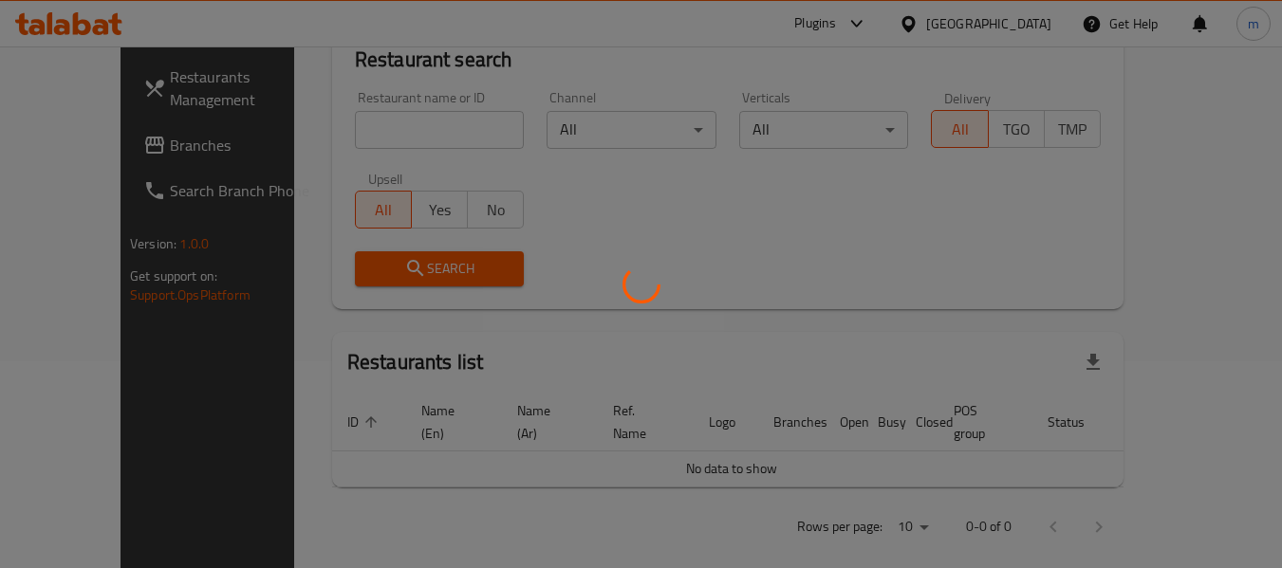
scroll to position [262, 0]
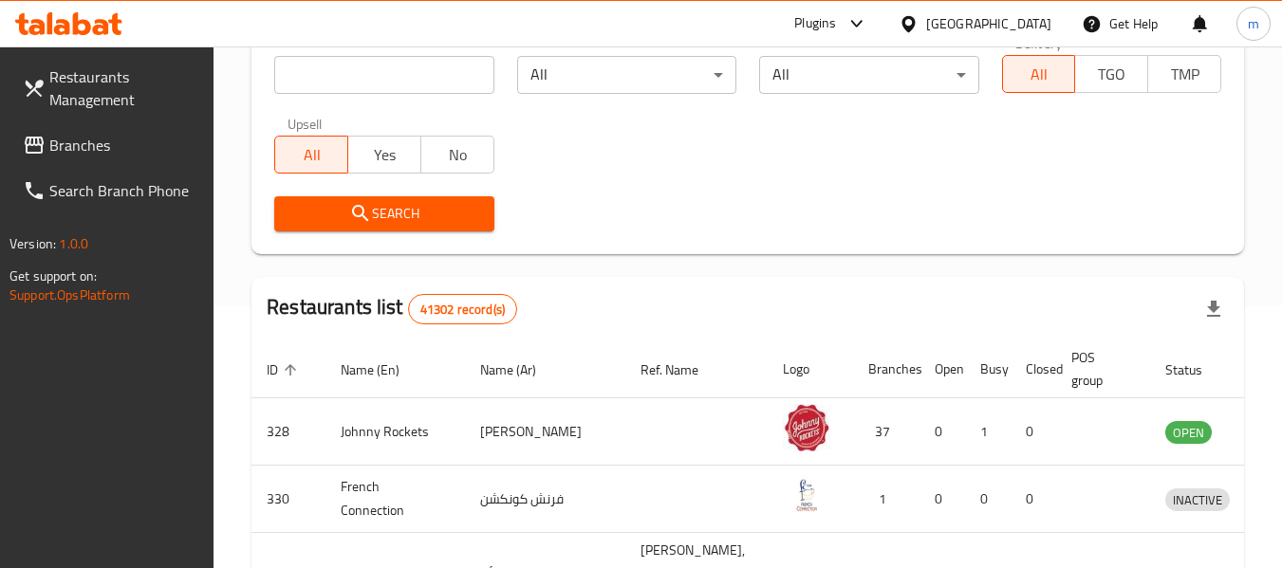
click at [118, 142] on span "Branches" at bounding box center [124, 145] width 150 height 23
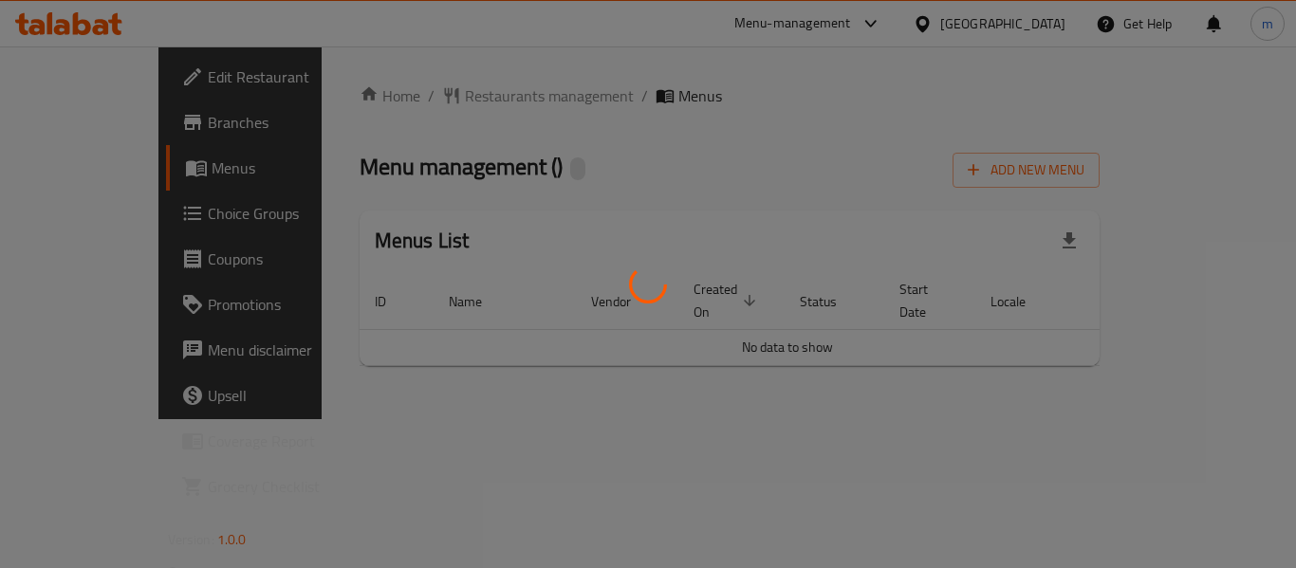
click at [424, 96] on div at bounding box center [648, 284] width 1296 height 568
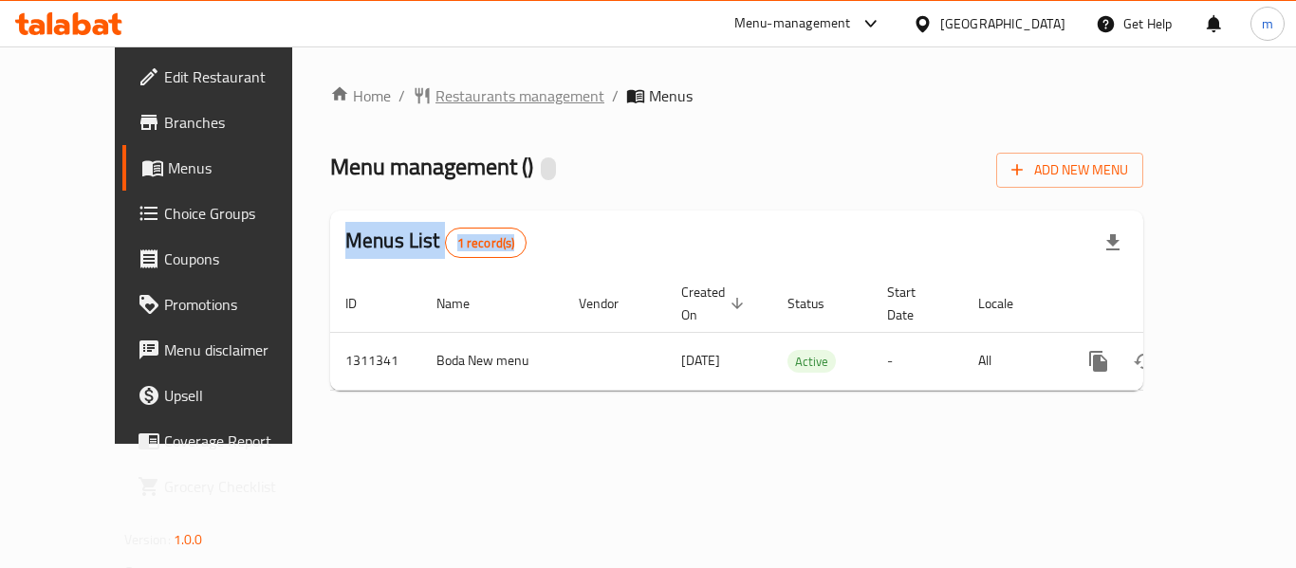
click at [435, 98] on span "Restaurants management" at bounding box center [519, 95] width 169 height 23
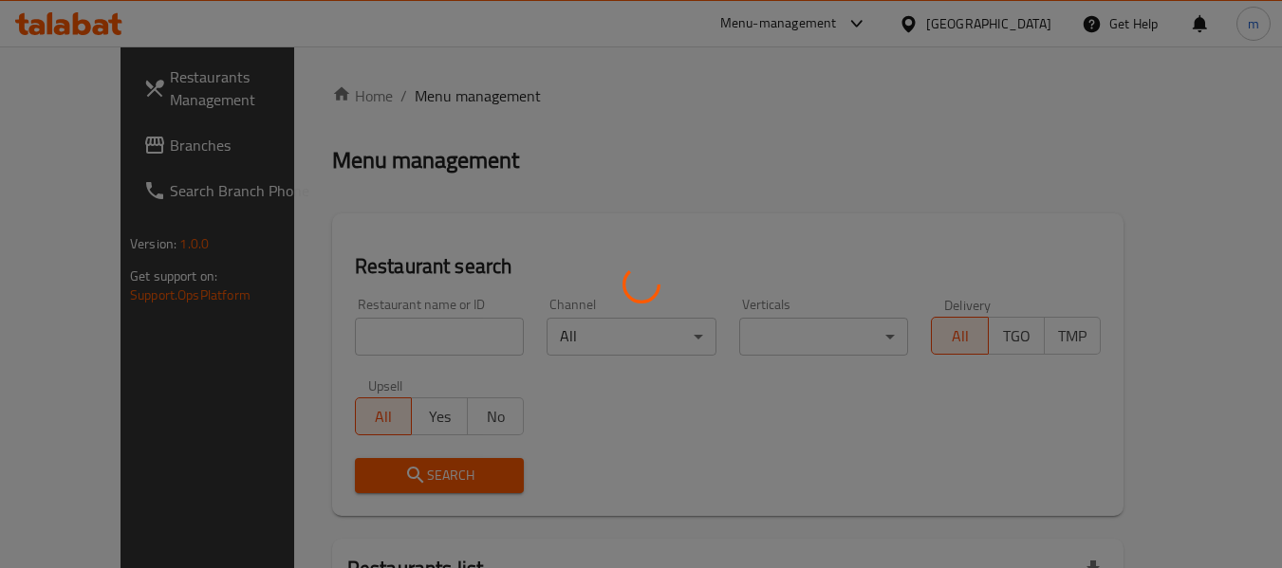
click at [388, 334] on div at bounding box center [641, 284] width 1282 height 568
click at [355, 341] on div at bounding box center [641, 284] width 1282 height 568
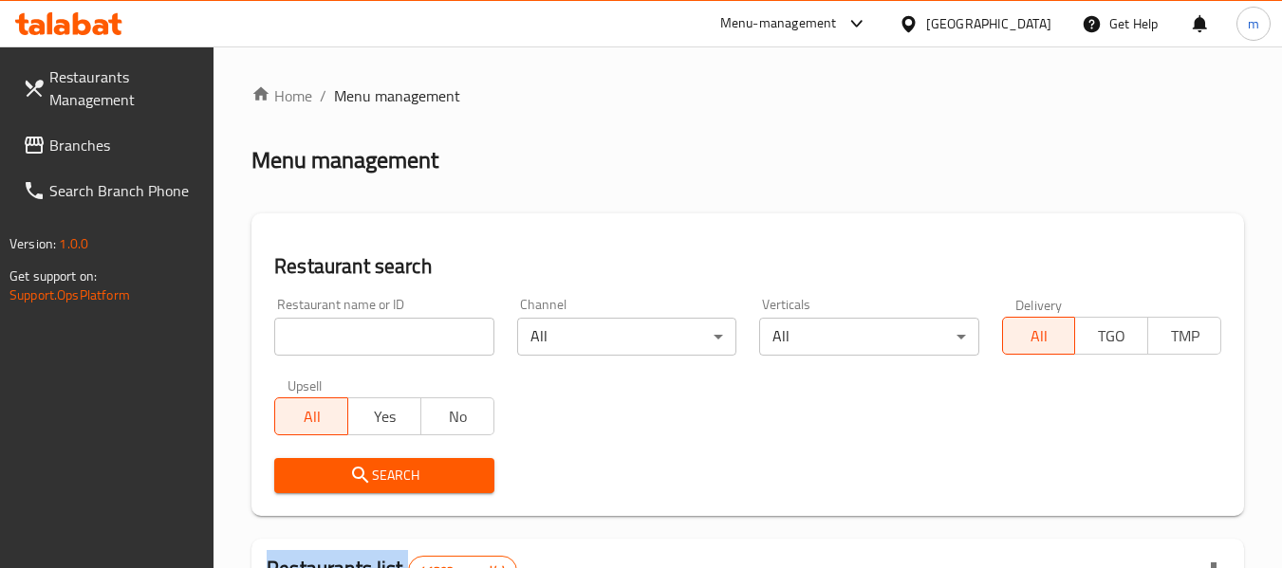
click at [355, 341] on div at bounding box center [641, 284] width 1282 height 568
click at [355, 341] on input "search" at bounding box center [383, 337] width 219 height 38
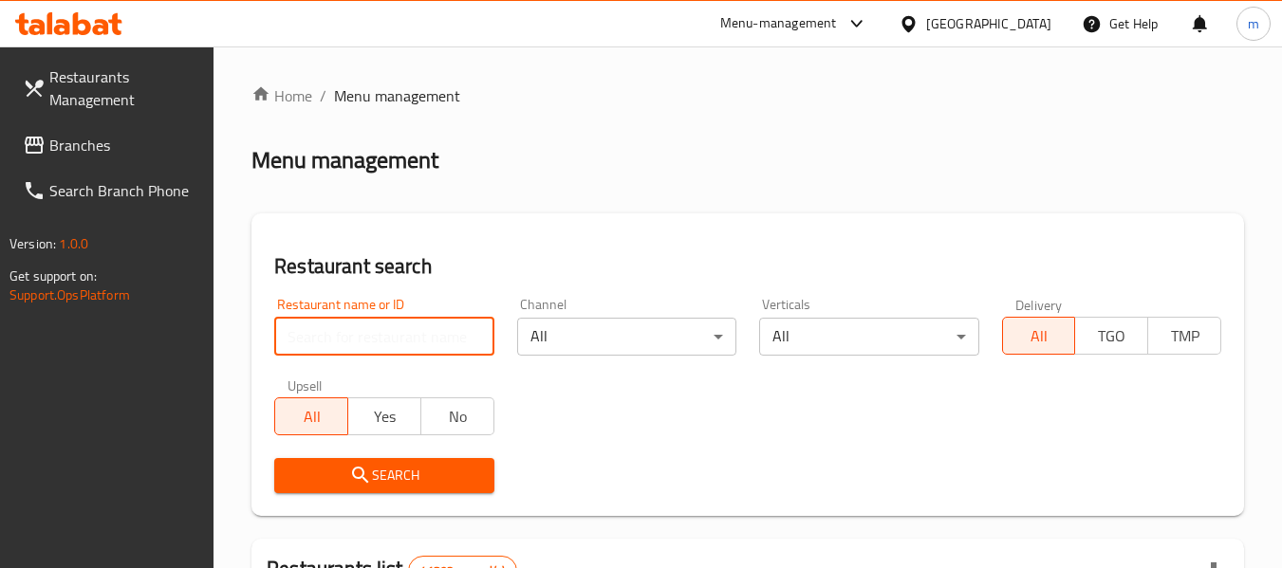
click at [355, 341] on input "search" at bounding box center [383, 337] width 219 height 38
paste input "705740"
type input "705740"
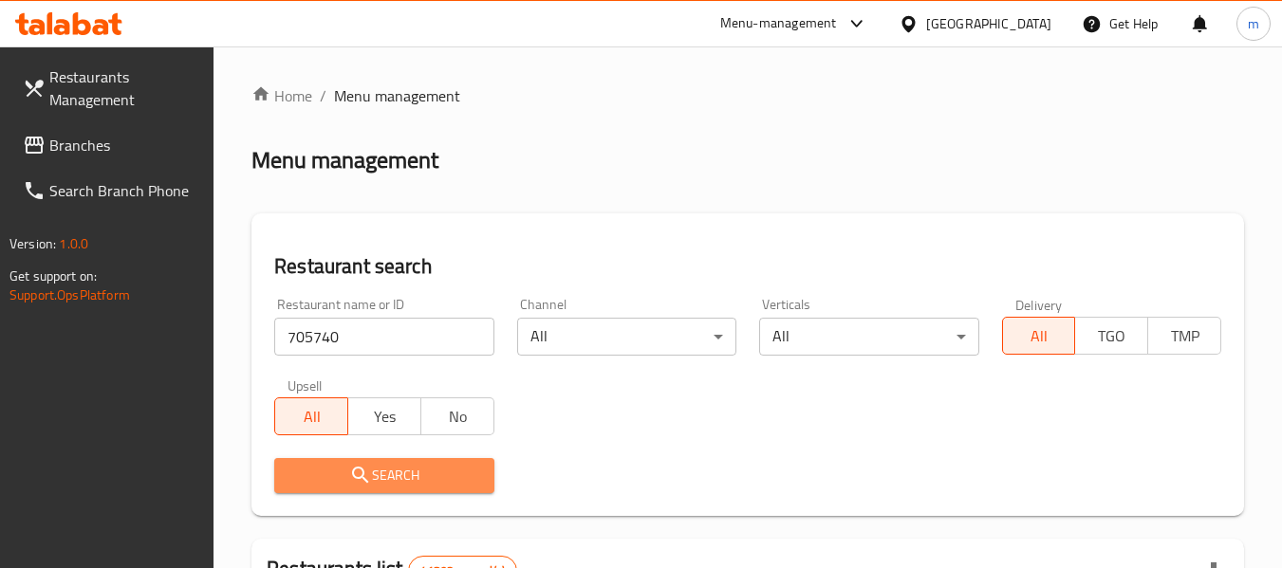
click at [374, 482] on span "Search" at bounding box center [383, 476] width 189 height 24
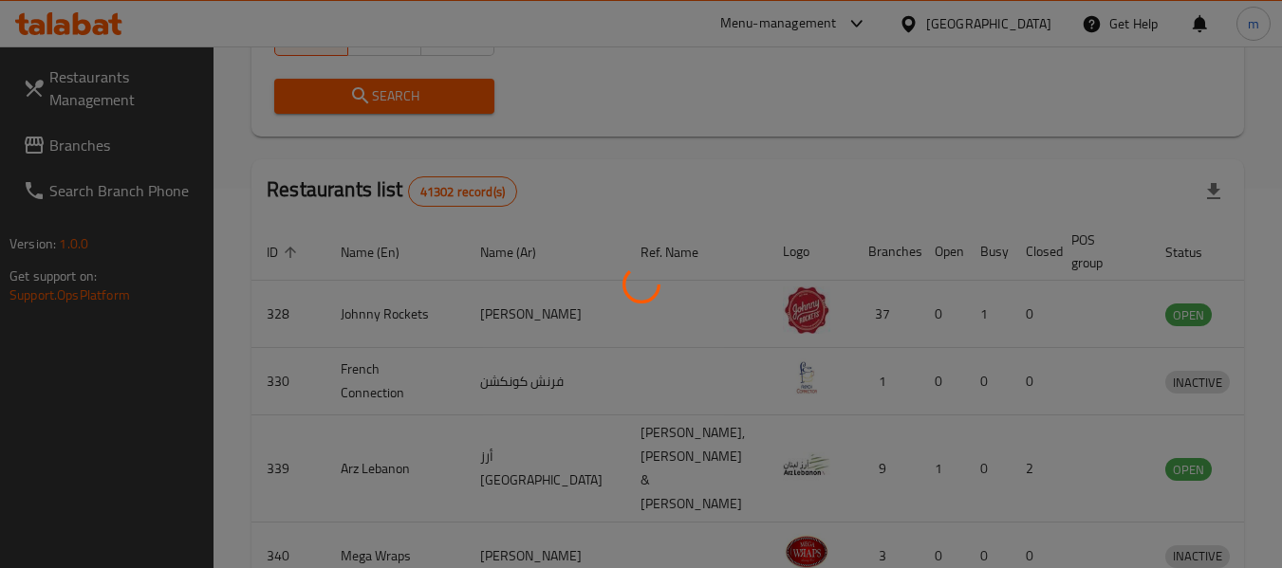
scroll to position [262, 0]
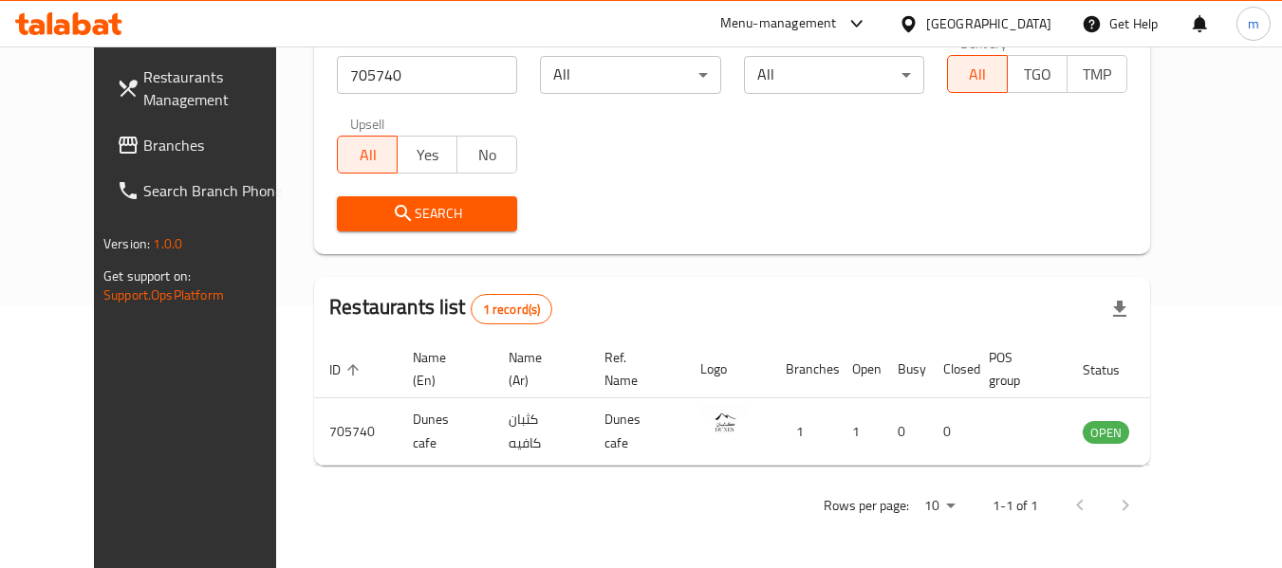
click at [94, 452] on div "Restaurants Management Branches Search Branch Phone Version: 1.0.0 Get support …" at bounding box center [201, 330] width 214 height 568
click at [907, 28] on icon at bounding box center [907, 23] width 13 height 16
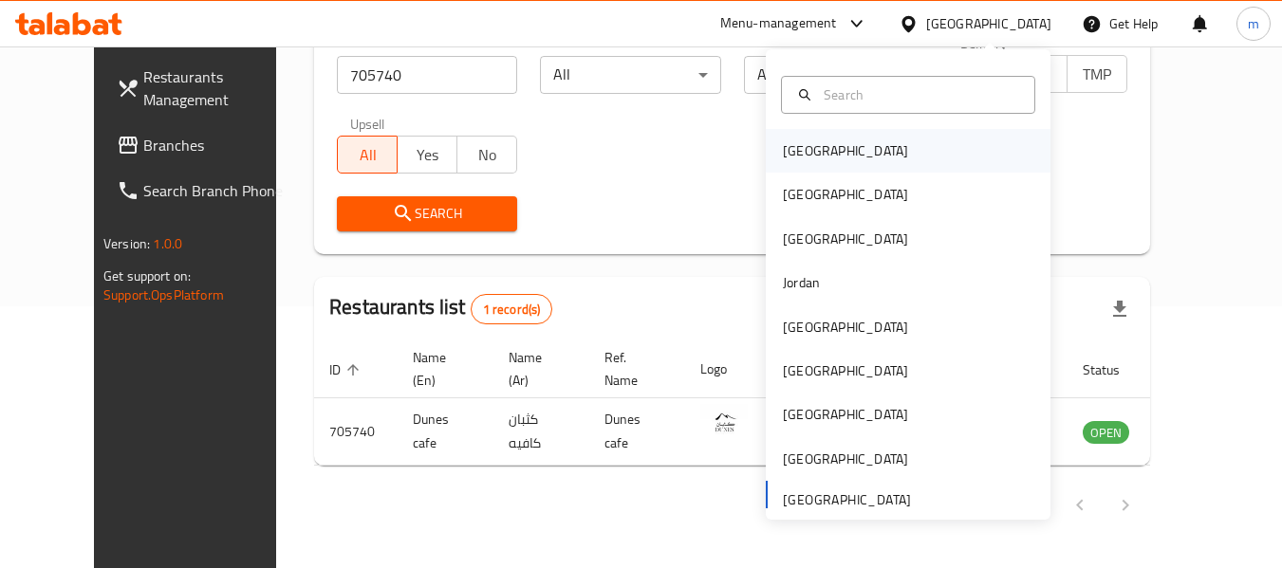
click at [789, 154] on div "[GEOGRAPHIC_DATA]" at bounding box center [845, 150] width 125 height 21
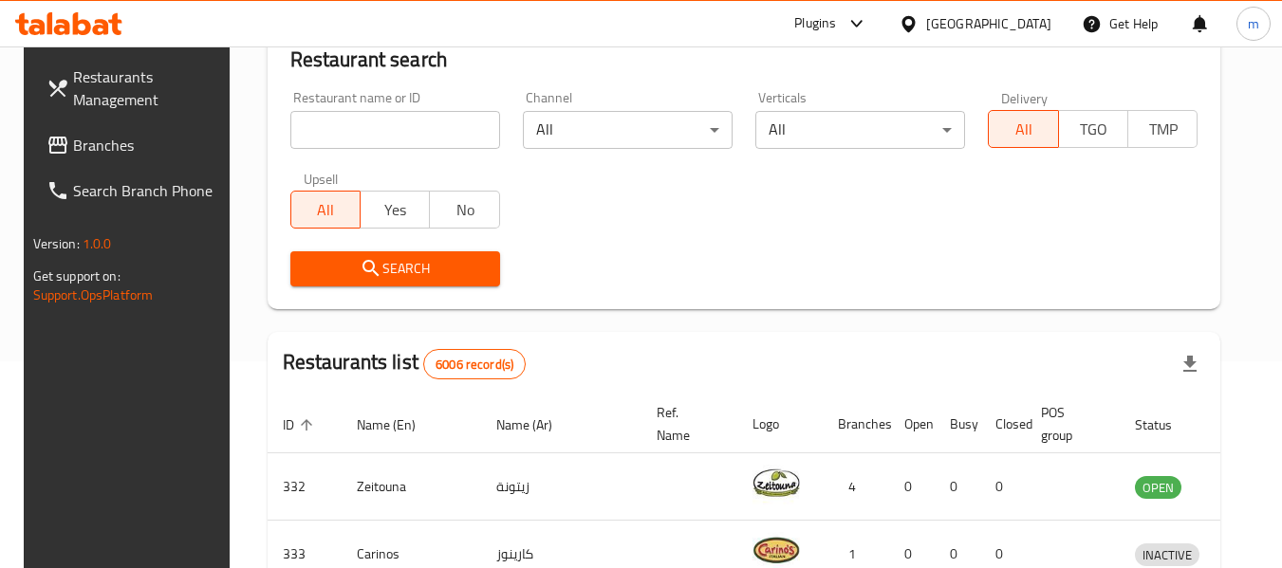
scroll to position [262, 0]
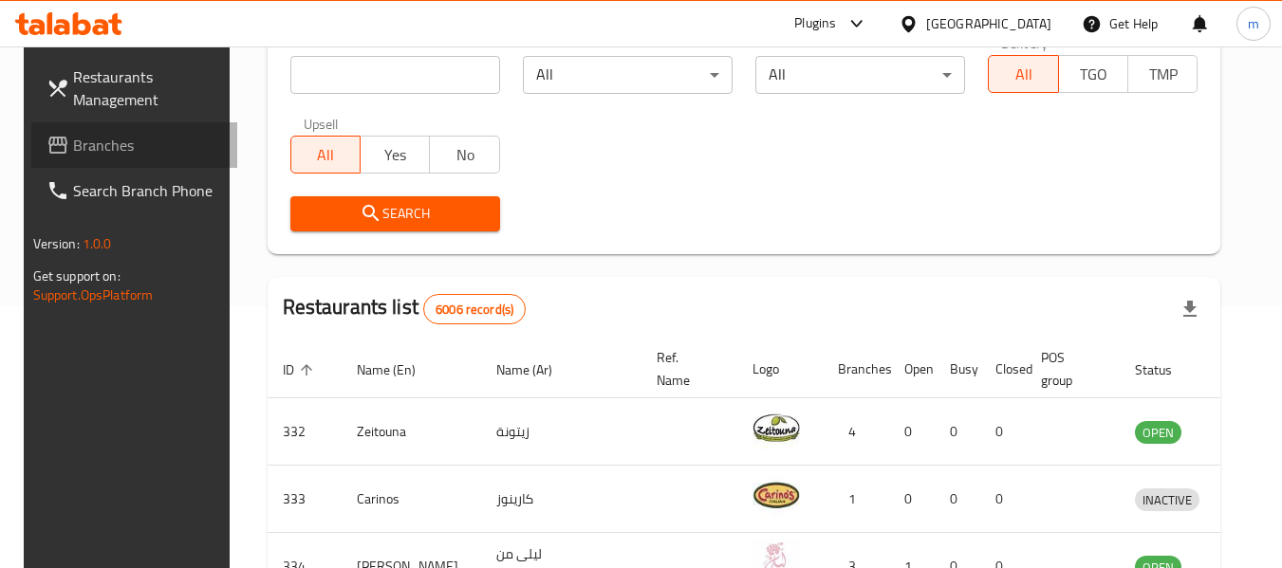
click at [132, 144] on span "Branches" at bounding box center [148, 145] width 150 height 23
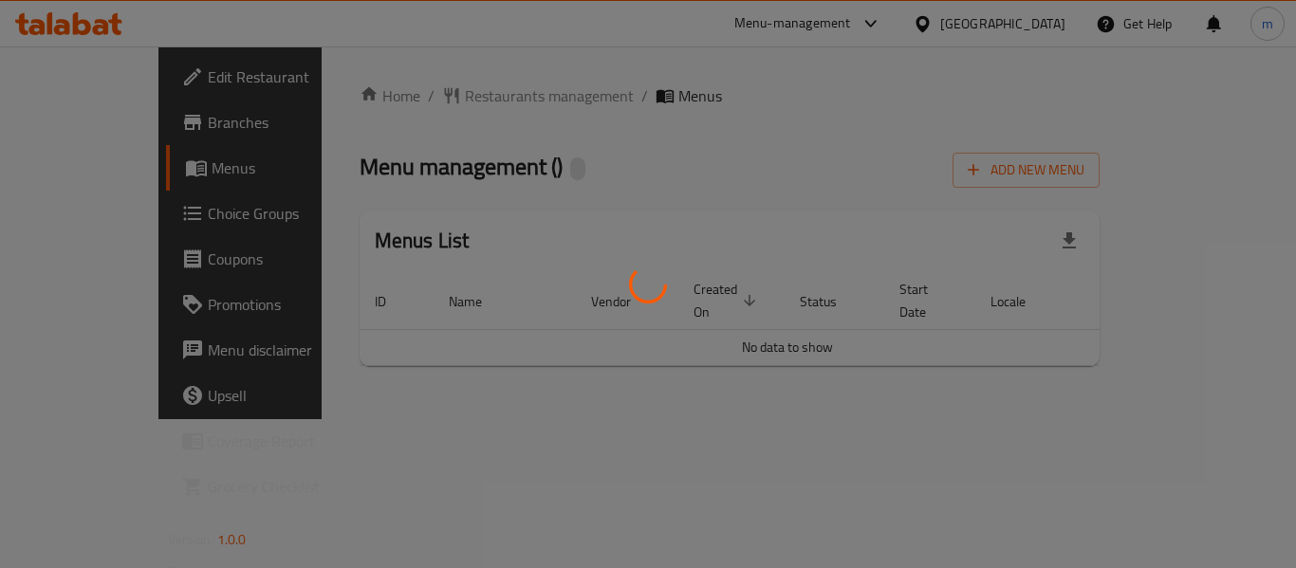
click at [439, 88] on div at bounding box center [648, 284] width 1296 height 568
click at [423, 96] on div at bounding box center [648, 284] width 1296 height 568
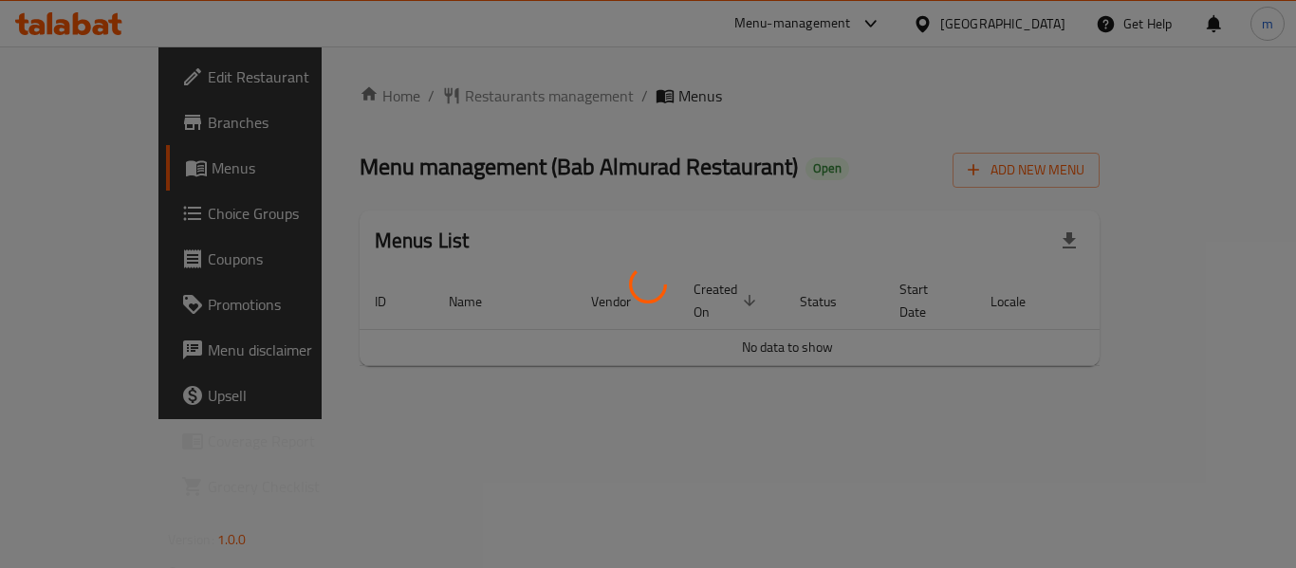
click at [430, 100] on div at bounding box center [648, 284] width 1296 height 568
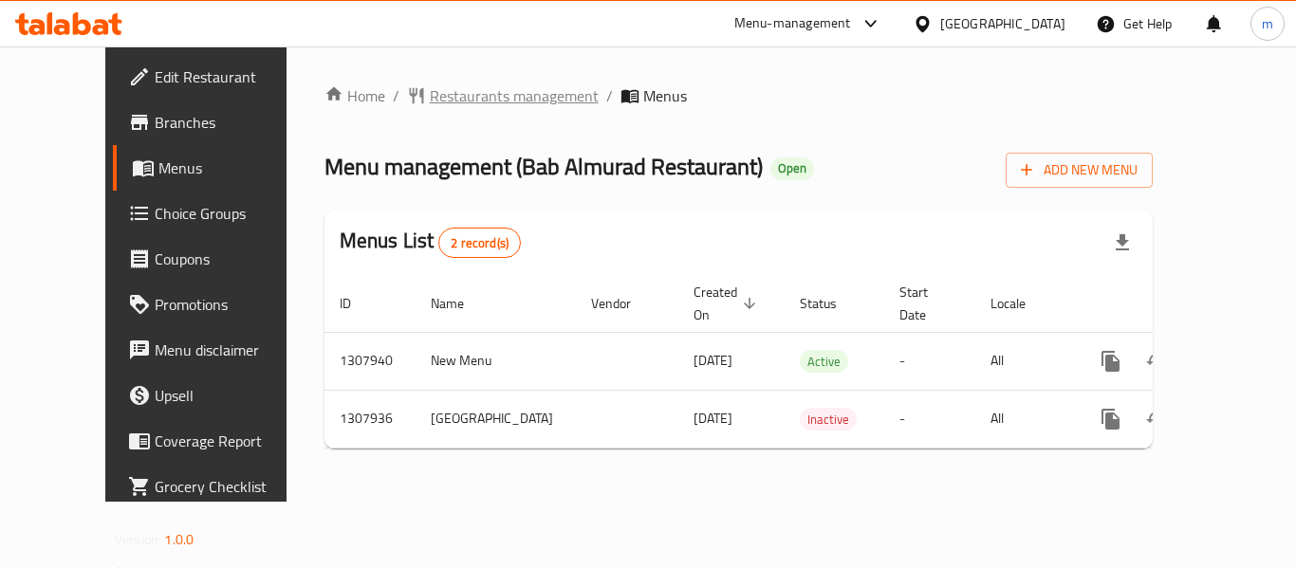
click at [434, 85] on span "Restaurants management" at bounding box center [514, 95] width 169 height 23
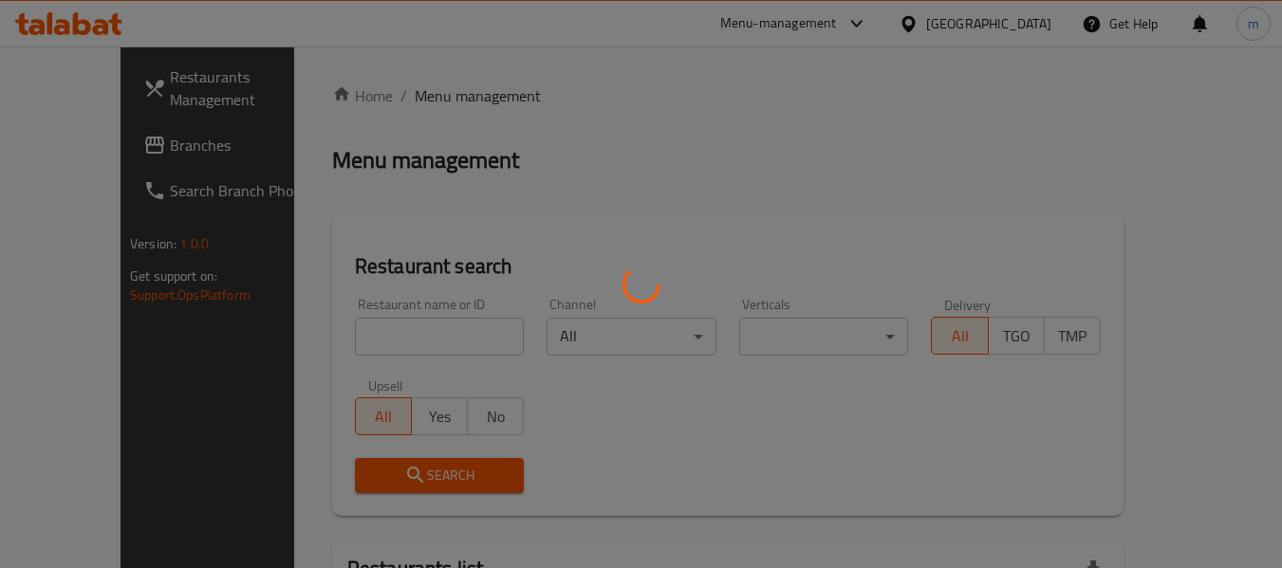
click at [381, 344] on div at bounding box center [641, 284] width 1282 height 568
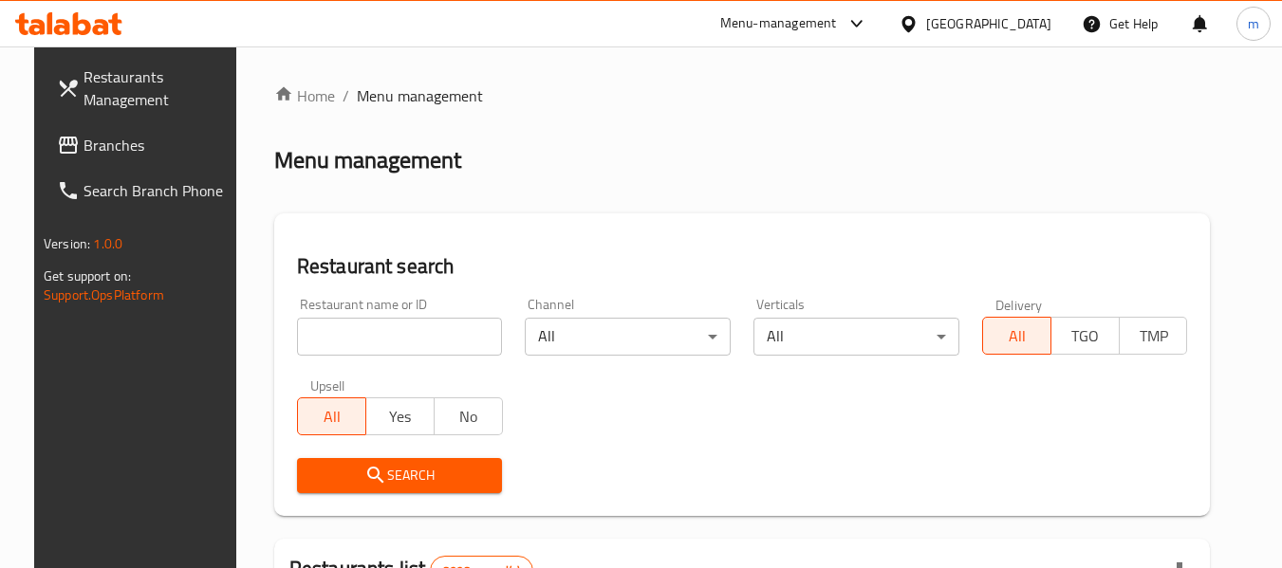
click at [376, 336] on div at bounding box center [641, 284] width 1282 height 568
click at [376, 336] on input "search" at bounding box center [400, 337] width 206 height 38
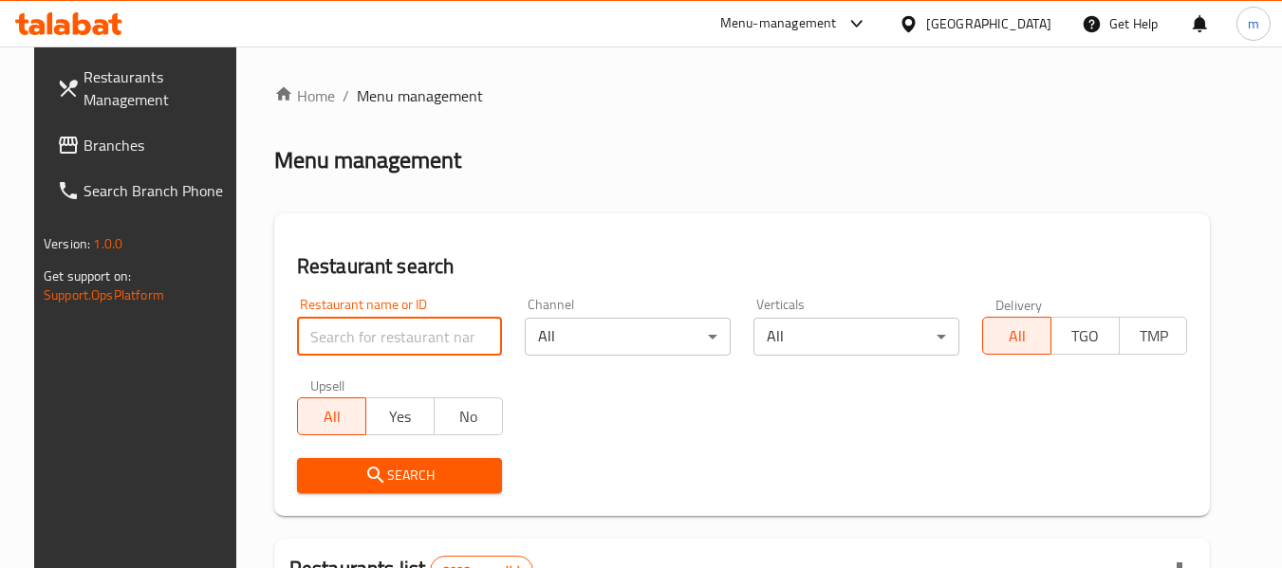
paste input "704703"
type input "704703"
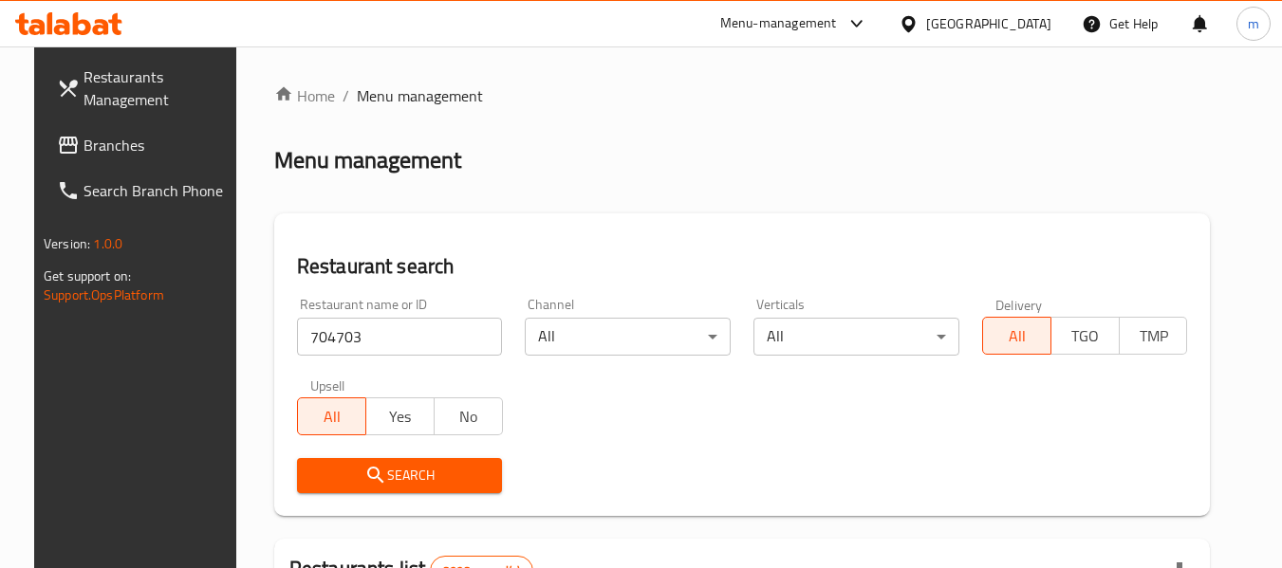
click at [378, 467] on span "Search" at bounding box center [399, 476] width 175 height 24
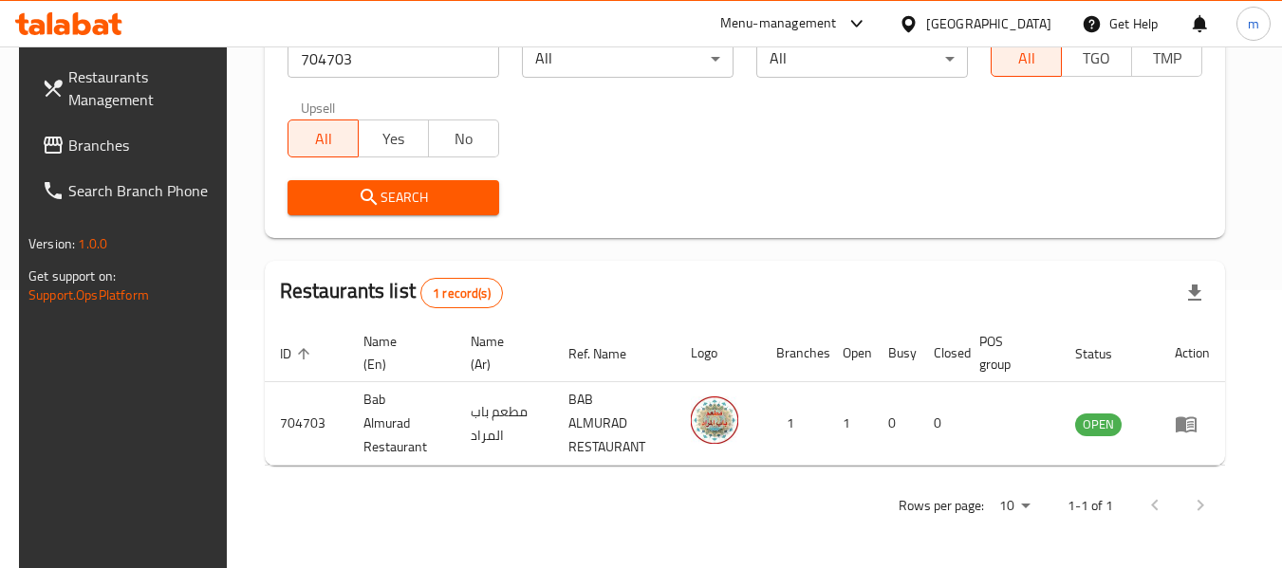
scroll to position [262, 0]
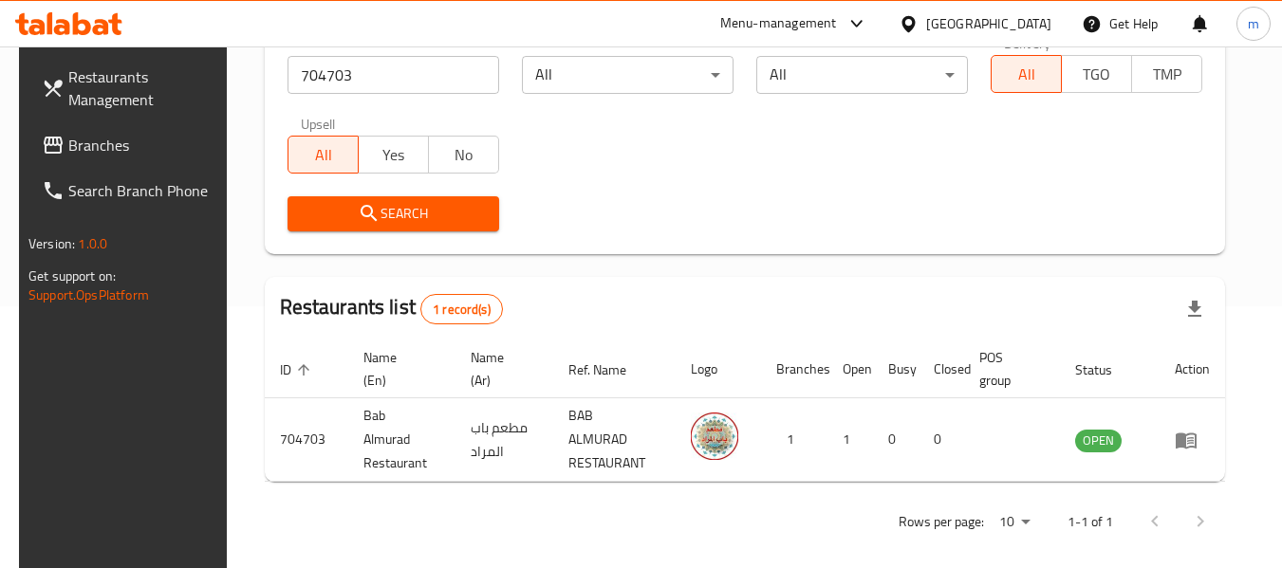
click at [918, 19] on icon at bounding box center [908, 24] width 20 height 20
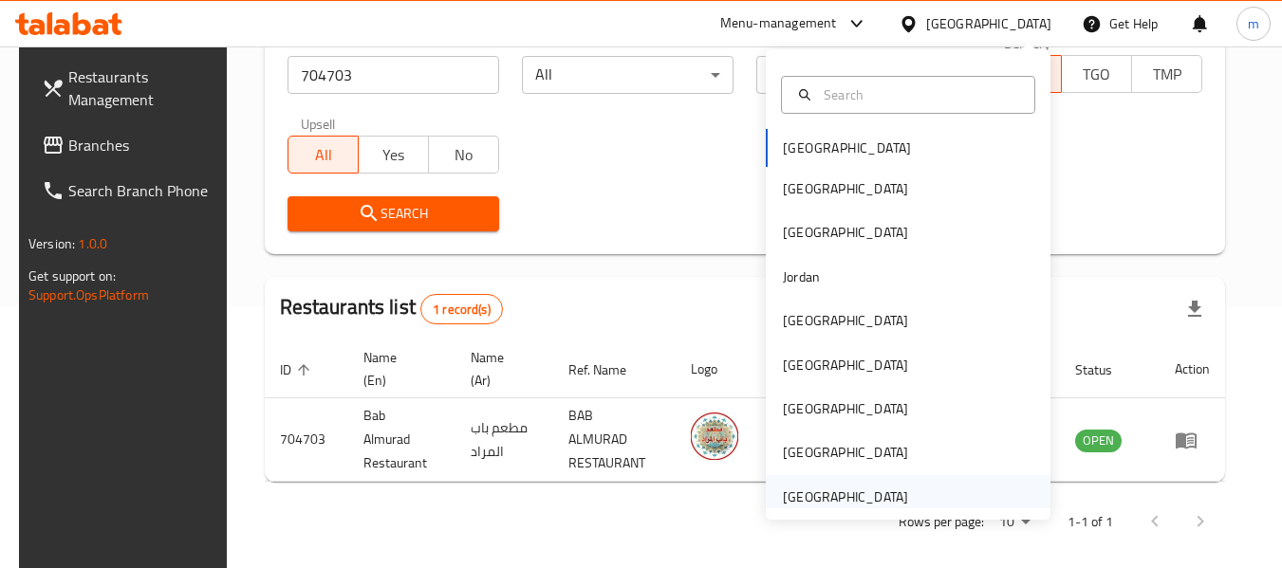
click at [828, 493] on div "[GEOGRAPHIC_DATA]" at bounding box center [845, 497] width 125 height 21
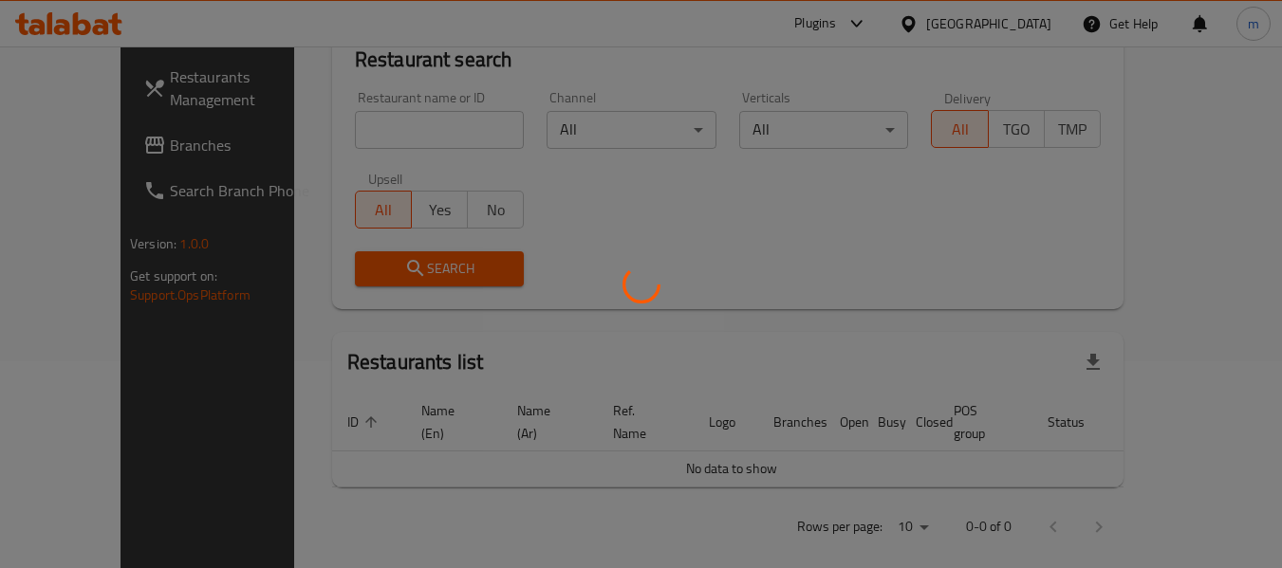
scroll to position [262, 0]
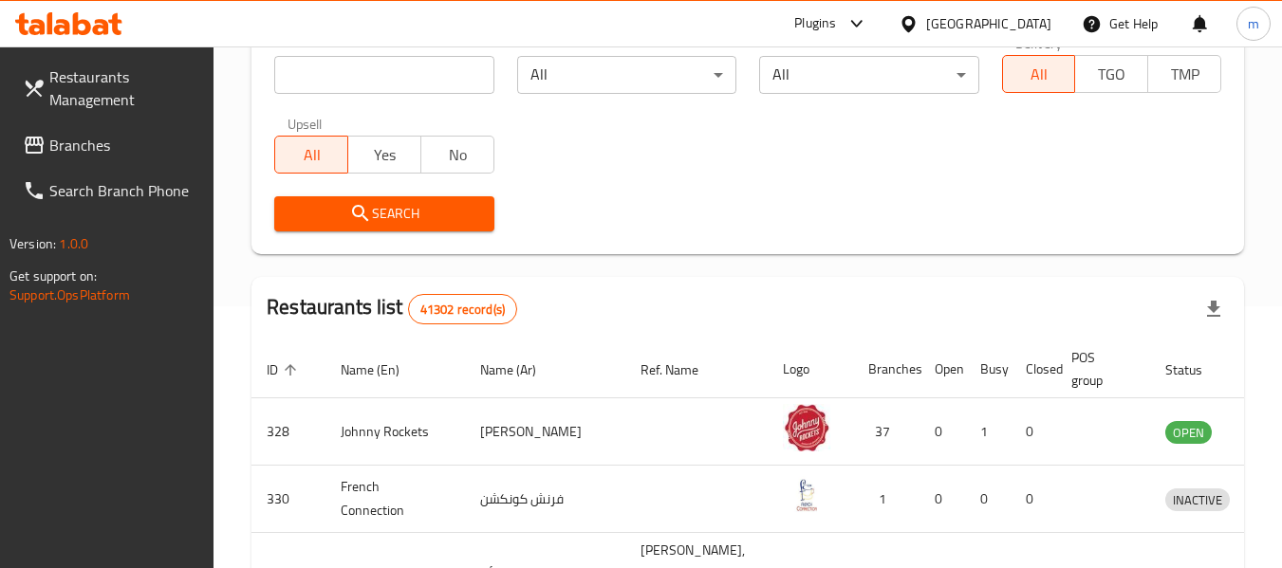
click at [109, 149] on span "Branches" at bounding box center [124, 145] width 150 height 23
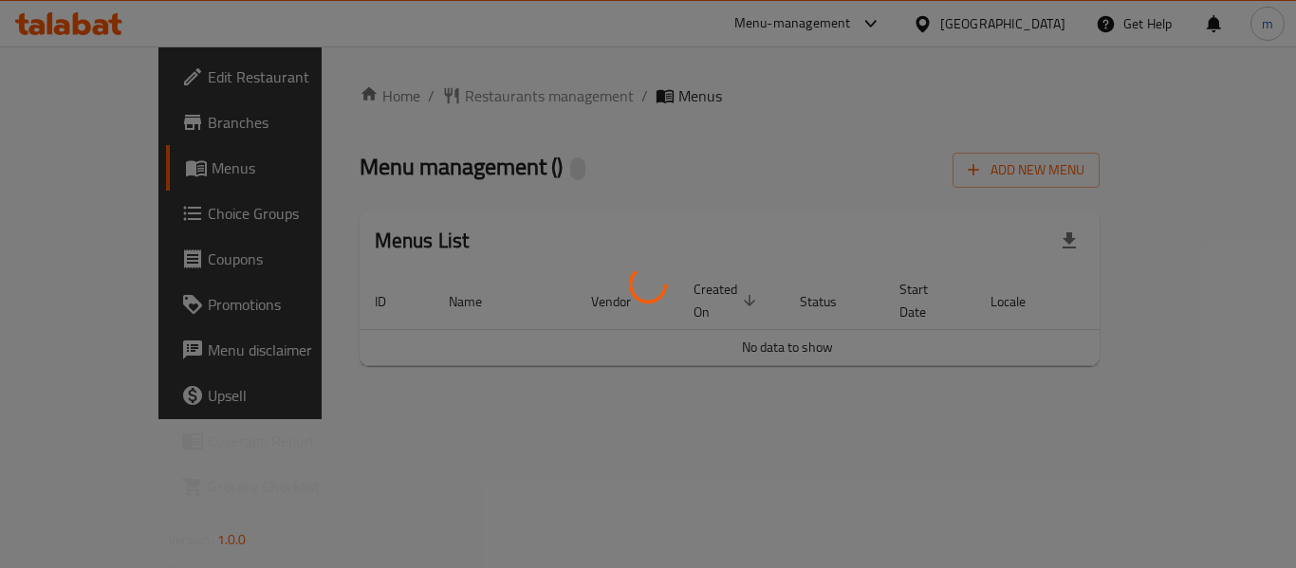
click at [430, 101] on div at bounding box center [648, 284] width 1296 height 568
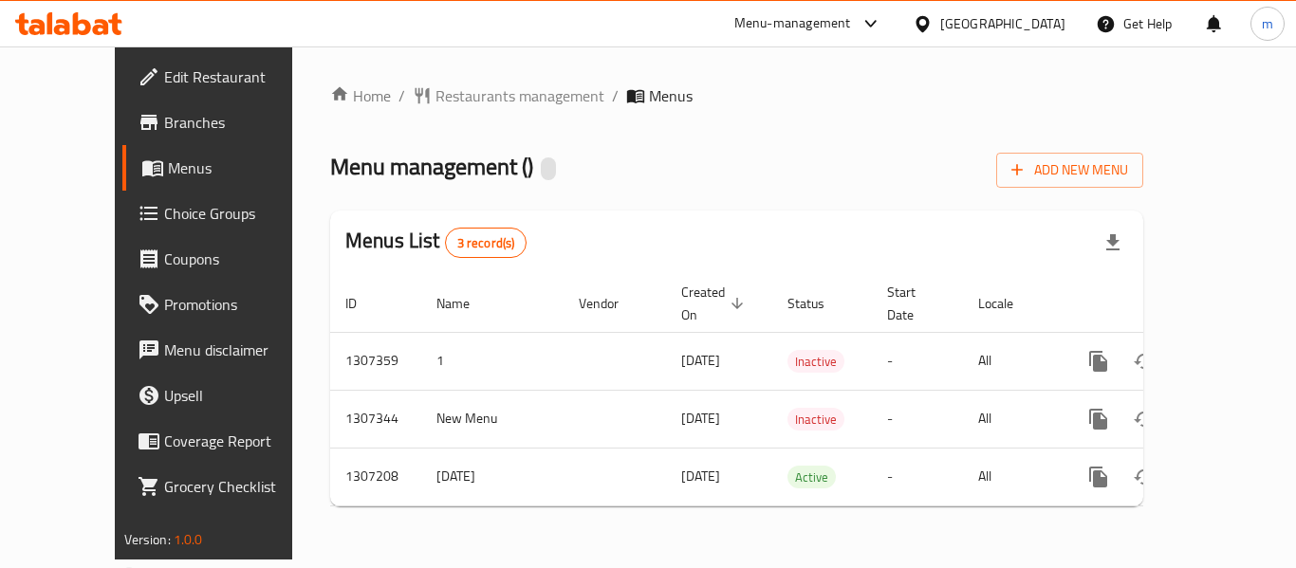
click at [423, 98] on div "Home / Restaurants management / Menus Menu management ( ) Add New Menu Menus Li…" at bounding box center [736, 302] width 813 height 437
click at [435, 98] on span "Restaurants management" at bounding box center [519, 95] width 169 height 23
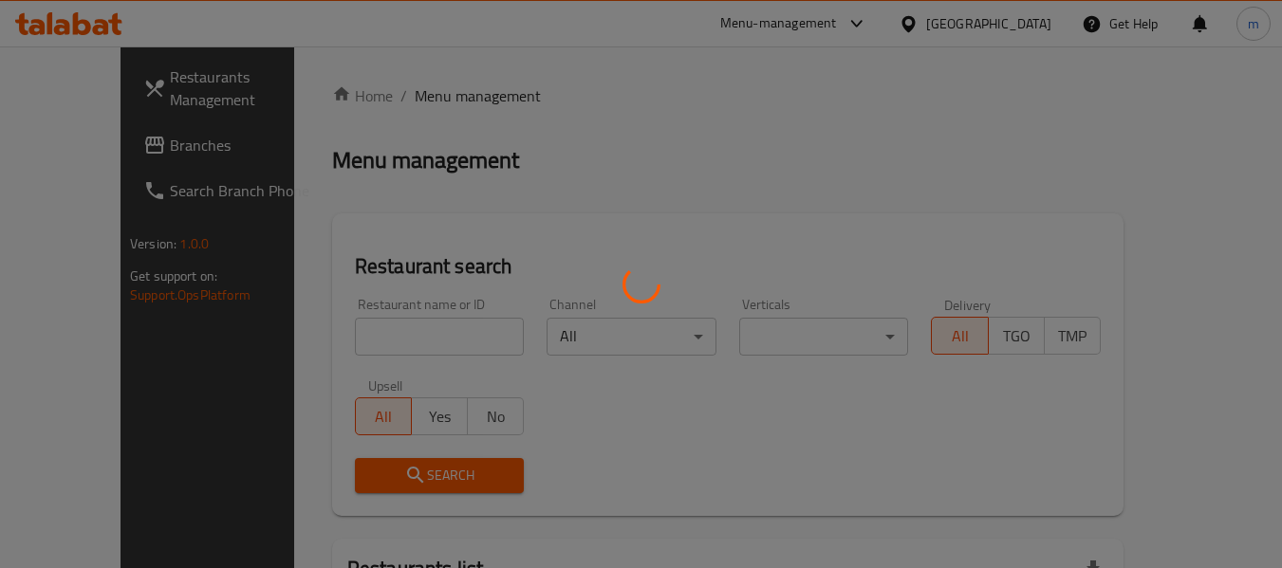
click at [339, 338] on div at bounding box center [641, 284] width 1282 height 568
click at [338, 338] on div at bounding box center [641, 284] width 1282 height 568
click at [337, 341] on div at bounding box center [641, 284] width 1282 height 568
click at [337, 339] on div at bounding box center [641, 284] width 1282 height 568
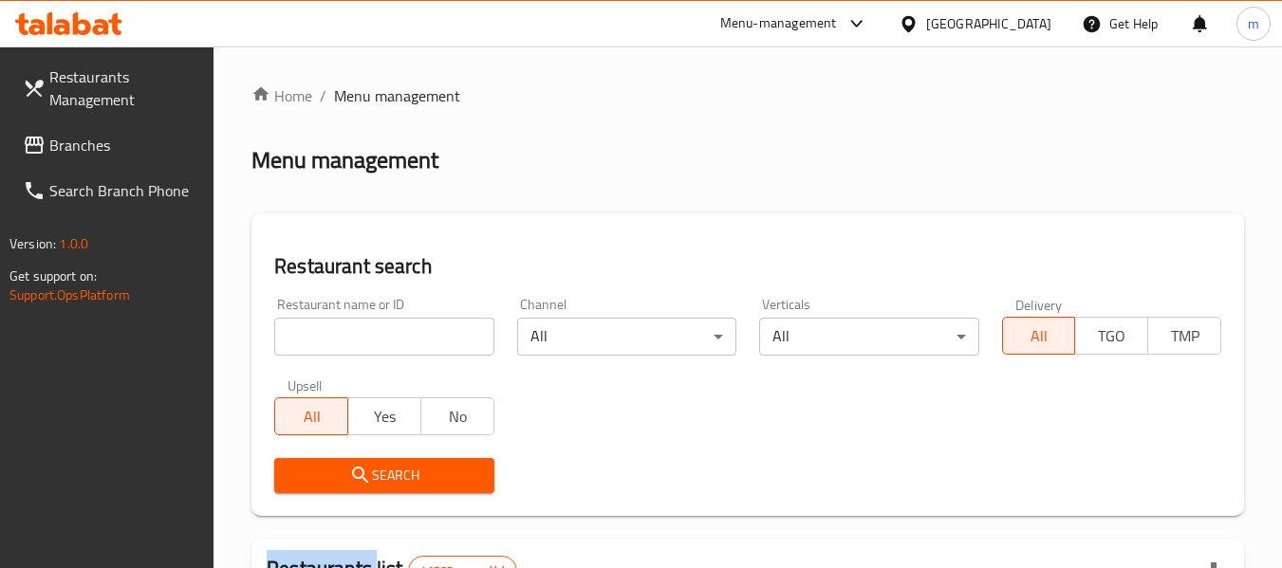
click at [337, 339] on div at bounding box center [641, 284] width 1282 height 568
click at [329, 336] on input "search" at bounding box center [383, 337] width 219 height 38
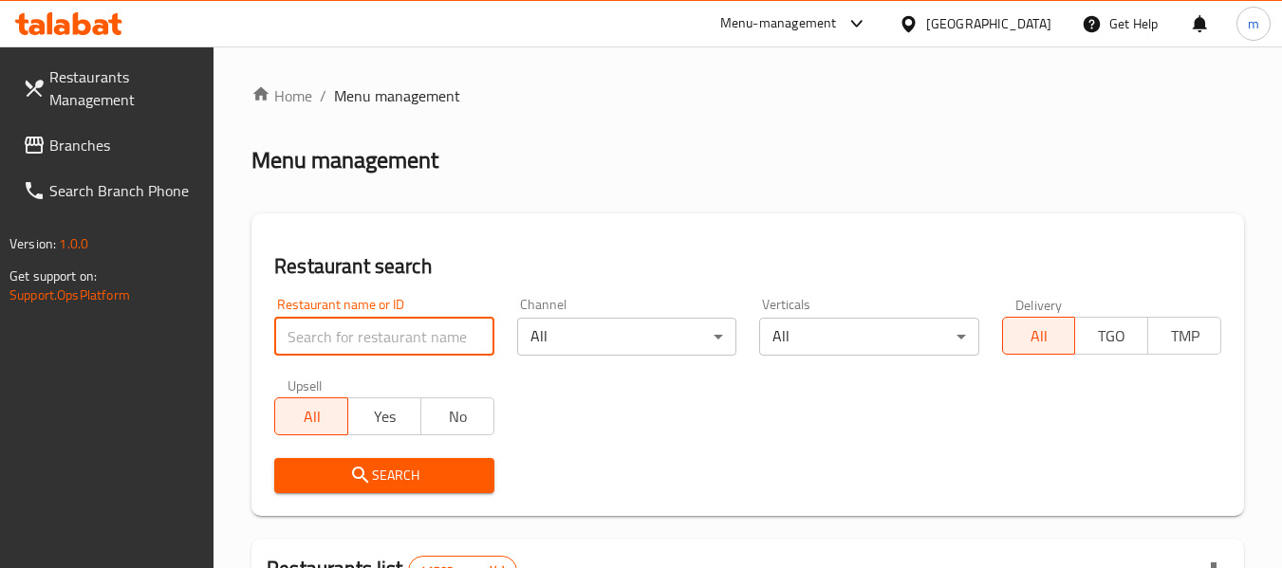
paste input "704118"
type input "704118"
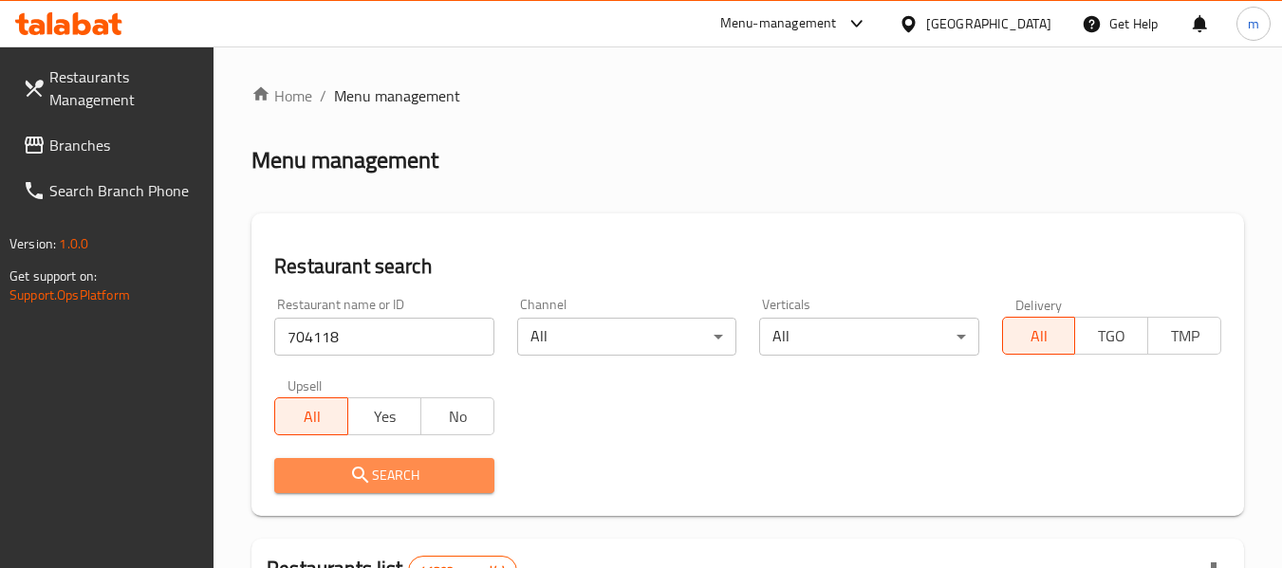
click at [343, 465] on span "Search" at bounding box center [383, 476] width 189 height 24
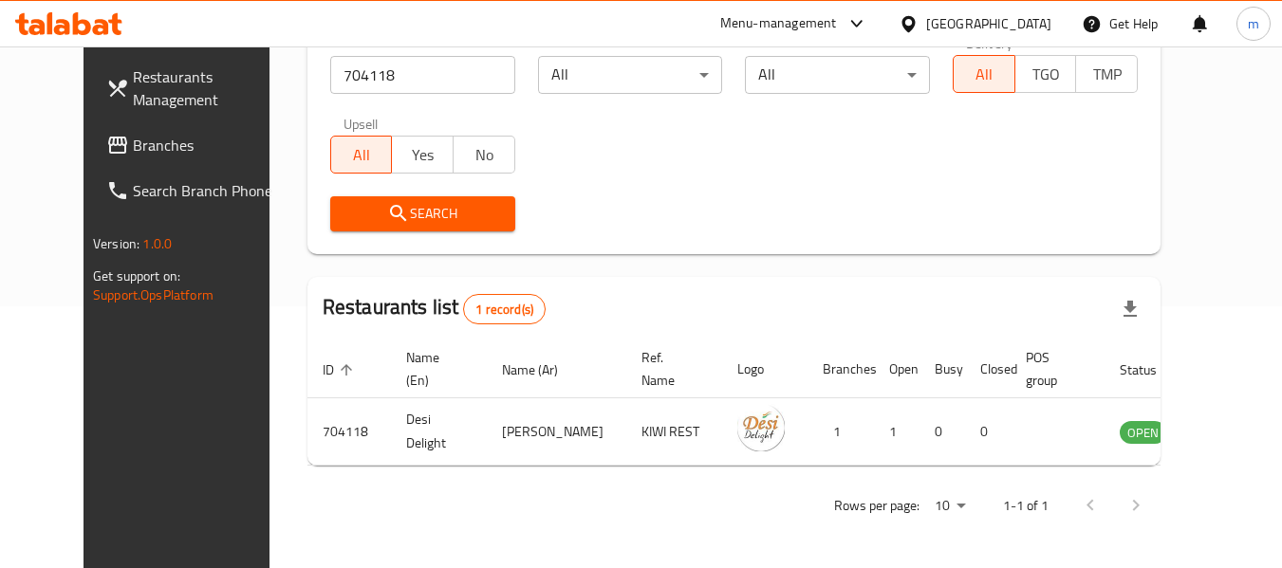
scroll to position [262, 0]
click at [909, 24] on icon at bounding box center [908, 24] width 20 height 20
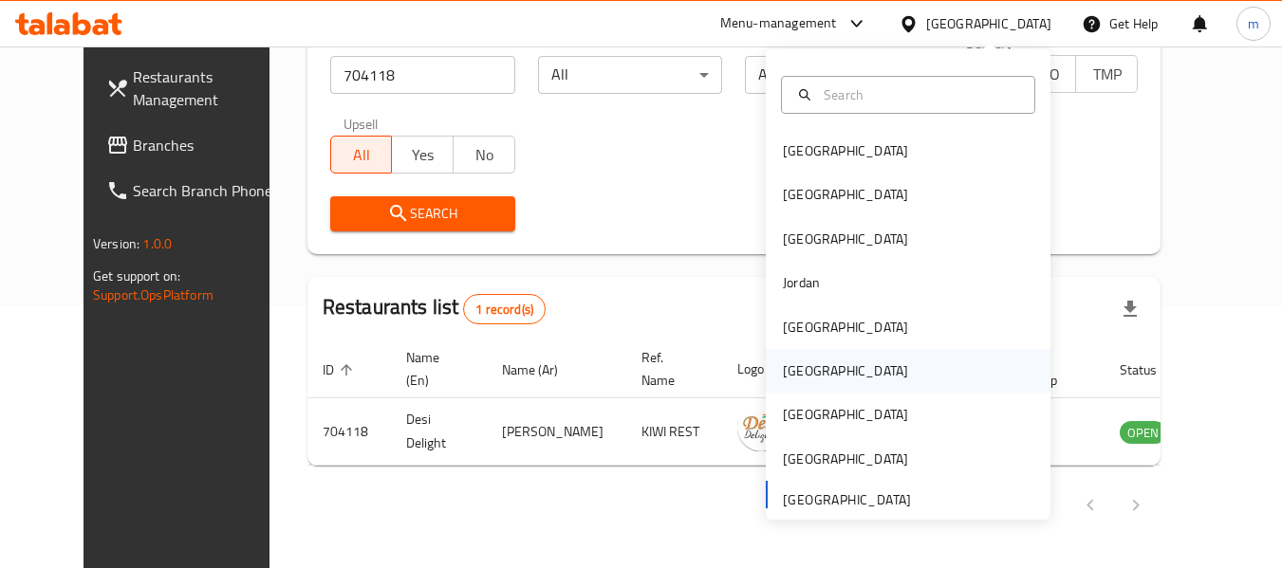
click at [769, 357] on div "Oman" at bounding box center [845, 371] width 156 height 44
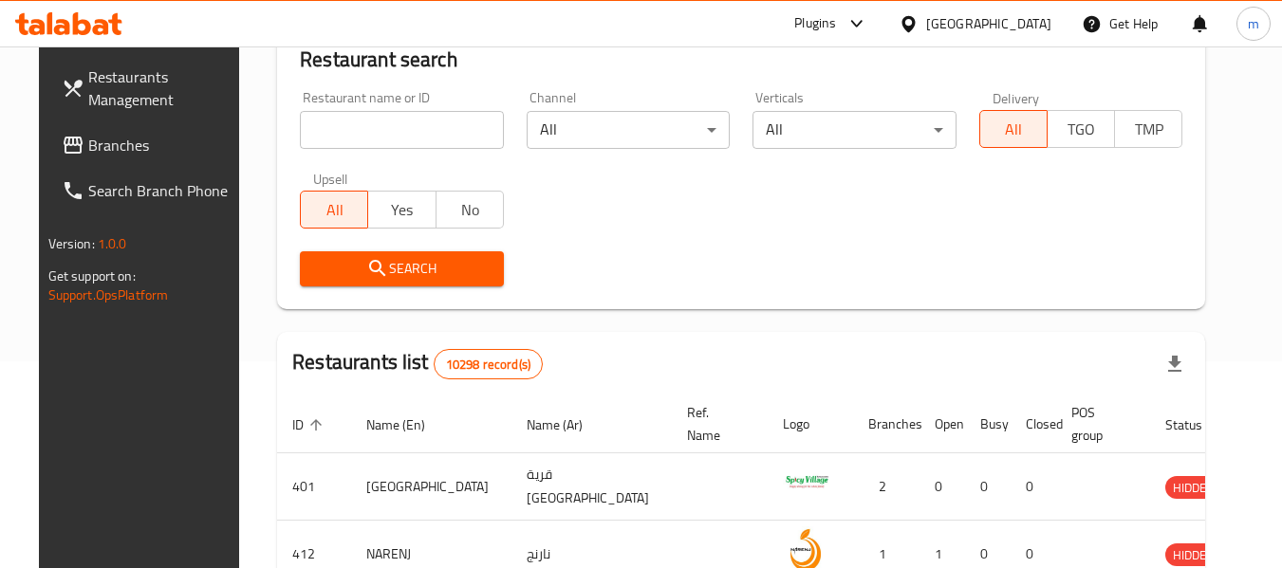
scroll to position [262, 0]
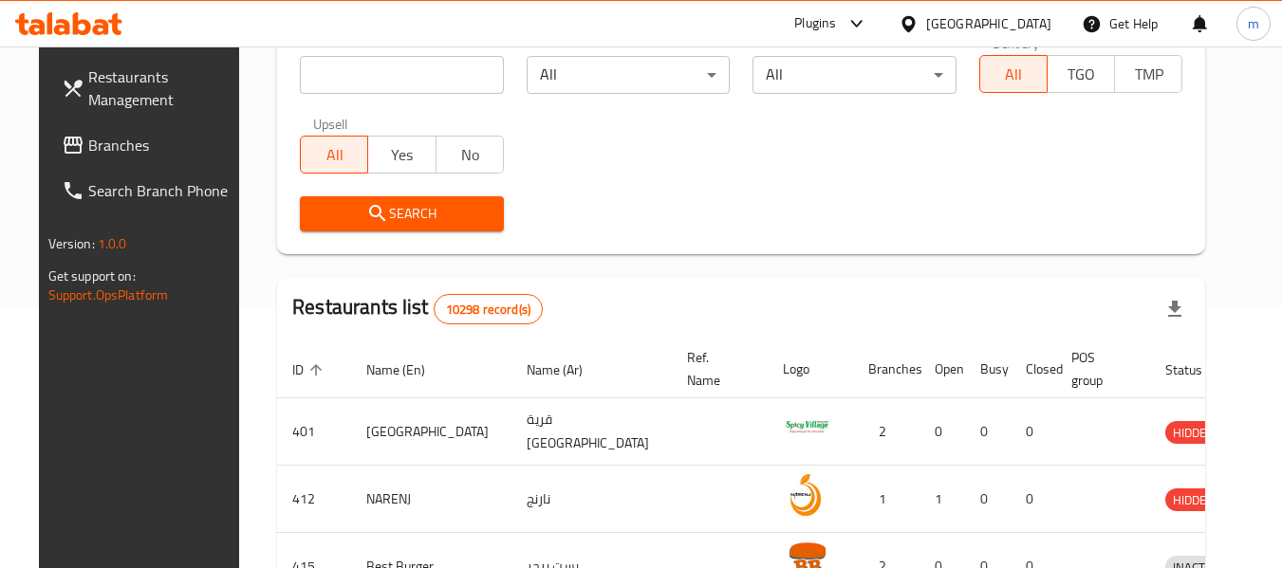
click at [90, 145] on span "Branches" at bounding box center [163, 145] width 150 height 23
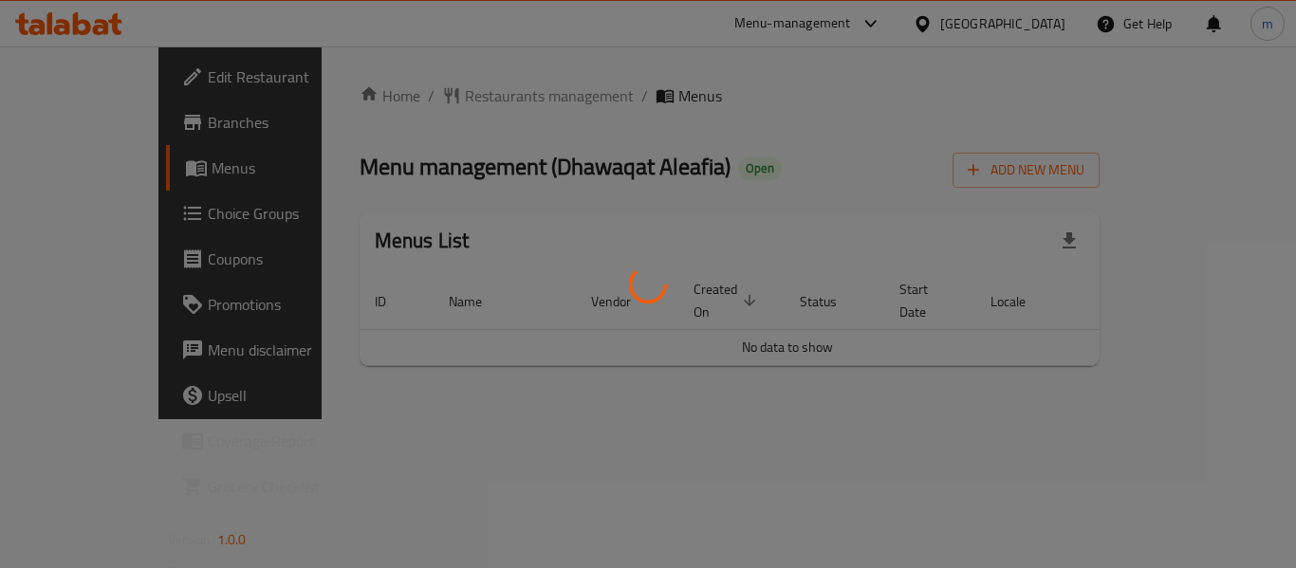
click at [448, 98] on div at bounding box center [648, 284] width 1296 height 568
click at [437, 99] on div at bounding box center [648, 284] width 1296 height 568
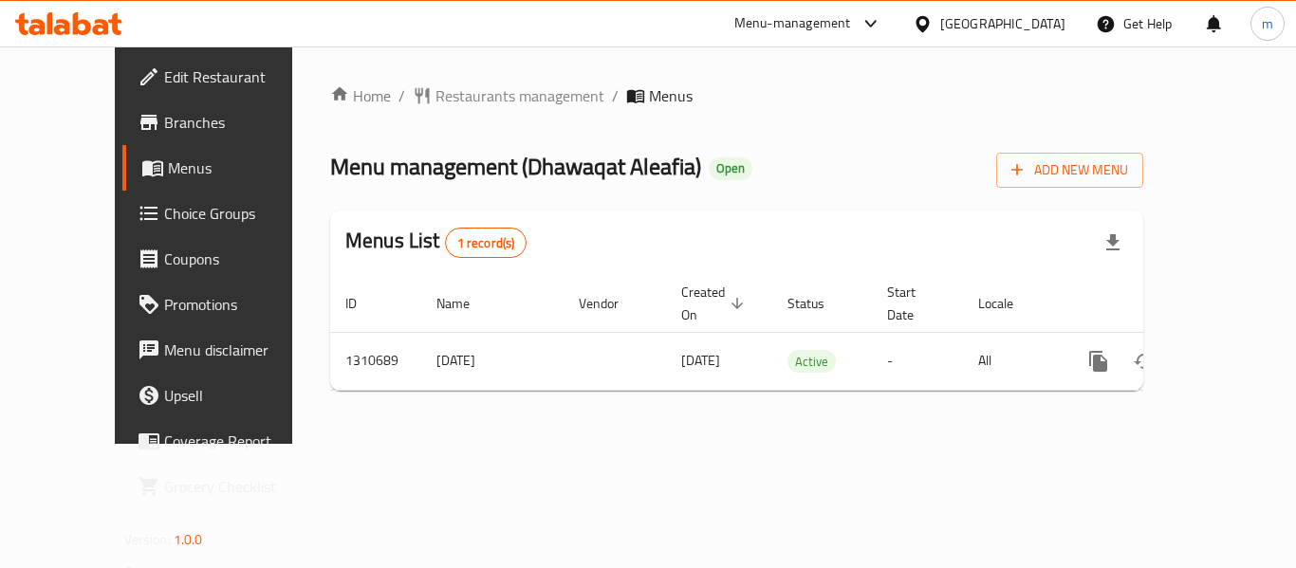
click at [435, 99] on span "Restaurants management" at bounding box center [519, 95] width 169 height 23
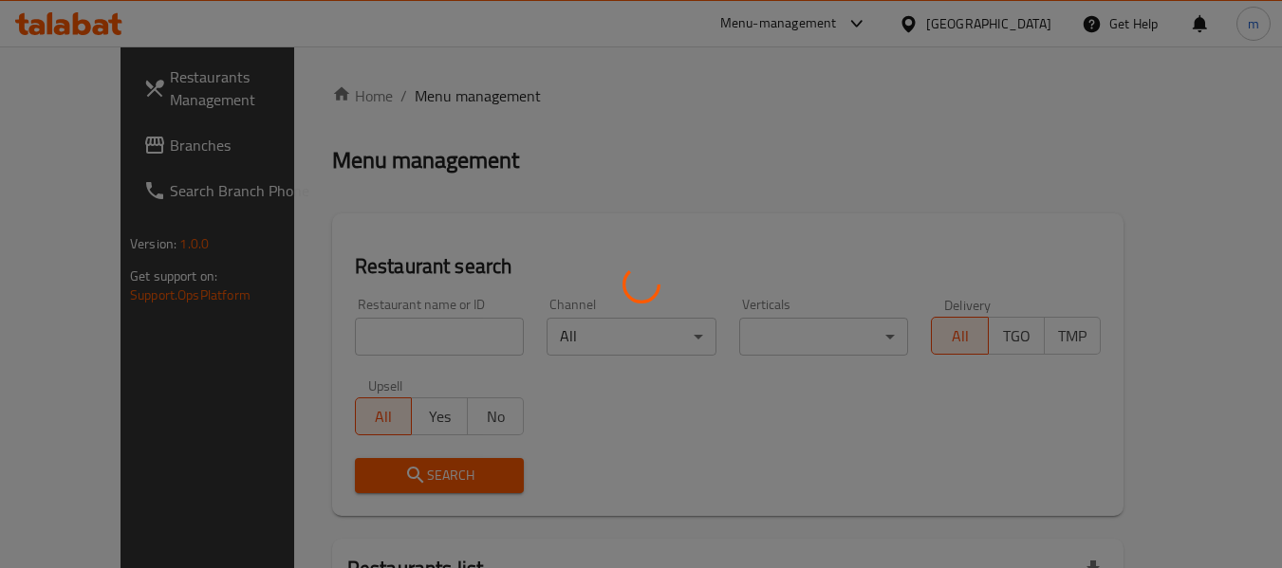
click at [335, 322] on div at bounding box center [641, 284] width 1282 height 568
click at [330, 343] on div at bounding box center [641, 284] width 1282 height 568
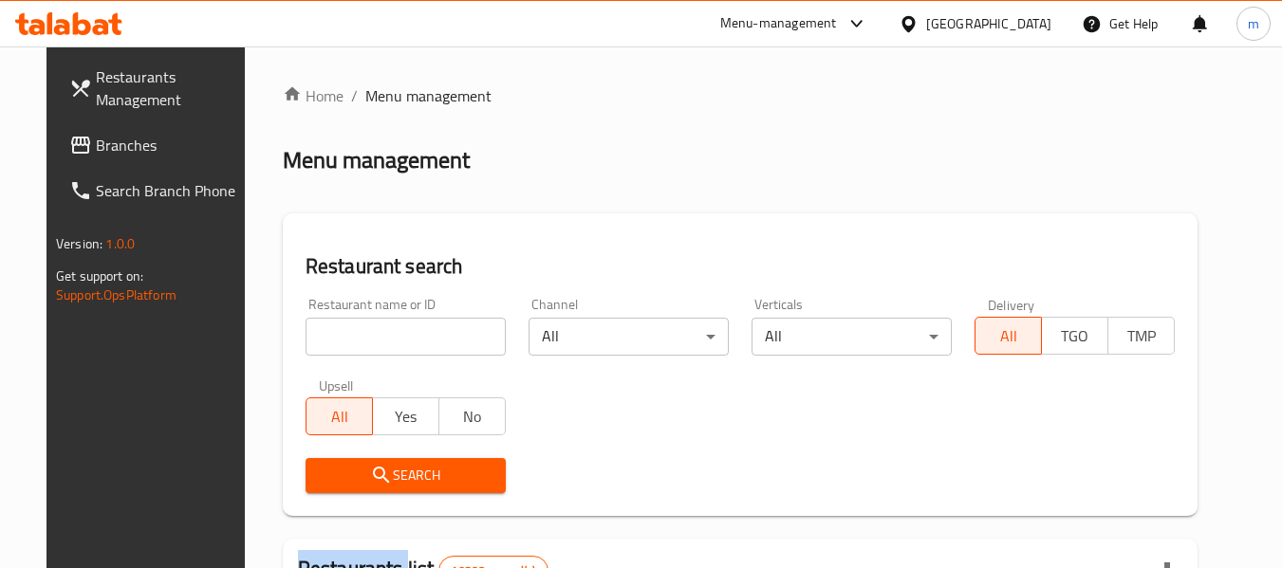
click at [330, 343] on div at bounding box center [641, 284] width 1282 height 568
drag, startPoint x: 330, startPoint y: 343, endPoint x: 338, endPoint y: 326, distance: 18.7
click at [330, 343] on input "search" at bounding box center [405, 337] width 200 height 38
paste input "705534"
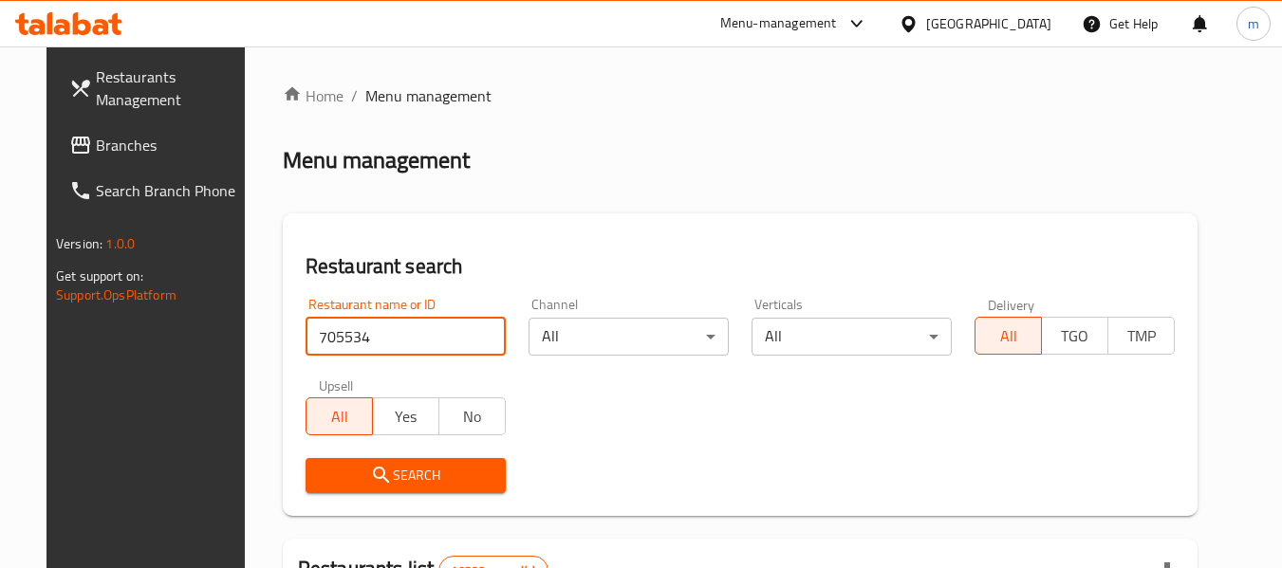
type input "705534"
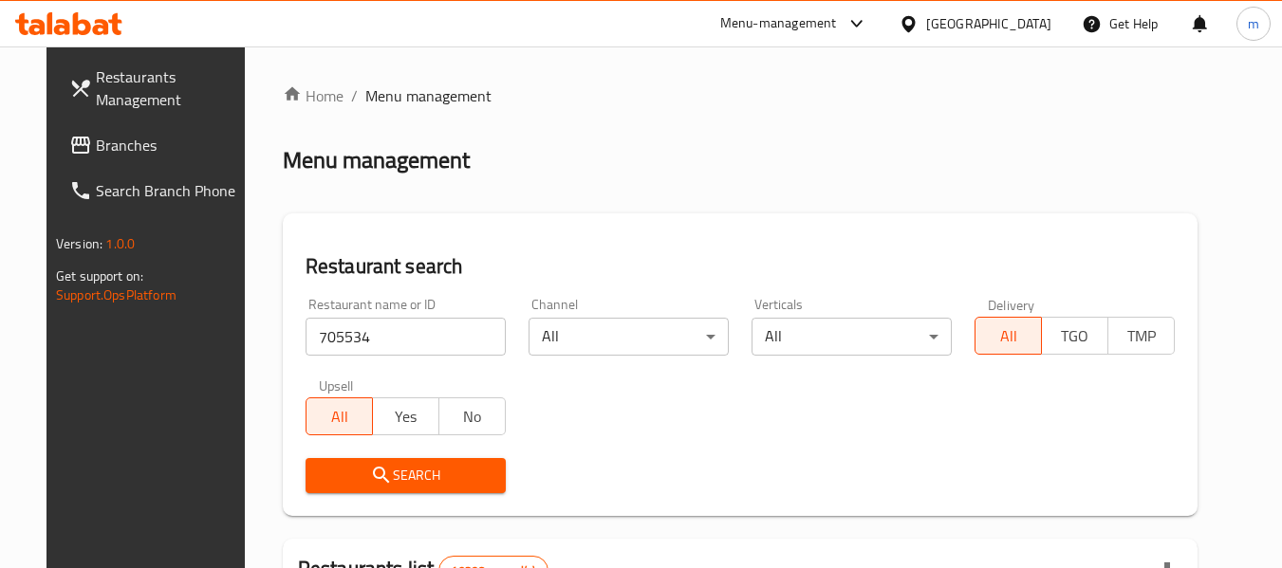
click at [389, 467] on span "Search" at bounding box center [406, 476] width 170 height 24
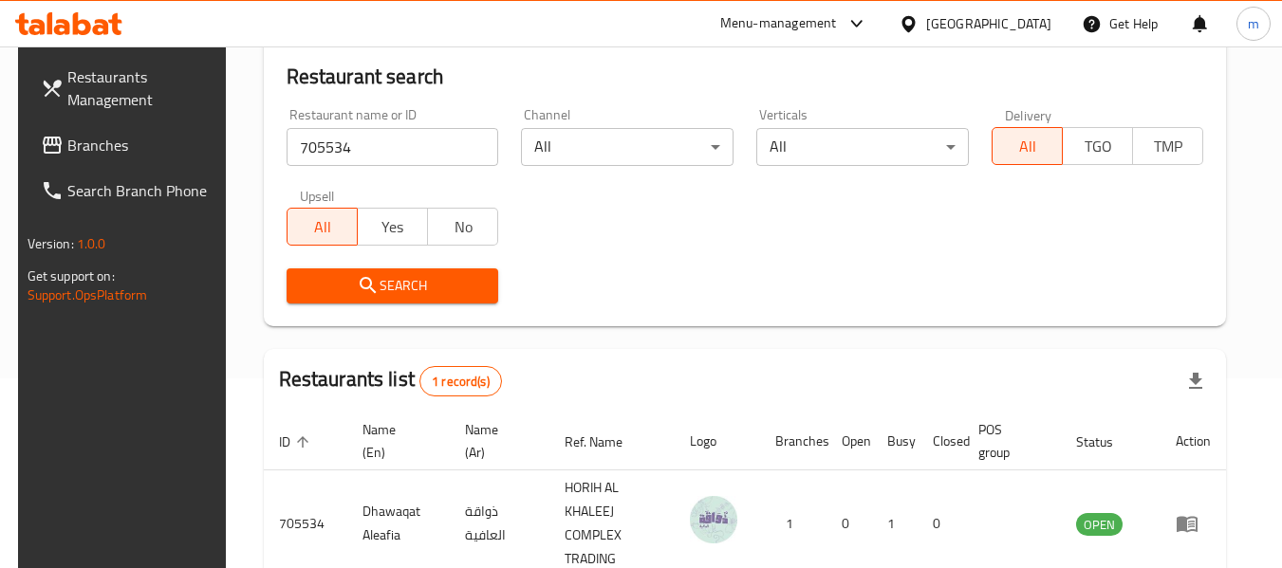
scroll to position [302, 0]
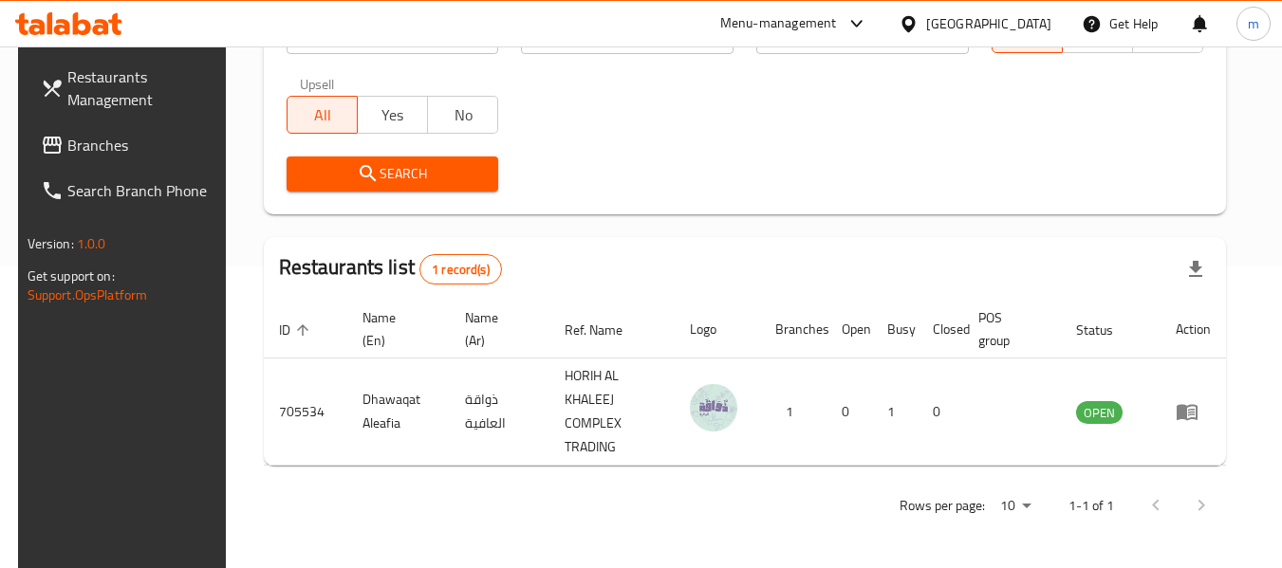
click at [914, 26] on icon at bounding box center [907, 23] width 13 height 16
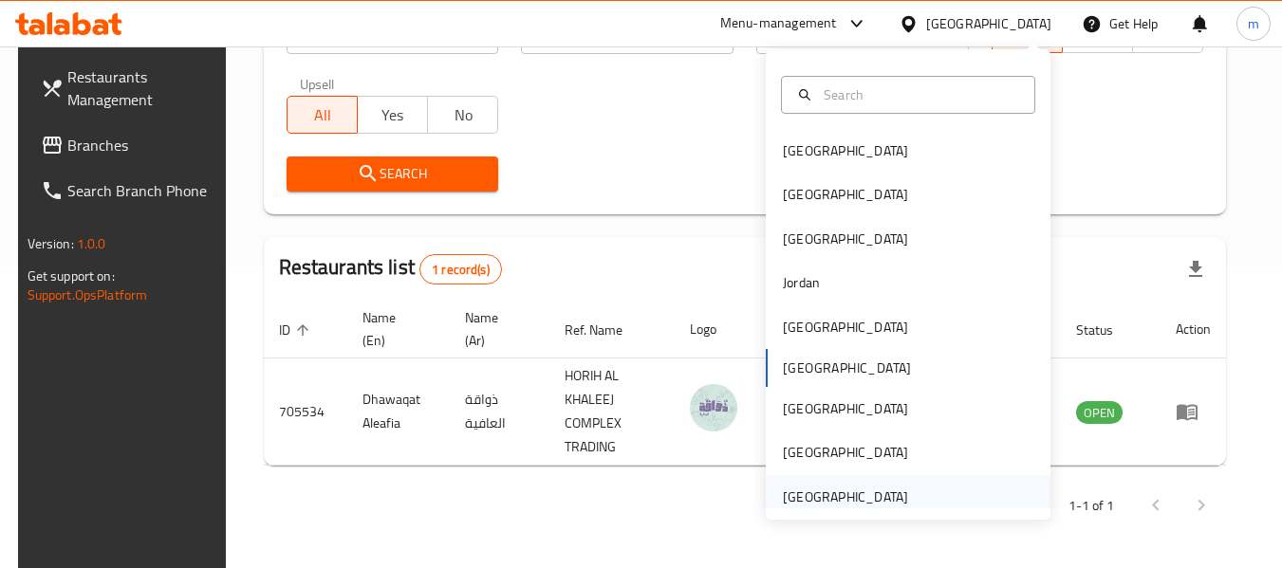
click at [807, 498] on div "[GEOGRAPHIC_DATA]" at bounding box center [845, 497] width 125 height 21
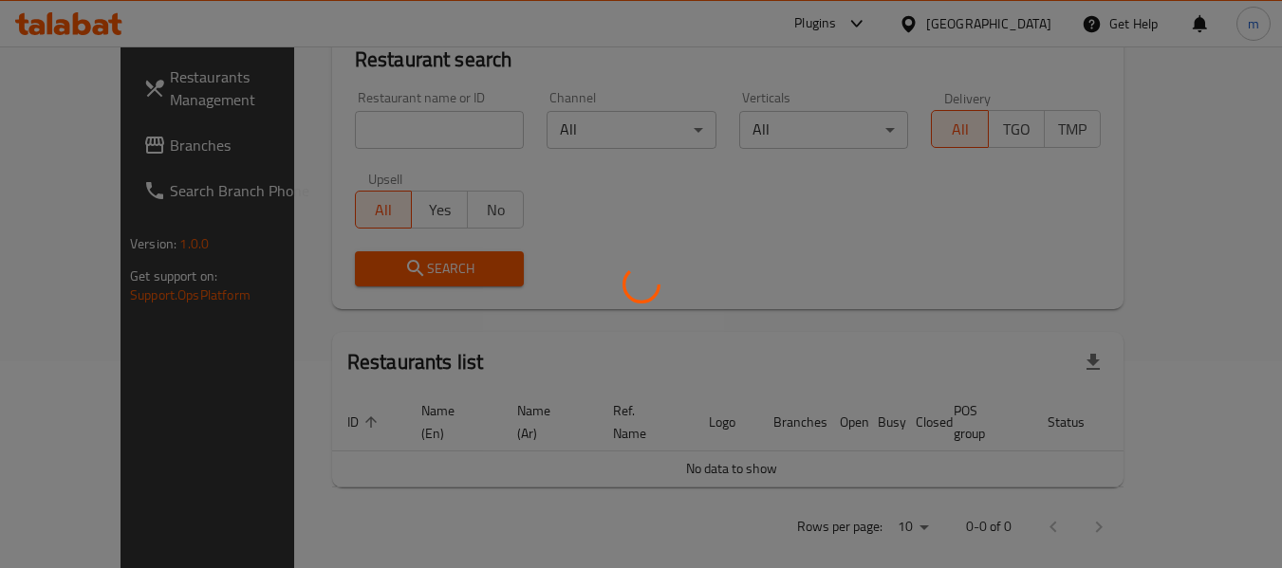
scroll to position [302, 0]
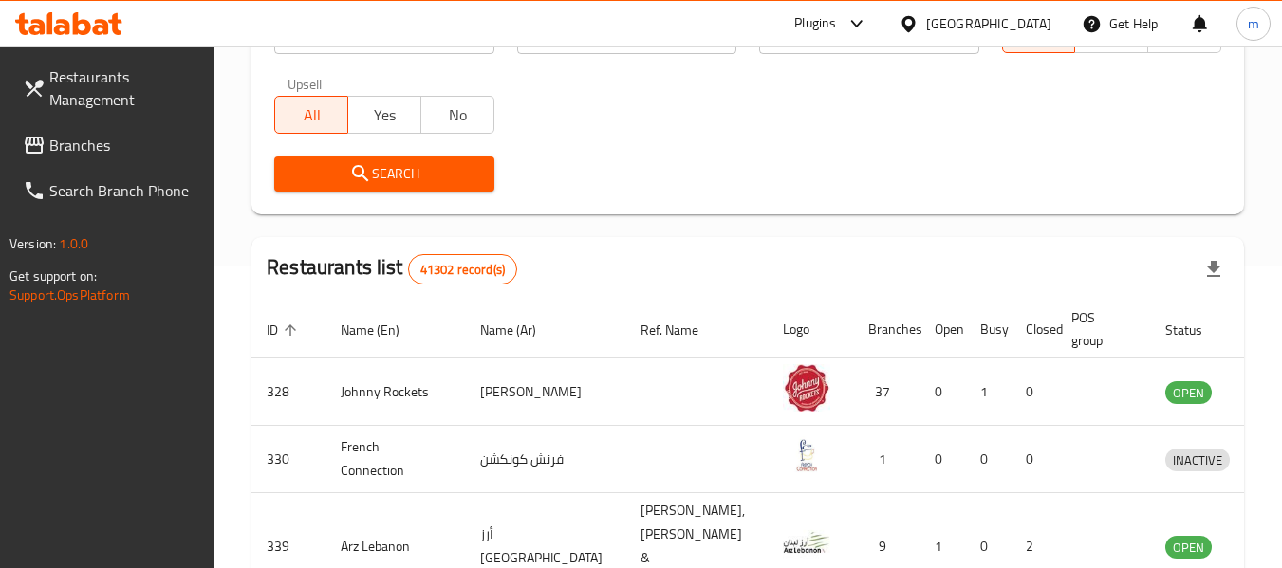
click at [111, 138] on span "Branches" at bounding box center [124, 145] width 150 height 23
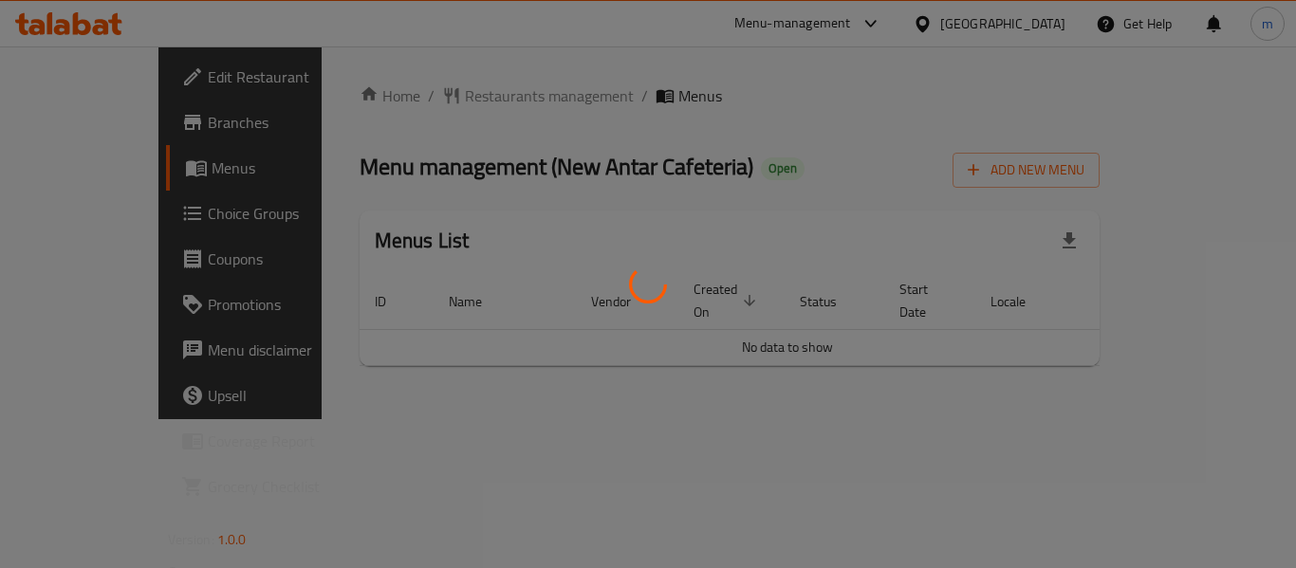
click at [434, 95] on div at bounding box center [648, 284] width 1296 height 568
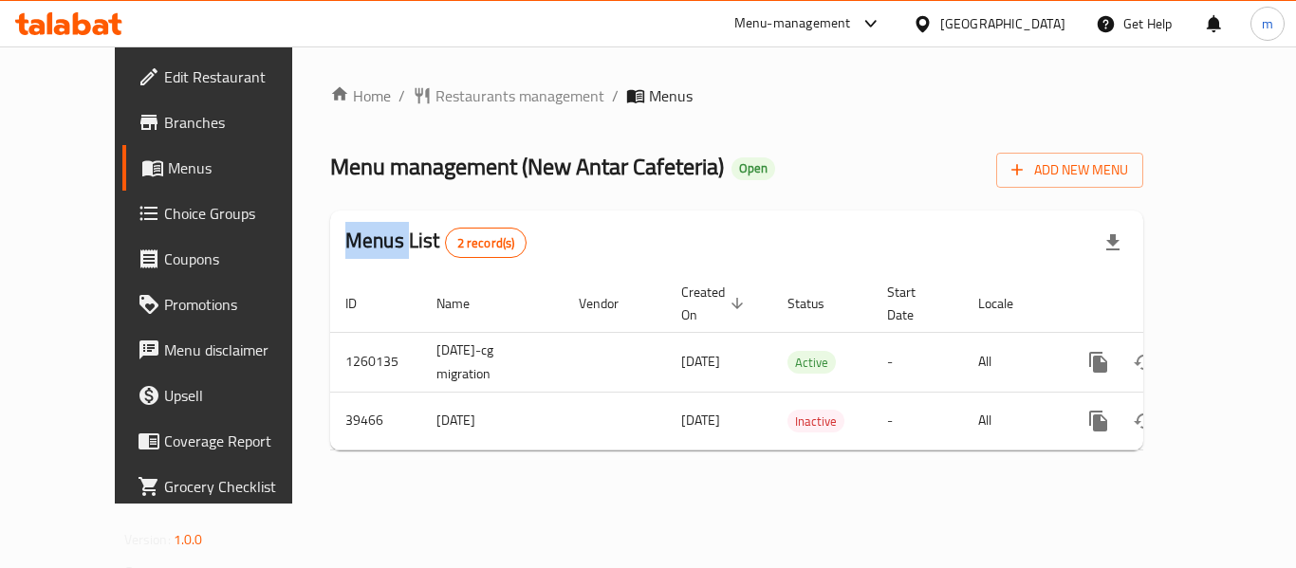
click at [434, 95] on div at bounding box center [648, 284] width 1296 height 568
click at [435, 95] on span "Restaurants management" at bounding box center [519, 95] width 169 height 23
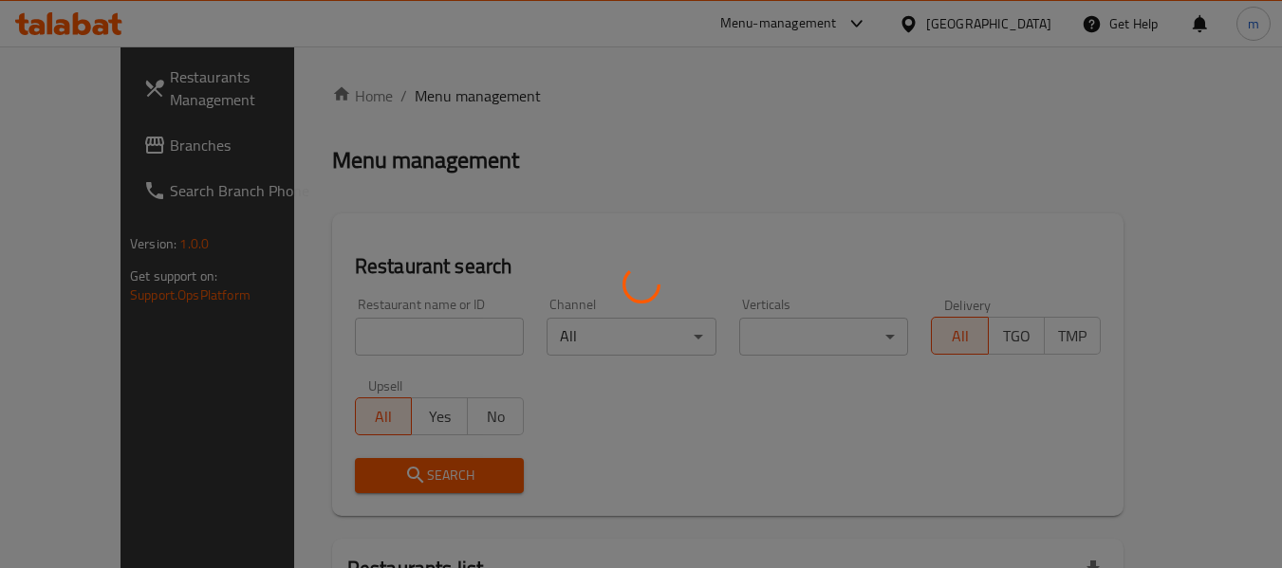
click at [368, 315] on div at bounding box center [641, 284] width 1282 height 568
click at [355, 329] on div at bounding box center [641, 284] width 1282 height 568
click at [355, 330] on div at bounding box center [641, 284] width 1282 height 568
click at [354, 333] on div at bounding box center [641, 284] width 1282 height 568
click at [349, 338] on div at bounding box center [641, 284] width 1282 height 568
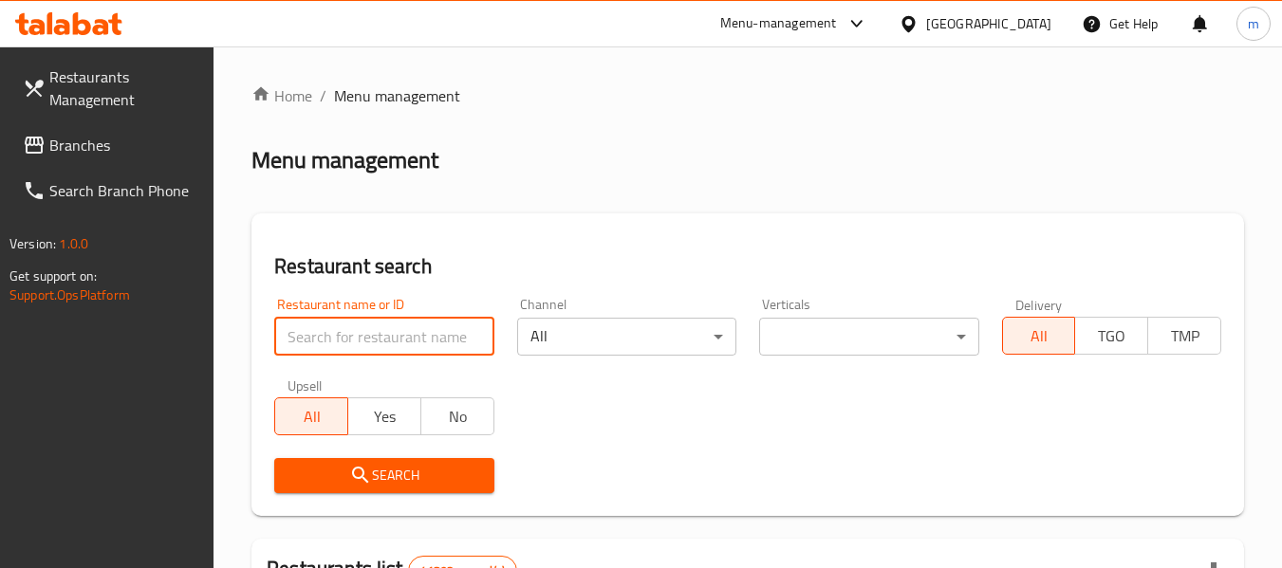
click at [349, 338] on input "search" at bounding box center [383, 337] width 219 height 38
paste input "20535"
type input "20535"
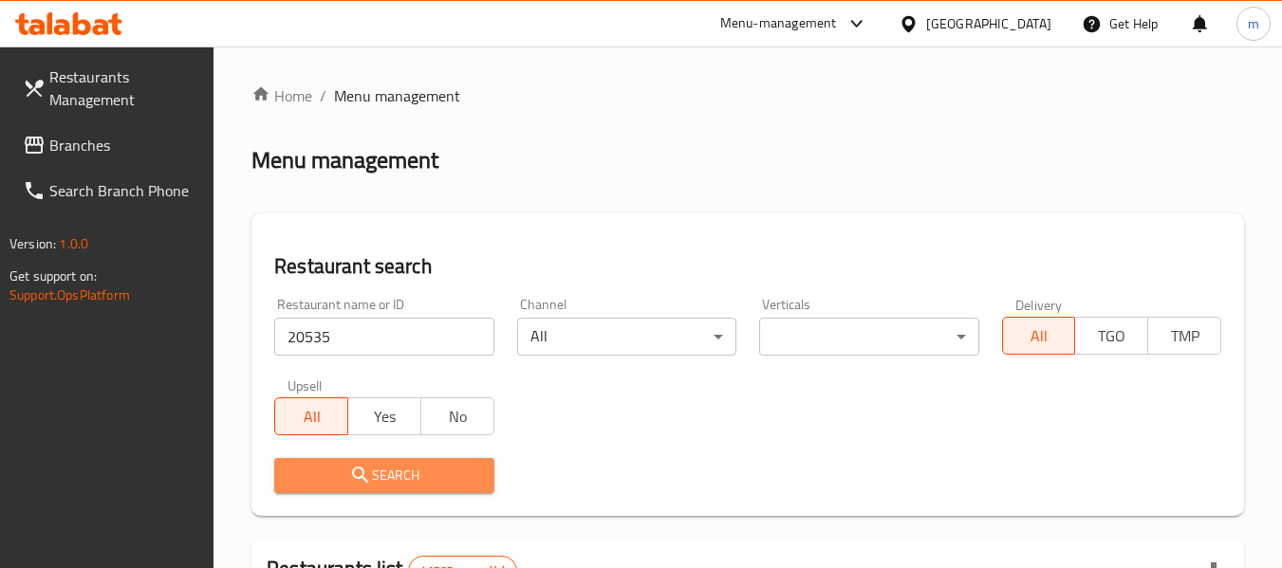
click at [380, 477] on span "Search" at bounding box center [383, 476] width 189 height 24
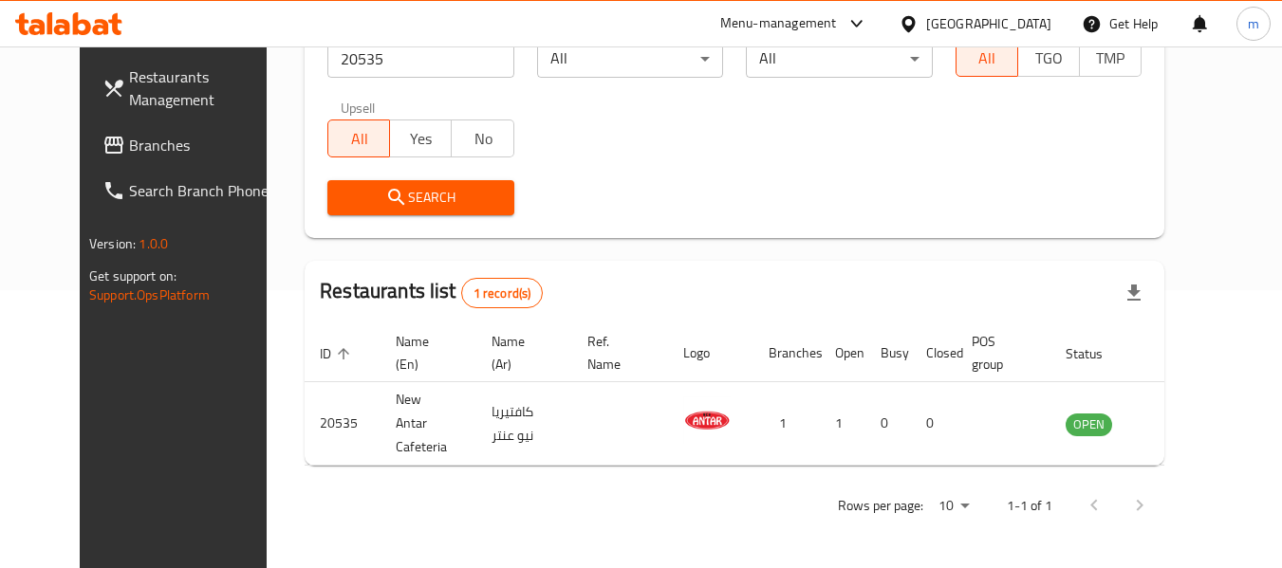
scroll to position [262, 0]
